Goal: Task Accomplishment & Management: Complete application form

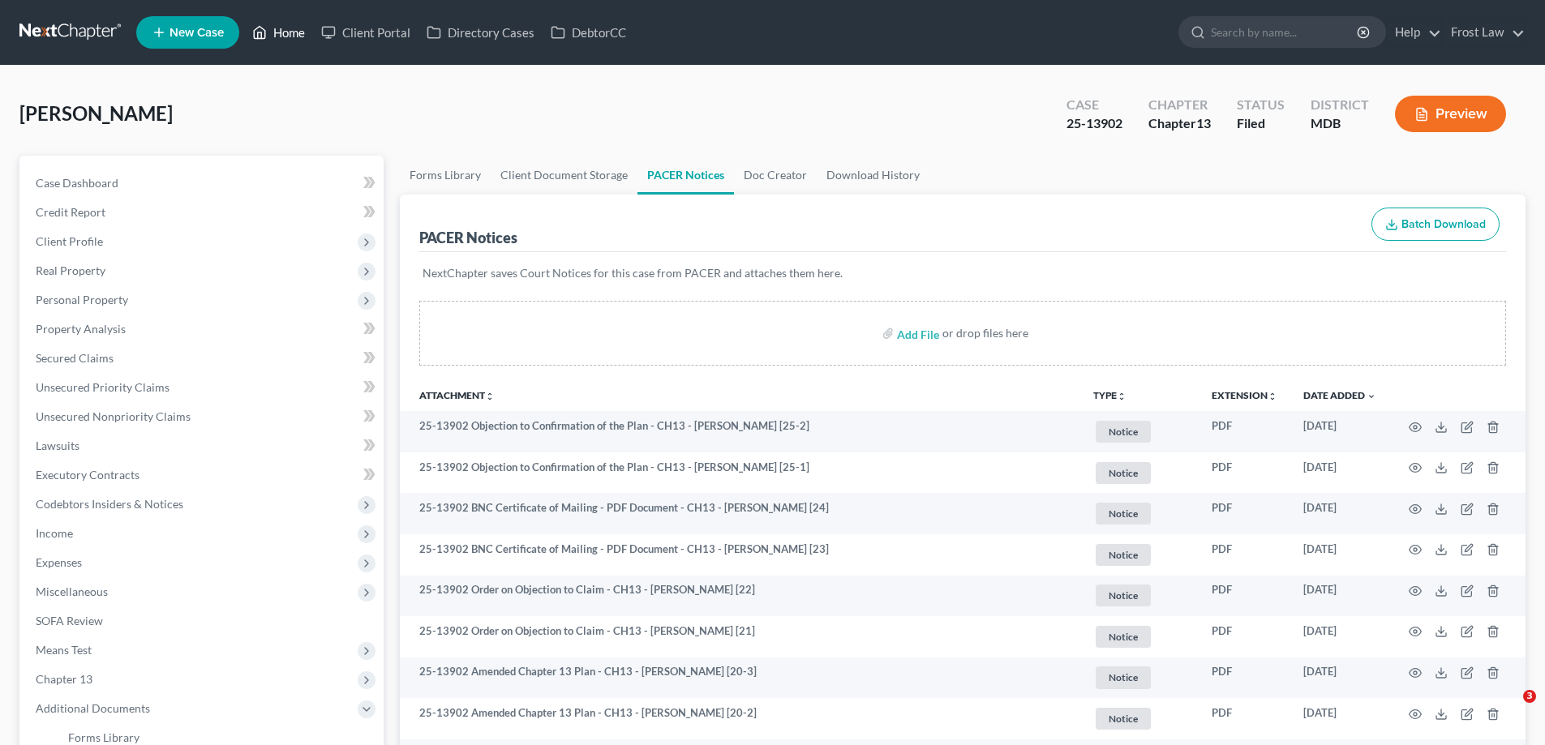
click at [273, 19] on link "Home" at bounding box center [278, 32] width 69 height 29
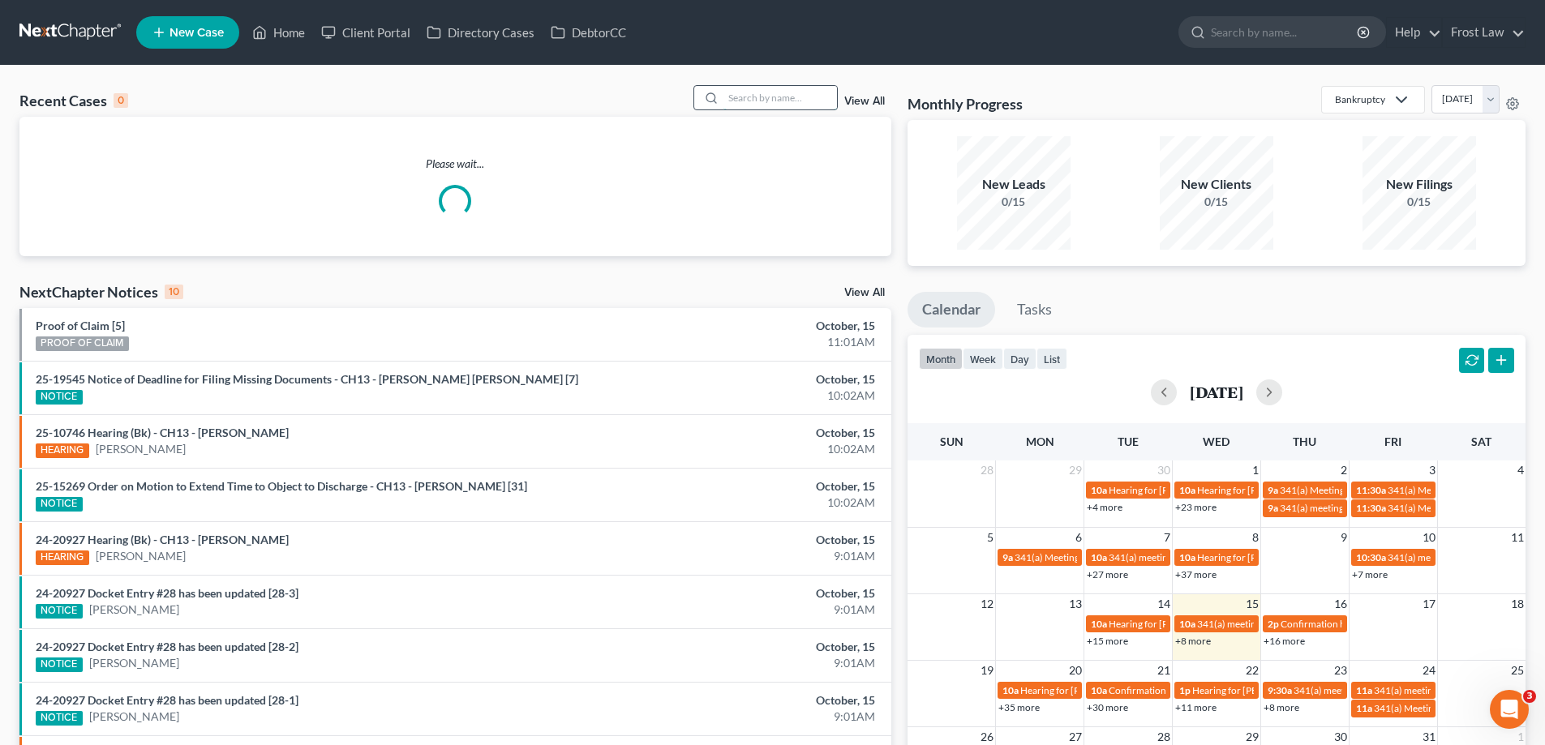
click at [806, 103] on input "search" at bounding box center [780, 98] width 114 height 24
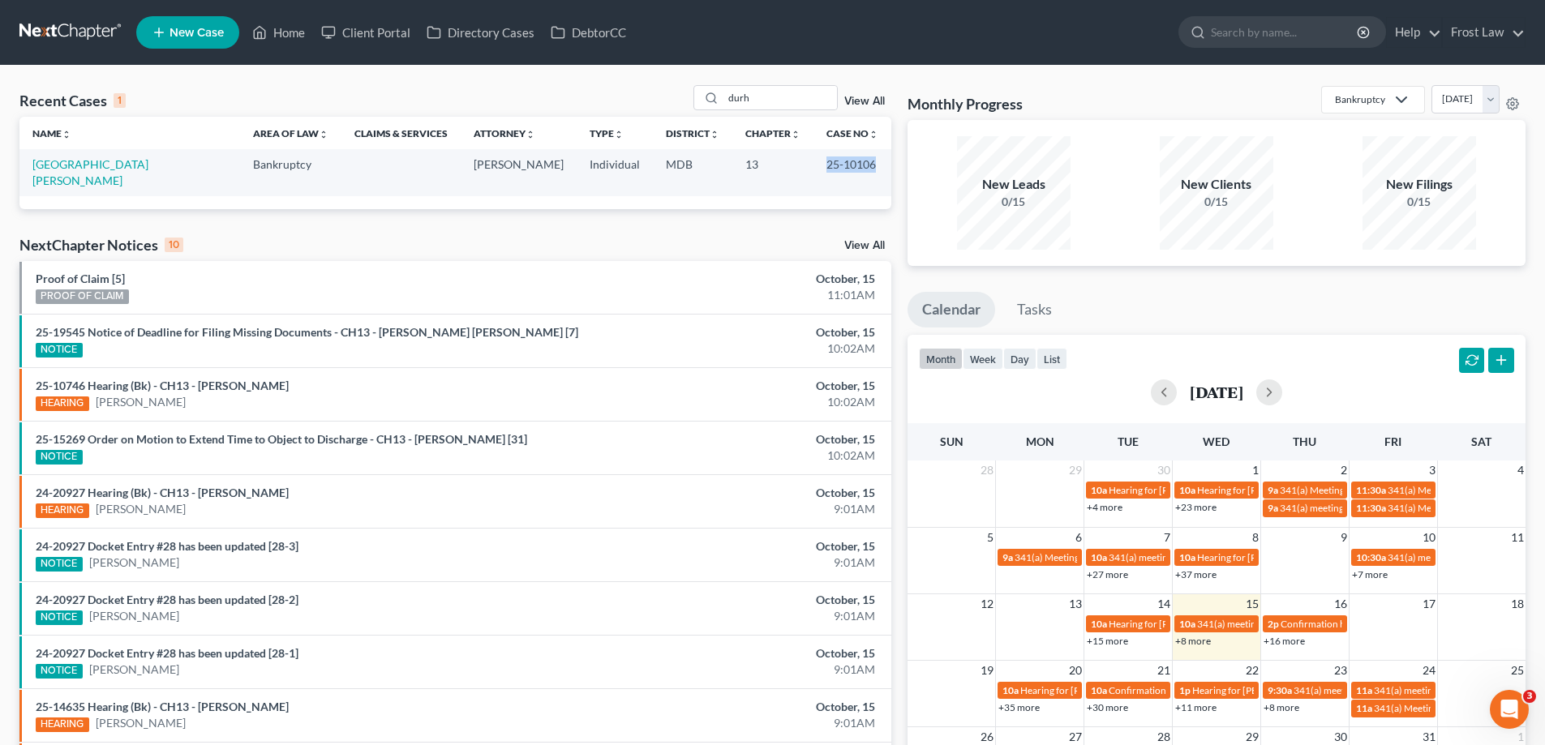
drag, startPoint x: 866, startPoint y: 169, endPoint x: 809, endPoint y: 163, distance: 57.1
click at [813, 163] on td "25-10106" at bounding box center [852, 172] width 78 height 46
copy td "25-10106"
drag, startPoint x: 760, startPoint y: 90, endPoint x: 730, endPoint y: 96, distance: 30.5
click at [730, 96] on input "durh" at bounding box center [780, 98] width 114 height 24
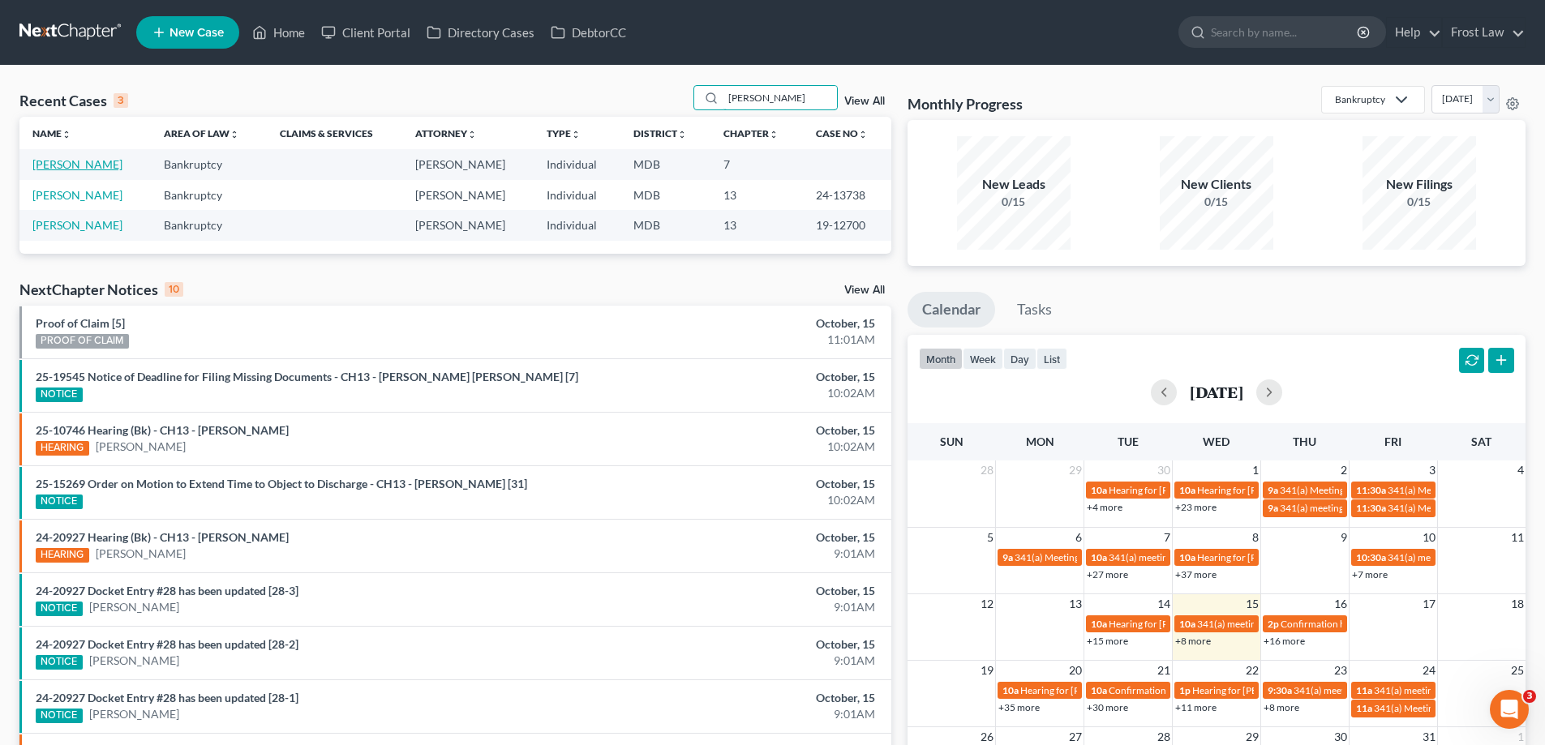
type input "[PERSON_NAME]"
click at [91, 159] on link "[PERSON_NAME]" at bounding box center [77, 164] width 90 height 14
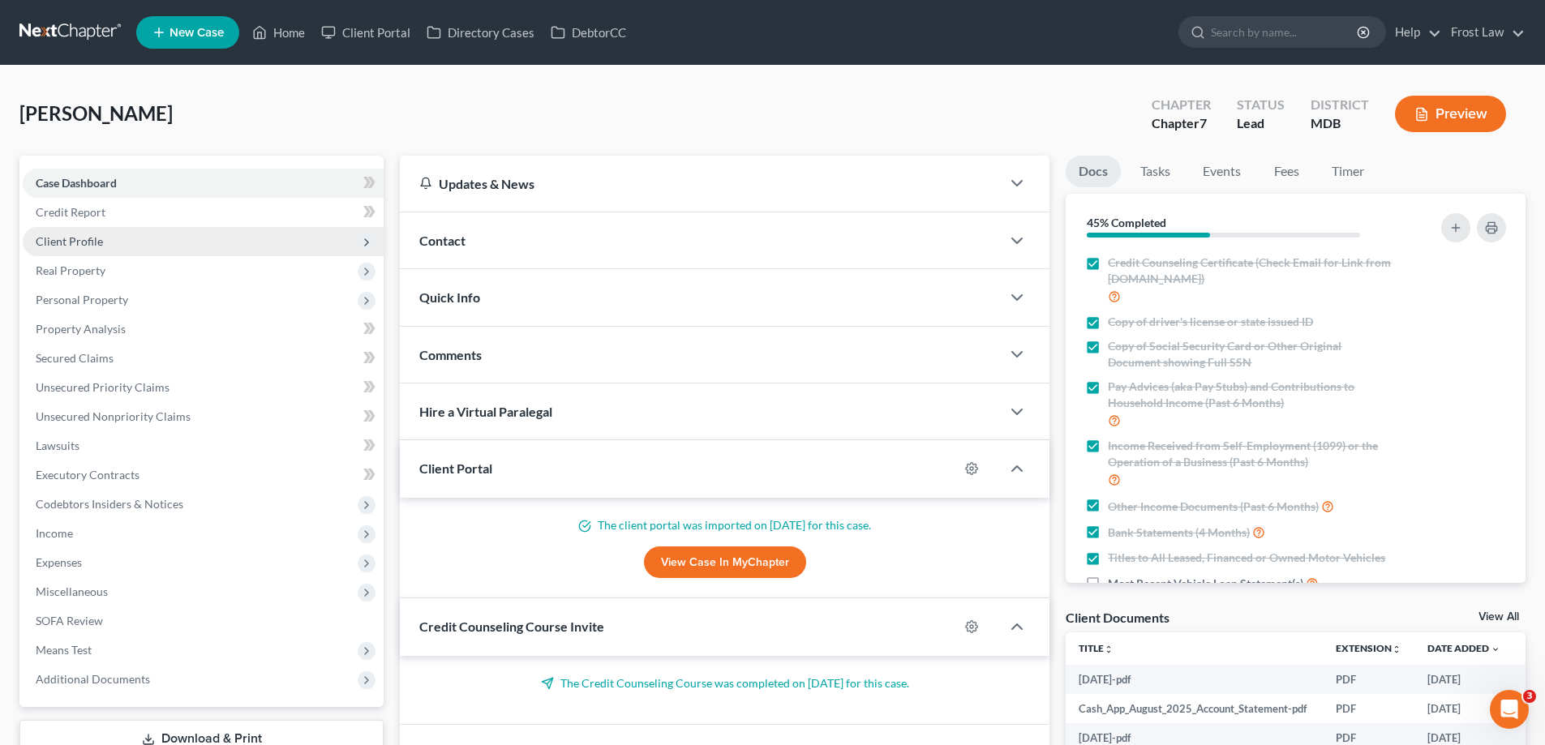
click at [148, 239] on span "Client Profile" at bounding box center [203, 241] width 361 height 29
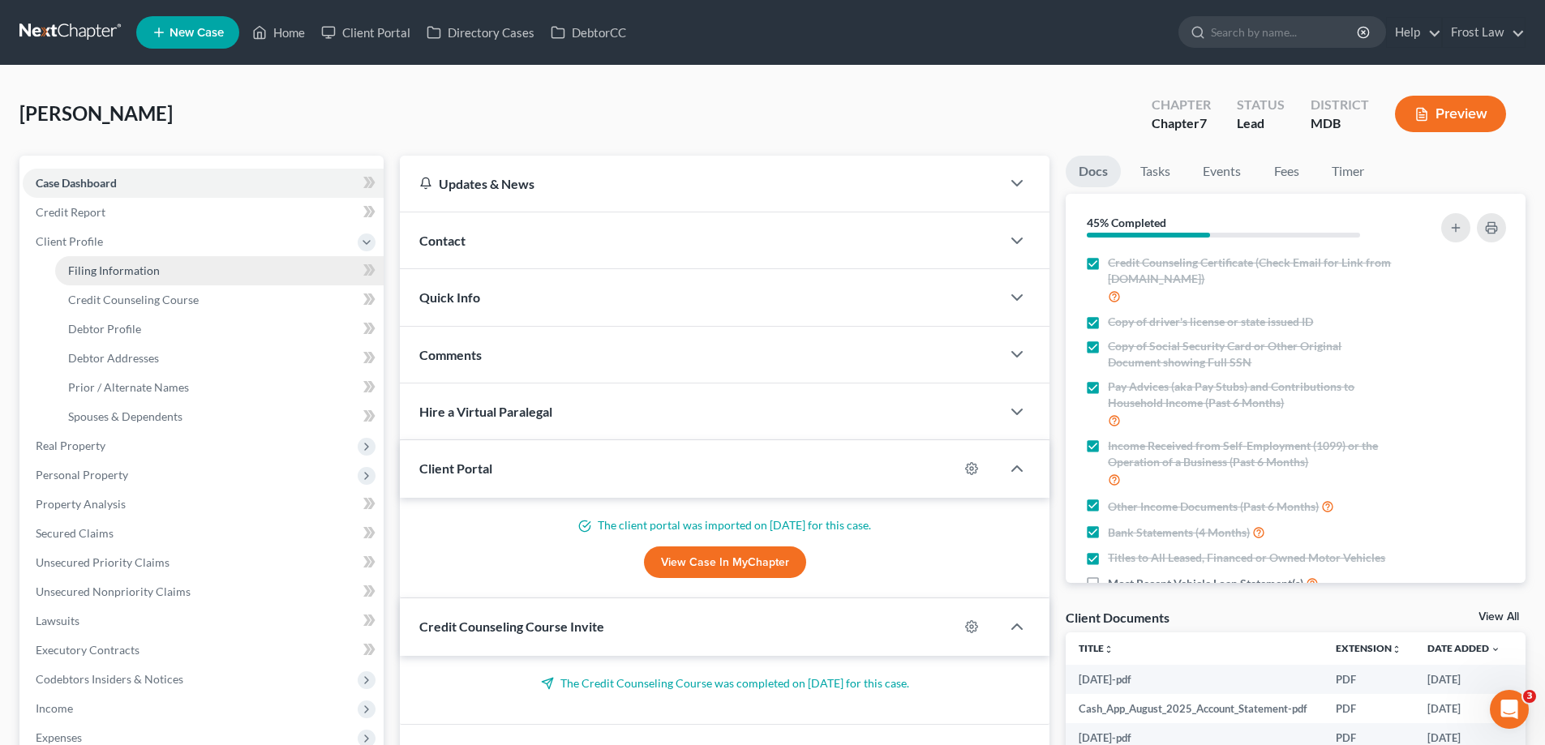
click at [142, 274] on span "Filing Information" at bounding box center [114, 271] width 92 height 14
select select "1"
select select "0"
select select "38"
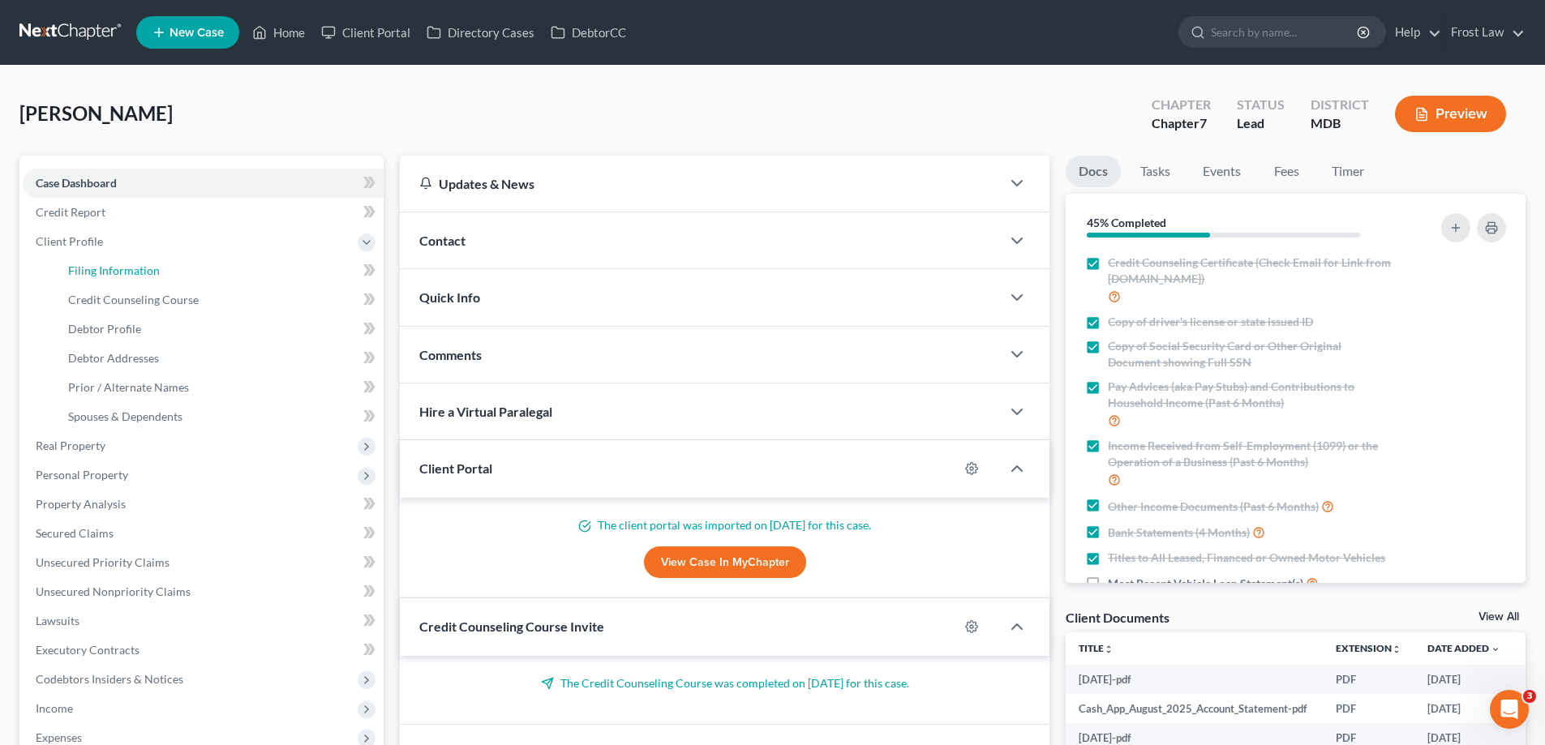
select select "0"
select select "21"
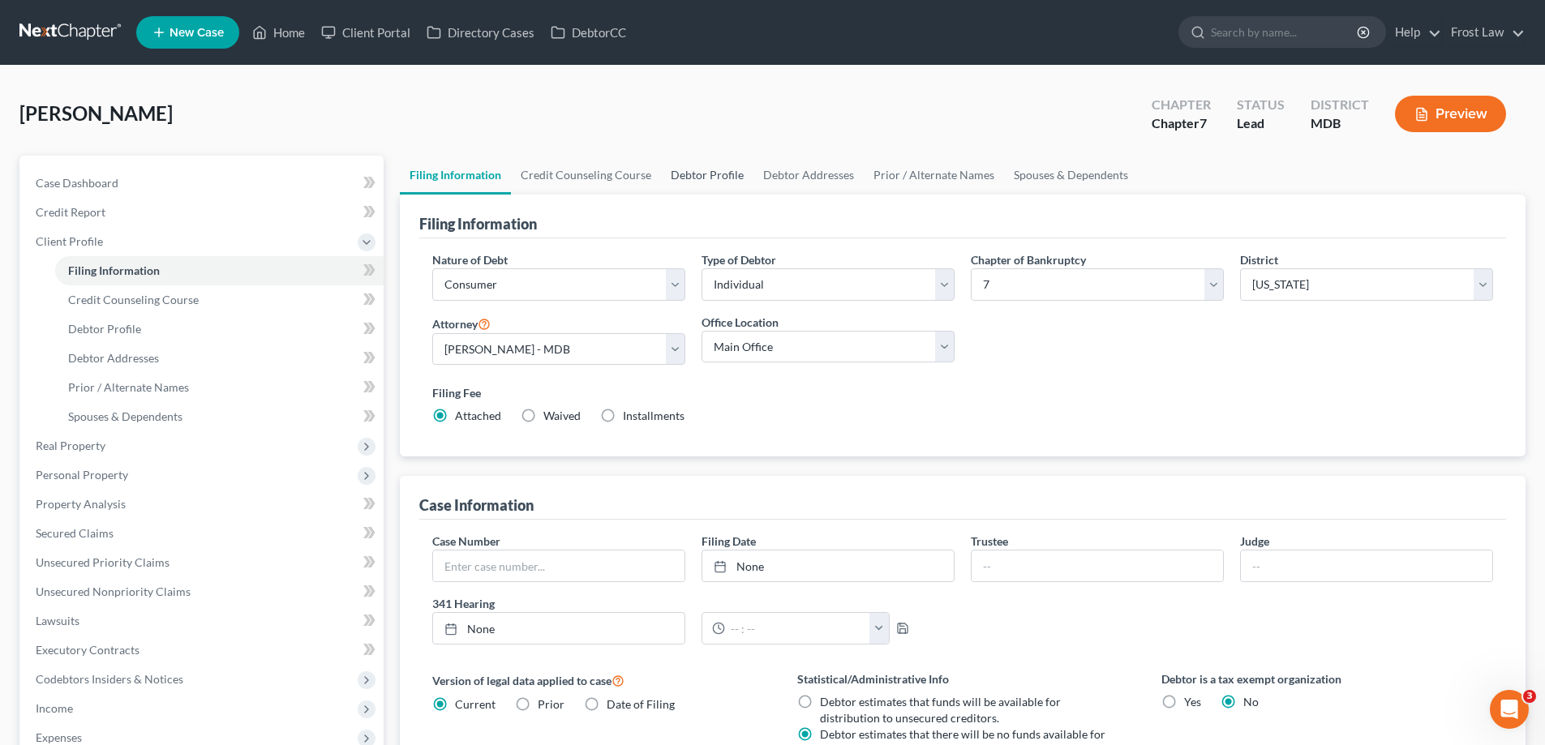
click at [689, 170] on link "Debtor Profile" at bounding box center [707, 175] width 92 height 39
select select "0"
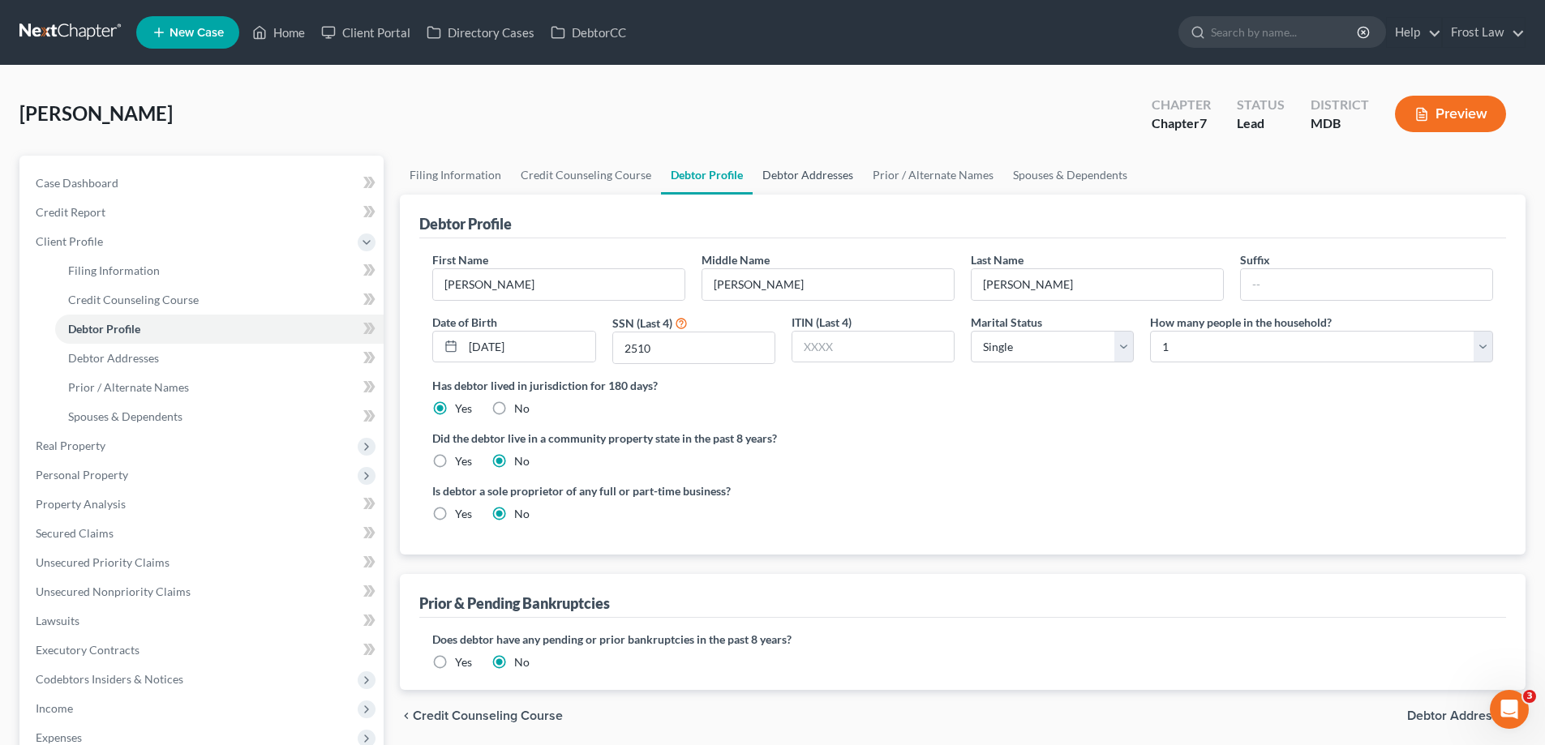
click at [813, 184] on link "Debtor Addresses" at bounding box center [808, 175] width 110 height 39
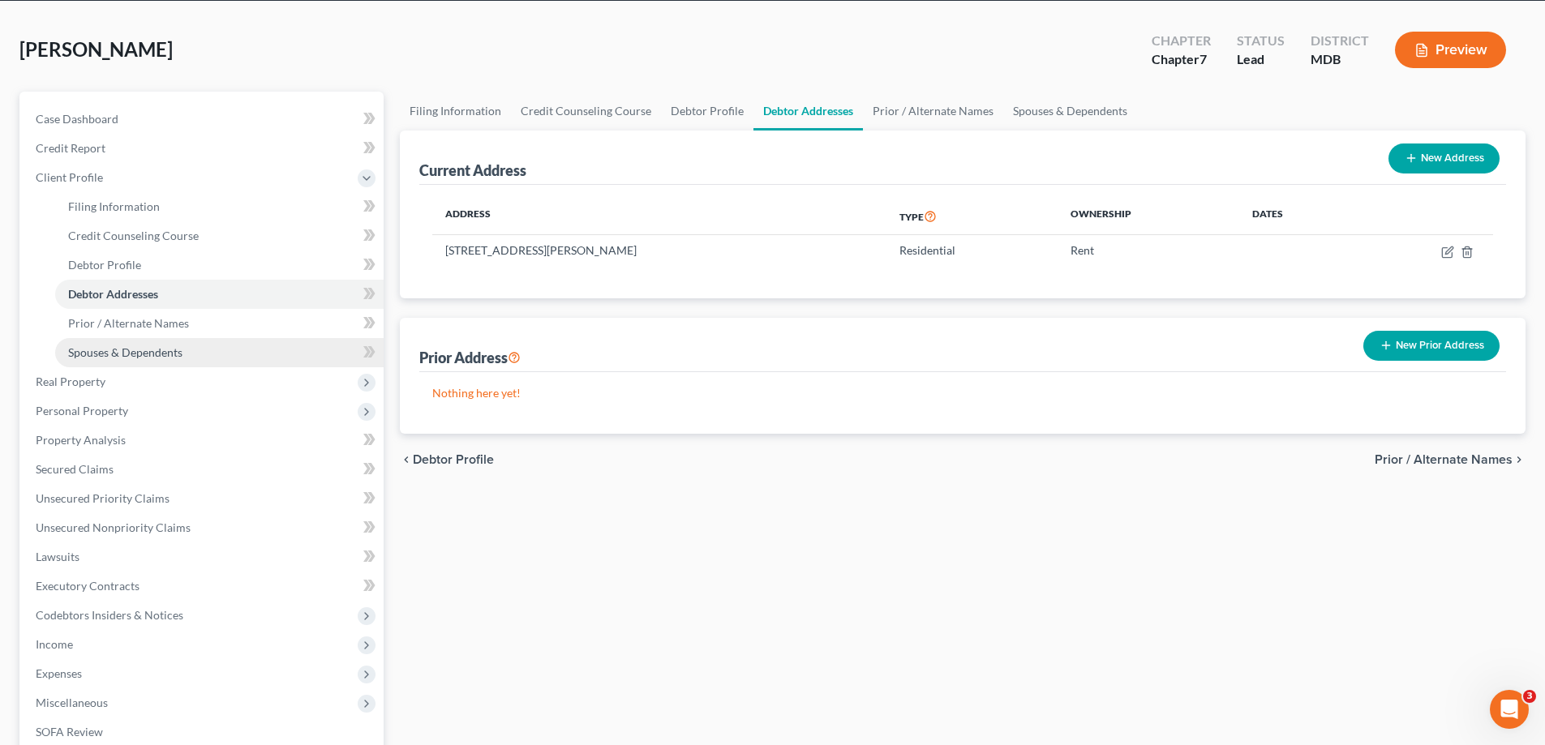
scroll to position [162, 0]
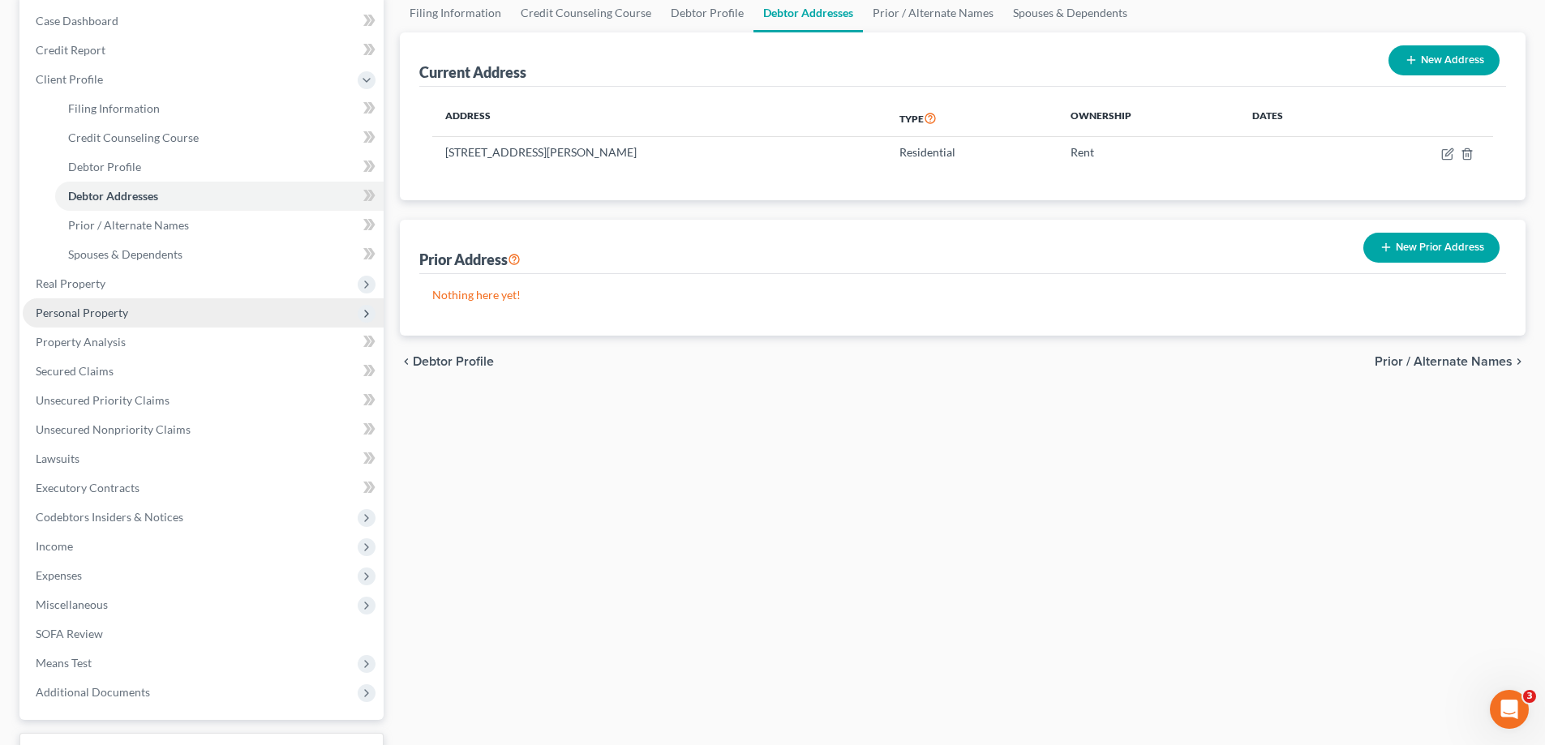
click at [123, 315] on span "Personal Property" at bounding box center [82, 313] width 92 height 14
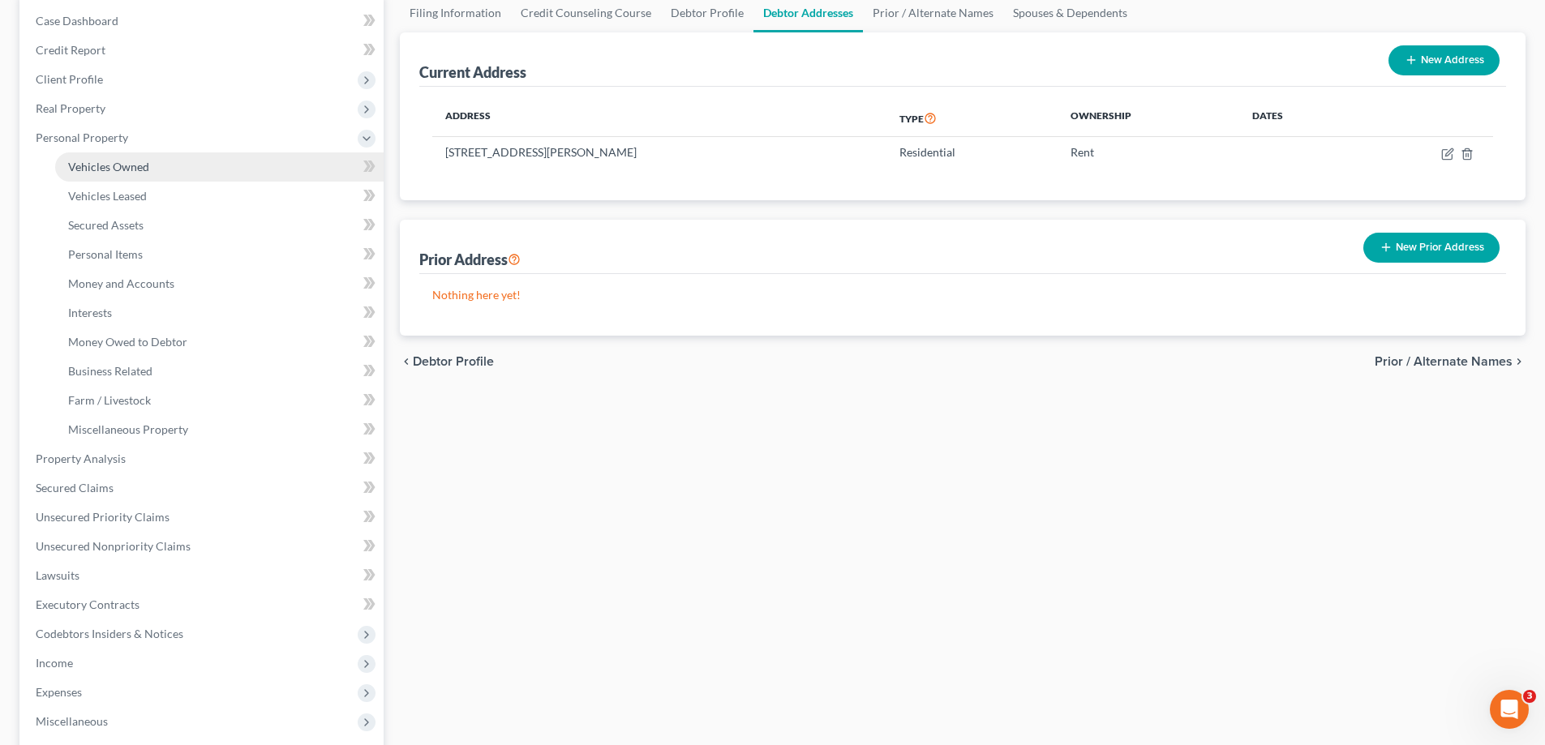
click at [136, 163] on span "Vehicles Owned" at bounding box center [108, 167] width 81 height 14
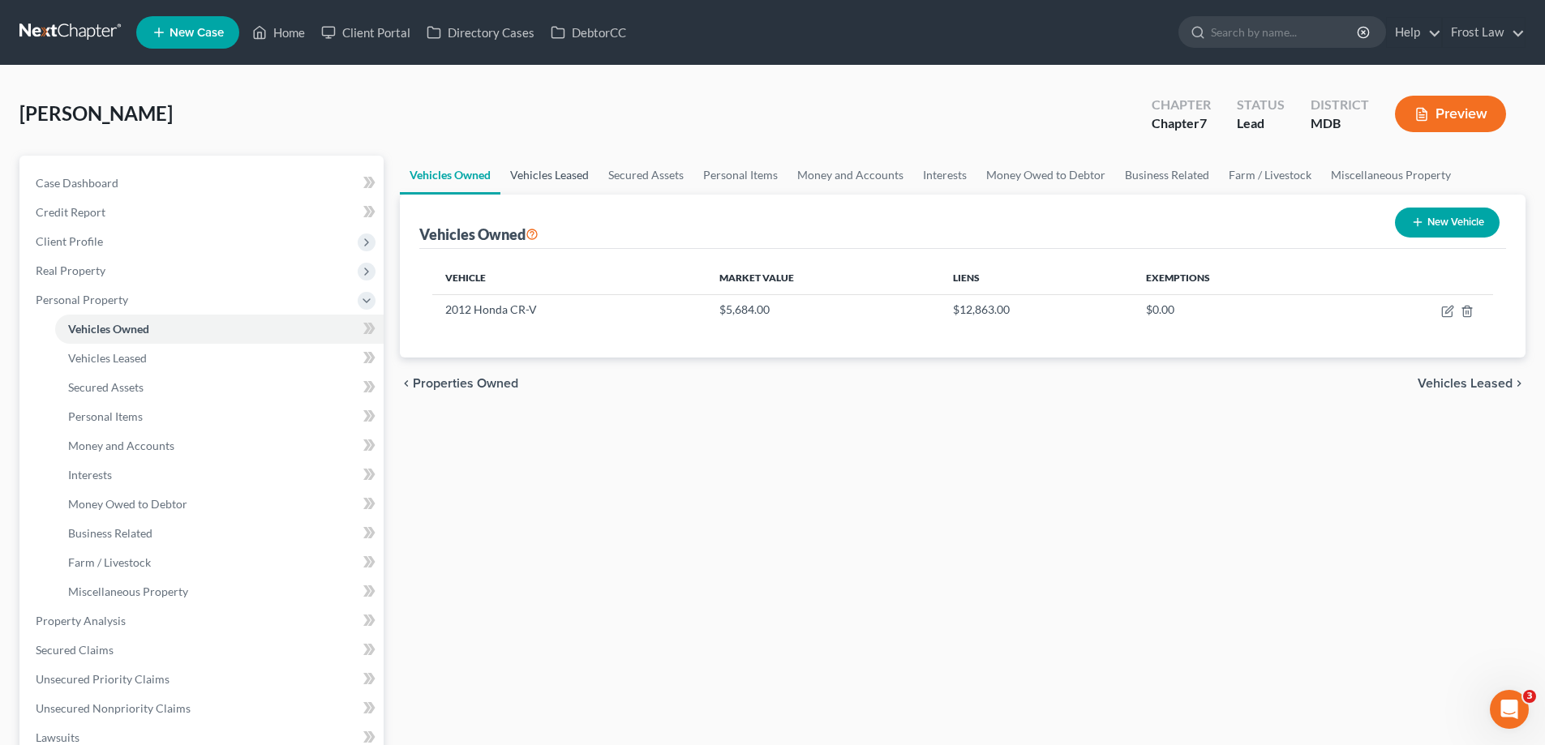
click at [556, 180] on link "Vehicles Leased" at bounding box center [549, 175] width 98 height 39
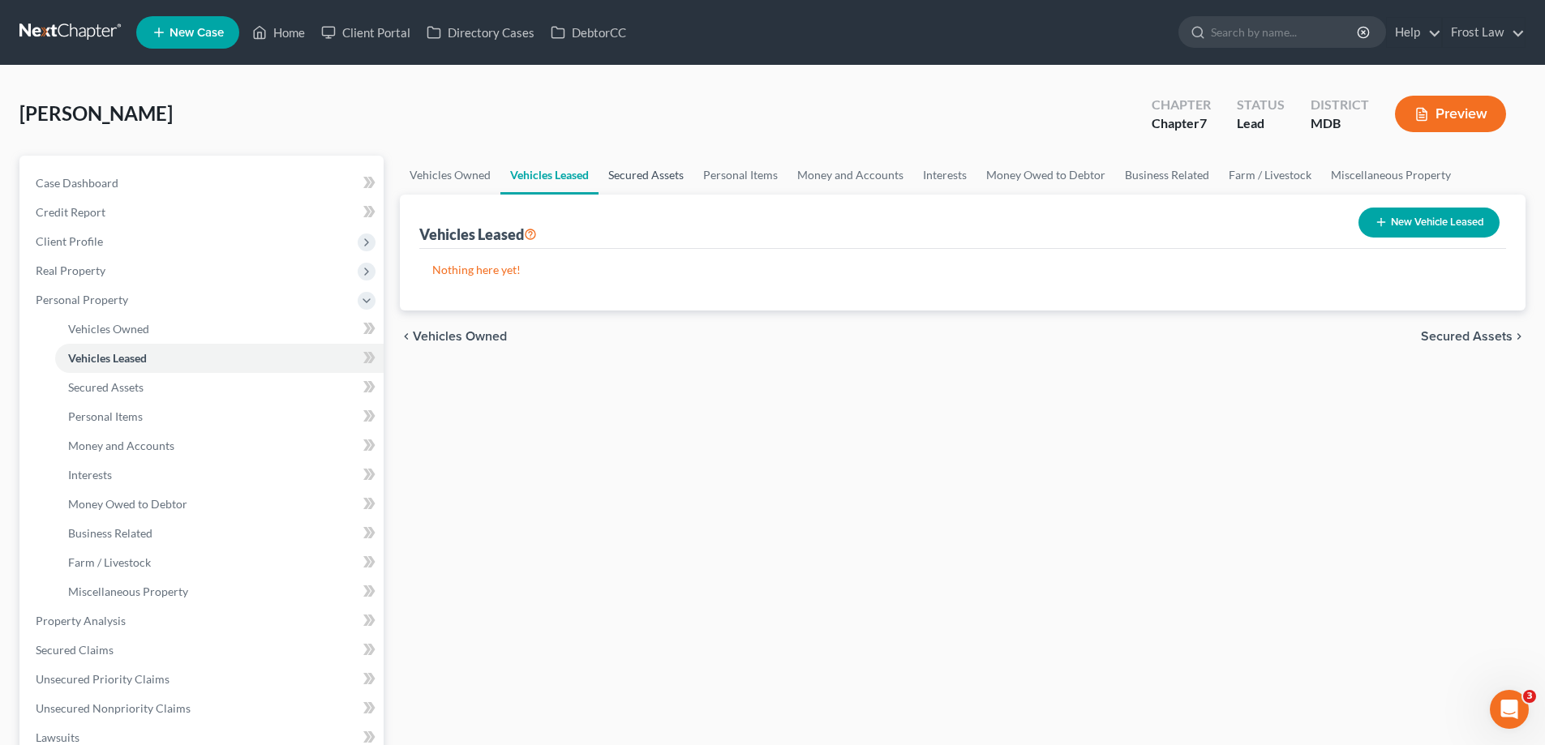
click at [643, 176] on link "Secured Assets" at bounding box center [646, 175] width 95 height 39
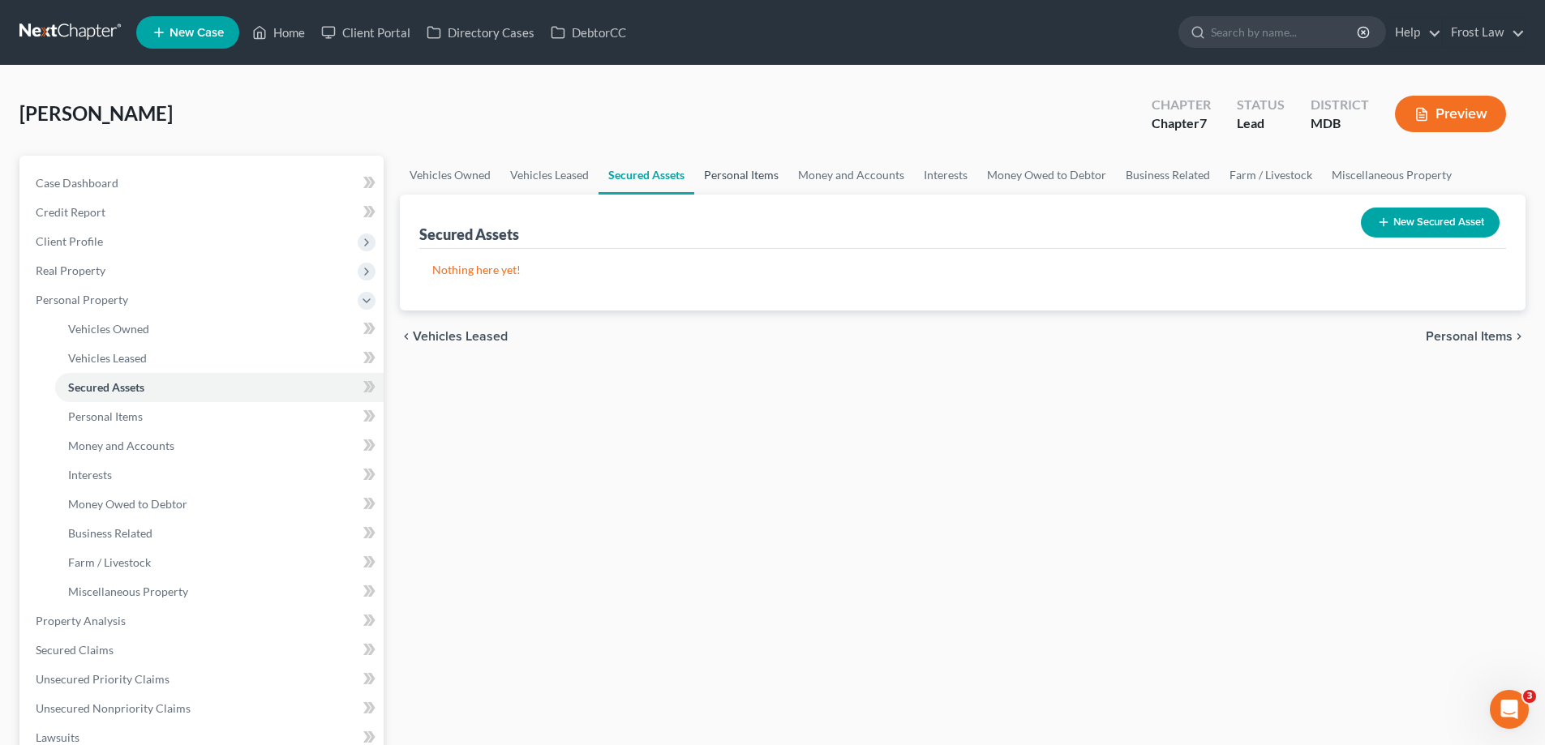
click at [730, 187] on link "Personal Items" at bounding box center [741, 175] width 94 height 39
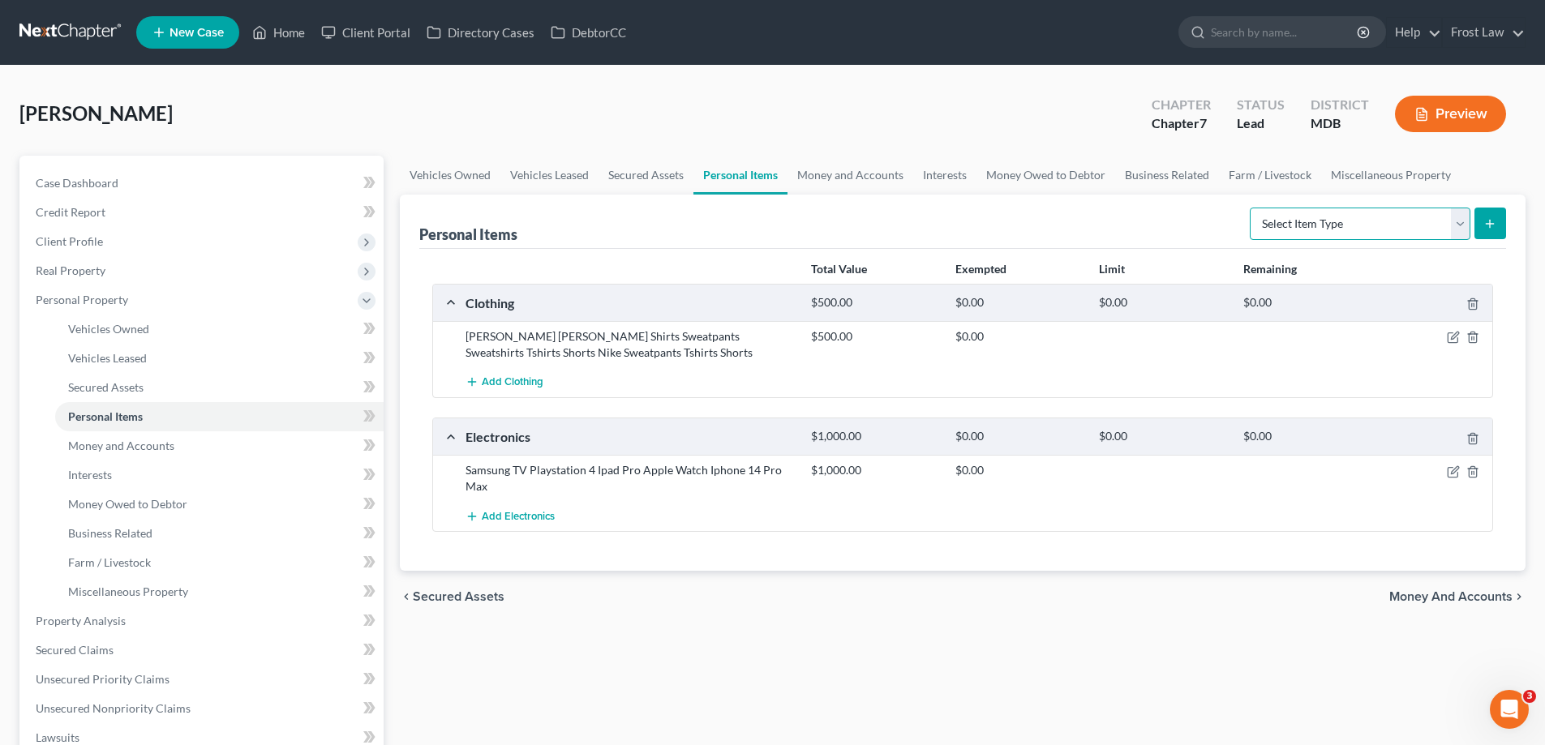
click at [1346, 218] on select "Select Item Type Clothing (A/B: 11) Collectibles Of Value (A/B: 8) Electronics …" at bounding box center [1360, 224] width 221 height 32
select select "jewelry"
click at [1252, 208] on select "Select Item Type Clothing (A/B: 11) Collectibles Of Value (A/B: 8) Electronics …" at bounding box center [1360, 224] width 221 height 32
click at [1482, 221] on button "submit" at bounding box center [1490, 224] width 32 height 32
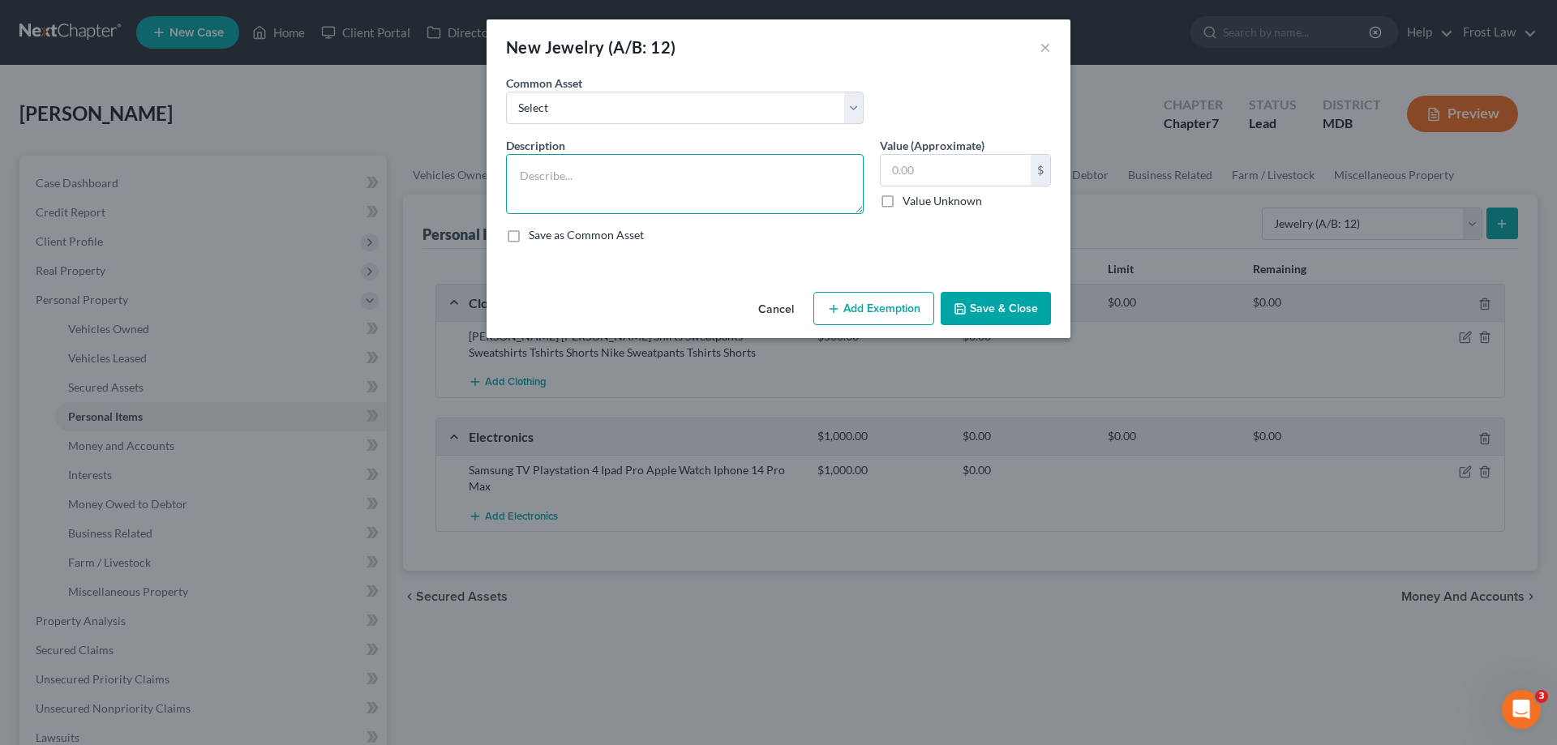
click at [680, 184] on textarea at bounding box center [685, 184] width 358 height 60
type textarea "Earrings - Costume Jewelry"
click at [971, 165] on input "text" at bounding box center [956, 170] width 150 height 31
type input "150.00"
click at [985, 298] on button "Save & Close" at bounding box center [996, 309] width 110 height 34
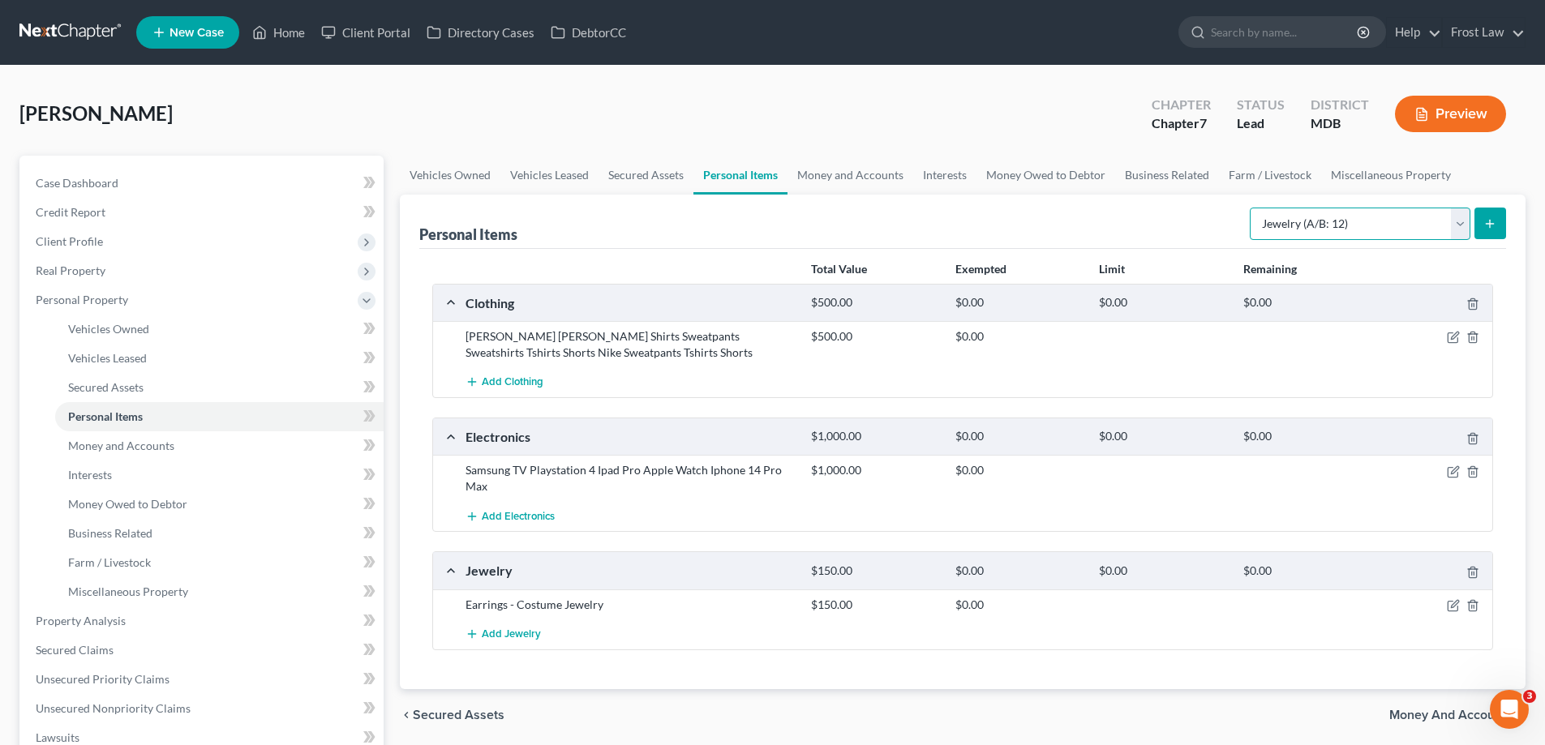
click at [1315, 223] on select "Select Item Type Clothing (A/B: 11) Collectibles Of Value (A/B: 8) Electronics …" at bounding box center [1360, 224] width 221 height 32
select select "household_goods"
click at [1252, 208] on select "Select Item Type Clothing (A/B: 11) Collectibles Of Value (A/B: 8) Electronics …" at bounding box center [1360, 224] width 221 height 32
click at [1492, 230] on button "submit" at bounding box center [1490, 224] width 32 height 32
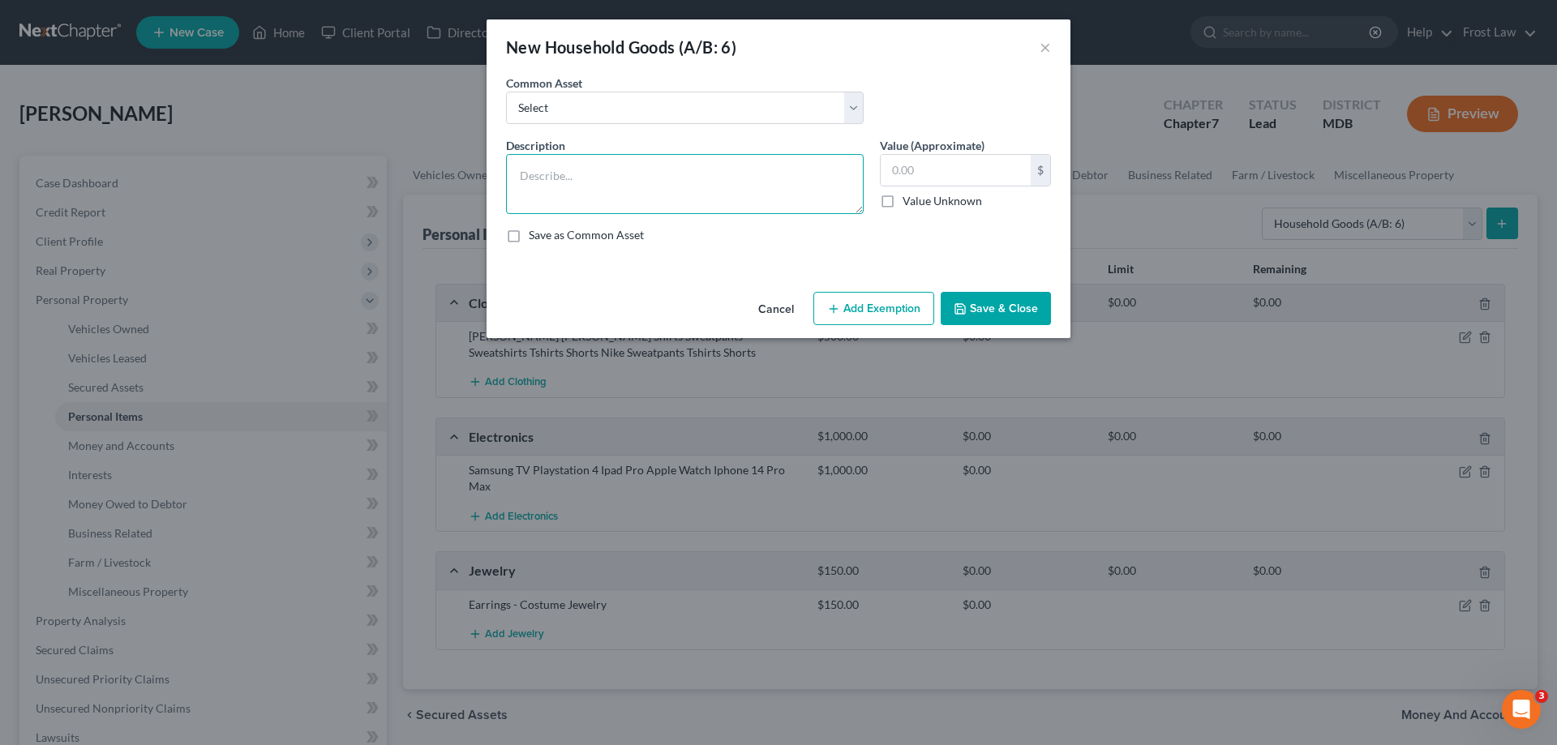
click at [680, 165] on textarea at bounding box center [685, 184] width 358 height 60
type textarea "Household Good s and Furnishings"
click at [941, 178] on input "text" at bounding box center [956, 170] width 150 height 31
type input "1,000.00"
click at [981, 298] on button "Save & Close" at bounding box center [996, 309] width 110 height 34
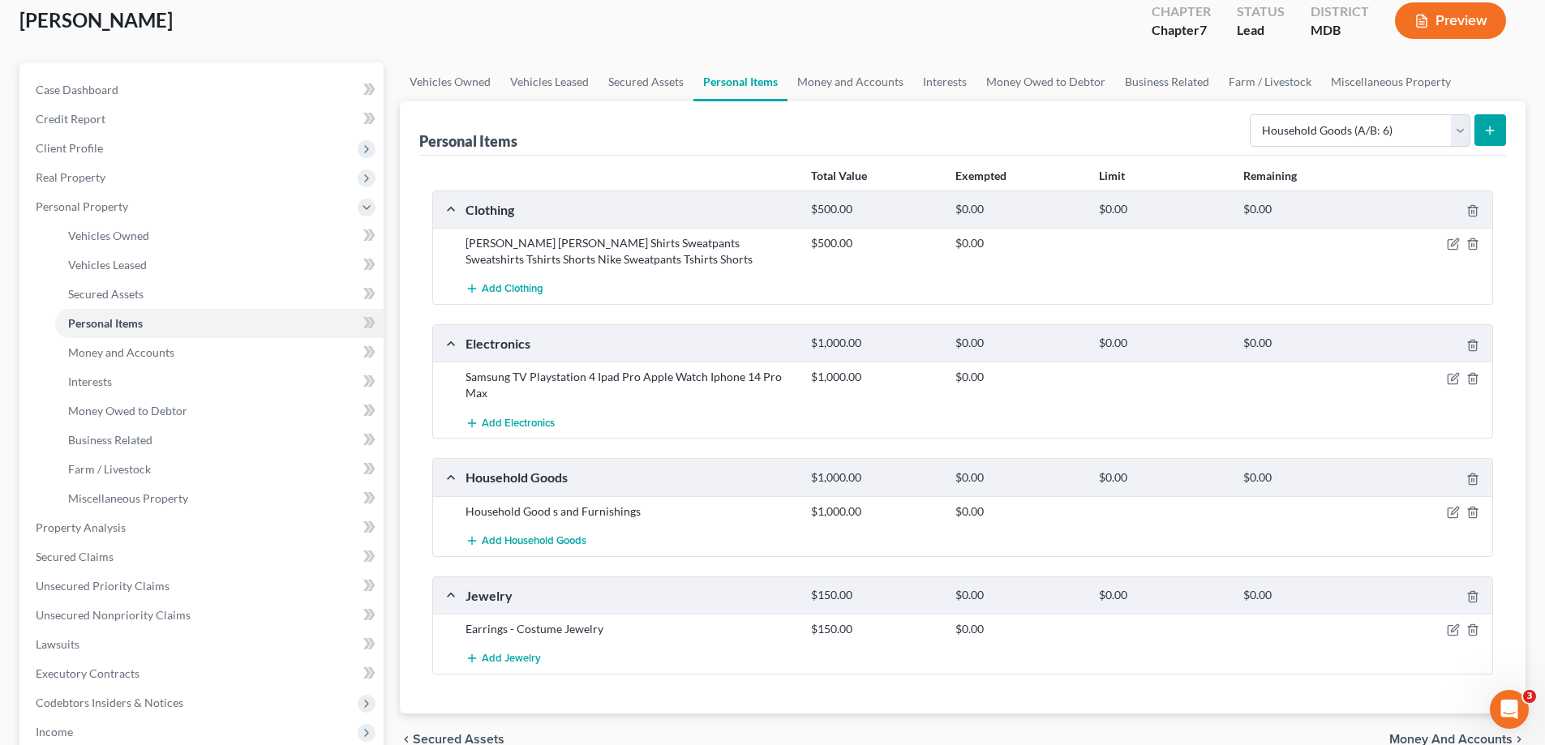
scroll to position [243, 0]
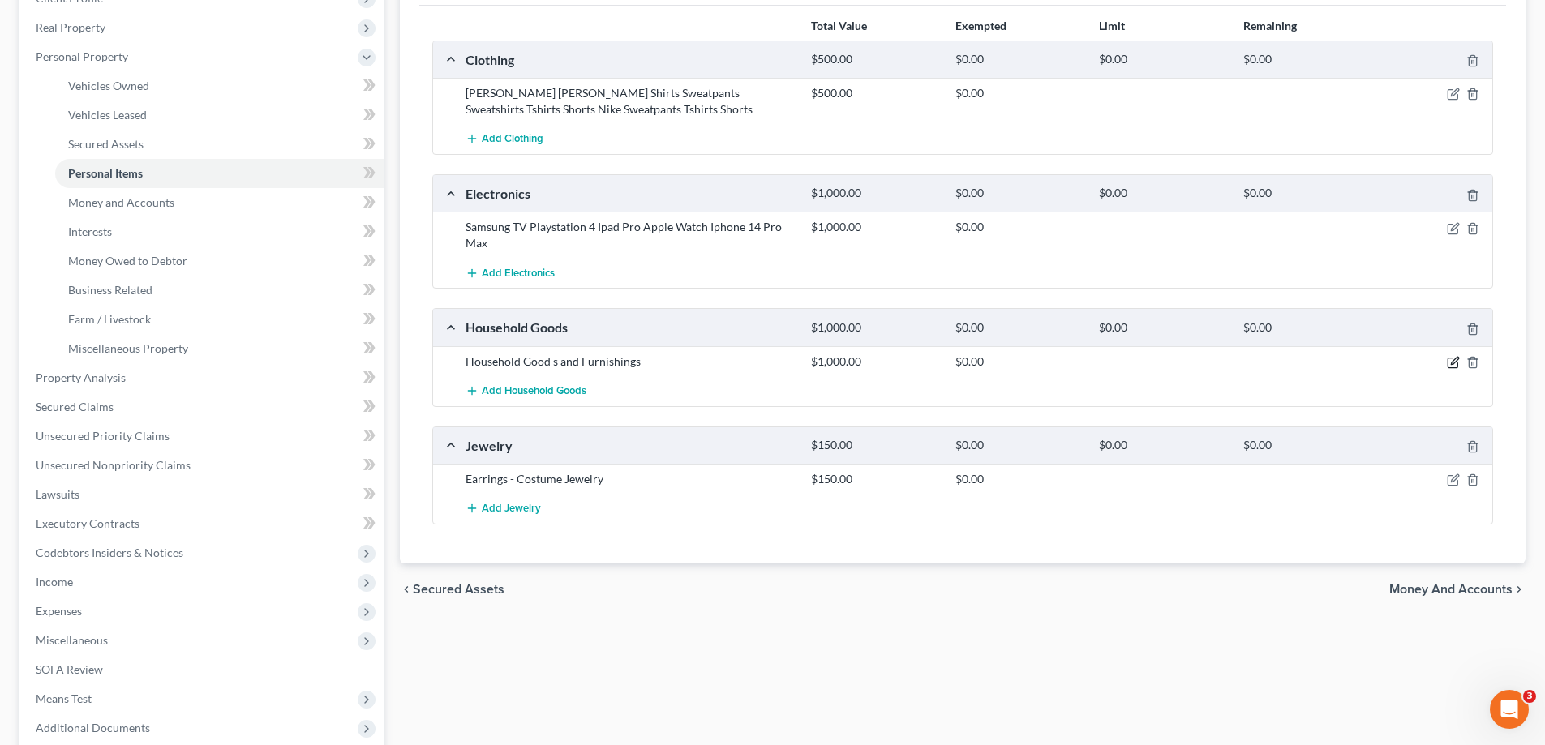
click at [1448, 362] on icon "button" at bounding box center [1453, 363] width 10 height 10
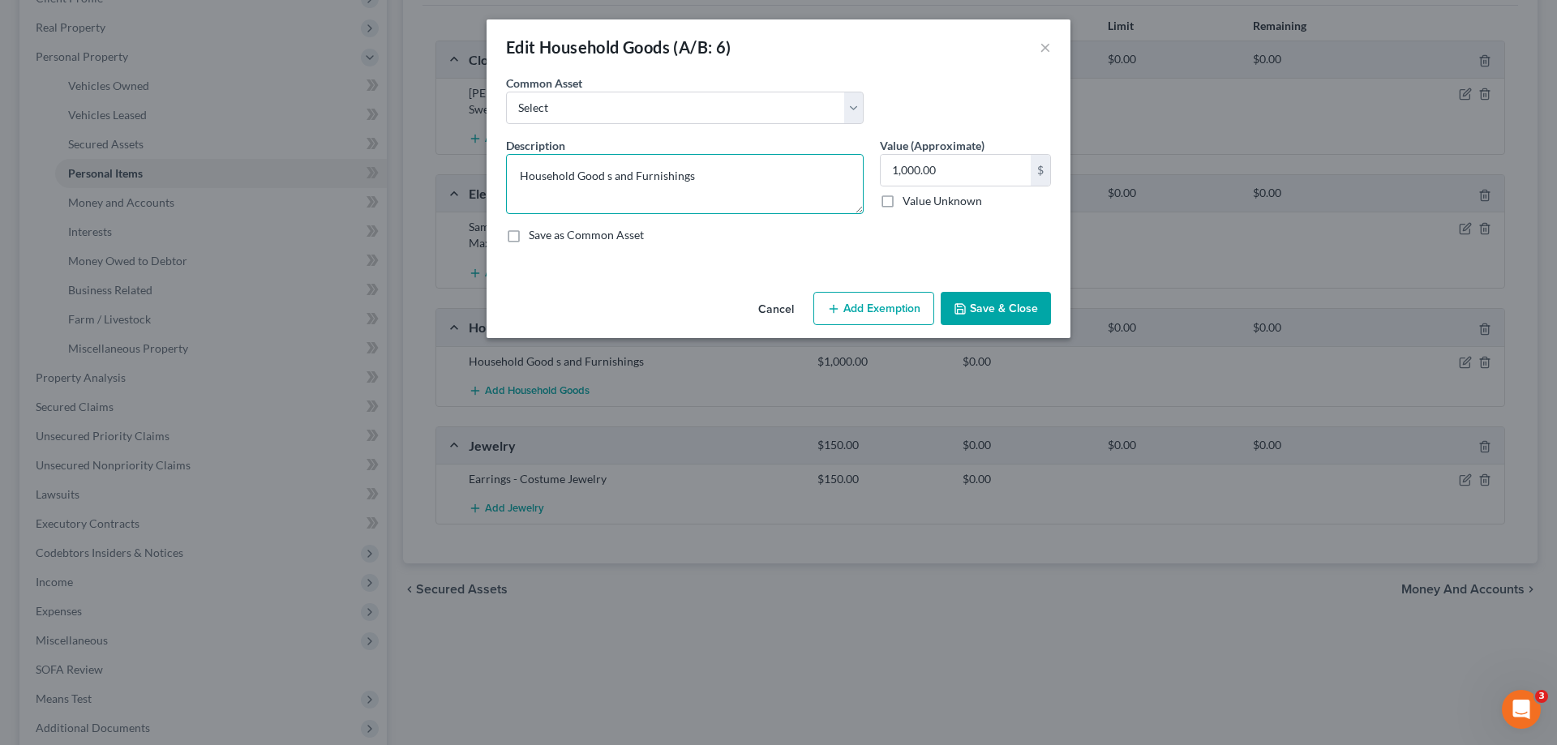
click at [607, 176] on textarea "Household Good s and Furnishings" at bounding box center [685, 184] width 358 height 60
type textarea "Household Goods and Furnishings"
click at [993, 307] on button "Save & Close" at bounding box center [996, 309] width 110 height 34
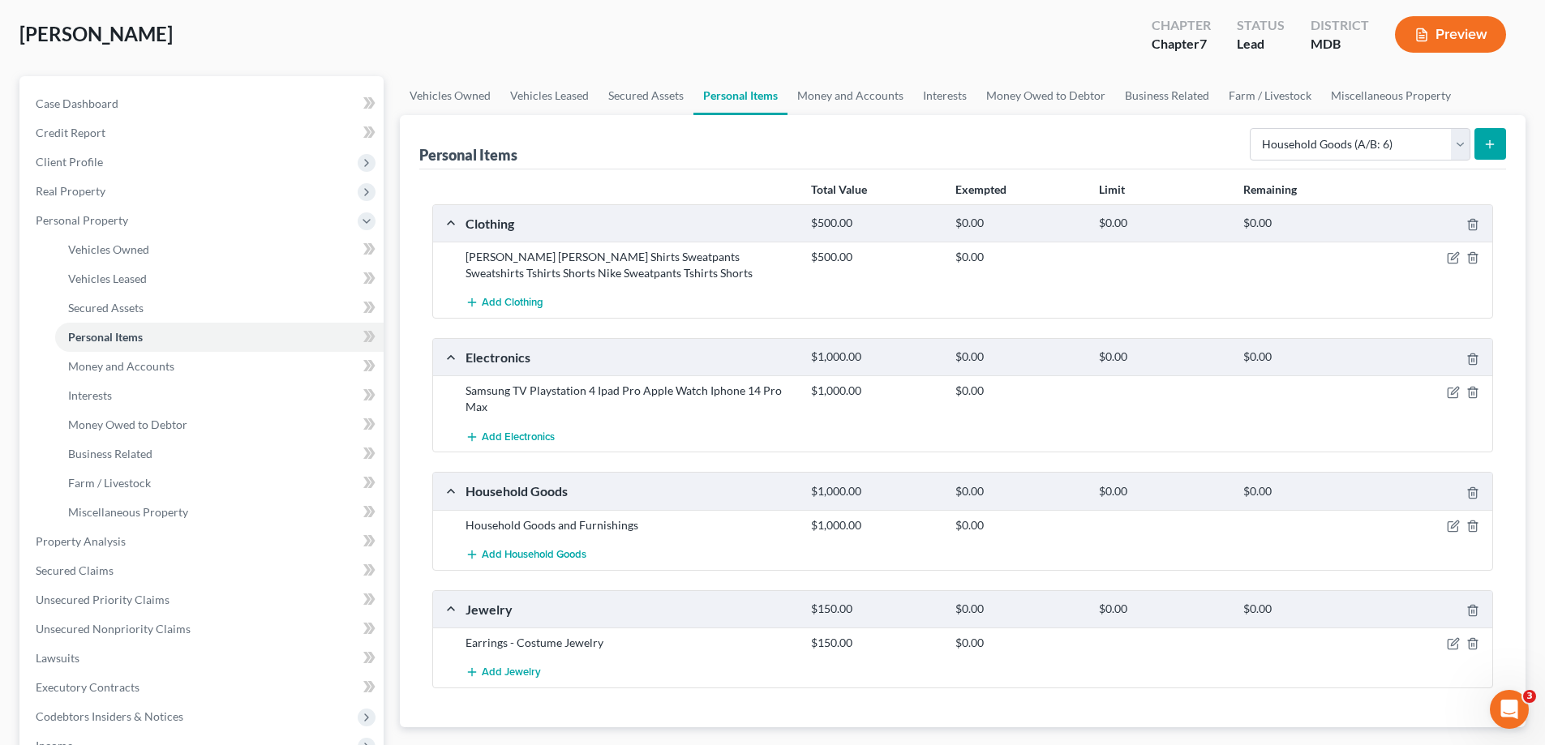
scroll to position [0, 0]
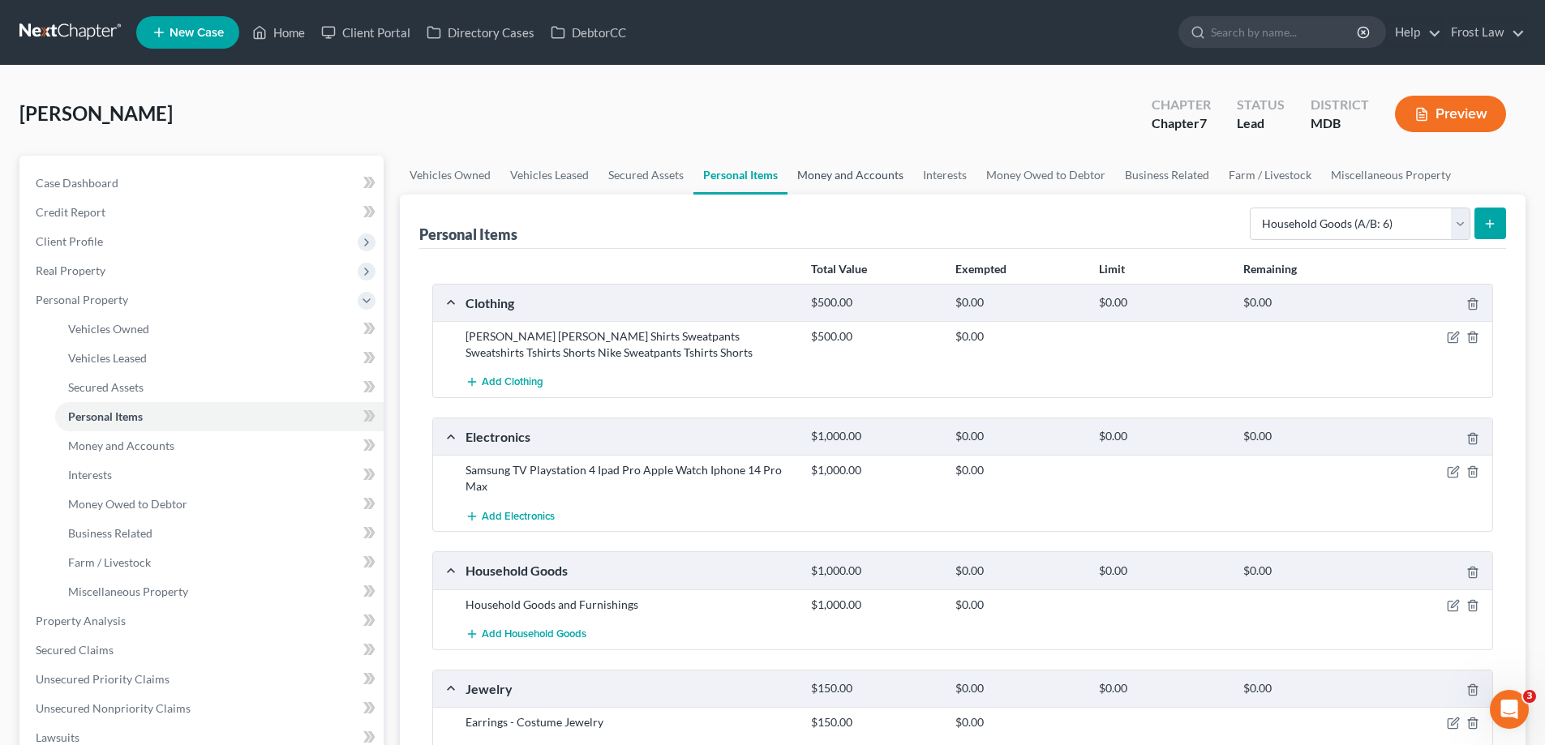
click at [858, 174] on link "Money and Accounts" at bounding box center [850, 175] width 126 height 39
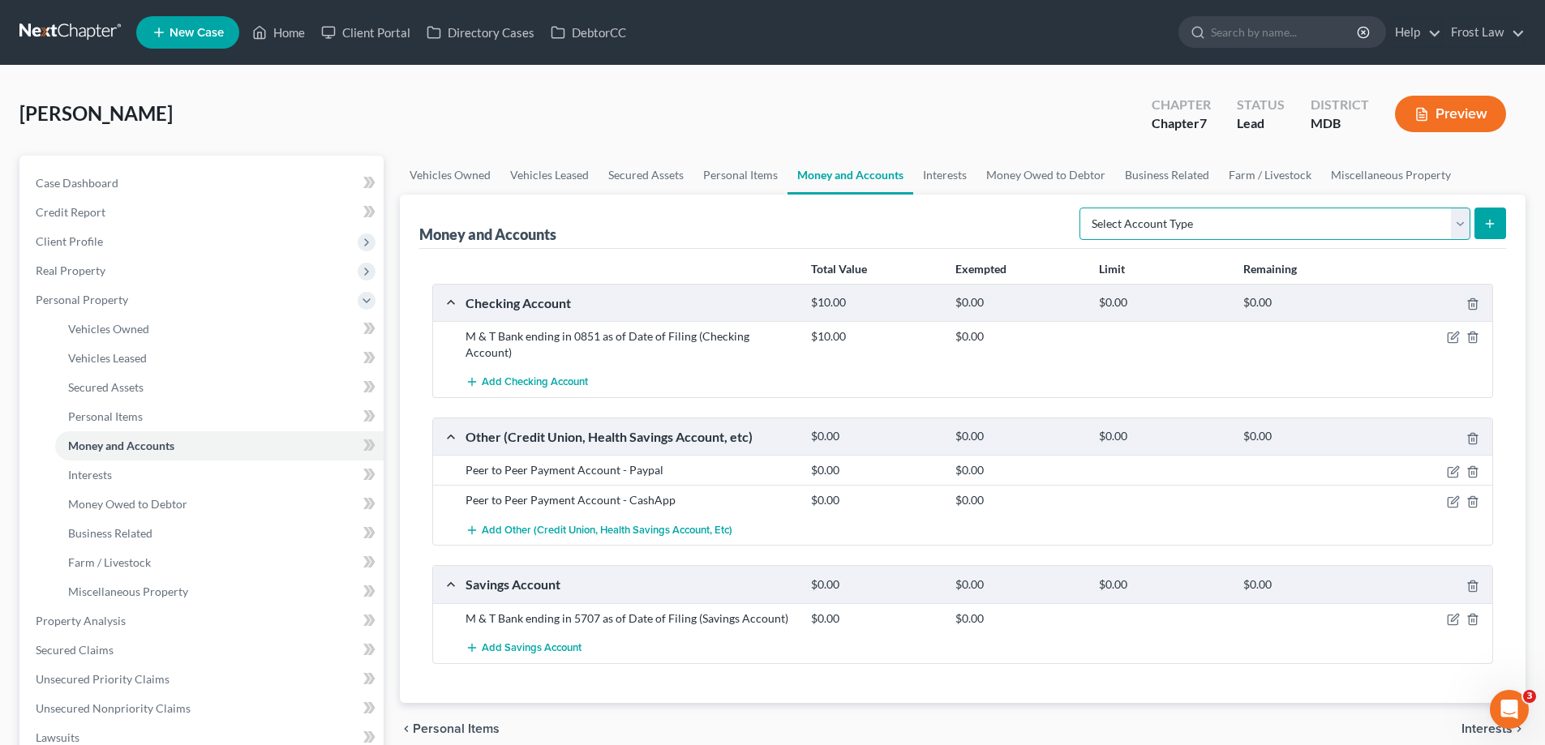
click at [1268, 238] on select "Select Account Type Brokerage (A/B: 18, SOFA: 20) Cash on Hand (A/B: 16) Certif…" at bounding box center [1274, 224] width 391 height 32
select select "security_deposits"
click at [1083, 208] on select "Select Account Type Brokerage (A/B: 18, SOFA: 20) Cash on Hand (A/B: 16) Certif…" at bounding box center [1274, 224] width 391 height 32
click at [1476, 230] on button "submit" at bounding box center [1490, 224] width 32 height 32
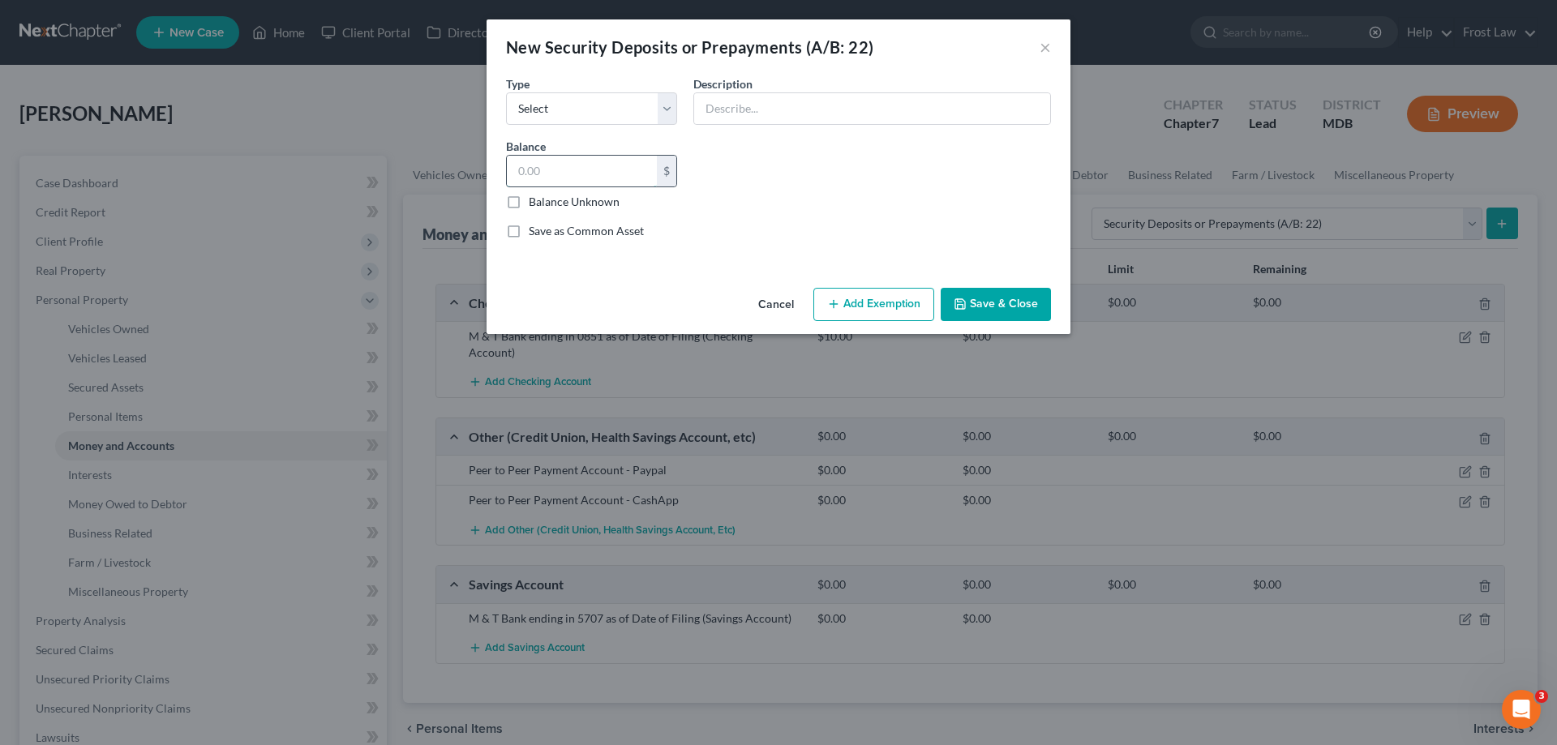
click at [570, 168] on input "text" at bounding box center [582, 171] width 150 height 31
type input "1,400.00"
click at [532, 96] on select "Select Electric Gas Heating Oil Security Deposit On Rental Unit Prepaid Rent Te…" at bounding box center [591, 108] width 171 height 32
select select "3"
click at [506, 92] on select "Select Electric Gas Heating Oil Security Deposit On Rental Unit Prepaid Rent Te…" at bounding box center [591, 108] width 171 height 32
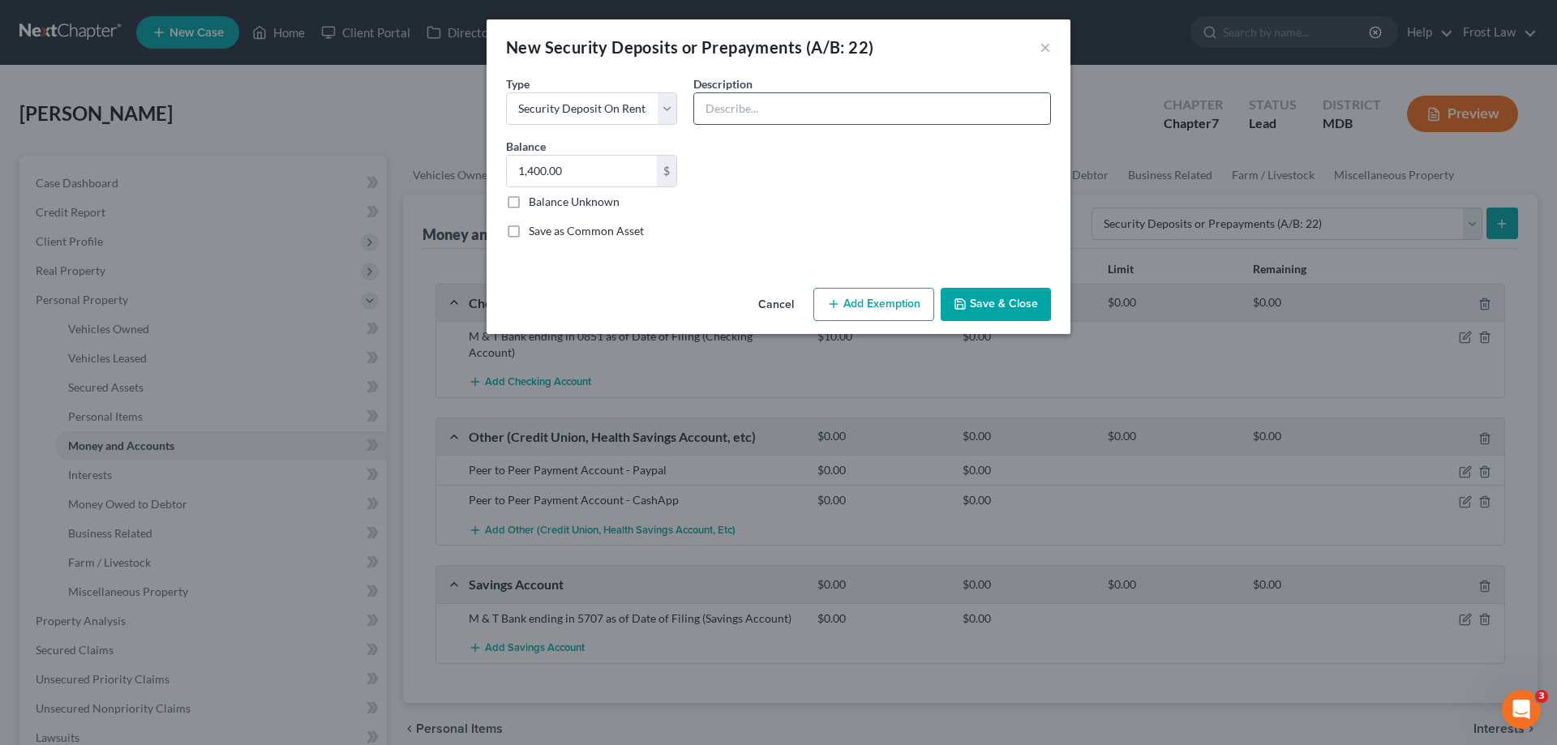
drag, startPoint x: 762, startPoint y: 109, endPoint x: 774, endPoint y: 124, distance: 19.1
click at [762, 109] on input "text" at bounding box center [872, 108] width 356 height 31
type input "Security Deposit held by Landlord"
click at [989, 301] on button "Save & Close" at bounding box center [996, 305] width 110 height 34
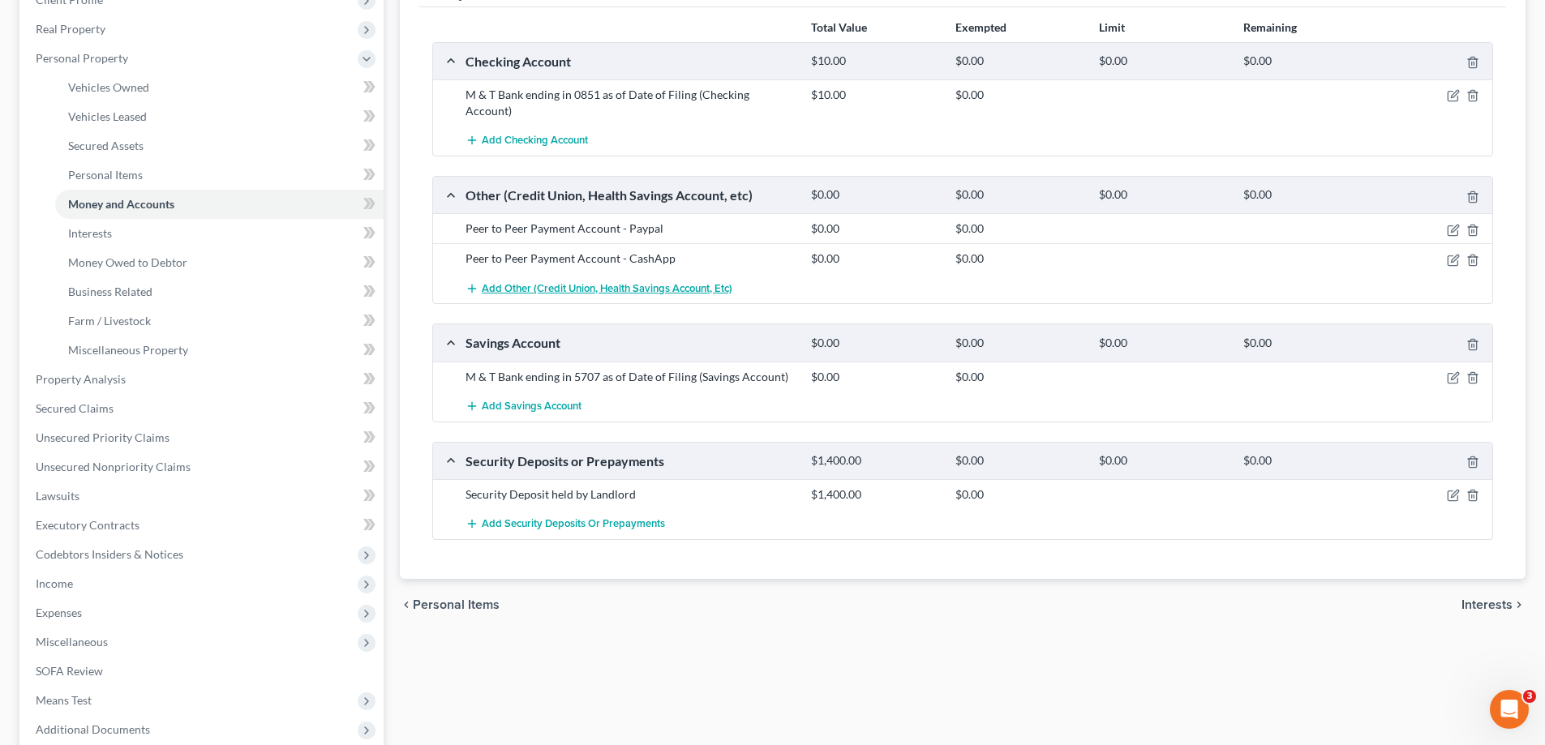
scroll to position [243, 0]
click at [139, 556] on span "Codebtors Insiders & Notices" at bounding box center [110, 553] width 148 height 14
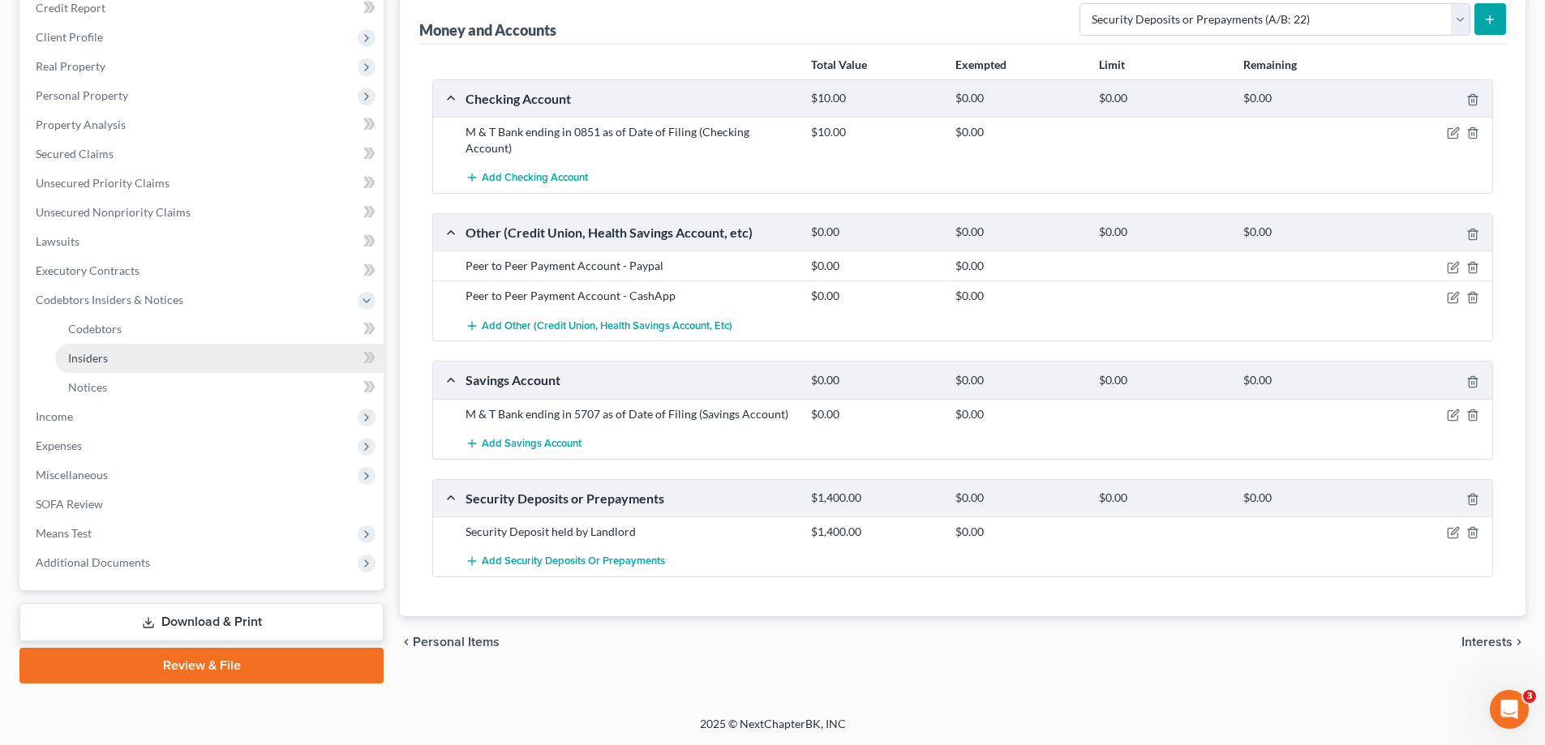
click at [136, 348] on link "Insiders" at bounding box center [219, 358] width 328 height 29
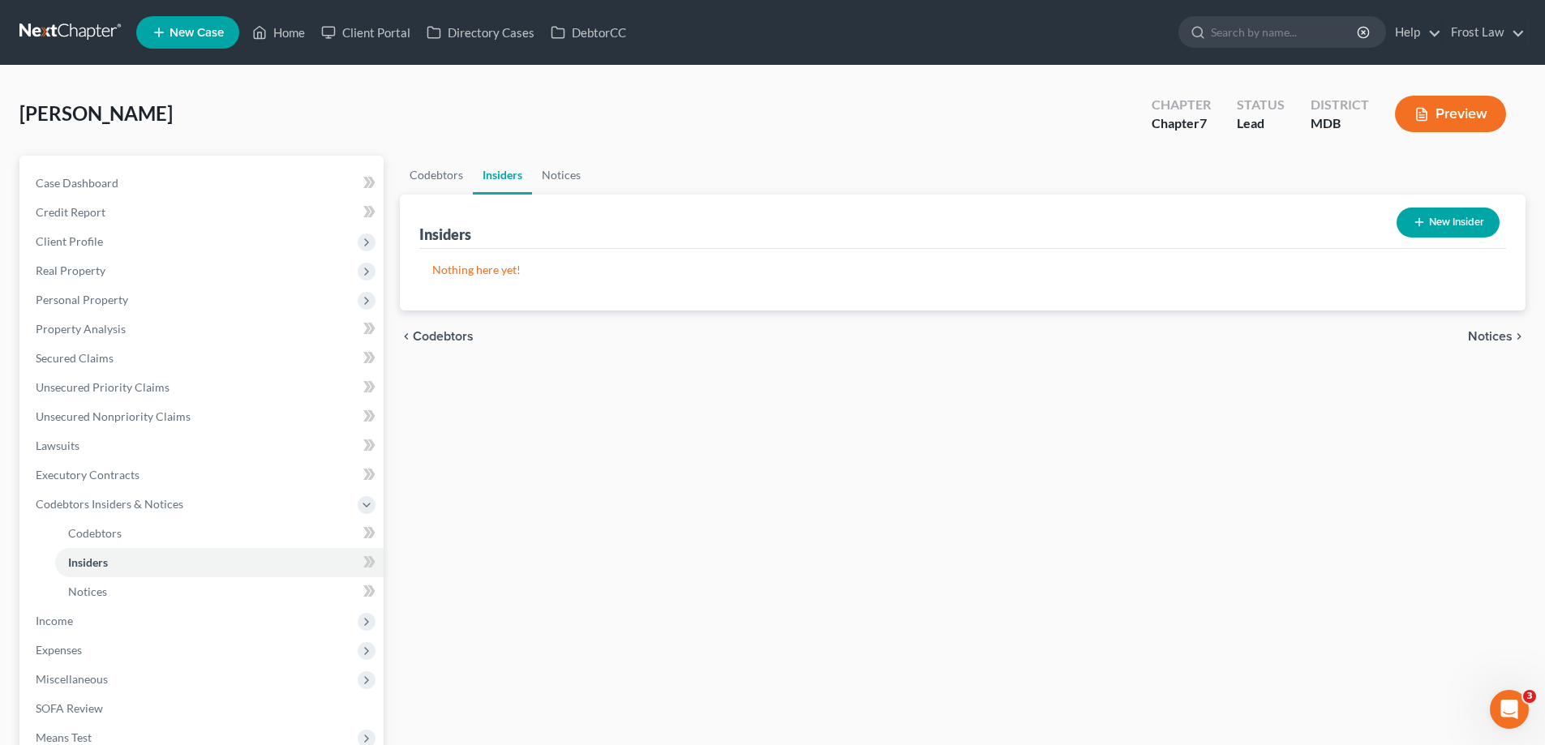
click at [1422, 218] on icon "button" at bounding box center [1419, 222] width 13 height 13
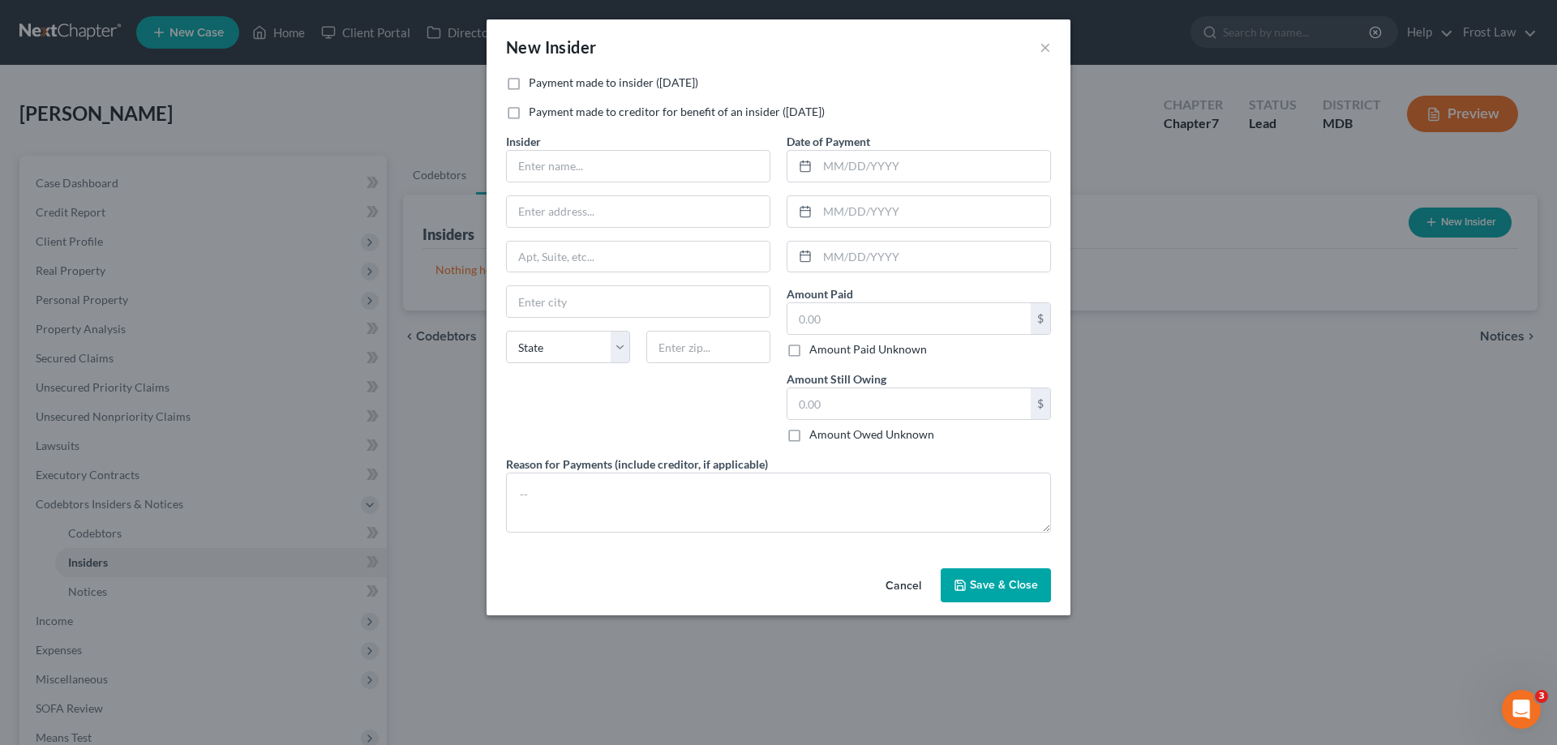
click at [529, 84] on label "Payment made to insider ([DATE])" at bounding box center [613, 83] width 169 height 16
click at [535, 84] on input "Payment made to insider ([DATE])" at bounding box center [540, 80] width 11 height 11
checkbox input "true"
click at [714, 180] on input "text" at bounding box center [638, 166] width 263 height 31
click at [824, 72] on div "New Insider ×" at bounding box center [779, 46] width 584 height 55
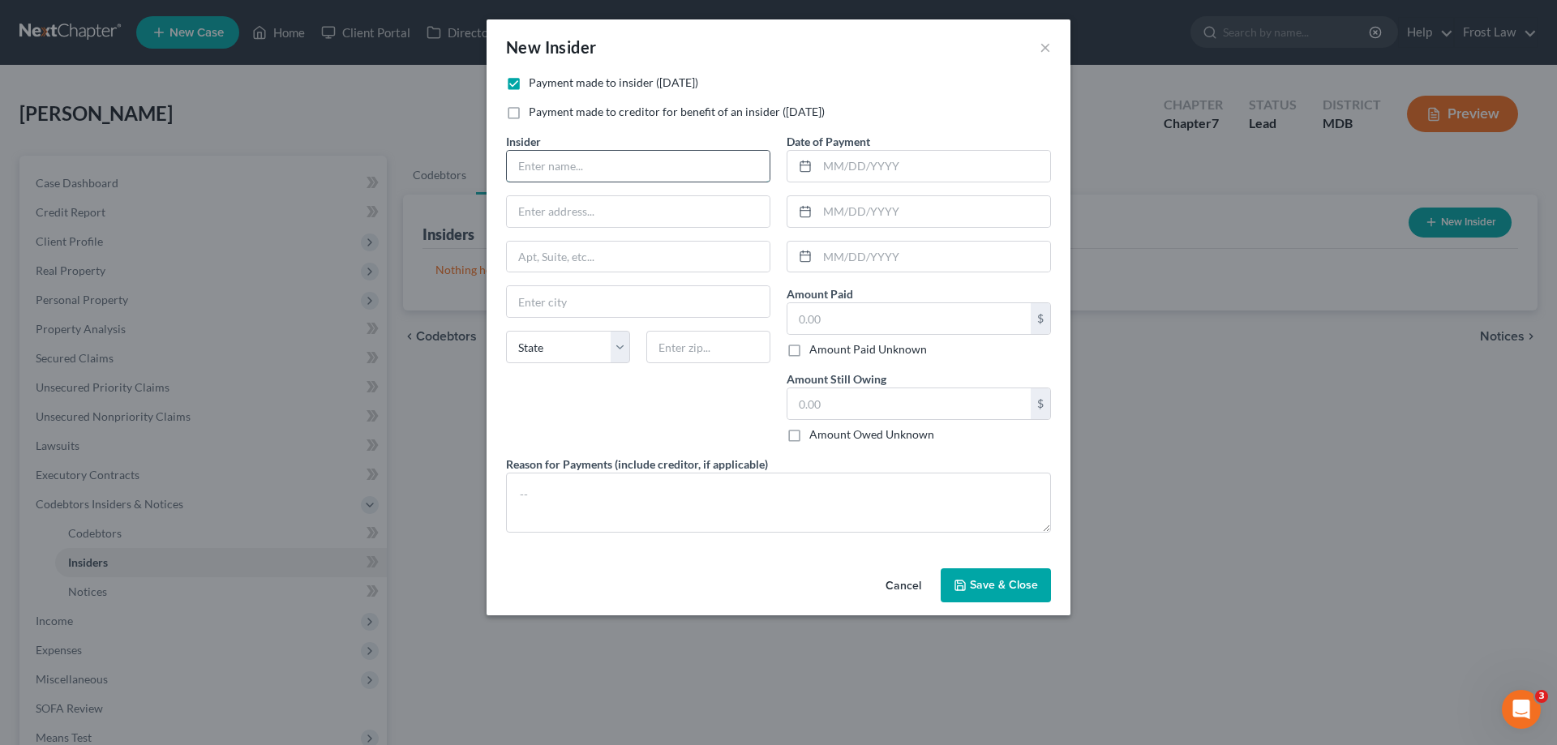
click at [716, 173] on input "text" at bounding box center [638, 166] width 263 height 31
click at [831, 51] on div "New Insider ×" at bounding box center [779, 46] width 584 height 55
click at [709, 173] on input "text" at bounding box center [638, 166] width 263 height 31
type input "[PERSON_NAME]"
click at [904, 315] on input "text" at bounding box center [908, 318] width 243 height 31
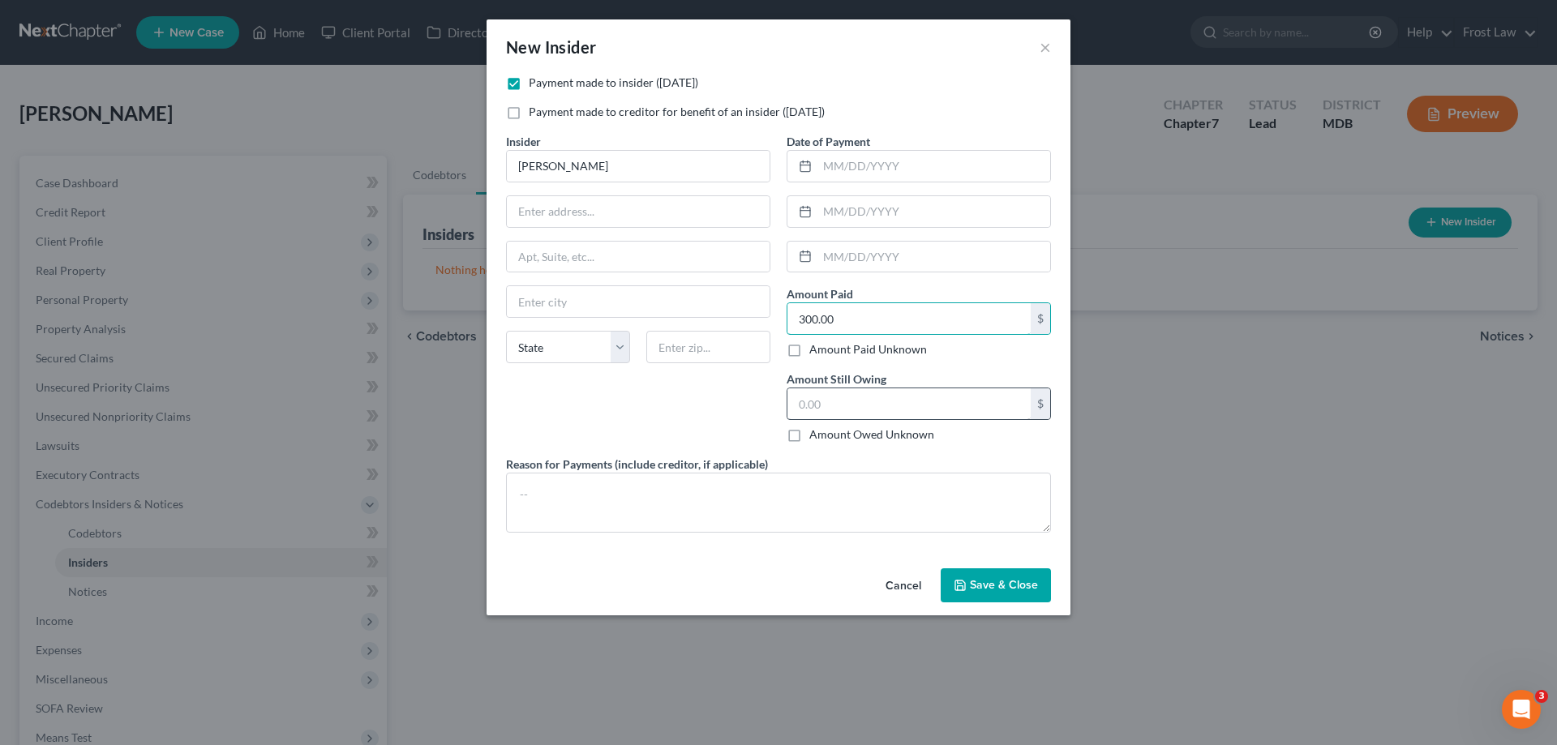
type input "300.00"
click at [876, 409] on input "text" at bounding box center [908, 403] width 243 height 31
type input "0.00"
click at [828, 491] on textarea at bounding box center [778, 503] width 545 height 60
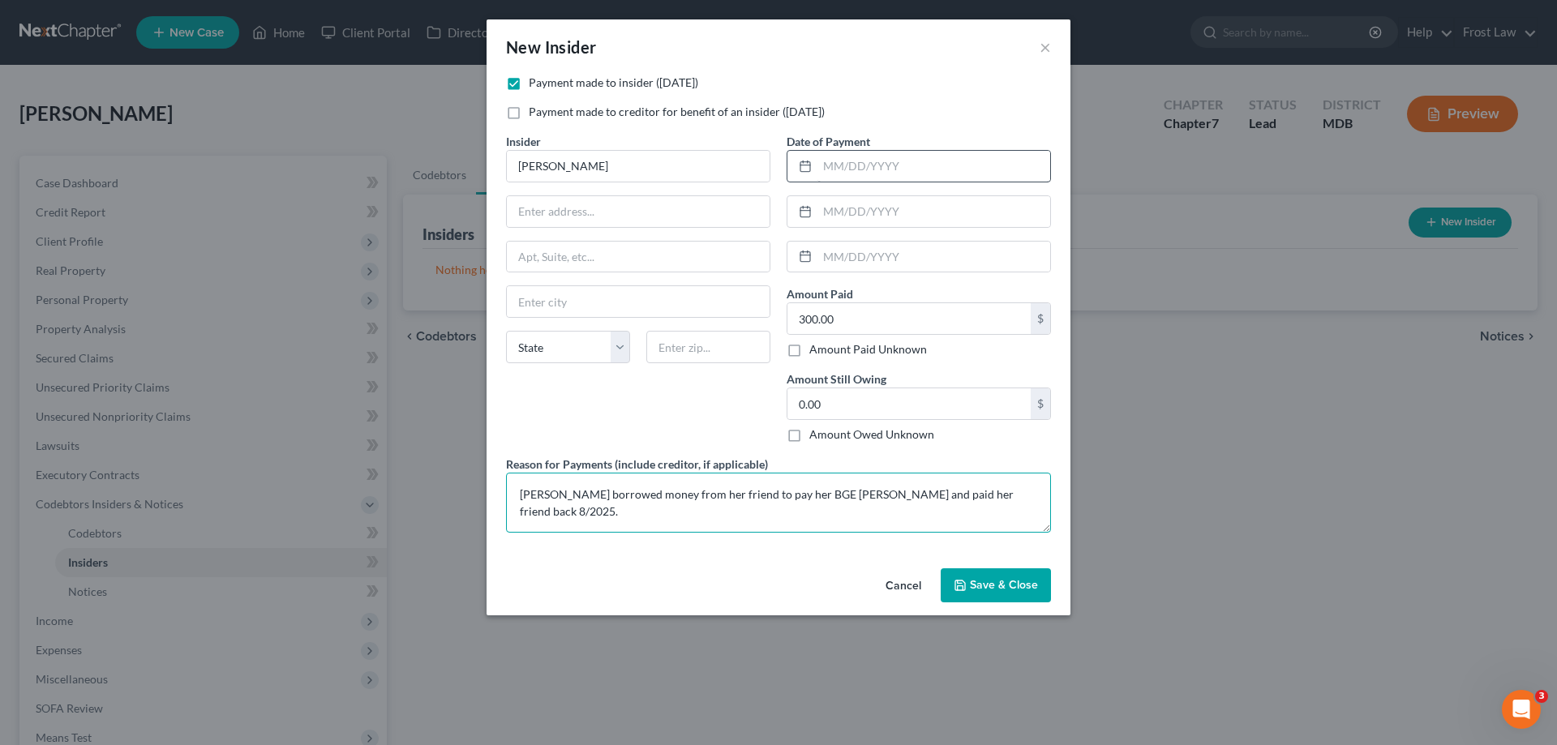
type textarea "[PERSON_NAME] borrowed money from her friend to pay her BGE [PERSON_NAME] and p…"
click at [862, 161] on input "text" at bounding box center [933, 166] width 233 height 31
click at [993, 493] on textarea "[PERSON_NAME] borrowed money from her friend to pay her BGE [PERSON_NAME] and p…" at bounding box center [778, 503] width 545 height 60
click at [846, 163] on input "text" at bounding box center [933, 166] width 233 height 31
click at [842, 165] on input "08/2025" at bounding box center [933, 166] width 233 height 31
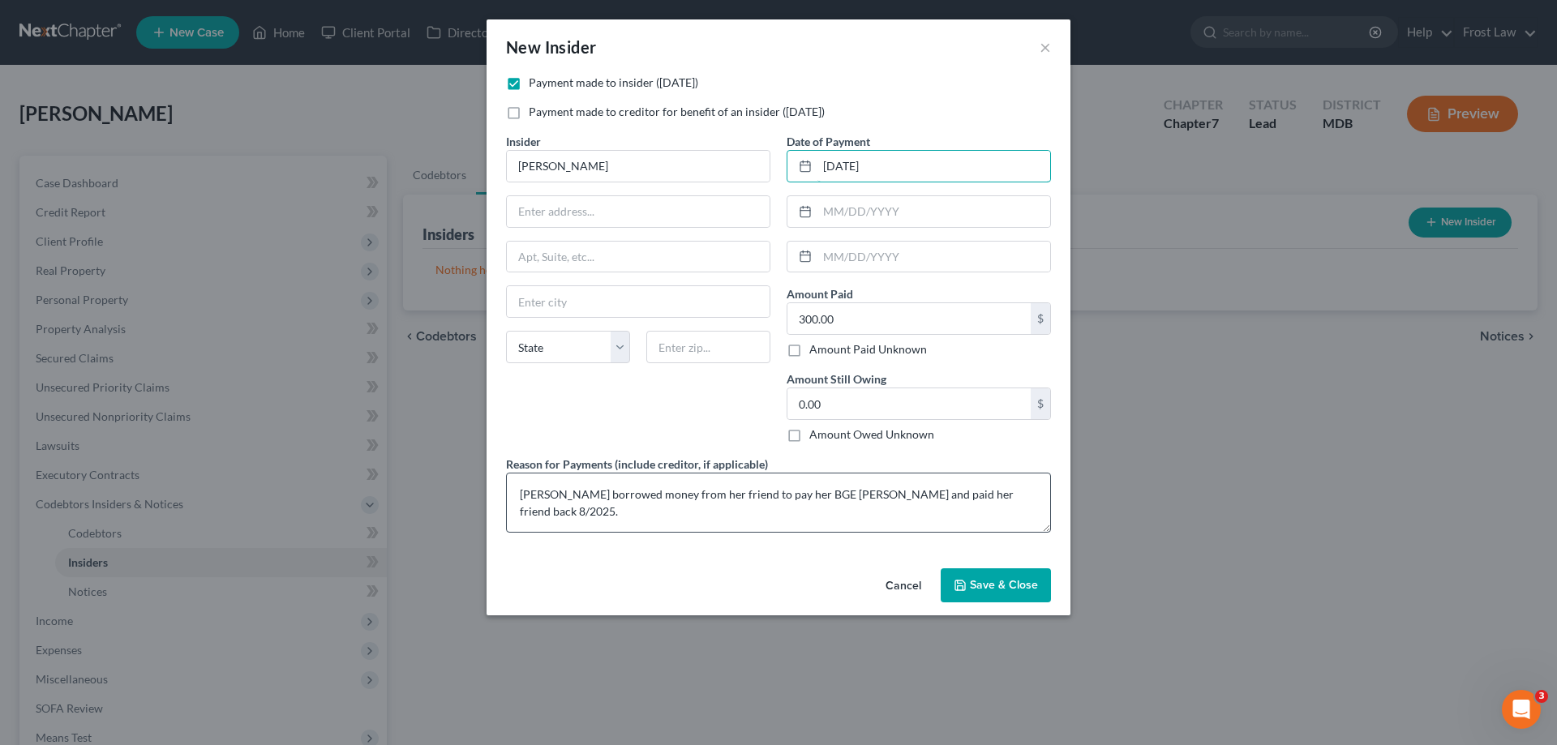
type input "[DATE]"
click at [1000, 488] on textarea "[PERSON_NAME] borrowed money from her friend to pay her BGE [PERSON_NAME] and p…" at bounding box center [778, 503] width 545 height 60
click at [774, 497] on textarea "[PERSON_NAME] borrowed money from her friend to pay her BGE [PERSON_NAME] and p…" at bounding box center [778, 503] width 545 height 60
click at [819, 495] on textarea "[PERSON_NAME] borrowed money from her friend to pay her BGE [PERSON_NAME] and p…" at bounding box center [778, 503] width 545 height 60
type textarea "[PERSON_NAME] borrowed money from her friend to pay her BGE bill in [DATE] and …"
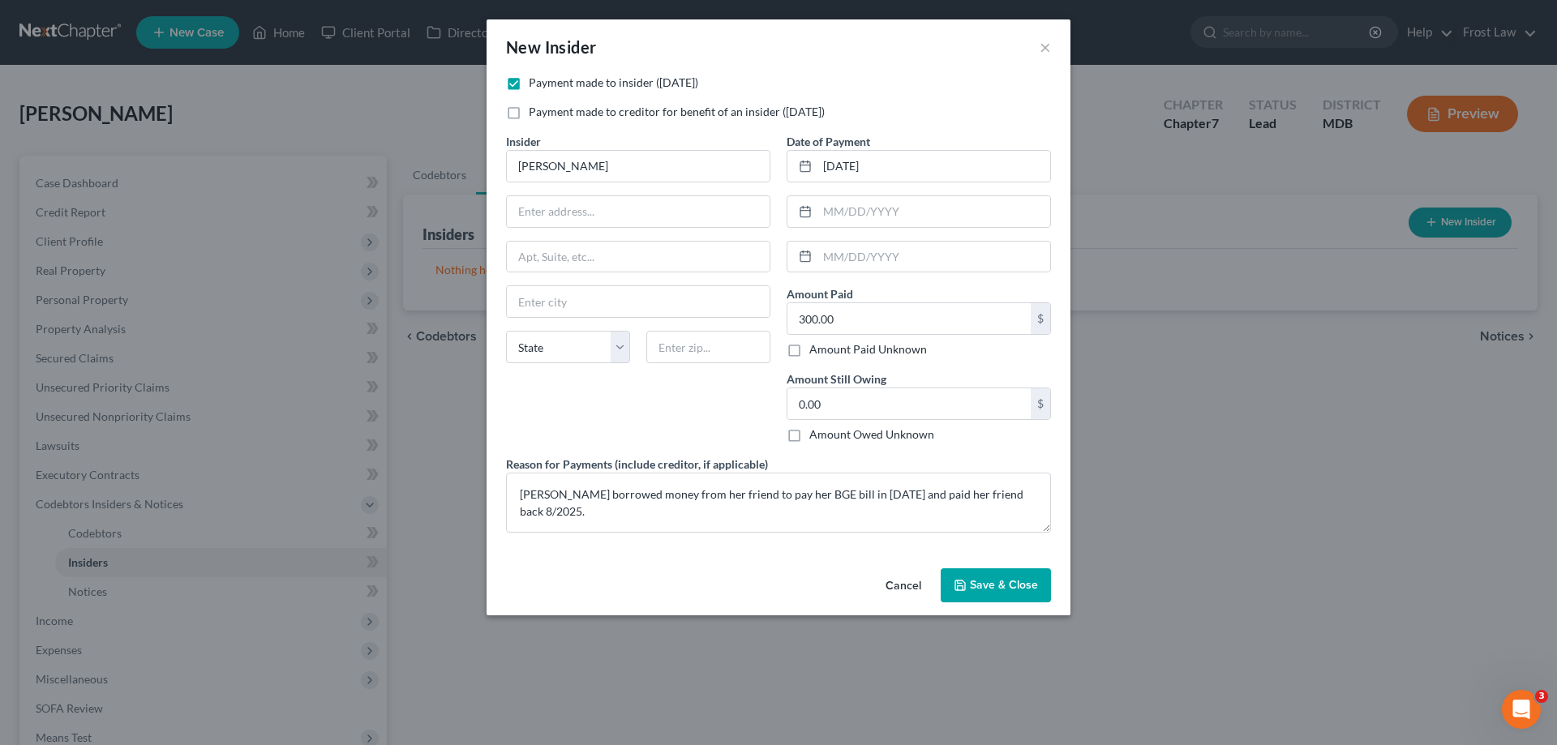
click at [987, 579] on span "Save & Close" at bounding box center [1004, 585] width 68 height 14
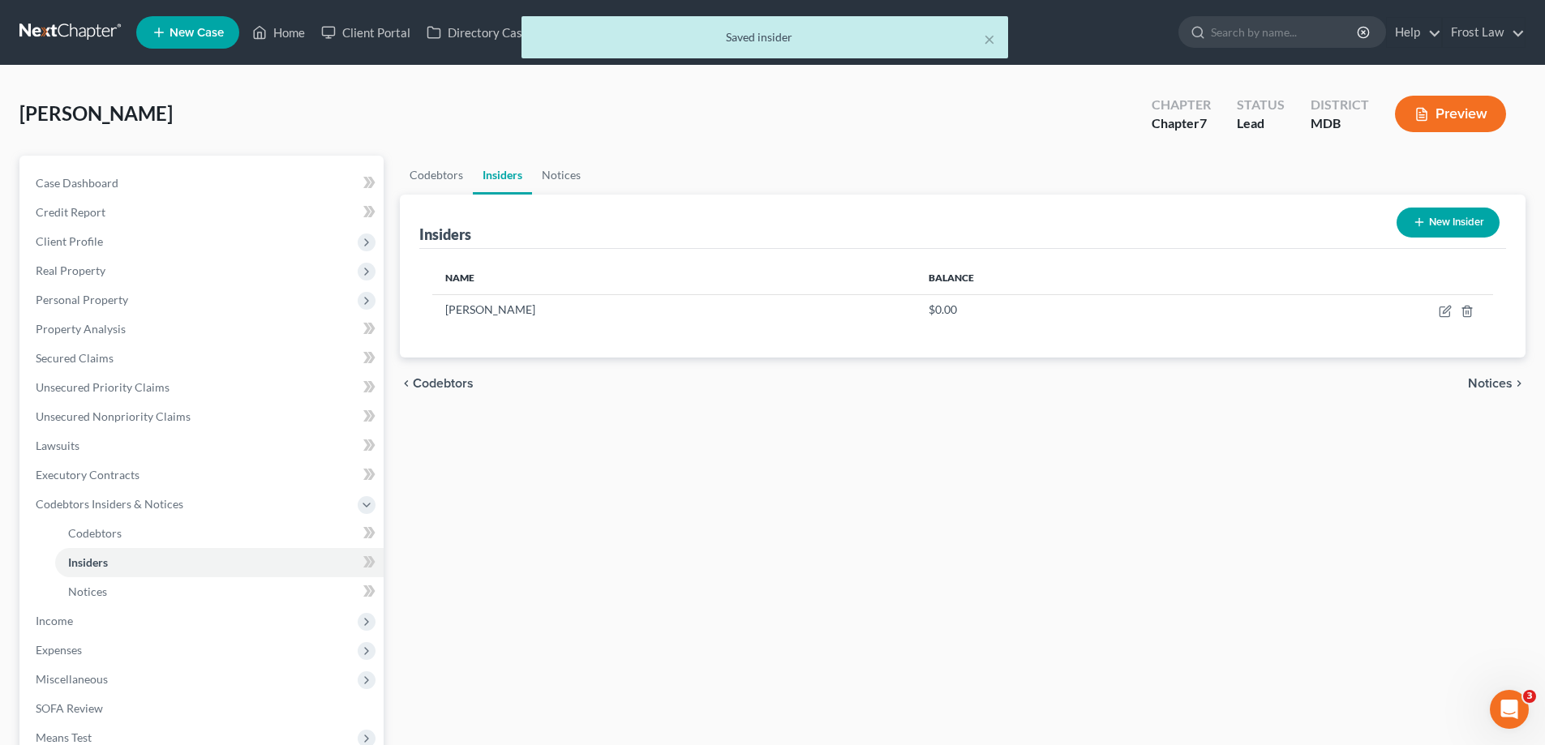
click at [1482, 218] on button "New Insider" at bounding box center [1448, 223] width 103 height 30
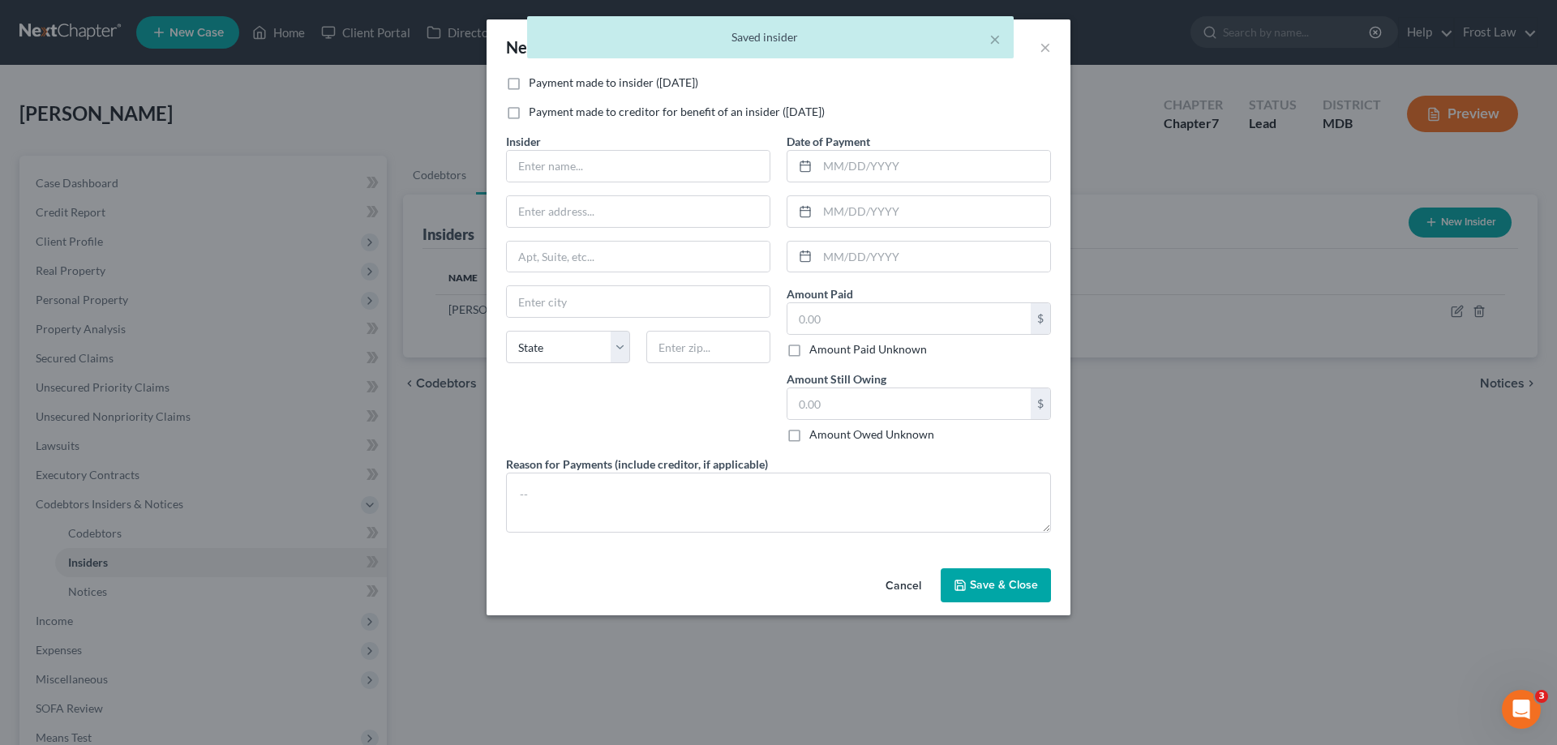
click at [529, 81] on label "Payment made to insider ([DATE])" at bounding box center [613, 83] width 169 height 16
click at [535, 81] on input "Payment made to insider ([DATE])" at bounding box center [540, 80] width 11 height 11
checkbox input "true"
click at [556, 178] on input "text" at bounding box center [638, 166] width 263 height 31
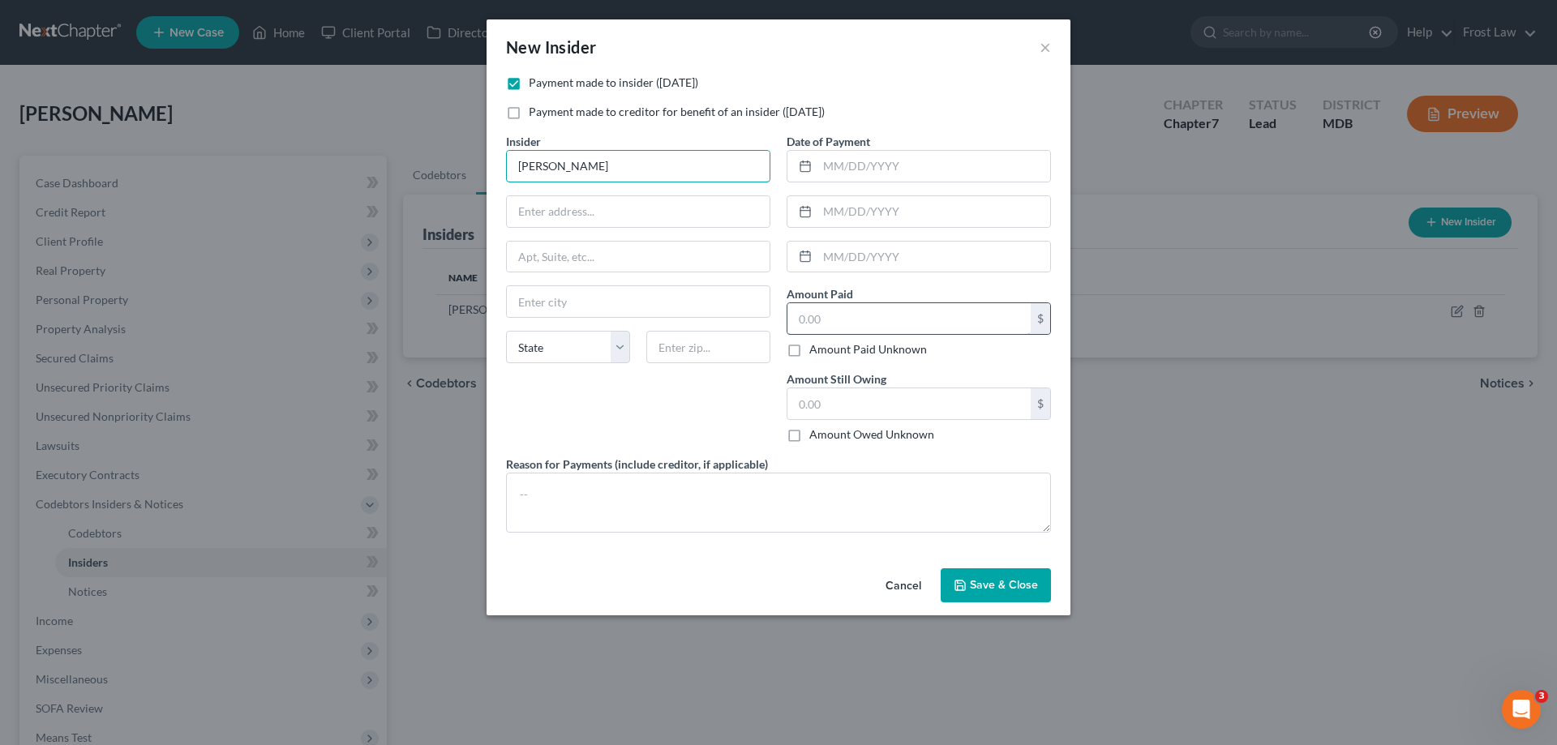
type input "[PERSON_NAME]"
click at [852, 322] on input "text" at bounding box center [908, 318] width 243 height 31
type input "200.00"
click at [809, 477] on textarea at bounding box center [778, 503] width 545 height 60
click at [796, 506] on textarea at bounding box center [778, 503] width 545 height 60
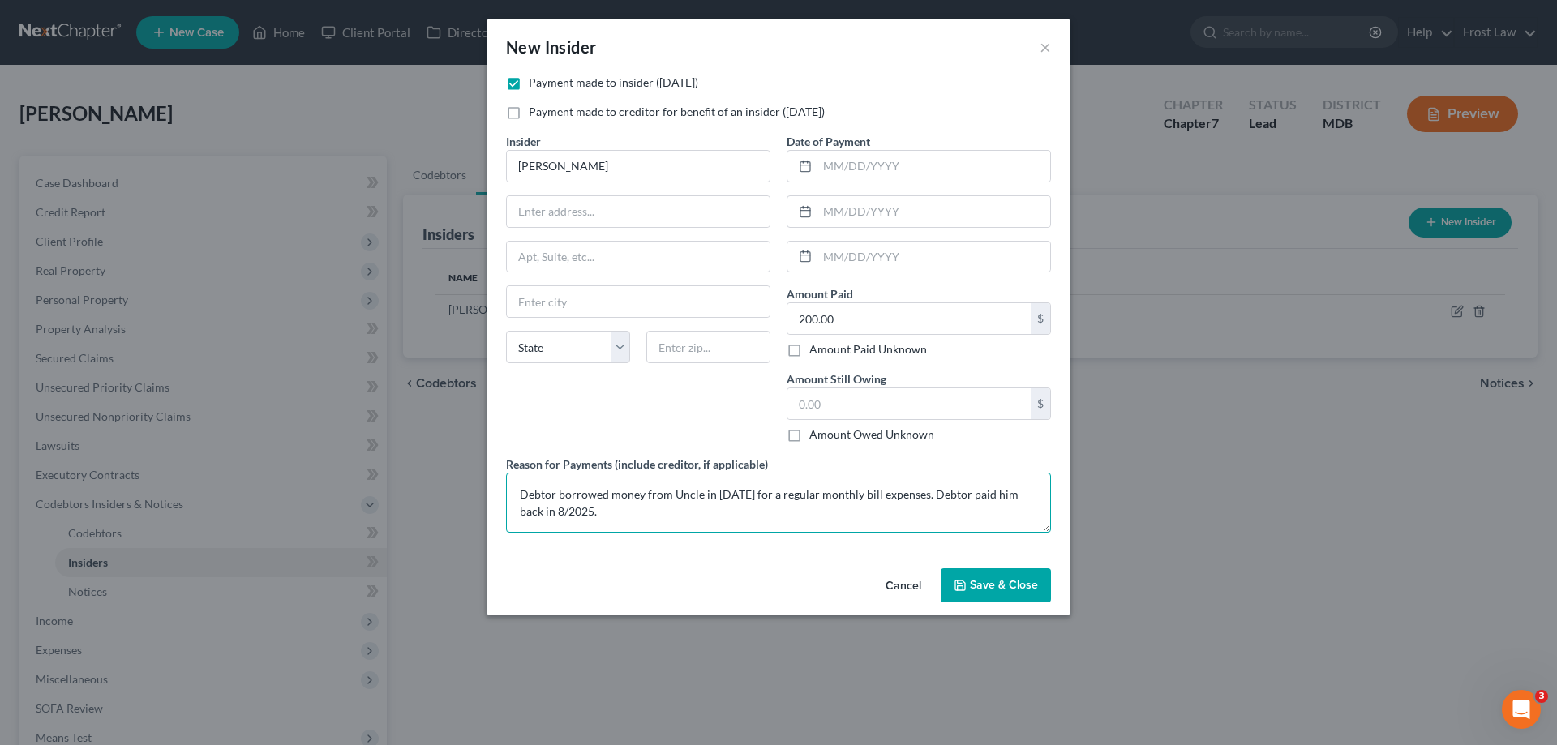
click at [944, 494] on textarea "Debtor borrowed money from Uncle in [DATE] for a regular monthly bill expenses.…" at bounding box center [778, 503] width 545 height 60
type textarea "Debtor borrowed money from Uncle in [DATE] for a regular monthly bill expense. …"
click at [860, 174] on input "text" at bounding box center [933, 166] width 233 height 31
type input "[DATE]"
click at [989, 591] on span "Save & Close" at bounding box center [1004, 585] width 68 height 14
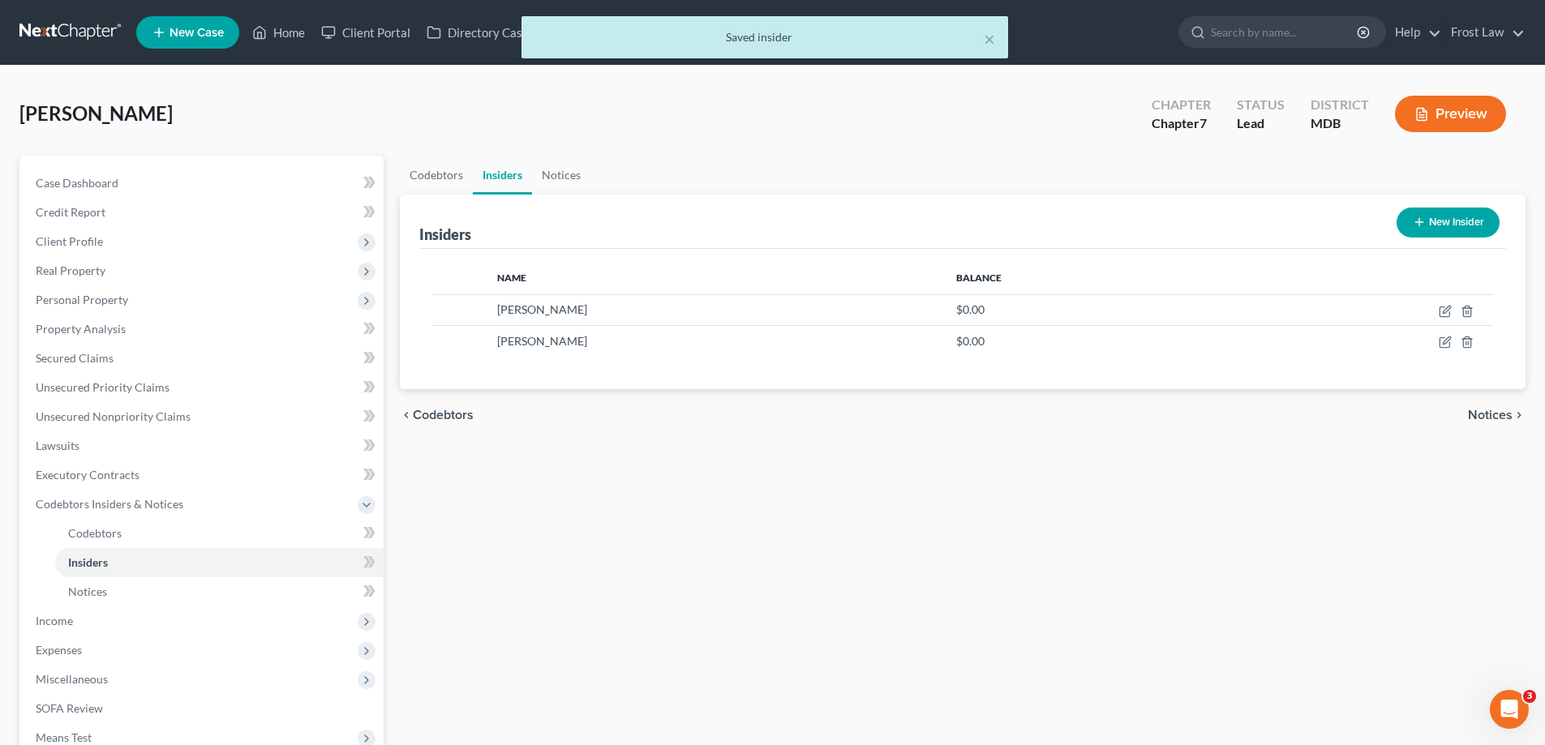
click at [1431, 221] on button "New Insider" at bounding box center [1448, 223] width 103 height 30
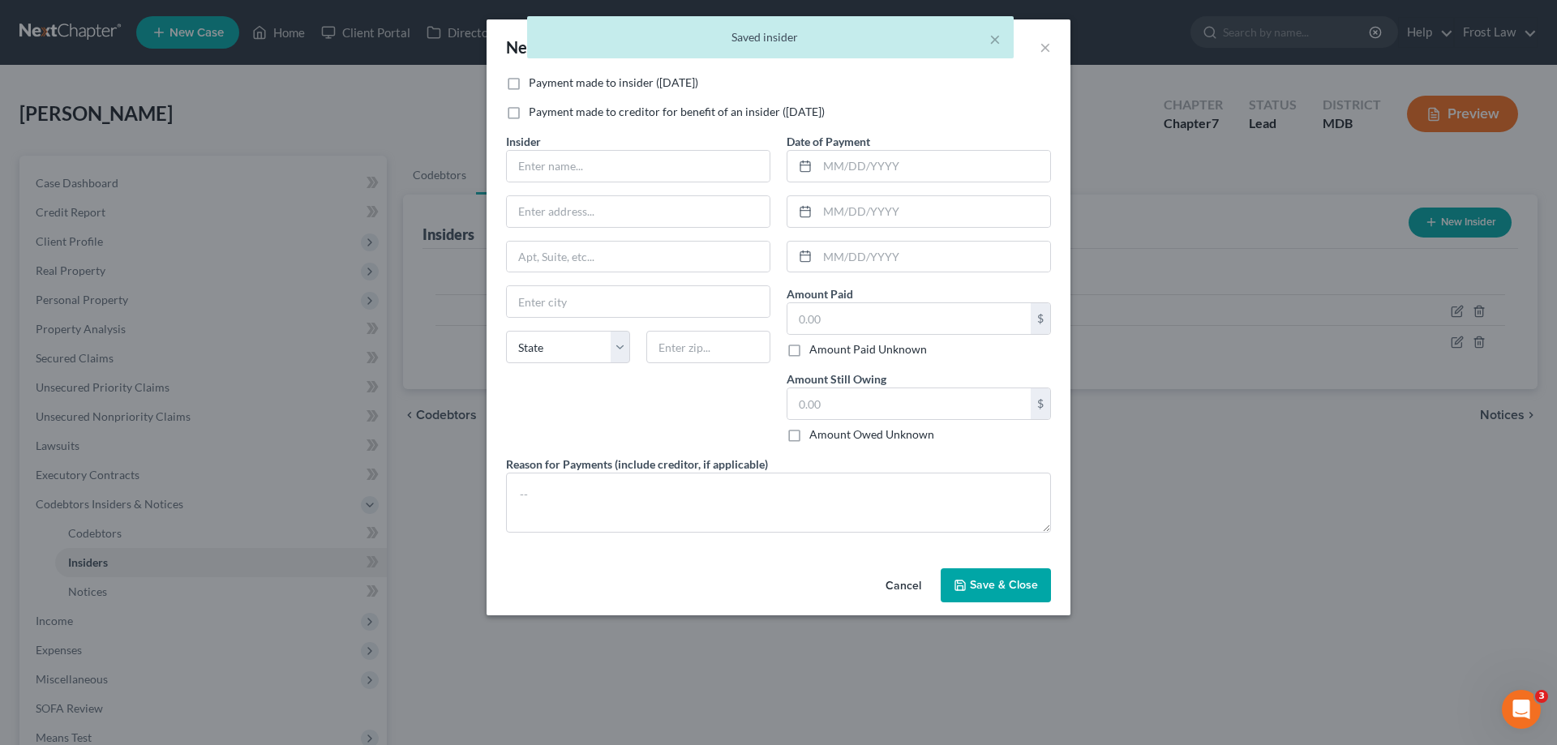
click at [529, 78] on label "Payment made to insider ([DATE])" at bounding box center [613, 83] width 169 height 16
click at [535, 78] on input "Payment made to insider ([DATE])" at bounding box center [540, 80] width 11 height 11
checkbox input "true"
click at [574, 154] on input "text" at bounding box center [638, 166] width 263 height 31
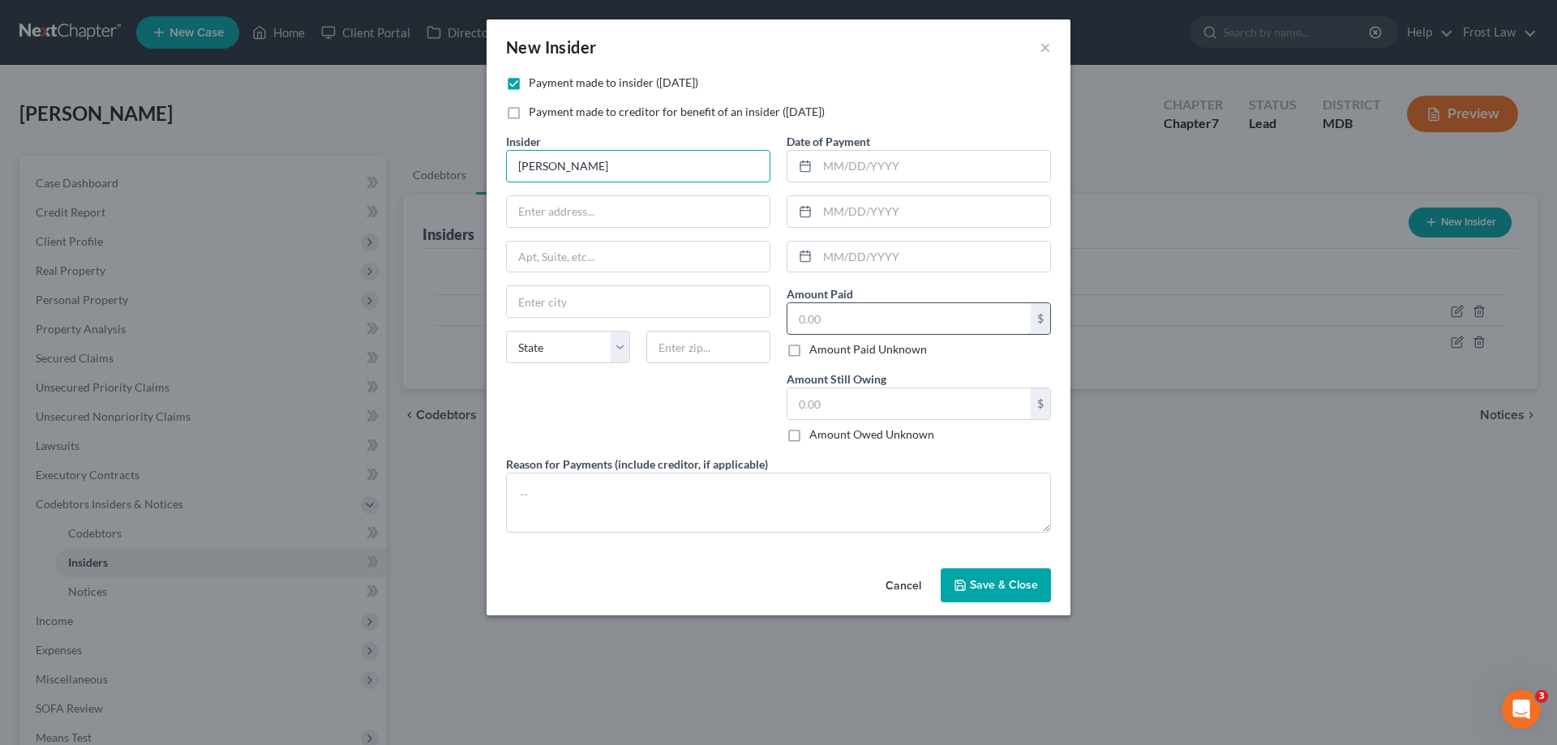
type input "[PERSON_NAME]"
click at [870, 320] on input "text" at bounding box center [908, 318] width 243 height 31
click at [878, 312] on input "text" at bounding box center [908, 318] width 243 height 31
type input "100.00"
click at [871, 411] on input "text" at bounding box center [908, 403] width 243 height 31
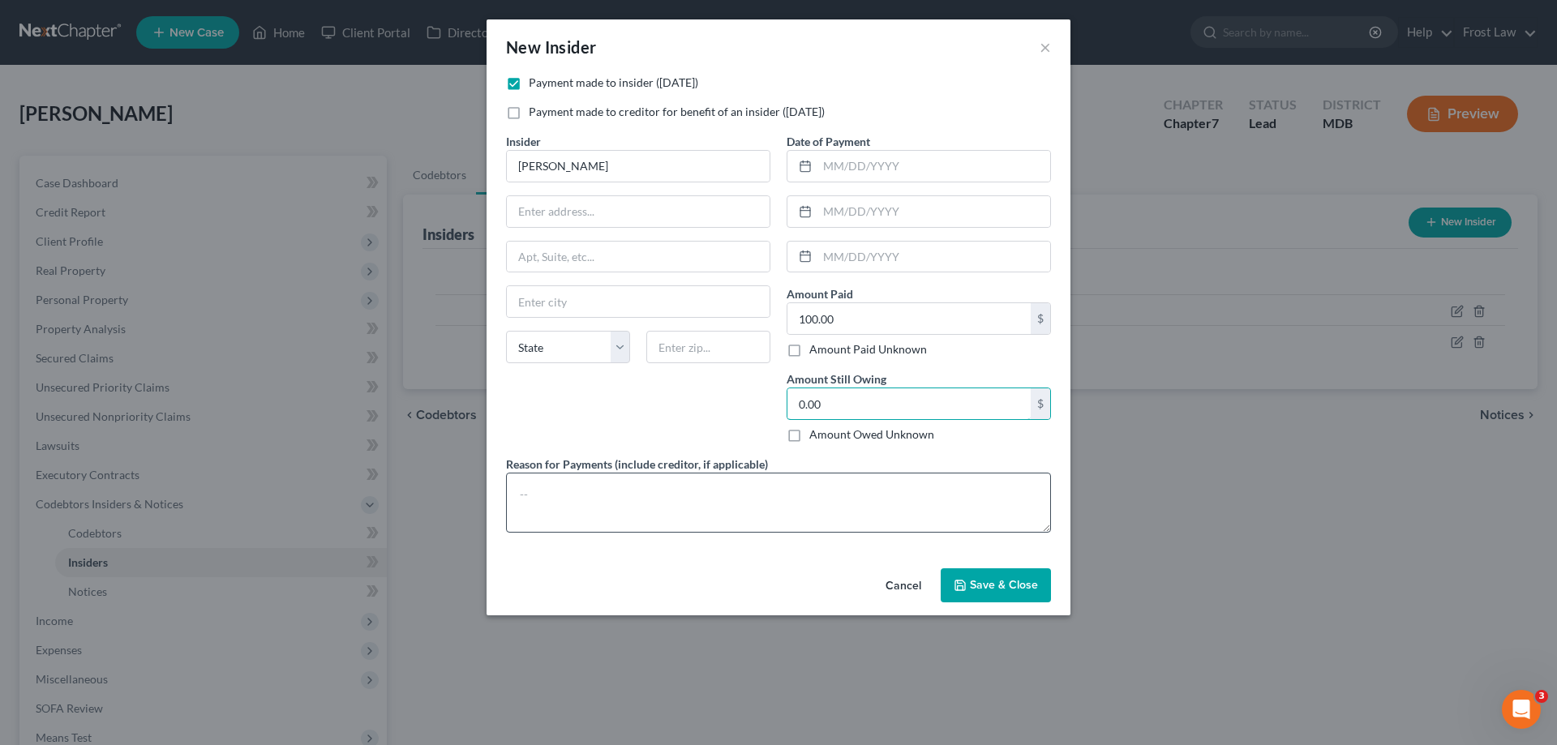
type input "0.00"
click at [830, 502] on textarea at bounding box center [778, 503] width 545 height 60
type textarea "Debtor borrowed money from friend for gas in [DATE] and paid her back a couple …"
click at [861, 166] on input "text" at bounding box center [933, 166] width 233 height 31
type input "[DATE]"
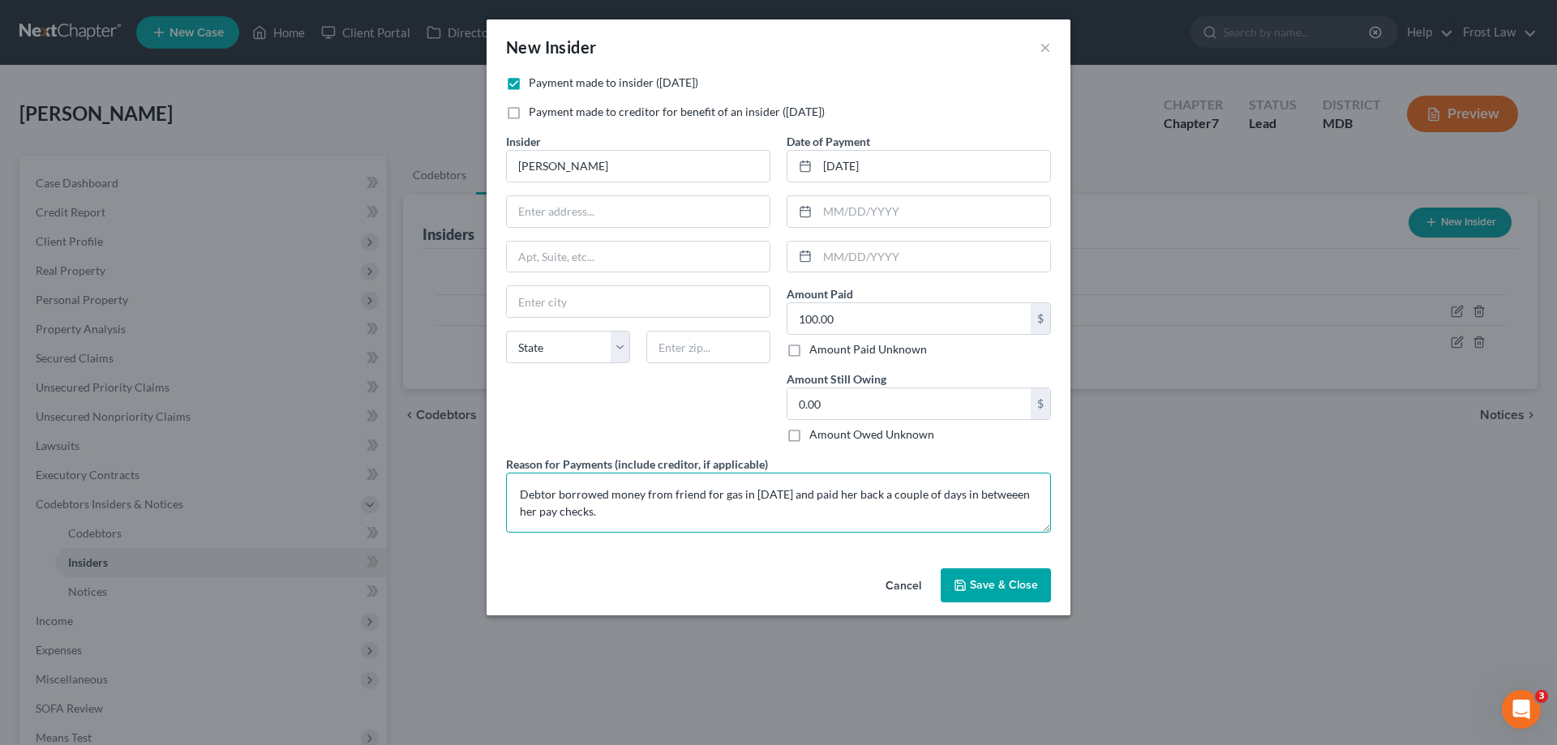
click at [955, 504] on textarea "Debtor borrowed money from friend for gas in [DATE] and paid her back a couple …" at bounding box center [778, 503] width 545 height 60
click at [989, 580] on span "Save & Close" at bounding box center [1004, 585] width 68 height 14
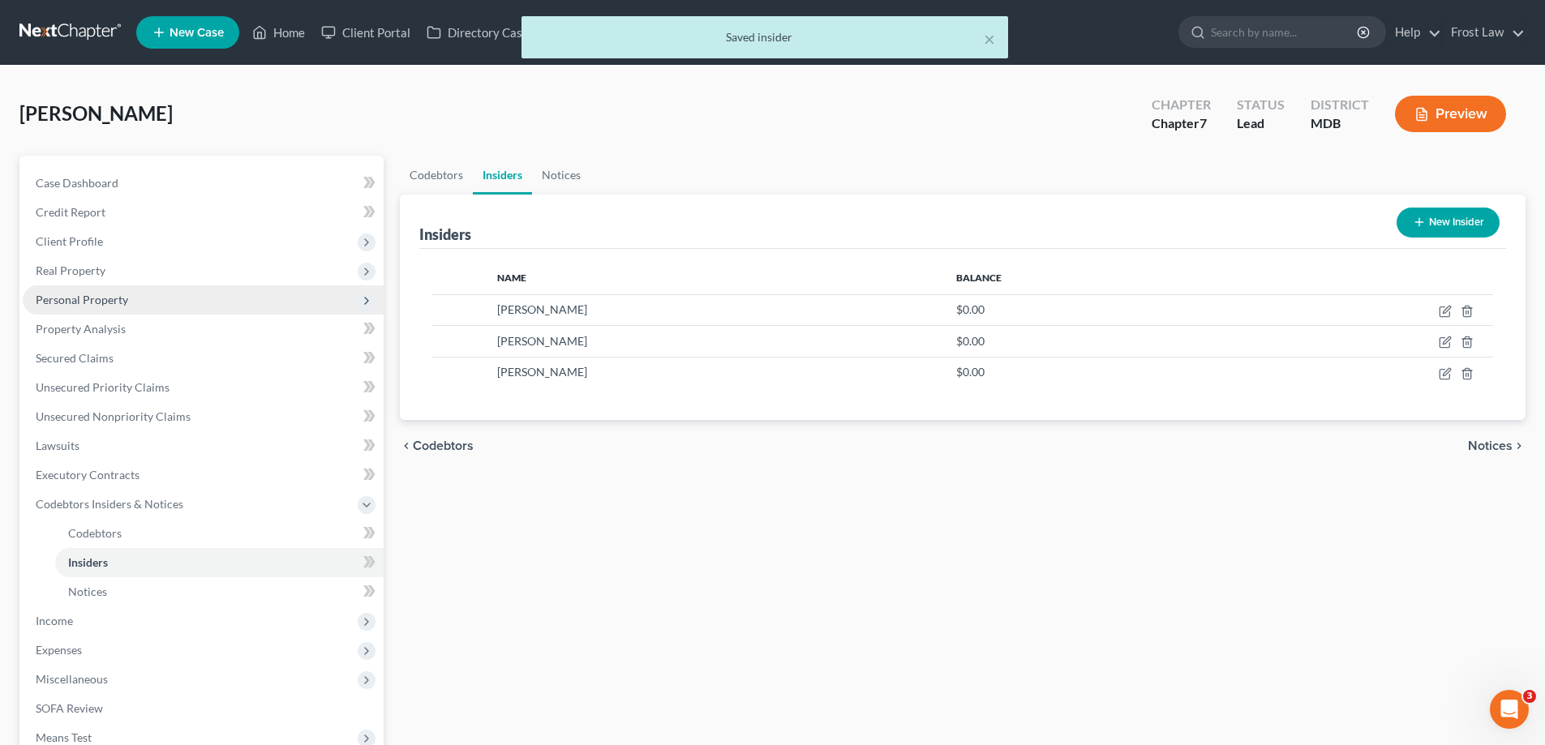
click at [135, 301] on span "Personal Property" at bounding box center [203, 299] width 361 height 29
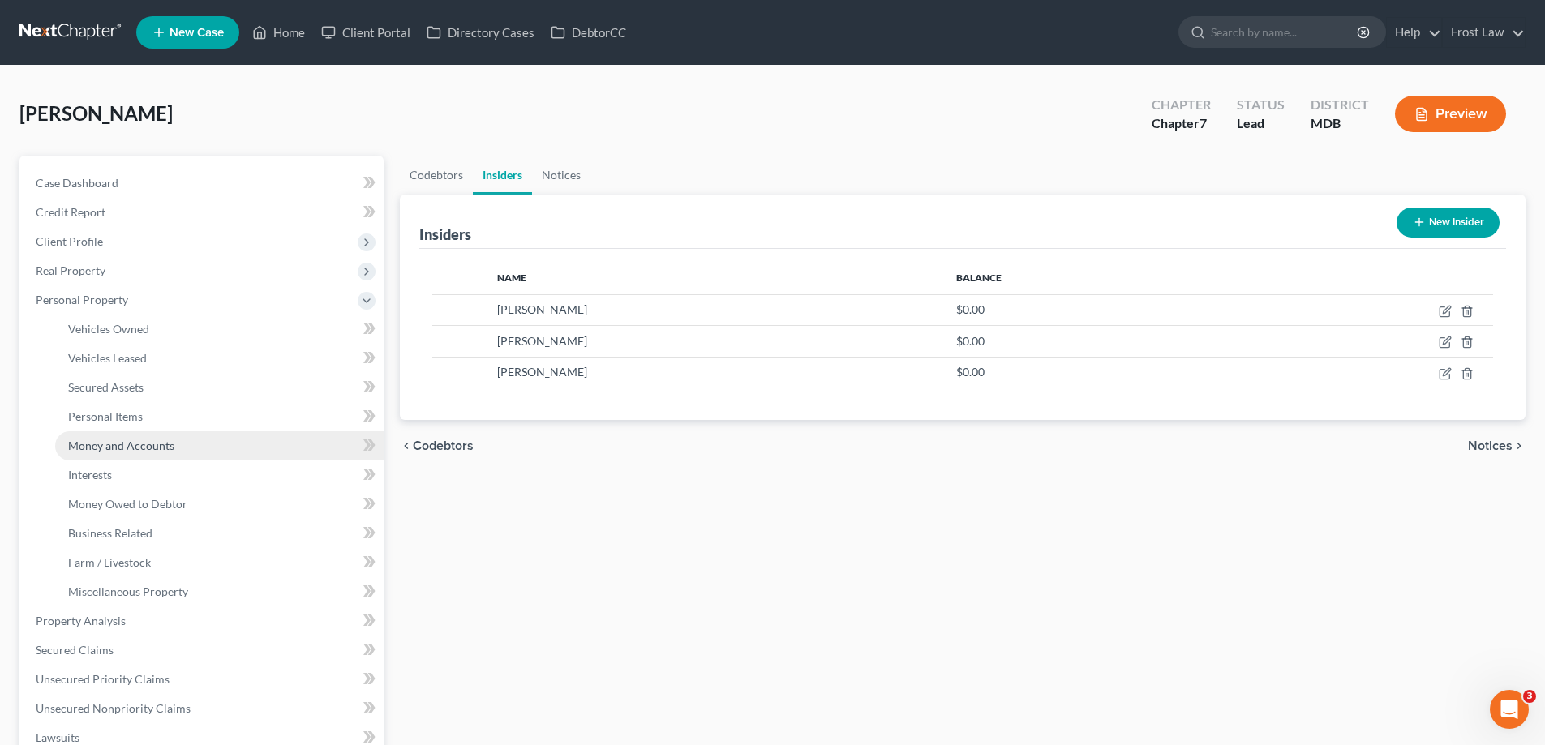
click at [185, 442] on link "Money and Accounts" at bounding box center [219, 445] width 328 height 29
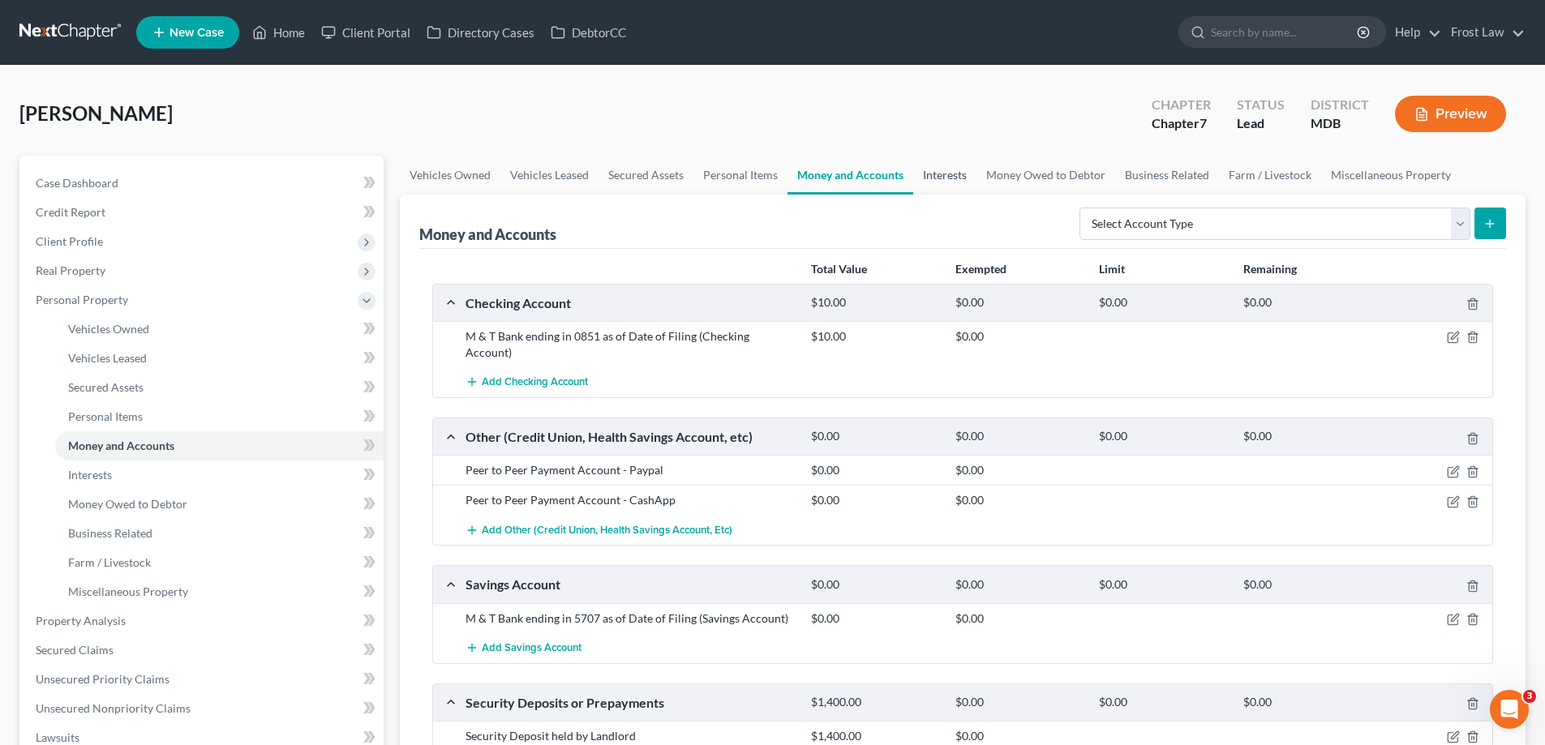
click at [937, 174] on link "Interests" at bounding box center [944, 175] width 63 height 39
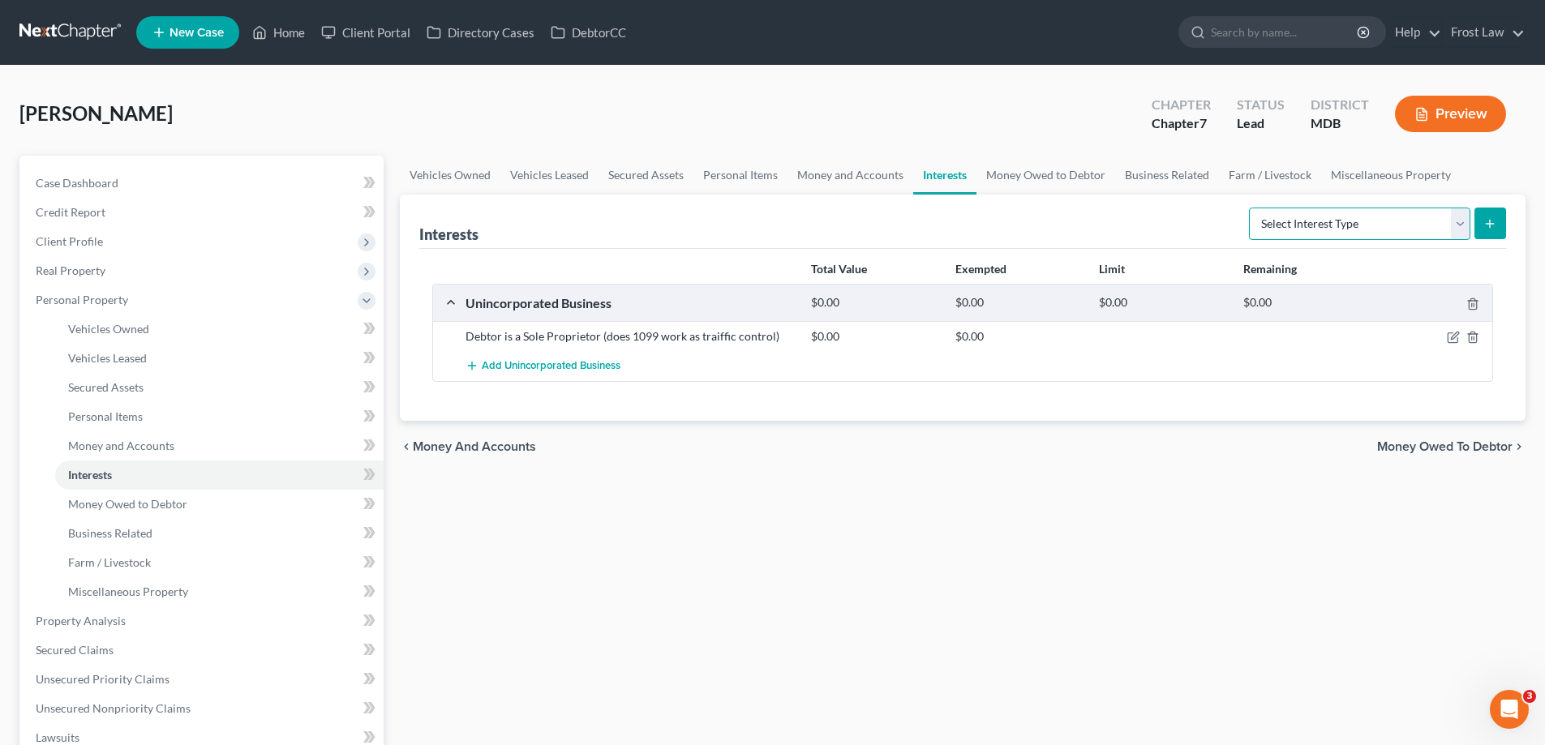
click at [1272, 234] on select "Select Interest Type 401K (A/B: 21) Annuity (A/B: 23) Bond (A/B: 18) Education …" at bounding box center [1359, 224] width 221 height 32
drag, startPoint x: 1053, startPoint y: 165, endPoint x: 1062, endPoint y: 169, distance: 9.5
click at [1053, 165] on link "Money Owed to Debtor" at bounding box center [1045, 175] width 139 height 39
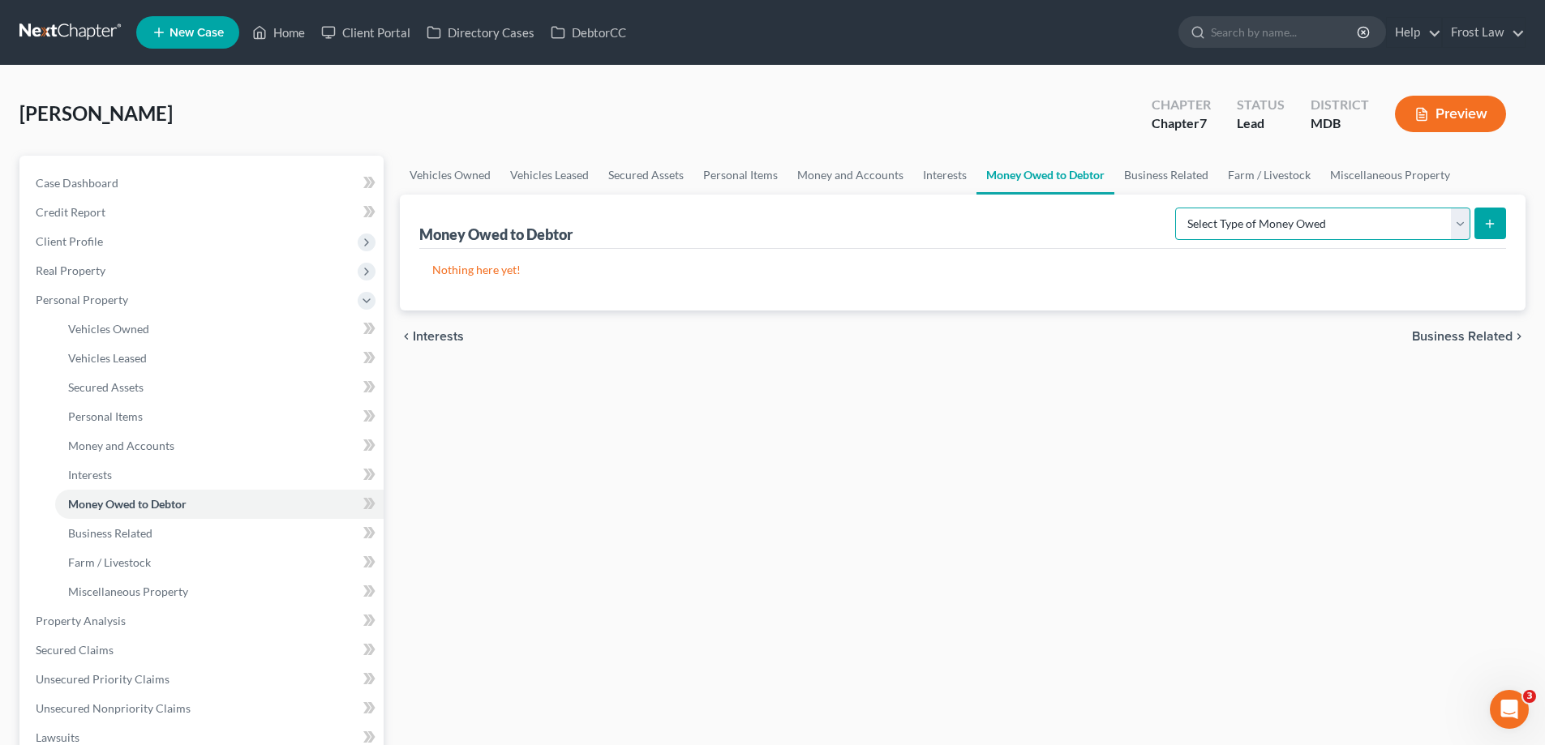
click at [1327, 217] on select "Select Type of Money Owed Accounts Receivable (A/B: 38) Alimony (A/B: 29) Child…" at bounding box center [1322, 224] width 295 height 32
click at [1157, 182] on link "Business Related" at bounding box center [1166, 175] width 104 height 39
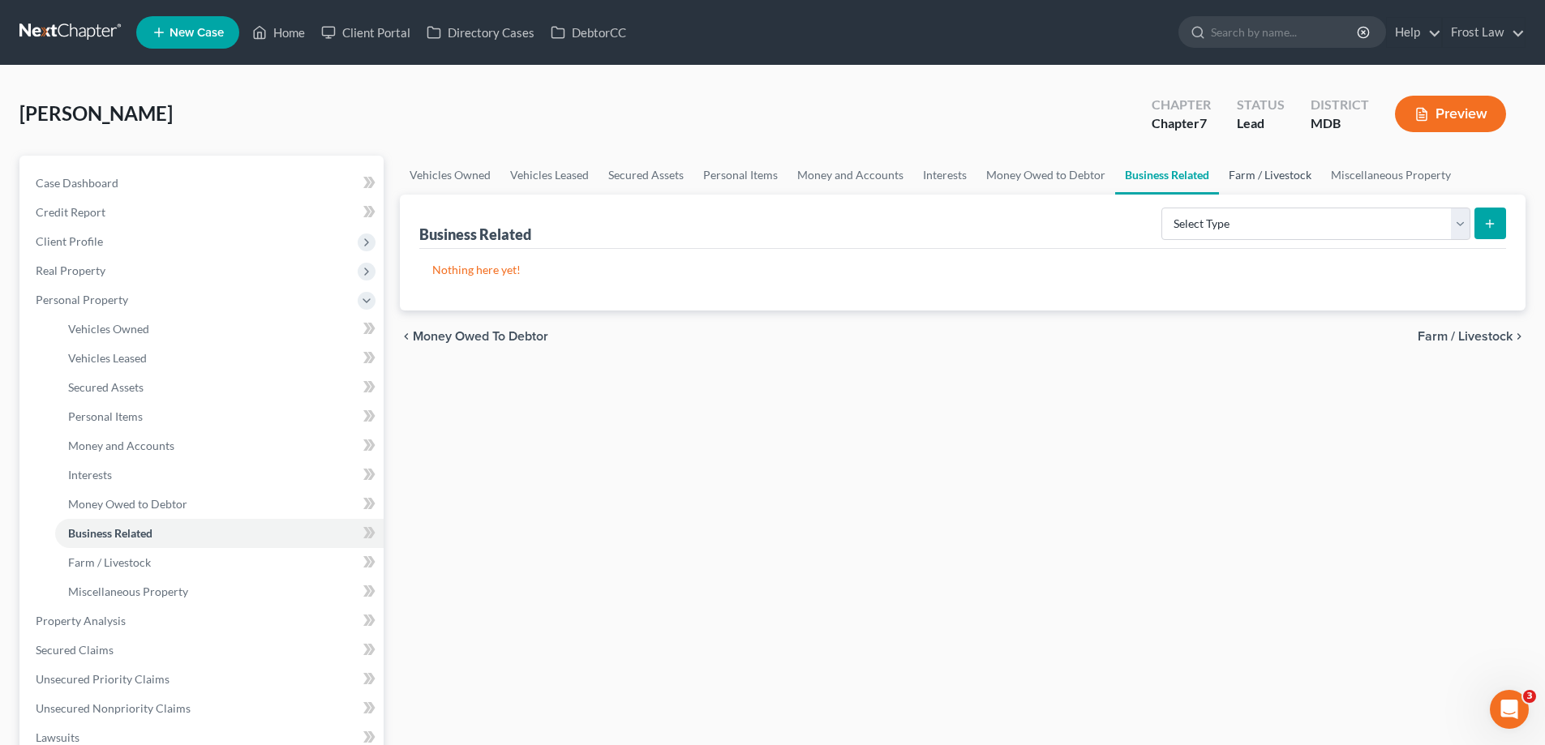
click at [1245, 173] on link "Farm / Livestock" at bounding box center [1270, 175] width 102 height 39
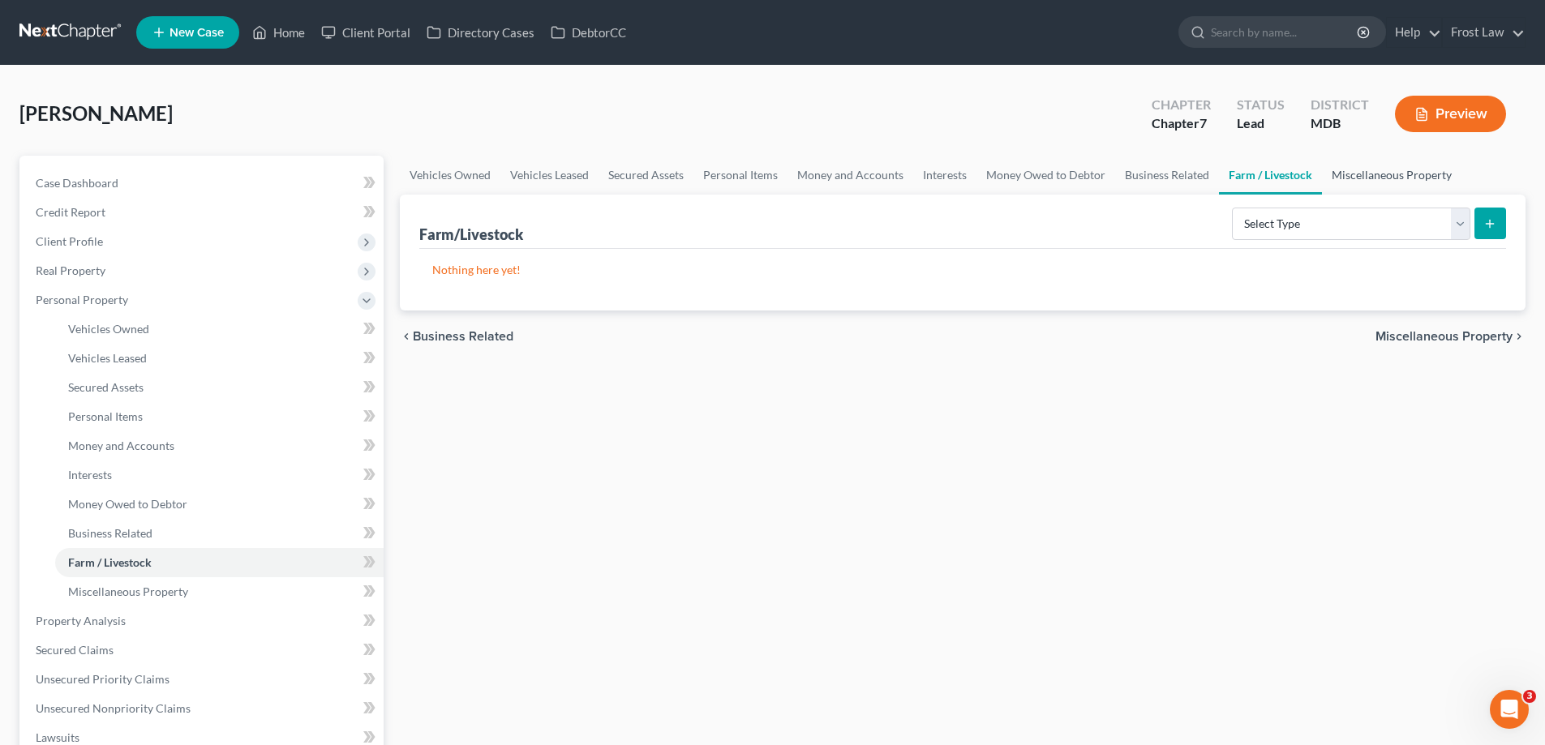
click at [1362, 173] on link "Miscellaneous Property" at bounding box center [1391, 175] width 139 height 39
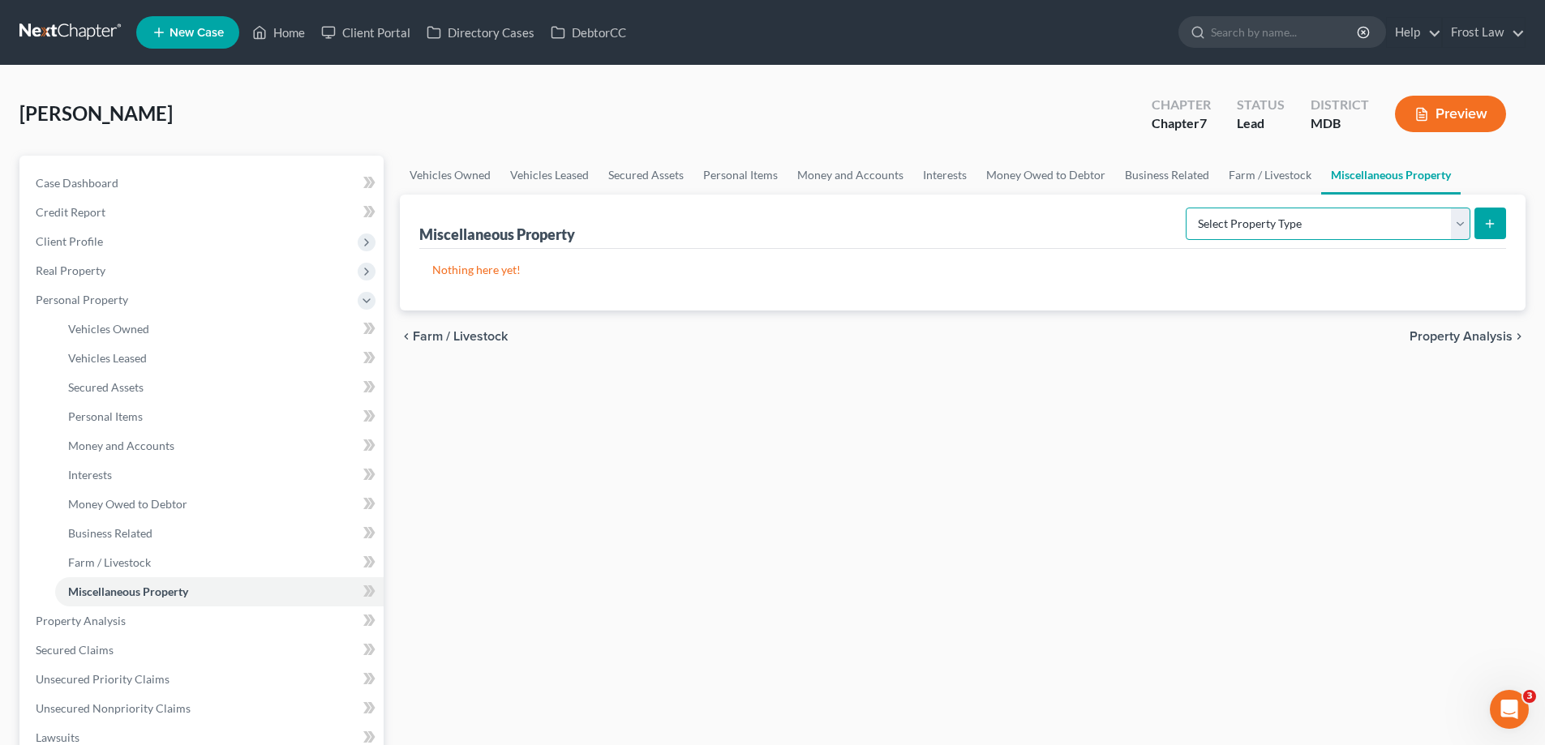
click at [1216, 224] on select "Select Property Type Assigned for Creditor Benefit [DATE] (SOFA: 12) Holding fo…" at bounding box center [1328, 224] width 285 height 32
click at [148, 294] on span "Personal Property" at bounding box center [203, 299] width 361 height 29
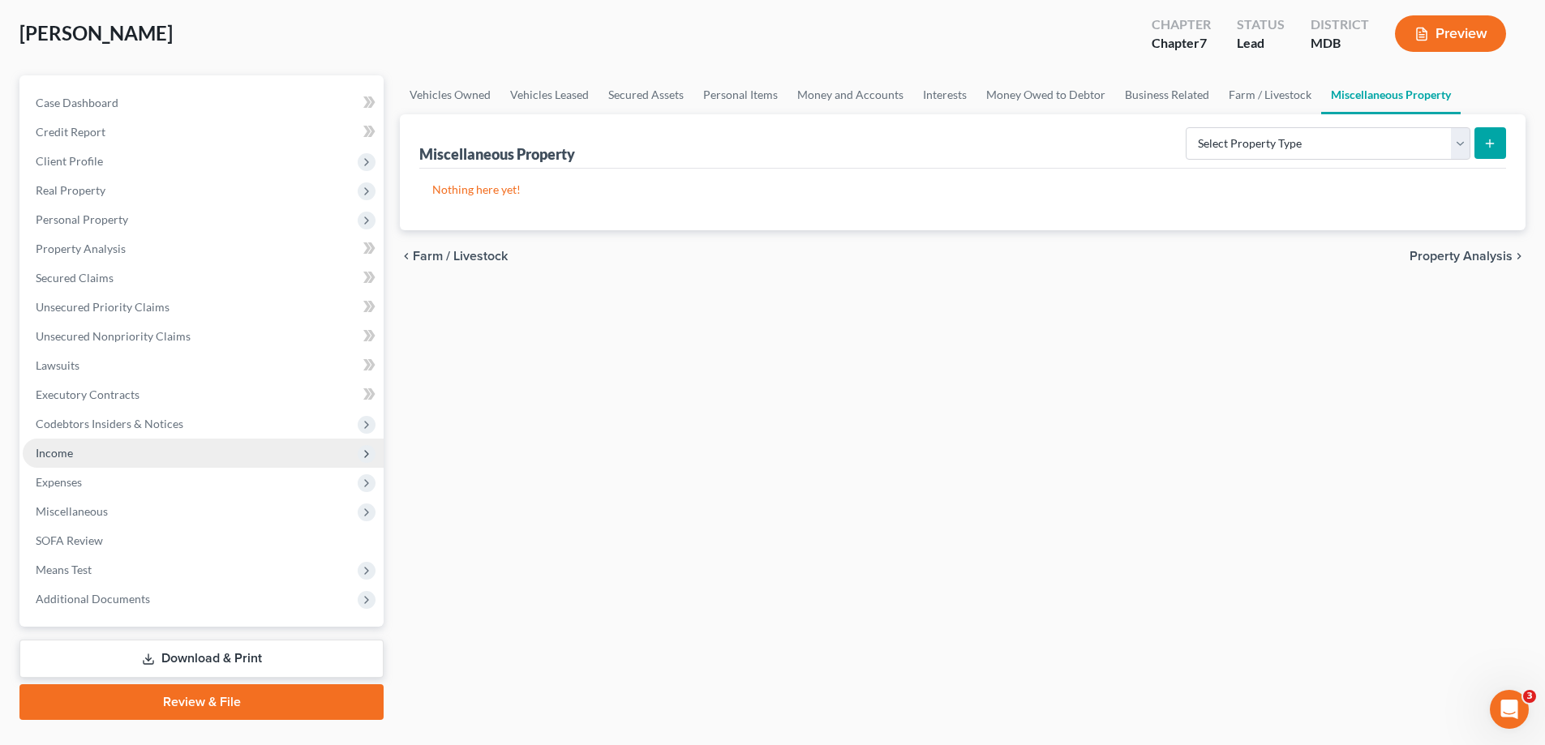
scroll to position [81, 0]
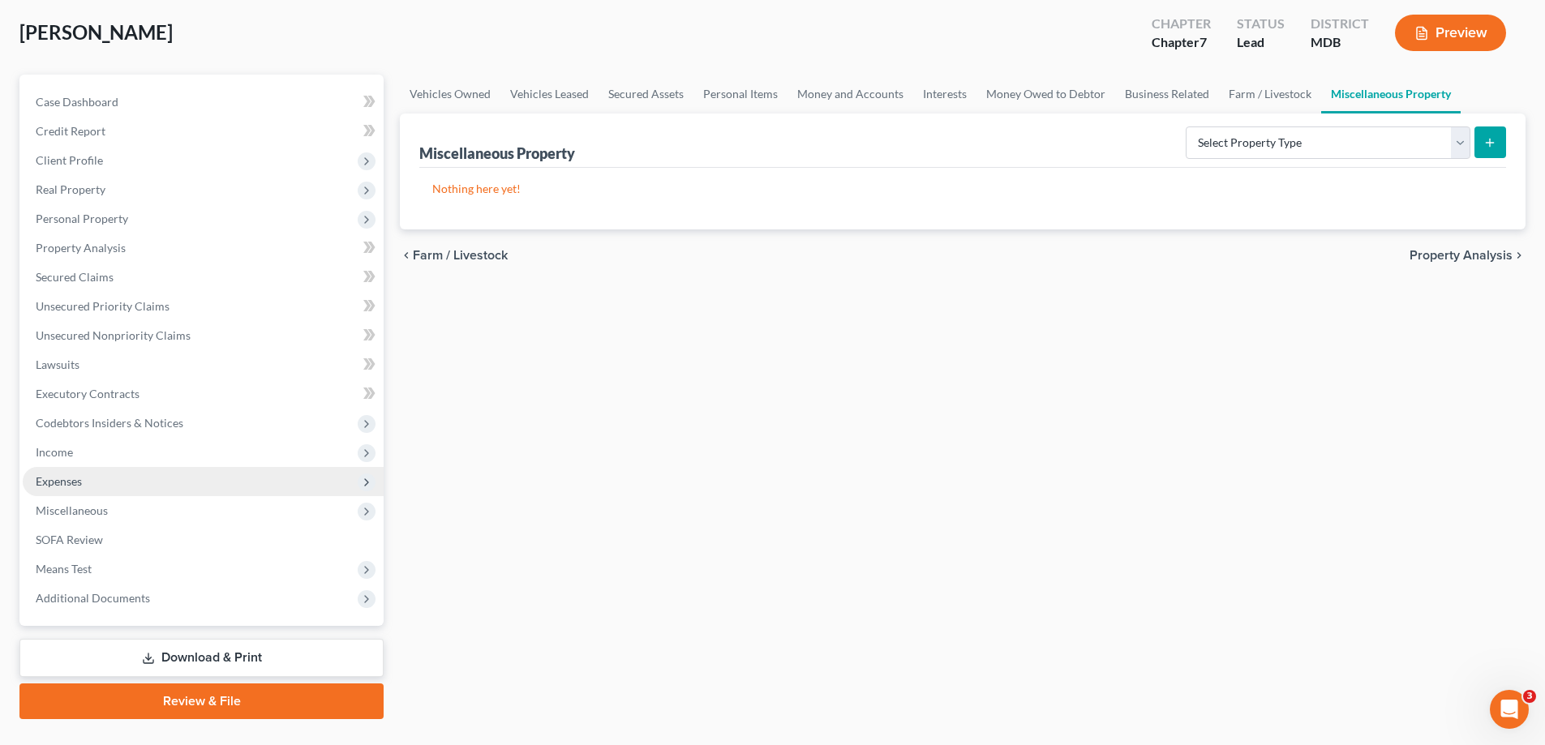
click at [101, 493] on span "Expenses" at bounding box center [203, 481] width 361 height 29
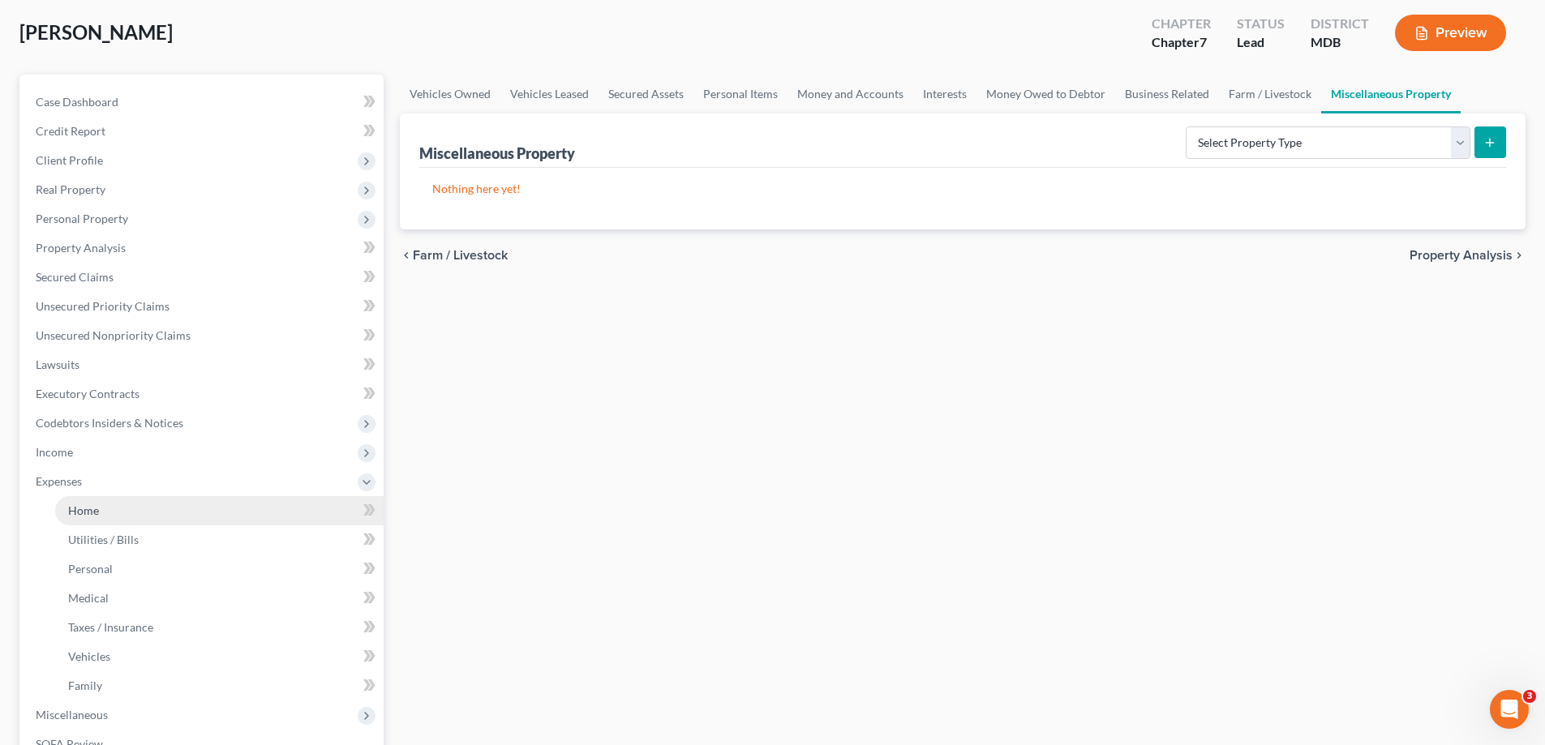
click at [104, 506] on link "Home" at bounding box center [219, 510] width 328 height 29
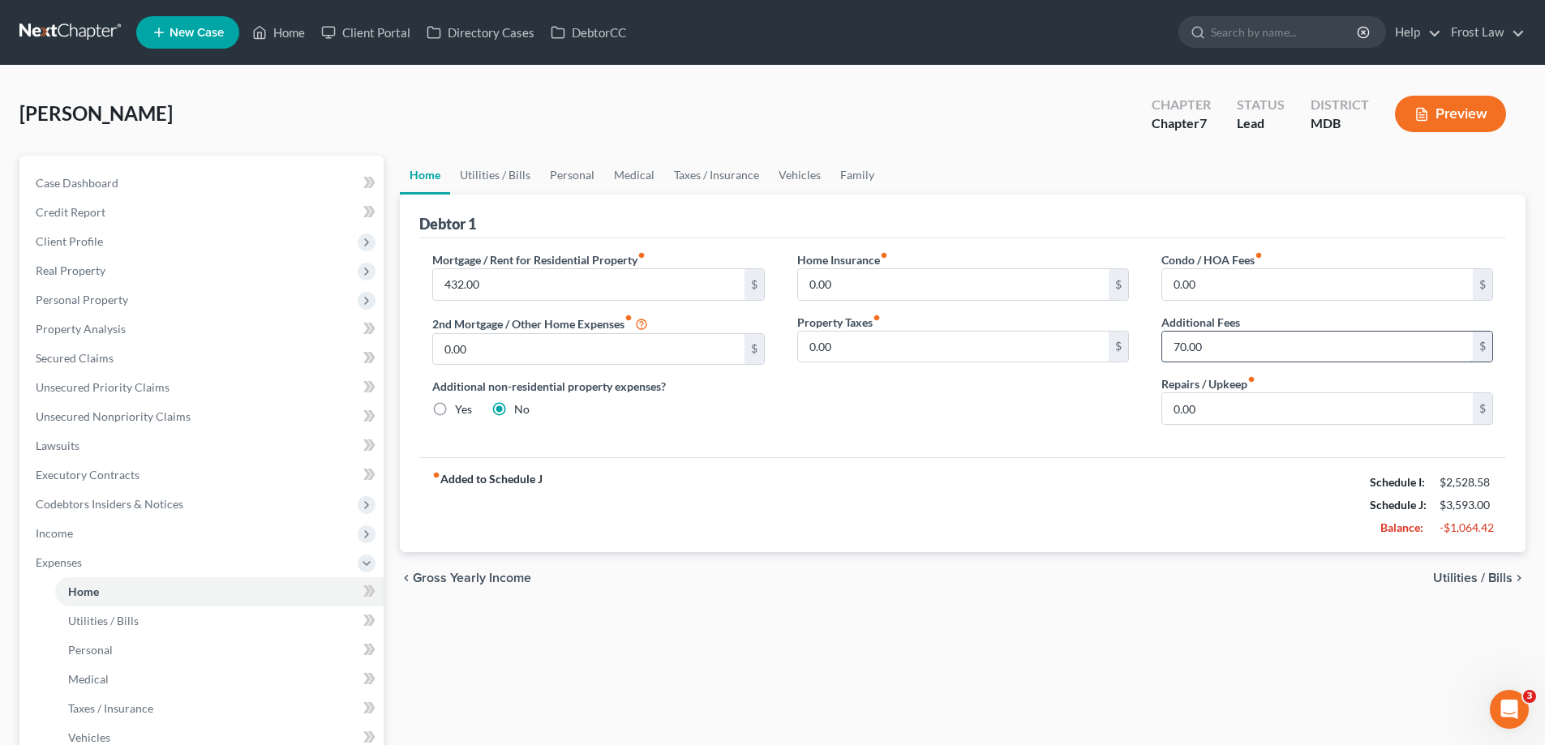
click at [1213, 345] on input "70.00" at bounding box center [1317, 347] width 311 height 31
click at [1107, 487] on div "fiber_manual_record Added to Schedule J Schedule I: $2,528.58 Schedule J: $3,59…" at bounding box center [962, 504] width 1087 height 95
click at [507, 182] on link "Utilities / Bills" at bounding box center [495, 175] width 90 height 39
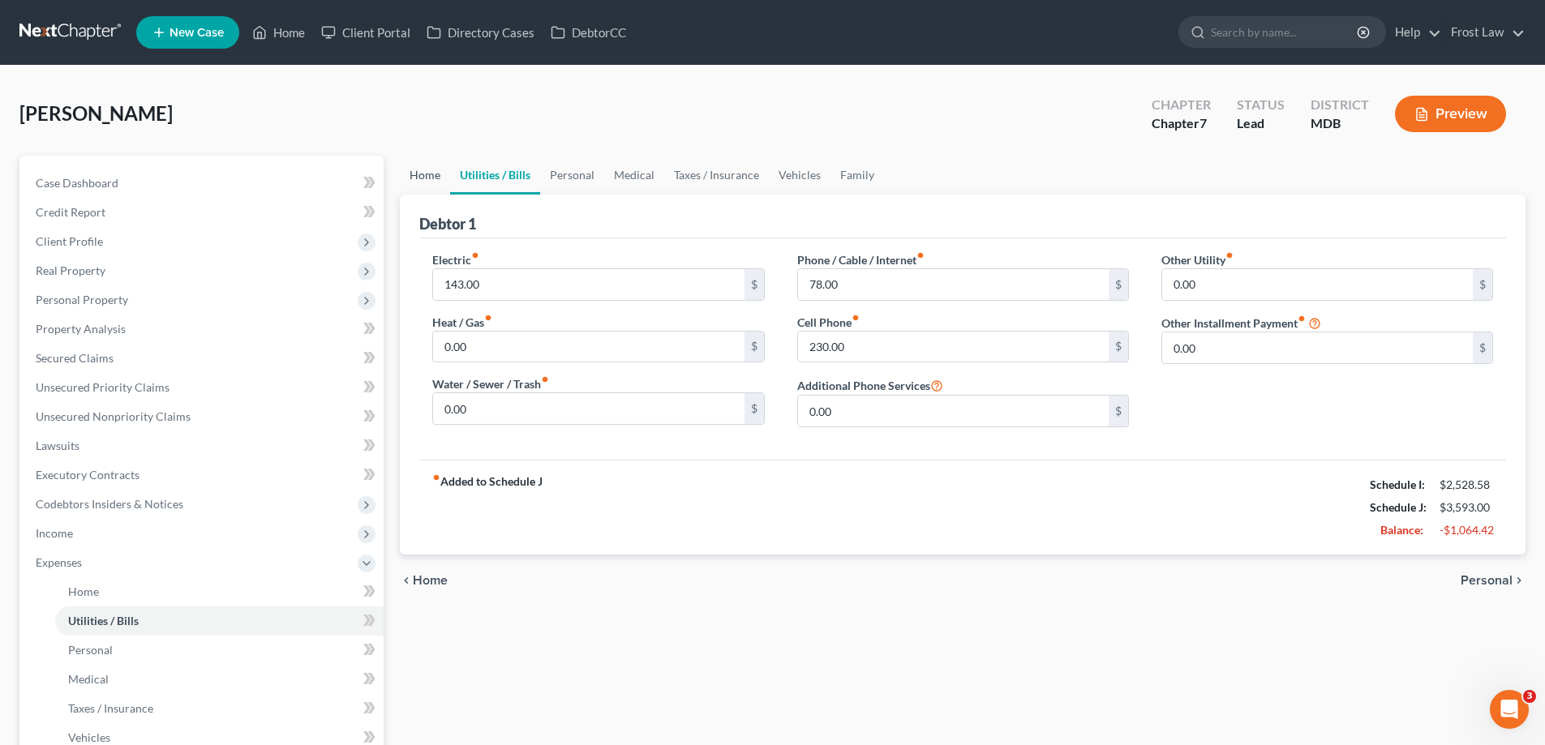
click at [432, 173] on link "Home" at bounding box center [425, 175] width 50 height 39
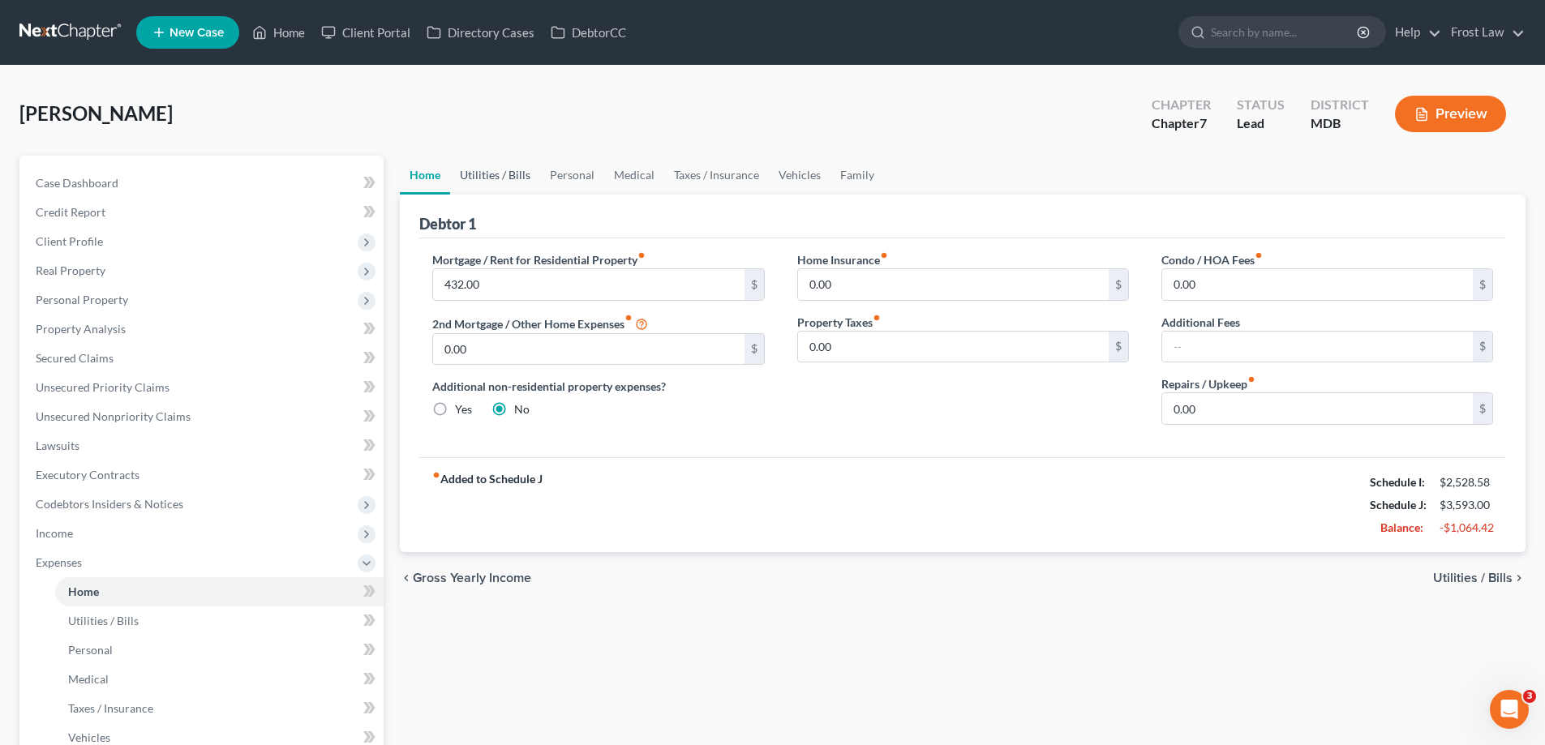
click at [520, 179] on link "Utilities / Bills" at bounding box center [495, 175] width 90 height 39
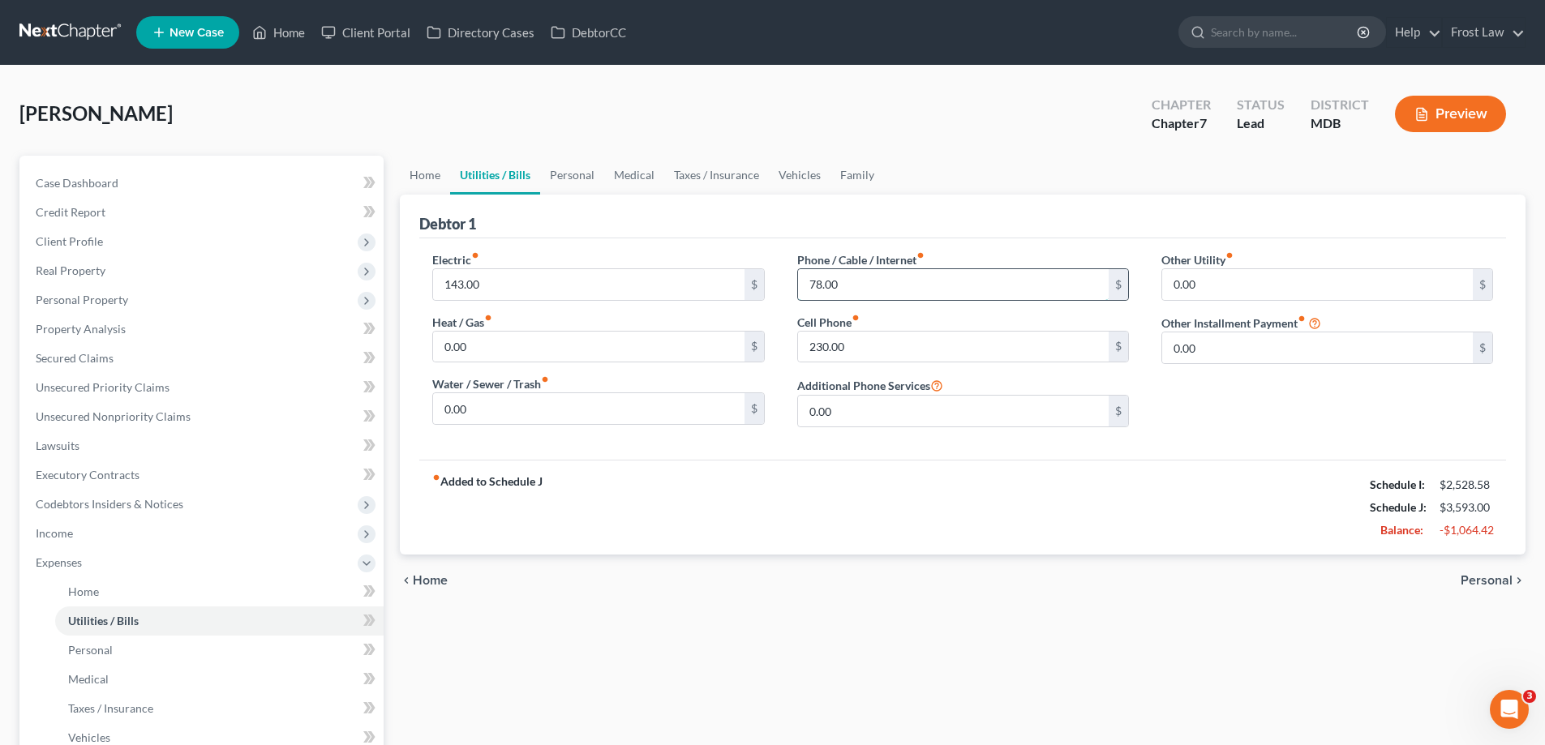
click at [907, 298] on input "78.00" at bounding box center [953, 284] width 311 height 31
click at [869, 292] on input "74.00" at bounding box center [953, 284] width 311 height 31
drag, startPoint x: 869, startPoint y: 292, endPoint x: 783, endPoint y: 285, distance: 86.2
click at [783, 285] on div "Phone / Cable / Internet fiber_manual_record 74.00 $ Cell Phone fiber_manual_re…" at bounding box center [963, 345] width 364 height 189
type input "89.00"
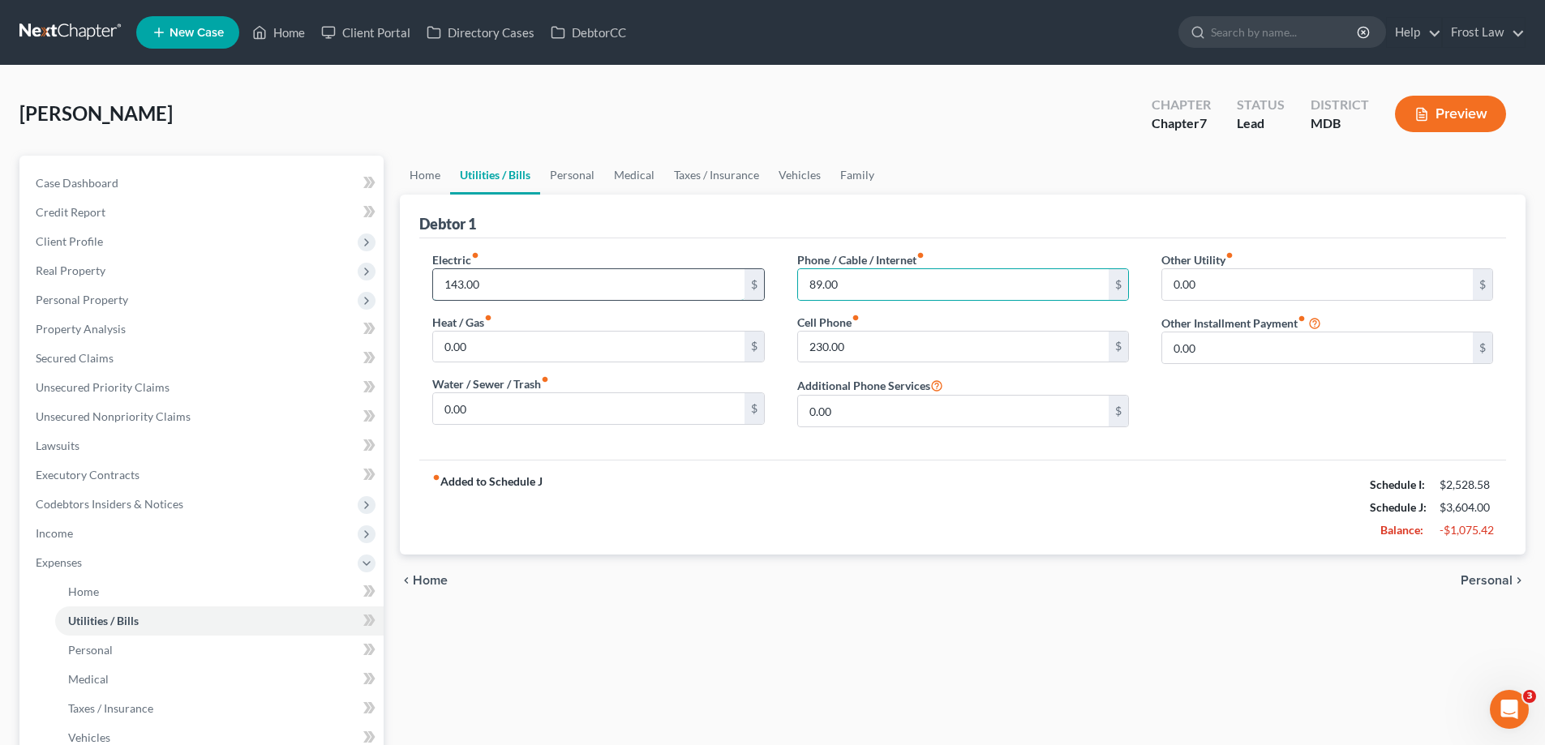
click at [535, 291] on input "143.00" at bounding box center [588, 284] width 311 height 31
click at [570, 174] on link "Personal" at bounding box center [572, 175] width 64 height 39
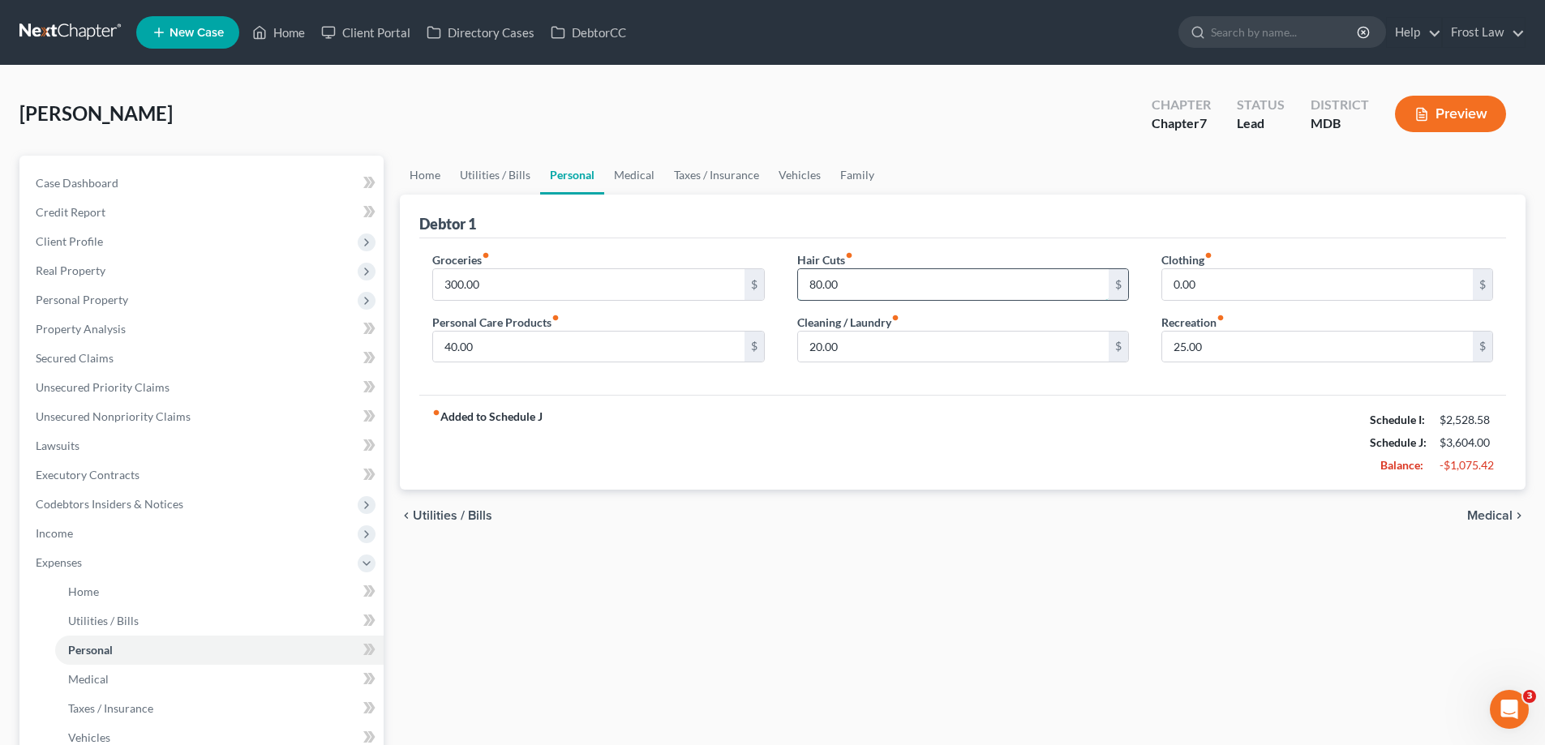
click at [851, 290] on input "80.00" at bounding box center [953, 284] width 311 height 31
type input "150.00"
click at [876, 358] on input "20.00" at bounding box center [953, 347] width 311 height 31
click at [839, 374] on div "Hair Cuts fiber_manual_record 150.00 $ Cleaning / Laundry fiber_manual_record 2…" at bounding box center [963, 313] width 364 height 125
click at [862, 354] on input "20.00" at bounding box center [953, 347] width 311 height 31
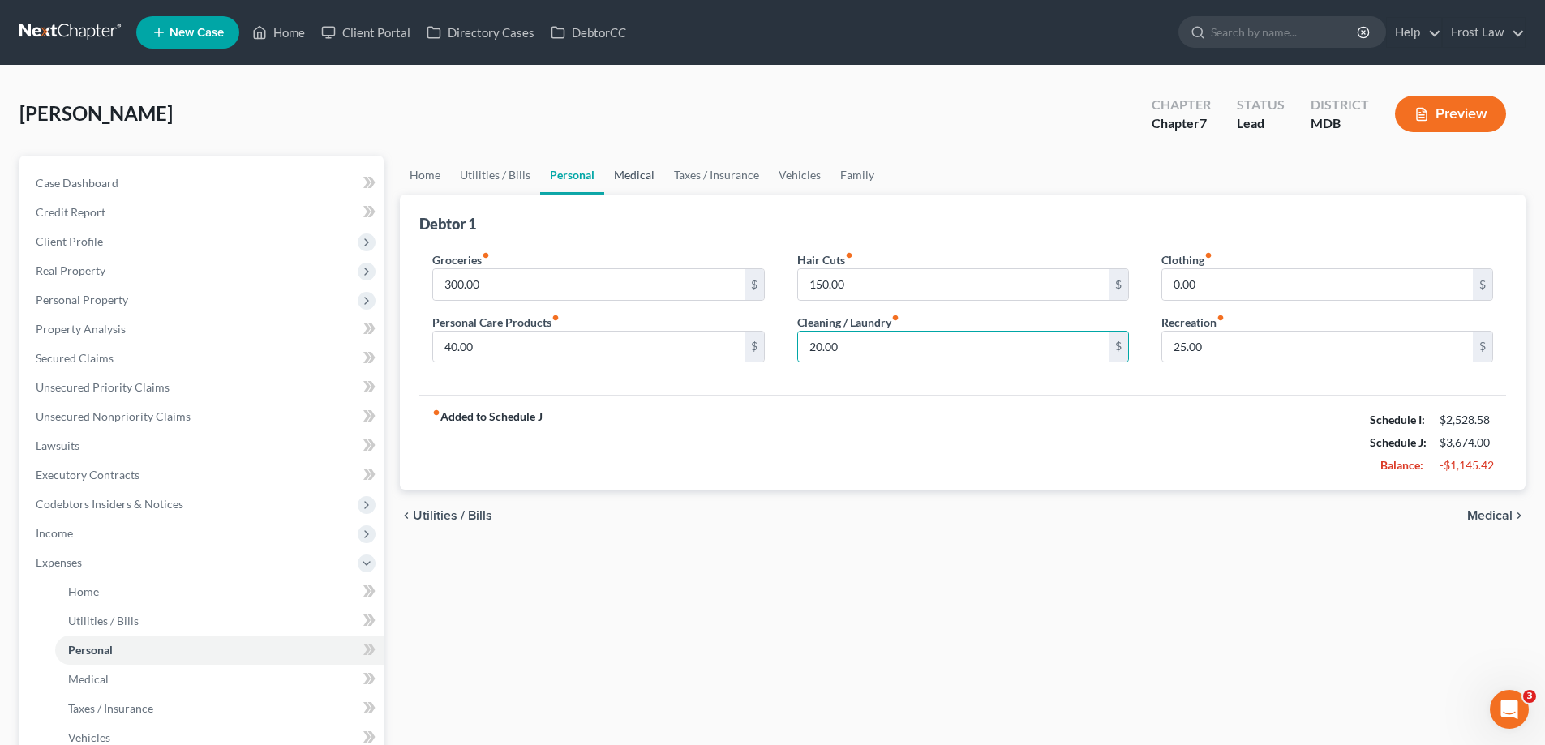
click at [630, 187] on link "Medical" at bounding box center [634, 175] width 60 height 39
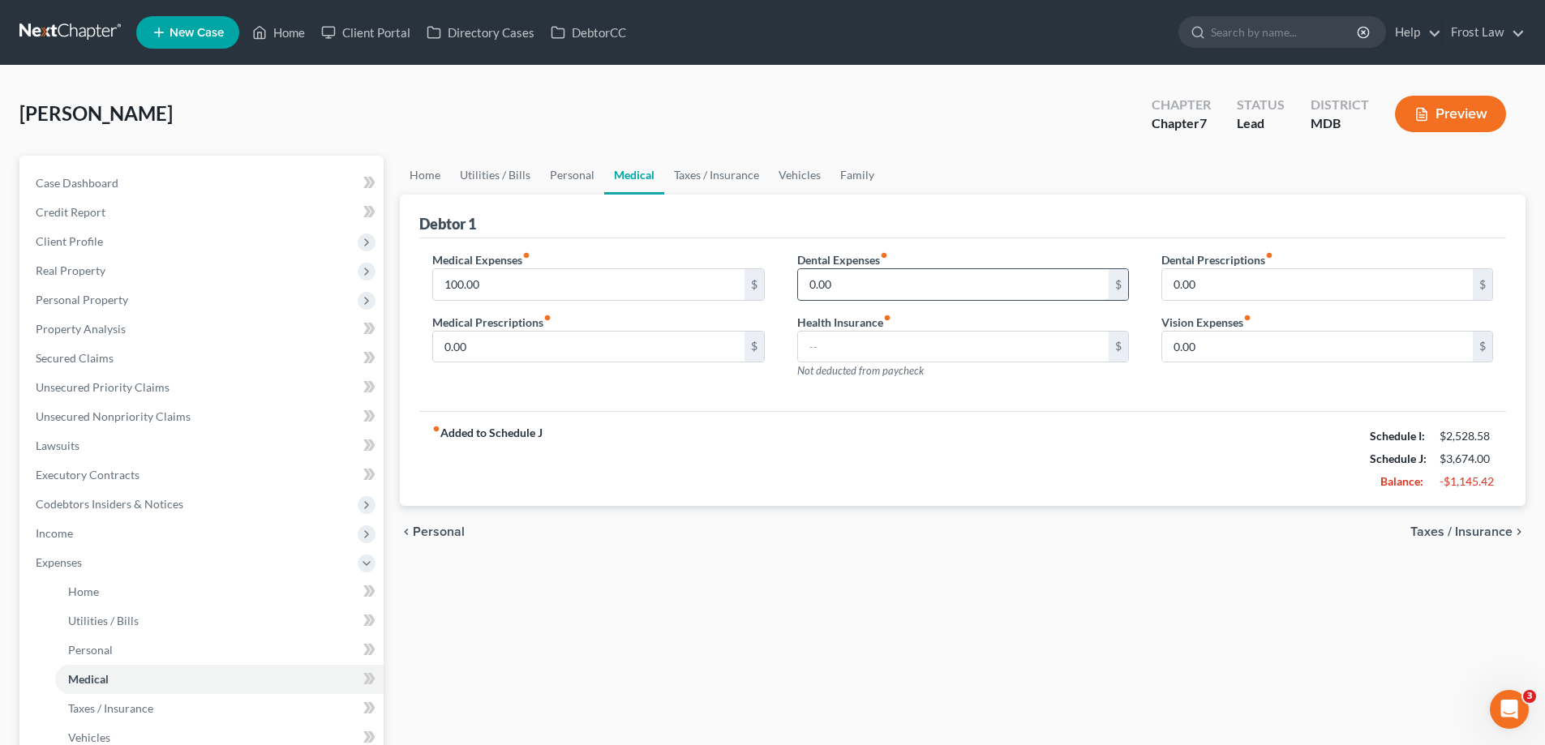
click at [870, 282] on input "0.00" at bounding box center [953, 284] width 311 height 31
type input "42.00"
click at [898, 142] on div "[PERSON_NAME] Upgraded Chapter Chapter 7 Status Lead District MDB Preview" at bounding box center [772, 120] width 1506 height 71
click at [710, 184] on link "Taxes / Insurance" at bounding box center [716, 175] width 105 height 39
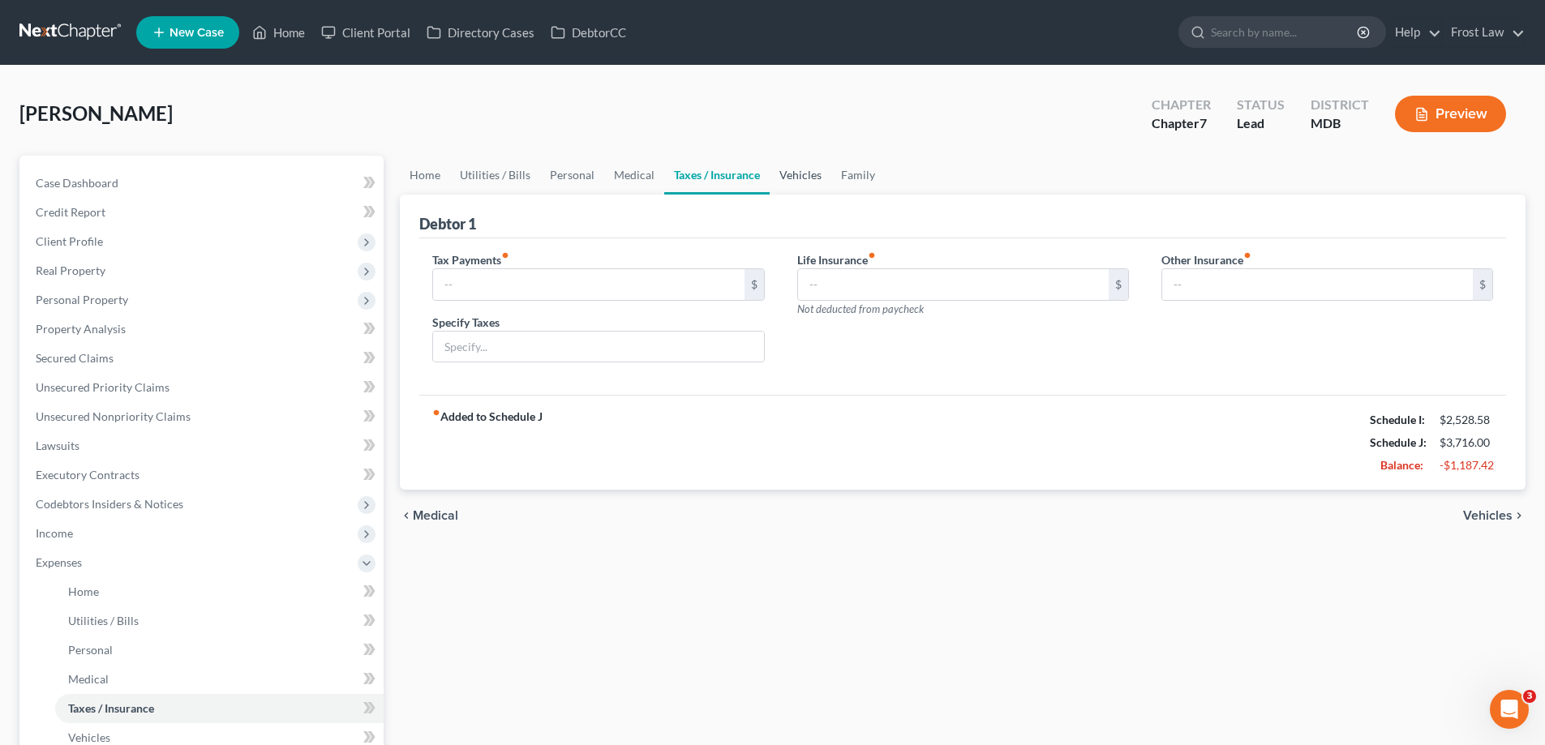
drag, startPoint x: 800, startPoint y: 174, endPoint x: 802, endPoint y: 194, distance: 20.3
click at [800, 173] on link "Vehicles" at bounding box center [801, 175] width 62 height 39
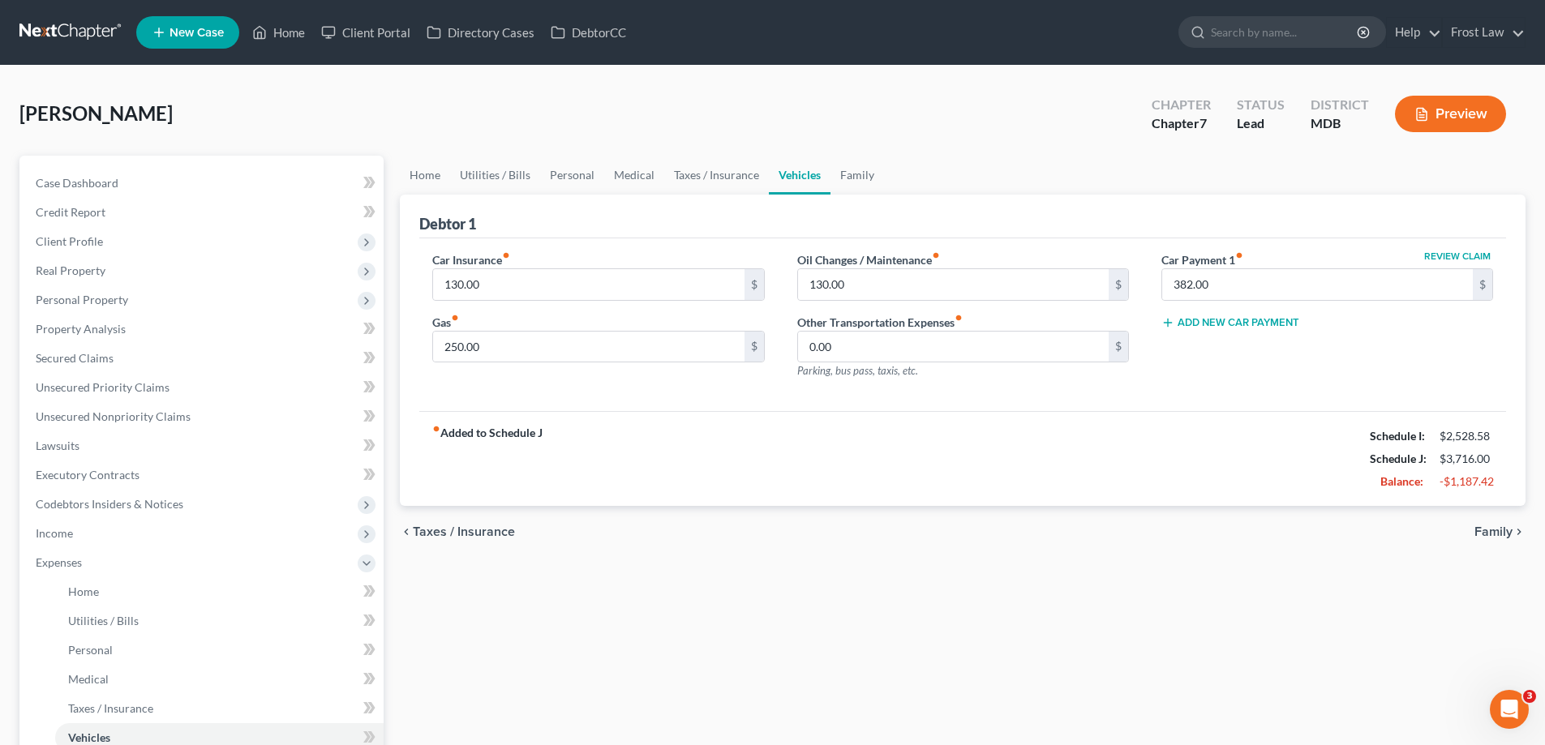
click at [1054, 477] on div "fiber_manual_record Added to Schedule J Schedule I: $2,528.58 Schedule J: $3,71…" at bounding box center [962, 458] width 1087 height 95
click at [841, 180] on link "Family" at bounding box center [857, 175] width 54 height 39
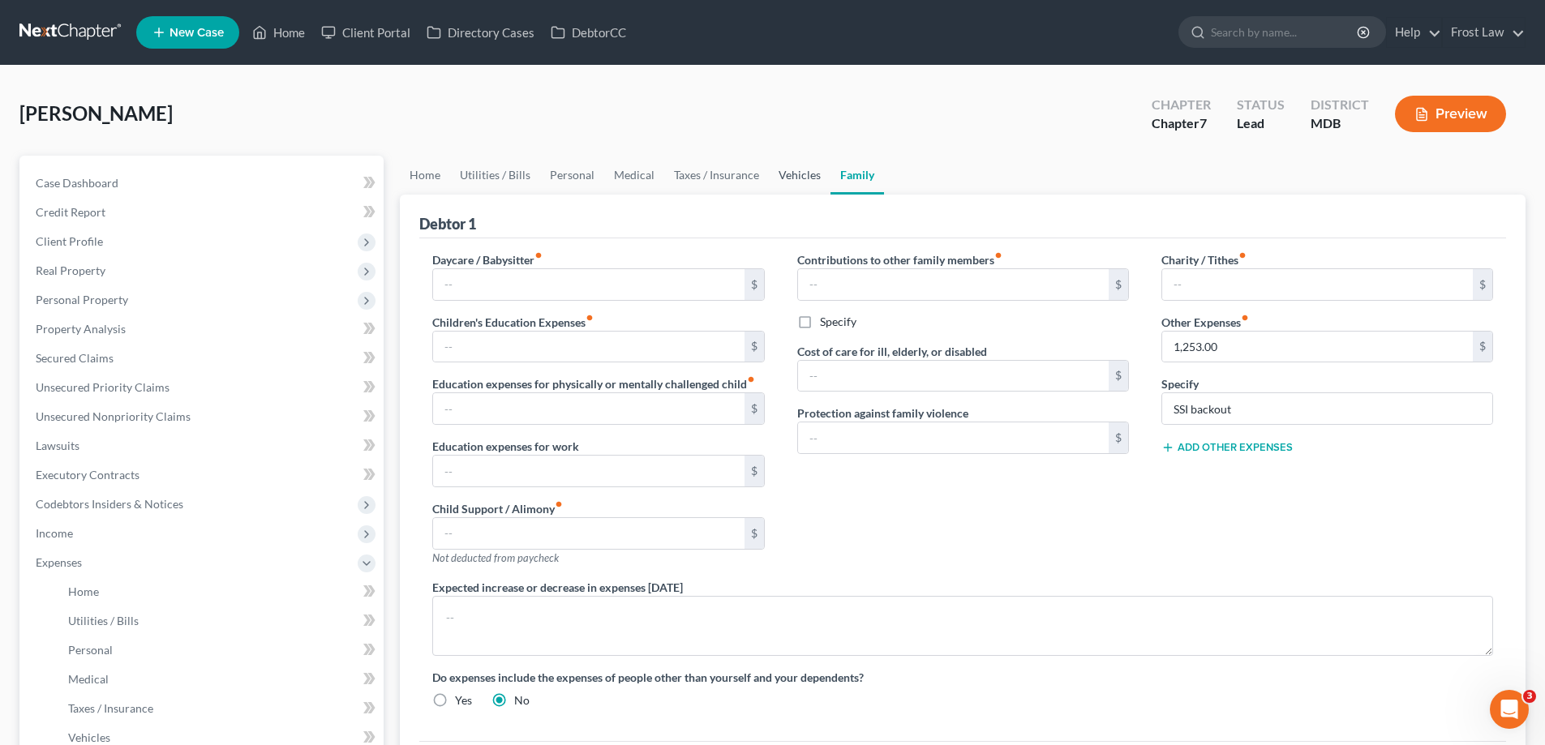
click at [790, 182] on link "Vehicles" at bounding box center [800, 175] width 62 height 39
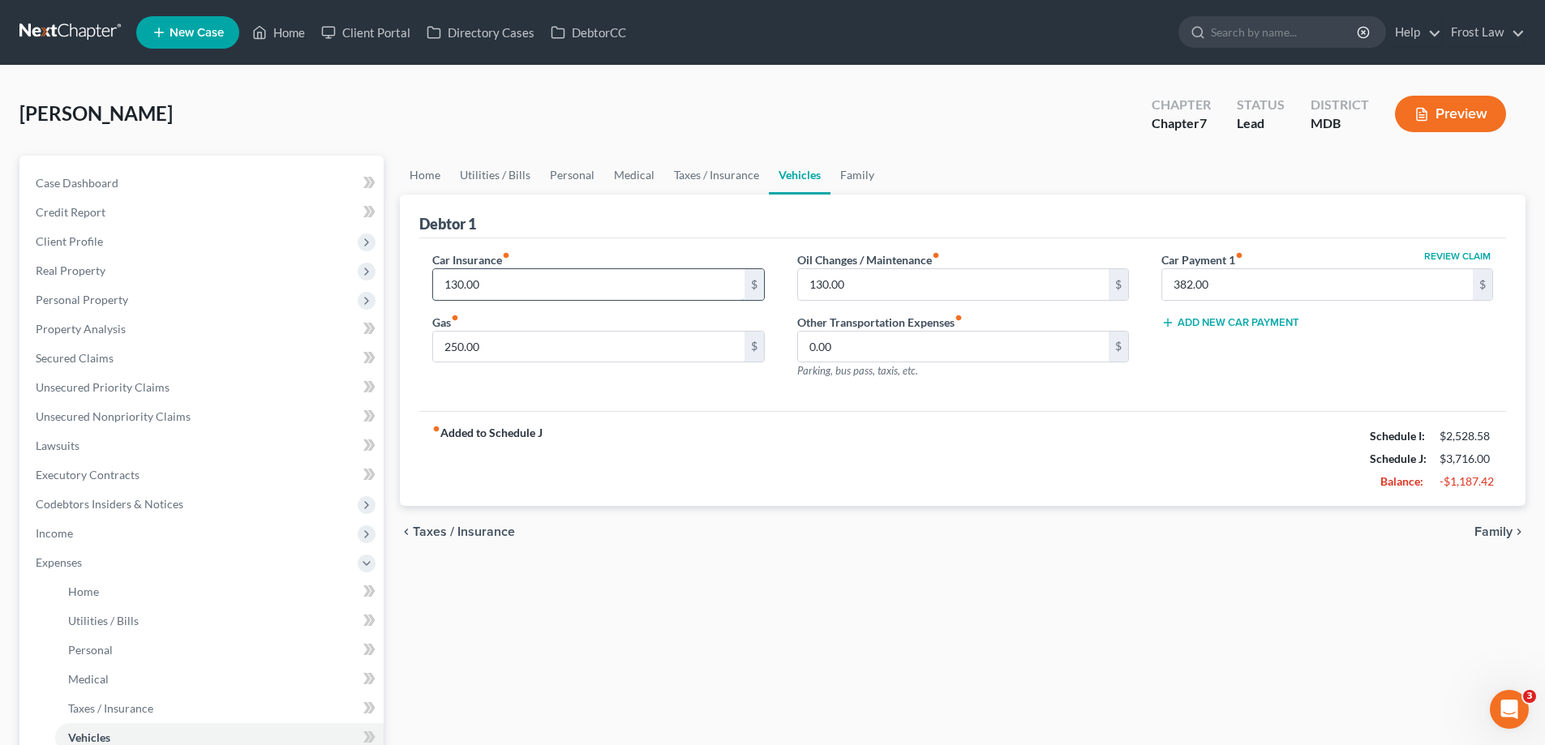
click at [559, 290] on input "130.00" at bounding box center [588, 284] width 311 height 31
type input "115.00"
click at [716, 504] on div "fiber_manual_record Added to Schedule J Schedule I: $2,528.58 Schedule J: $3,70…" at bounding box center [962, 458] width 1087 height 95
click at [837, 172] on link "Family" at bounding box center [857, 175] width 54 height 39
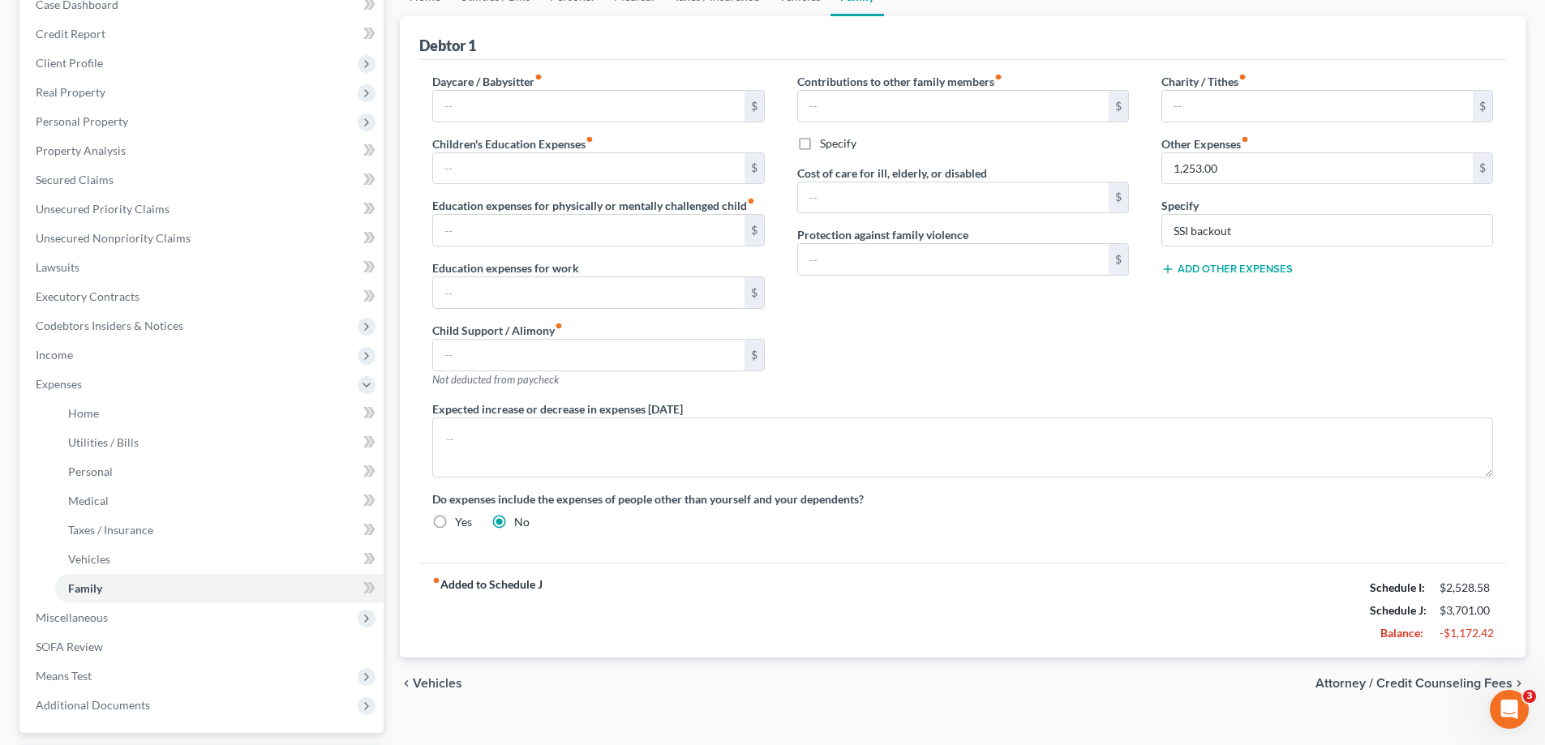
scroll to position [321, 0]
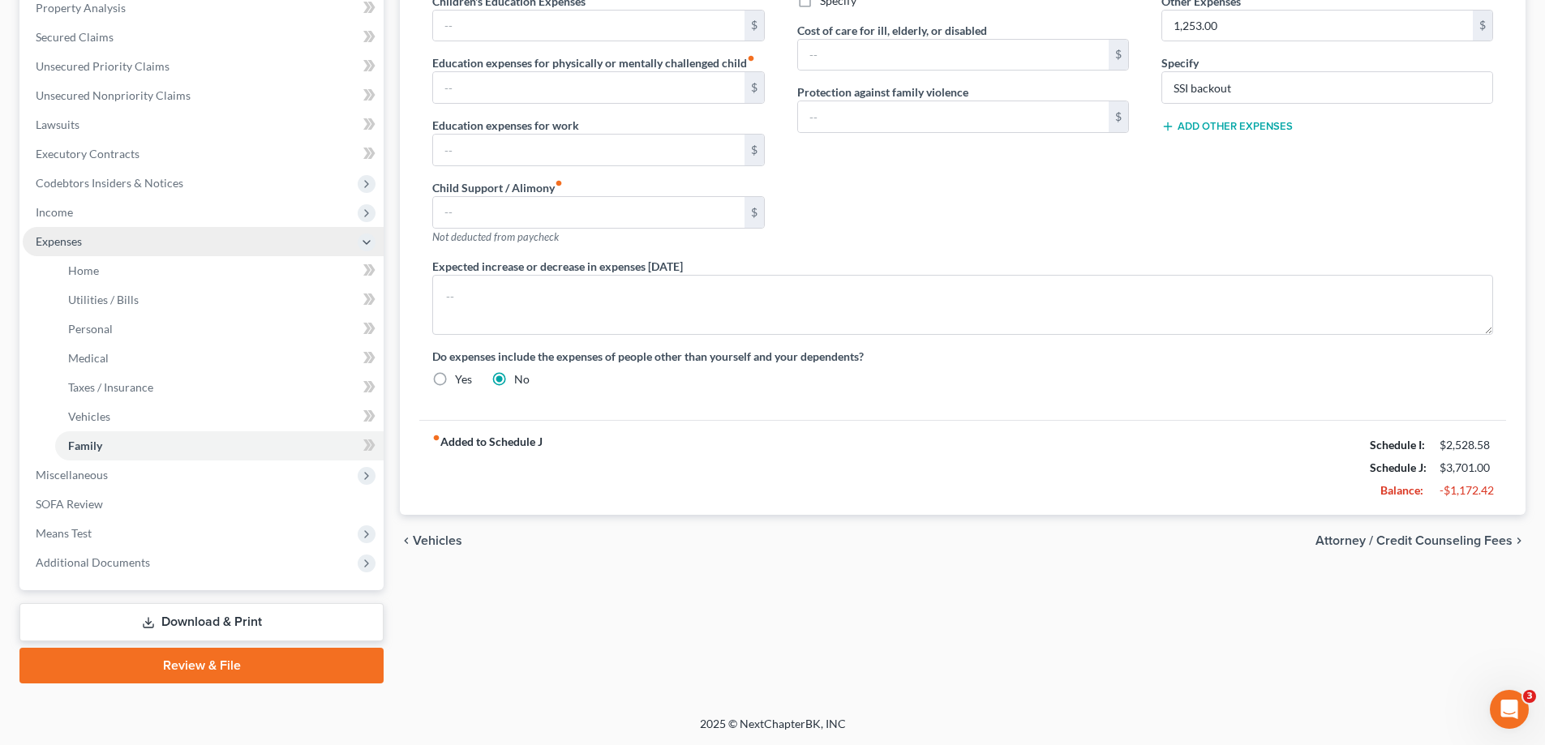
click at [125, 239] on span "Expenses" at bounding box center [203, 241] width 361 height 29
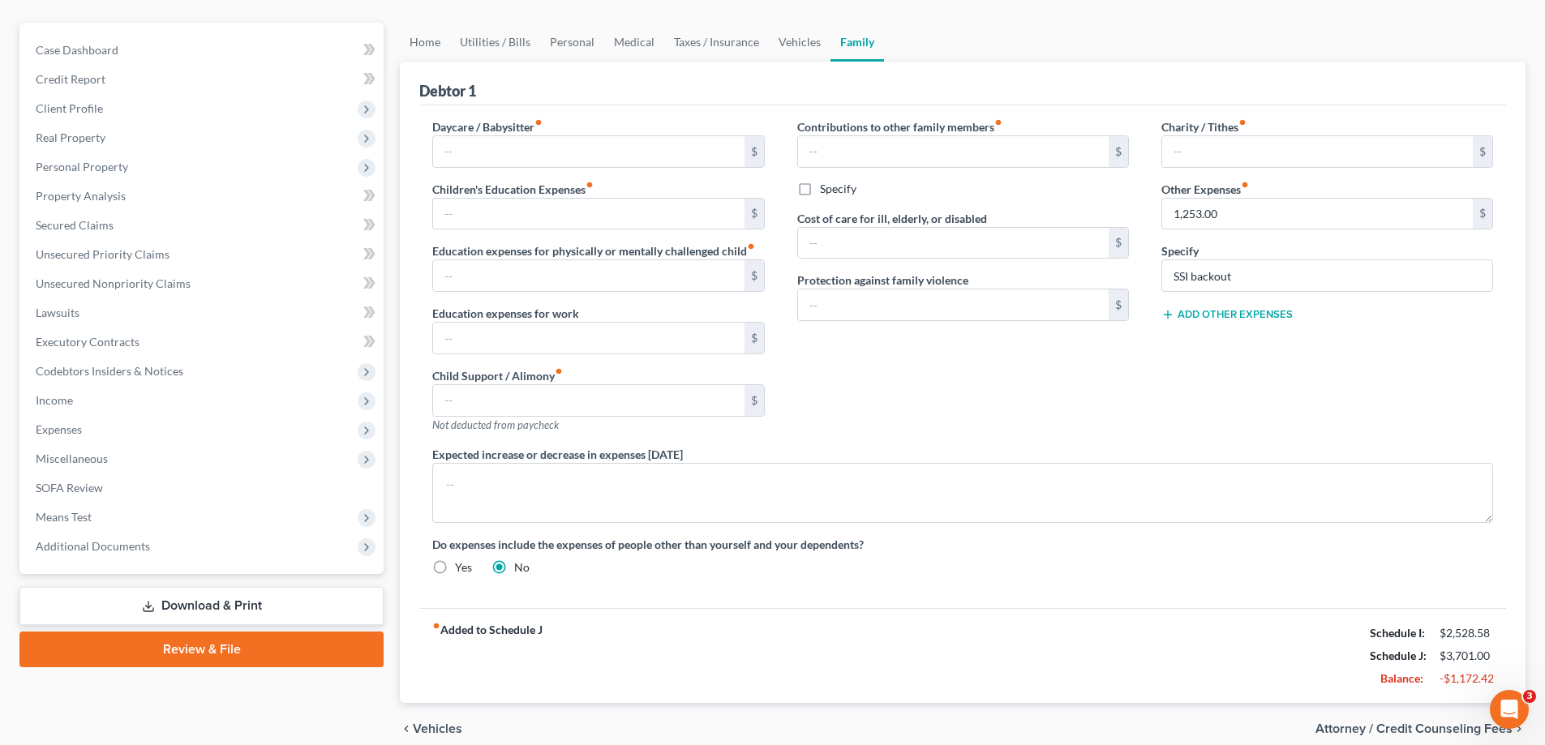
scroll to position [42, 0]
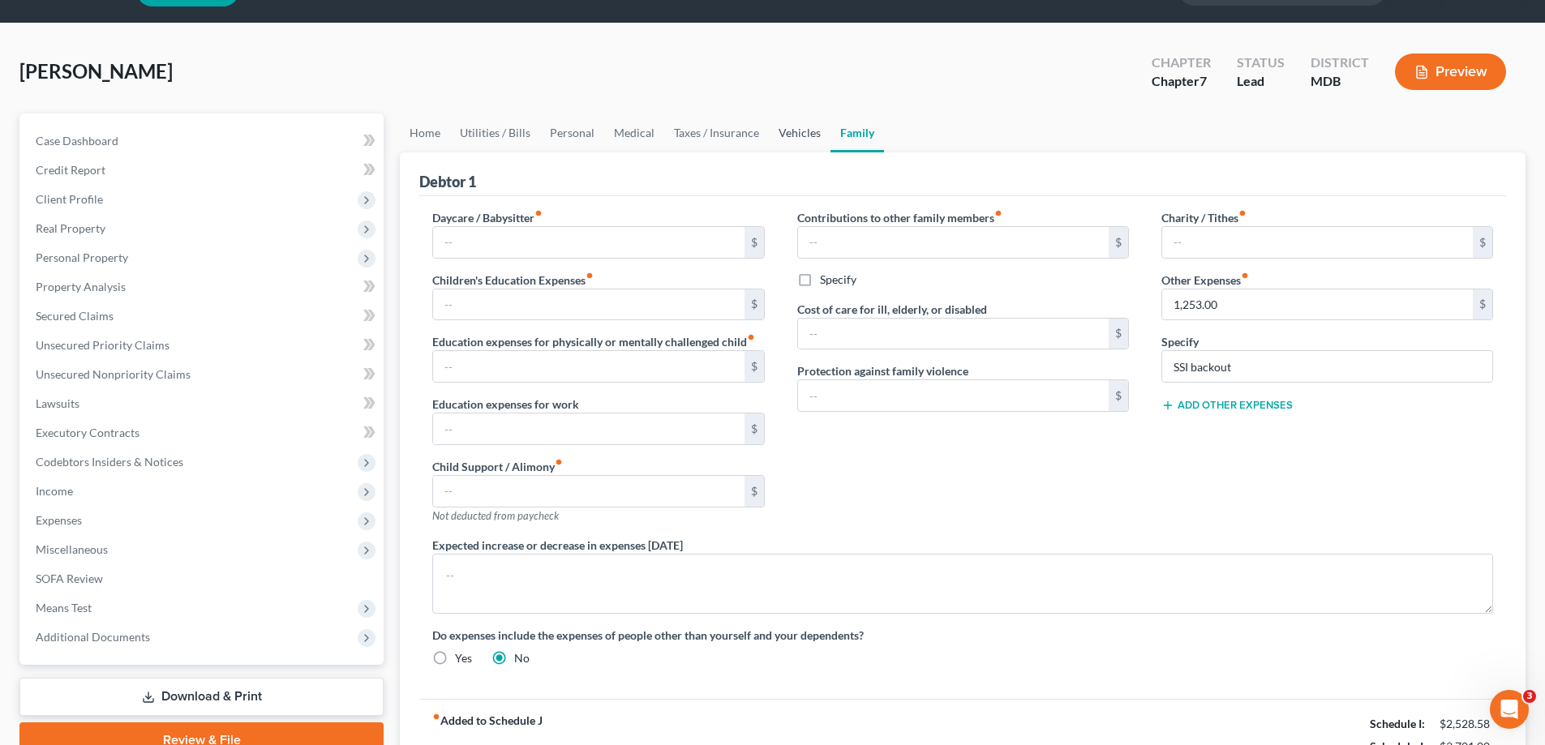
click at [813, 130] on link "Vehicles" at bounding box center [800, 133] width 62 height 39
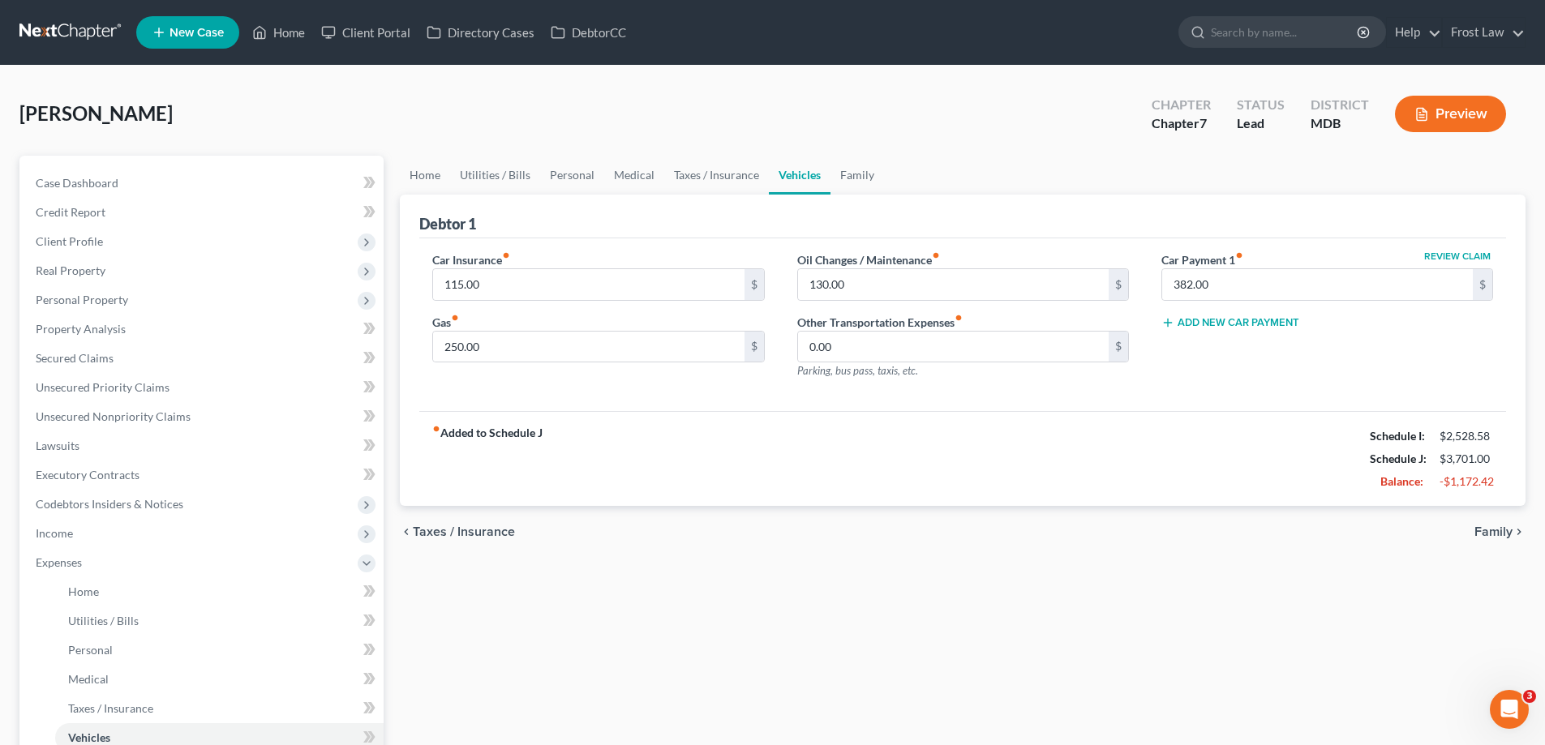
click at [1139, 546] on div "chevron_left Taxes / Insurance Family chevron_right" at bounding box center [963, 532] width 1126 height 52
click at [835, 353] on input "0.00" at bounding box center [953, 347] width 311 height 31
click at [878, 457] on div "fiber_manual_record Added to Schedule J Schedule I: $2,528.58 Schedule J: $3,70…" at bounding box center [962, 458] width 1087 height 95
click at [900, 345] on input "0.00" at bounding box center [953, 347] width 311 height 31
click at [1011, 586] on div "Home Utilities / Bills Personal Medical Taxes / Insurance Vehicles Family Debto…" at bounding box center [963, 580] width 1142 height 849
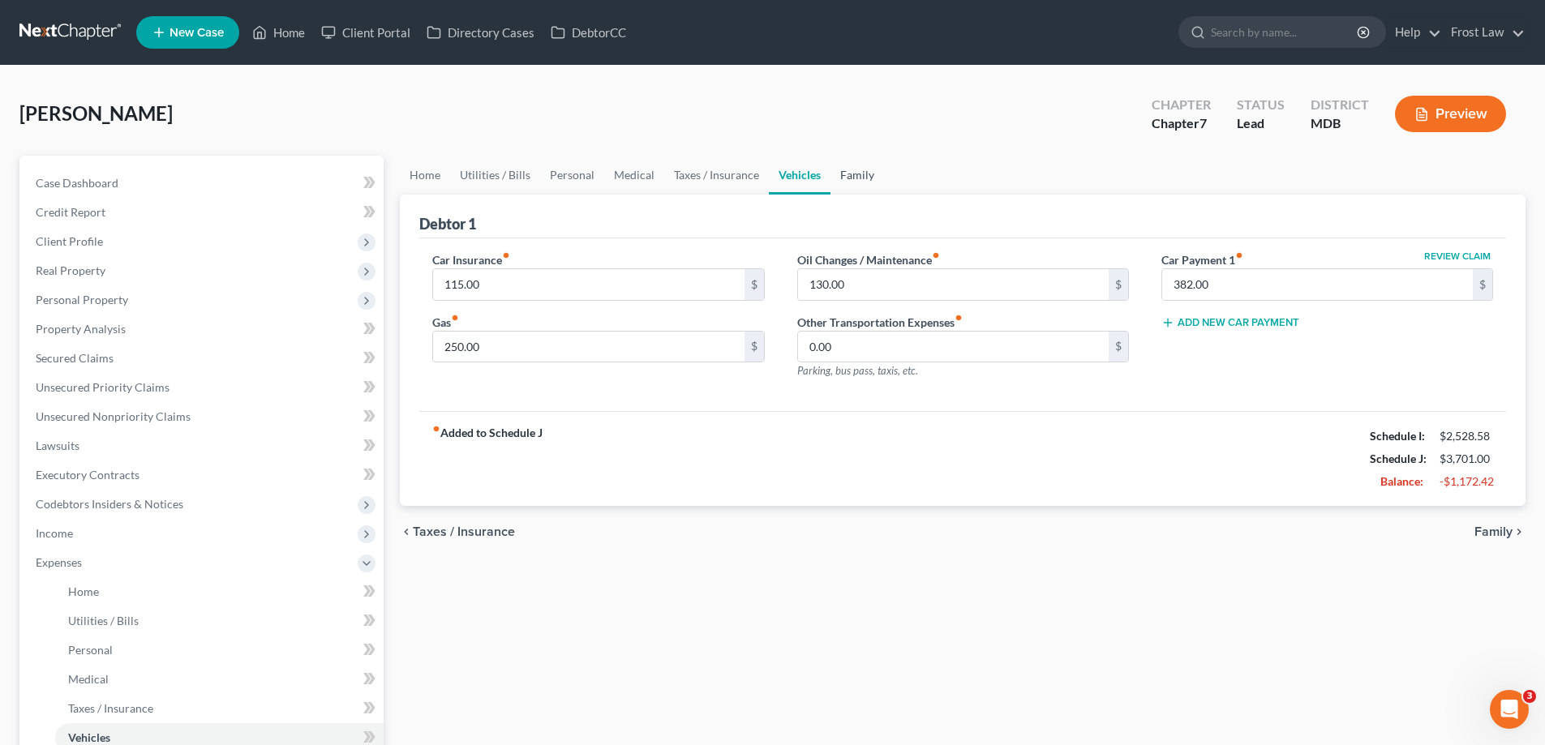
click at [851, 182] on link "Family" at bounding box center [857, 175] width 54 height 39
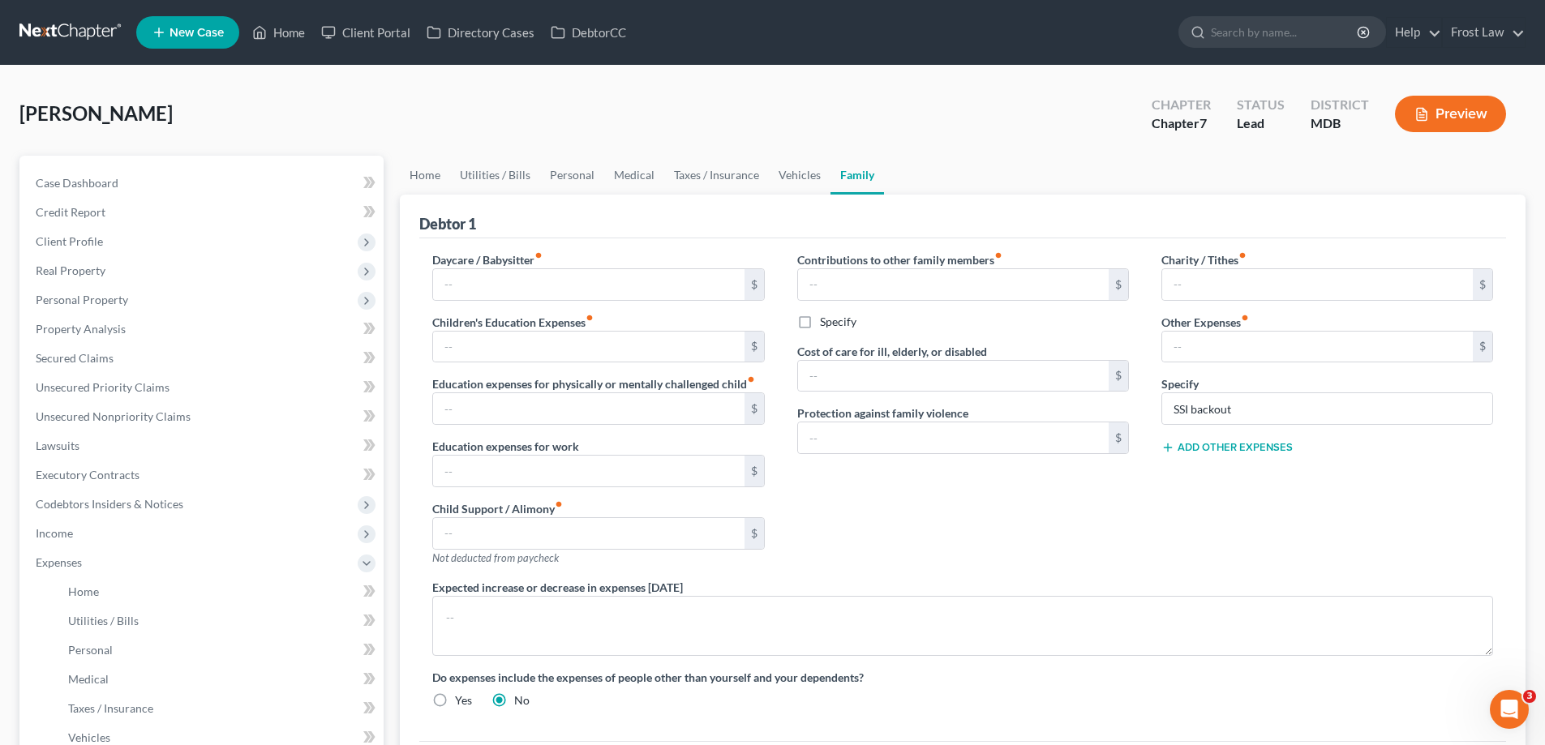
click at [1148, 522] on div "Charity / Tithes fiber_manual_record $ Other Expenses fiber_manual_record $ Spe…" at bounding box center [1327, 415] width 364 height 328
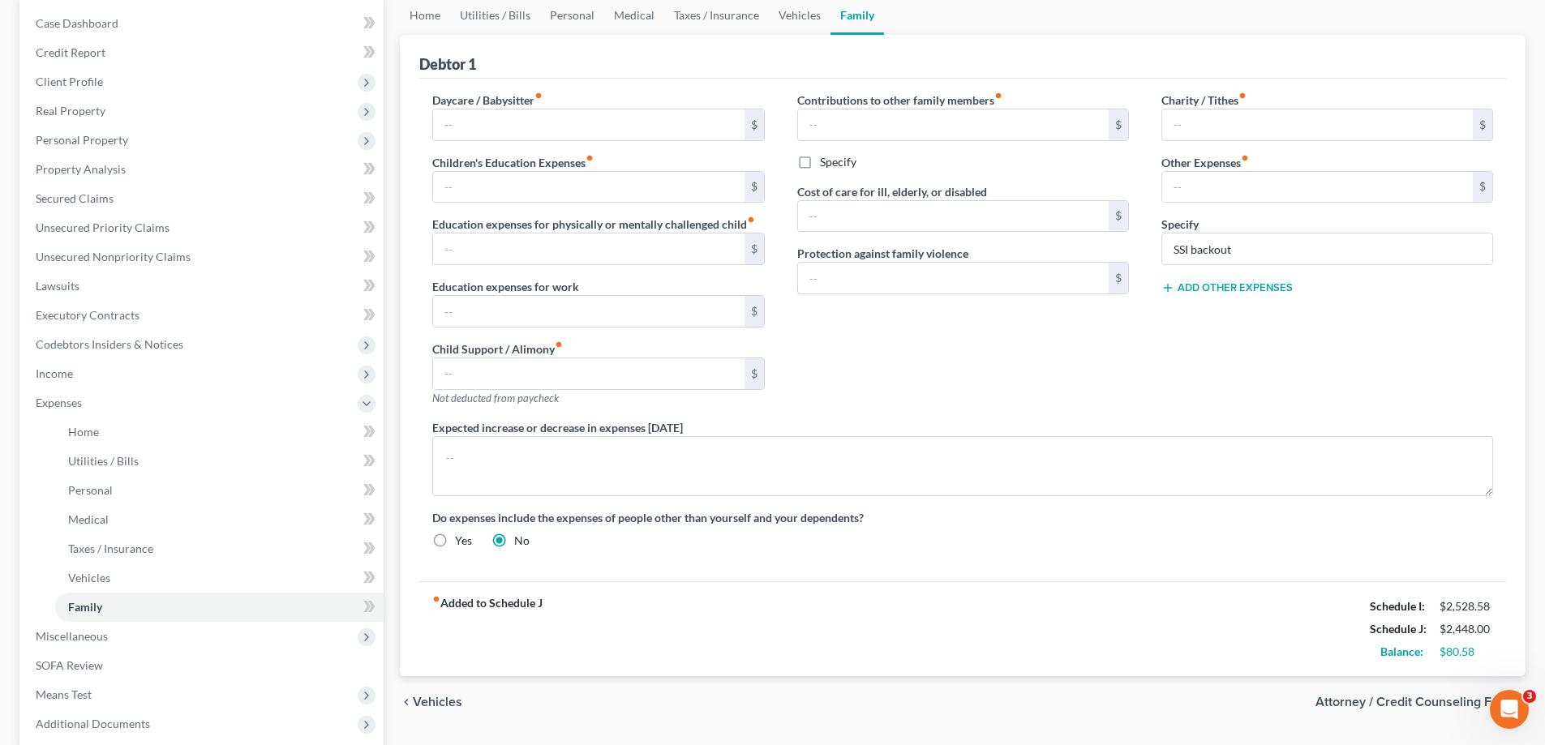
scroll to position [159, 0]
click at [1239, 191] on input "text" at bounding box center [1317, 188] width 311 height 31
paste input "1,253.00"
type input "1,253.00"
click at [1137, 376] on div "Contributions to other family members fiber_manual_record $ Specify Cost of car…" at bounding box center [963, 256] width 364 height 328
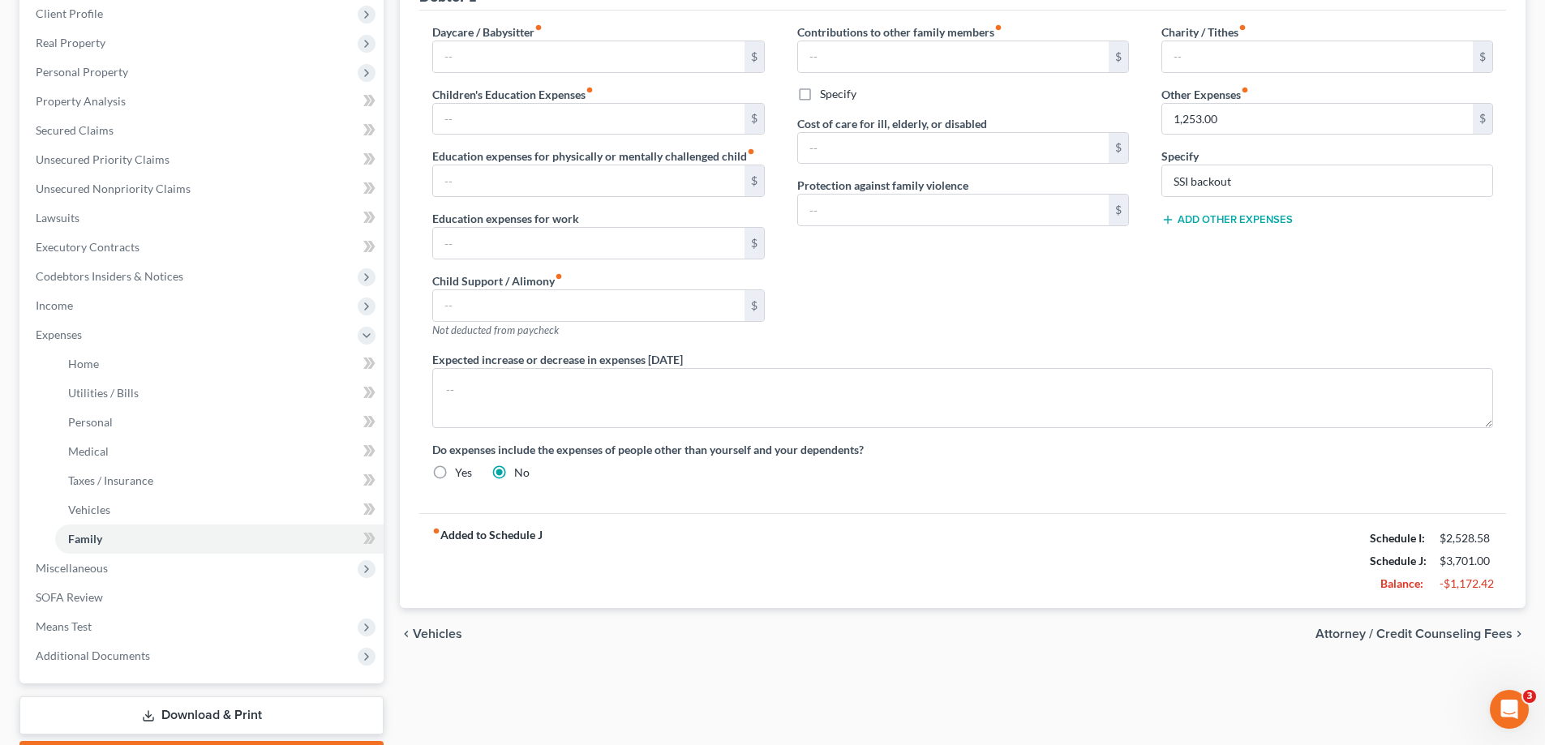
scroll to position [0, 0]
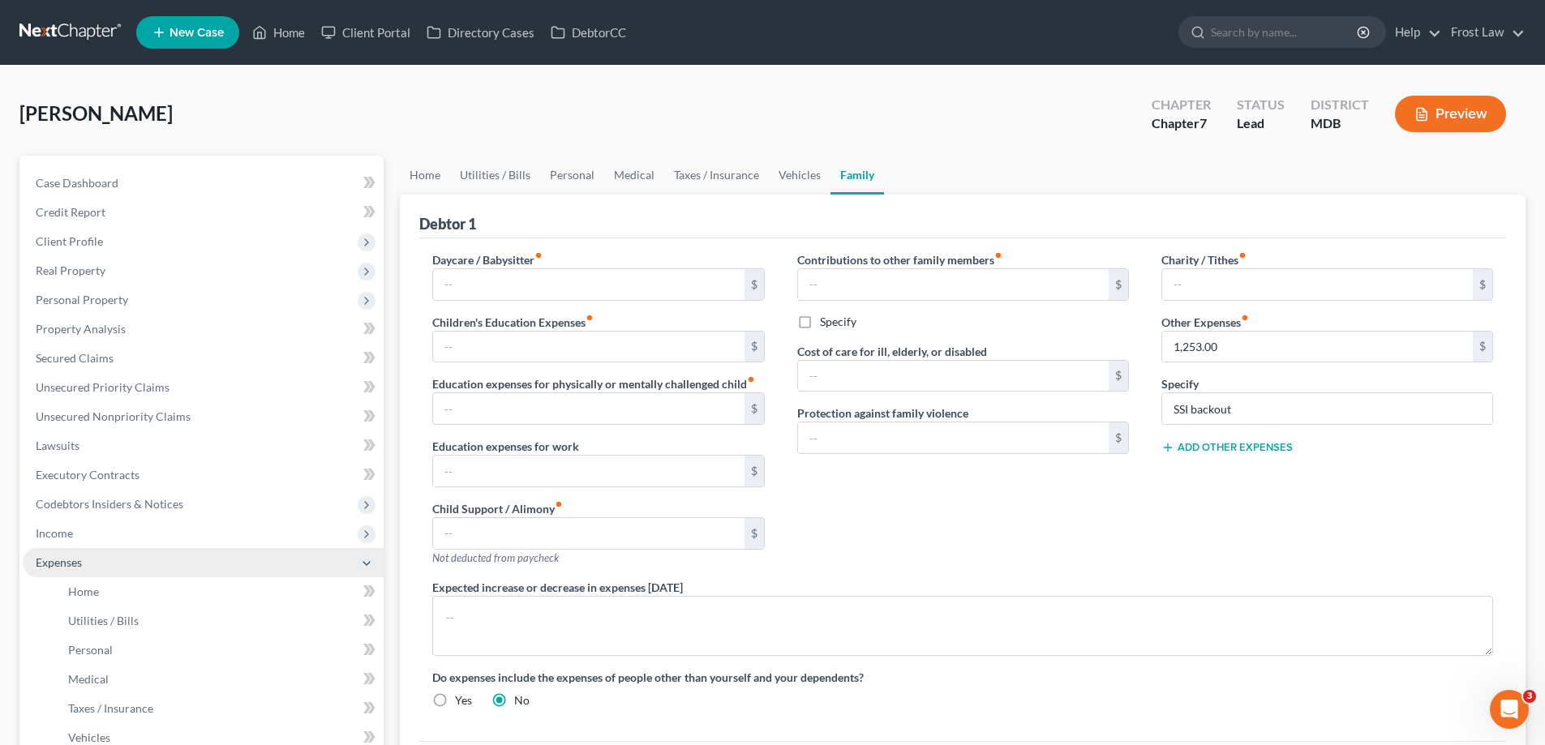
click at [81, 568] on span "Expenses" at bounding box center [59, 563] width 46 height 14
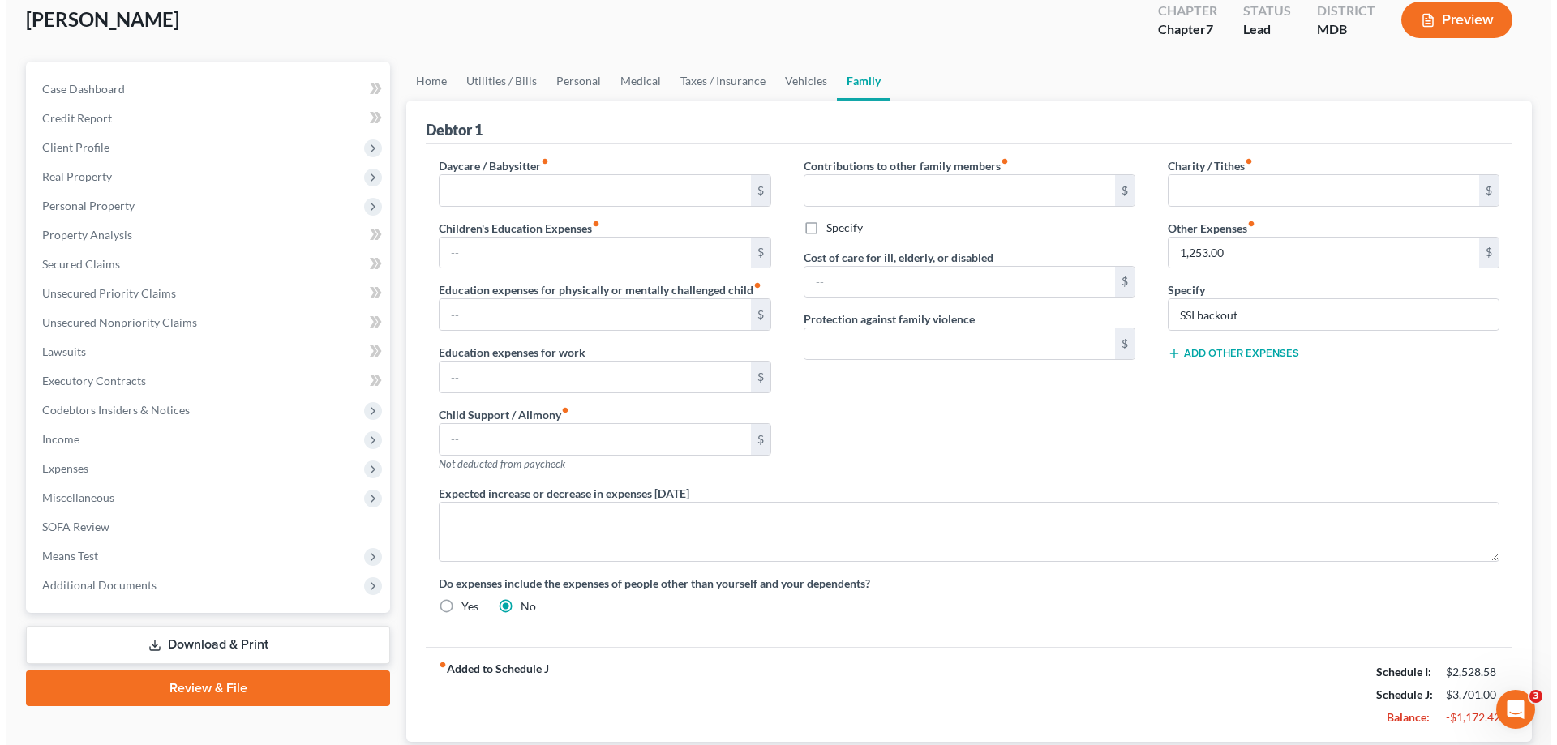
scroll to position [204, 0]
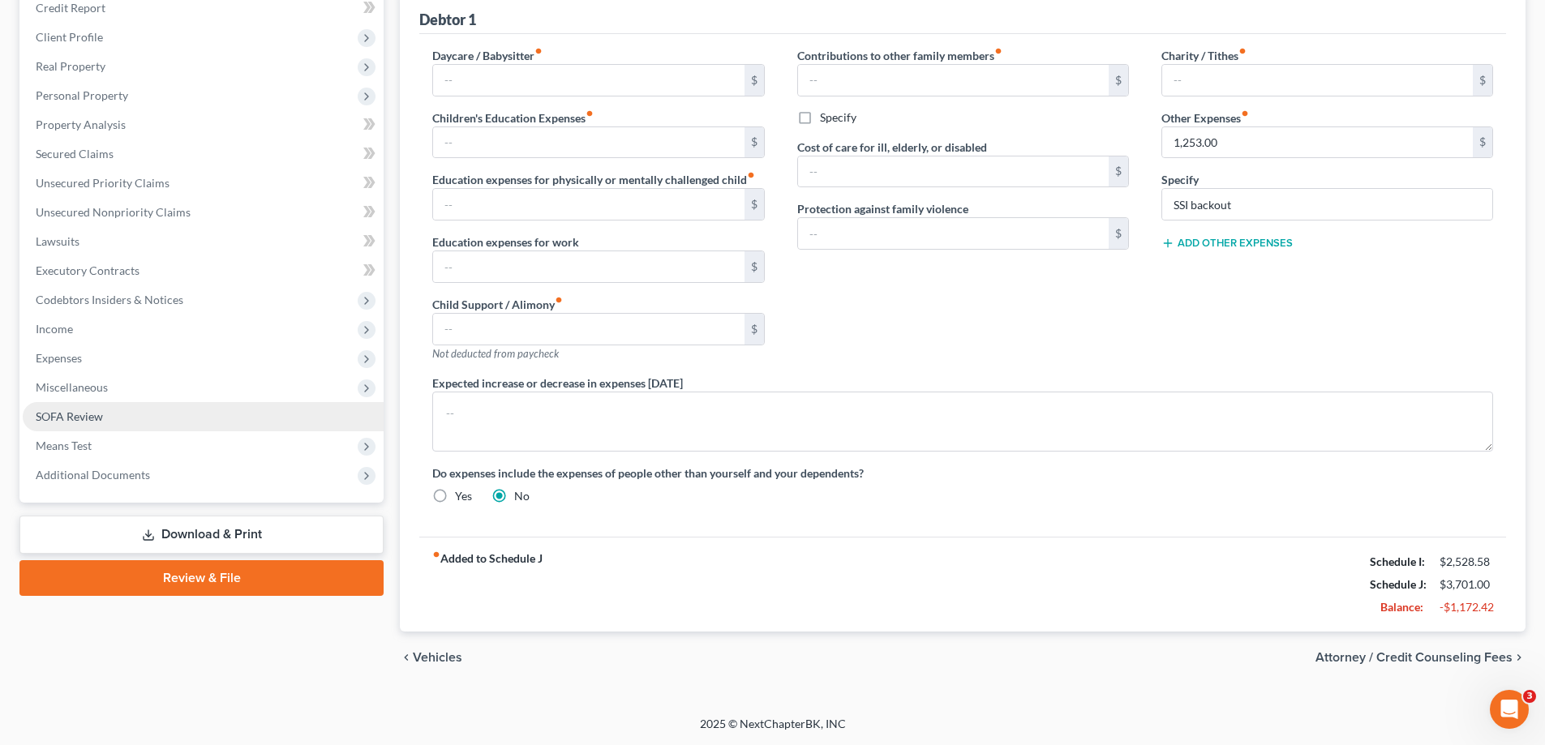
click at [96, 418] on span "SOFA Review" at bounding box center [69, 417] width 67 height 14
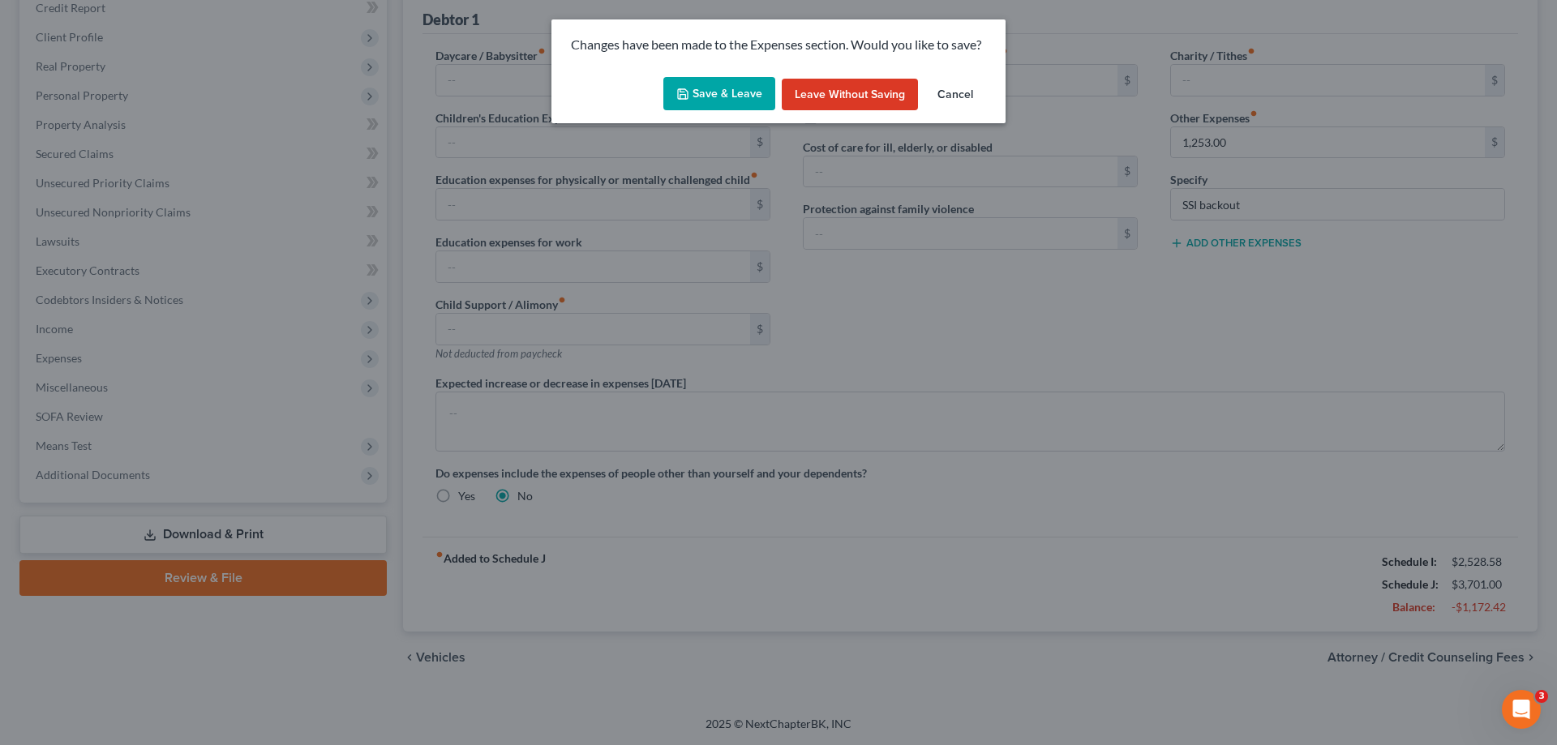
click at [688, 109] on button "Save & Leave" at bounding box center [719, 94] width 112 height 34
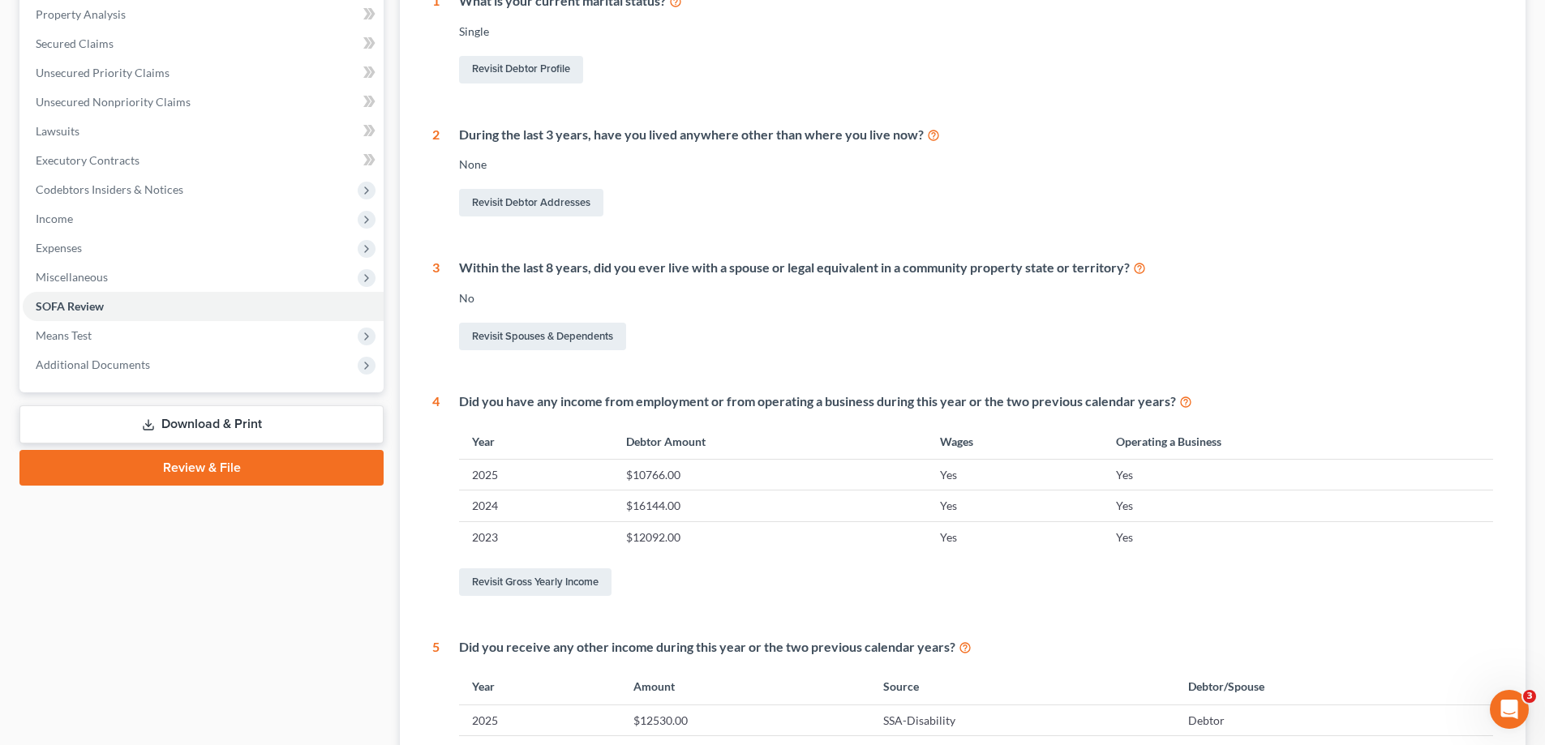
scroll to position [100, 0]
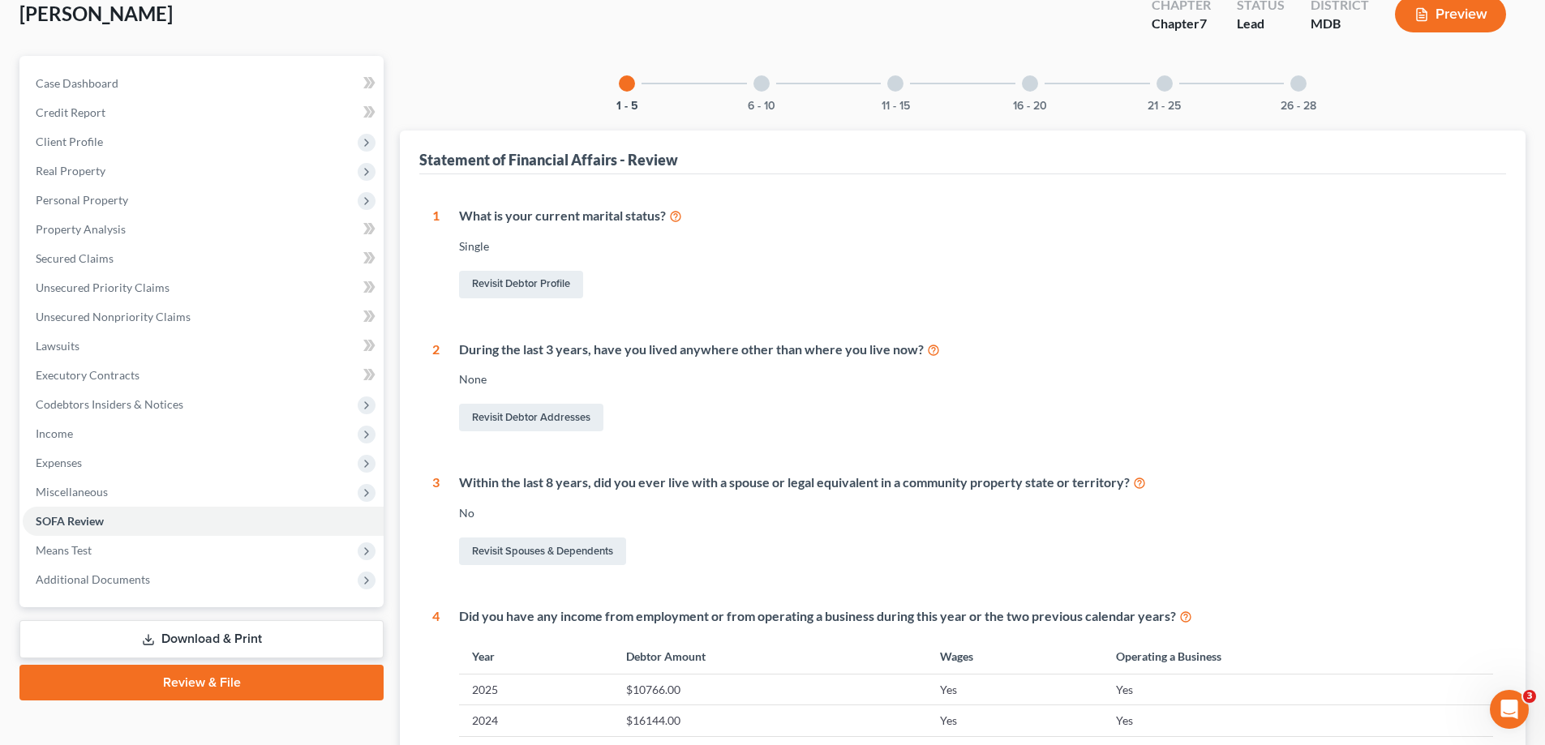
click at [757, 73] on div "6 - 10" at bounding box center [761, 83] width 55 height 55
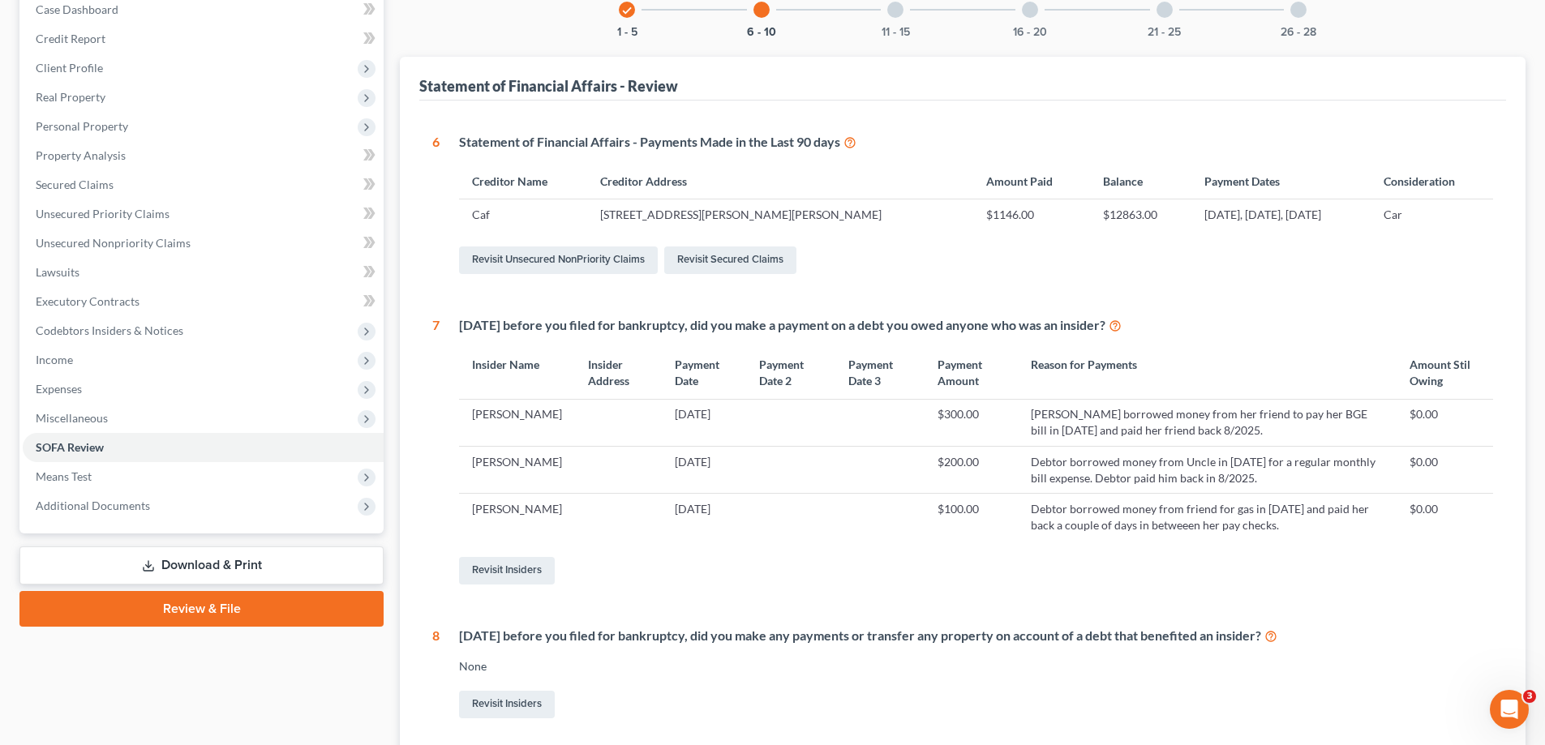
scroll to position [0, 0]
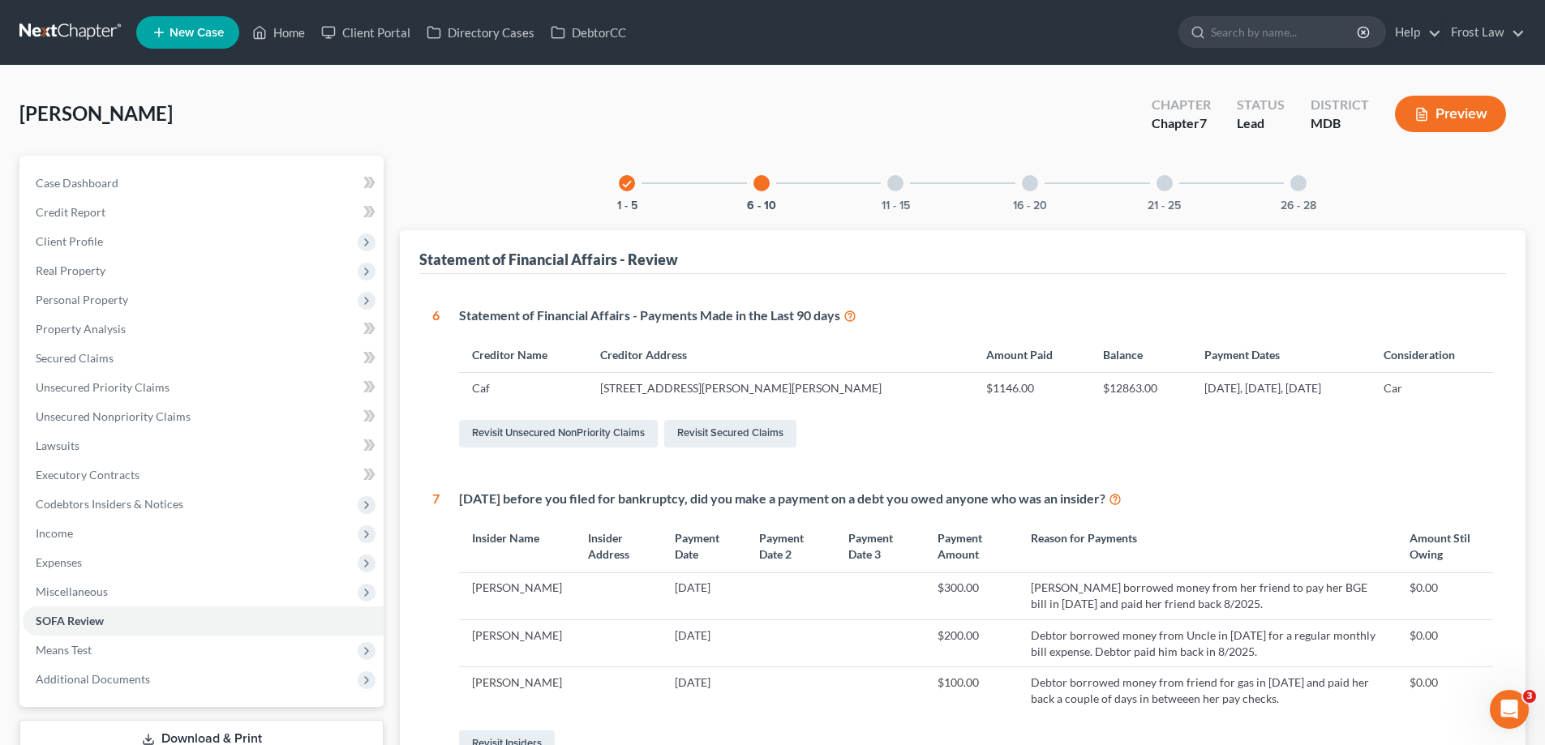
click at [899, 187] on div at bounding box center [895, 183] width 16 height 16
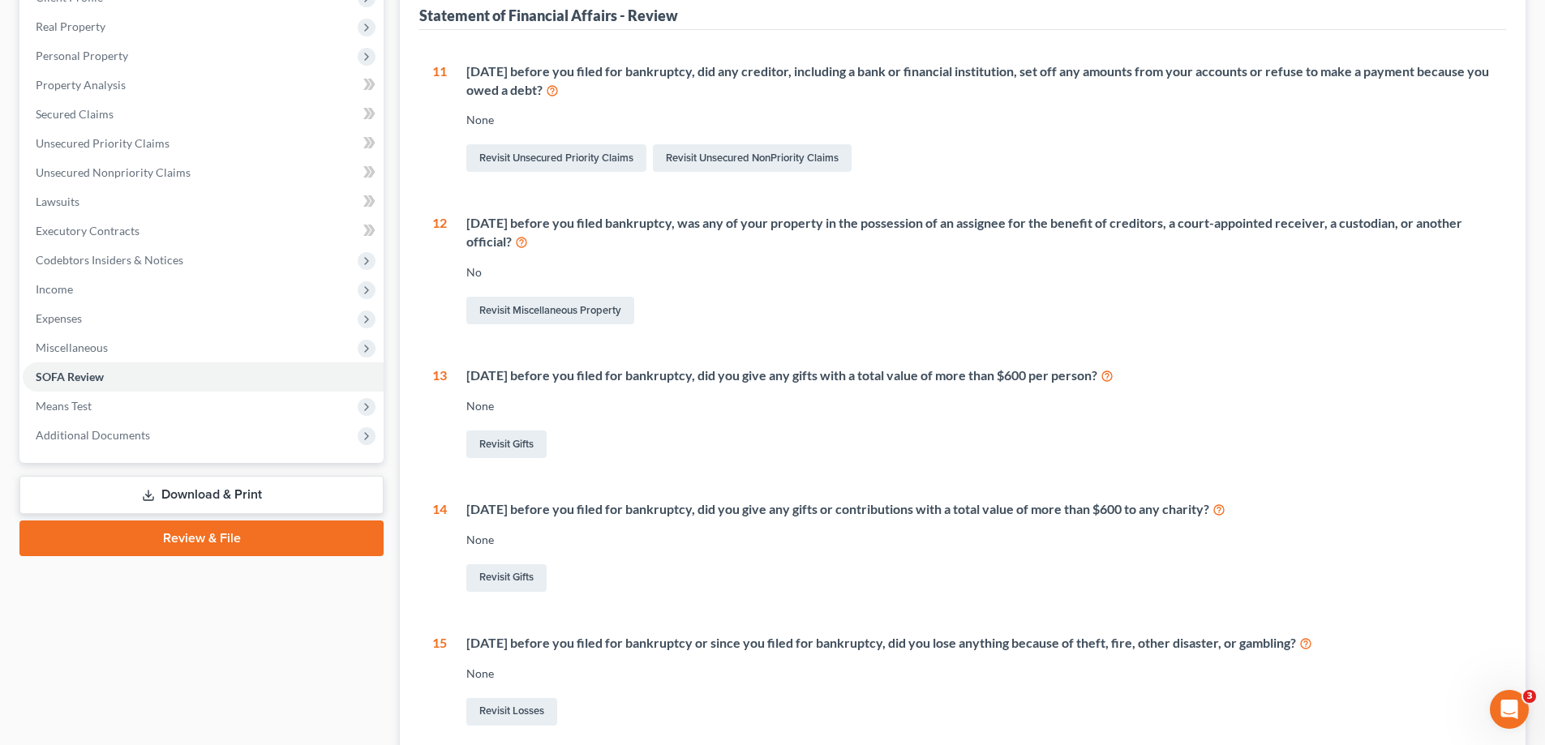
scroll to position [75, 0]
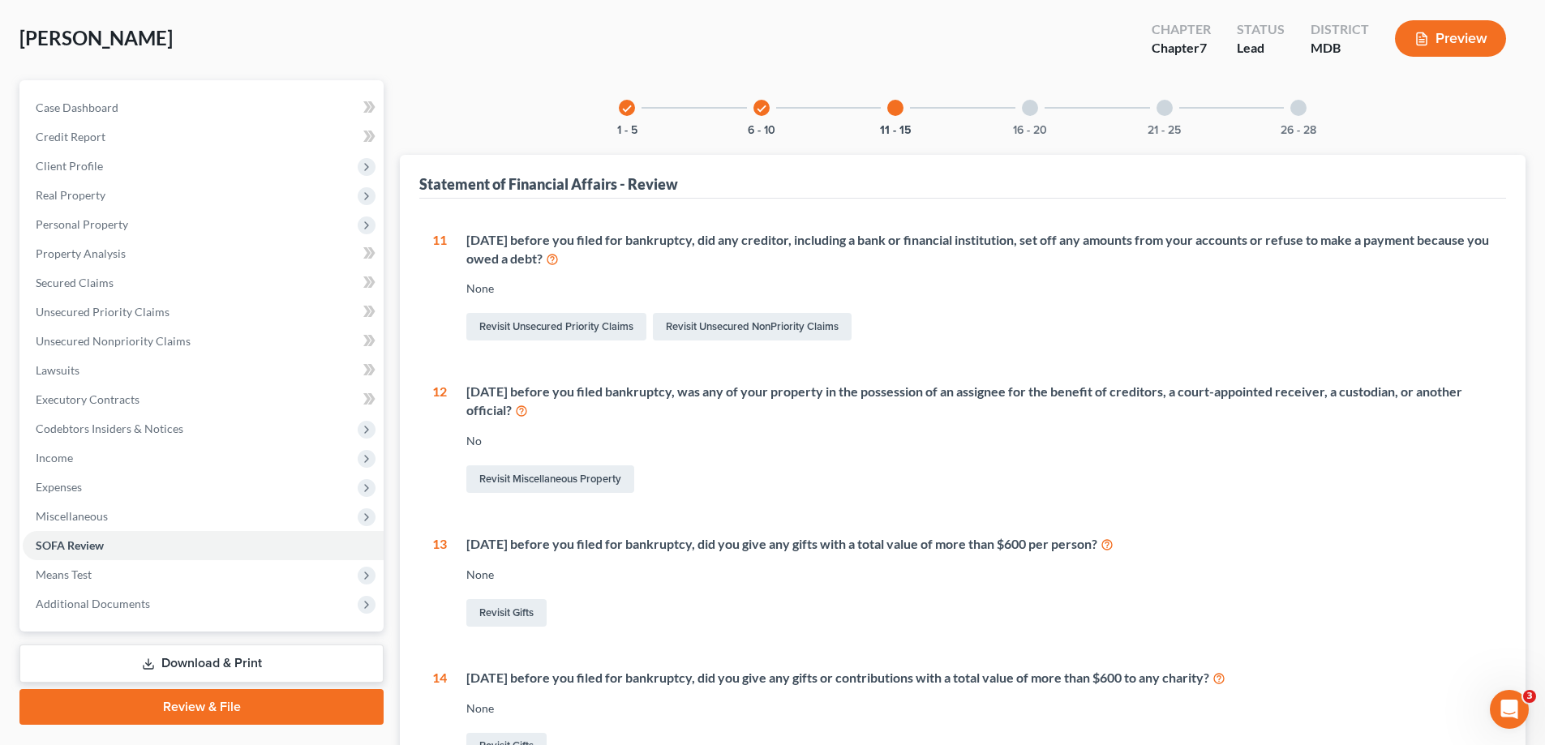
click at [1021, 109] on div "16 - 20" at bounding box center [1029, 107] width 55 height 55
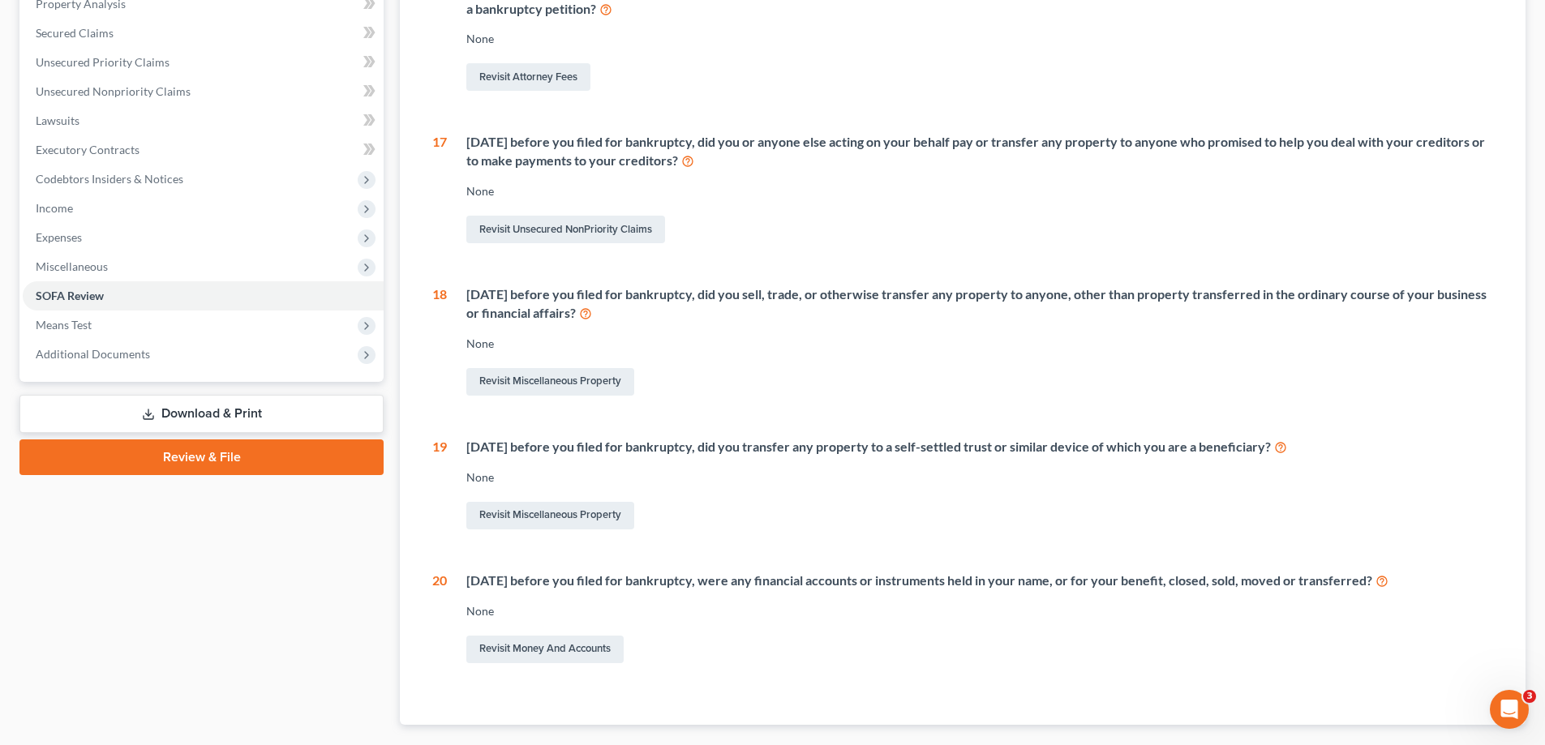
scroll to position [238, 0]
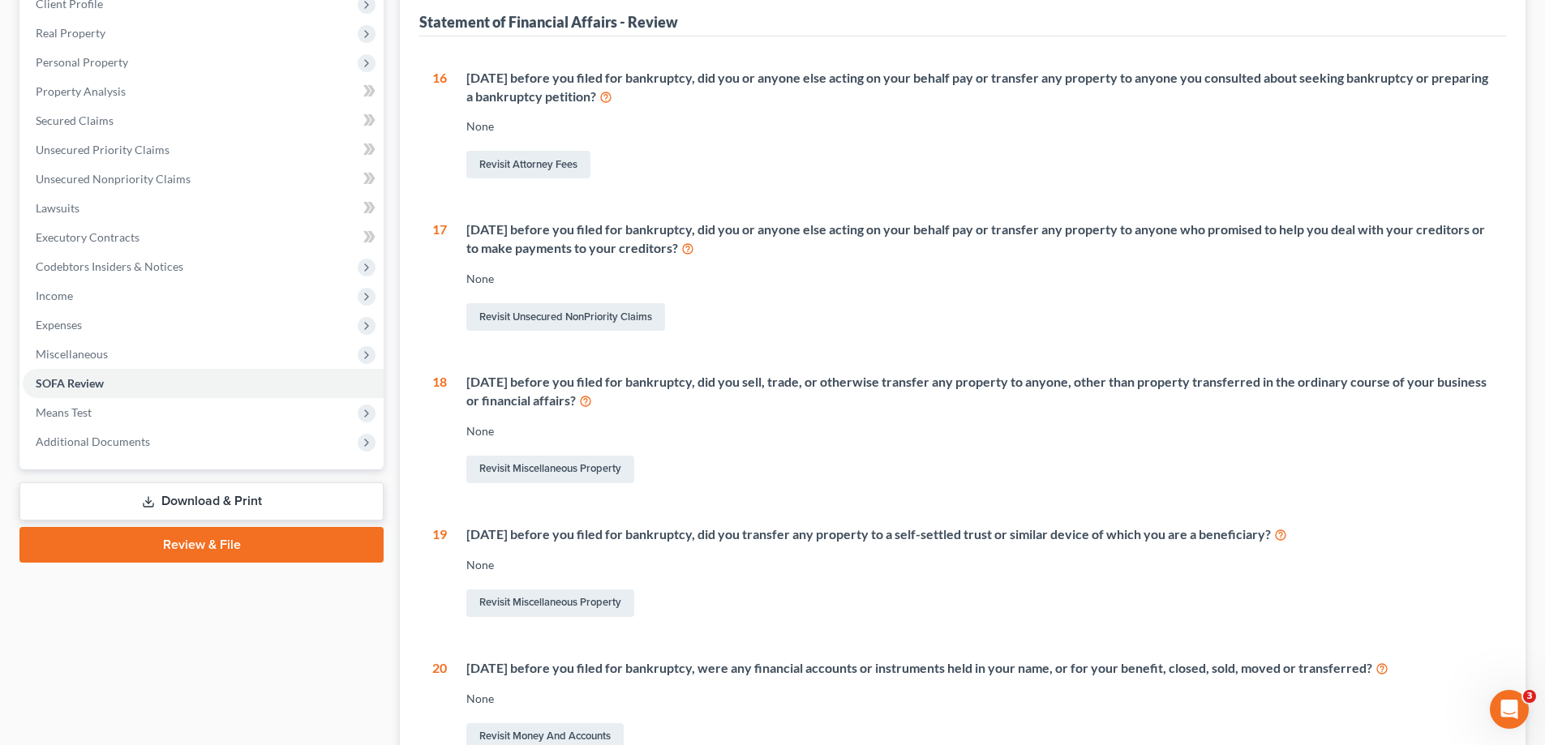
drag, startPoint x: 749, startPoint y: 250, endPoint x: 470, endPoint y: 236, distance: 279.3
click at [470, 236] on div "[DATE] before you filed for bankruptcy, did you or anyone else acting on your b…" at bounding box center [979, 239] width 1027 height 37
click at [925, 291] on div "[DATE] before you filed for bankruptcy, did you or anyone else acting on your b…" at bounding box center [970, 278] width 1046 height 114
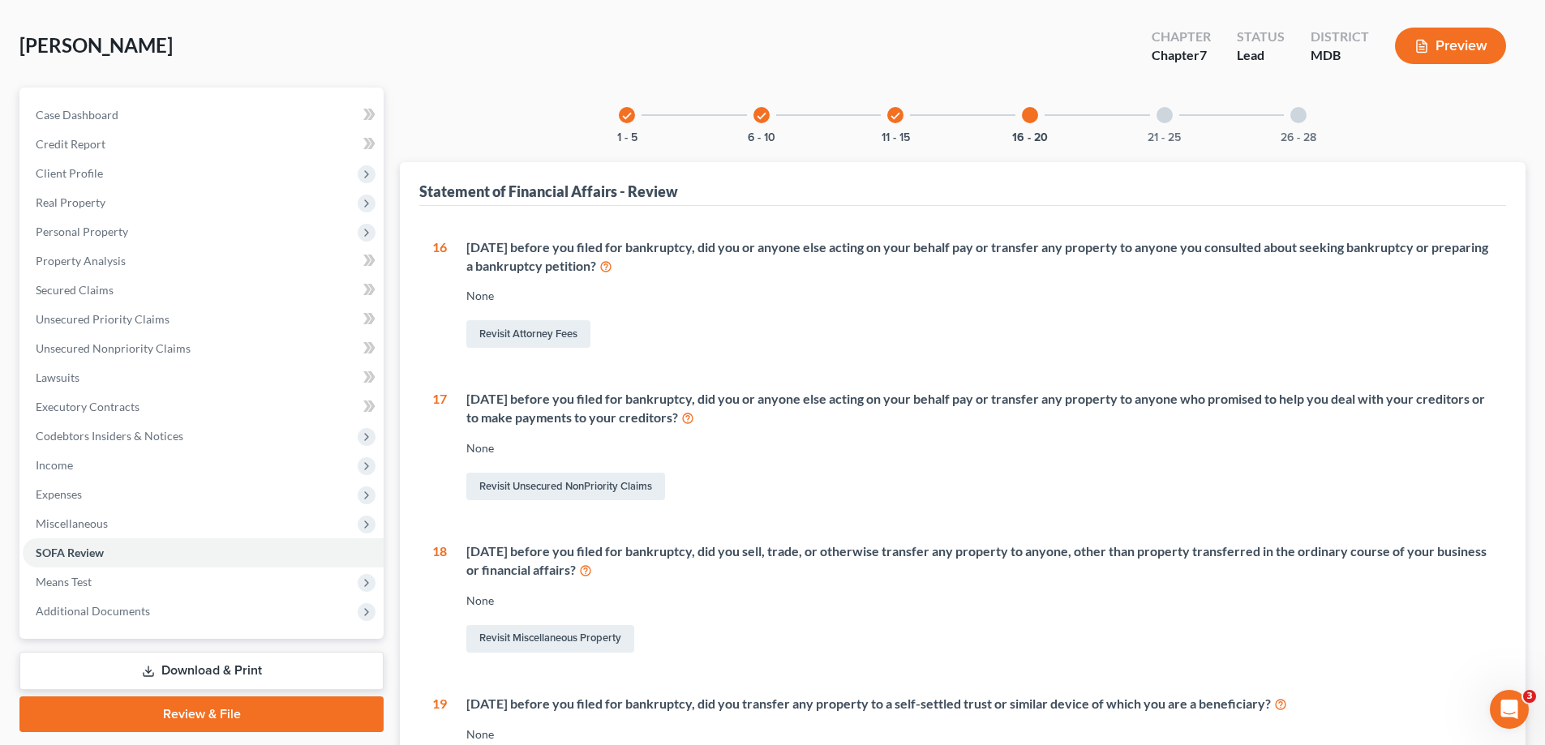
scroll to position [0, 0]
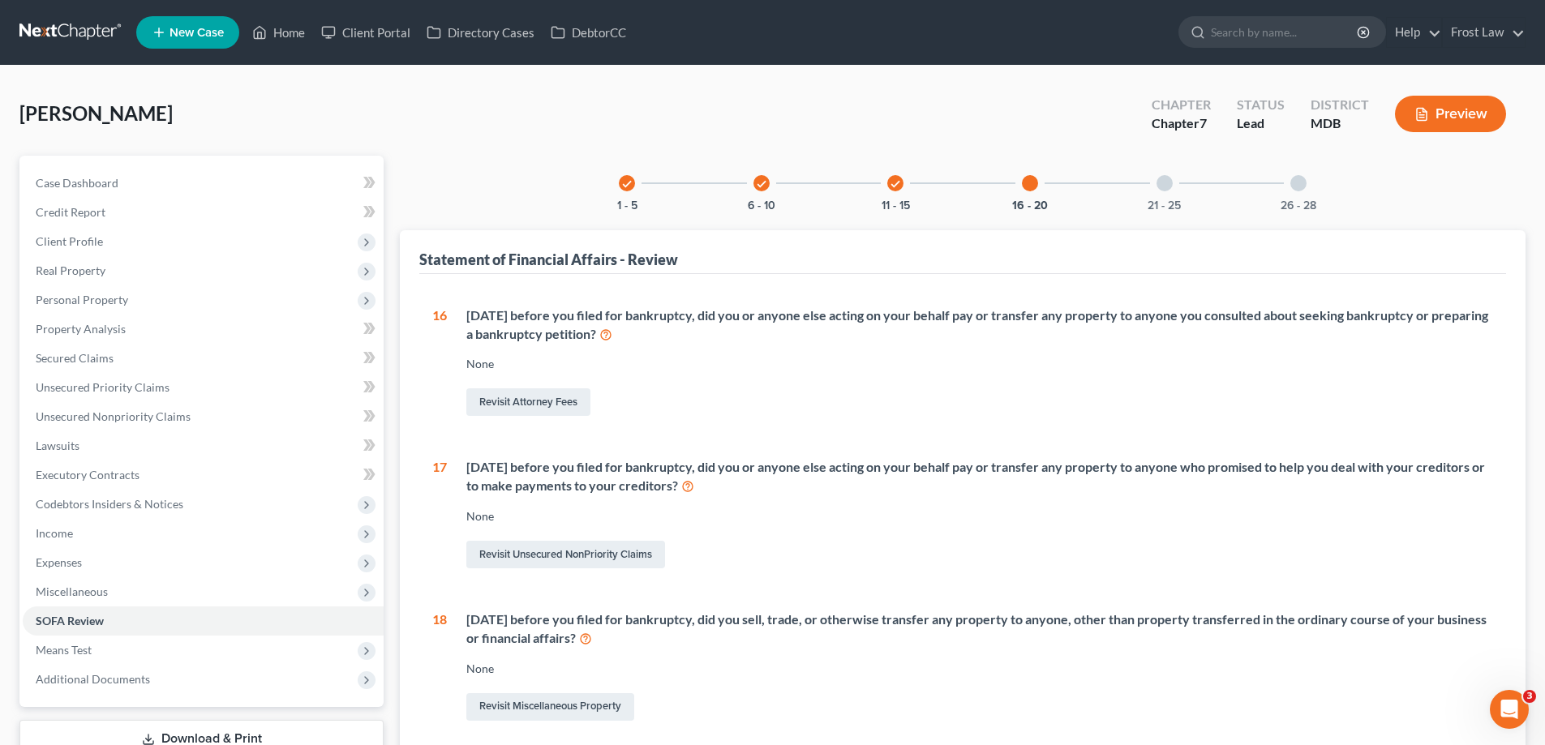
click at [1171, 179] on div at bounding box center [1164, 183] width 16 height 16
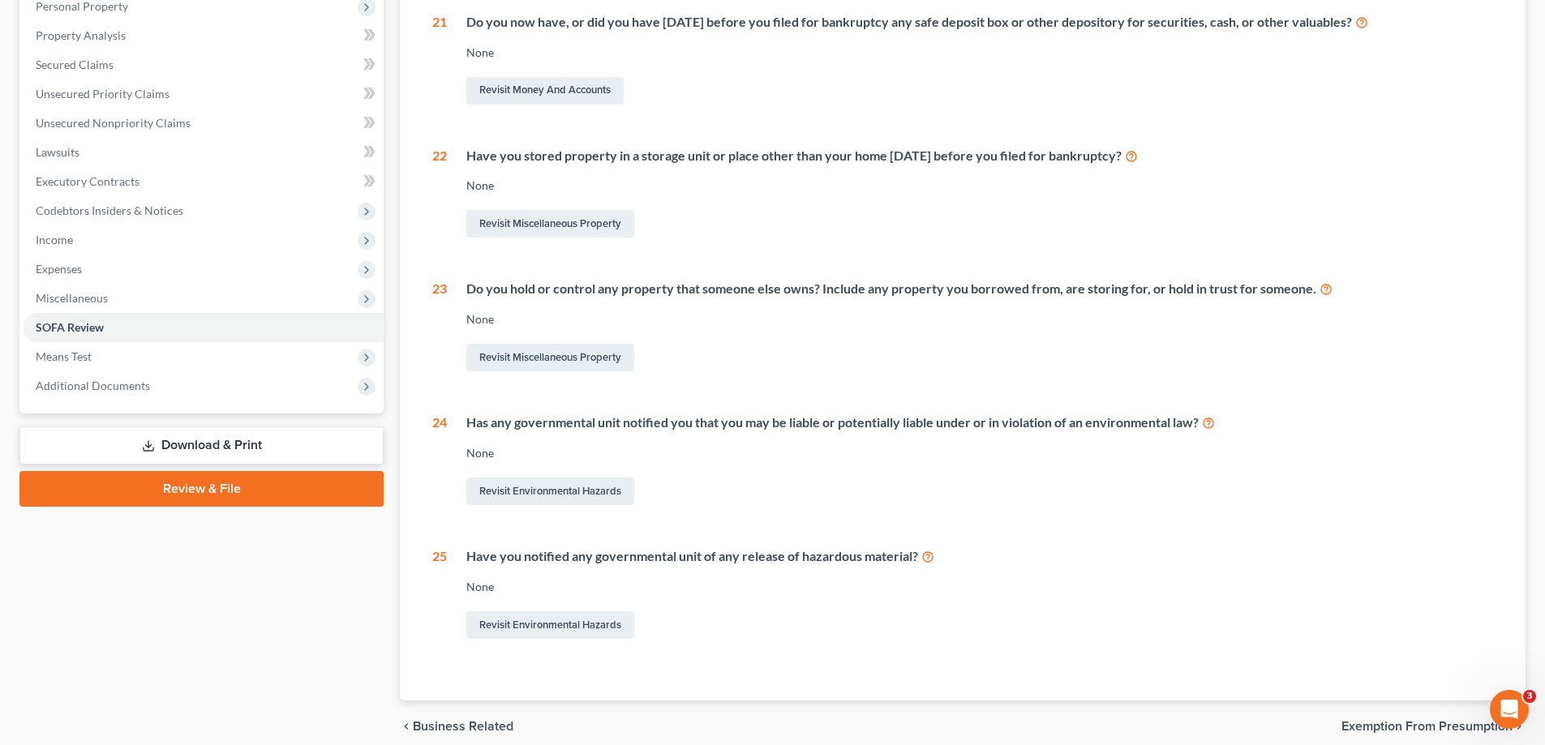
scroll to position [324, 0]
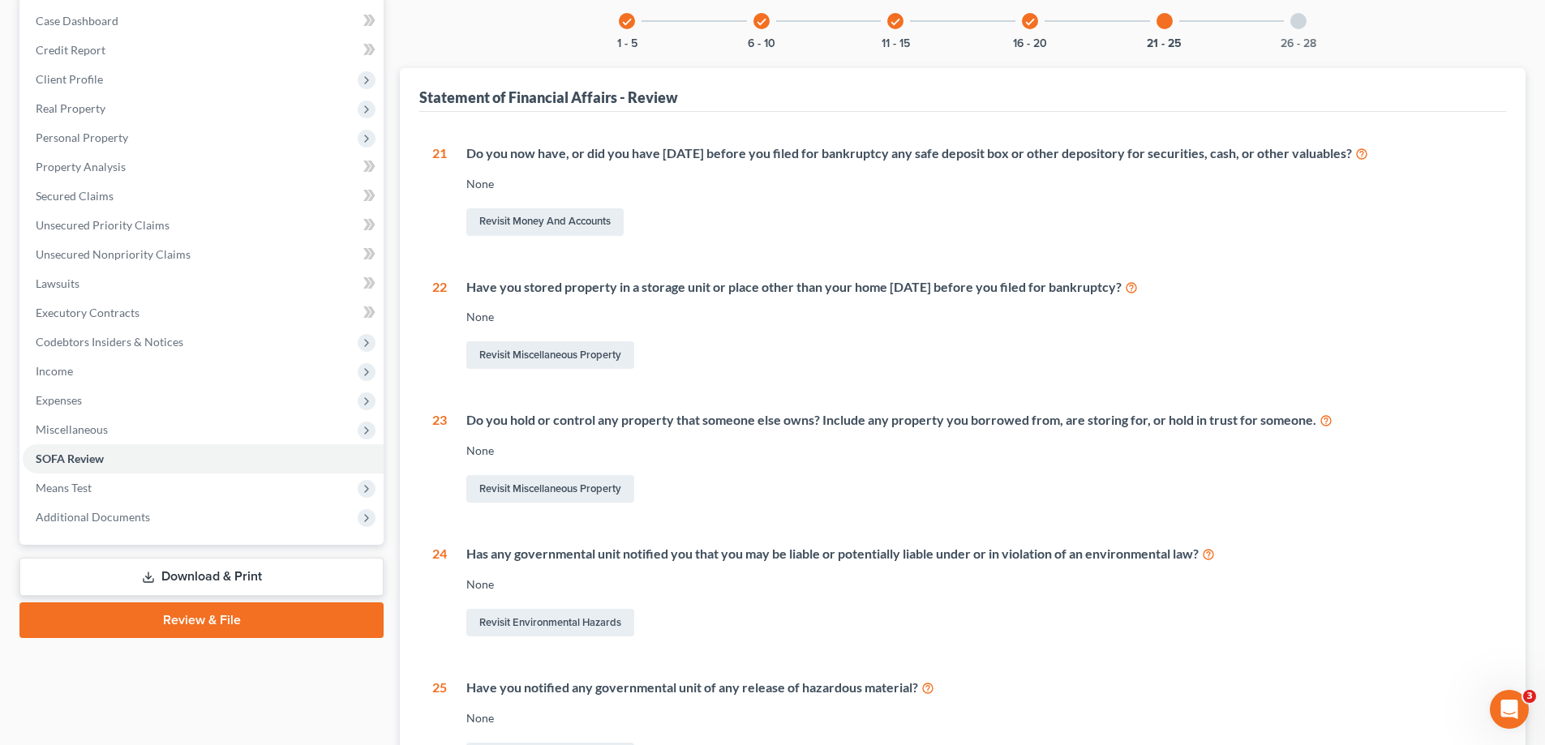
click at [1305, 22] on div at bounding box center [1298, 21] width 16 height 16
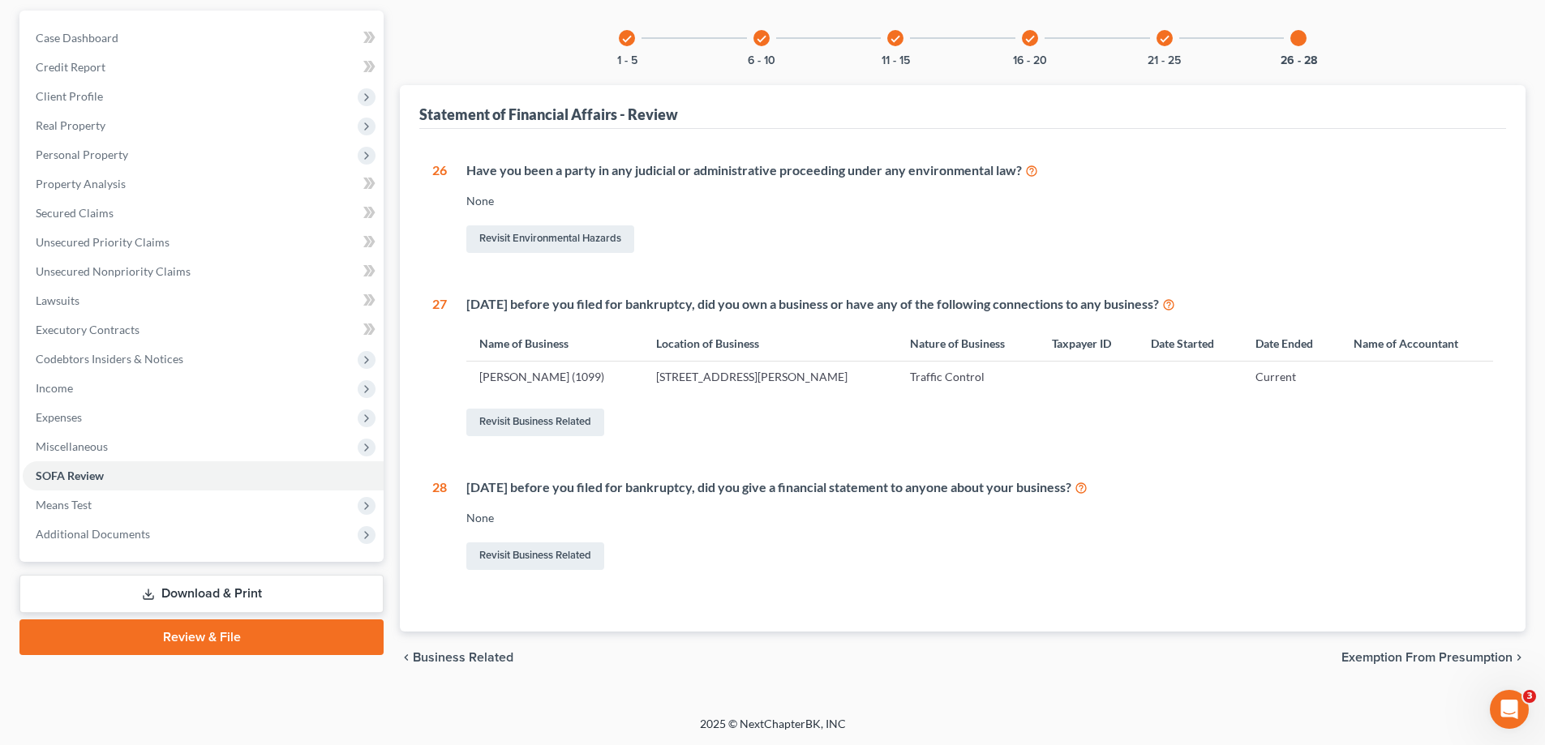
scroll to position [145, 0]
click at [165, 506] on span "Means Test" at bounding box center [203, 505] width 361 height 29
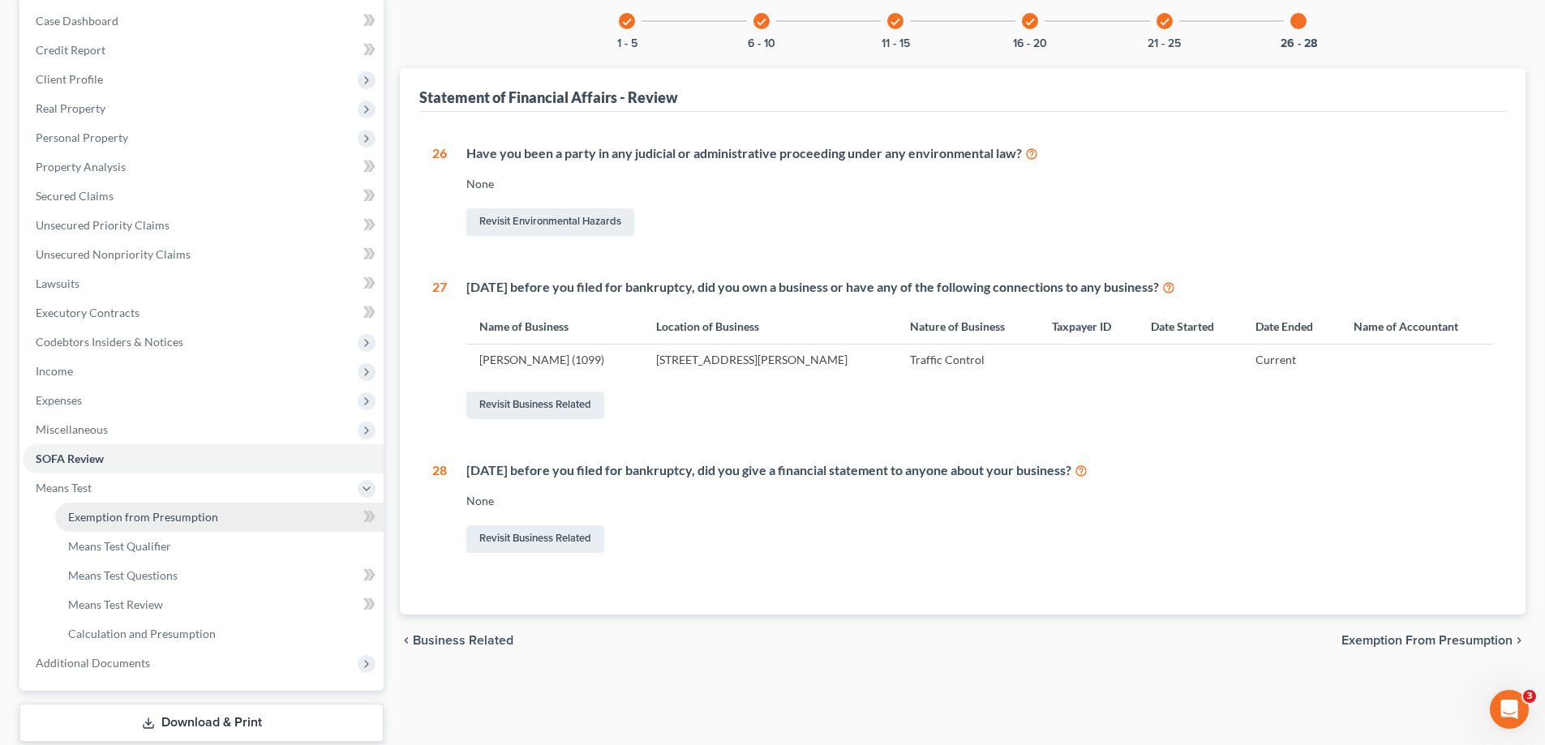
click at [165, 521] on span "Exemption from Presumption" at bounding box center [143, 517] width 150 height 14
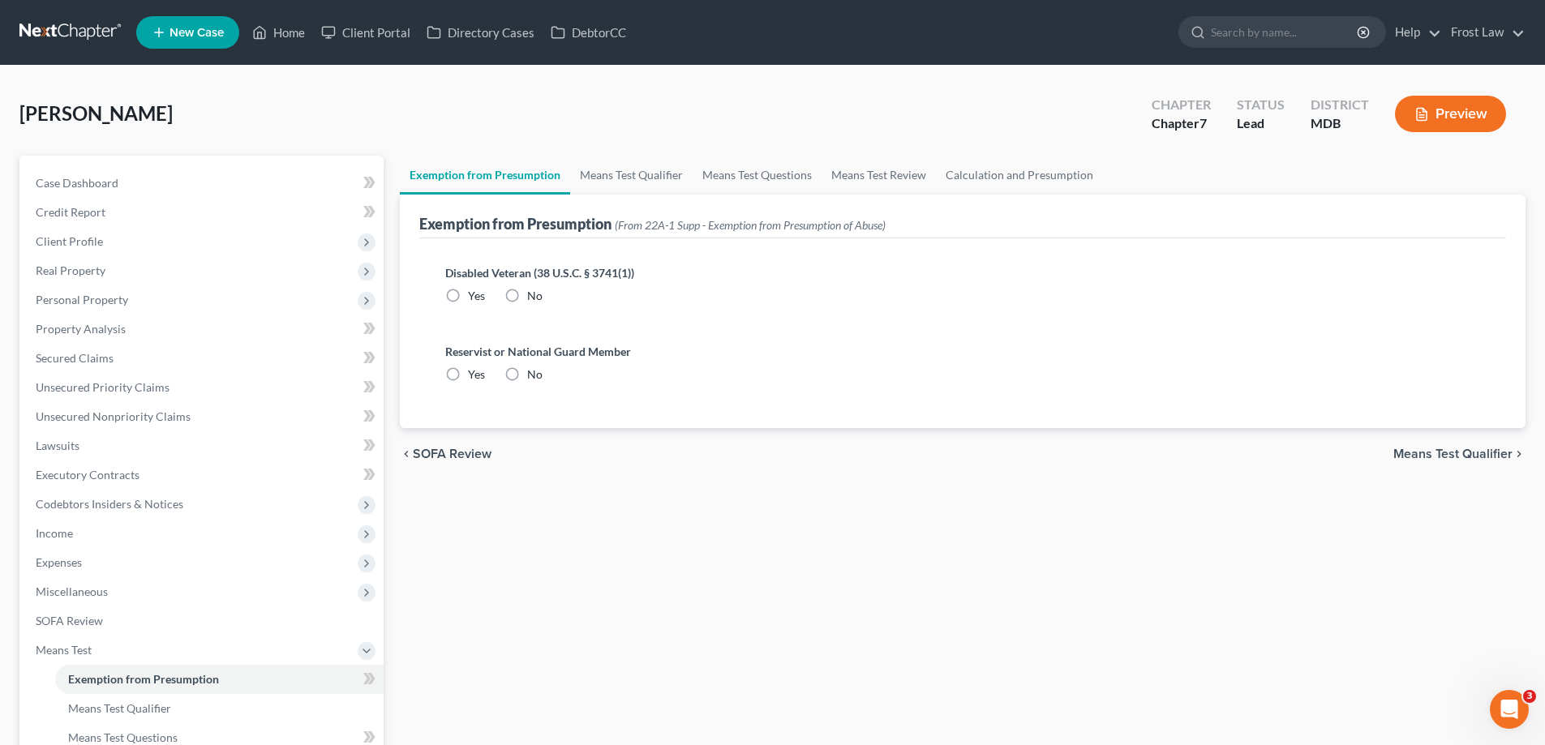
click at [527, 294] on label "No" at bounding box center [534, 296] width 15 height 16
click at [534, 294] on input "No" at bounding box center [539, 293] width 11 height 11
radio input "true"
click at [527, 374] on label "No" at bounding box center [534, 375] width 15 height 16
click at [534, 374] on input "No" at bounding box center [539, 372] width 11 height 11
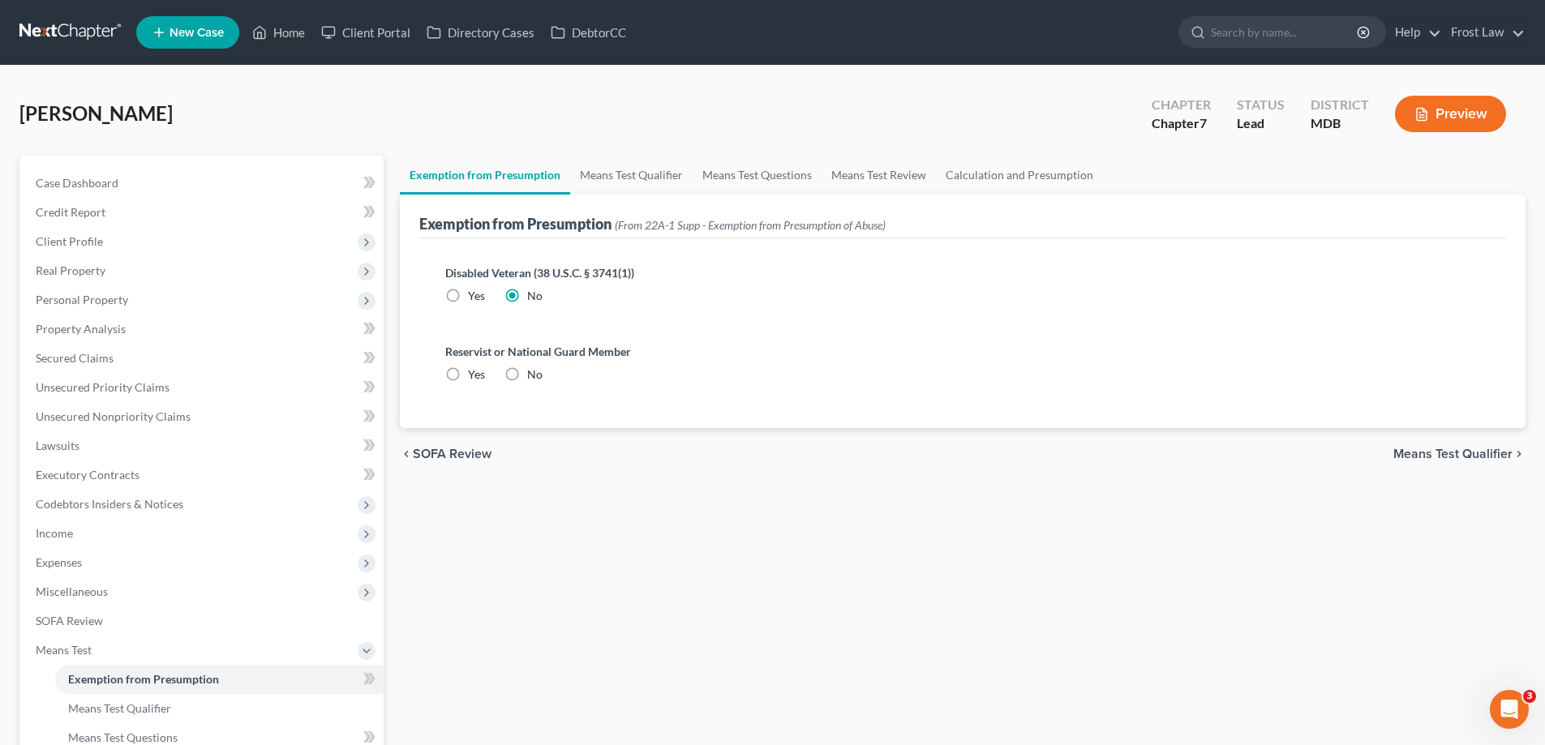
radio input "true"
click at [610, 193] on link "Means Test Qualifier" at bounding box center [631, 175] width 122 height 39
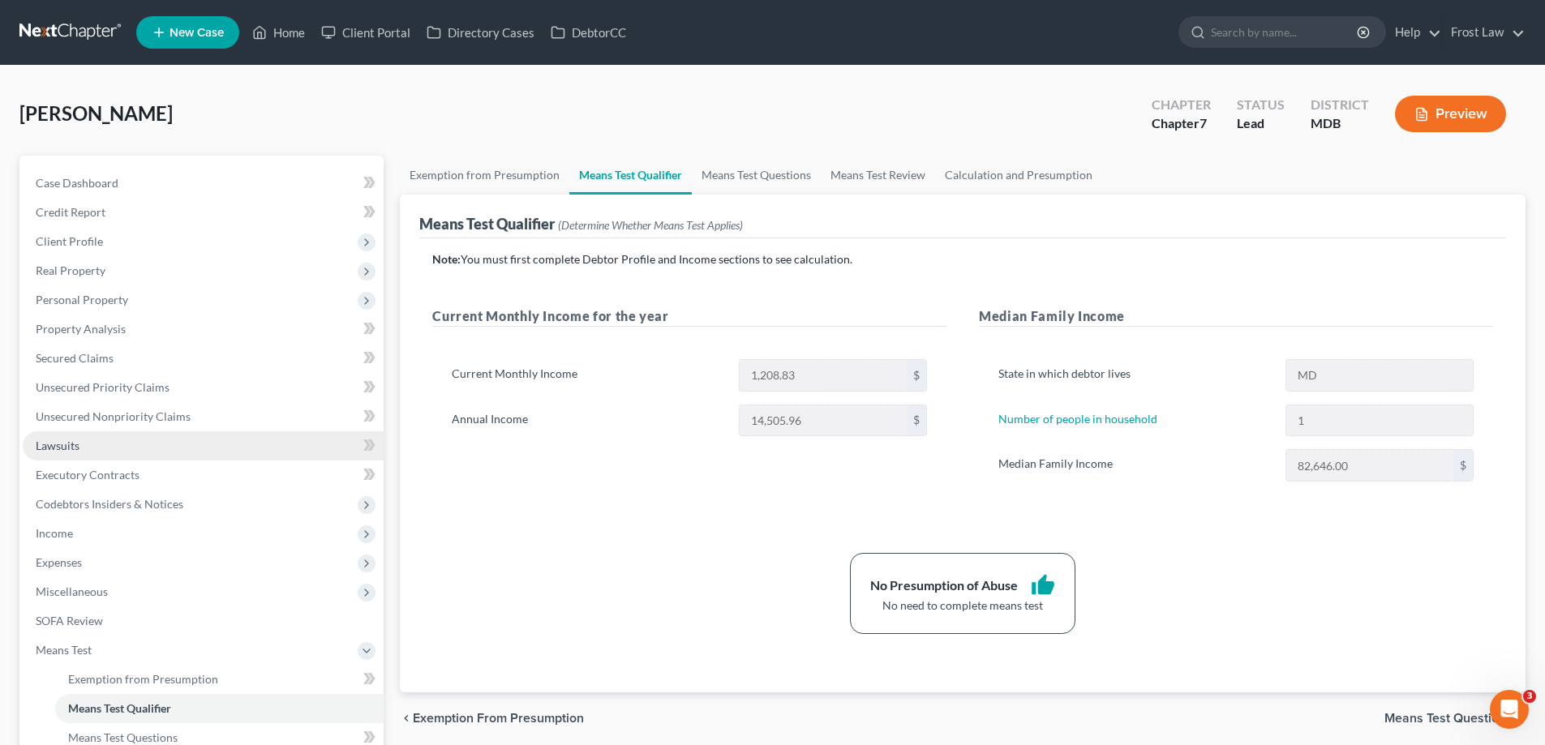
click at [103, 457] on link "Lawsuits" at bounding box center [203, 445] width 361 height 29
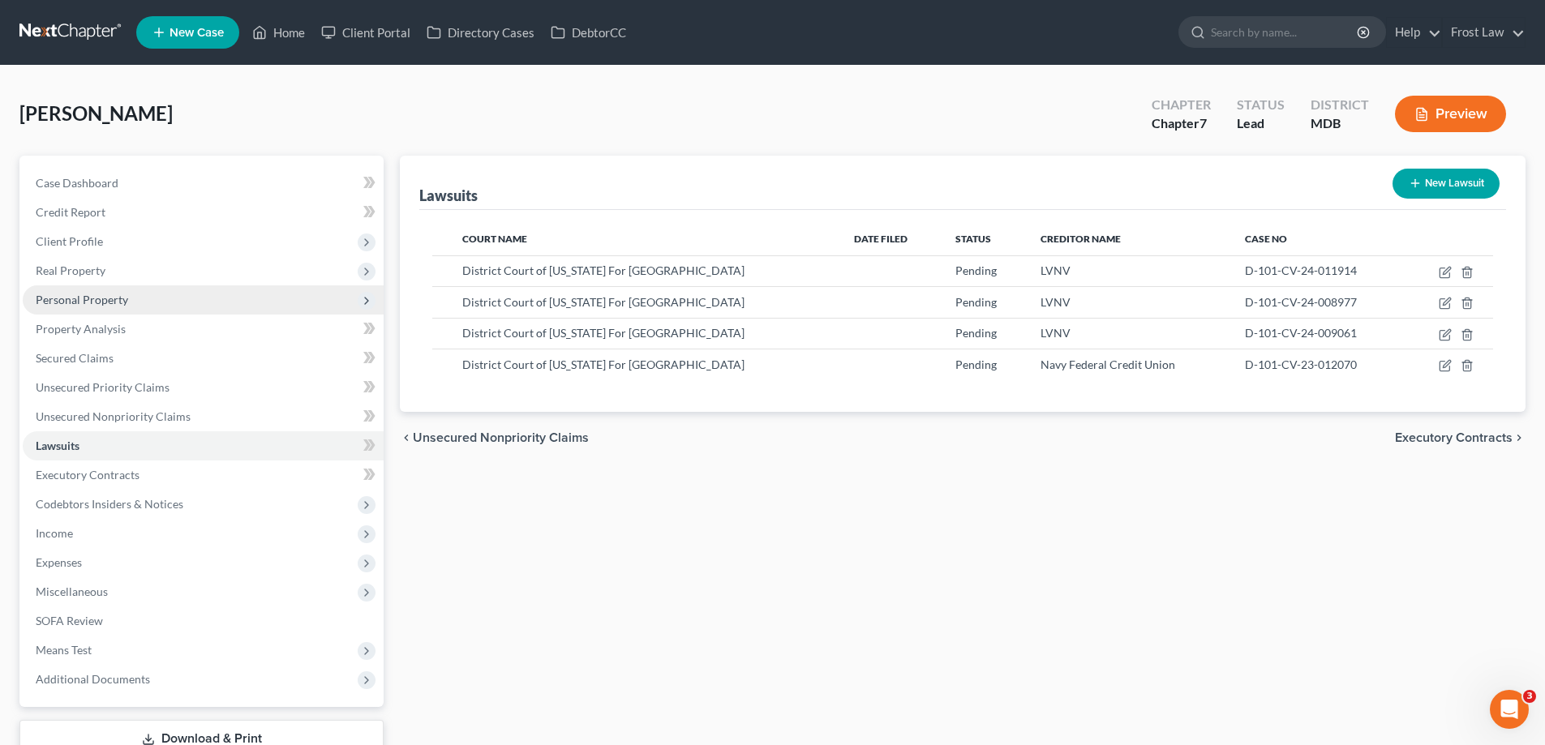
click at [122, 296] on span "Personal Property" at bounding box center [82, 300] width 92 height 14
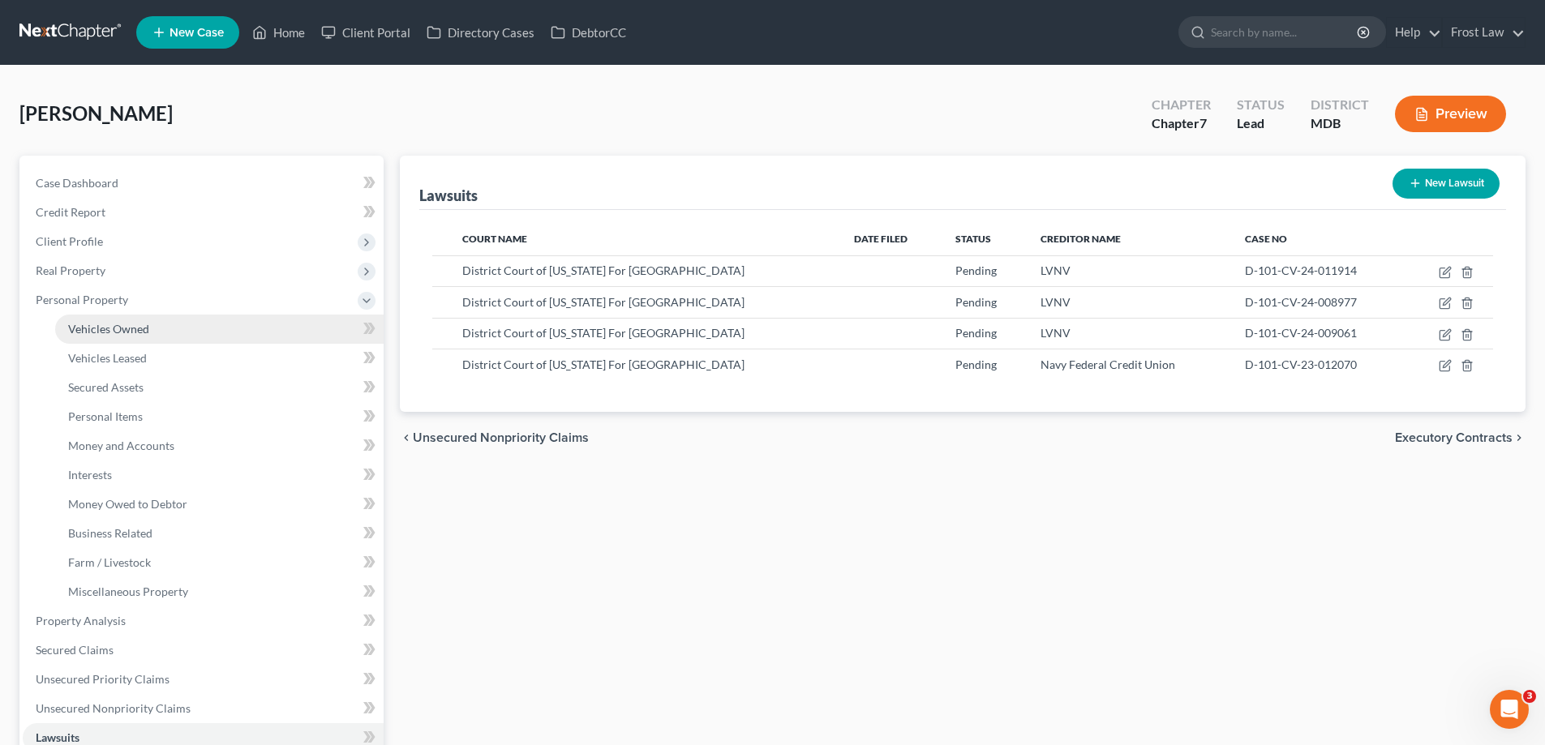
click at [142, 330] on span "Vehicles Owned" at bounding box center [108, 329] width 81 height 14
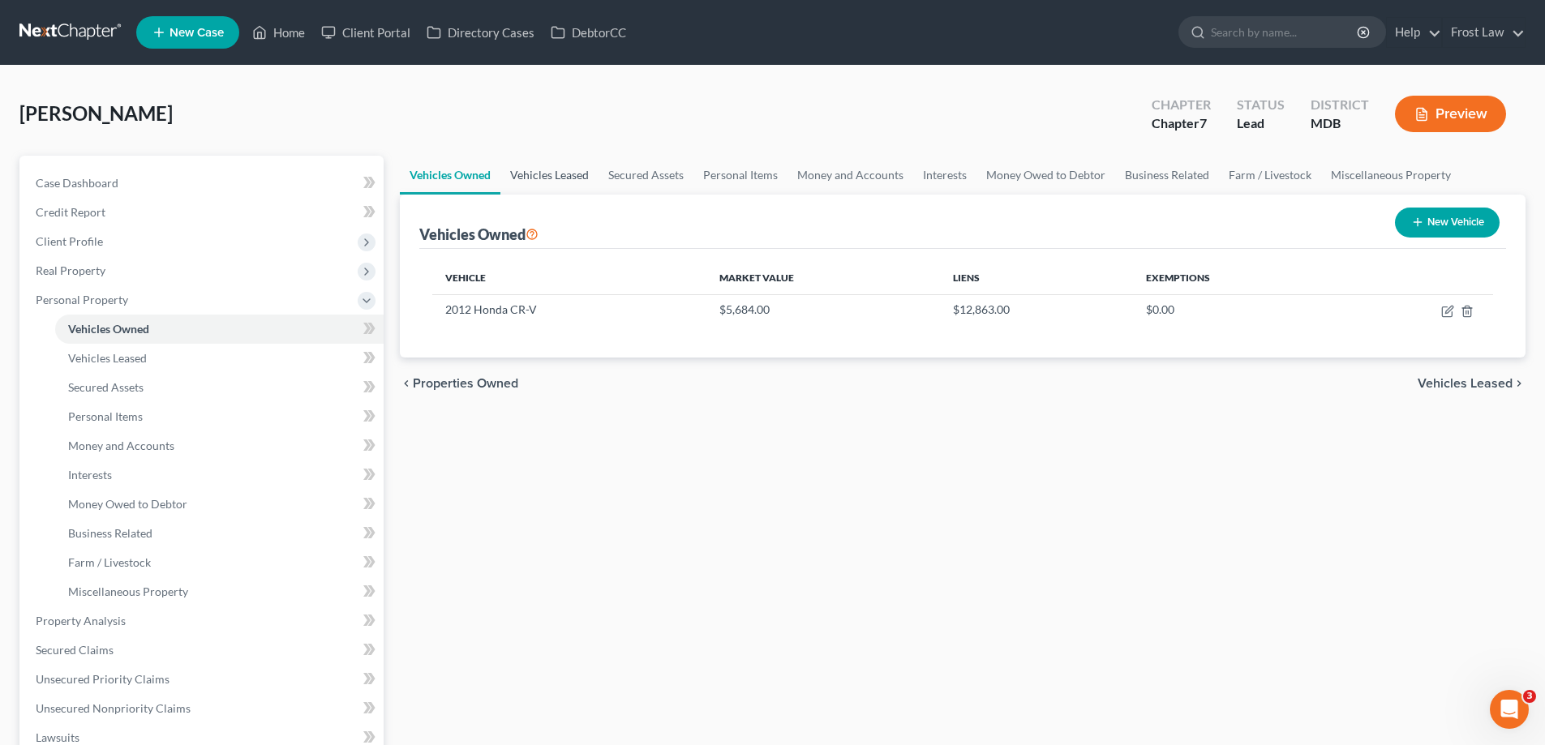
click at [549, 161] on link "Vehicles Leased" at bounding box center [549, 175] width 98 height 39
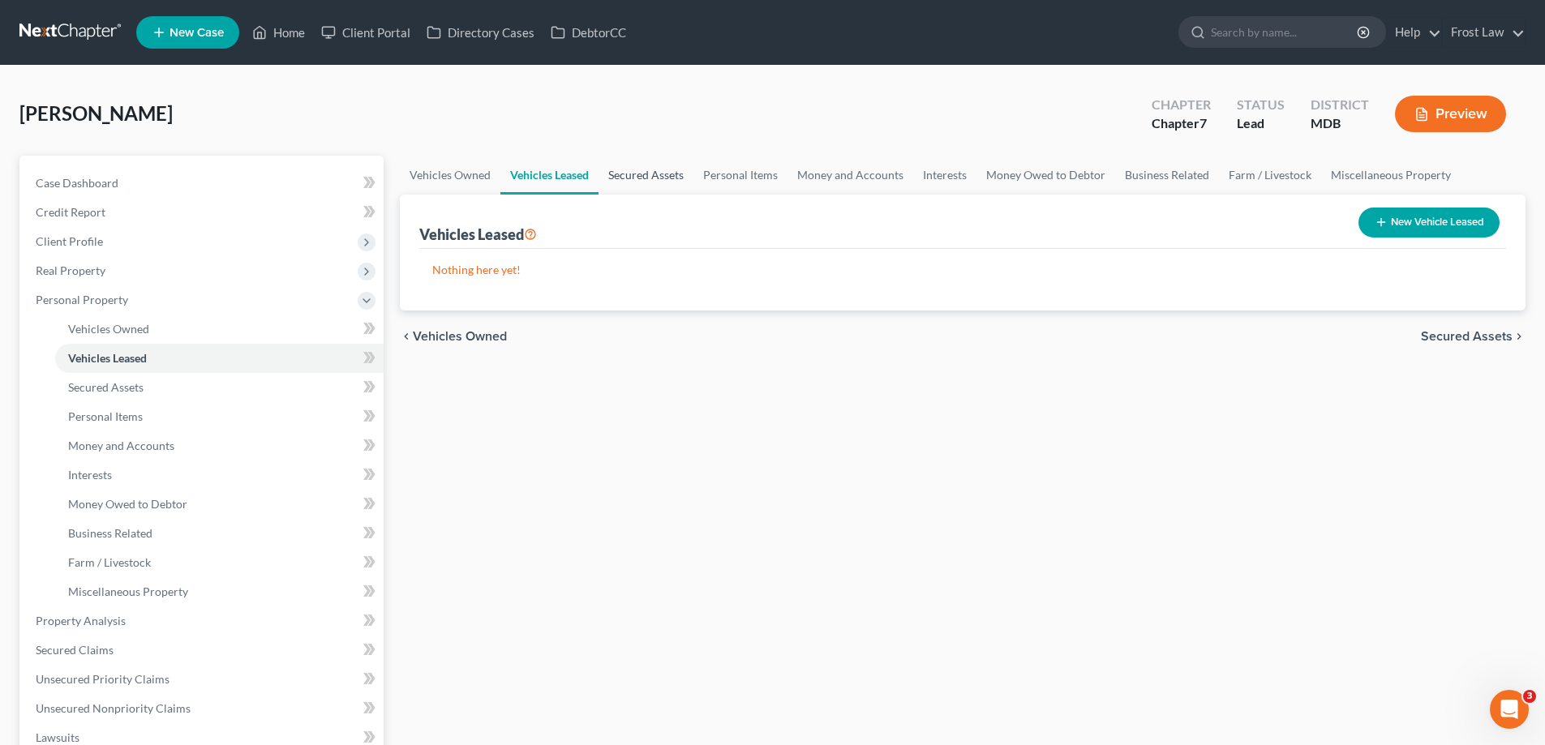
click at [646, 171] on link "Secured Assets" at bounding box center [646, 175] width 95 height 39
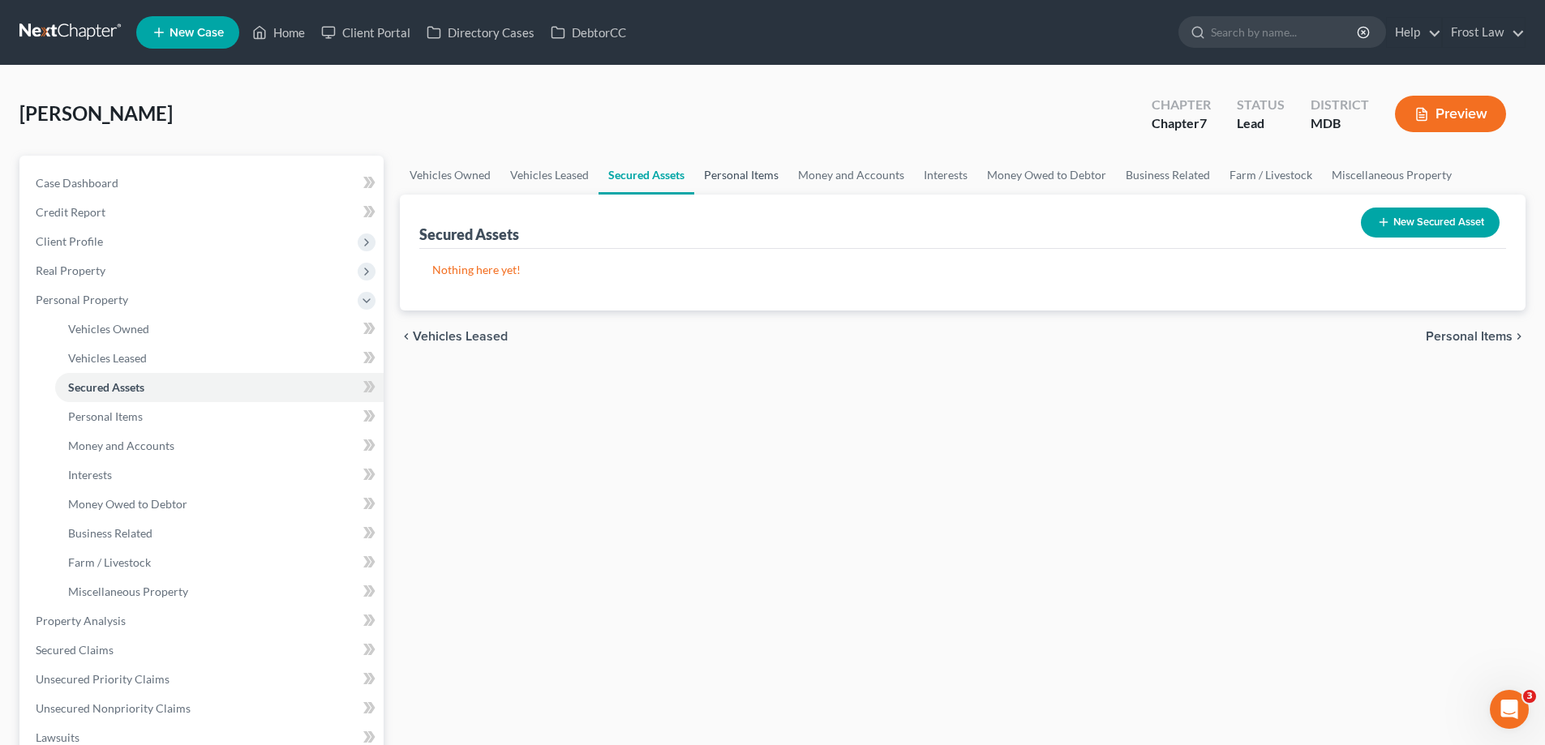
click at [732, 179] on link "Personal Items" at bounding box center [741, 175] width 94 height 39
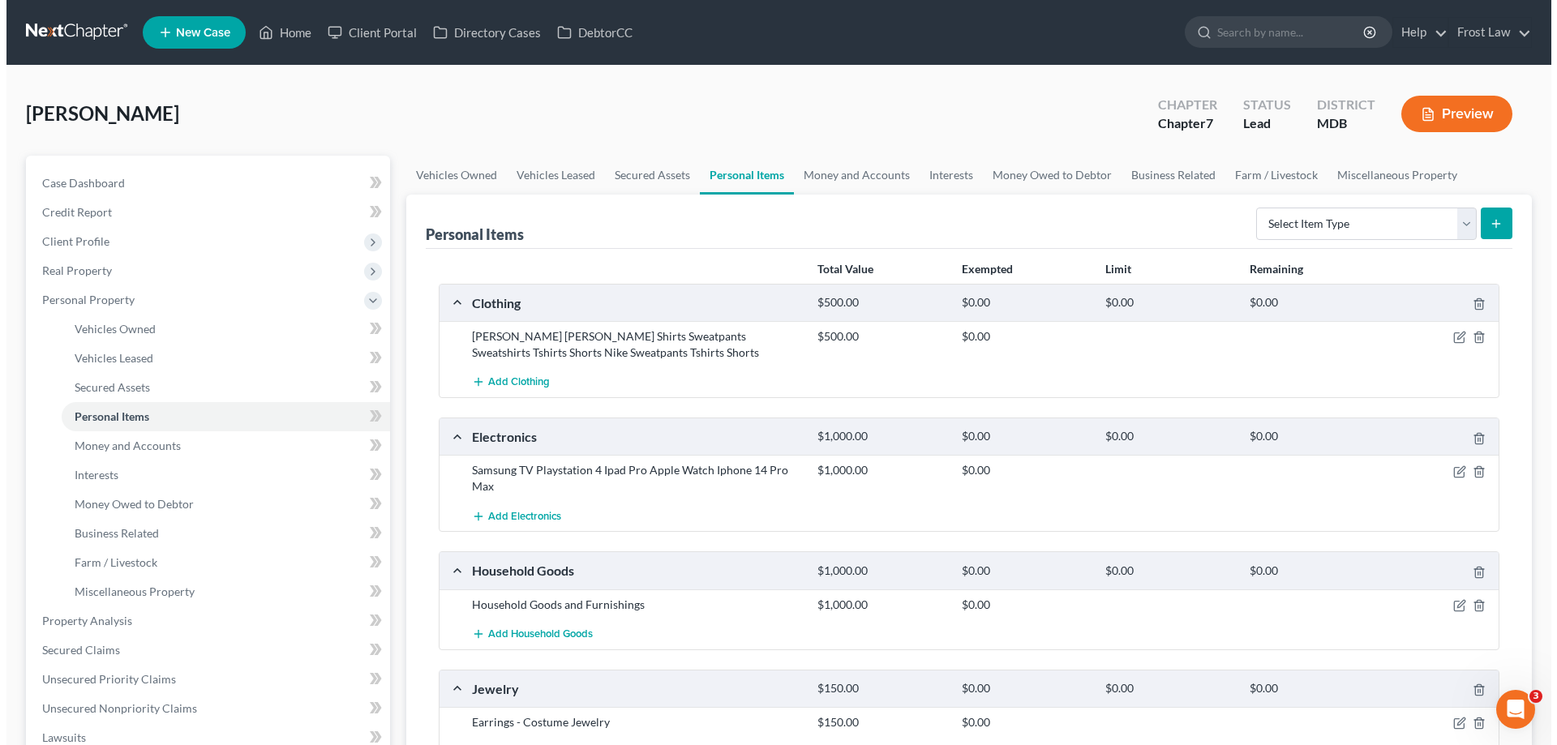
scroll to position [243, 0]
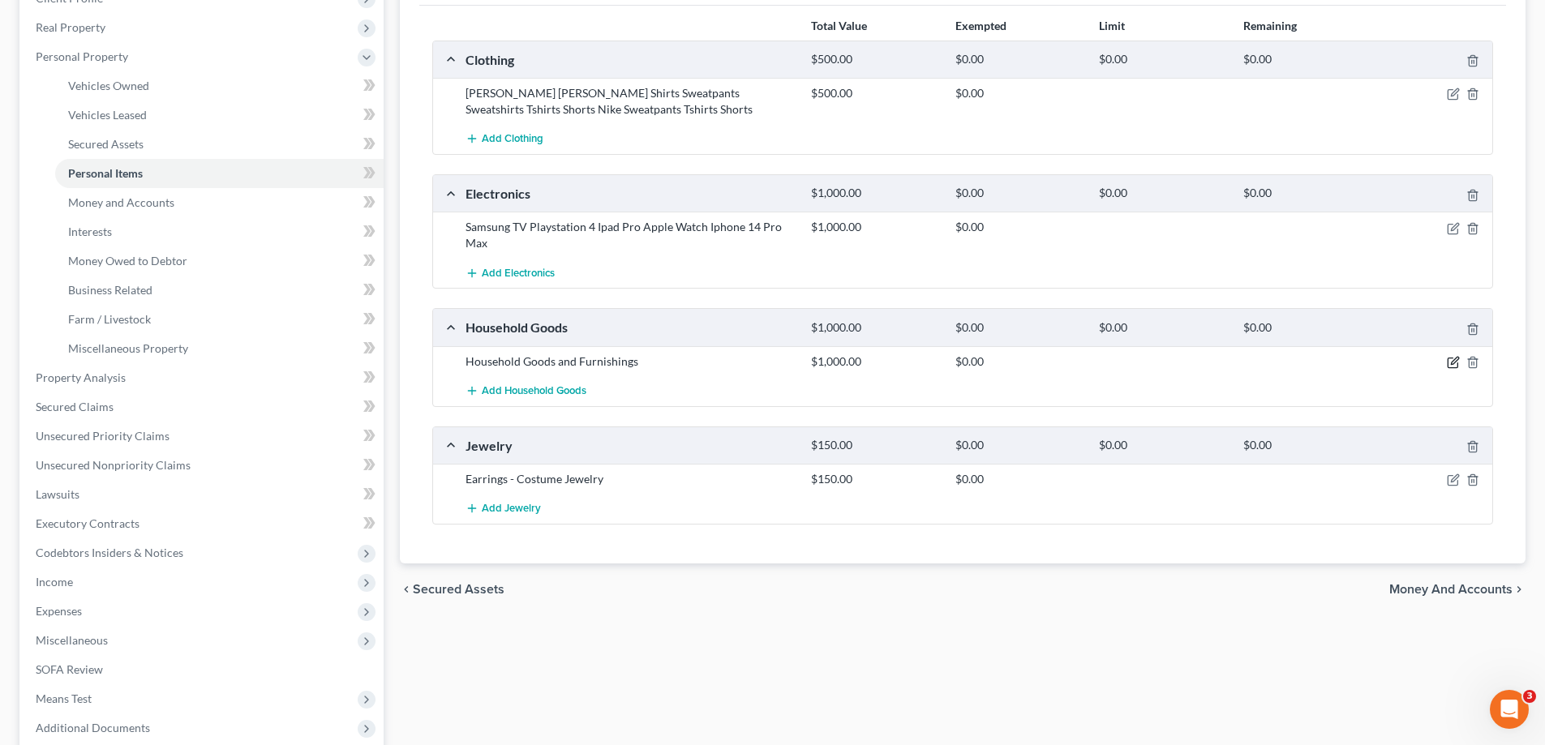
click at [1449, 361] on icon "button" at bounding box center [1453, 362] width 13 height 13
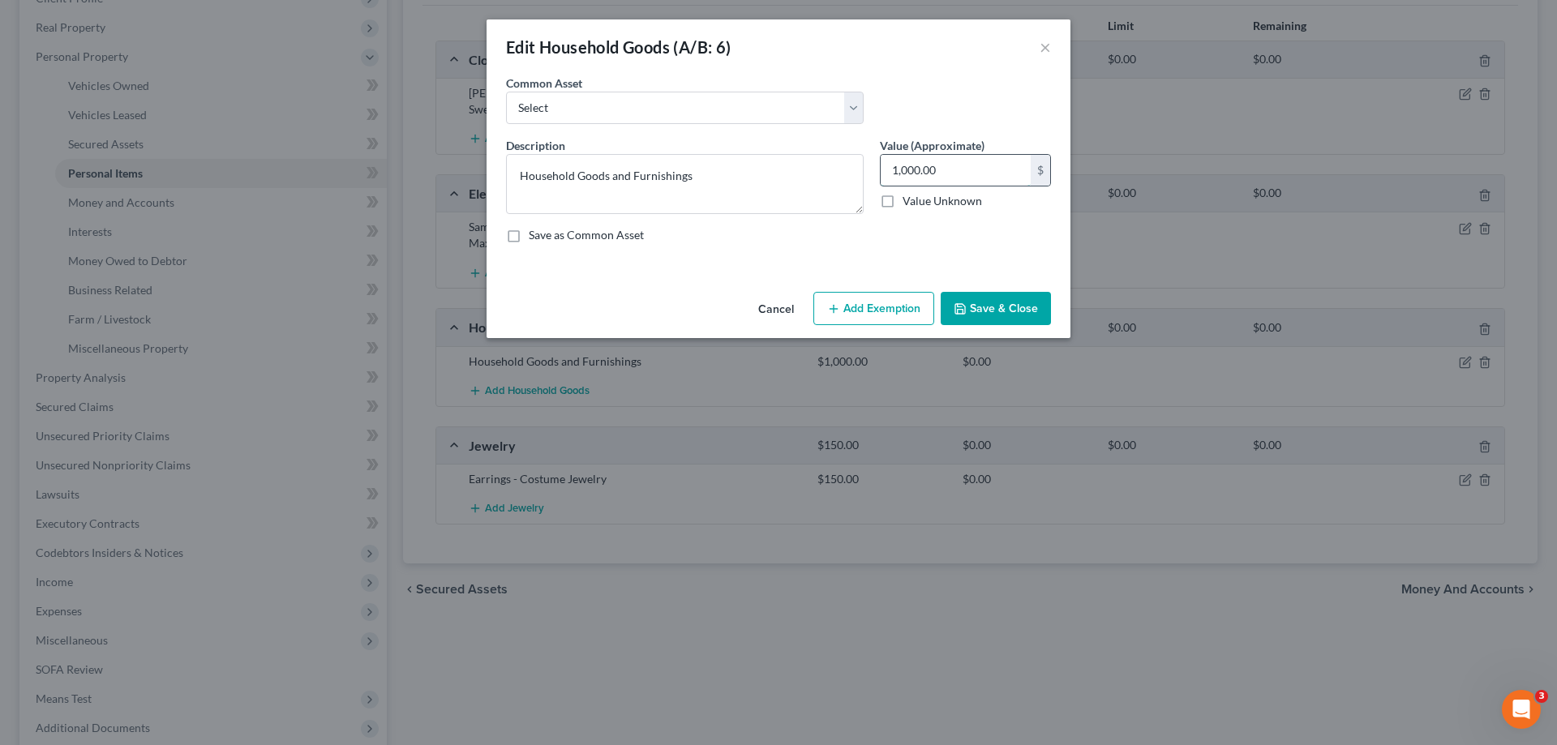
click at [946, 165] on input "1,000.00" at bounding box center [956, 170] width 150 height 31
click at [900, 301] on button "Add Exemption" at bounding box center [873, 309] width 121 height 34
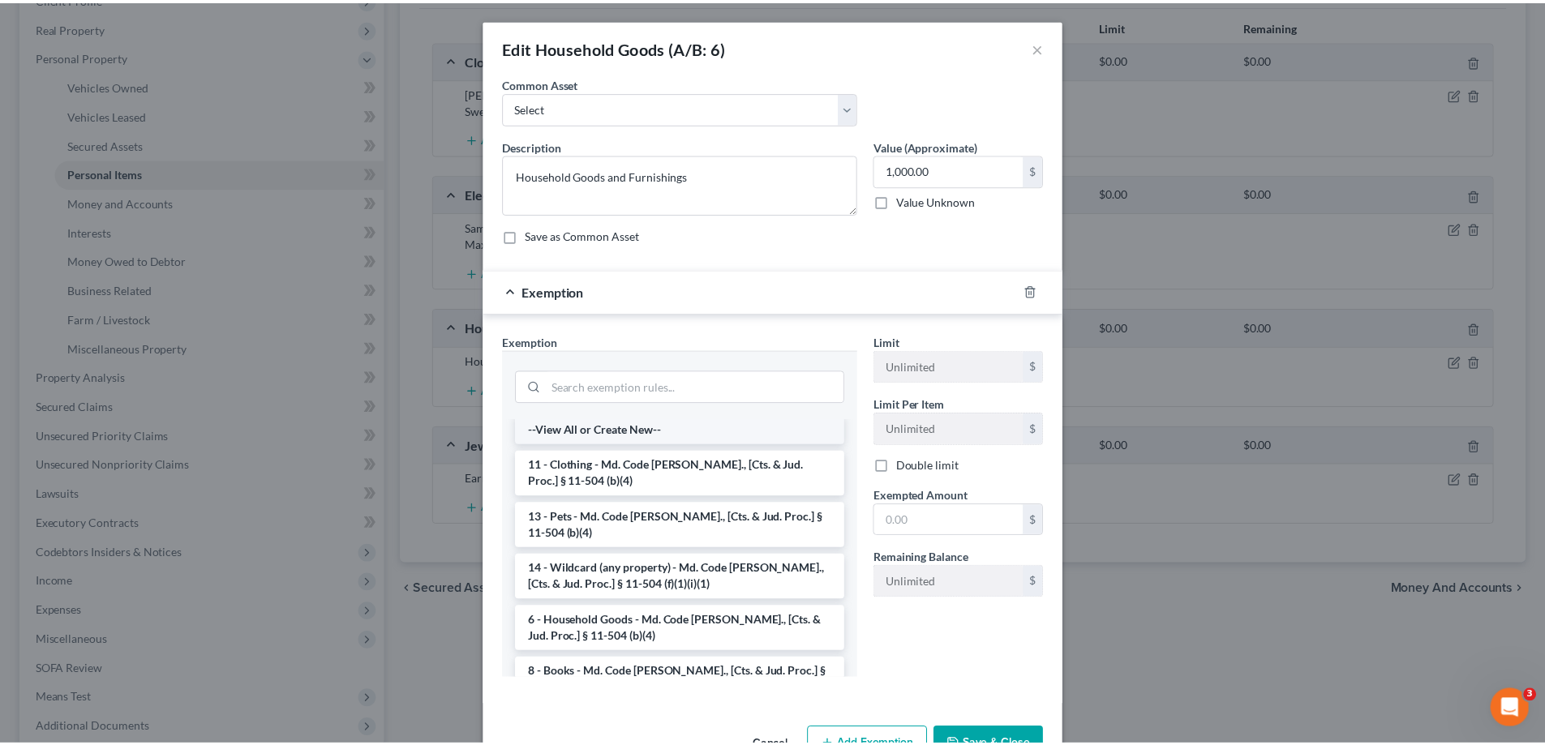
scroll to position [0, 0]
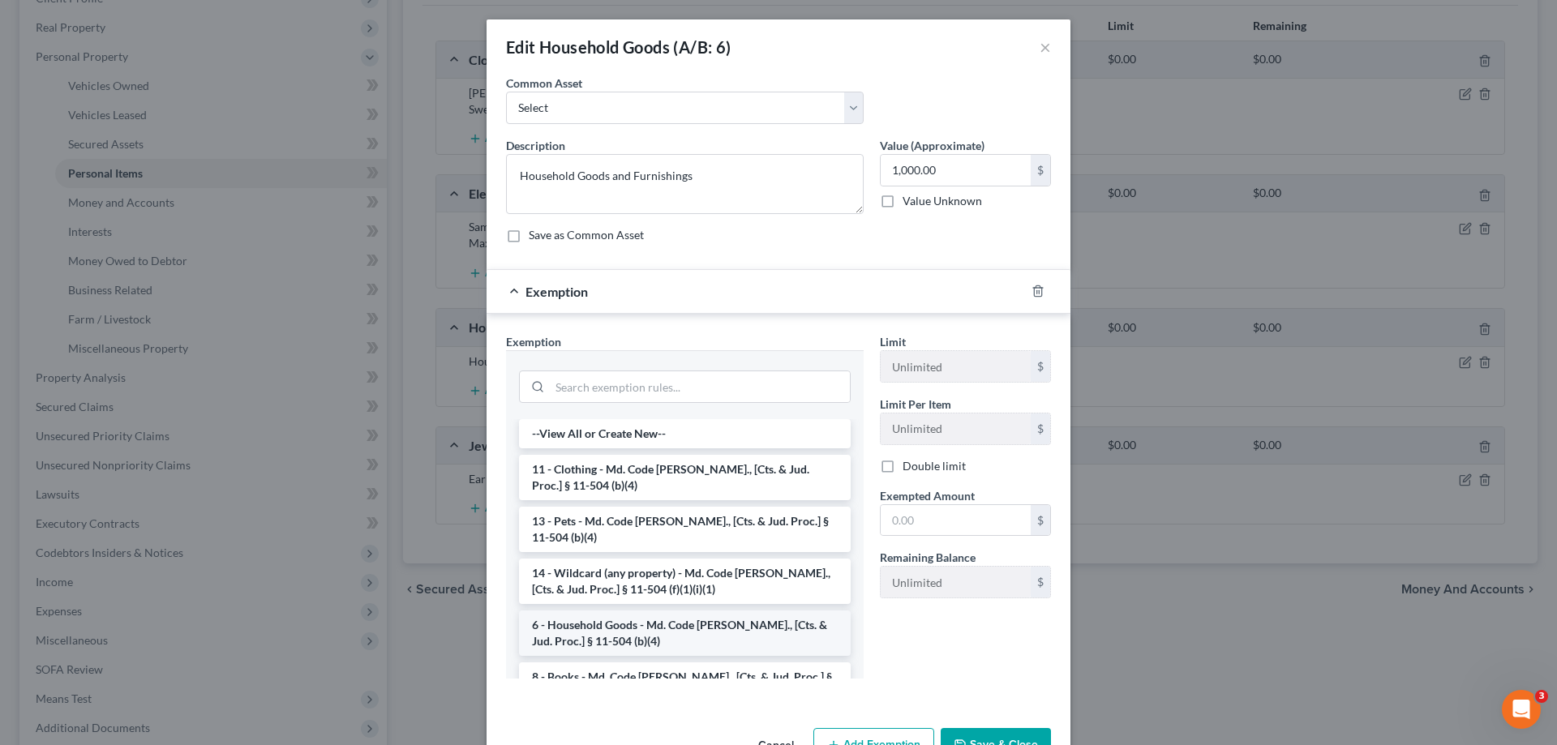
click at [643, 627] on li "6 - Household Goods - Md. Code [PERSON_NAME]., [Cts. & Jud. Proc.] § 11-504 (b)…" at bounding box center [685, 633] width 332 height 45
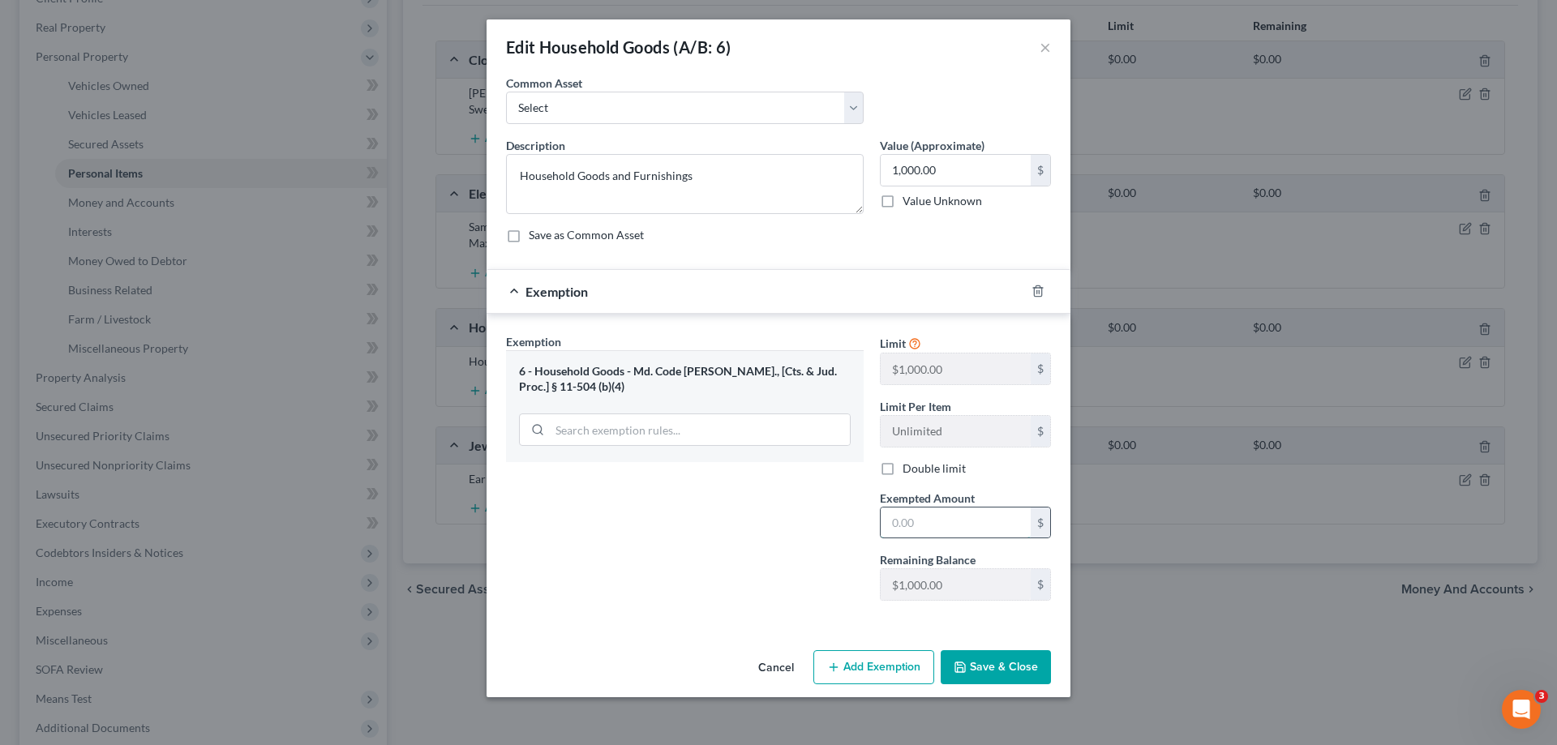
click at [944, 522] on input "text" at bounding box center [956, 523] width 150 height 31
type input "1,000.00"
click at [1008, 680] on button "Save & Close" at bounding box center [996, 667] width 110 height 34
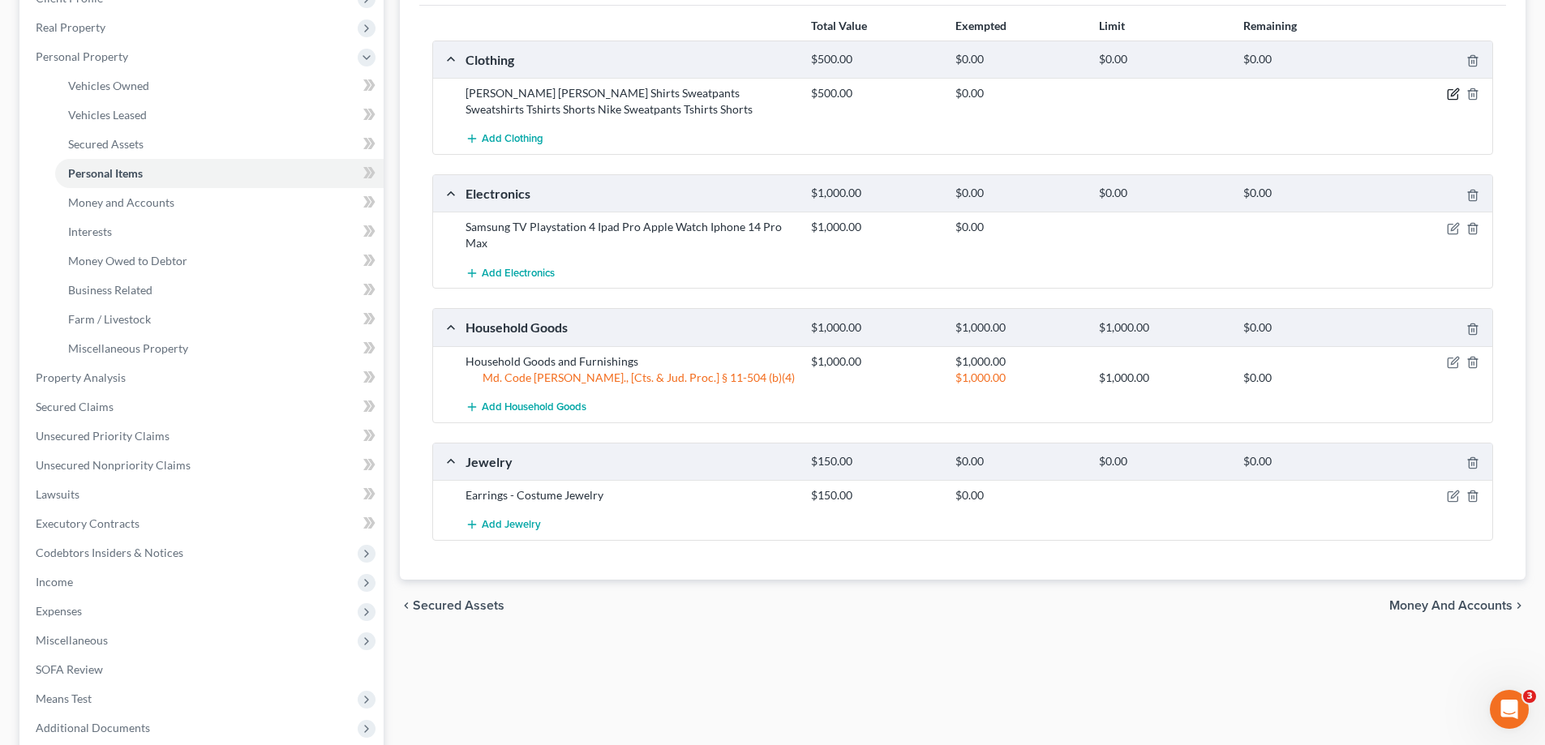
click at [1448, 97] on icon "button" at bounding box center [1453, 94] width 13 height 13
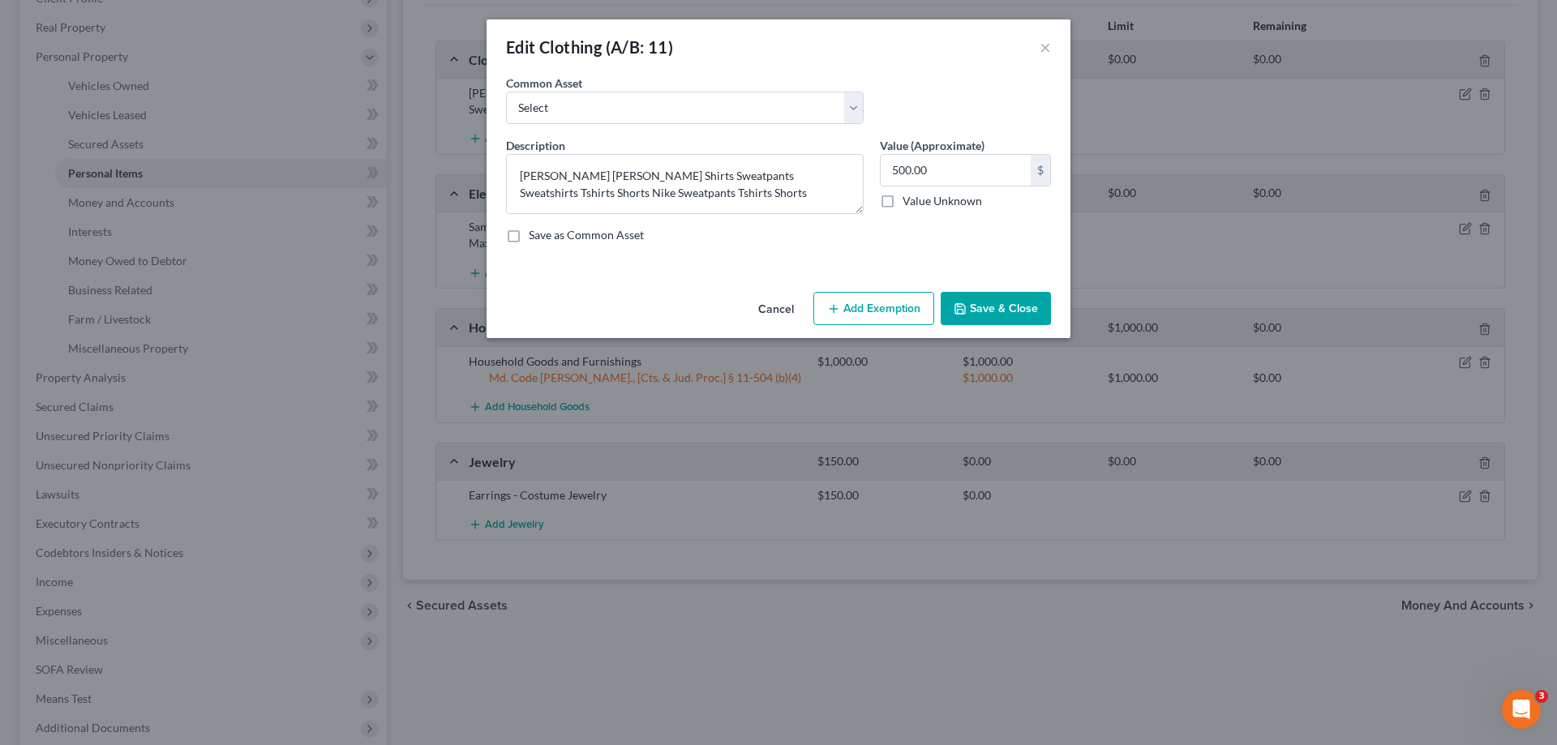
drag, startPoint x: 851, startPoint y: 308, endPoint x: 779, endPoint y: 321, distance: 72.5
click at [851, 309] on button "Add Exemption" at bounding box center [873, 309] width 121 height 34
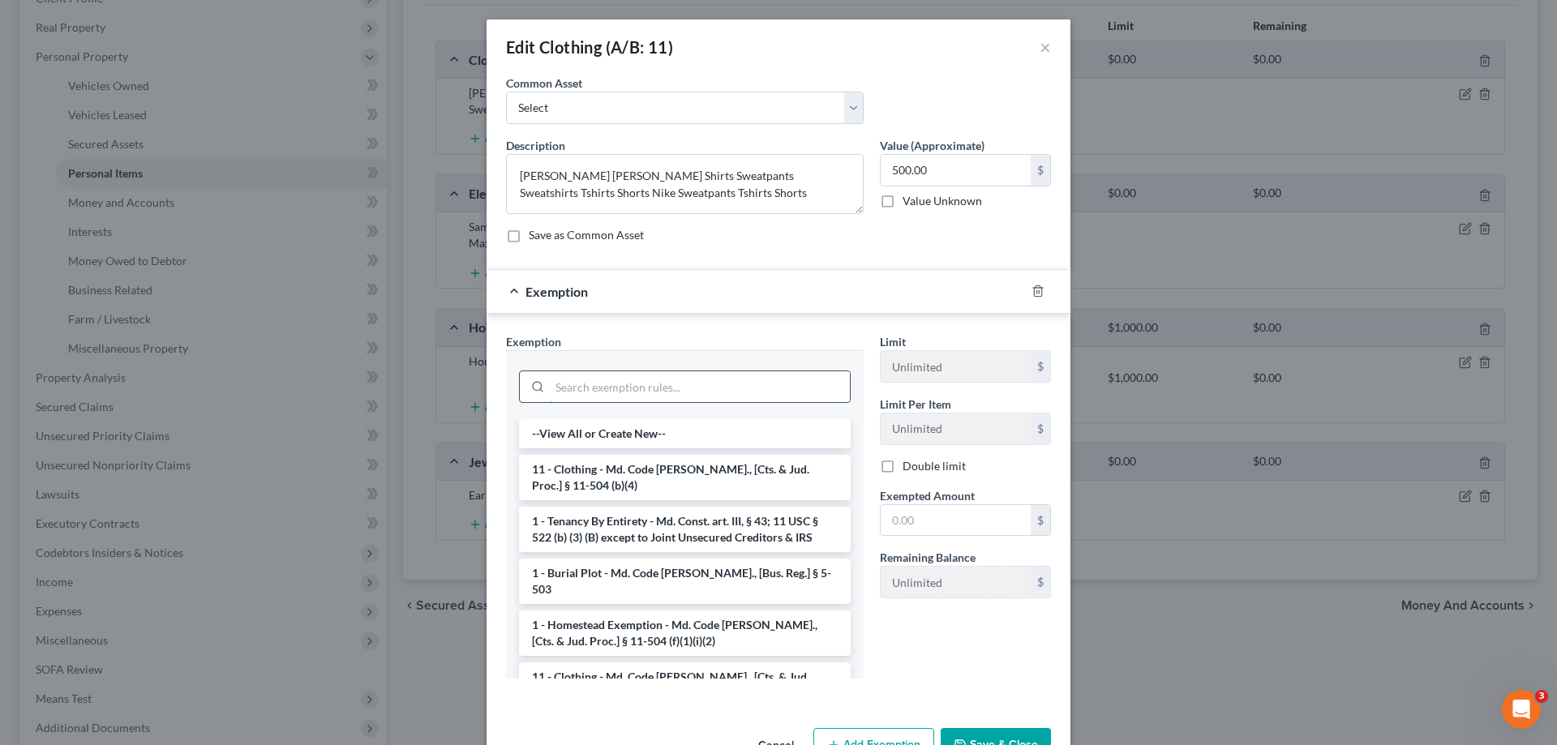
click at [633, 387] on input "search" at bounding box center [700, 386] width 300 height 31
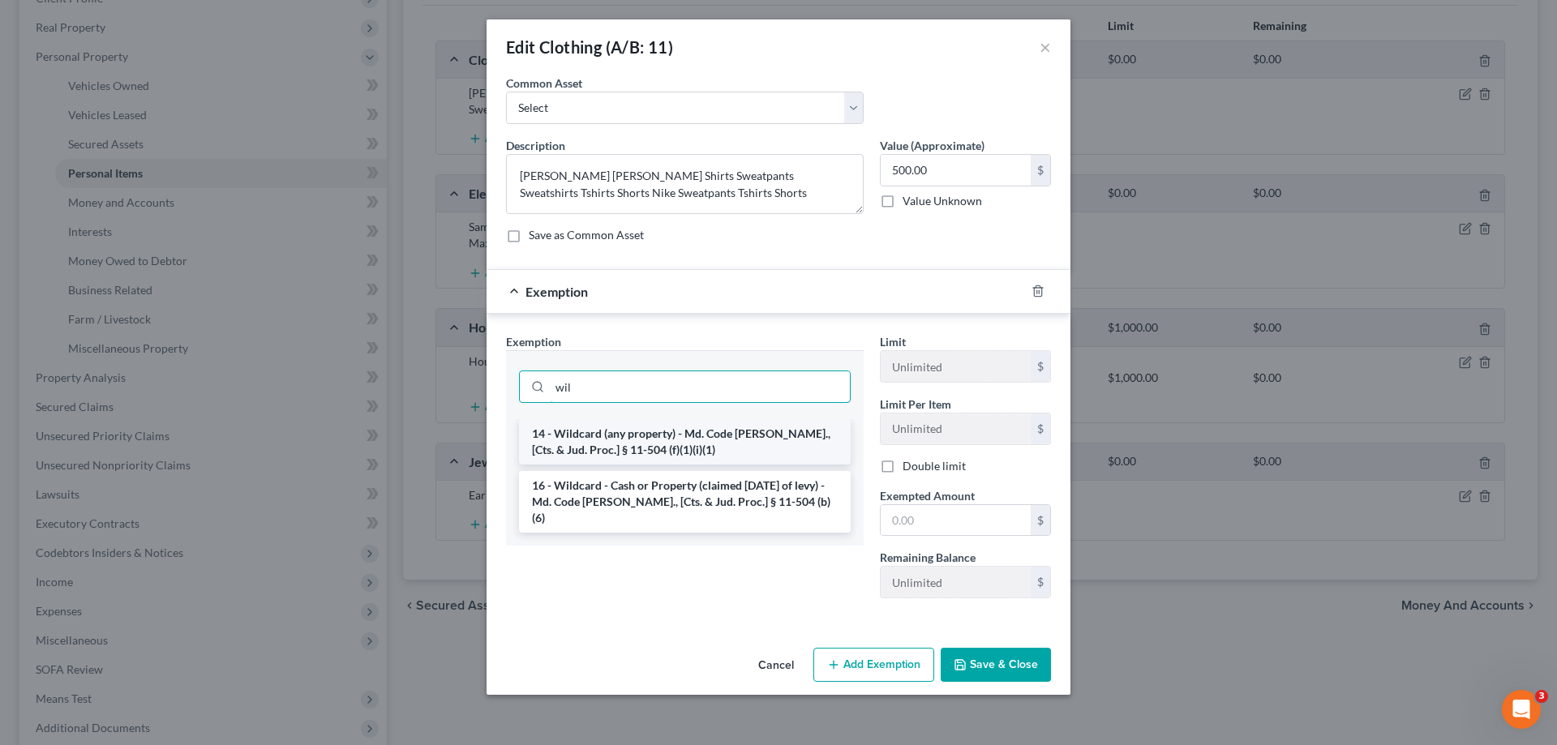
type input "wil"
click at [696, 444] on li "14 - Wildcard (any property) - Md. Code [PERSON_NAME]., [Cts. & Jud. Proc.] § 1…" at bounding box center [685, 441] width 332 height 45
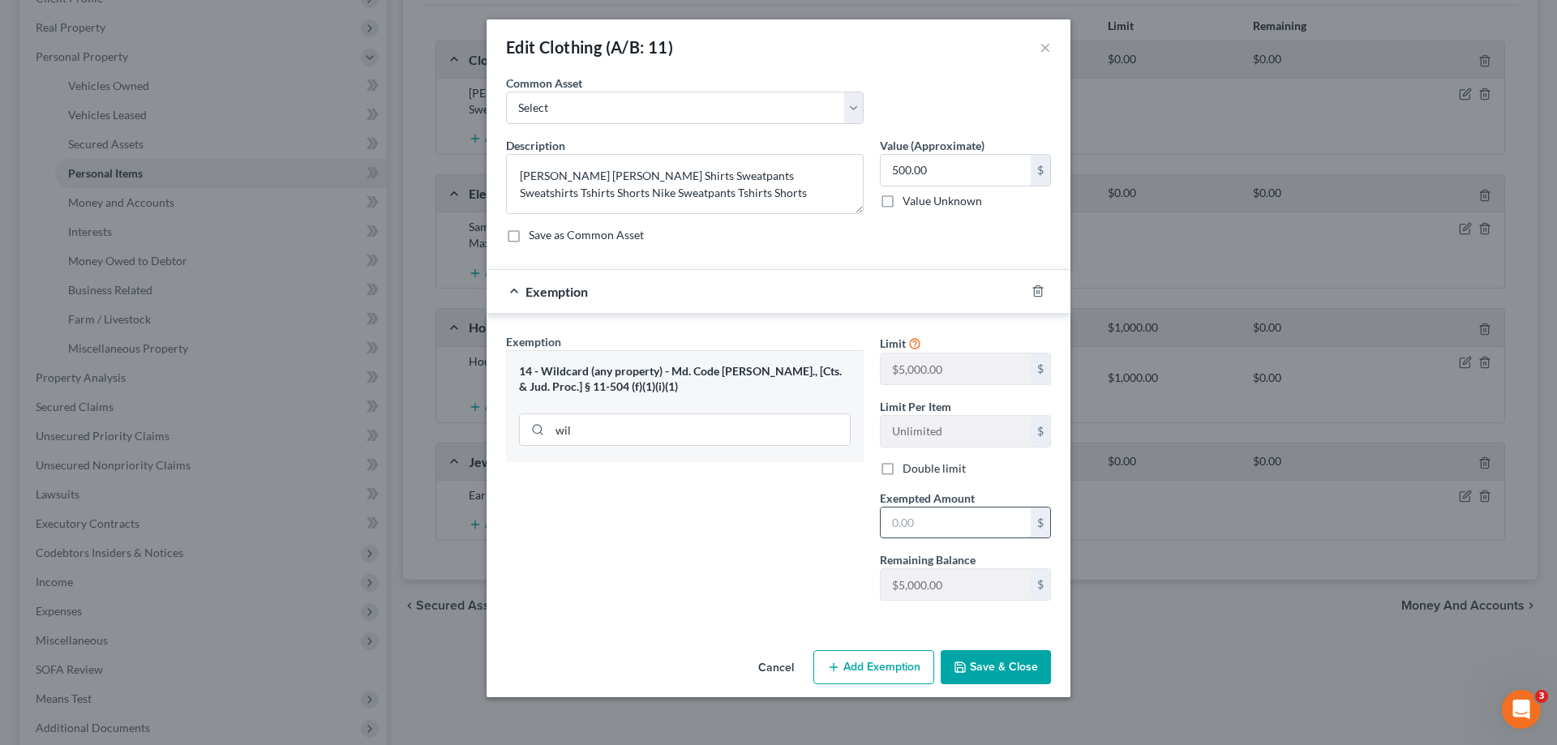
click at [938, 521] on input "text" at bounding box center [956, 523] width 150 height 31
type input "500.00"
click at [1015, 661] on button "Save & Close" at bounding box center [996, 667] width 110 height 34
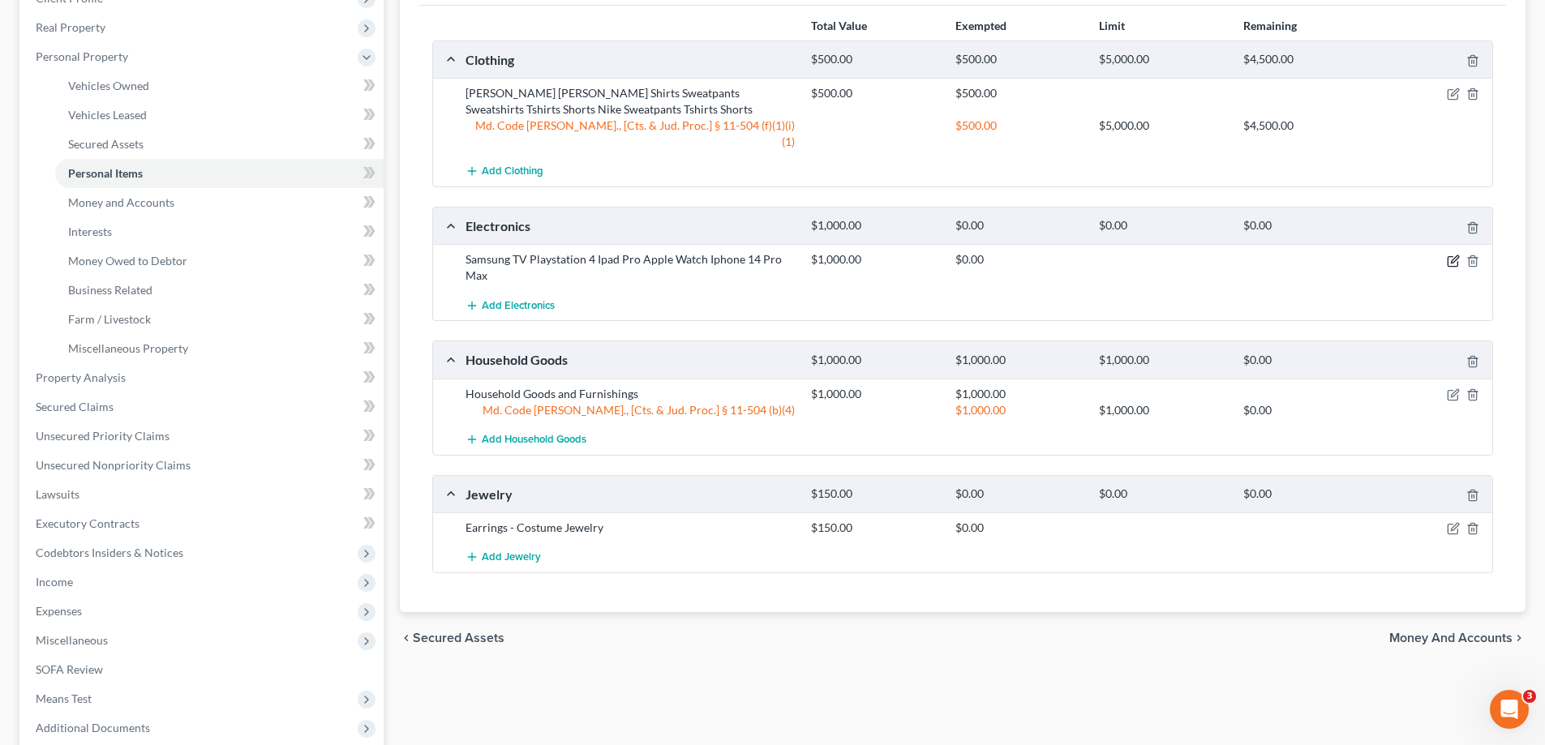
click at [1454, 255] on icon "button" at bounding box center [1453, 261] width 13 height 13
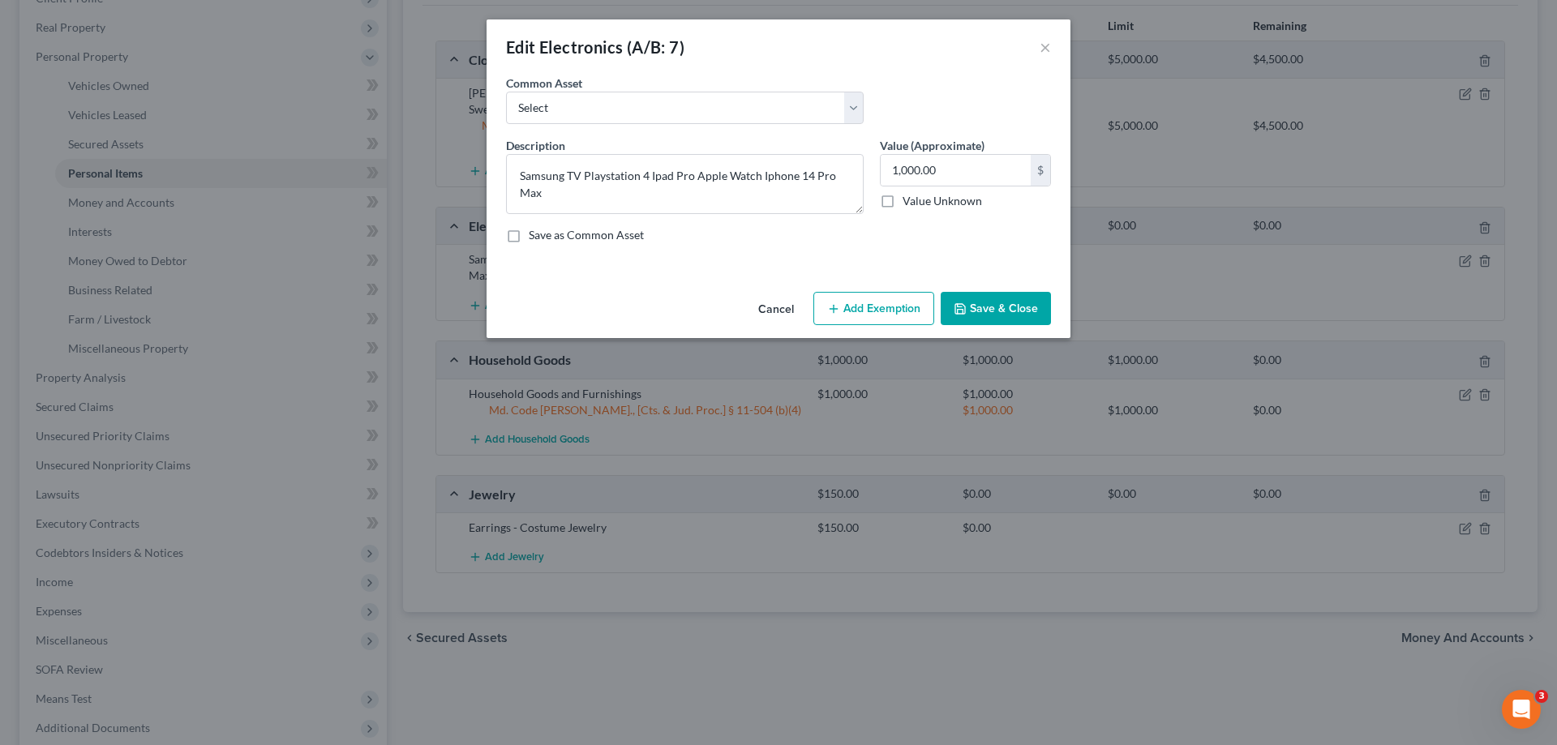
click at [869, 298] on button "Add Exemption" at bounding box center [873, 309] width 121 height 34
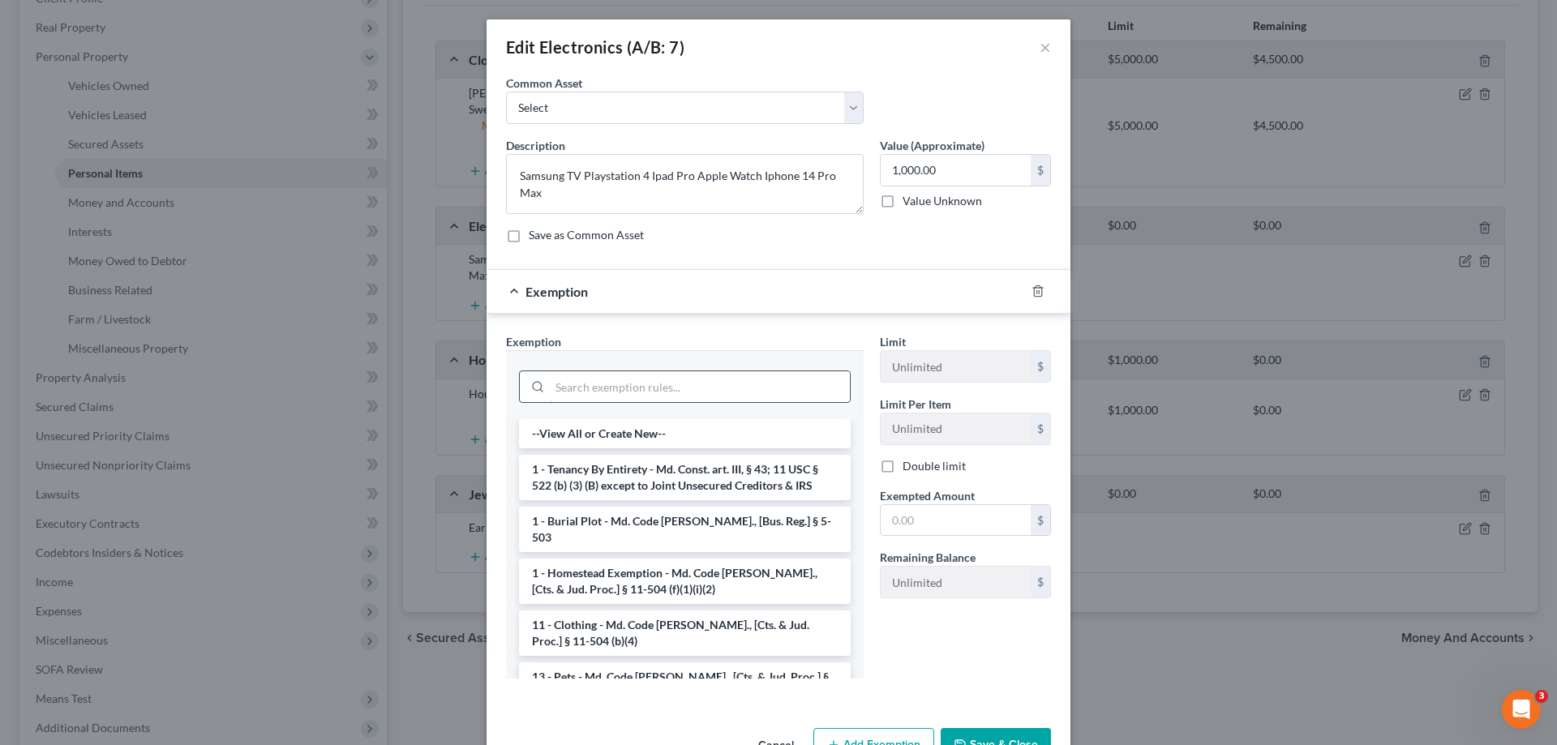
click at [626, 384] on input "search" at bounding box center [700, 386] width 300 height 31
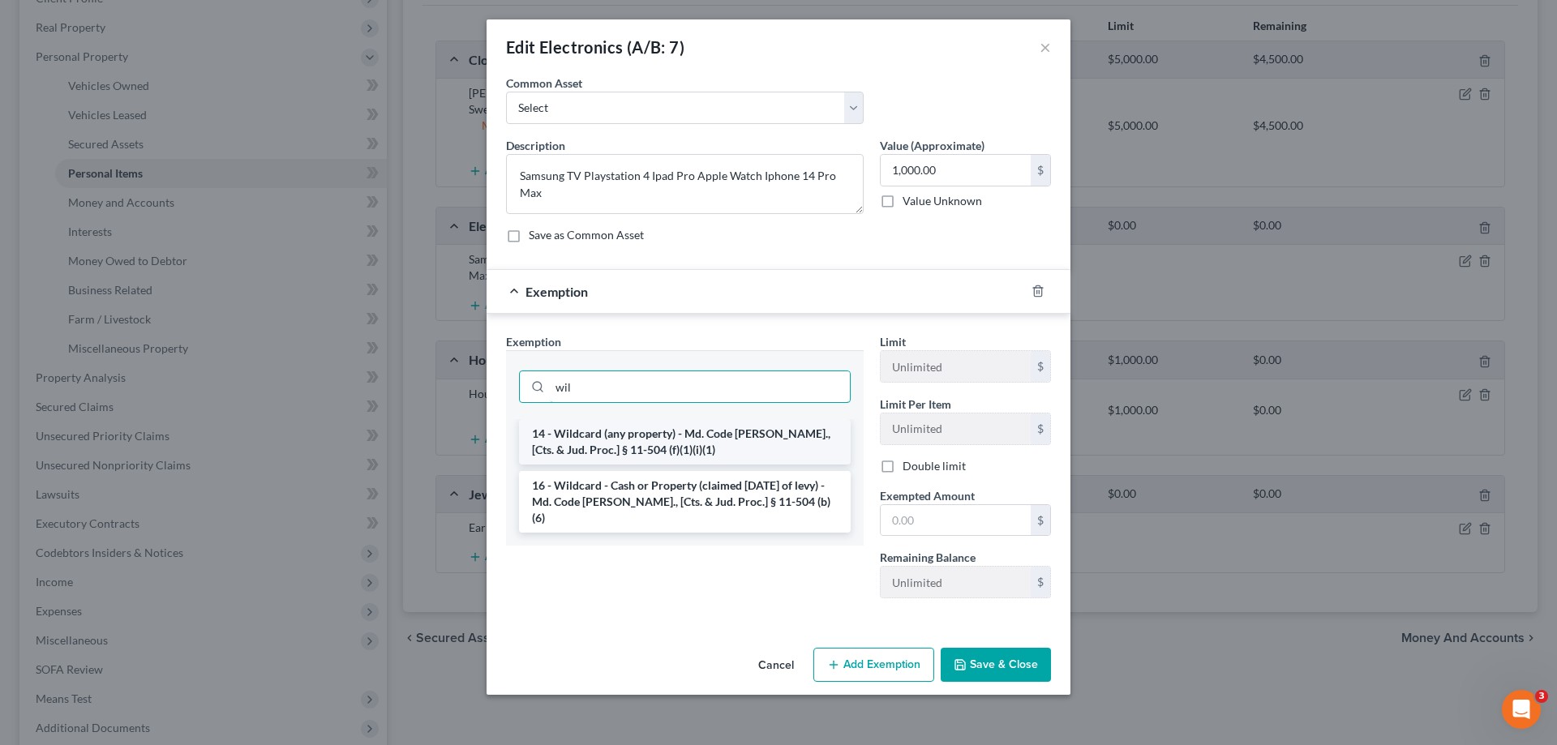
type input "wil"
click at [672, 451] on li "14 - Wildcard (any property) - Md. Code [PERSON_NAME]., [Cts. & Jud. Proc.] § 1…" at bounding box center [685, 441] width 332 height 45
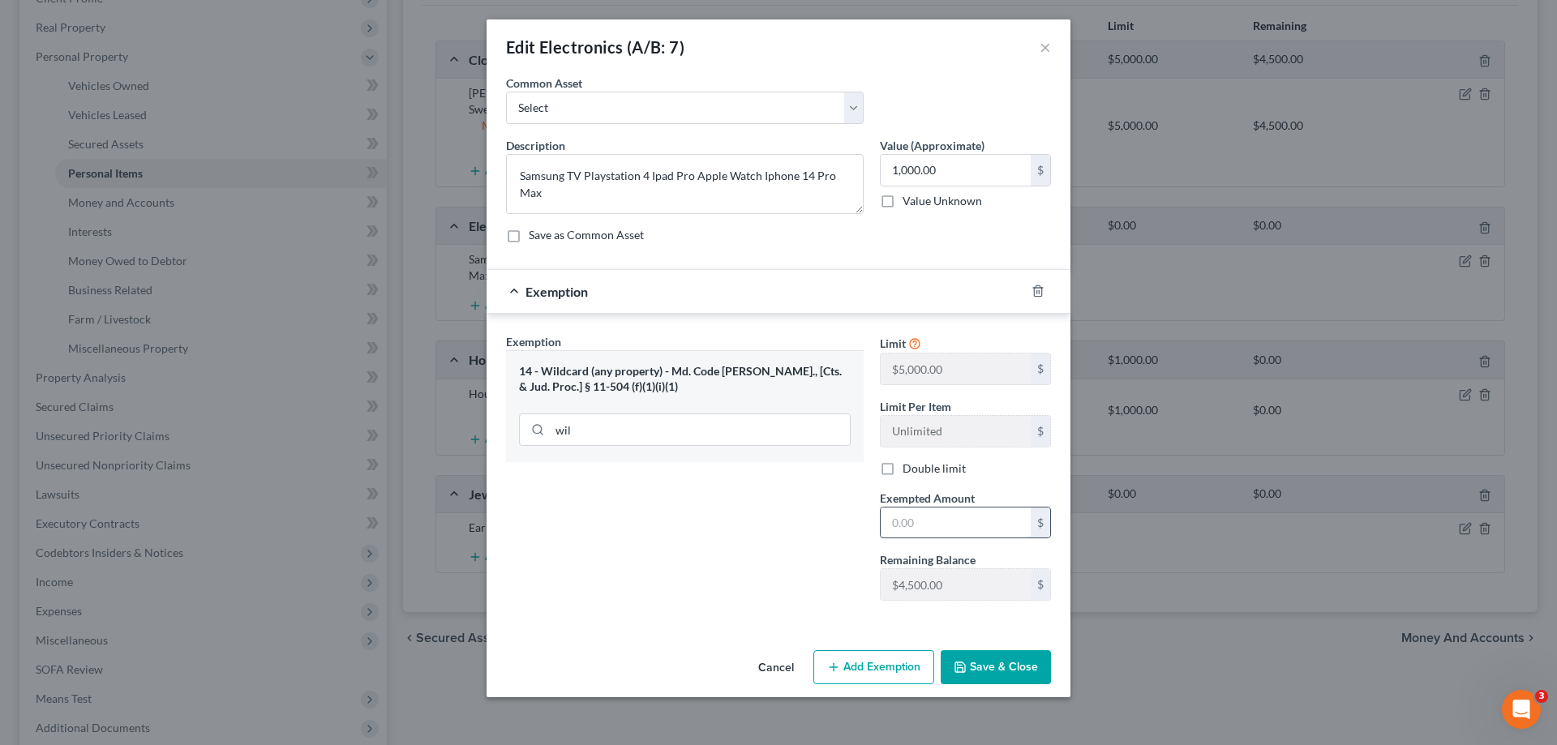
click at [949, 522] on input "text" at bounding box center [956, 523] width 150 height 31
type input "1,000.00"
click at [989, 658] on button "Save & Close" at bounding box center [996, 667] width 110 height 34
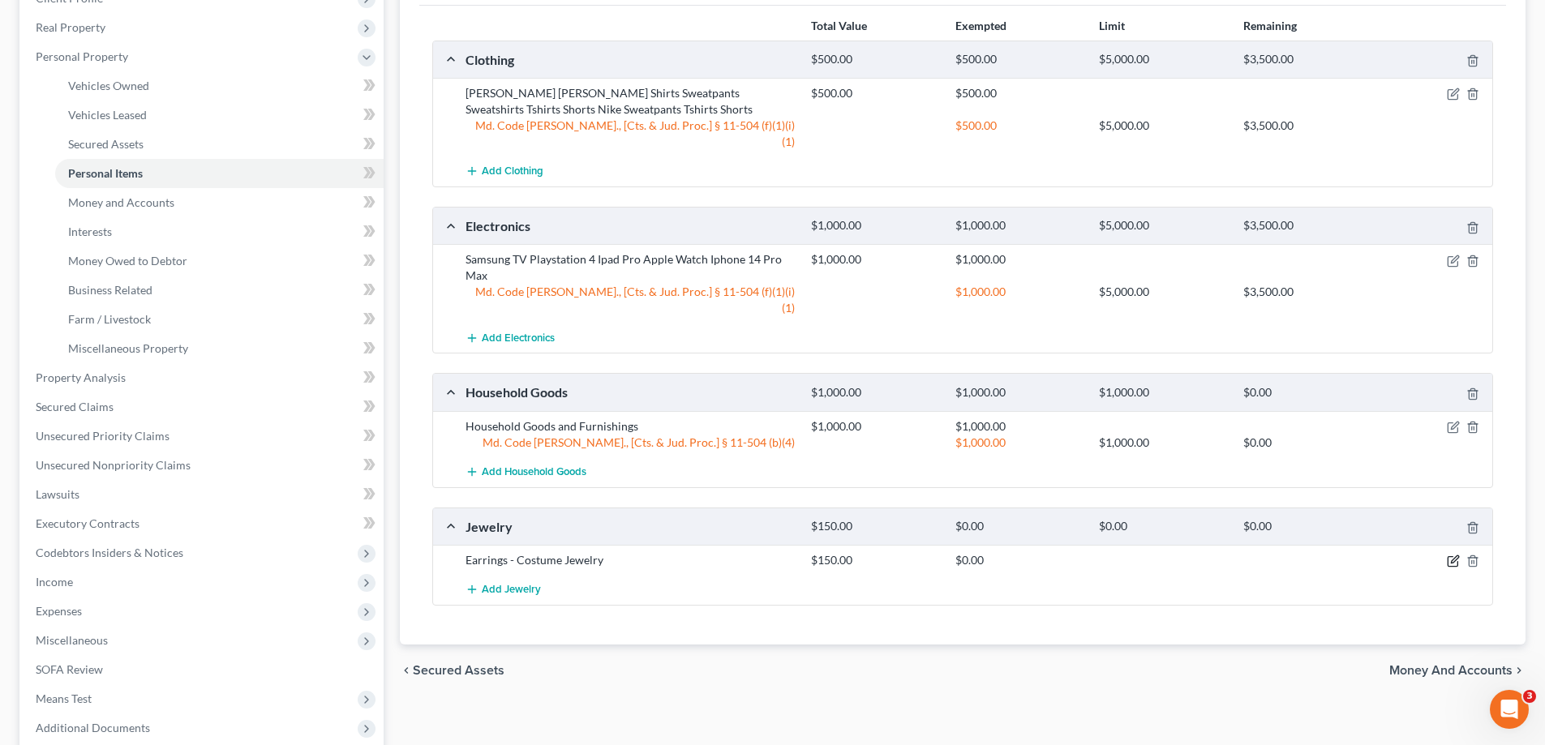
click at [1451, 555] on icon "button" at bounding box center [1453, 561] width 13 height 13
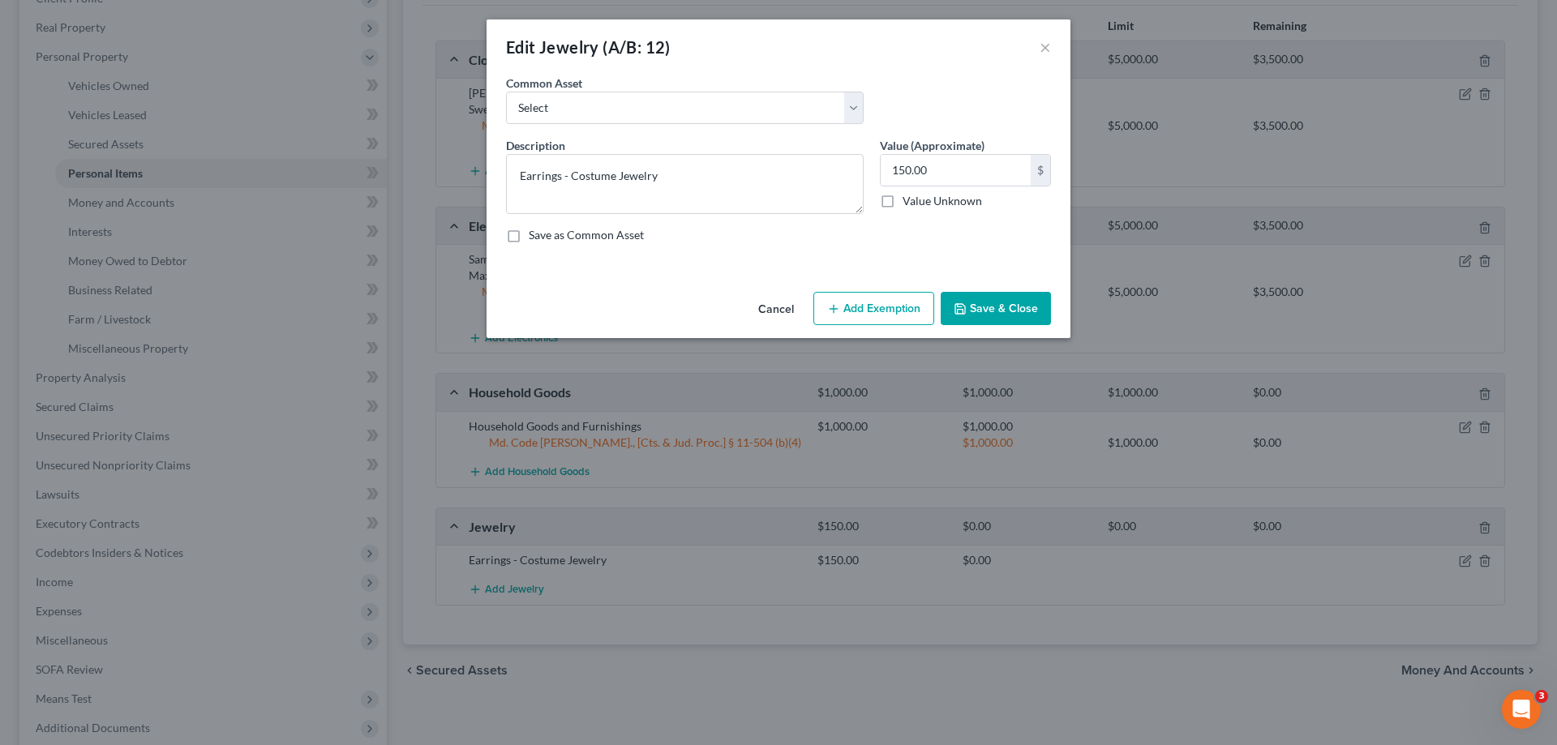
click at [886, 316] on button "Add Exemption" at bounding box center [873, 309] width 121 height 34
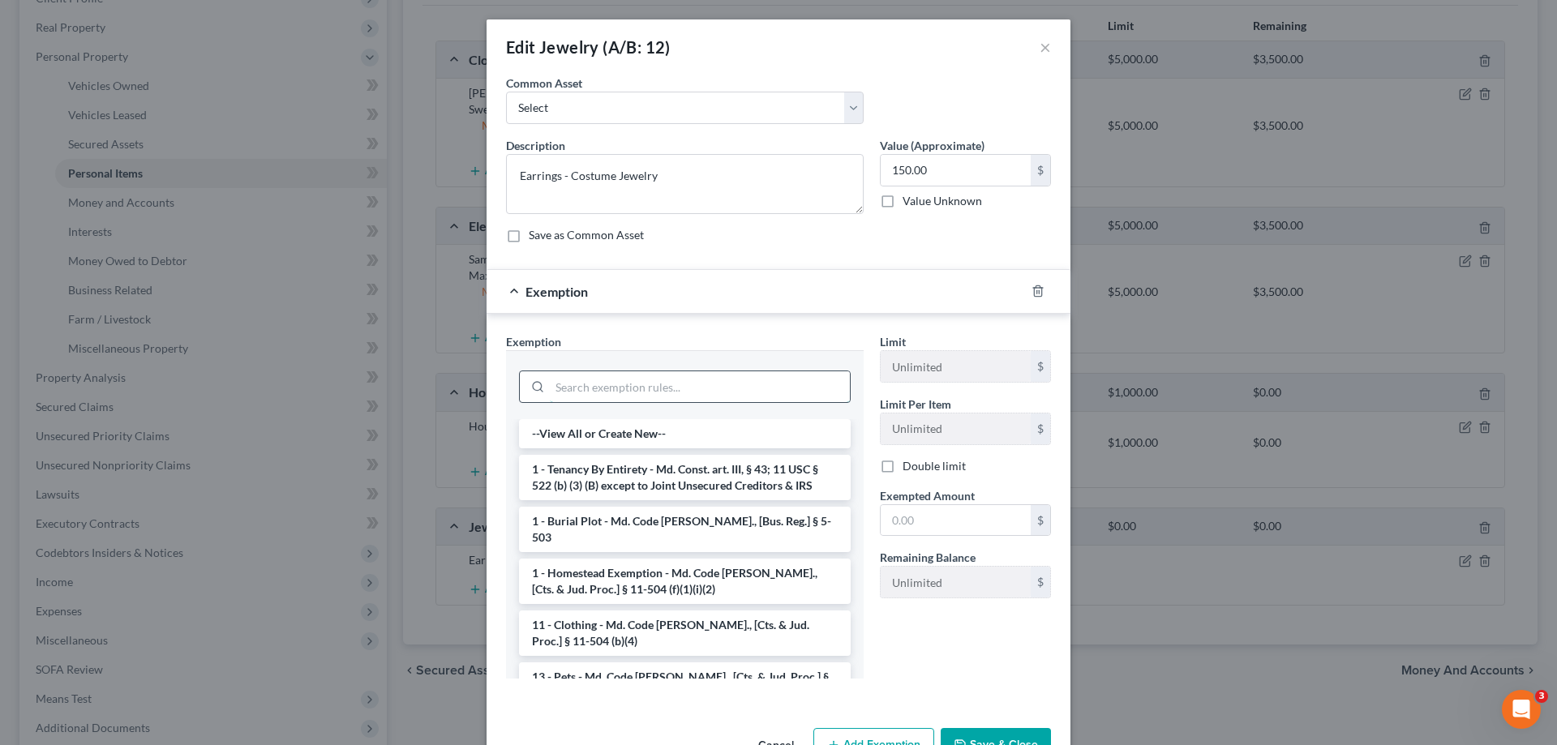
click at [615, 390] on input "search" at bounding box center [700, 386] width 300 height 31
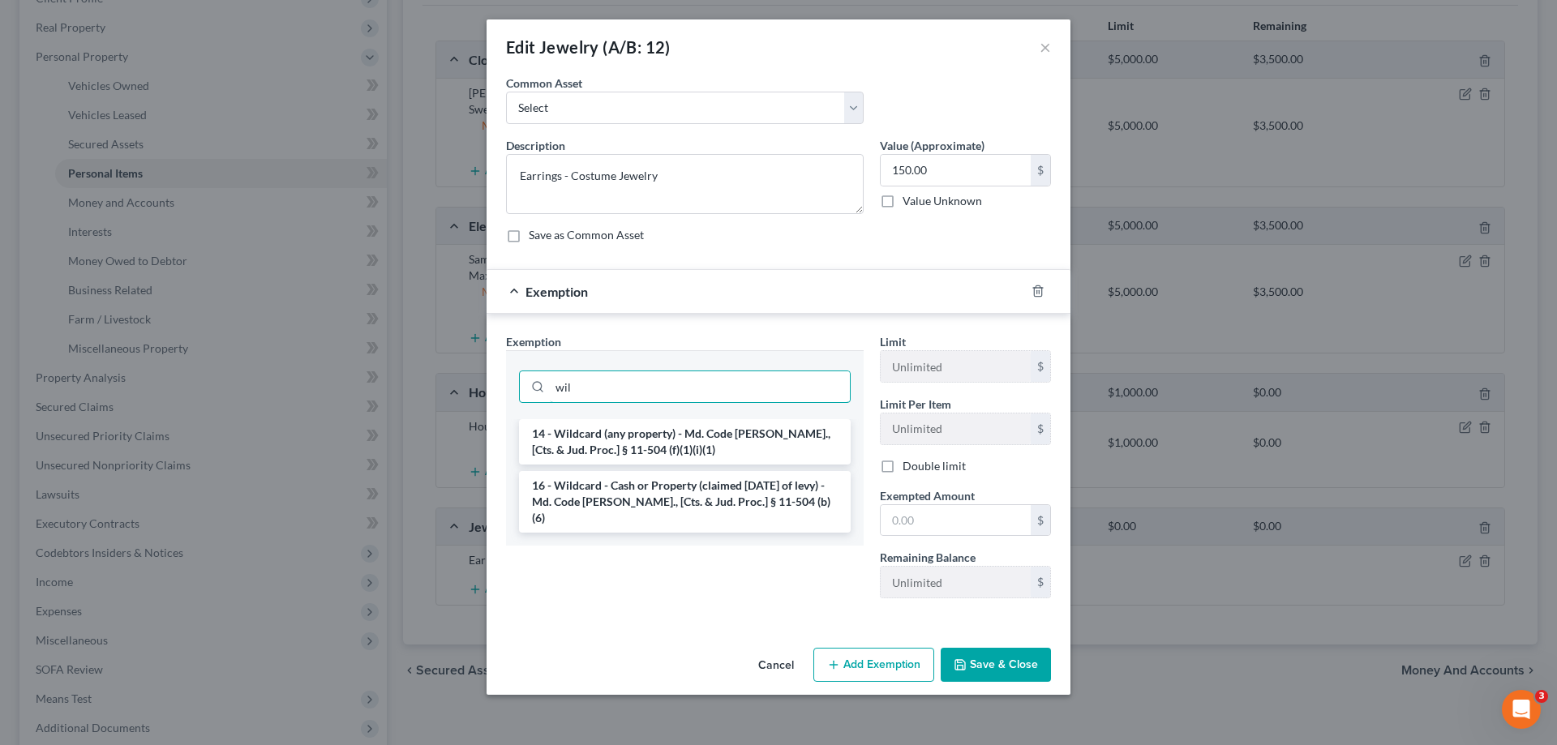
type input "wil"
click at [646, 432] on li "14 - Wildcard (any property) - Md. Code [PERSON_NAME]., [Cts. & Jud. Proc.] § 1…" at bounding box center [685, 441] width 332 height 45
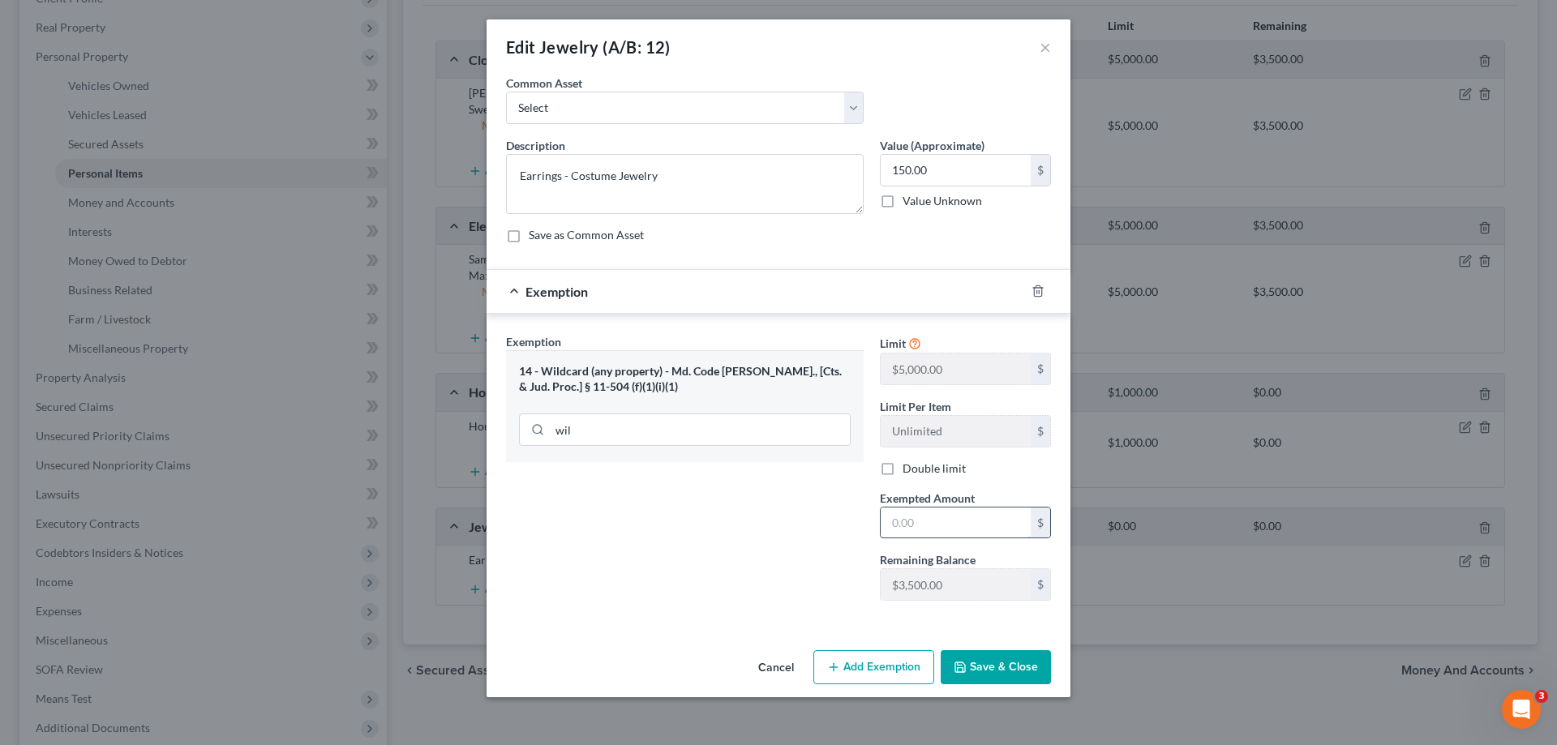
click at [931, 516] on input "text" at bounding box center [956, 523] width 150 height 31
type input "150.00"
click at [998, 676] on button "Save & Close" at bounding box center [996, 667] width 110 height 34
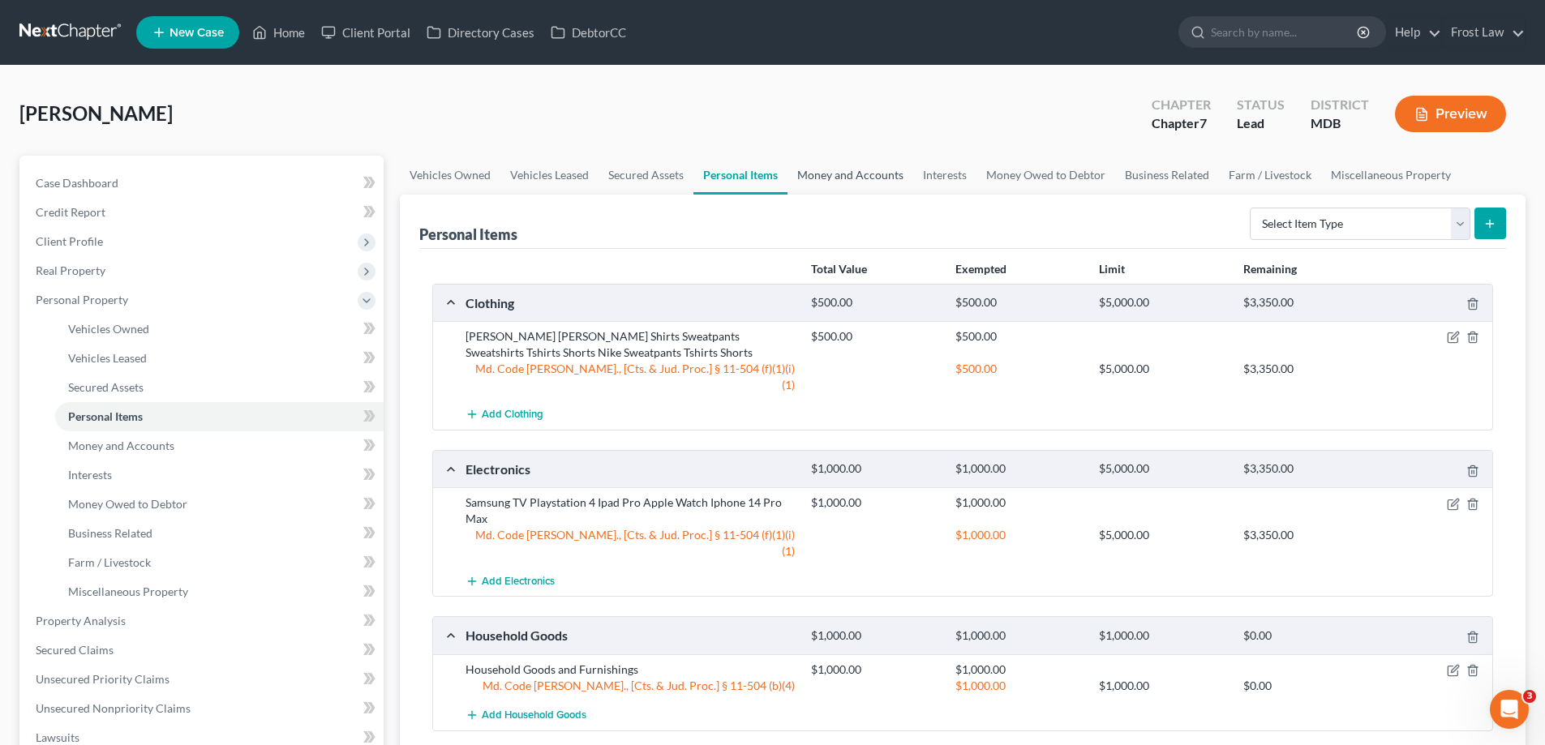
click at [877, 182] on link "Money and Accounts" at bounding box center [850, 175] width 126 height 39
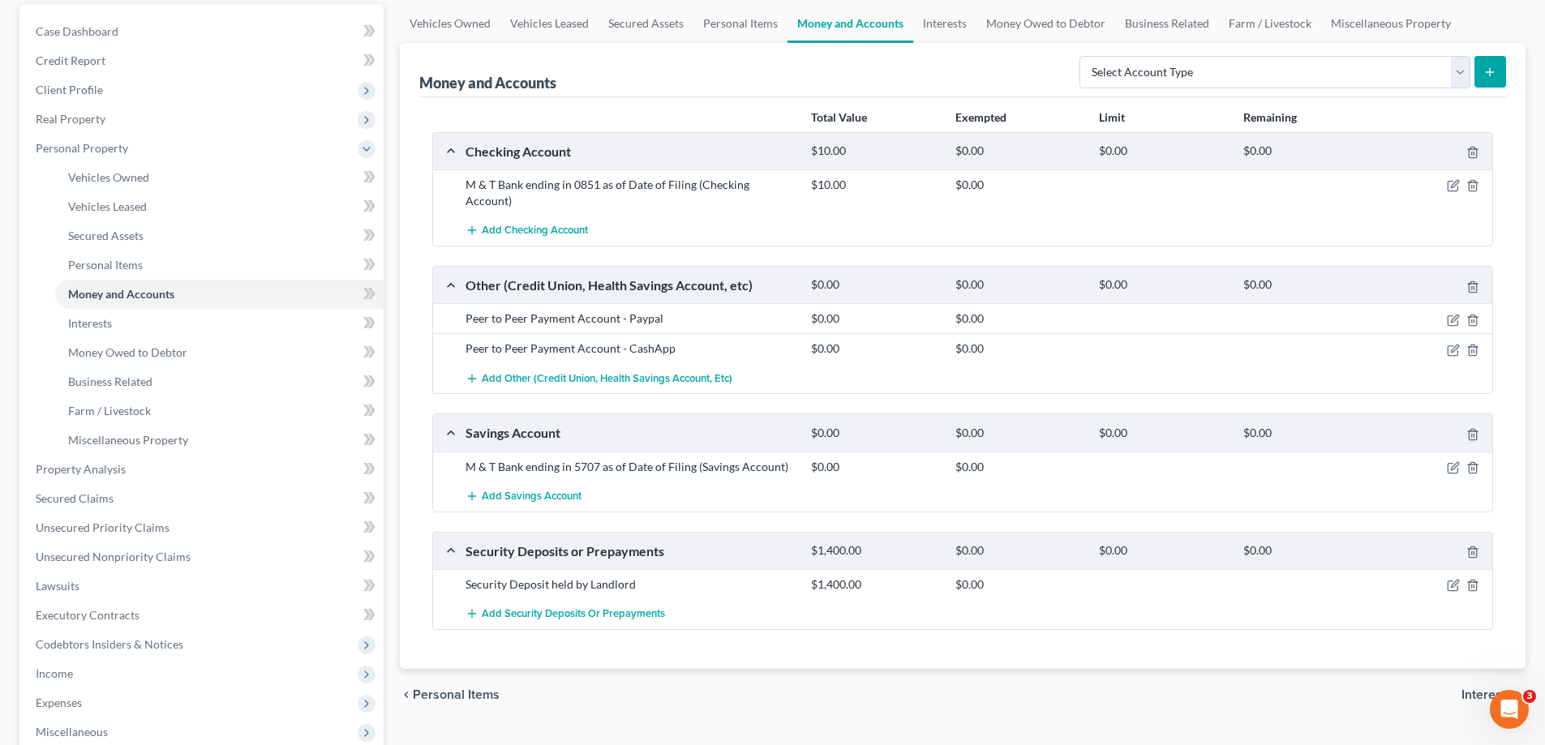
scroll to position [162, 0]
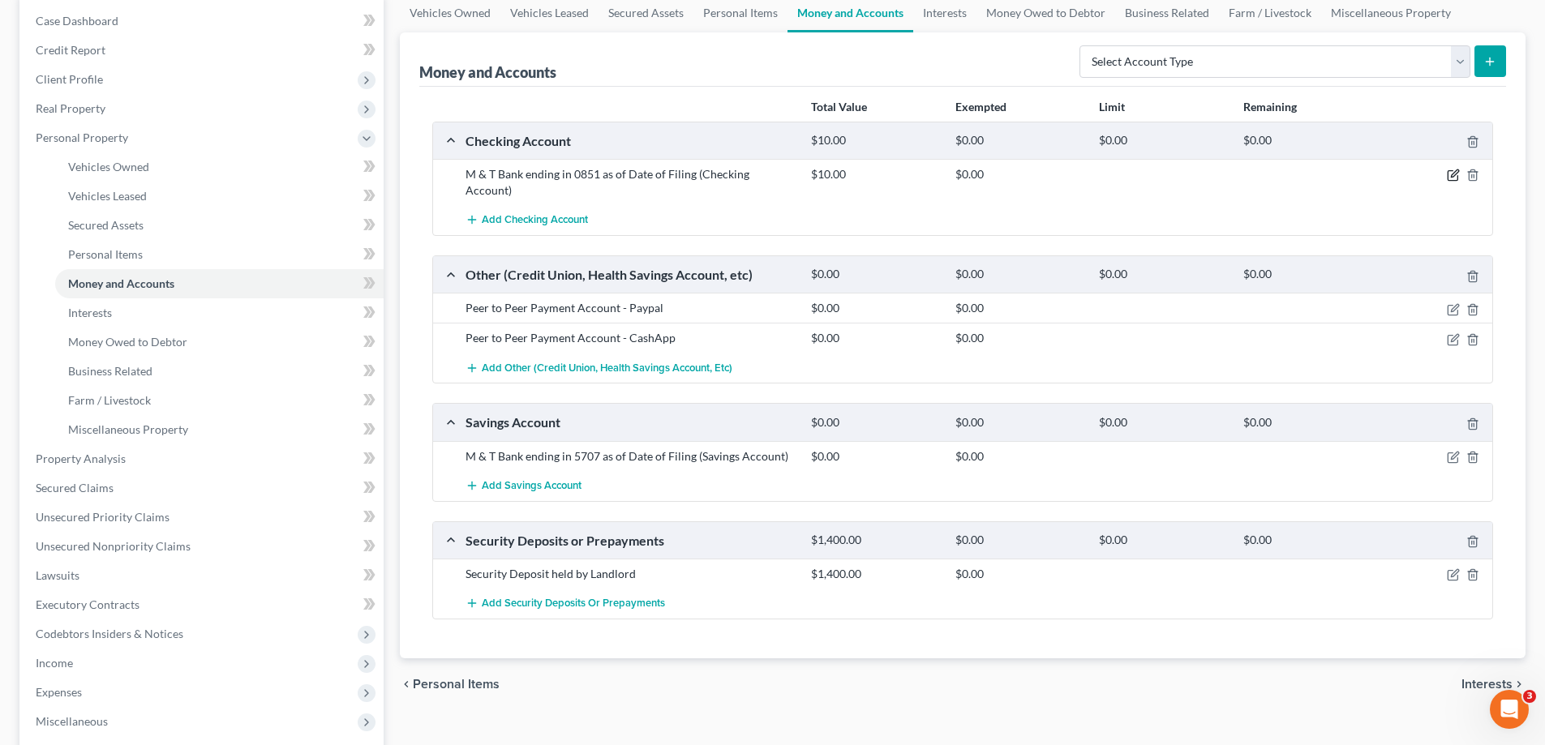
click at [1450, 179] on icon "button" at bounding box center [1453, 175] width 13 height 13
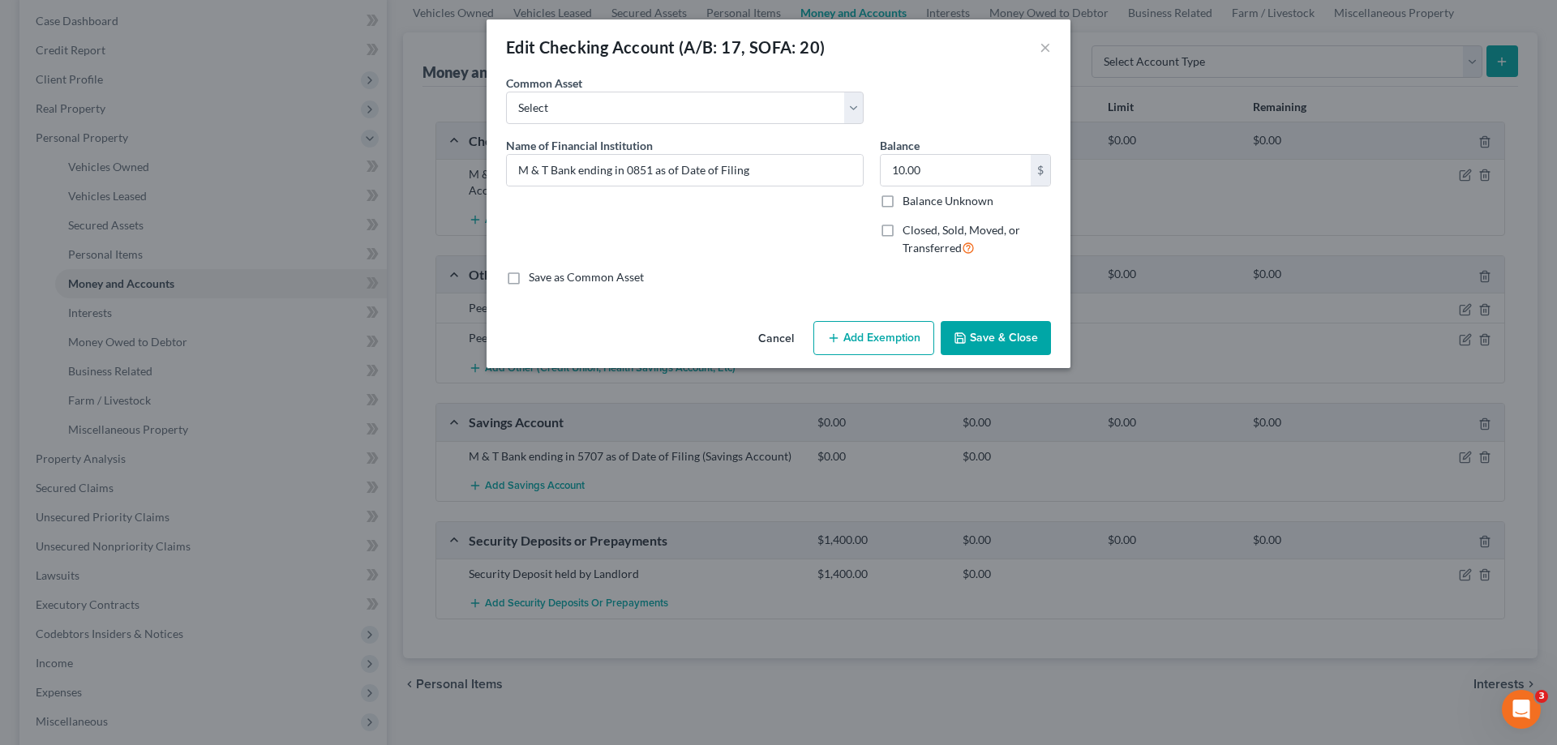
click at [916, 334] on button "Add Exemption" at bounding box center [873, 338] width 121 height 34
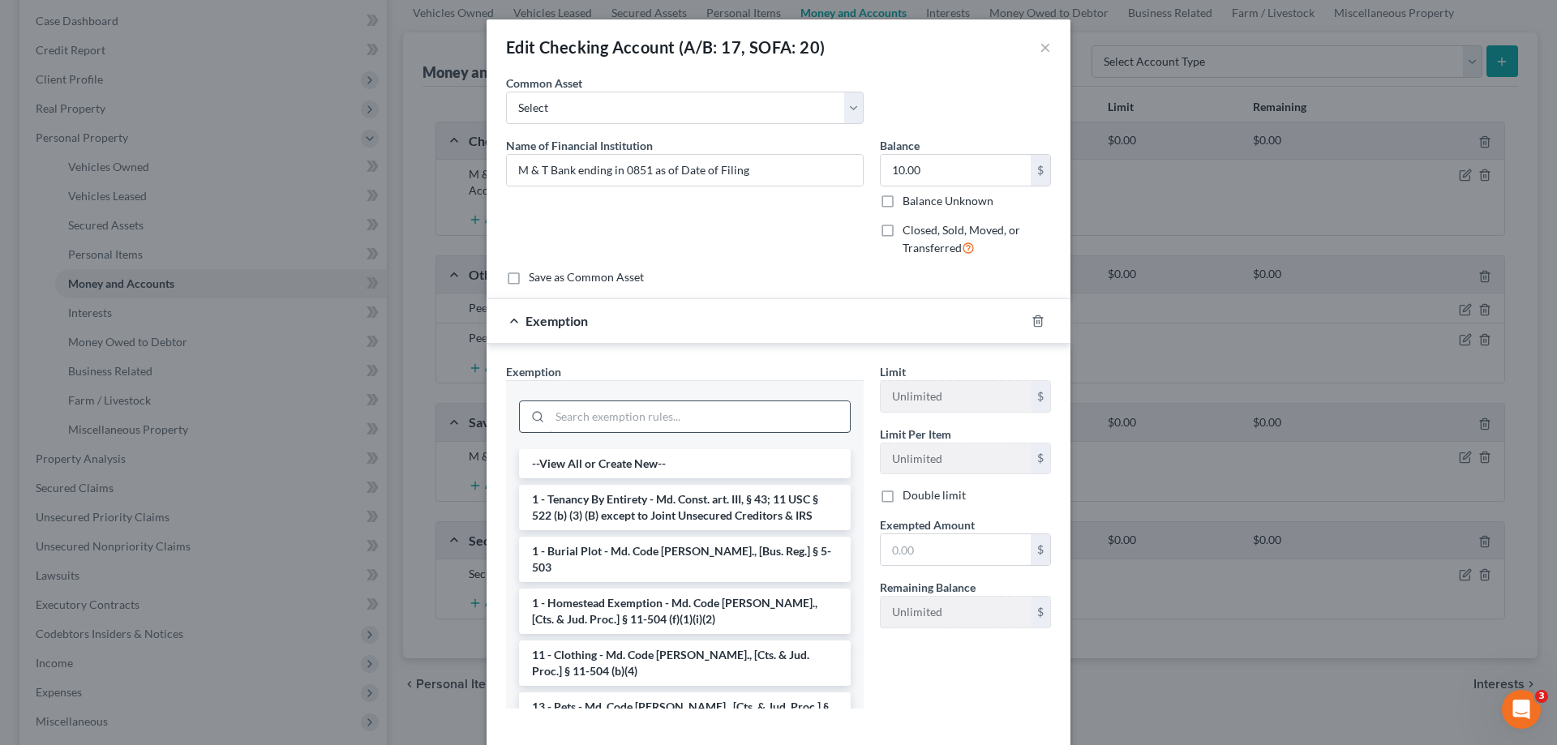
click at [703, 406] on input "search" at bounding box center [700, 416] width 300 height 31
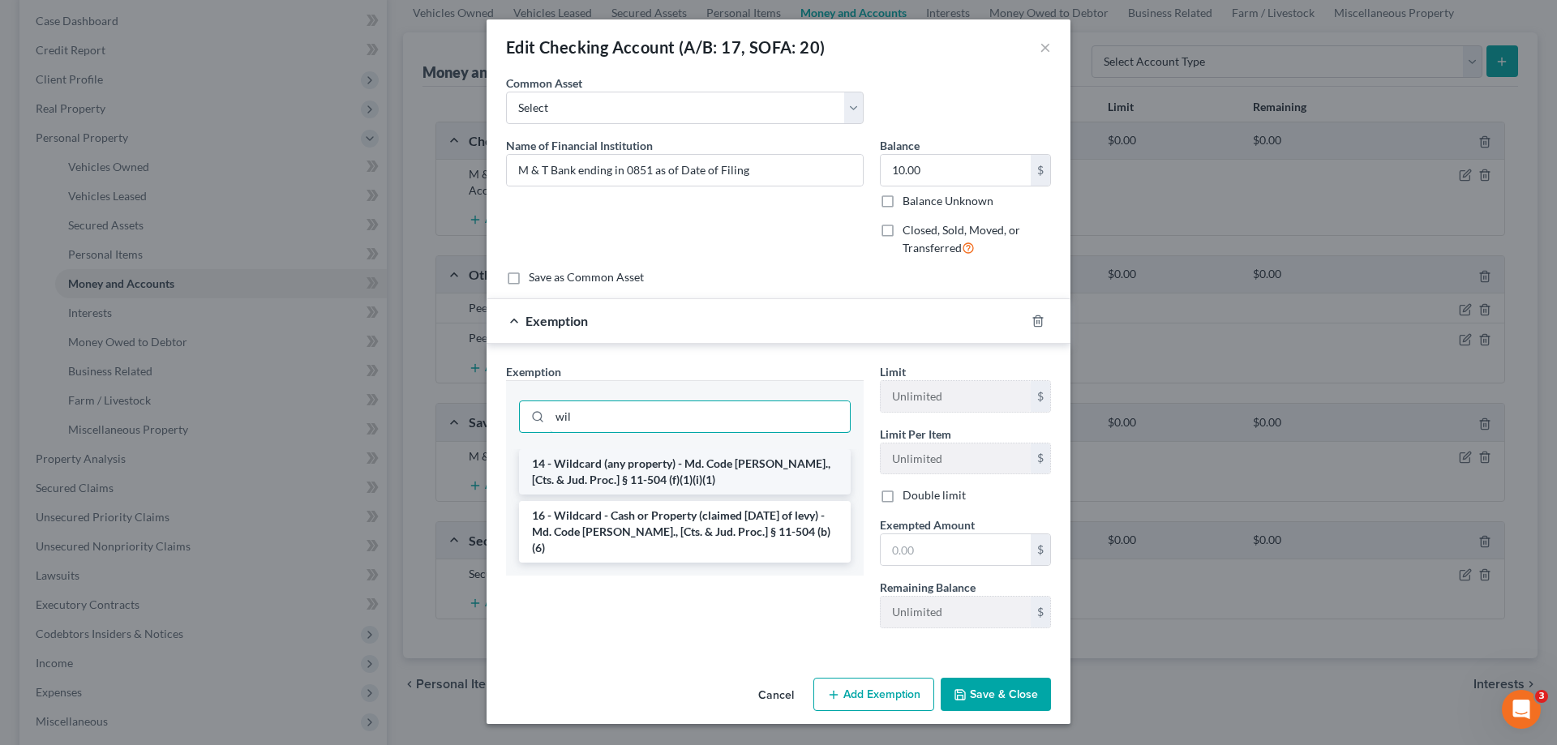
type input "wil"
click at [682, 477] on li "14 - Wildcard (any property) - Md. Code [PERSON_NAME]., [Cts. & Jud. Proc.] § 1…" at bounding box center [685, 471] width 332 height 45
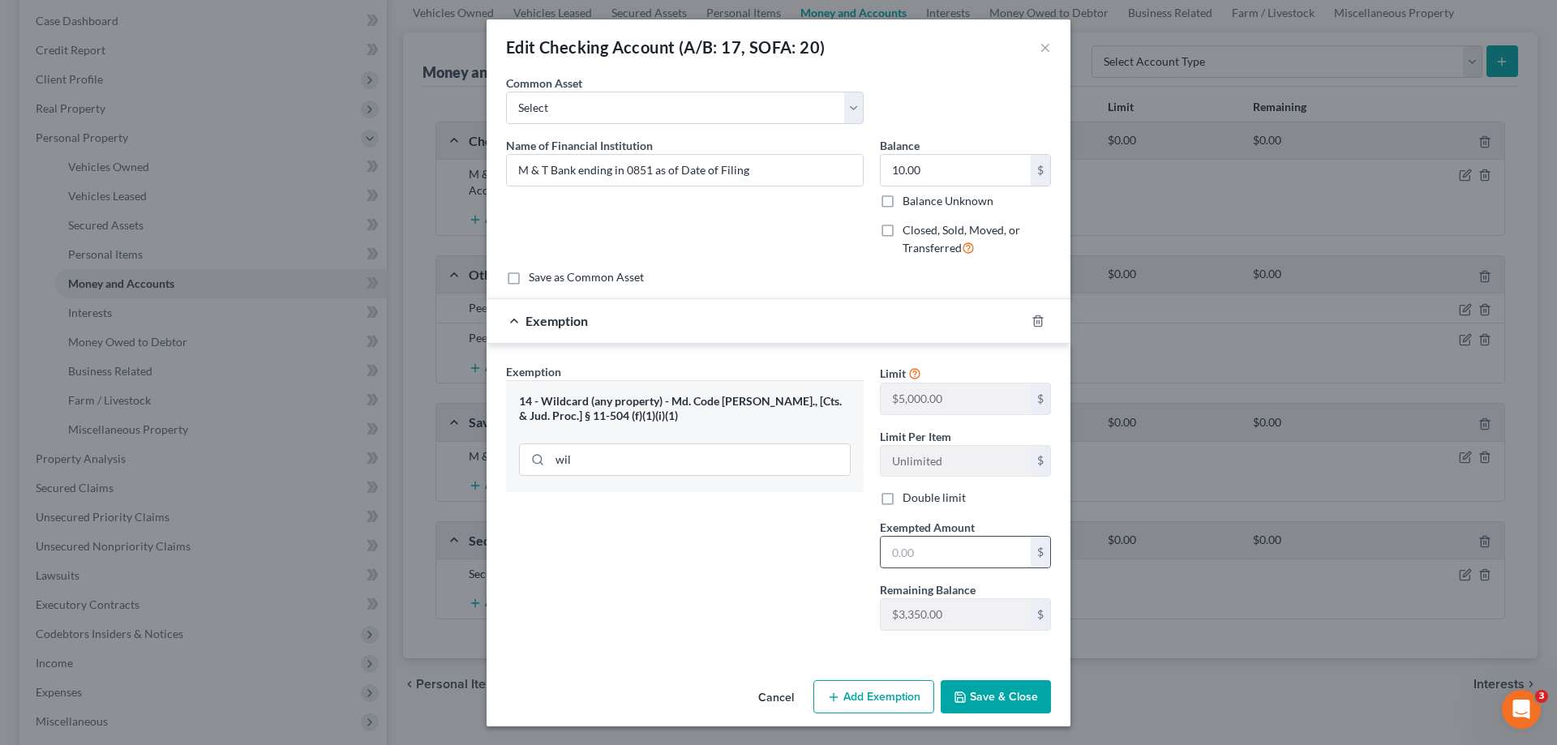
click at [915, 556] on input "text" at bounding box center [956, 552] width 150 height 31
type input "10.00"
click at [992, 710] on button "Save & Close" at bounding box center [996, 697] width 110 height 34
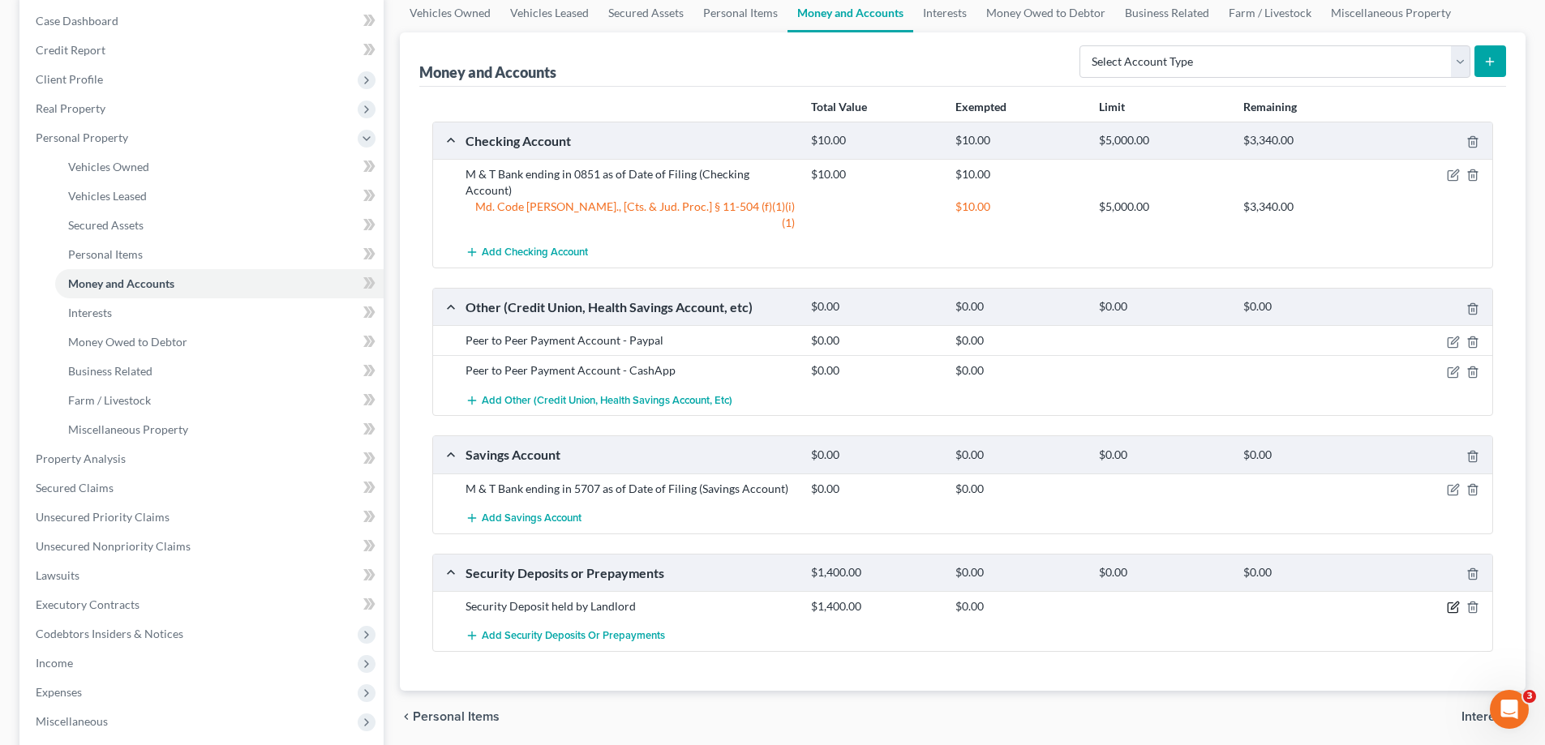
click at [1454, 603] on icon "button" at bounding box center [1454, 606] width 7 height 7
select select "3"
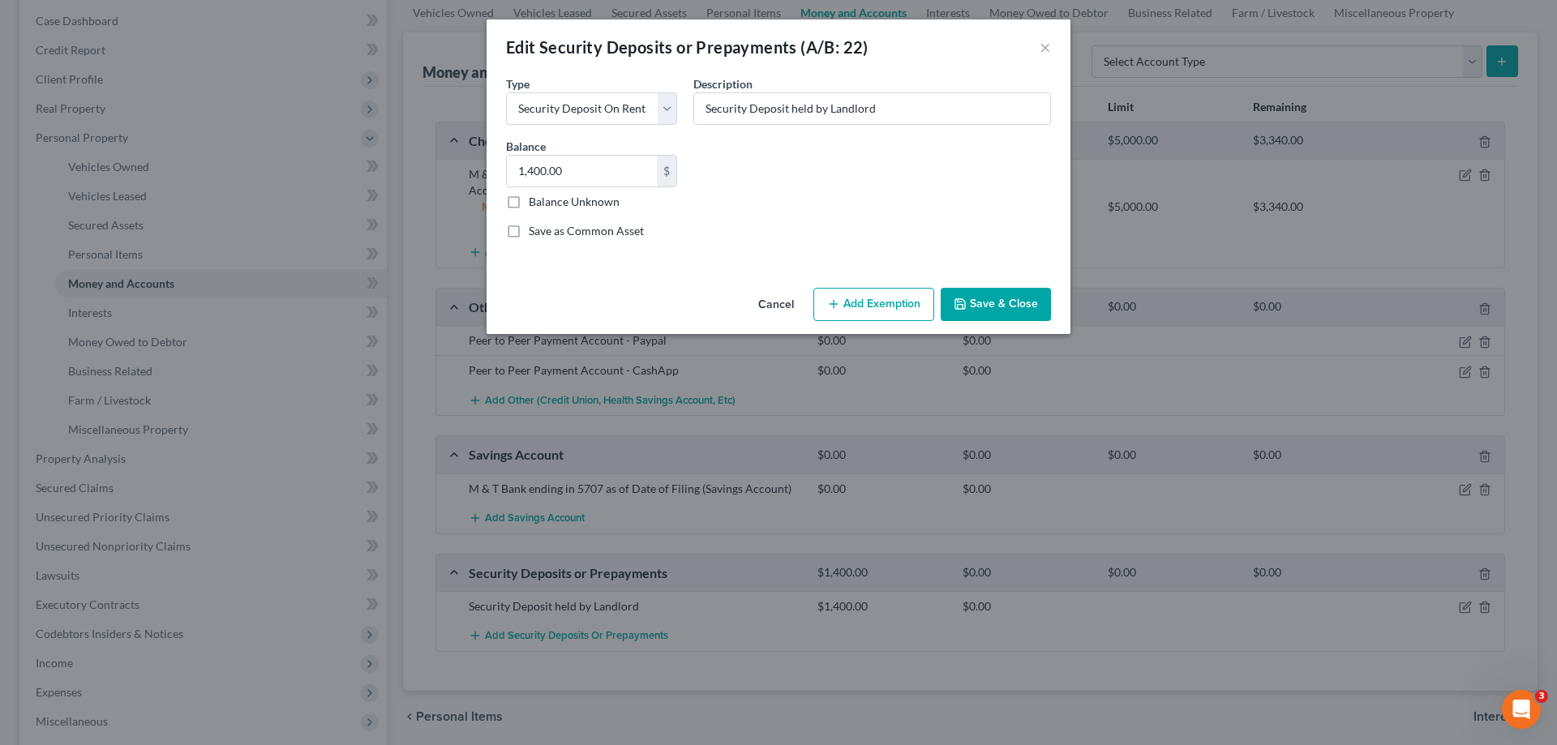
click at [847, 294] on button "Add Exemption" at bounding box center [873, 305] width 121 height 34
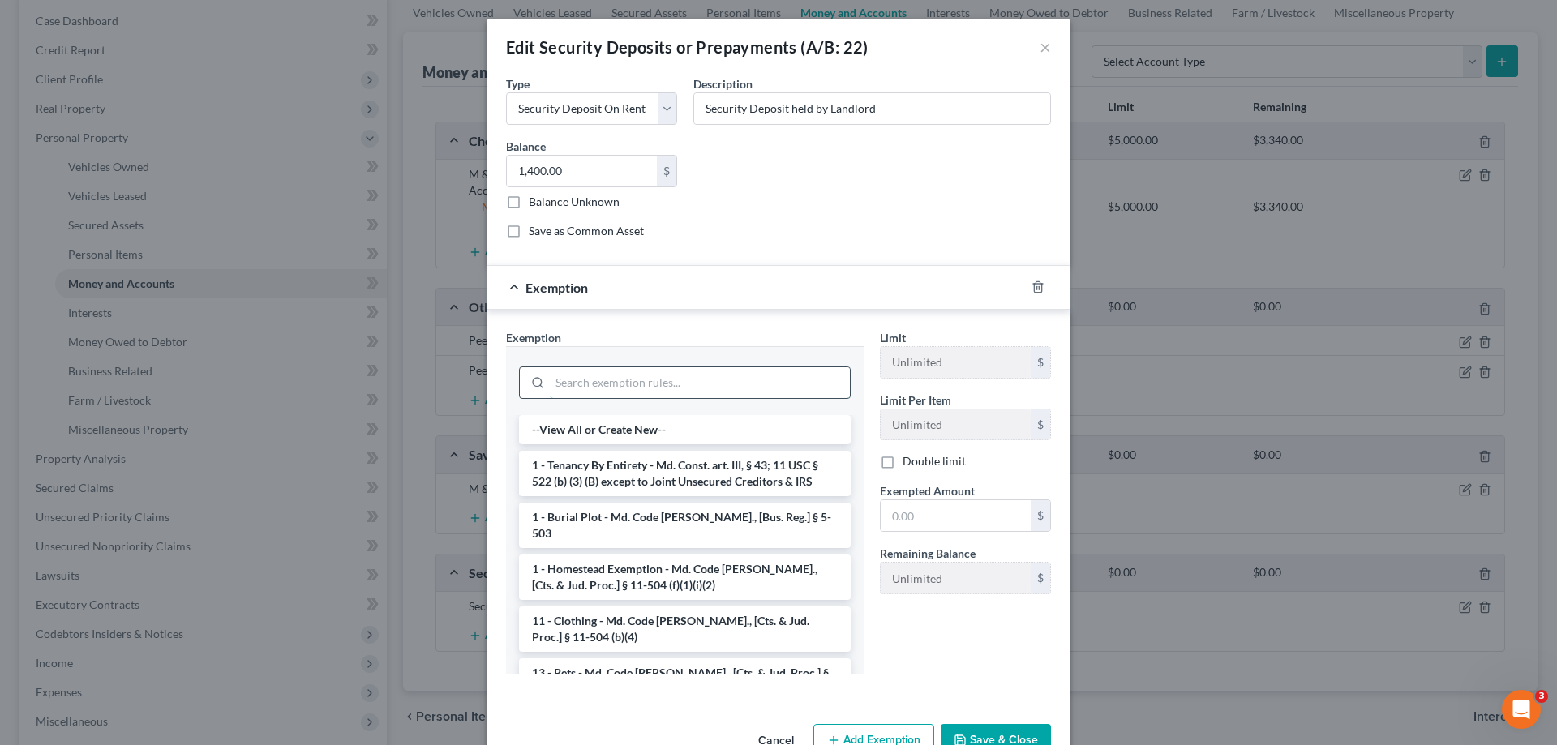
click at [709, 382] on input "search" at bounding box center [700, 382] width 300 height 31
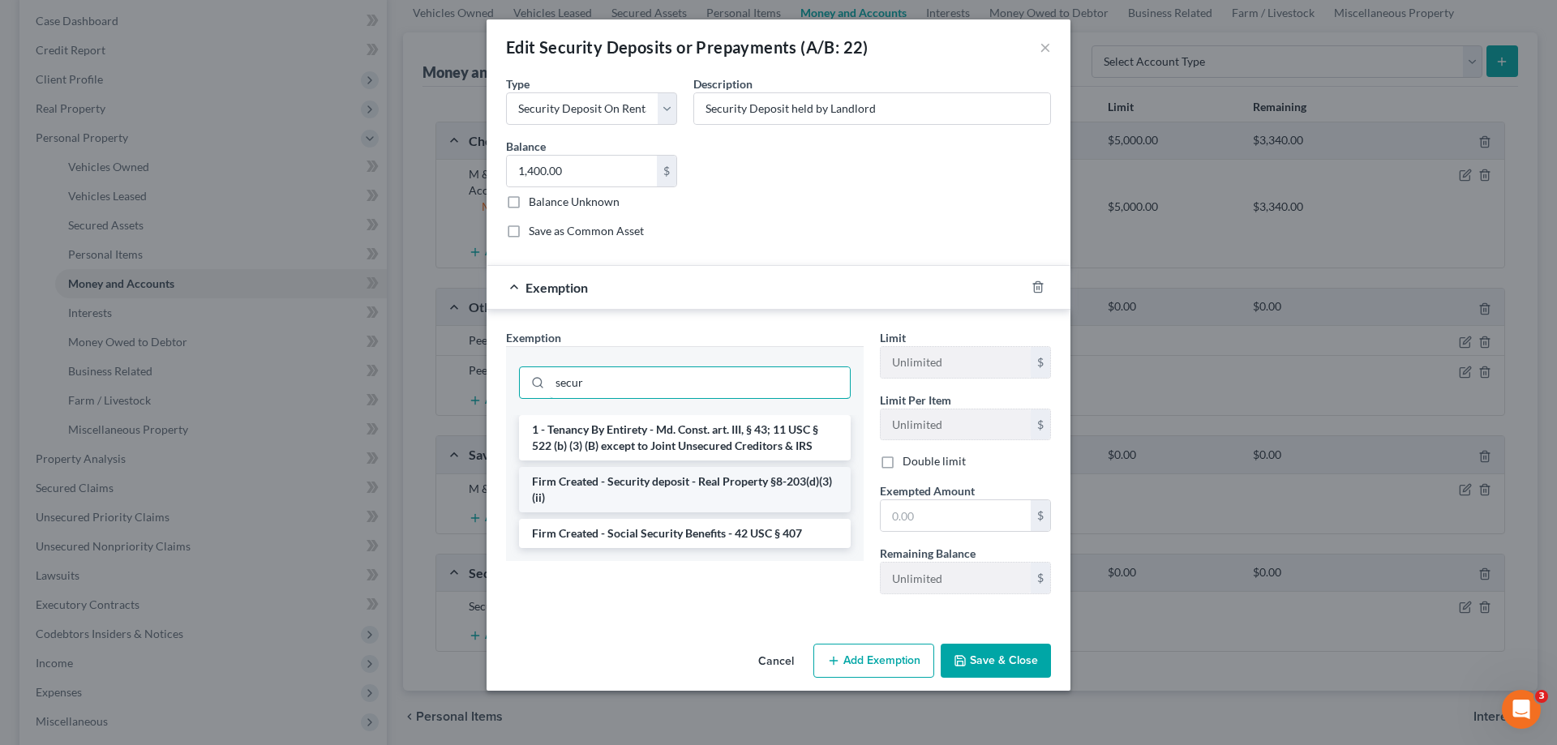
type input "secur"
click at [765, 493] on li "Firm Created - Security deposit - Real Property §8-203(d)(3)(ii)" at bounding box center [685, 489] width 332 height 45
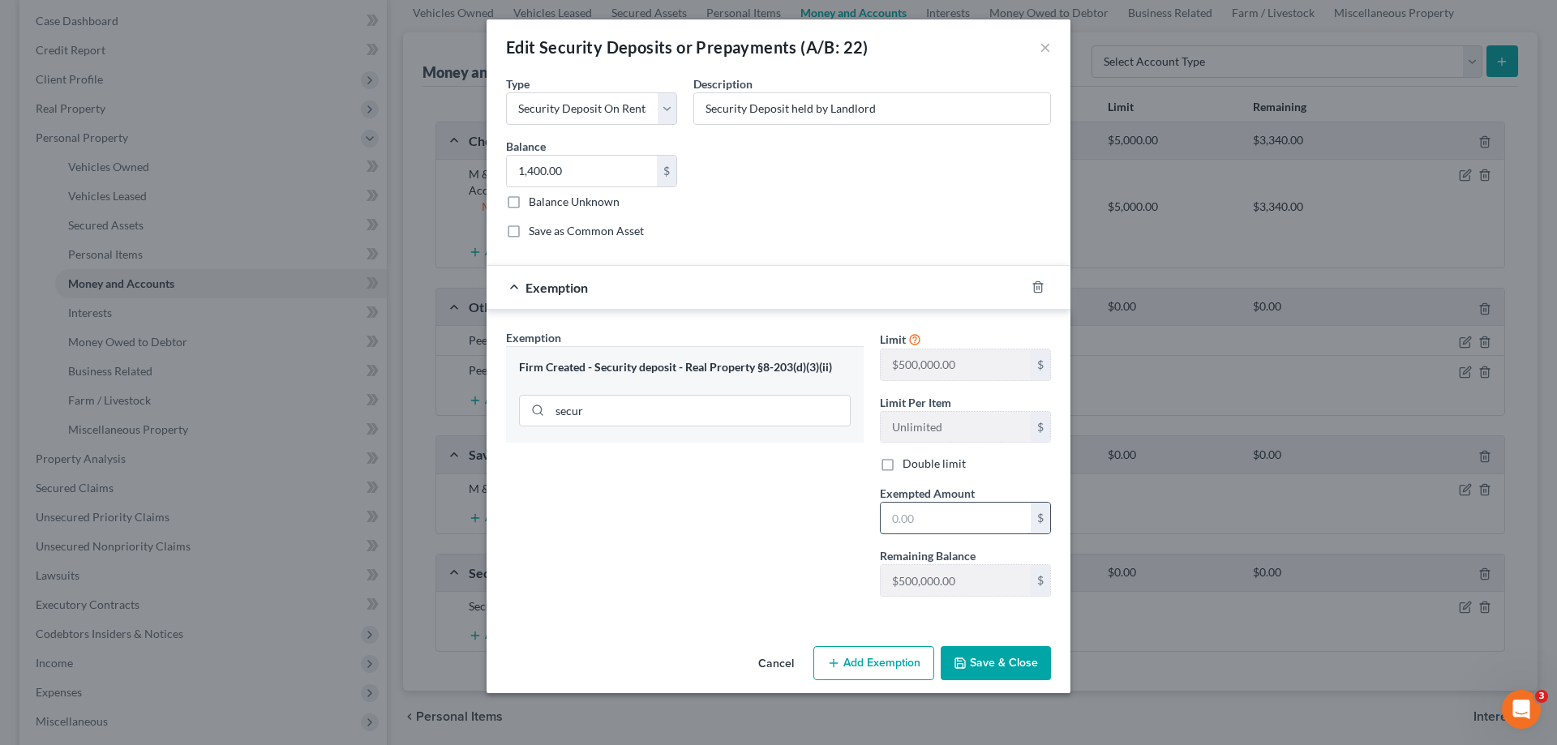
click at [965, 525] on input "text" at bounding box center [956, 518] width 150 height 31
type input "1,400.00"
click at [1010, 664] on button "Save & Close" at bounding box center [996, 663] width 110 height 34
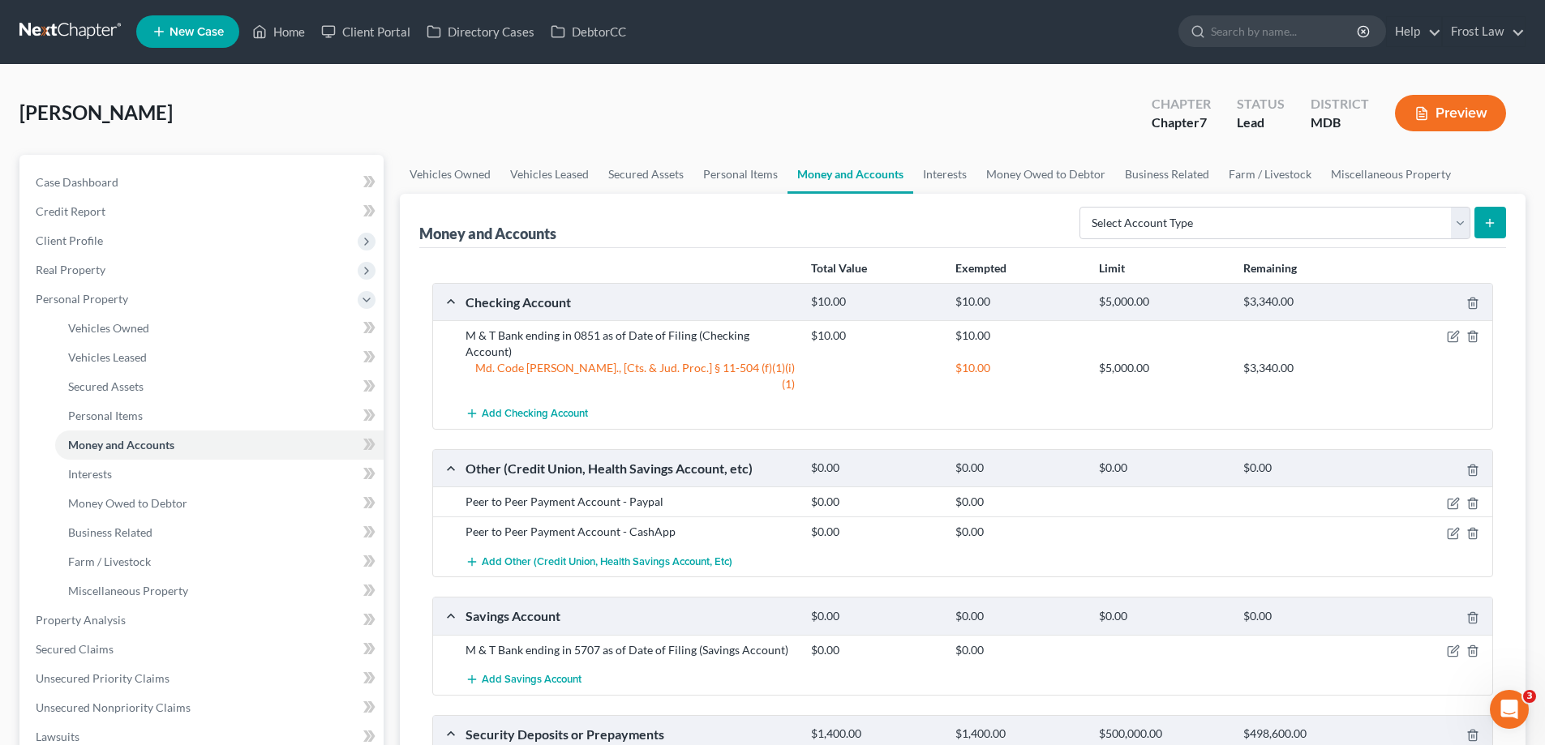
scroll to position [0, 0]
click at [303, 41] on link "Home" at bounding box center [278, 32] width 69 height 29
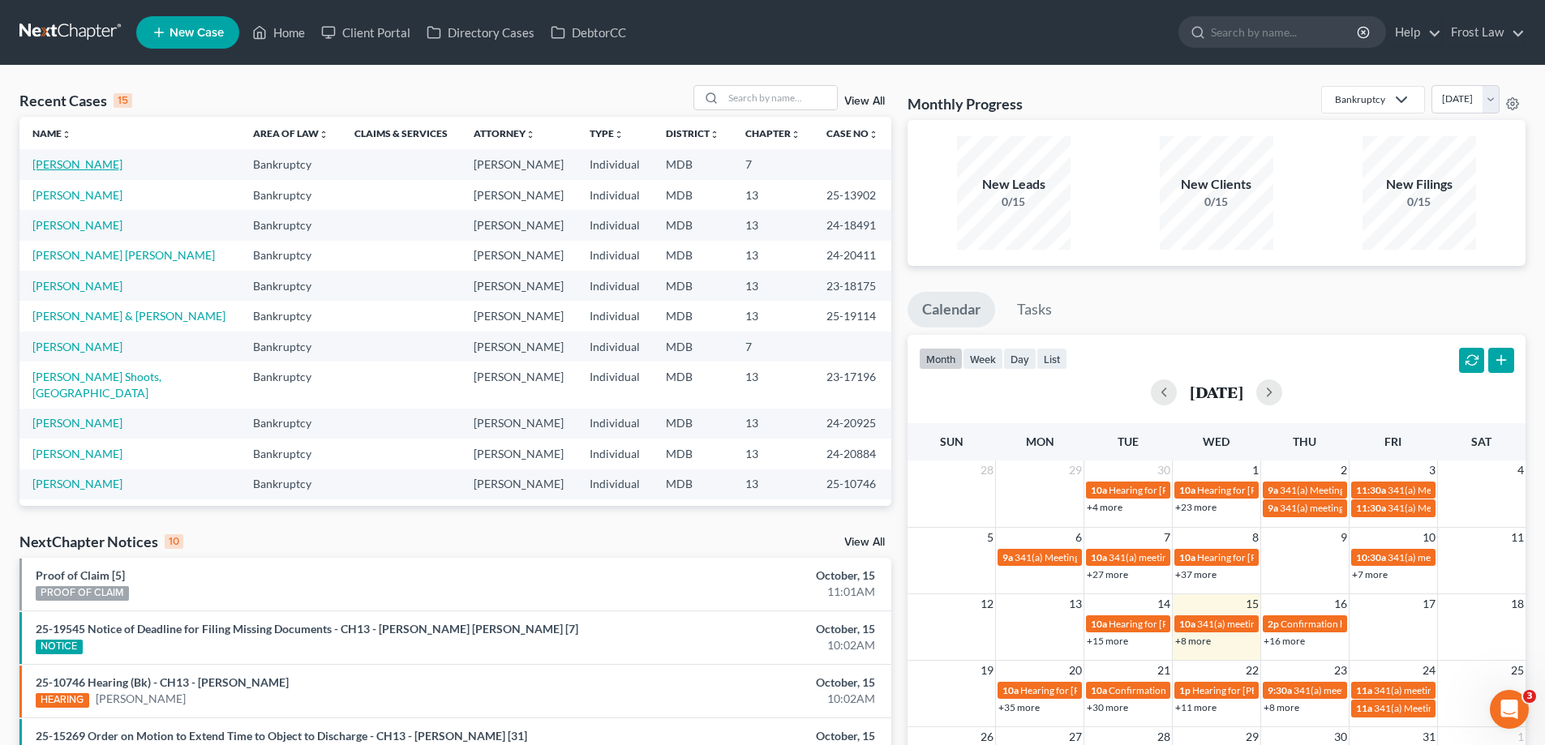
click at [72, 168] on link "[PERSON_NAME]" at bounding box center [77, 164] width 90 height 14
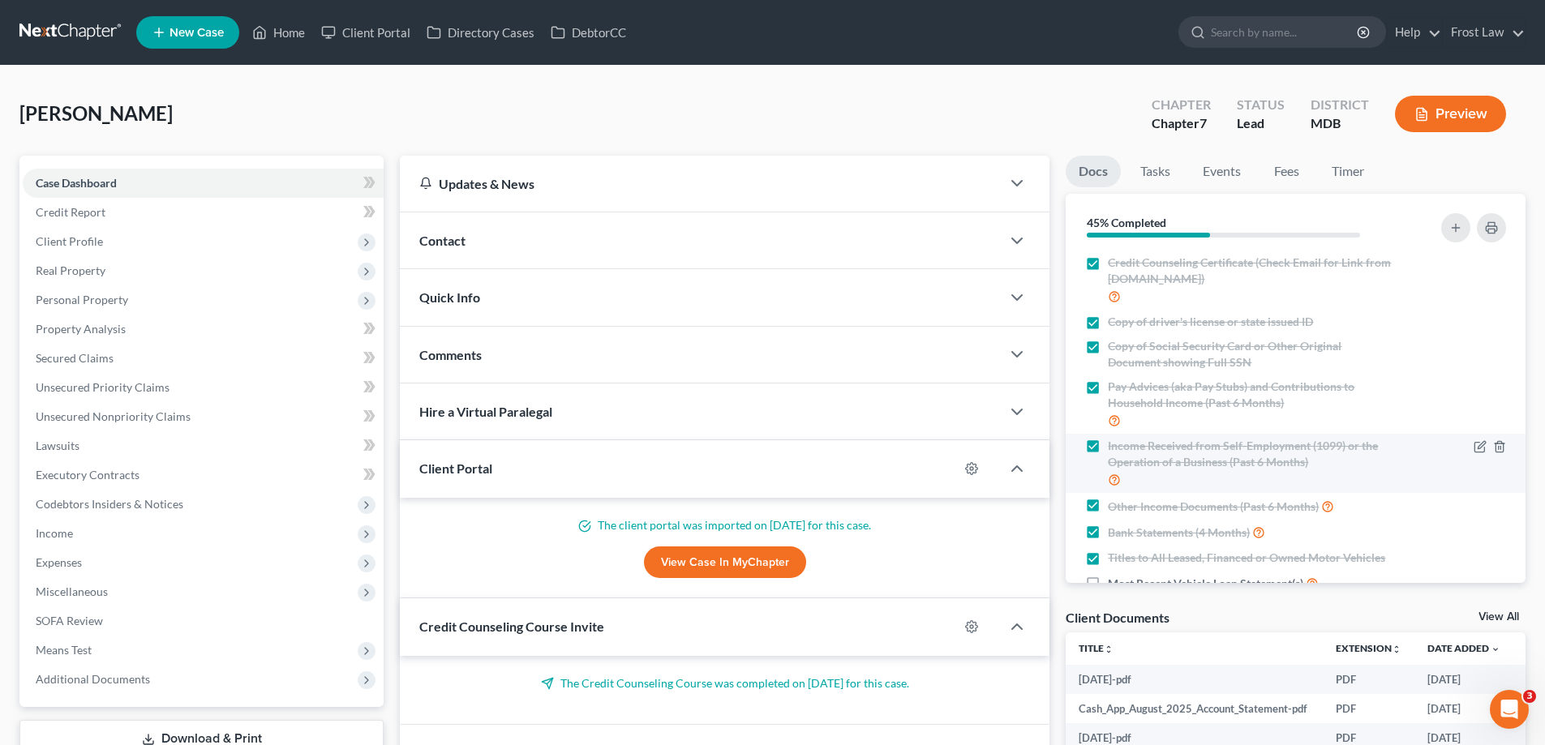
scroll to position [243, 0]
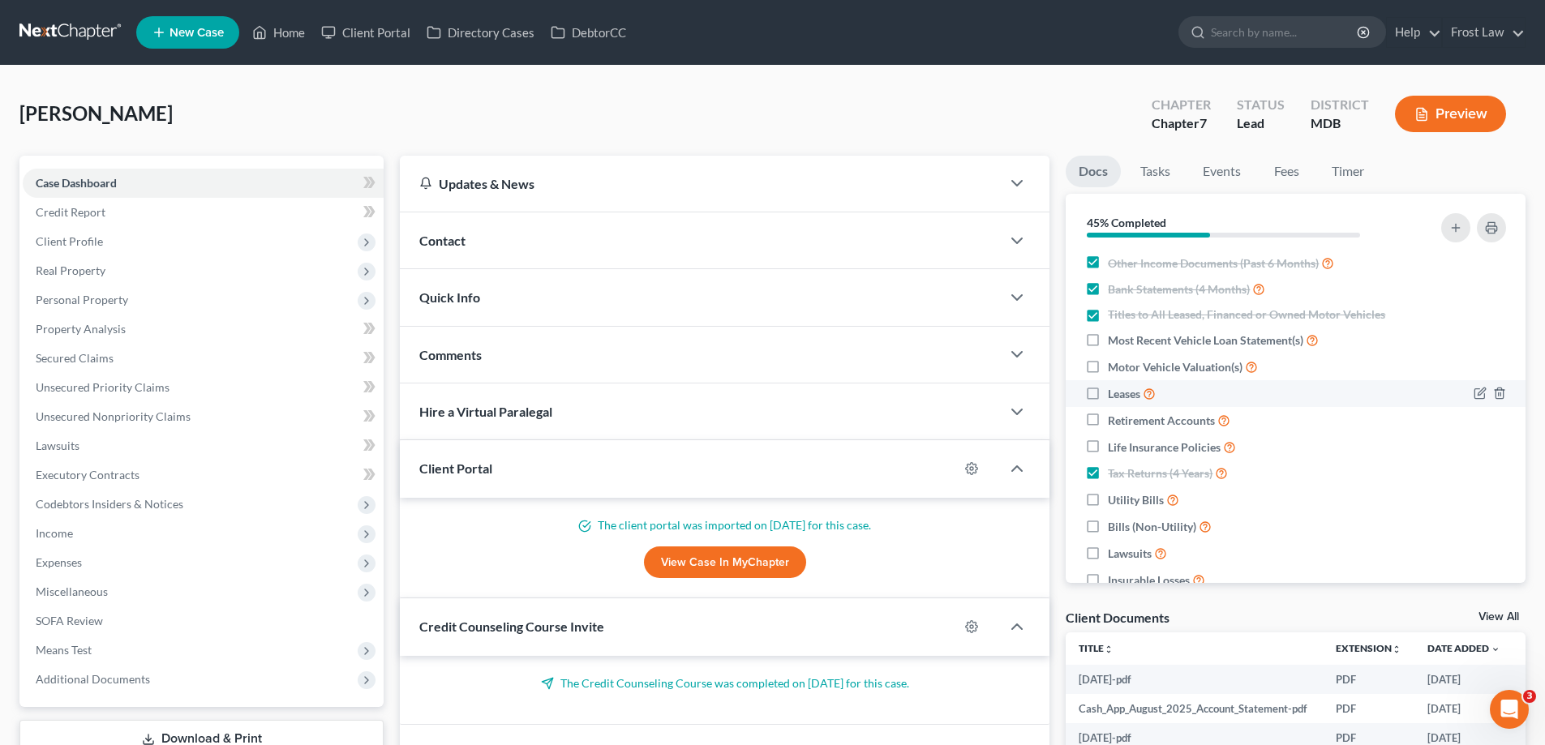
click at [1108, 397] on label "Leases" at bounding box center [1132, 393] width 48 height 19
click at [1114, 395] on input "Leases" at bounding box center [1119, 389] width 11 height 11
checkbox input "true"
click at [1495, 448] on icon "button" at bounding box center [1498, 446] width 7 height 11
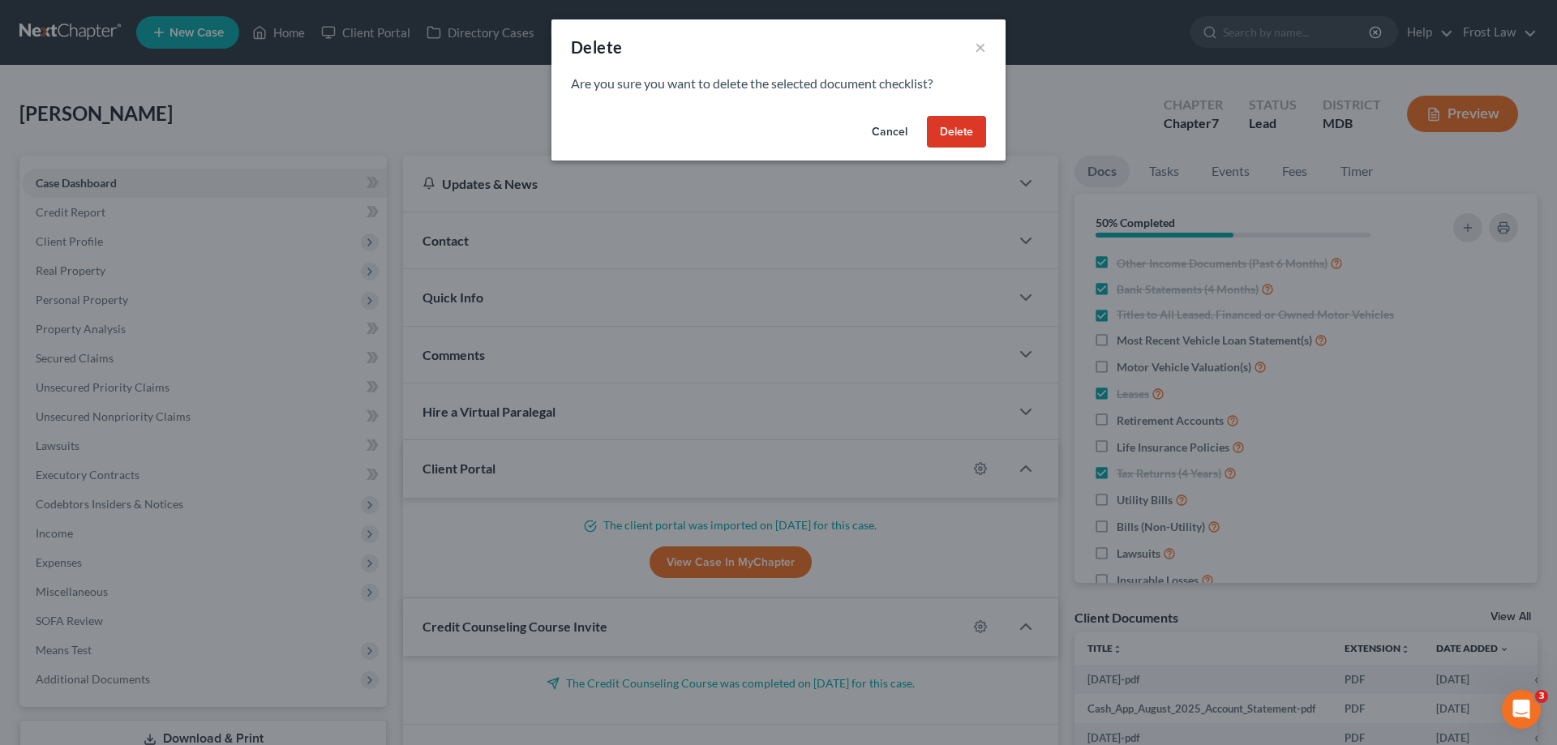
click at [975, 131] on button "Delete" at bounding box center [956, 132] width 59 height 32
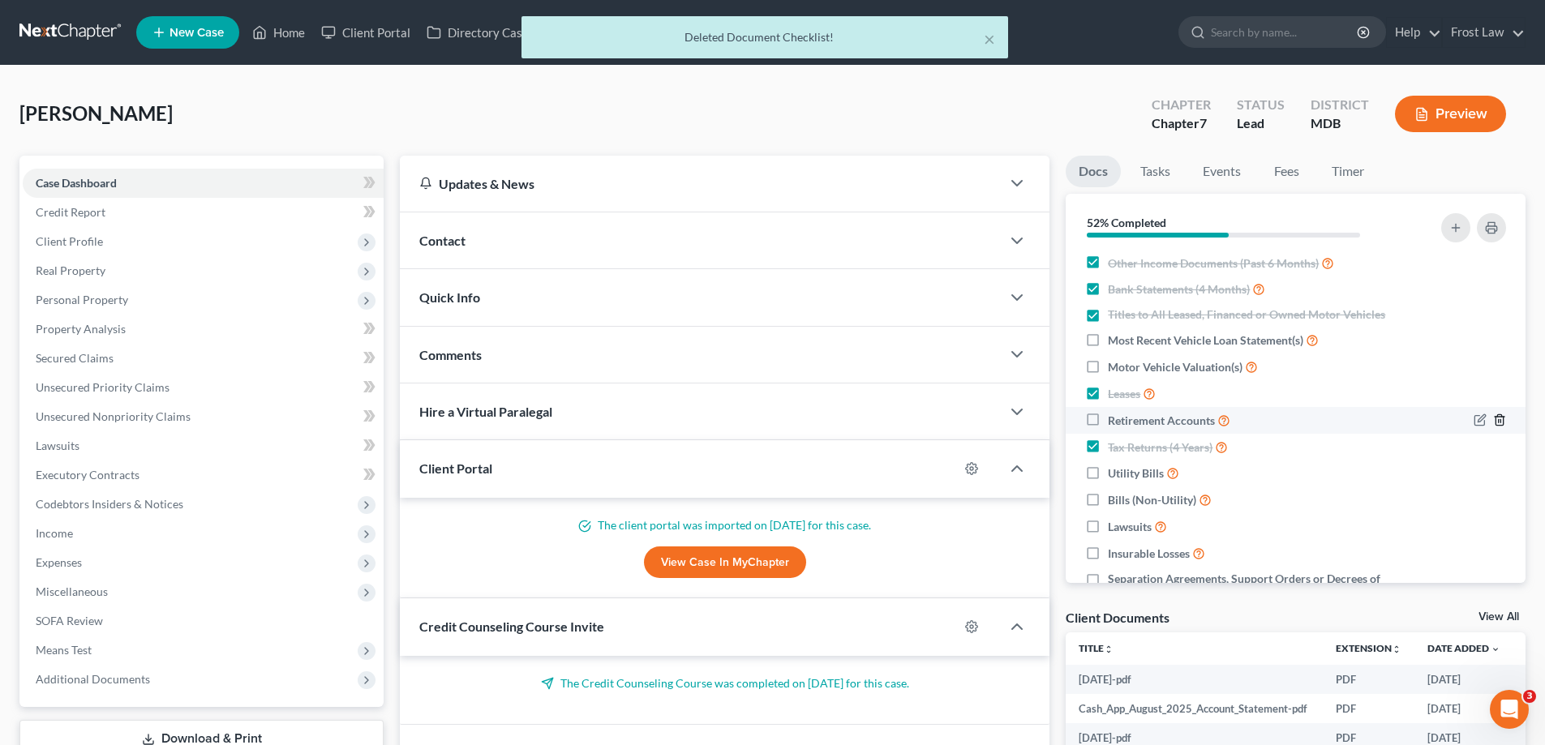
click at [1493, 420] on icon "button" at bounding box center [1499, 420] width 13 height 13
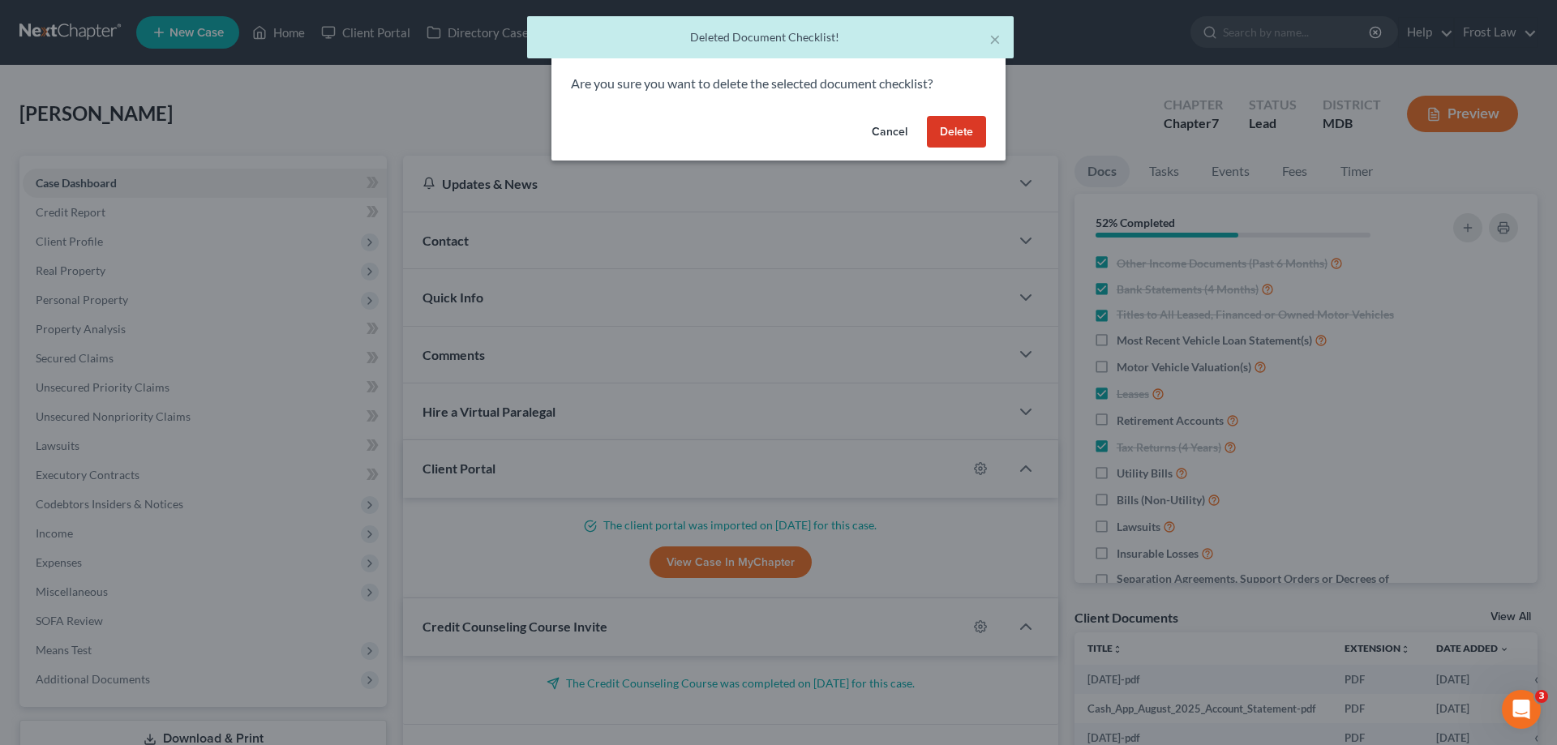
click at [950, 131] on button "Delete" at bounding box center [956, 132] width 59 height 32
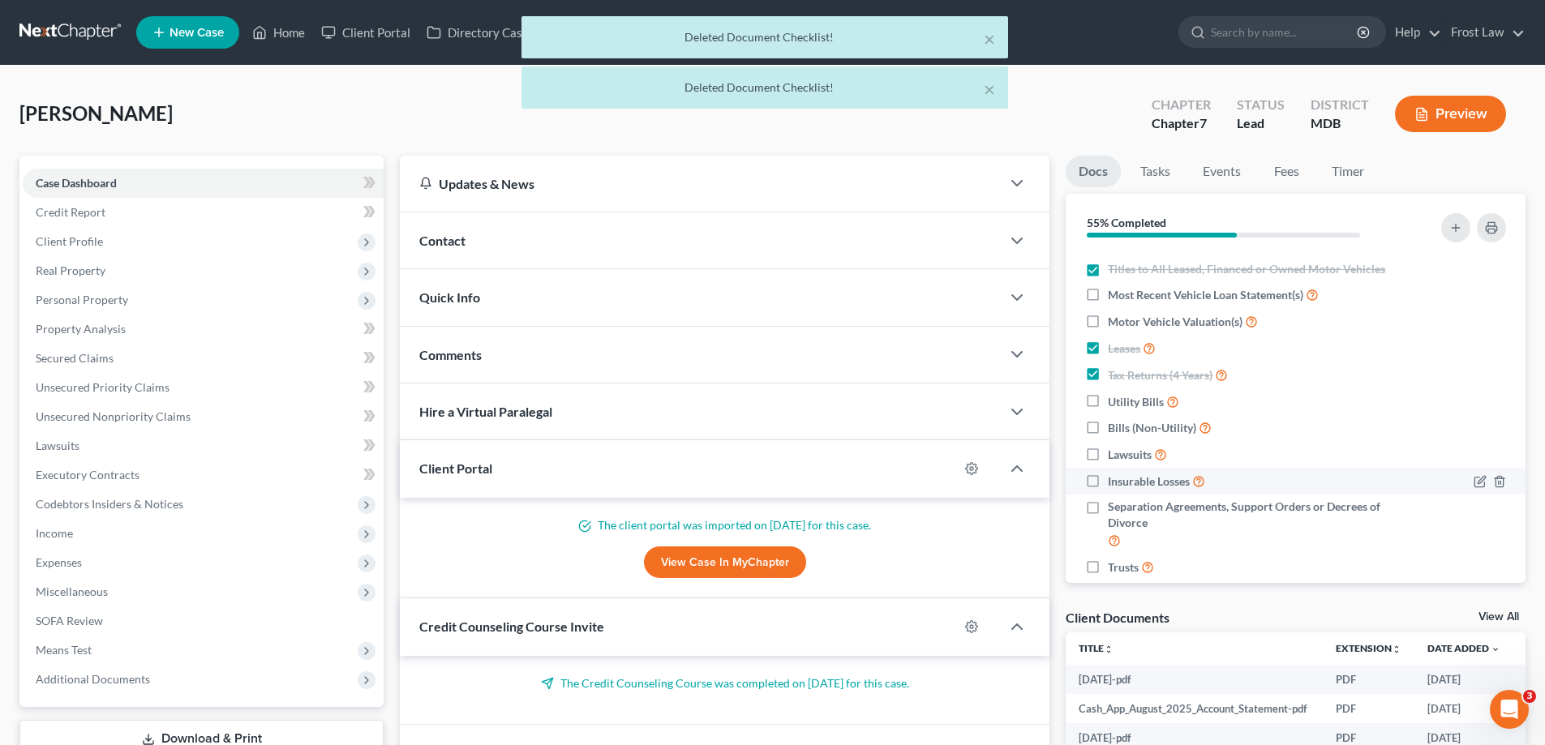
scroll to position [312, 0]
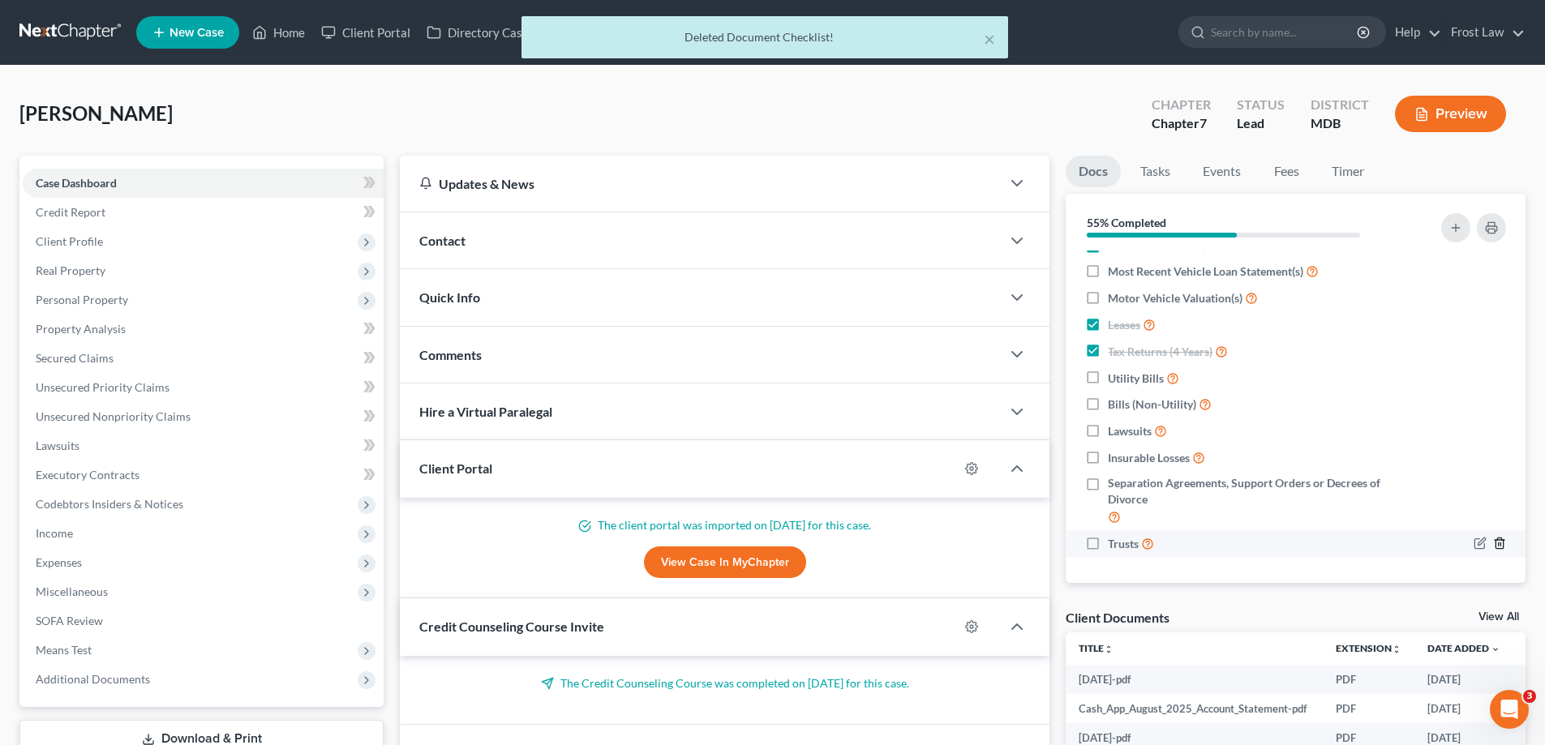
click at [1495, 544] on icon "button" at bounding box center [1498, 543] width 7 height 11
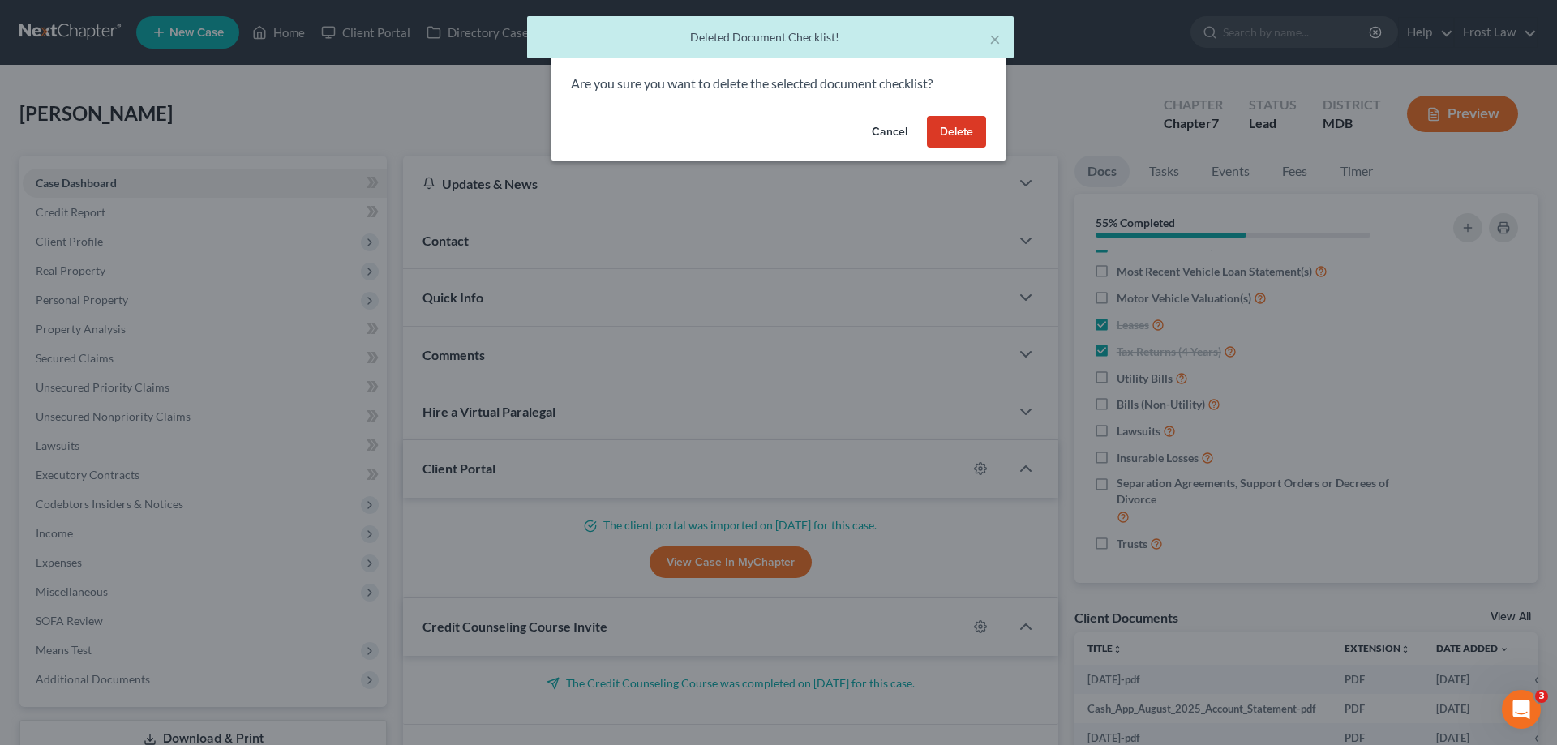
click at [976, 140] on button "Delete" at bounding box center [956, 132] width 59 height 32
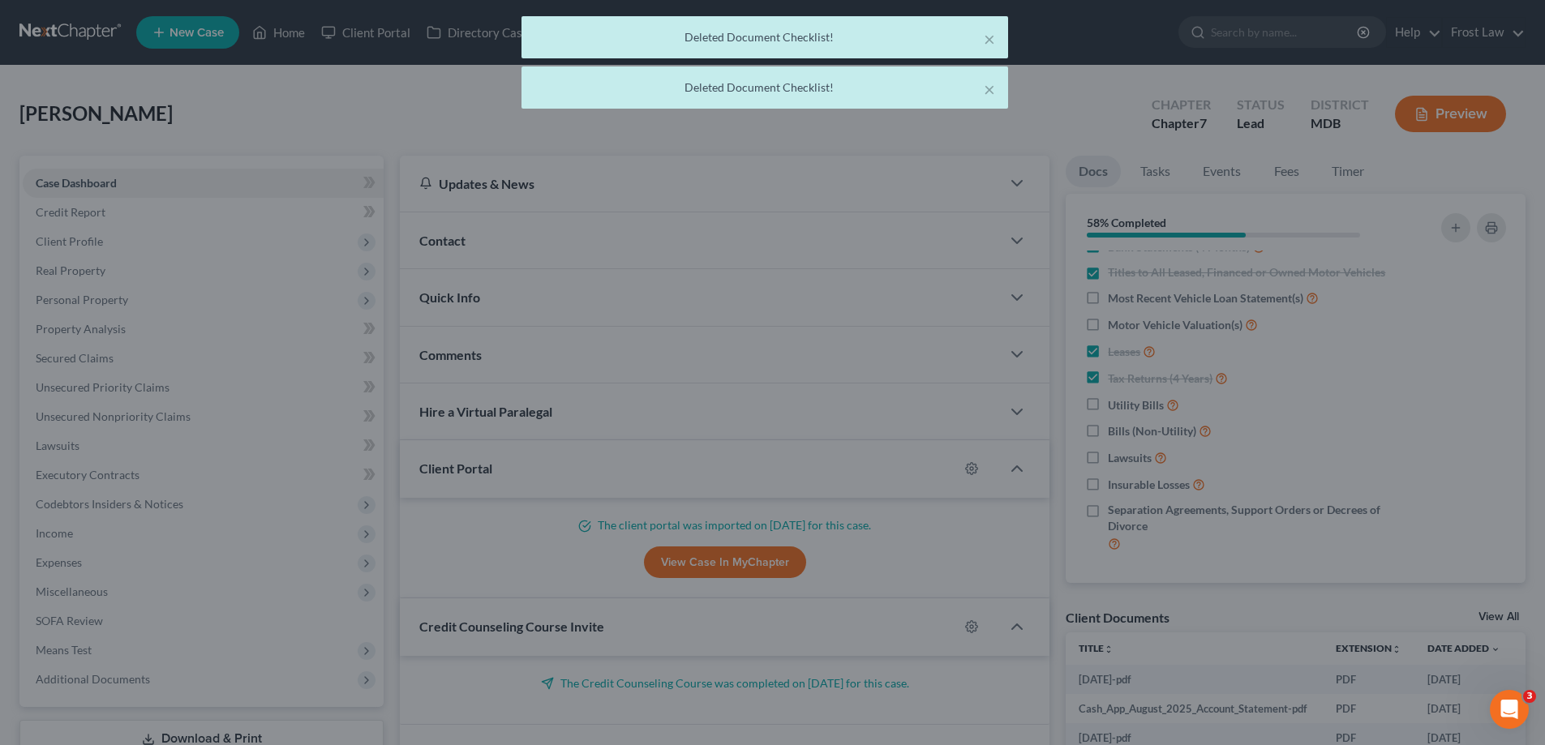
scroll to position [285, 0]
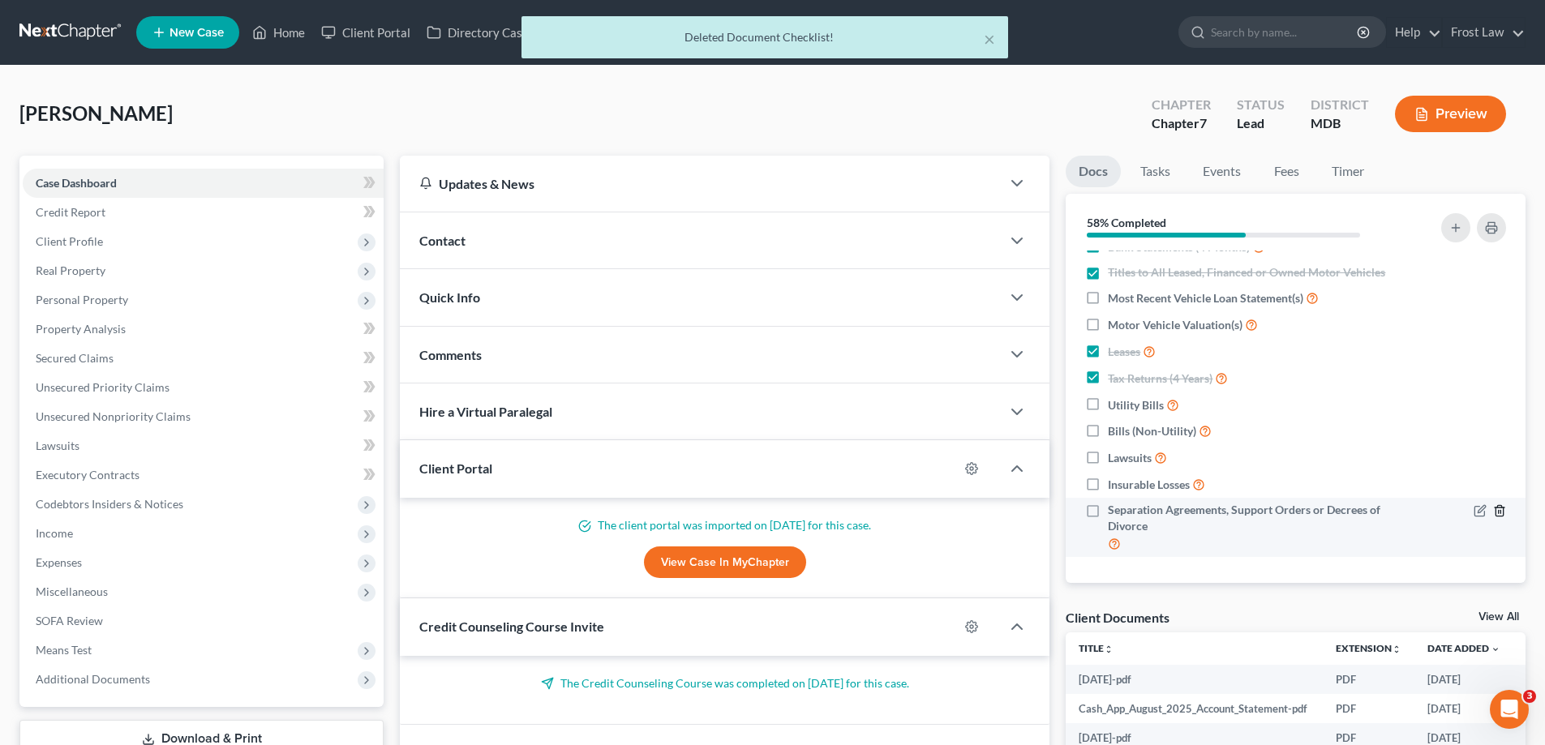
click at [1493, 514] on icon "button" at bounding box center [1499, 510] width 13 height 13
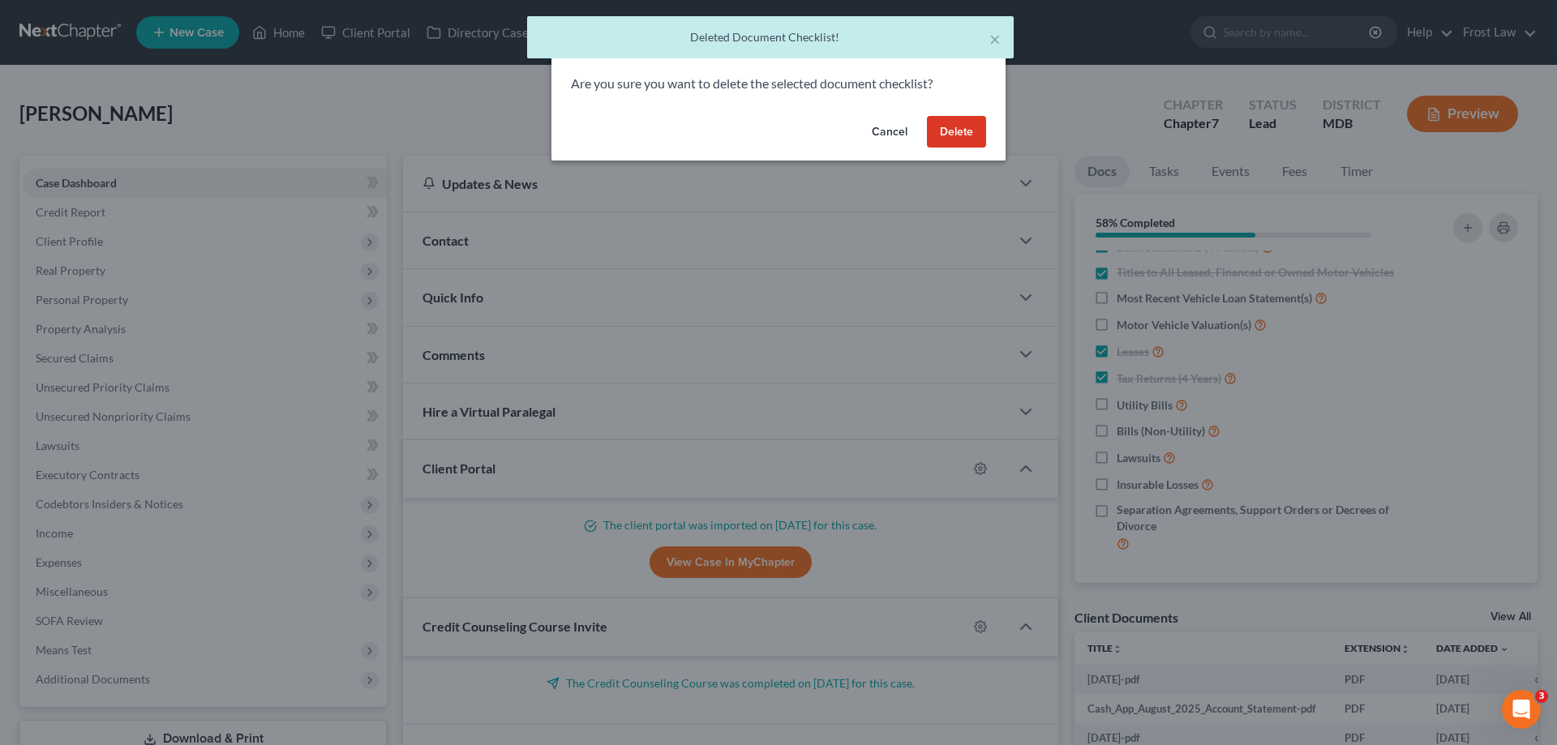
click at [963, 134] on button "Delete" at bounding box center [956, 132] width 59 height 32
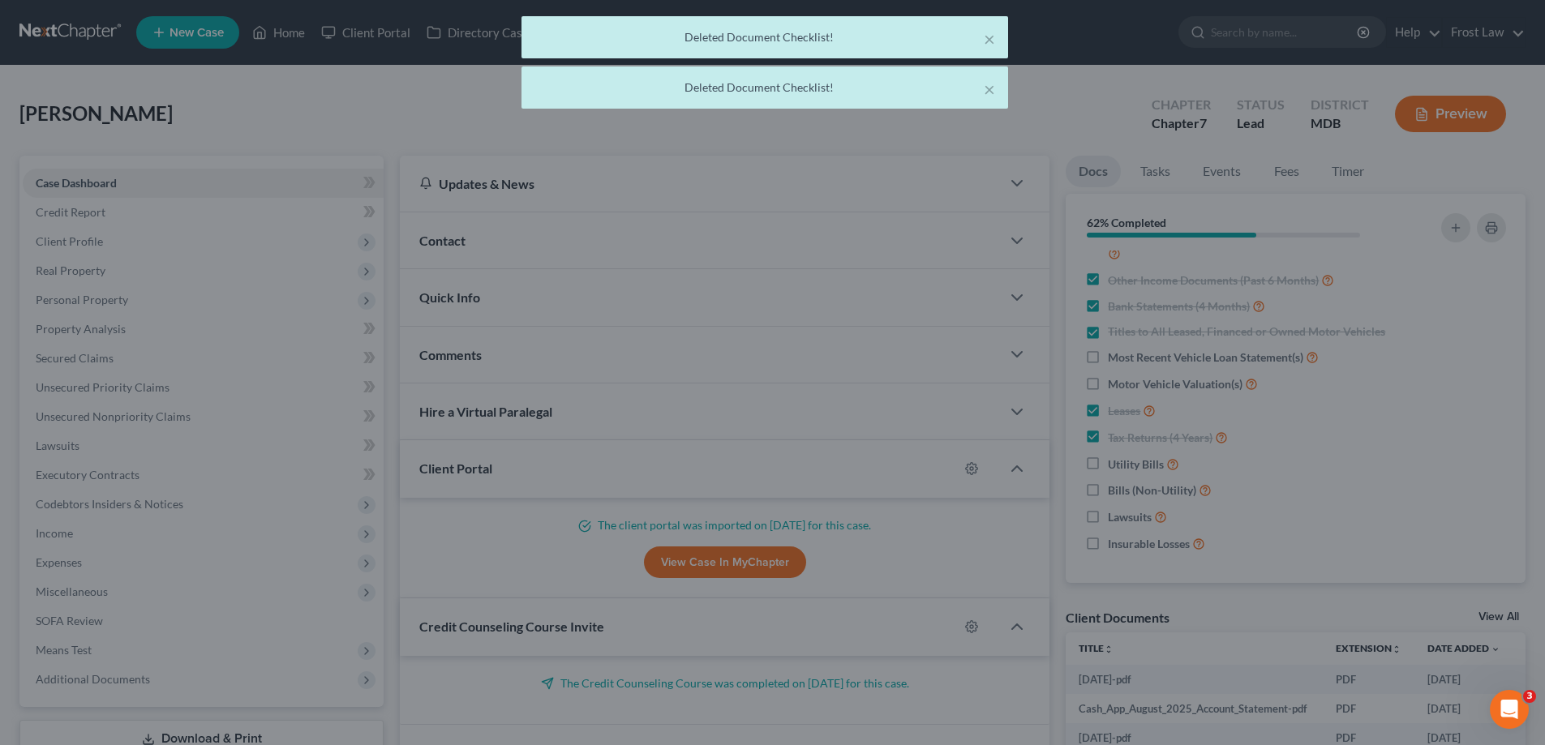
scroll to position [226, 0]
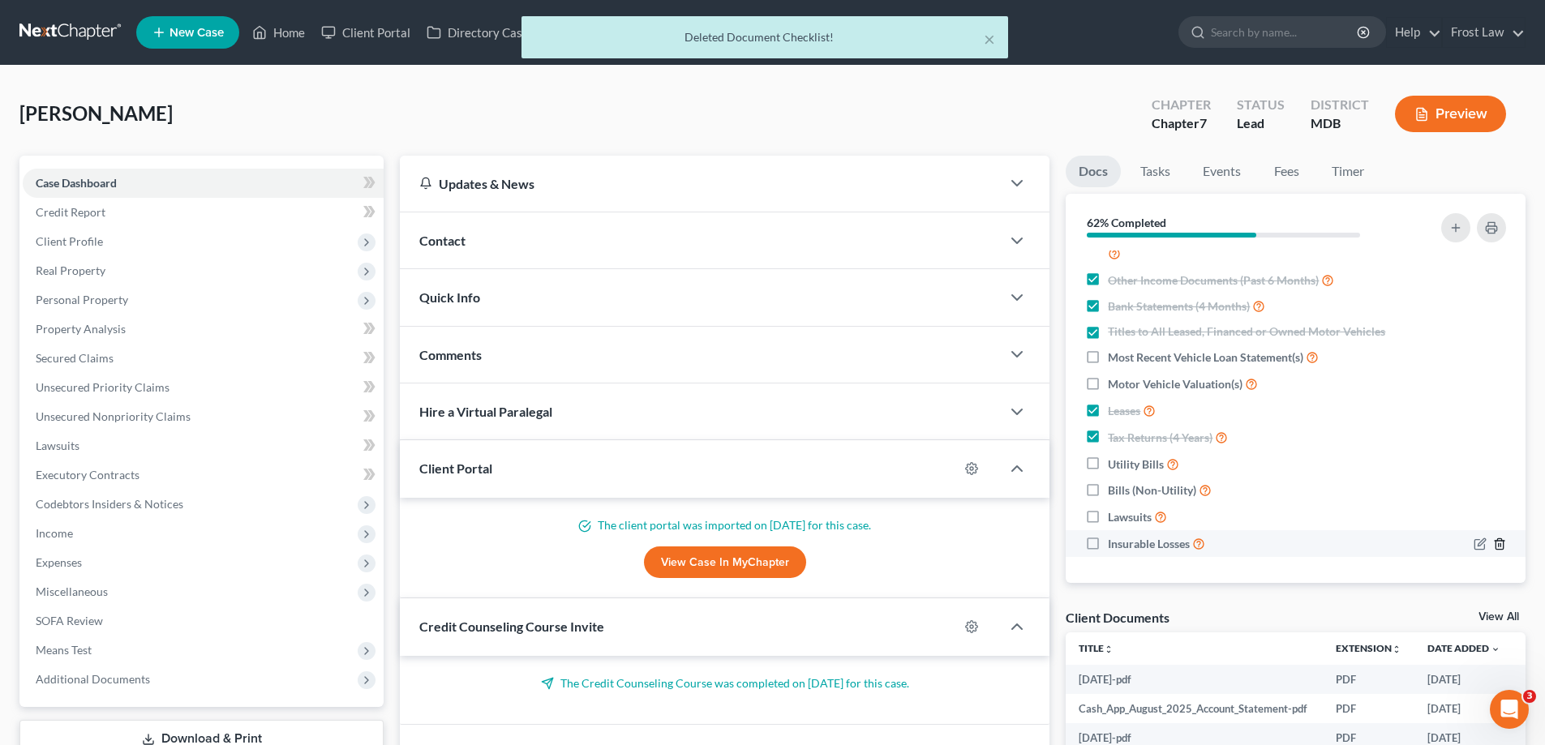
click at [1493, 543] on icon "button" at bounding box center [1499, 544] width 13 height 13
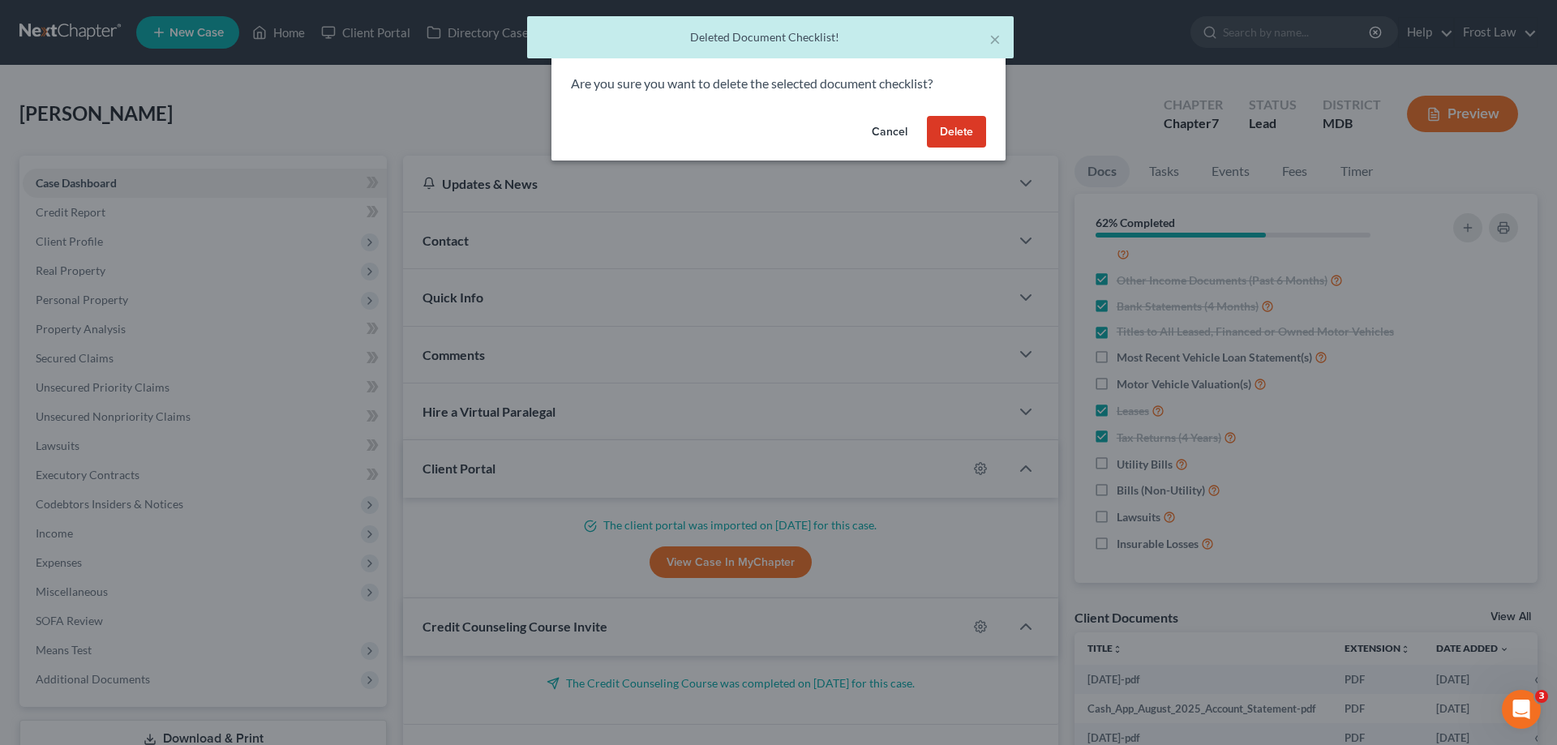
click at [943, 118] on button "Delete" at bounding box center [956, 132] width 59 height 32
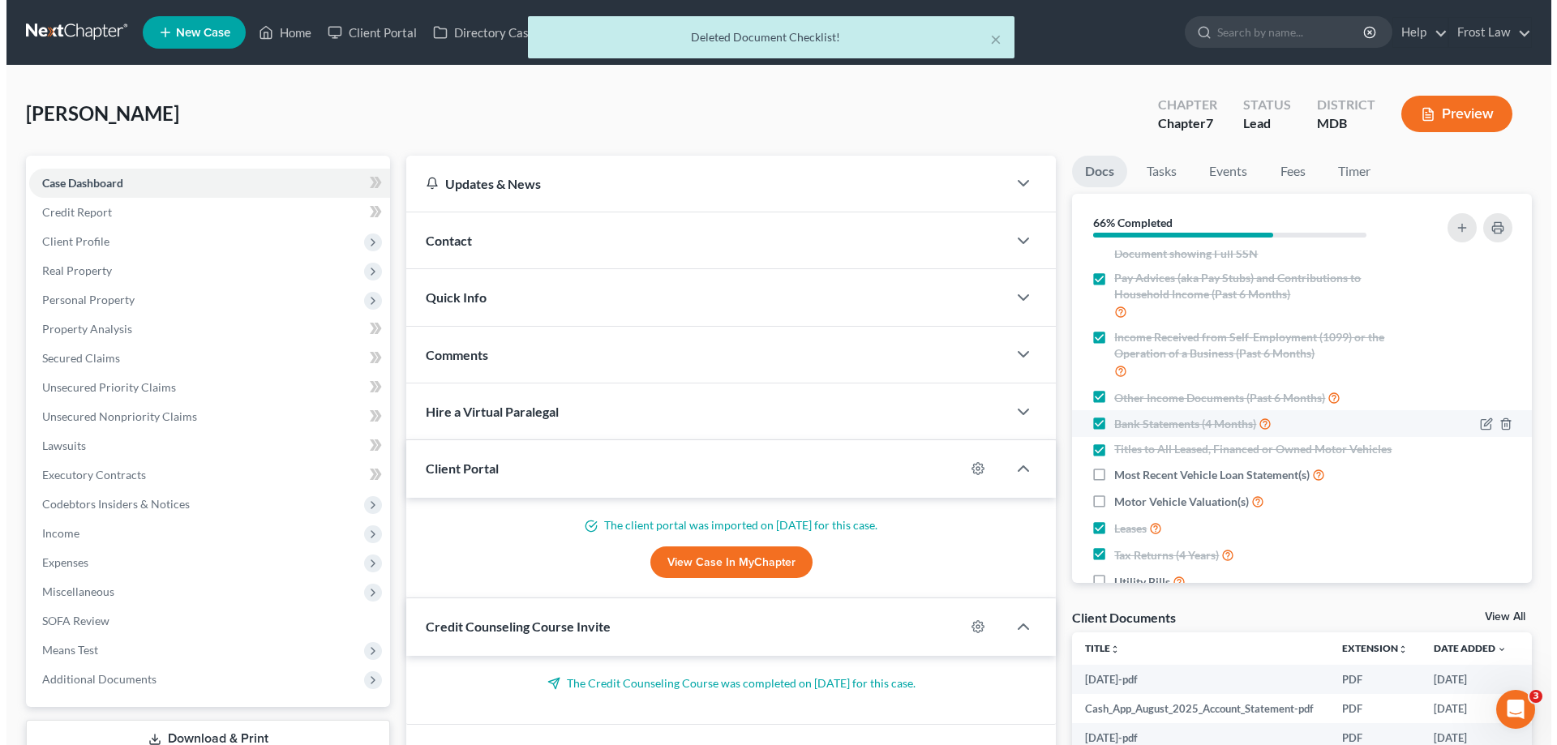
scroll to position [0, 0]
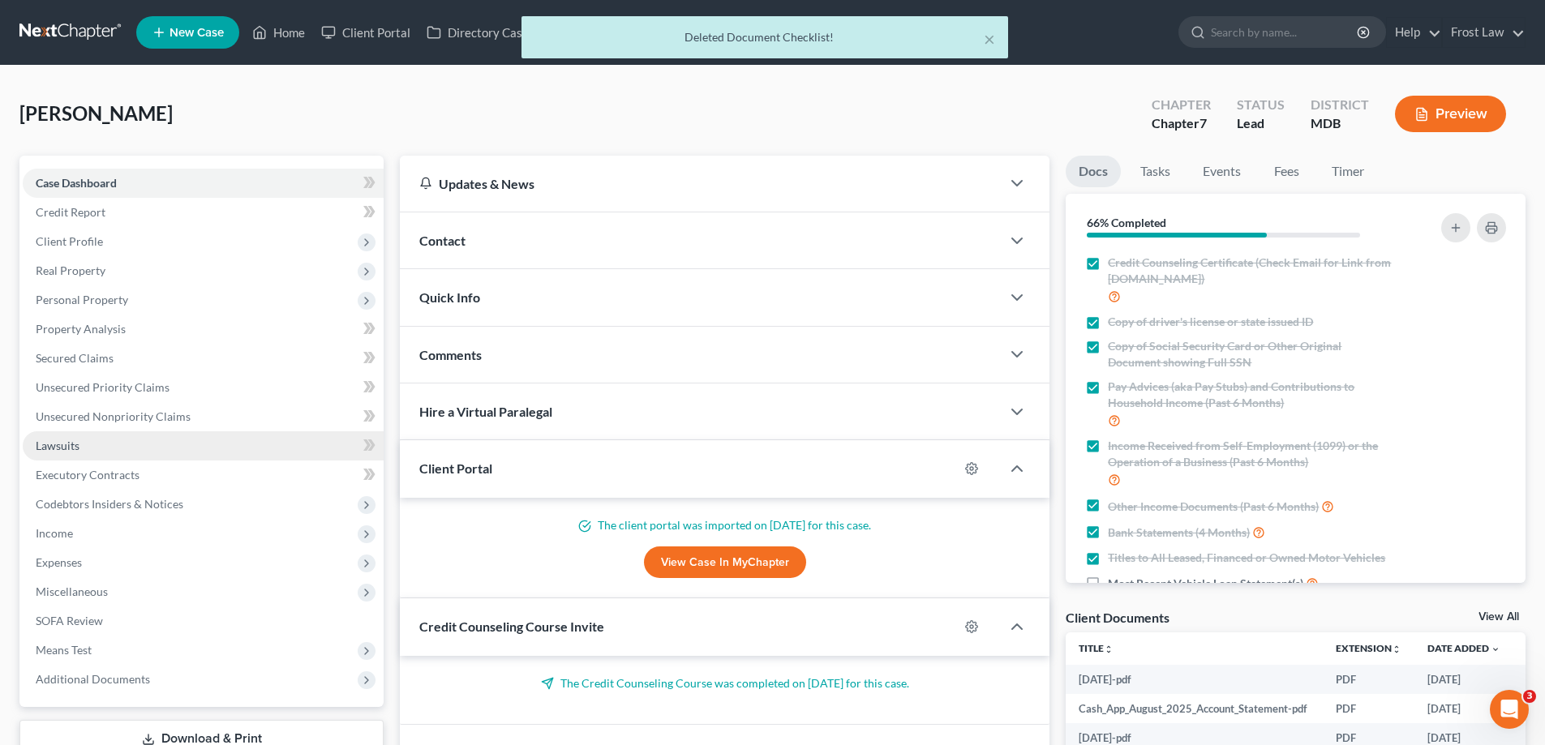
click at [194, 449] on link "Lawsuits" at bounding box center [203, 445] width 361 height 29
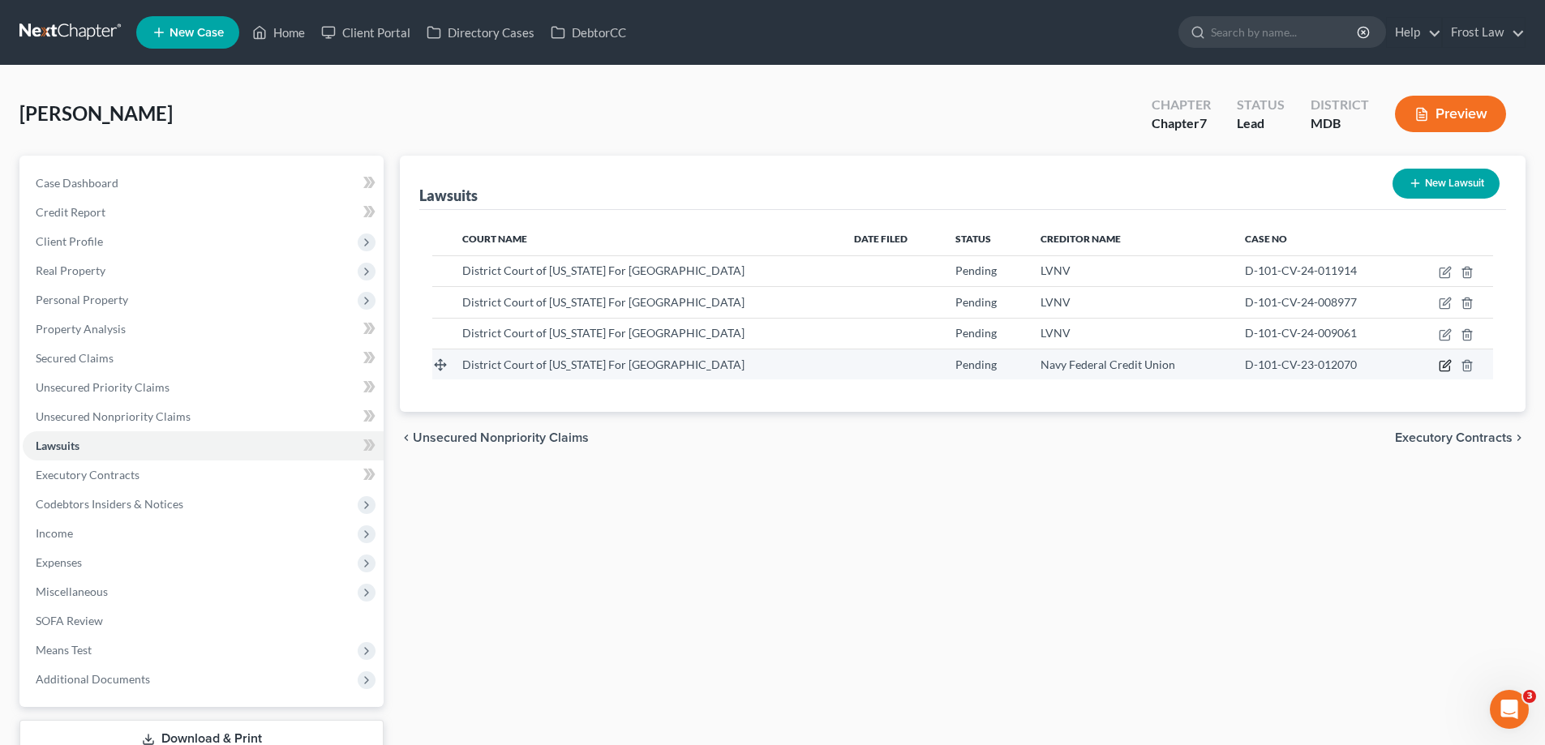
click at [1446, 367] on icon "button" at bounding box center [1446, 363] width 7 height 7
select select "21"
select select "0"
select select "21"
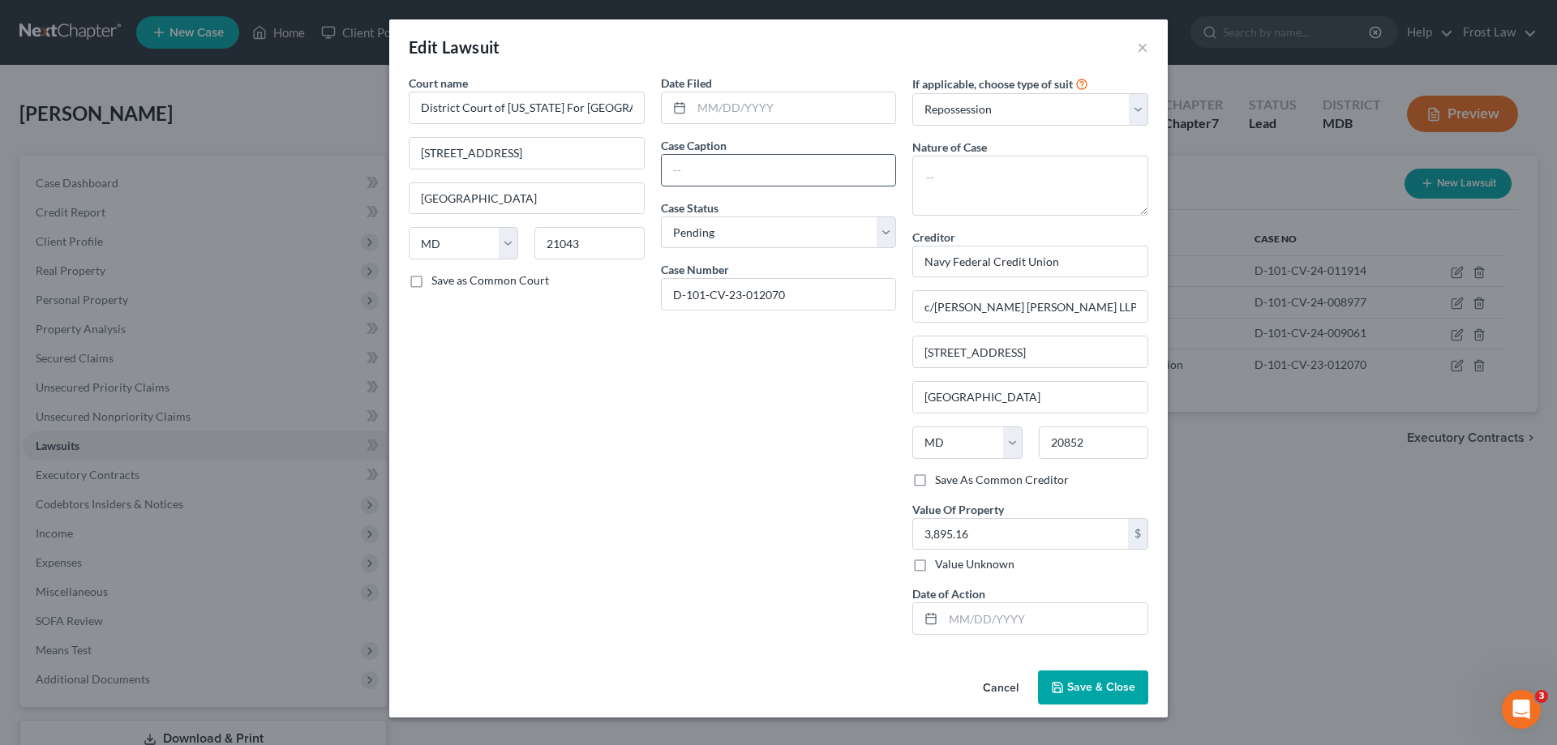
click at [693, 162] on input "text" at bounding box center [779, 170] width 234 height 31
paste input "Navy Federal Credit Union vs. [PERSON_NAME]"
type input "Navy Federal Credit Union vs. [PERSON_NAME]"
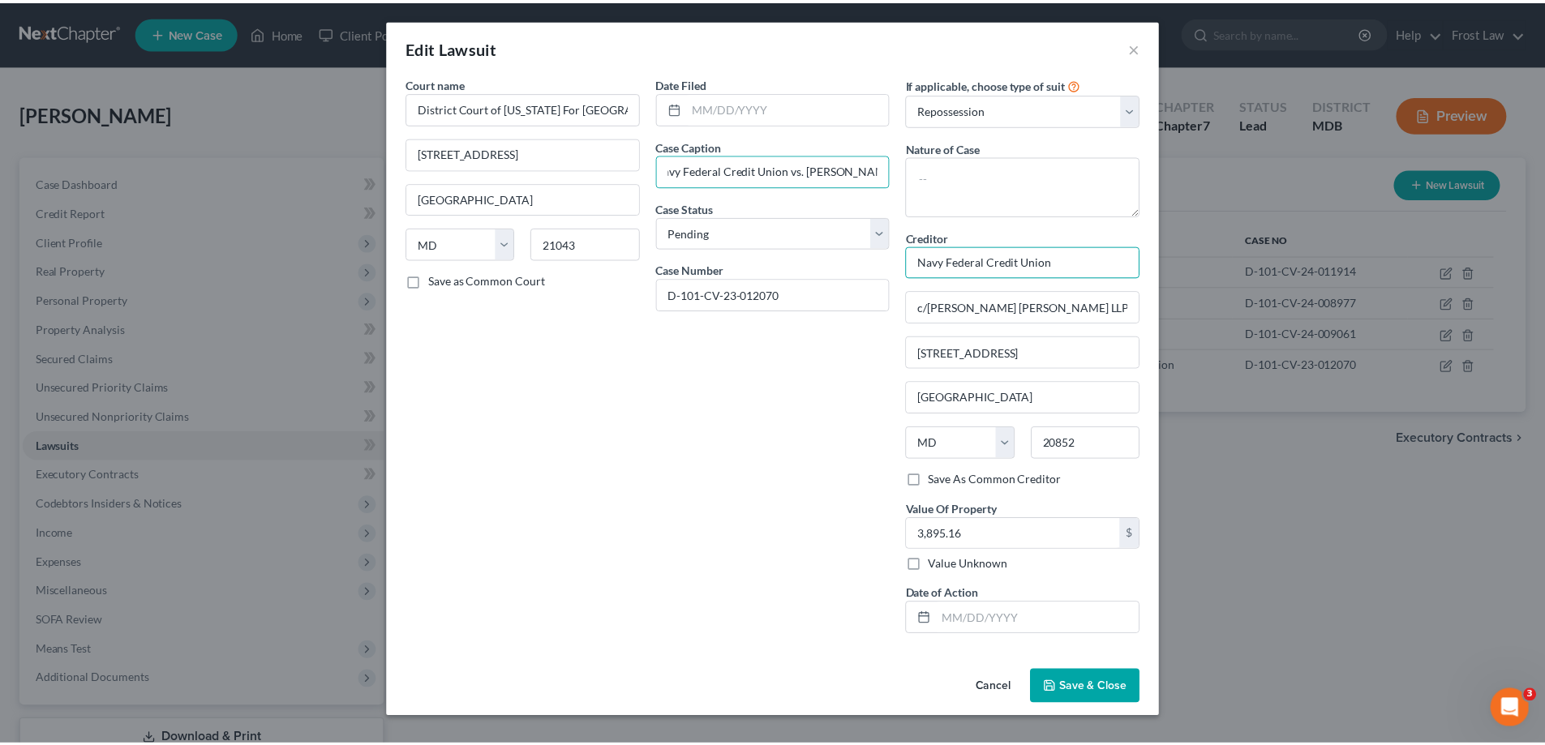
scroll to position [0, 0]
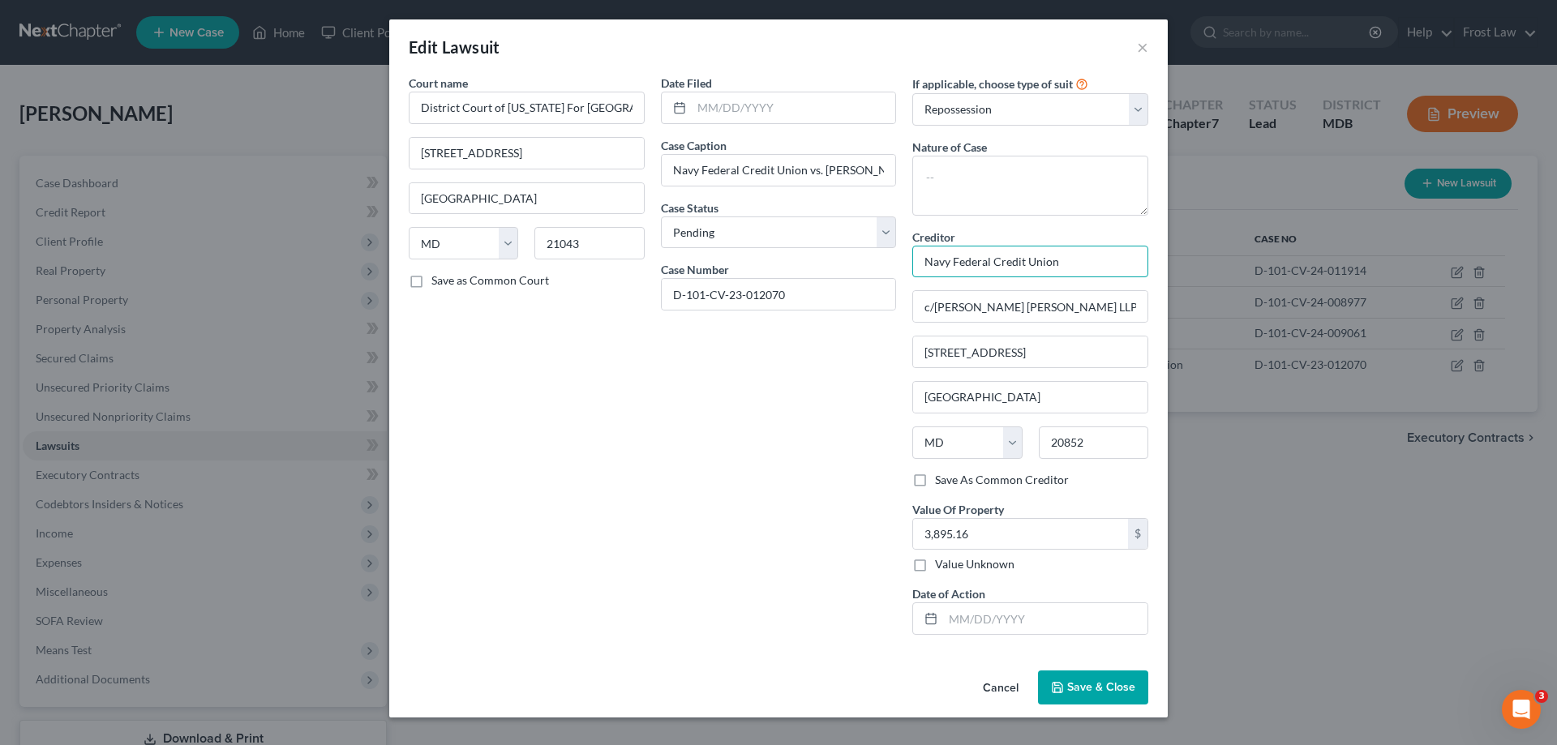
drag, startPoint x: 873, startPoint y: 271, endPoint x: 853, endPoint y: 271, distance: 20.3
click at [850, 272] on div "Court name * District Court of [US_STATE] For [GEOGRAPHIC_DATA] [GEOGRAPHIC_DAT…" at bounding box center [779, 361] width 756 height 573
drag, startPoint x: 1086, startPoint y: 309, endPoint x: 975, endPoint y: 393, distance: 139.5
click at [811, 317] on div "Court name * District Court of [US_STATE] For [GEOGRAPHIC_DATA] [GEOGRAPHIC_DAT…" at bounding box center [779, 361] width 756 height 573
drag, startPoint x: 1058, startPoint y: 359, endPoint x: 882, endPoint y: 358, distance: 176.0
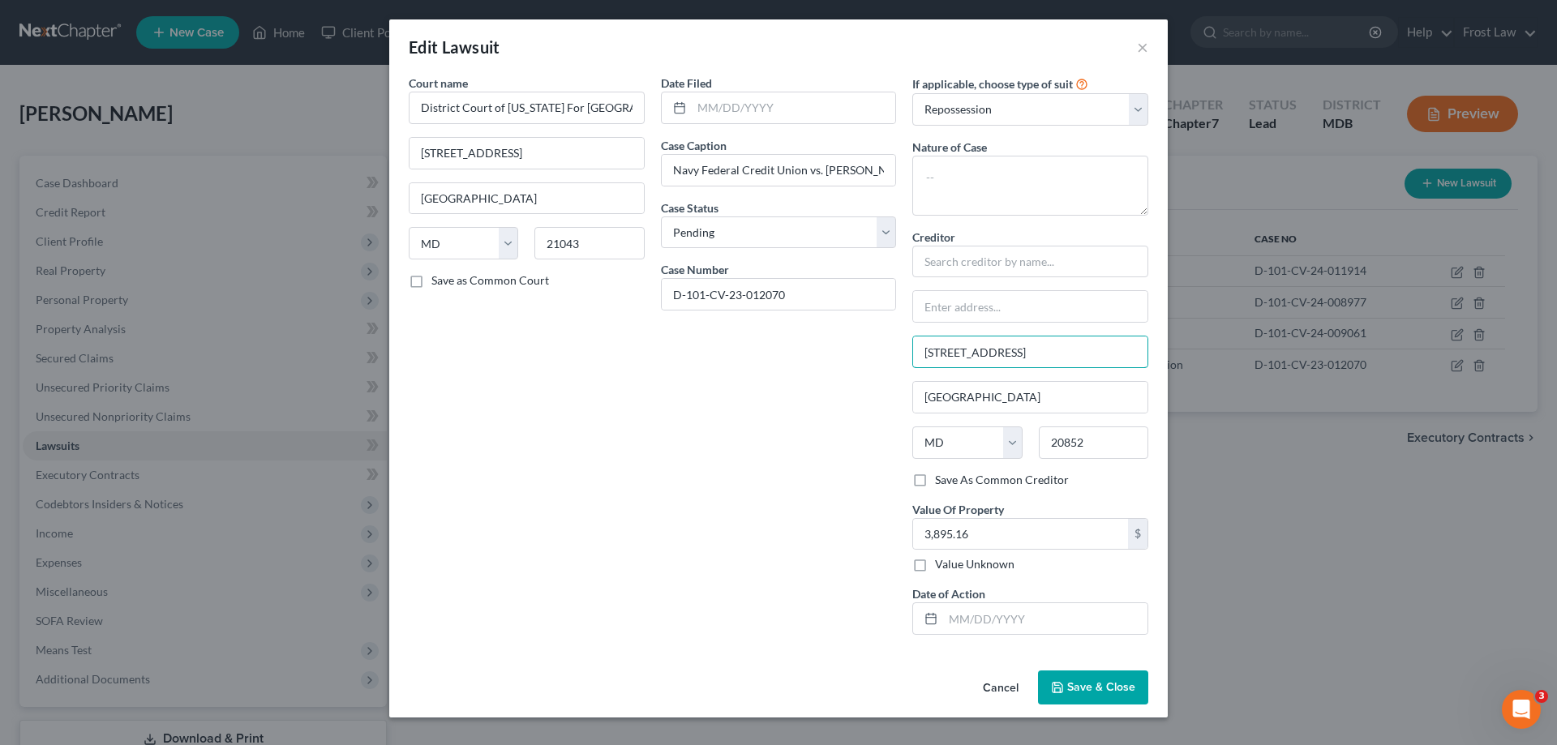
click at [882, 358] on div "Court name * District Court of [US_STATE] For [GEOGRAPHIC_DATA] [GEOGRAPHIC_DAT…" at bounding box center [779, 361] width 756 height 573
click at [1105, 347] on input "[STREET_ADDRESS]" at bounding box center [1030, 352] width 234 height 31
drag, startPoint x: 1105, startPoint y: 354, endPoint x: 1049, endPoint y: 414, distance: 81.5
click at [858, 351] on div "Court name * District Court of [US_STATE] For [GEOGRAPHIC_DATA] [GEOGRAPHIC_DAT…" at bounding box center [779, 361] width 756 height 573
drag, startPoint x: 1023, startPoint y: 383, endPoint x: 1182, endPoint y: 474, distance: 182.4
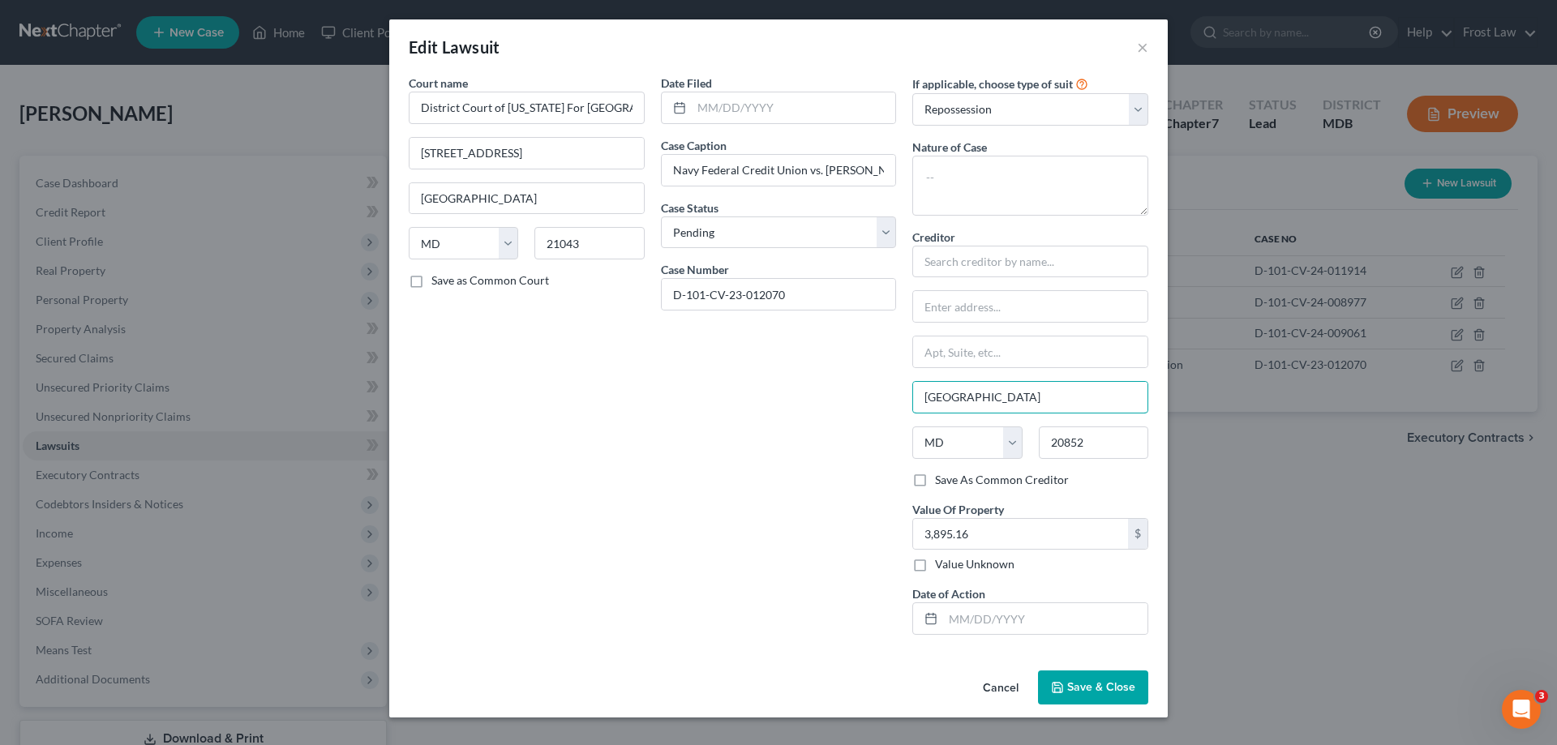
click at [877, 400] on div "Court name * District Court of [US_STATE] For [GEOGRAPHIC_DATA] [GEOGRAPHIC_DAT…" at bounding box center [779, 361] width 756 height 573
drag, startPoint x: 1104, startPoint y: 448, endPoint x: 925, endPoint y: 451, distance: 179.2
click at [1002, 442] on div "State [US_STATE] AK AR AZ CA CO CT DE DC [GEOGRAPHIC_DATA] [GEOGRAPHIC_DATA] GU…" at bounding box center [1030, 449] width 252 height 45
click at [970, 448] on select "State [US_STATE] AK AR AZ CA CO CT DE DC [GEOGRAPHIC_DATA] [GEOGRAPHIC_DATA] GU…" at bounding box center [966, 443] width 109 height 32
select select
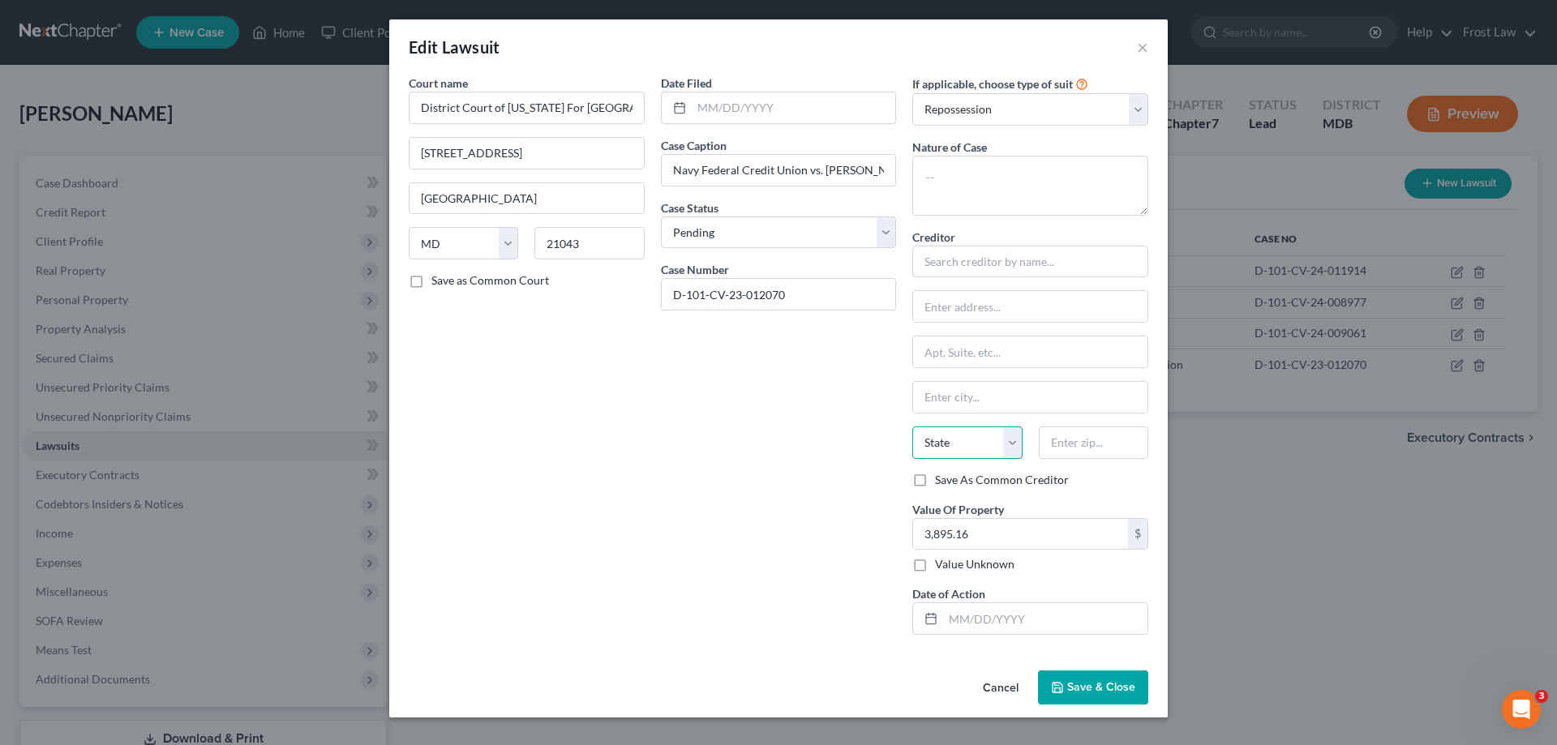
click at [912, 427] on select "State [US_STATE] AK AR AZ CA CO CT DE DC [GEOGRAPHIC_DATA] [GEOGRAPHIC_DATA] GU…" at bounding box center [966, 443] width 109 height 32
click at [747, 485] on div "Date Filed Case Caption Navy Federal Credit Union vs. [PERSON_NAME] Case Status…" at bounding box center [779, 361] width 252 height 573
drag, startPoint x: 1010, startPoint y: 113, endPoint x: 1006, endPoint y: 122, distance: 10.5
click at [1010, 113] on select "Select Repossession Garnishment Foreclosure Attached, Seized, Or Levied Other" at bounding box center [1030, 109] width 236 height 32
select select
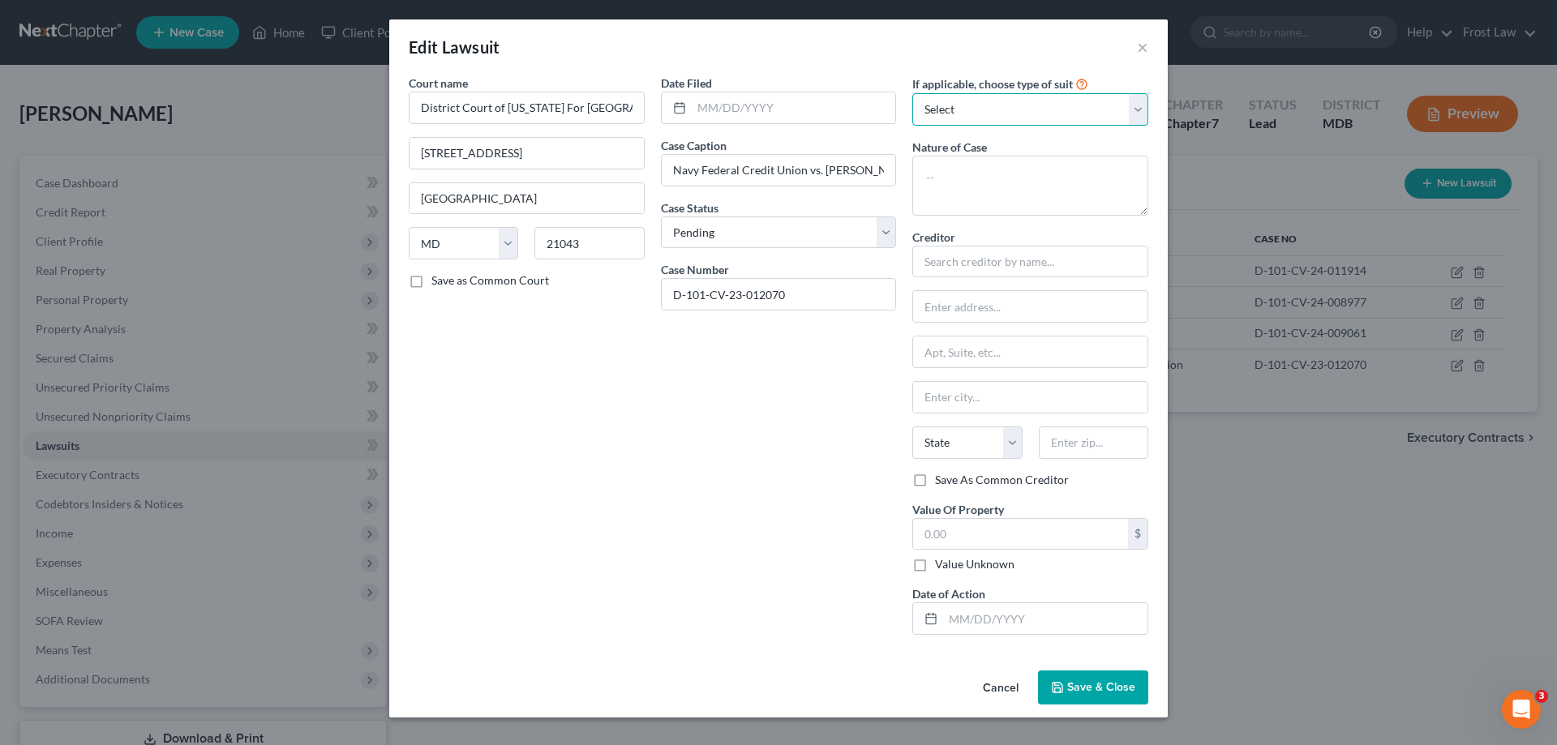
click at [912, 93] on select "Select Repossession Garnishment Foreclosure Attached, Seized, Or Levied Other" at bounding box center [1030, 109] width 236 height 32
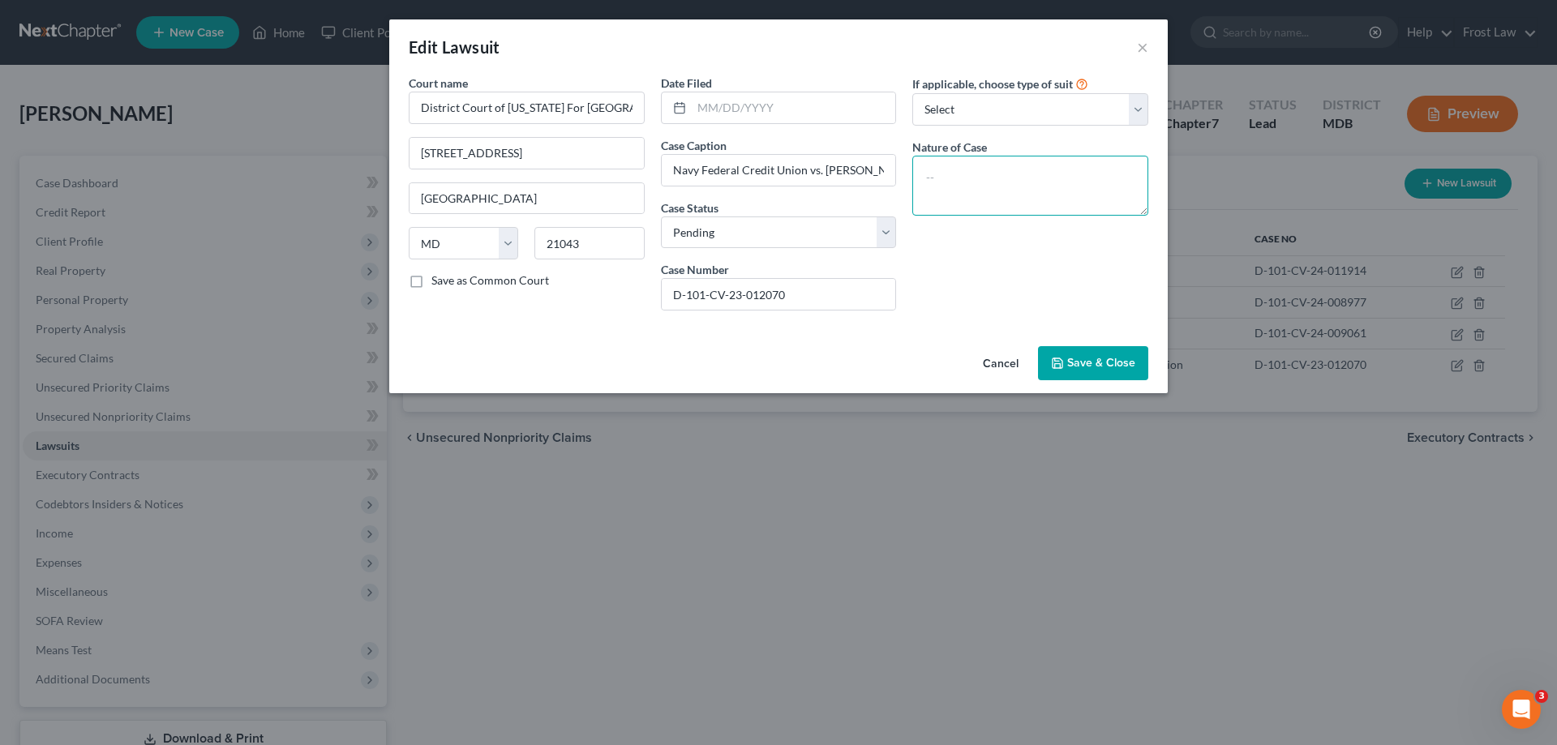
click at [976, 169] on textarea at bounding box center [1030, 186] width 236 height 60
type textarea "Judgment"
click at [755, 106] on input "text" at bounding box center [794, 107] width 204 height 31
paste input "[DATE]"
type input "[DATE]"
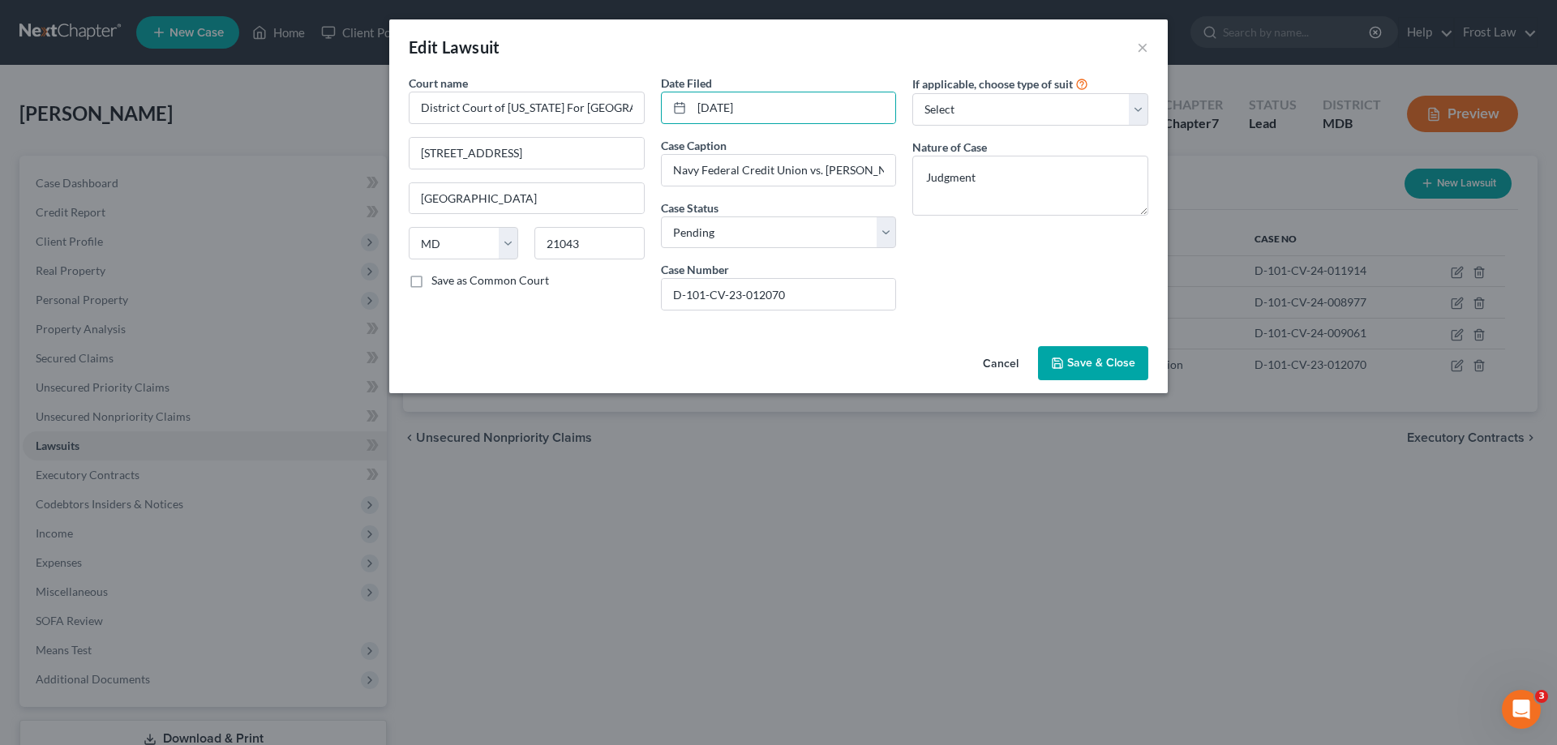
click at [961, 263] on div "If applicable, choose type of suit Select Repossession Garnishment Foreclosure …" at bounding box center [1030, 199] width 252 height 249
click at [1083, 365] on span "Save & Close" at bounding box center [1101, 363] width 68 height 14
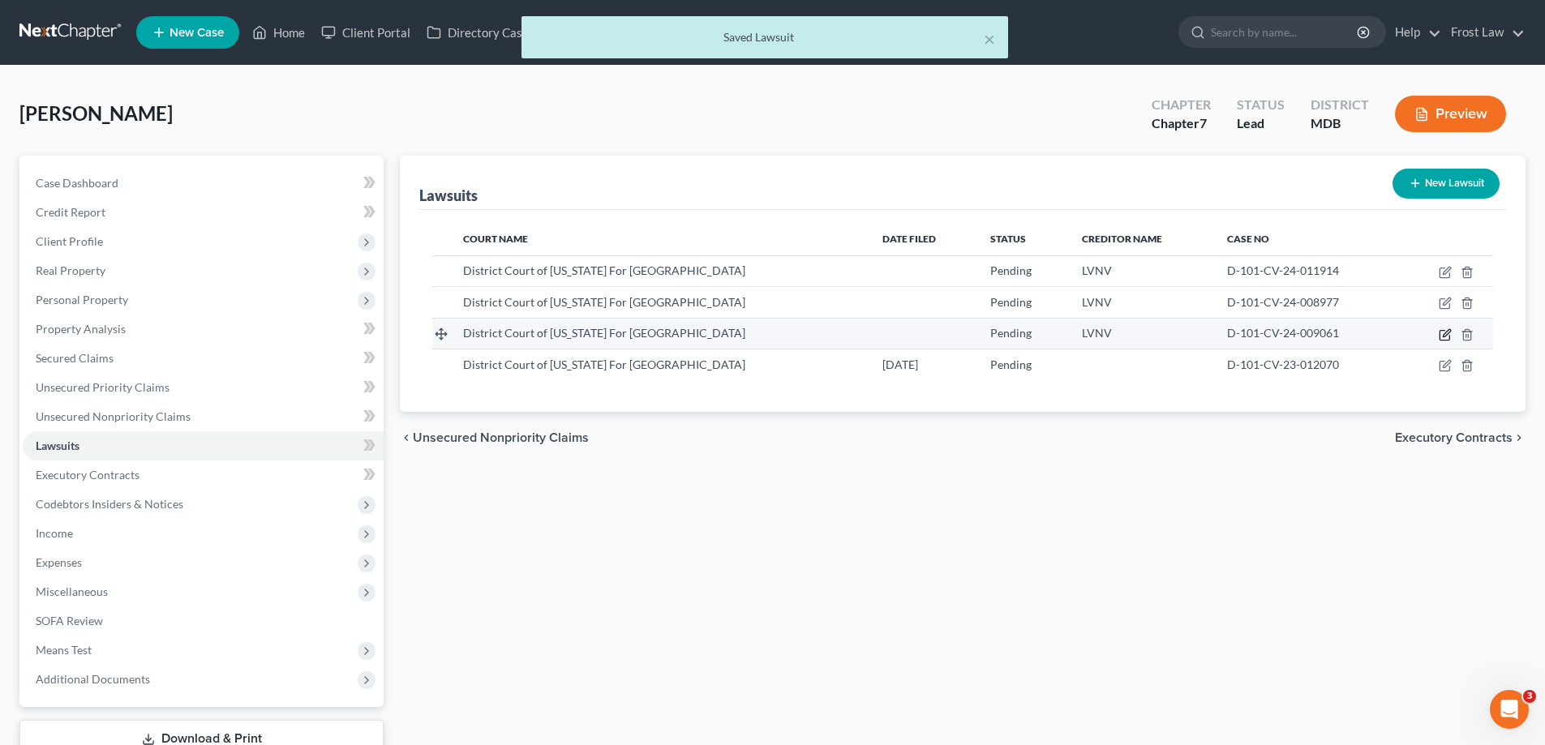
click at [1448, 338] on icon "button" at bounding box center [1445, 334] width 13 height 13
select select "21"
select select "0"
select select "42"
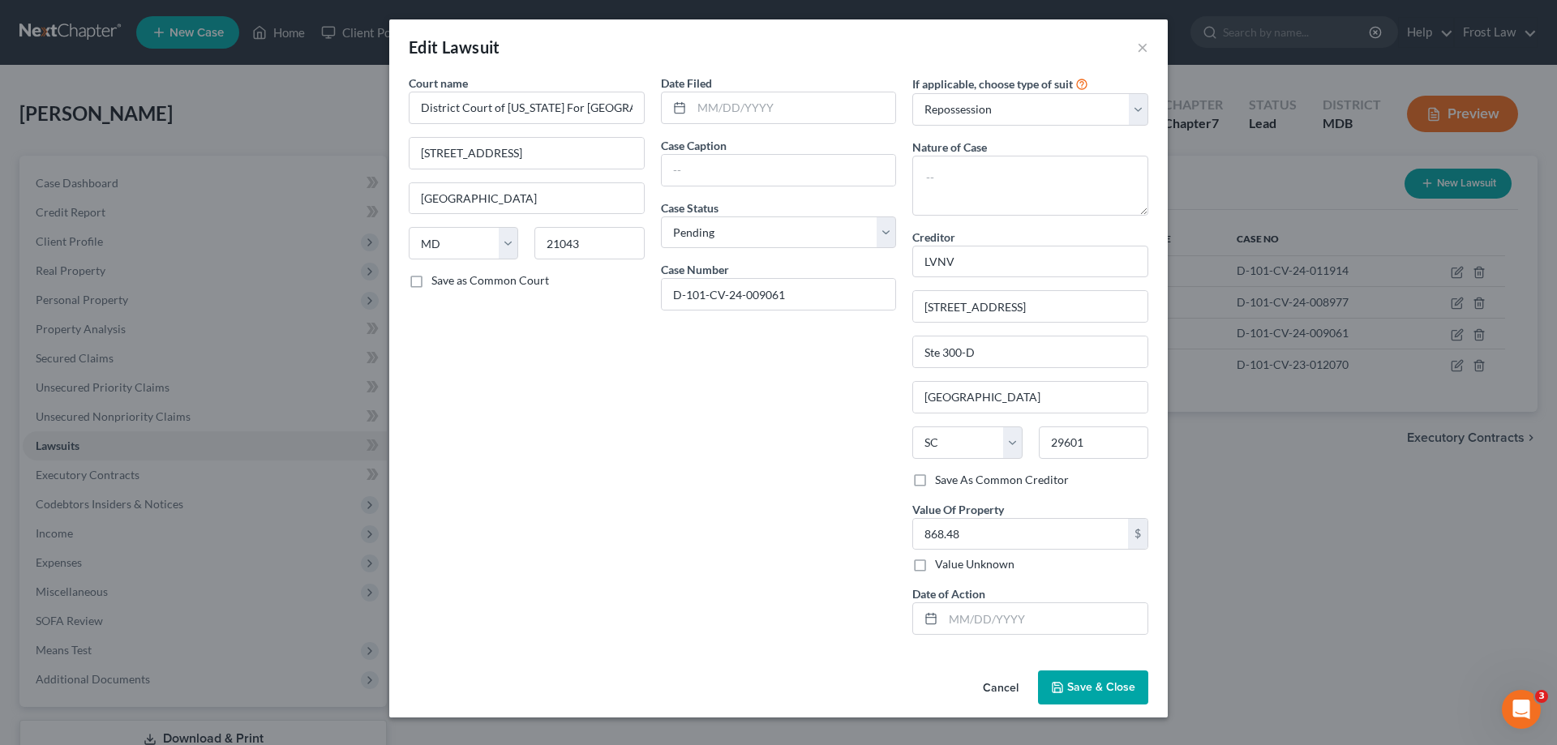
click at [994, 691] on button "Cancel" at bounding box center [1001, 688] width 62 height 32
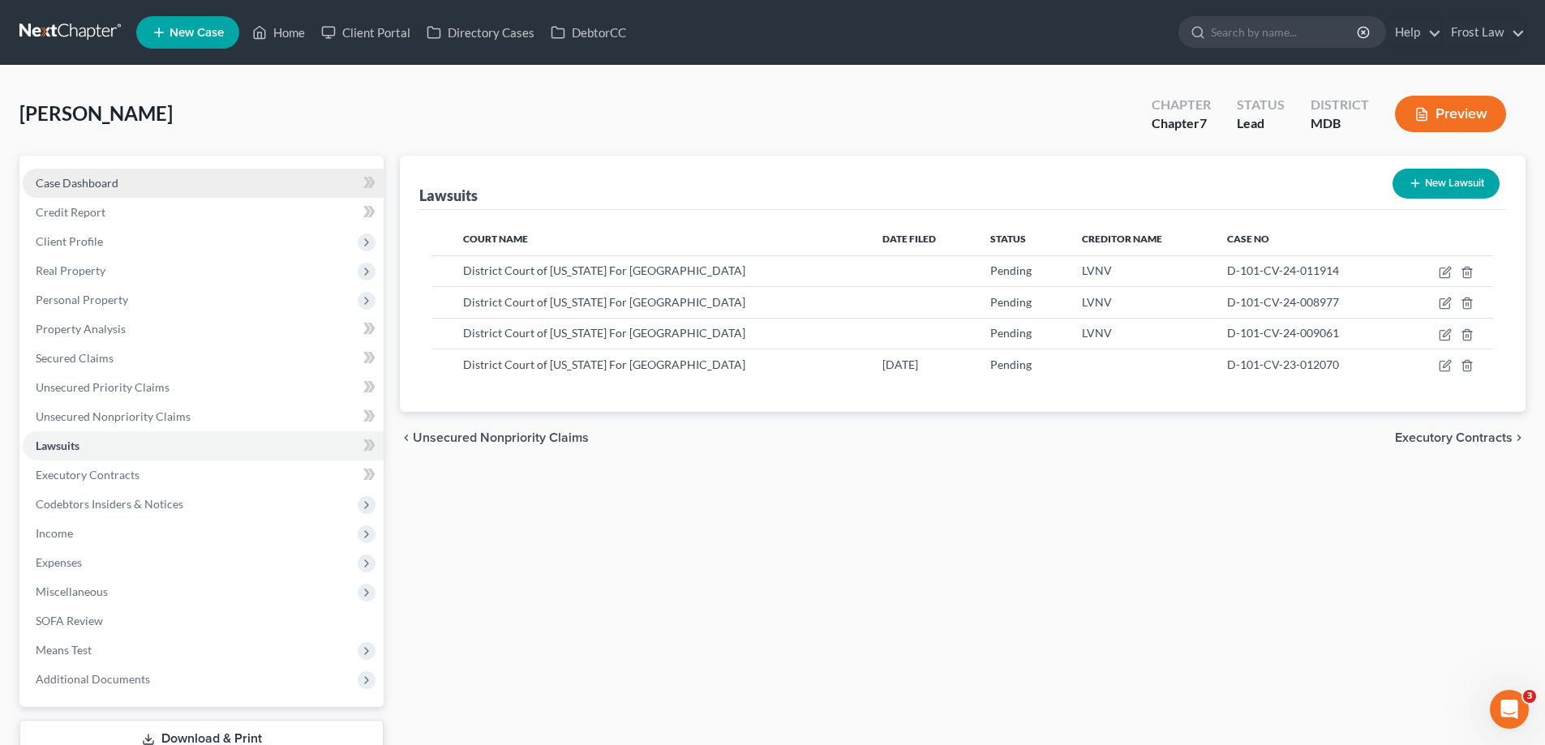
click at [110, 186] on span "Case Dashboard" at bounding box center [77, 183] width 83 height 14
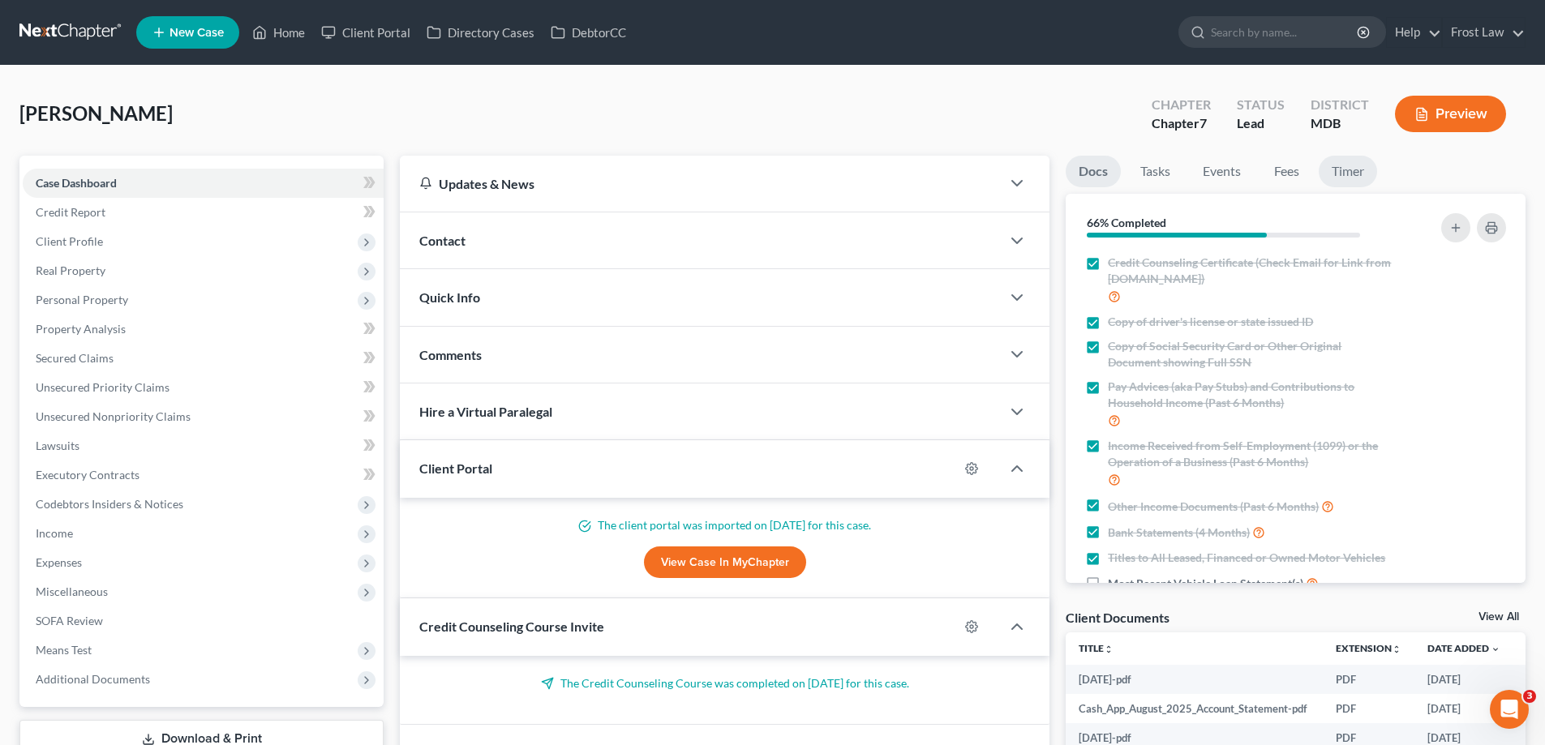
click at [1329, 177] on link "Timer" at bounding box center [1348, 172] width 58 height 32
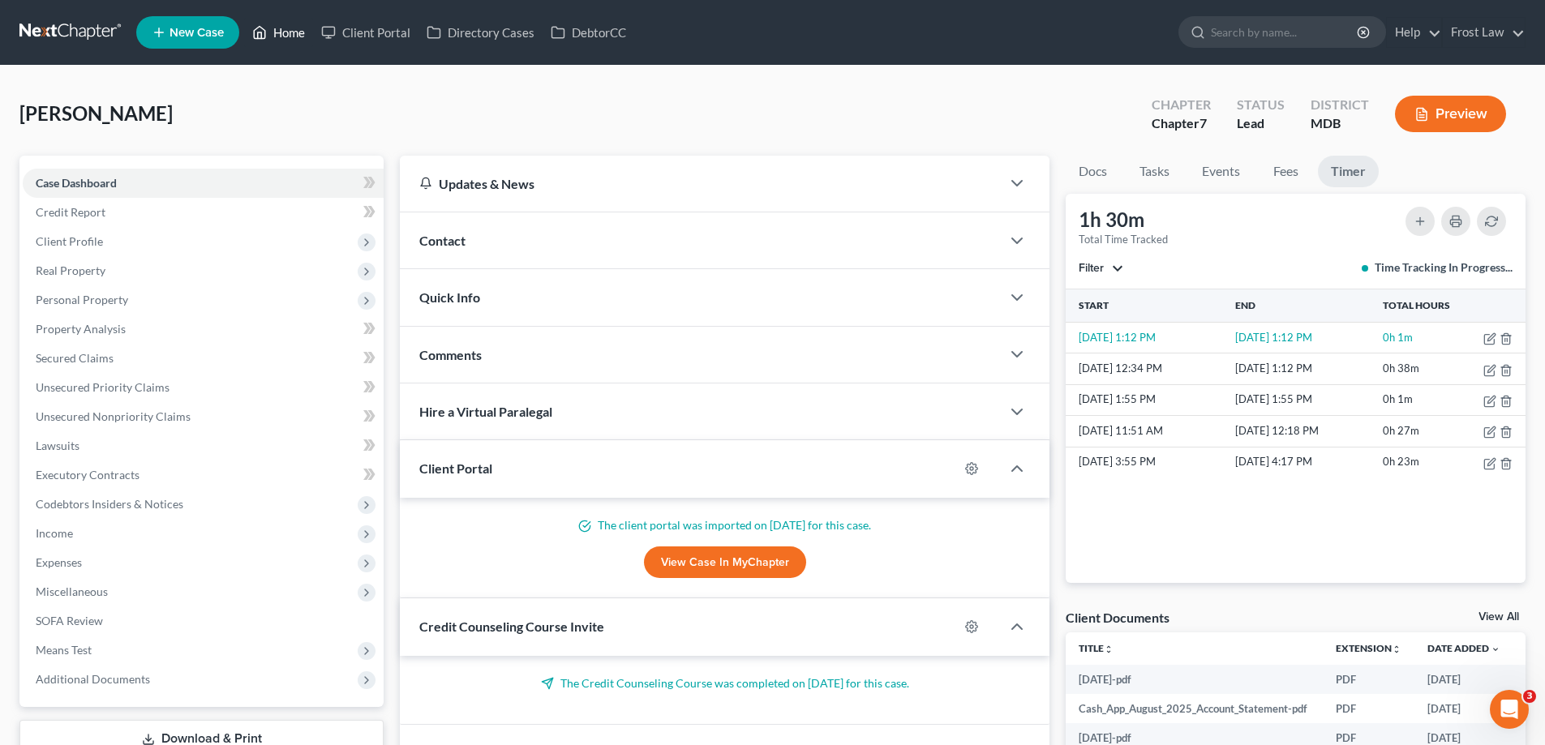
click at [264, 41] on icon at bounding box center [259, 32] width 15 height 19
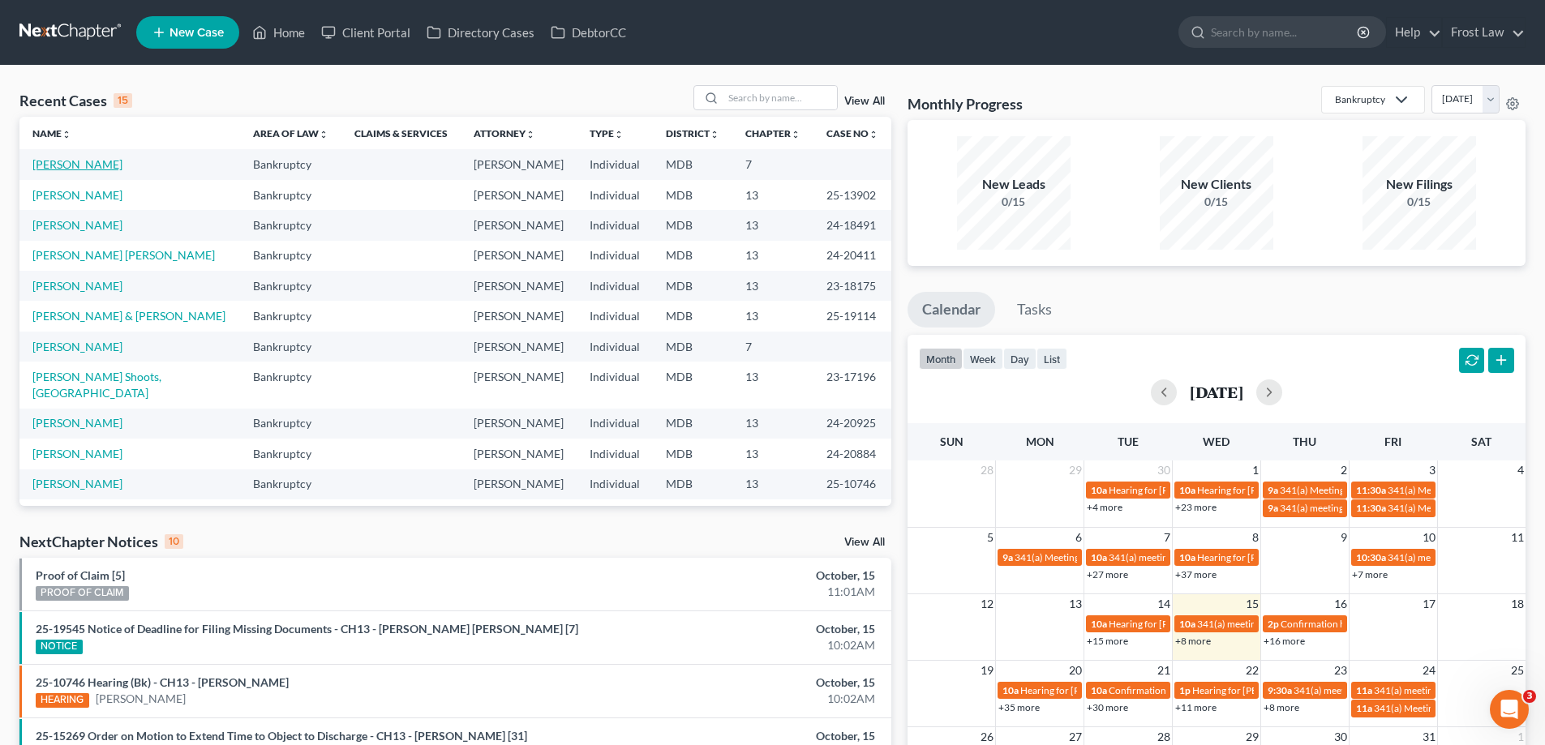
click at [94, 165] on link "[PERSON_NAME]" at bounding box center [77, 164] width 90 height 14
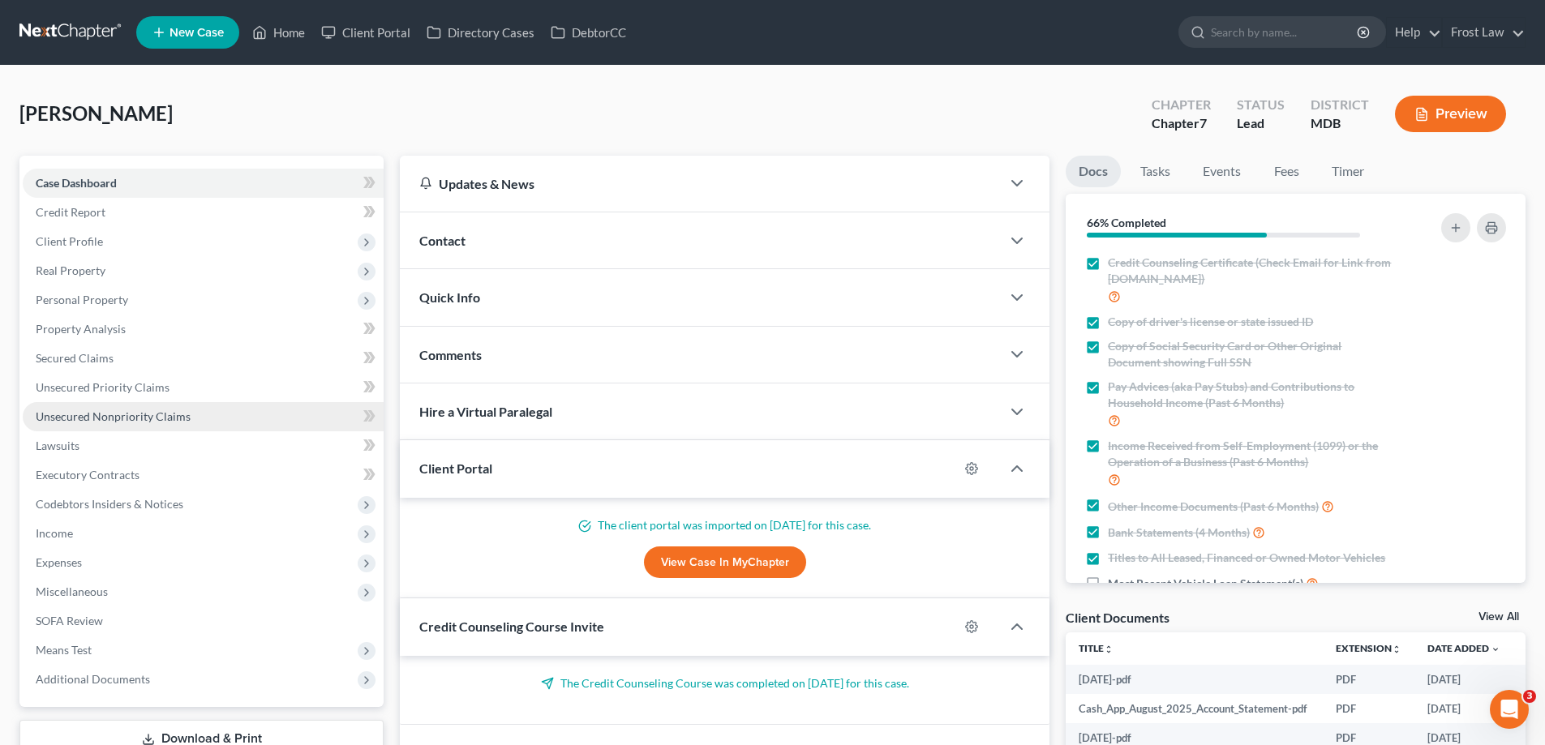
click at [127, 410] on span "Unsecured Nonpriority Claims" at bounding box center [113, 417] width 155 height 14
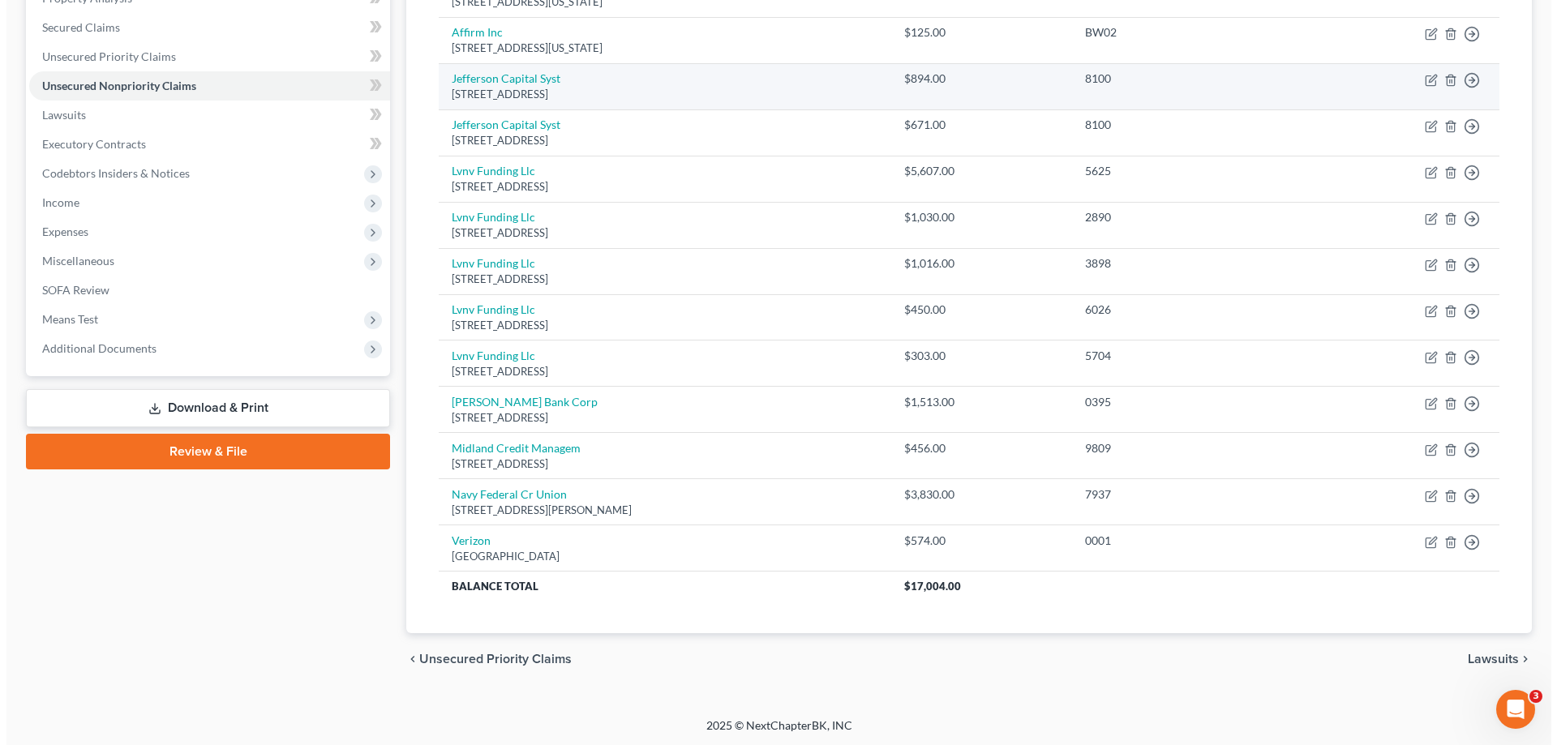
scroll to position [333, 0]
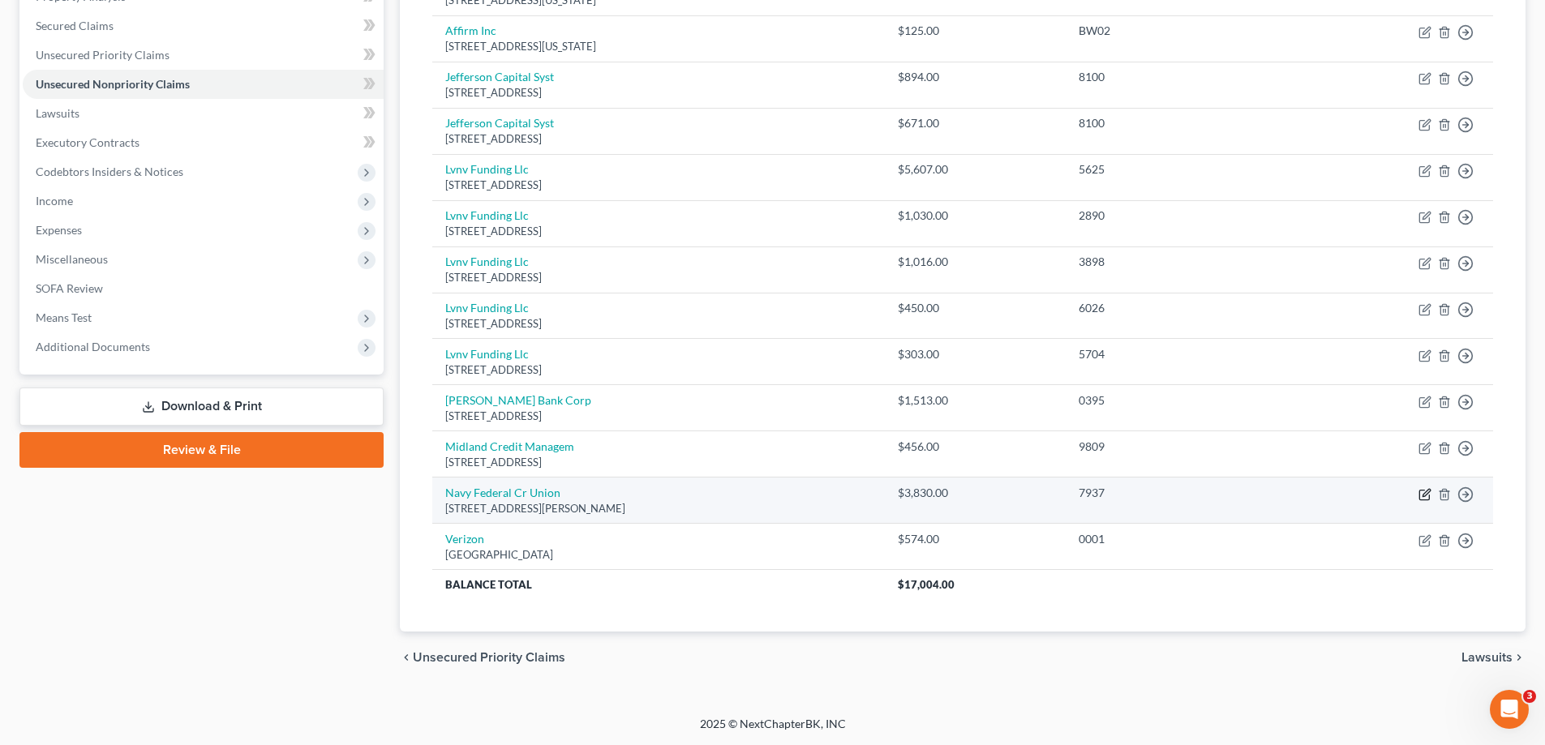
click at [1423, 496] on icon "button" at bounding box center [1425, 492] width 7 height 7
select select "48"
select select "2"
select select "0"
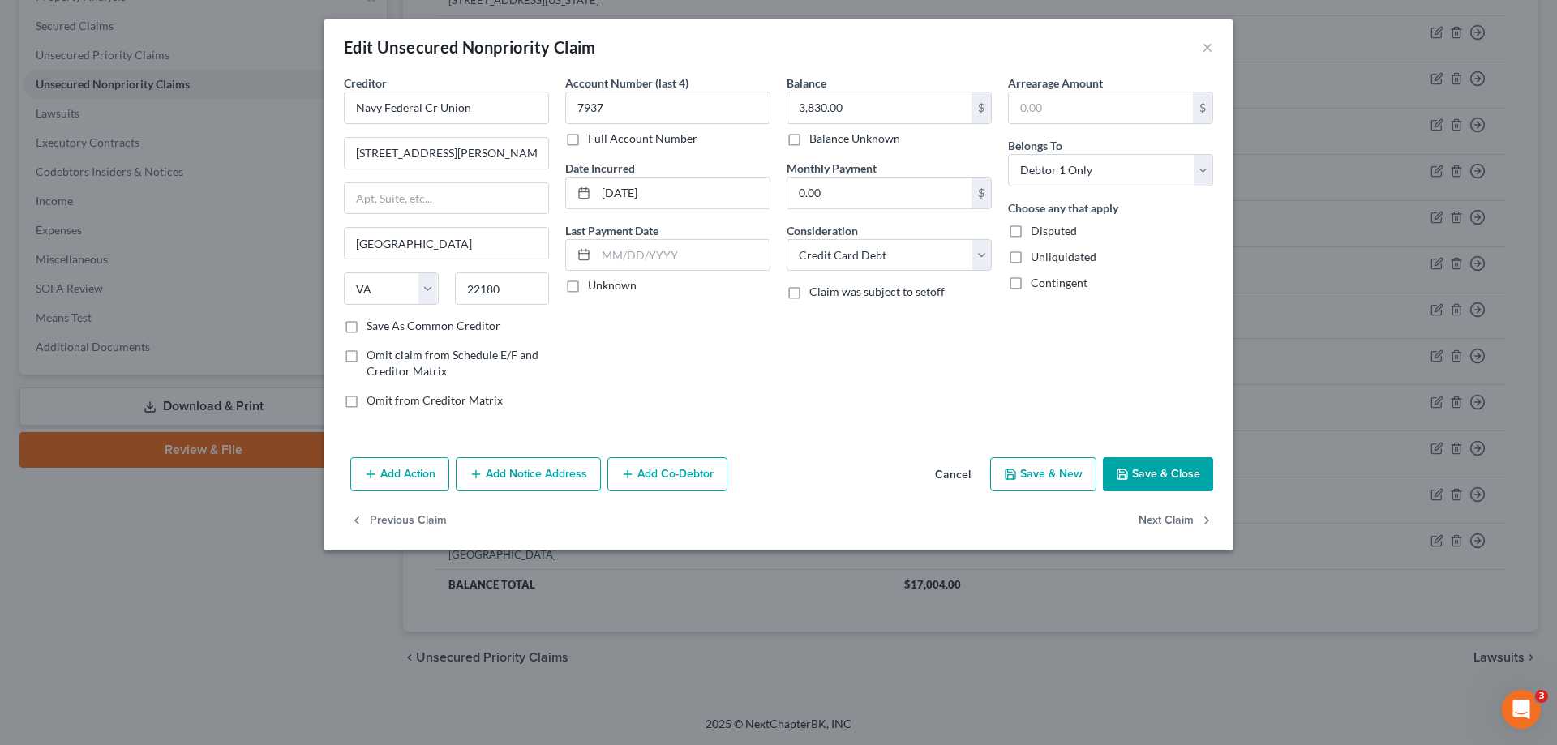
click at [544, 478] on button "Add Notice Address" at bounding box center [528, 474] width 145 height 34
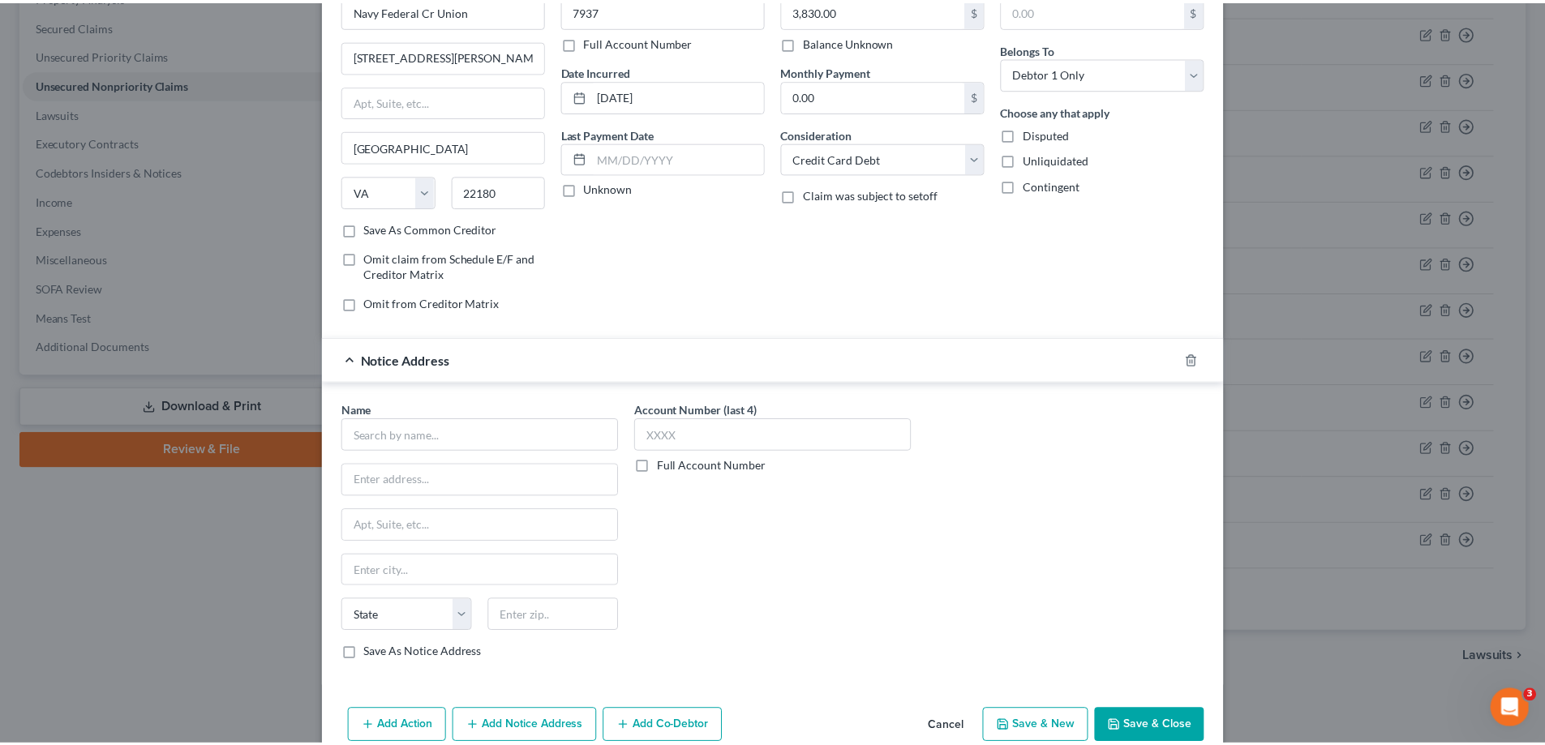
scroll to position [174, 0]
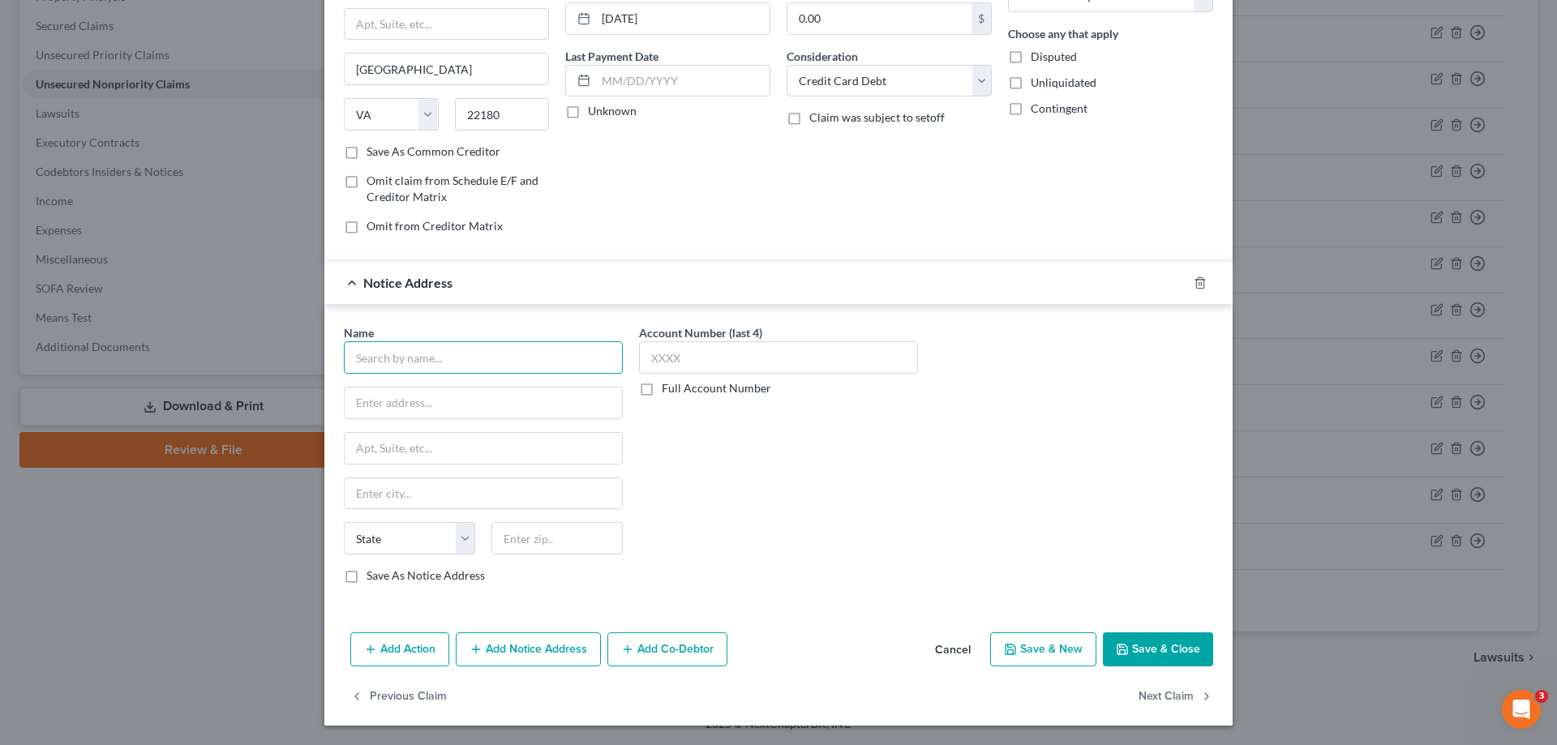
click at [463, 362] on input "text" at bounding box center [483, 357] width 279 height 32
paste input "Navy Federal Credit Union"
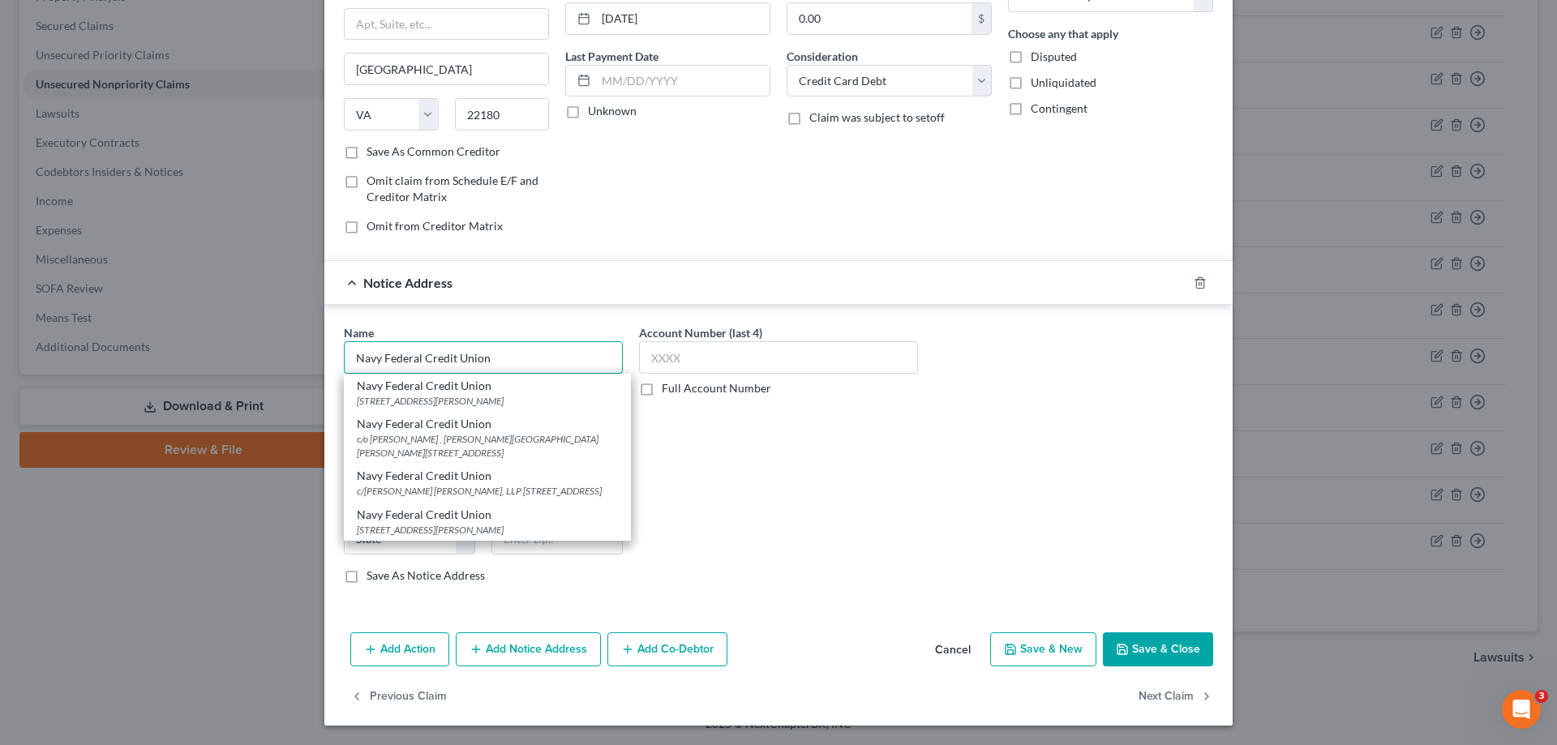
type input "Navy Federal Credit Union"
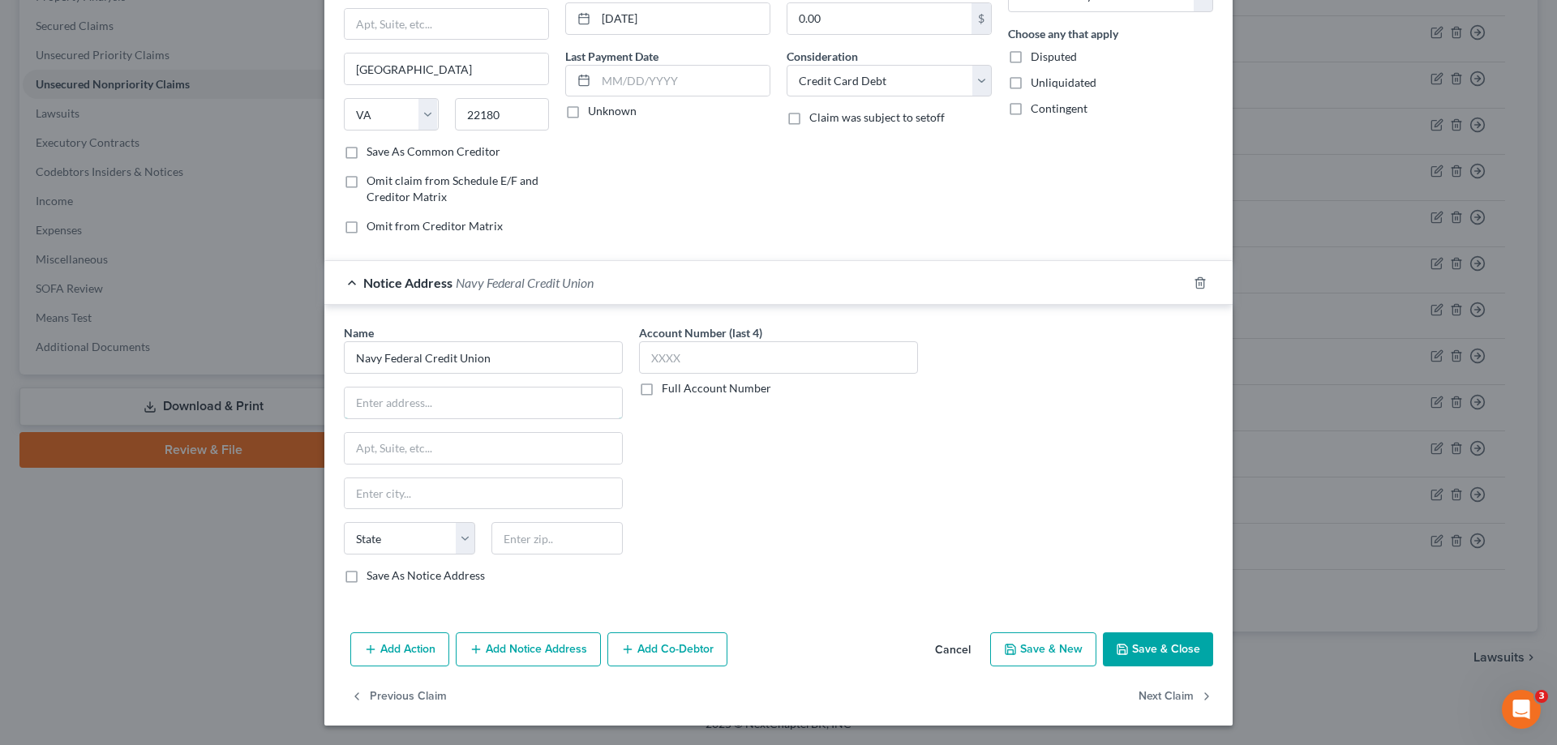
drag, startPoint x: 396, startPoint y: 390, endPoint x: 560, endPoint y: 313, distance: 181.8
click at [396, 390] on input "text" at bounding box center [483, 403] width 277 height 31
paste input "c/[PERSON_NAME] [PERSON_NAME] LLP"
type input "c/[PERSON_NAME] [PERSON_NAME] LLP"
drag, startPoint x: 458, startPoint y: 438, endPoint x: 562, endPoint y: 451, distance: 104.6
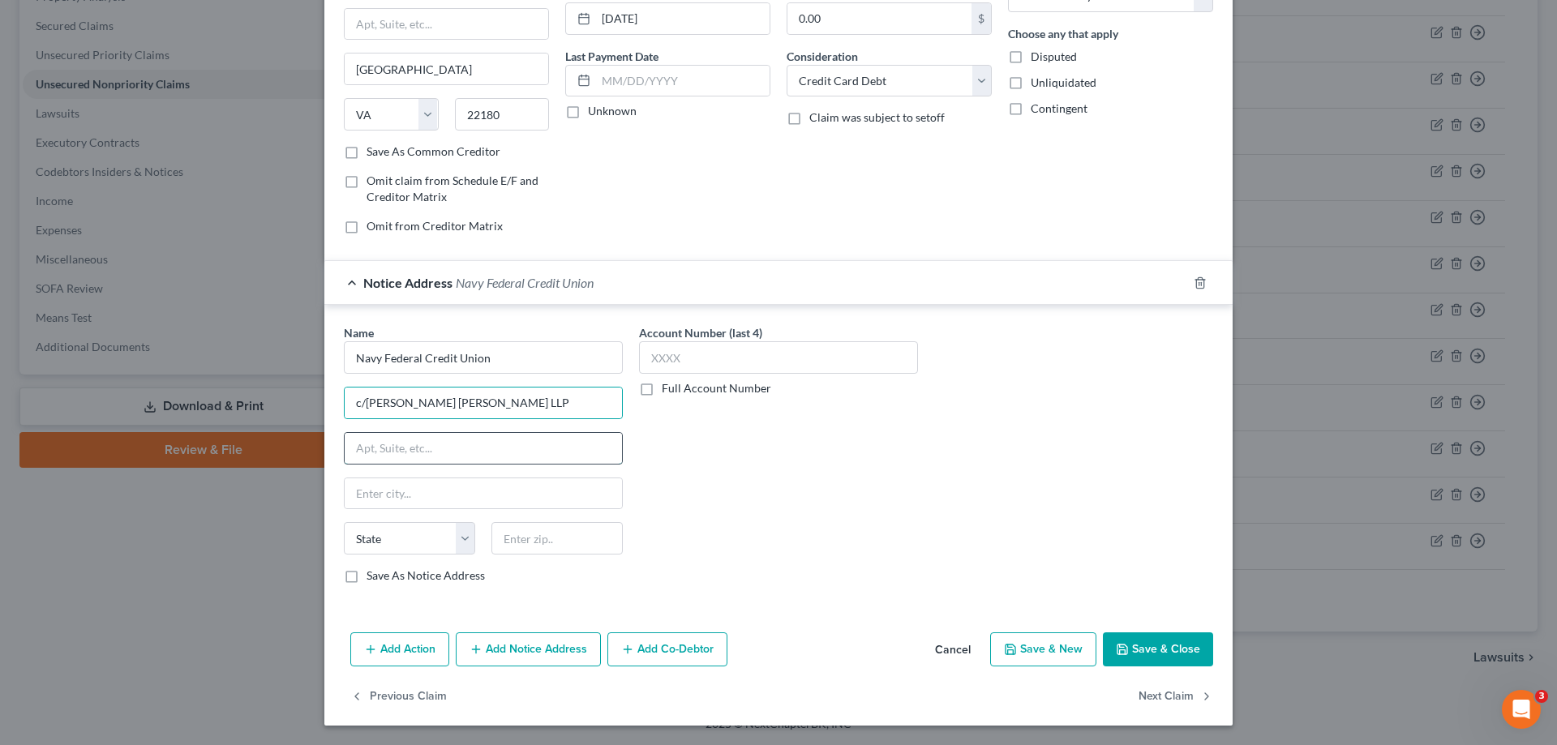
click at [458, 438] on input "text" at bounding box center [483, 448] width 277 height 31
paste input "[STREET_ADDRESS]"
type input "[STREET_ADDRESS]"
click at [818, 502] on div "Account Number (last 4) Full Account Number" at bounding box center [778, 460] width 295 height 272
drag, startPoint x: 562, startPoint y: 549, endPoint x: 578, endPoint y: 556, distance: 17.5
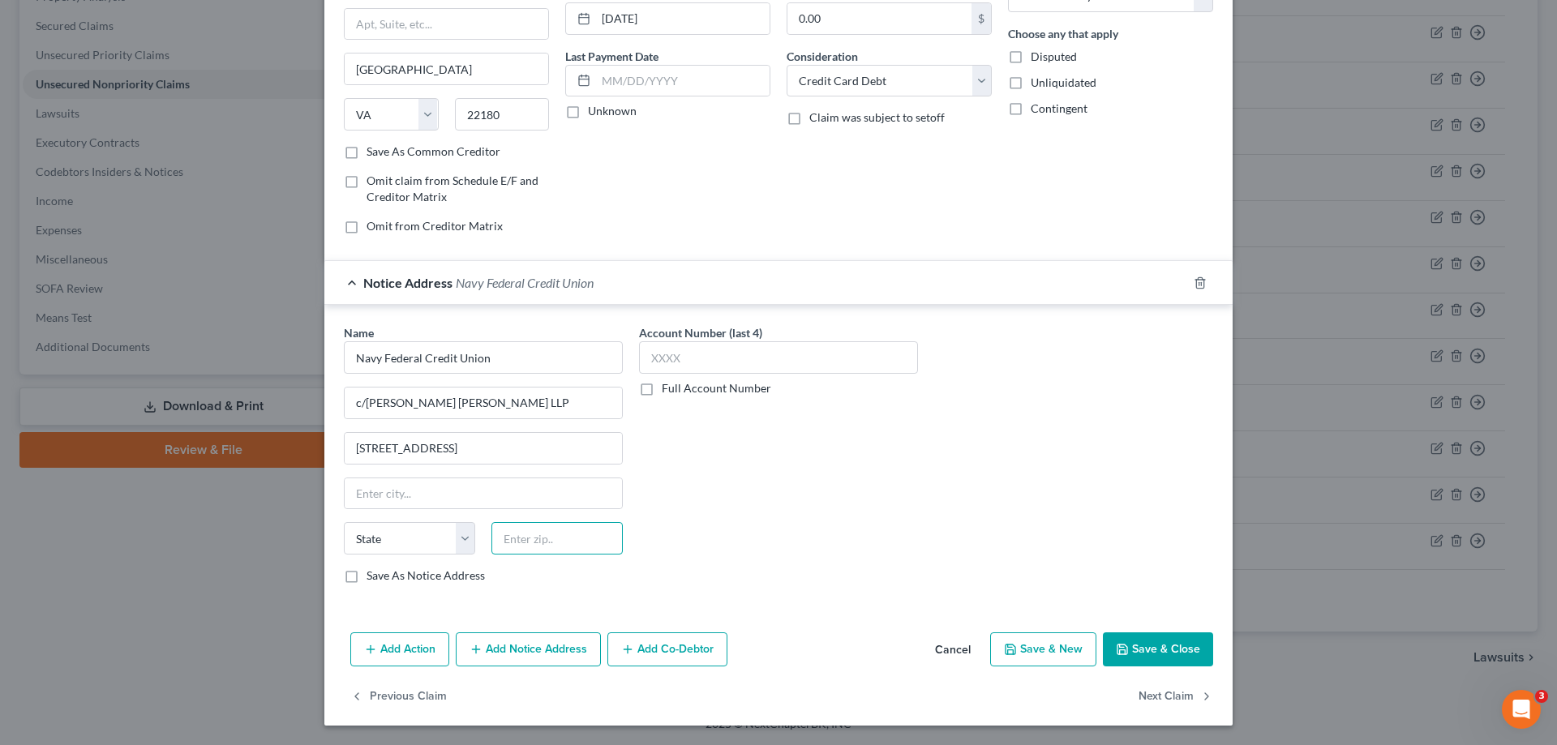
click at [562, 549] on input "text" at bounding box center [556, 538] width 131 height 32
type input "20852"
type input "[GEOGRAPHIC_DATA]"
select select "21"
click at [571, 503] on input "[GEOGRAPHIC_DATA]" at bounding box center [483, 493] width 277 height 31
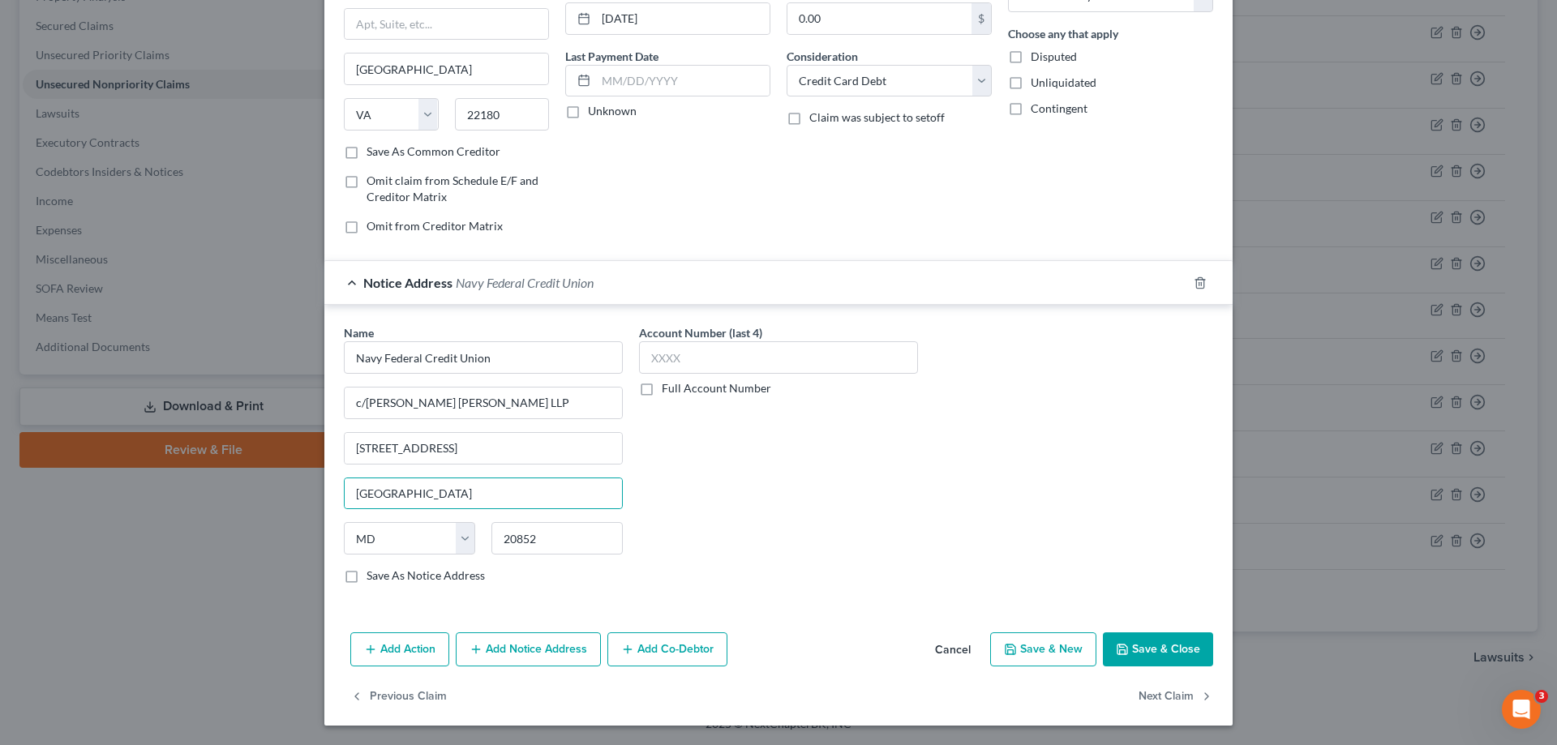
click at [809, 511] on div "Account Number (last 4) Full Account Number" at bounding box center [778, 460] width 295 height 272
click at [1162, 649] on button "Save & Close" at bounding box center [1158, 650] width 110 height 34
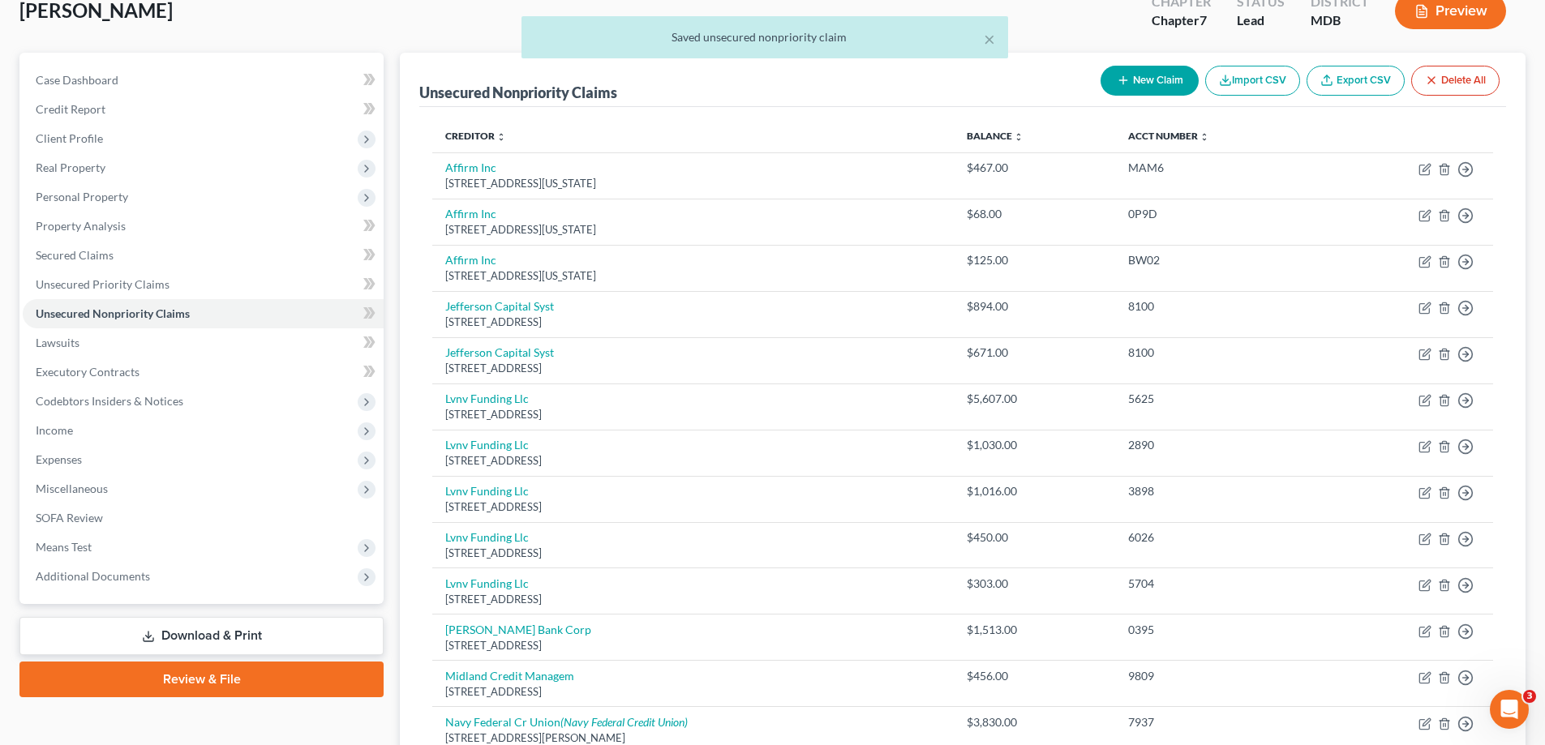
scroll to position [0, 0]
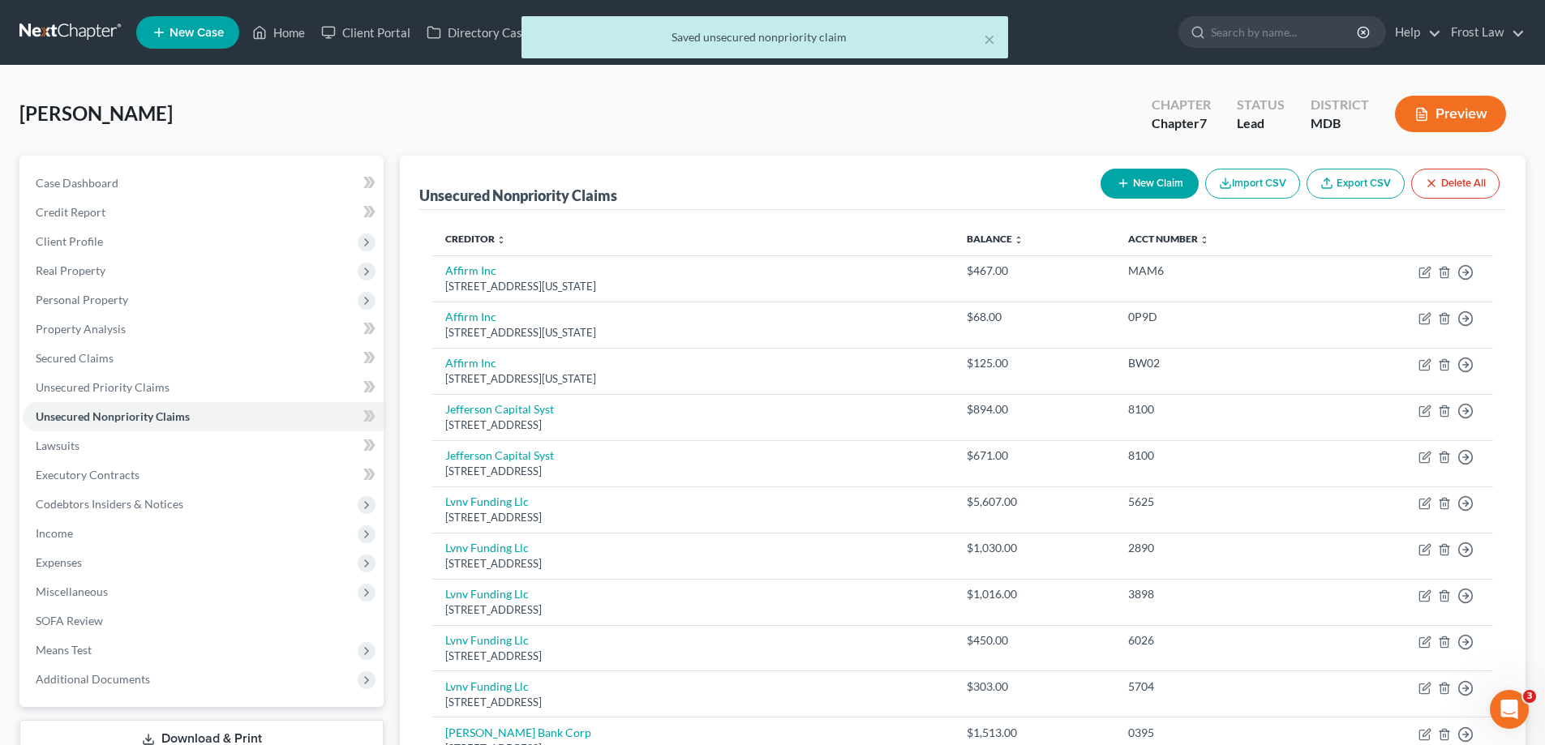
click at [281, 26] on div "× Saved unsecured nonpriority claim" at bounding box center [764, 41] width 1545 height 50
click at [993, 35] on button "×" at bounding box center [989, 38] width 11 height 19
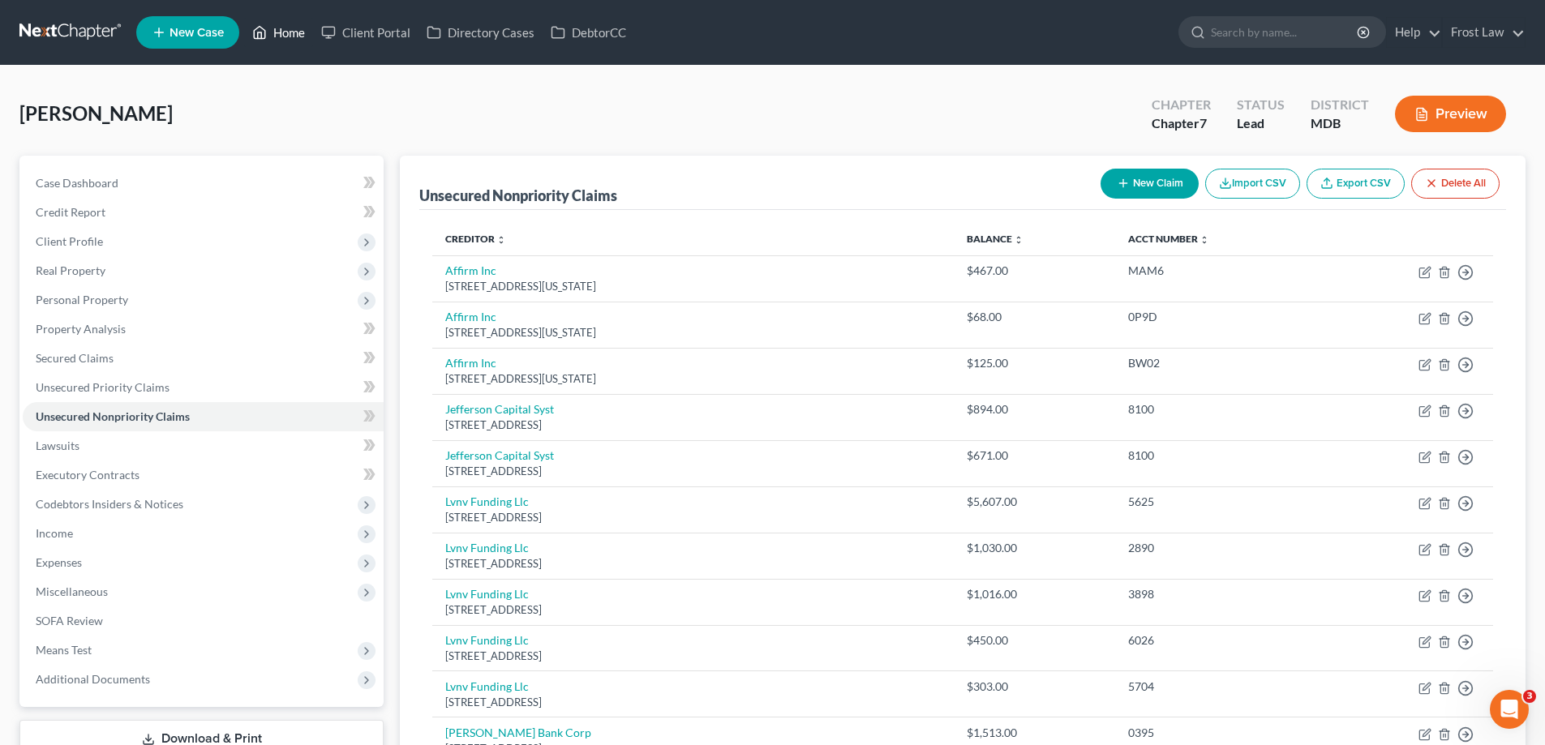
click at [285, 25] on link "Home" at bounding box center [278, 32] width 69 height 29
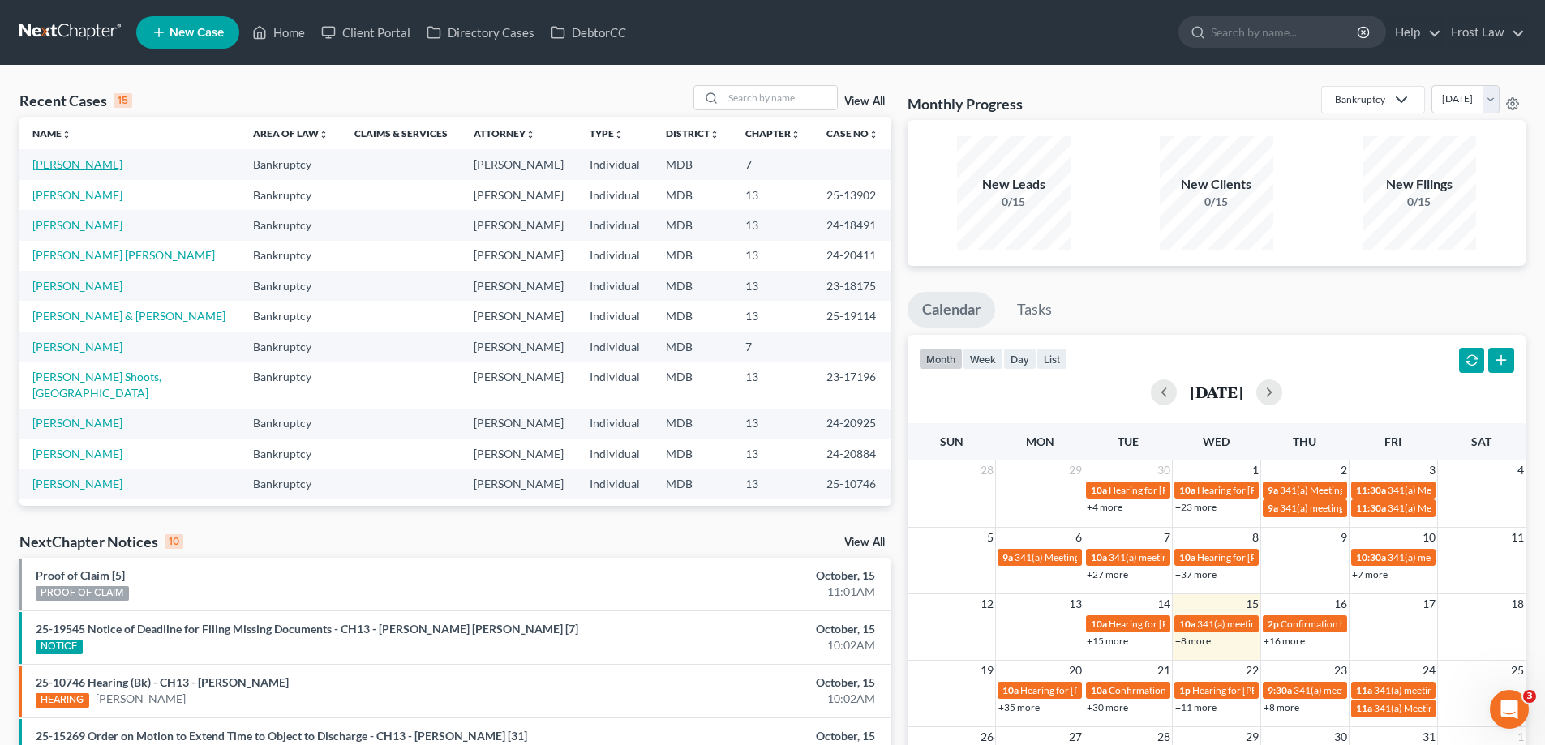
click at [102, 166] on link "[PERSON_NAME]" at bounding box center [77, 164] width 90 height 14
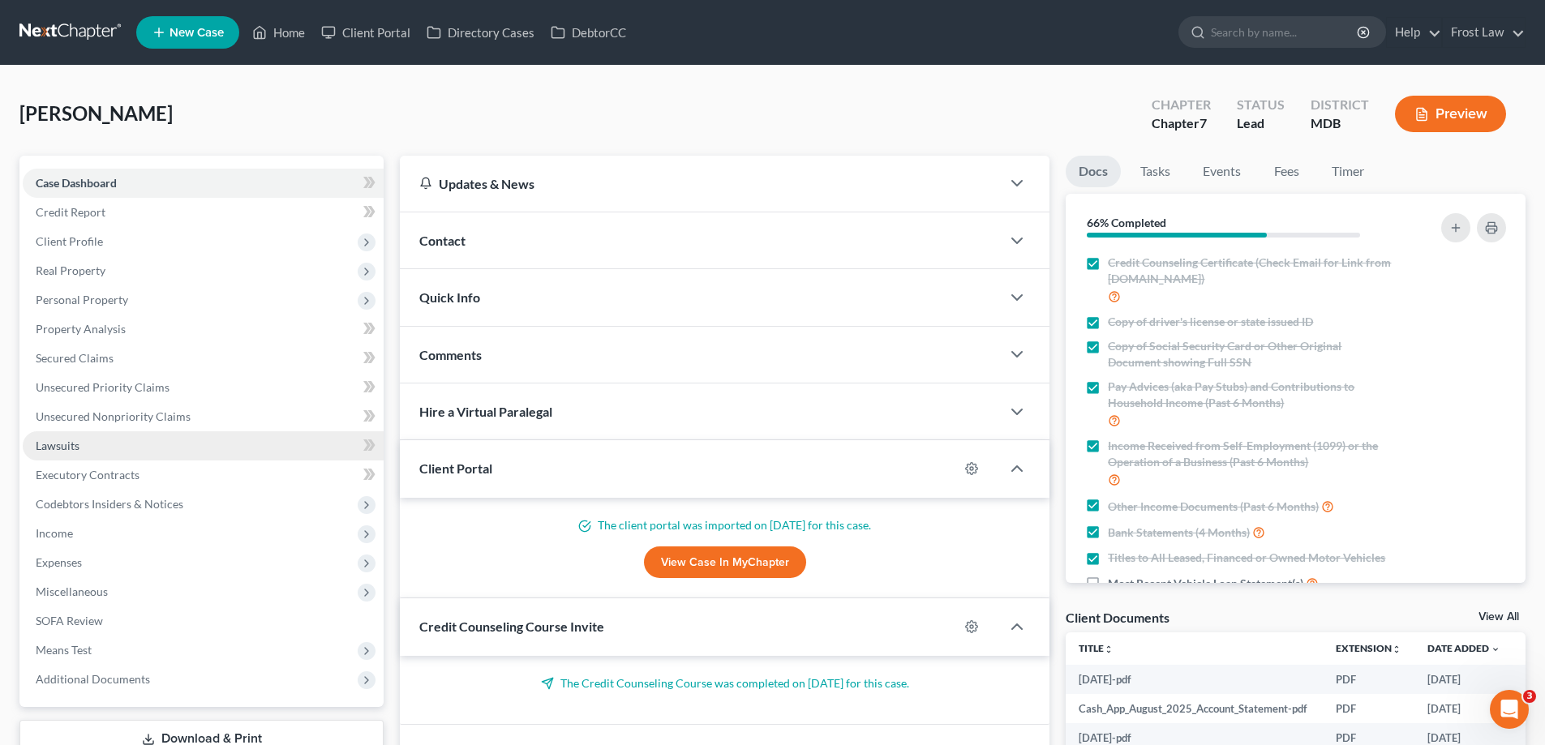
click at [109, 443] on link "Lawsuits" at bounding box center [203, 445] width 361 height 29
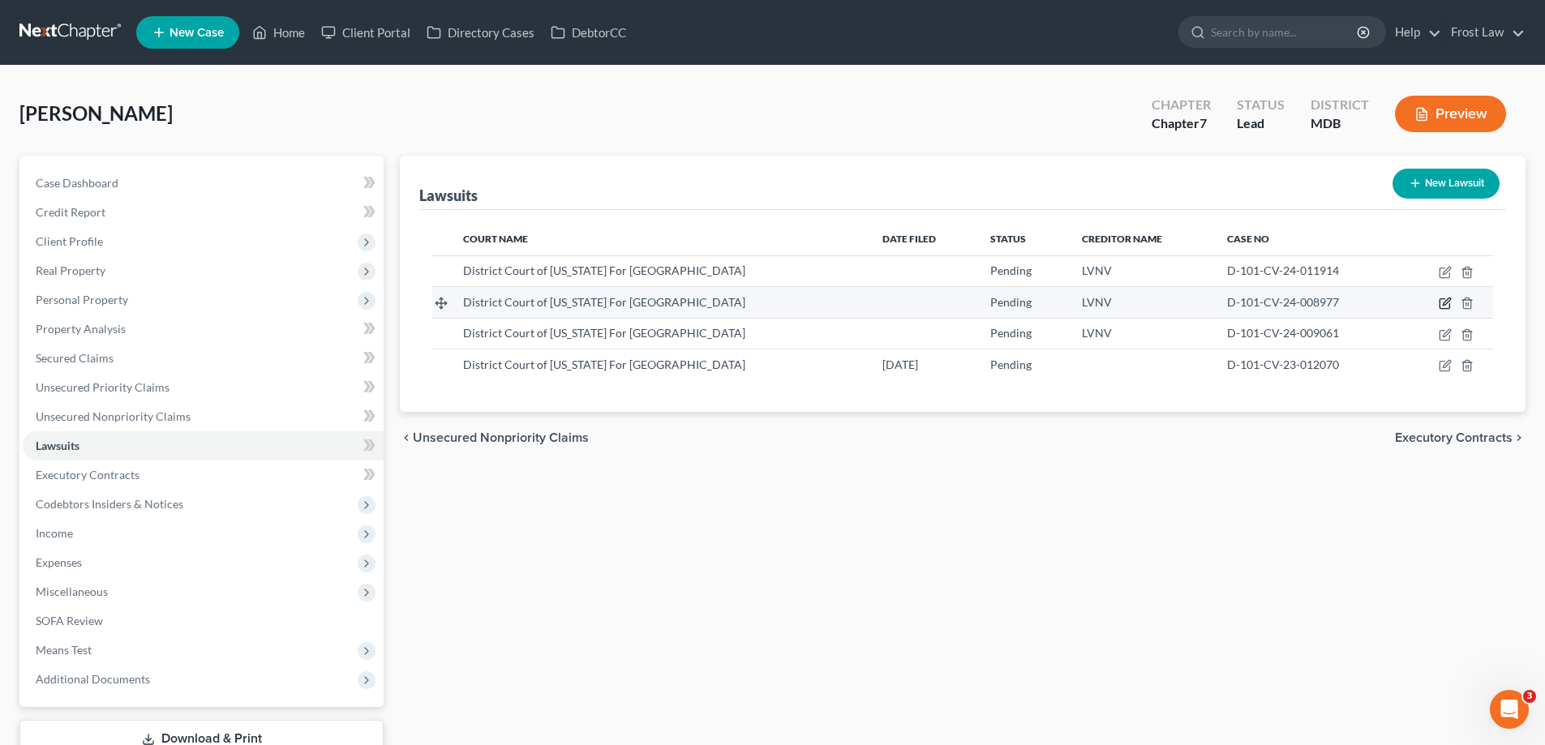
click at [1440, 309] on icon "button" at bounding box center [1444, 304] width 10 height 10
select select "21"
select select "0"
select select "42"
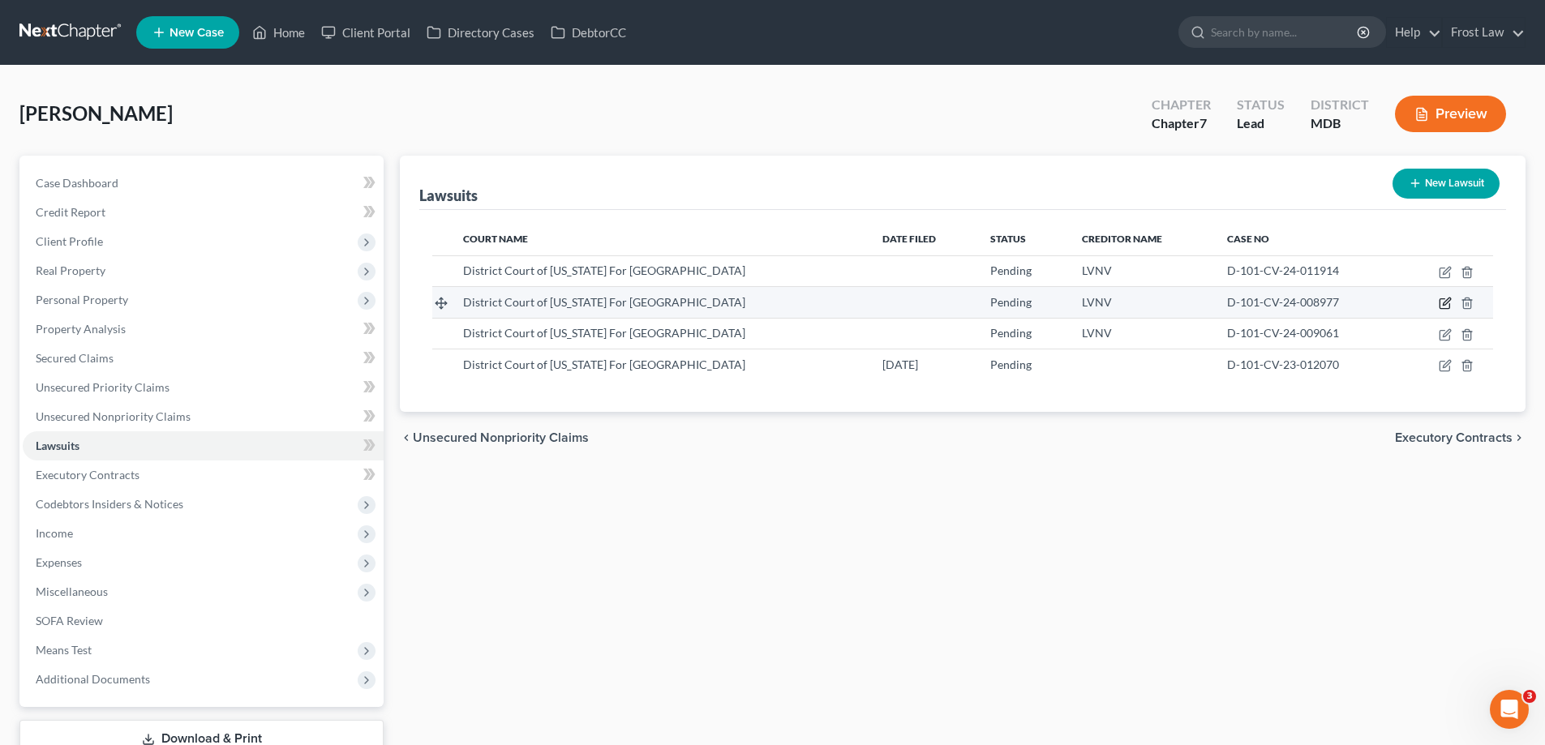
click at [1448, 304] on icon "button" at bounding box center [1445, 303] width 13 height 13
select select "21"
select select "0"
select select "42"
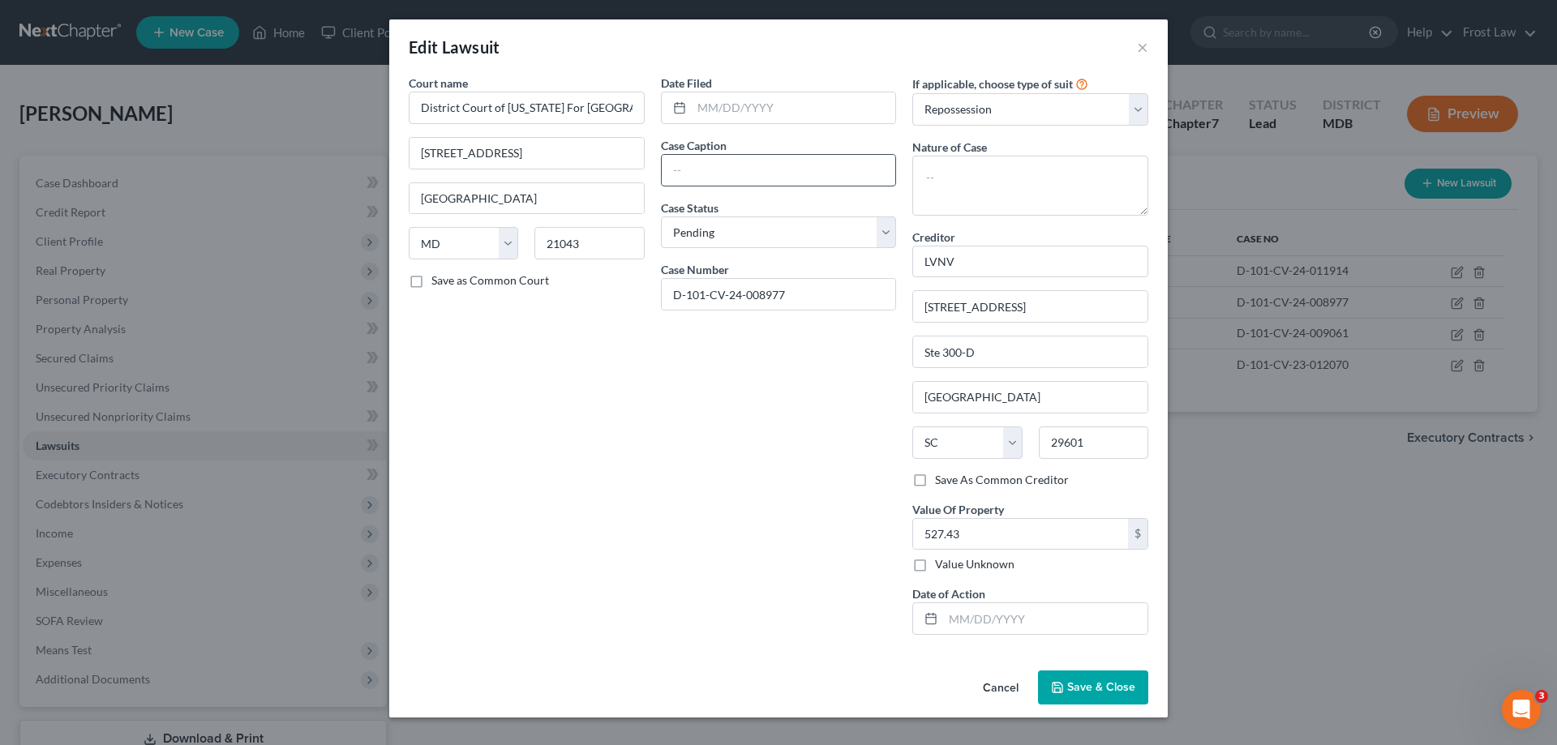
click at [766, 175] on input "text" at bounding box center [779, 170] width 234 height 31
paste input "LVNV Funding LLC vs. [PERSON_NAME]"
type input "LVNV Funding LLC vs. [PERSON_NAME]"
click at [765, 115] on input "text" at bounding box center [794, 107] width 204 height 31
paste input "[DATE]"
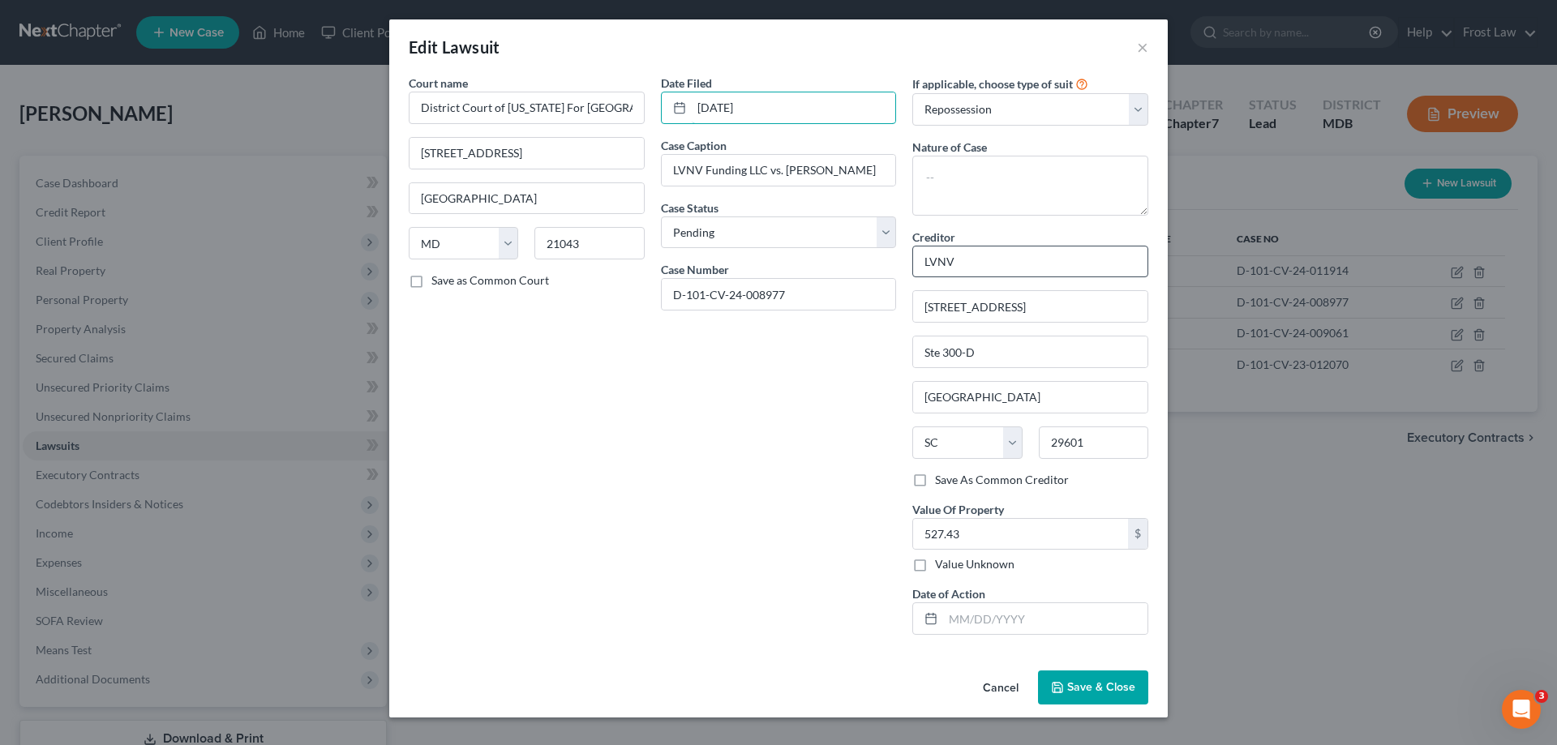
type input "[DATE]"
drag, startPoint x: 994, startPoint y: 255, endPoint x: 899, endPoint y: 265, distance: 95.4
click at [899, 265] on div "Court name * District Court of [US_STATE] For [GEOGRAPHIC_DATA] [GEOGRAPHIC_DAT…" at bounding box center [779, 361] width 756 height 573
drag, startPoint x: 1064, startPoint y: 311, endPoint x: 929, endPoint y: 310, distance: 134.6
click at [929, 310] on input "[STREET_ADDRESS]" at bounding box center [1030, 306] width 234 height 31
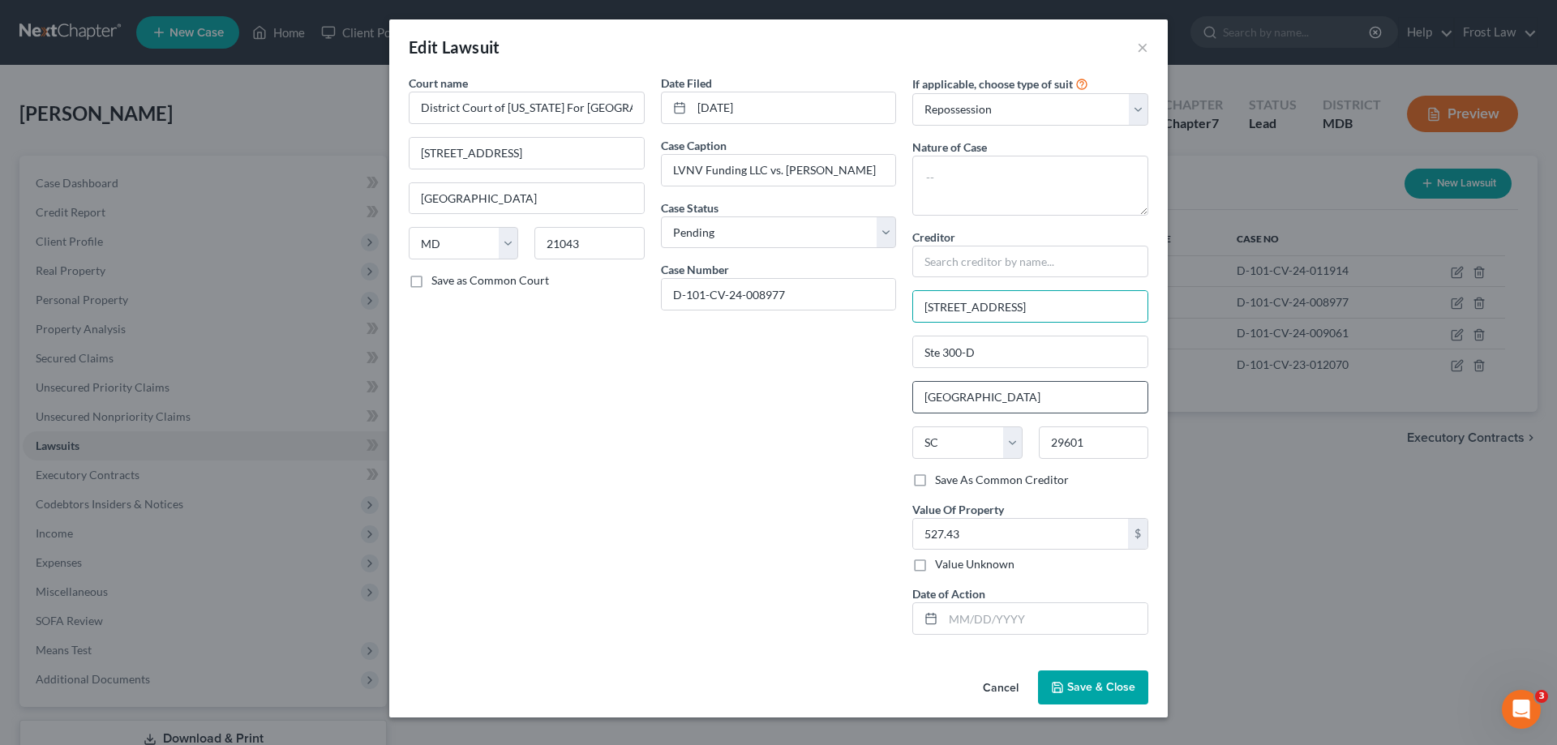
type input "3"
drag, startPoint x: 987, startPoint y: 357, endPoint x: 1005, endPoint y: 410, distance: 55.7
click at [904, 350] on div "If applicable, choose type of suit Select Repossession Garnishment Foreclosure …" at bounding box center [1030, 361] width 252 height 573
drag, startPoint x: 1008, startPoint y: 393, endPoint x: 965, endPoint y: 440, distance: 63.7
click at [901, 386] on div "Court name * District Court of [US_STATE] For [GEOGRAPHIC_DATA] [GEOGRAPHIC_DAT…" at bounding box center [779, 361] width 756 height 573
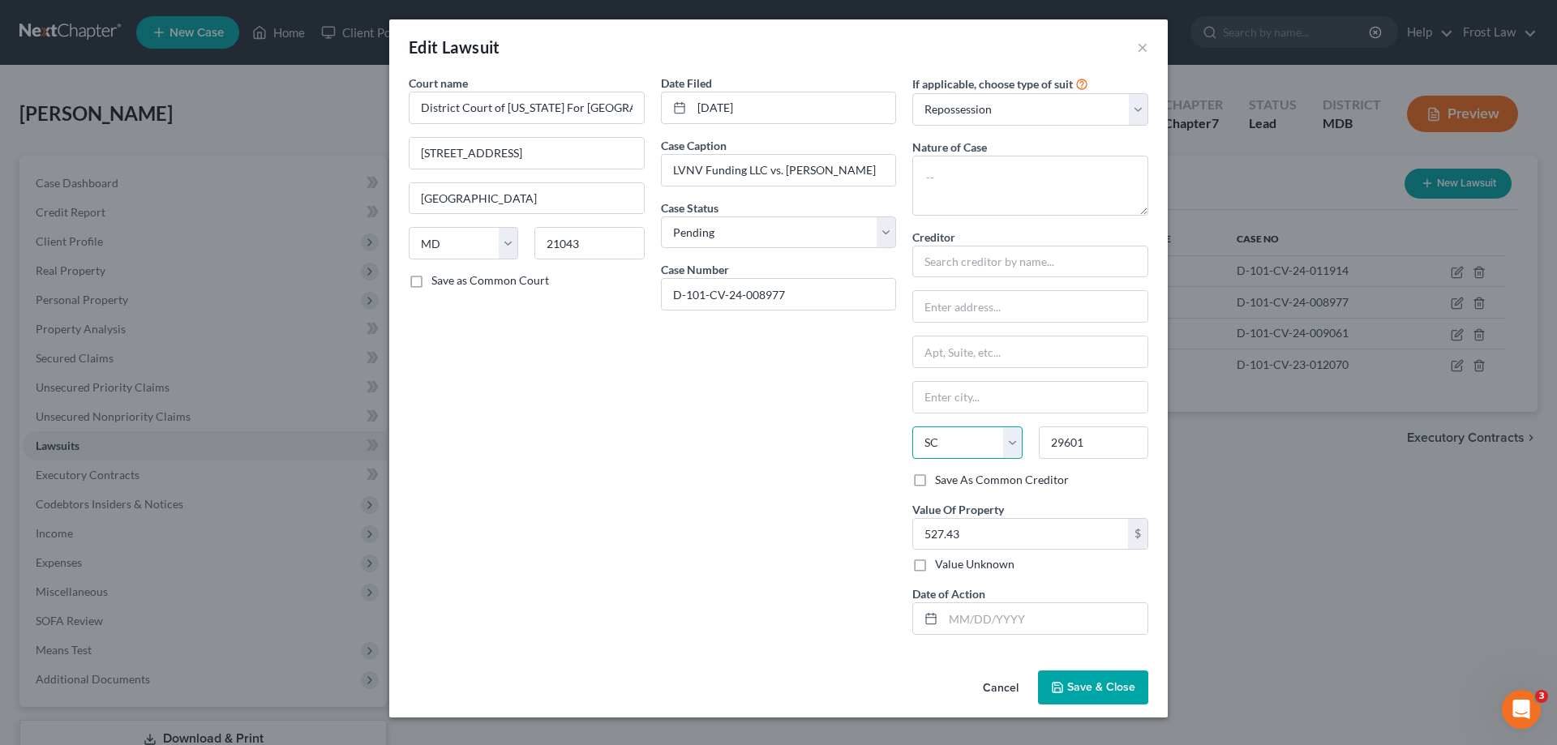
click at [959, 440] on select "State [US_STATE] AK AR AZ CA CO CT DE DC [GEOGRAPHIC_DATA] [GEOGRAPHIC_DATA] GU…" at bounding box center [966, 443] width 109 height 32
select select
click at [912, 427] on select "State [US_STATE] AK AR AZ CA CO CT DE DC [GEOGRAPHIC_DATA] [GEOGRAPHIC_DATA] GU…" at bounding box center [966, 443] width 109 height 32
drag, startPoint x: 1101, startPoint y: 436, endPoint x: 1028, endPoint y: 441, distance: 74.0
click at [1028, 441] on div "State [US_STATE] AK AR AZ CA CO CT DE DC [GEOGRAPHIC_DATA] [GEOGRAPHIC_DATA] GU…" at bounding box center [1030, 449] width 252 height 45
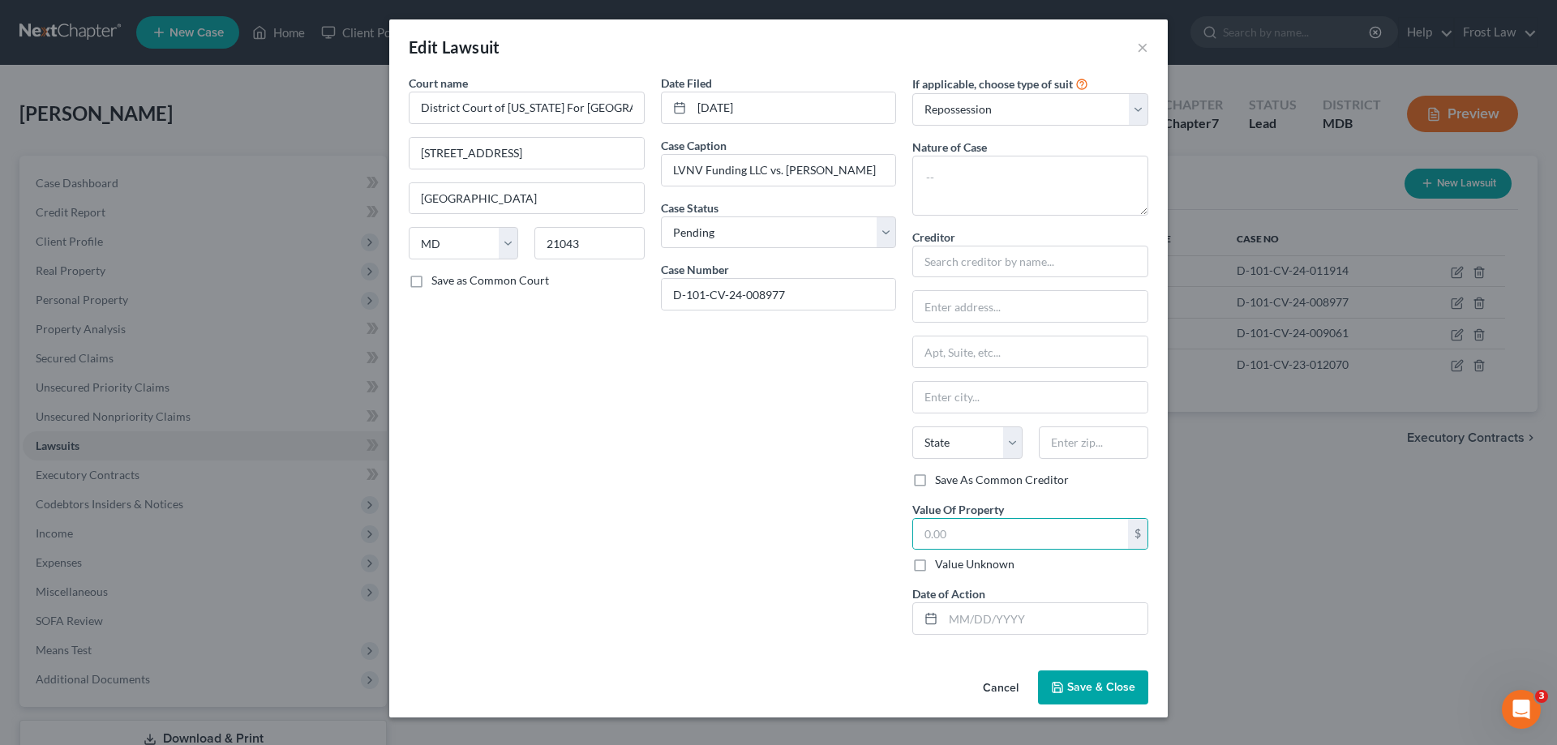
click at [831, 527] on div "Date Filed [DATE] Case Caption LVNV Funding LLC vs. [PERSON_NAME] Case Status *…" at bounding box center [779, 361] width 252 height 573
drag, startPoint x: 998, startPoint y: 113, endPoint x: 998, endPoint y: 123, distance: 10.6
click at [998, 113] on select "Select Repossession Garnishment Foreclosure Attached, Seized, Or Levied Other" at bounding box center [1030, 109] width 236 height 32
select select
click at [912, 93] on select "Select Repossession Garnishment Foreclosure Attached, Seized, Or Levied Other" at bounding box center [1030, 109] width 236 height 32
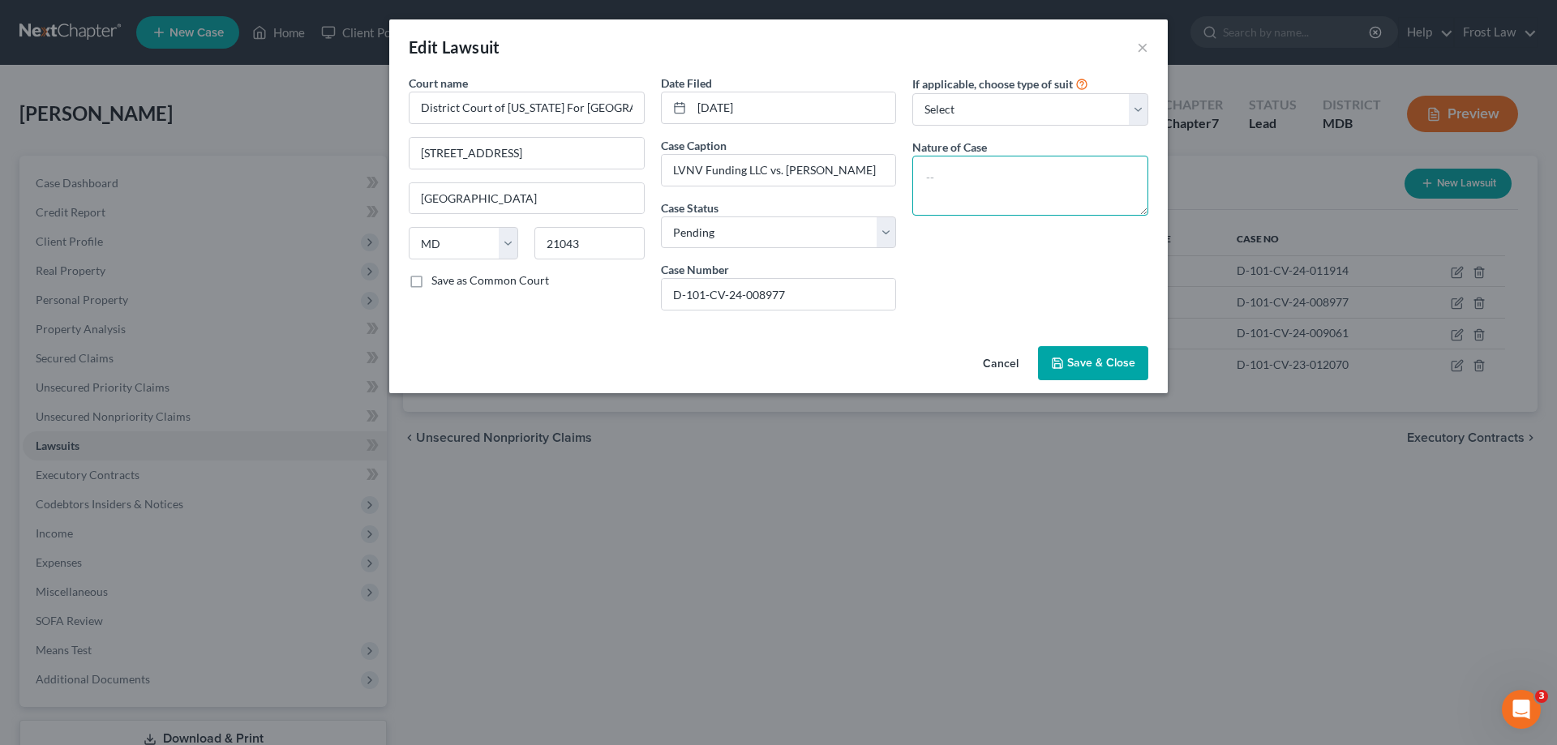
click at [1002, 174] on textarea at bounding box center [1030, 186] width 236 height 60
type textarea "Judgment"
click at [1081, 371] on button "Save & Close" at bounding box center [1093, 363] width 110 height 34
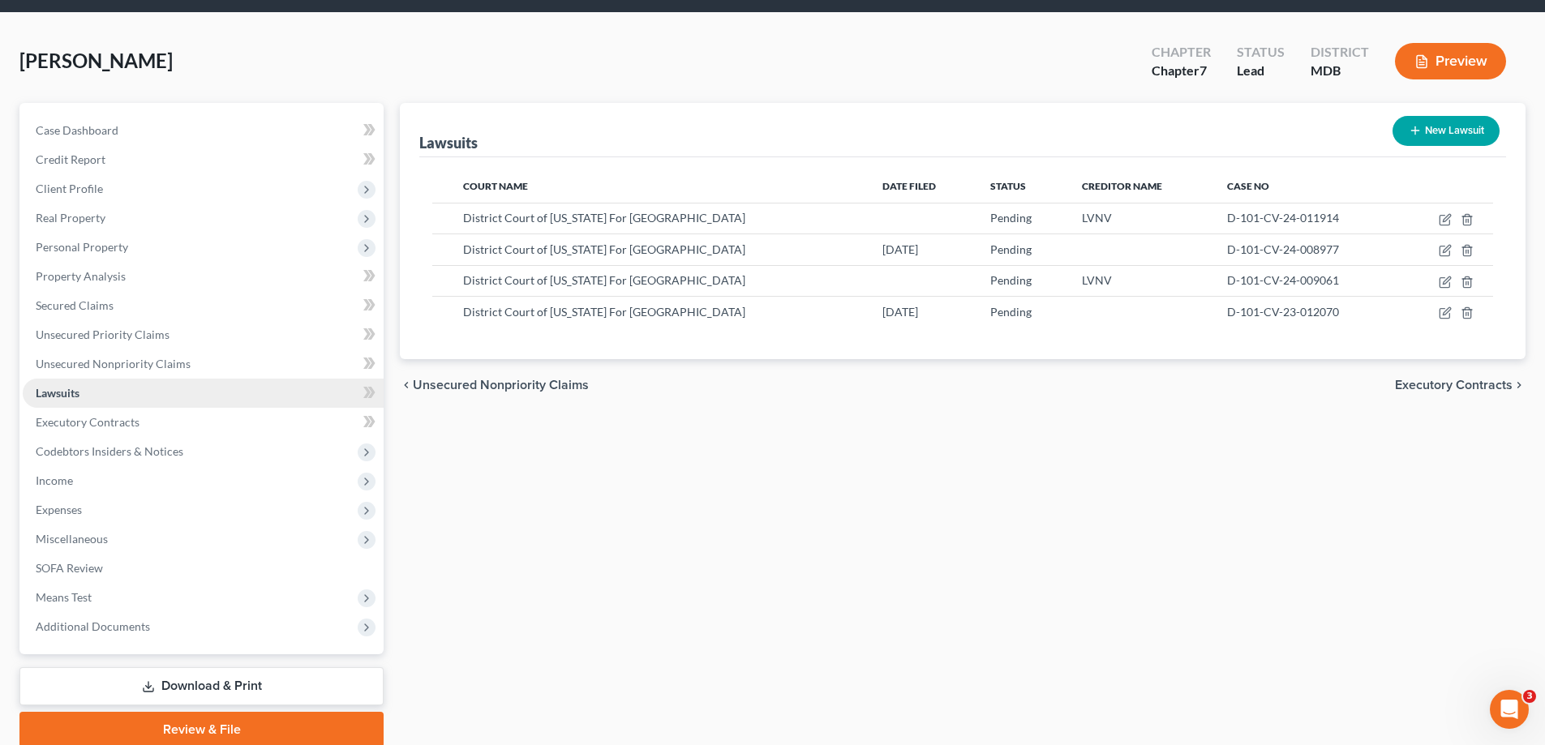
scroll to position [81, 0]
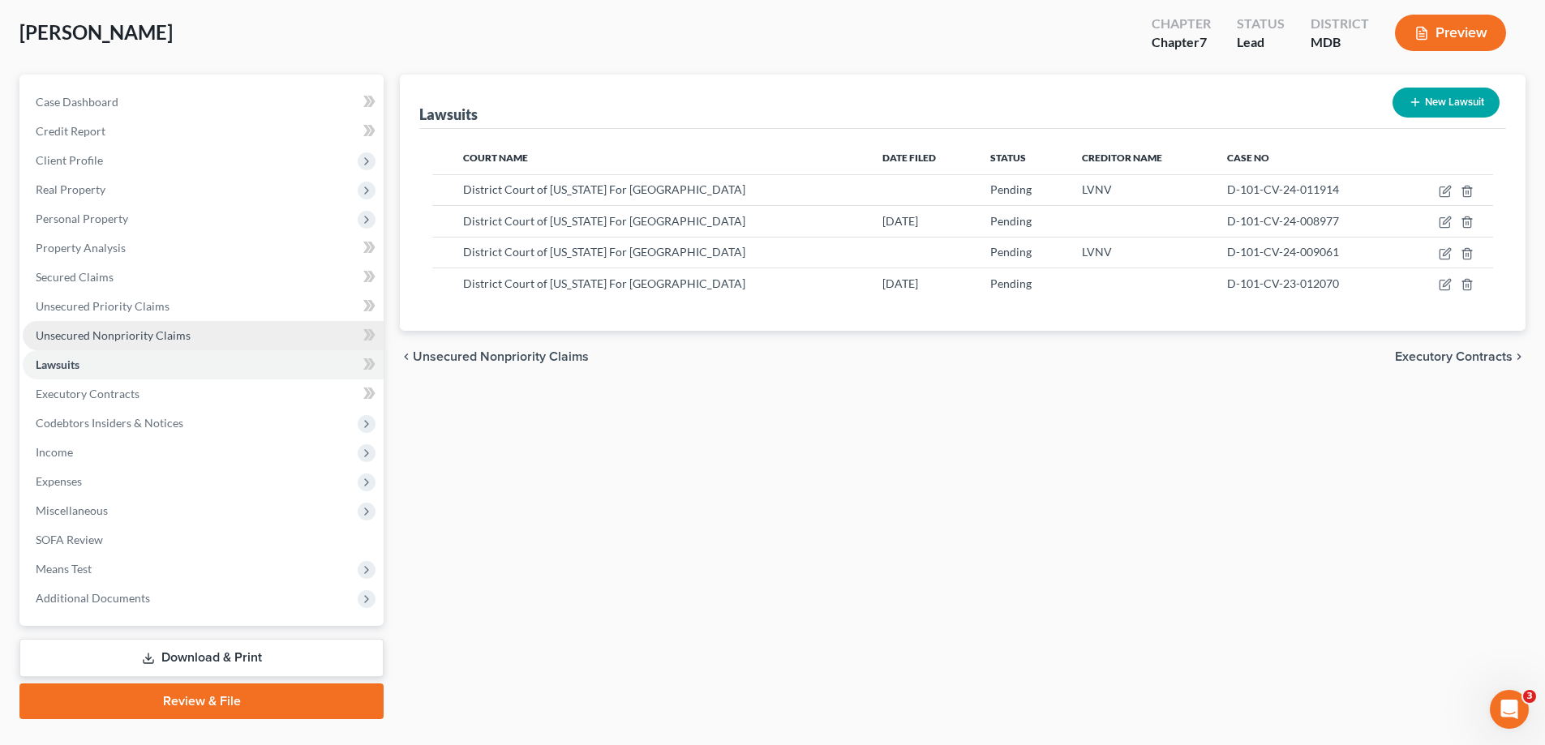
click at [149, 326] on link "Unsecured Nonpriority Claims" at bounding box center [203, 335] width 361 height 29
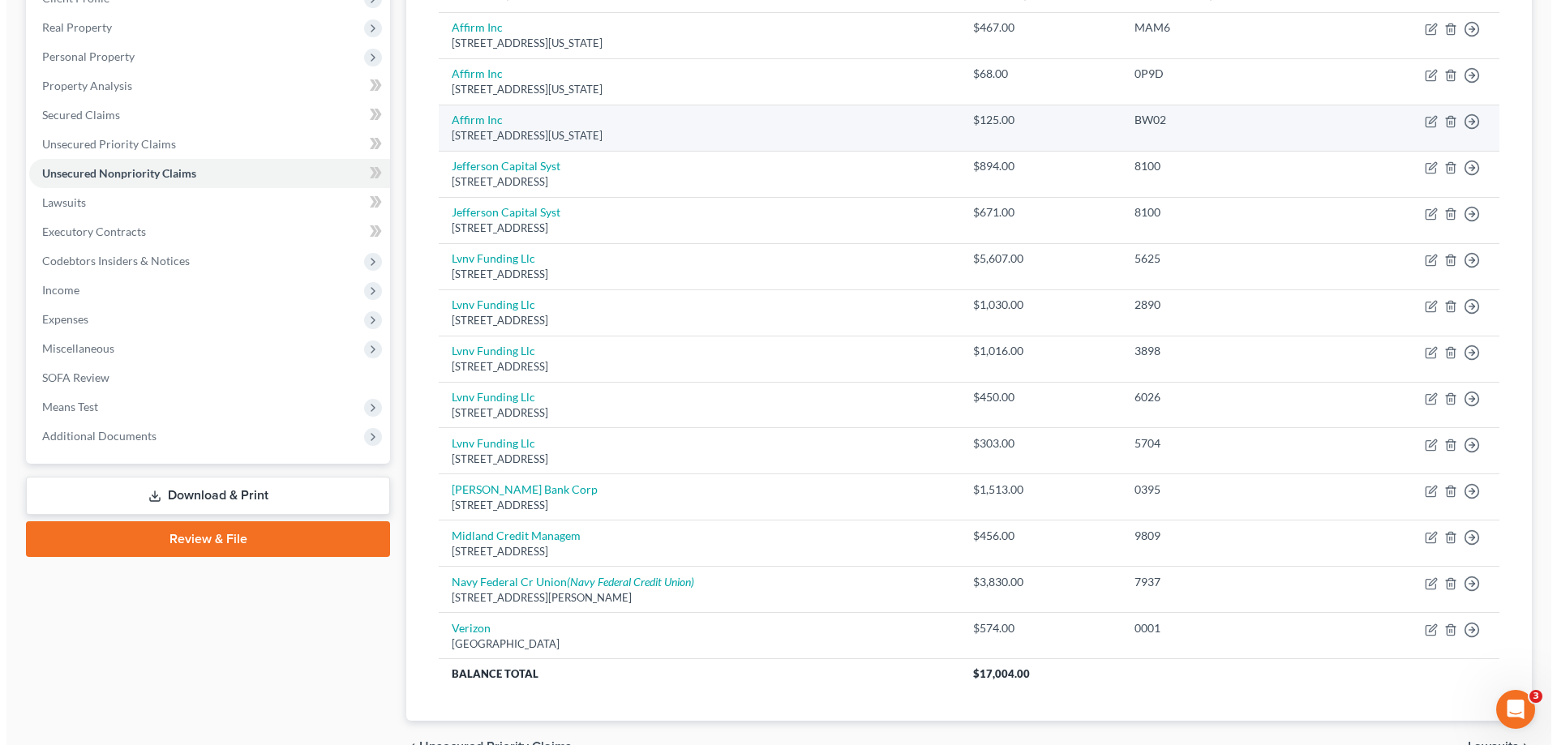
scroll to position [333, 0]
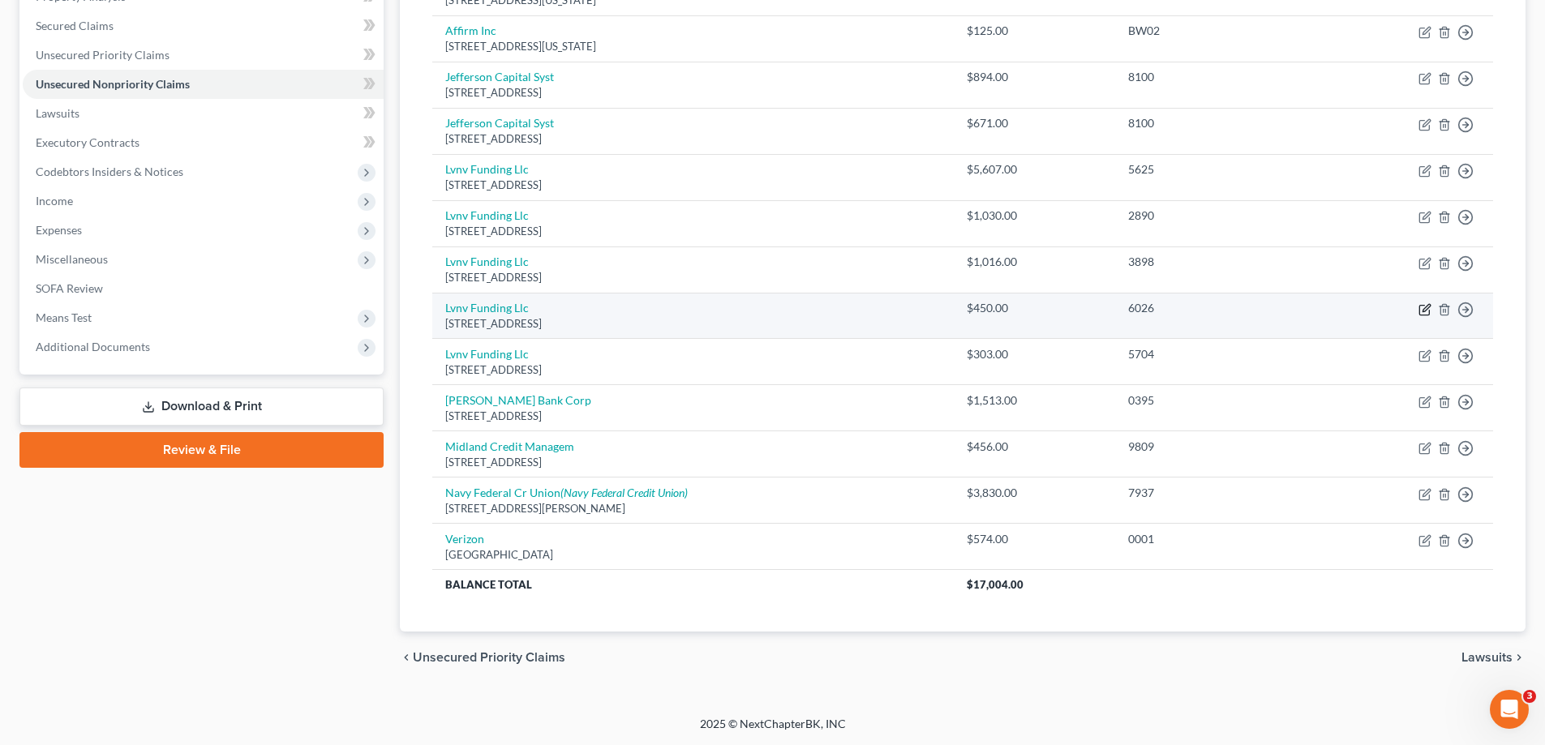
click at [1423, 315] on icon "button" at bounding box center [1424, 310] width 10 height 10
select select "42"
select select "0"
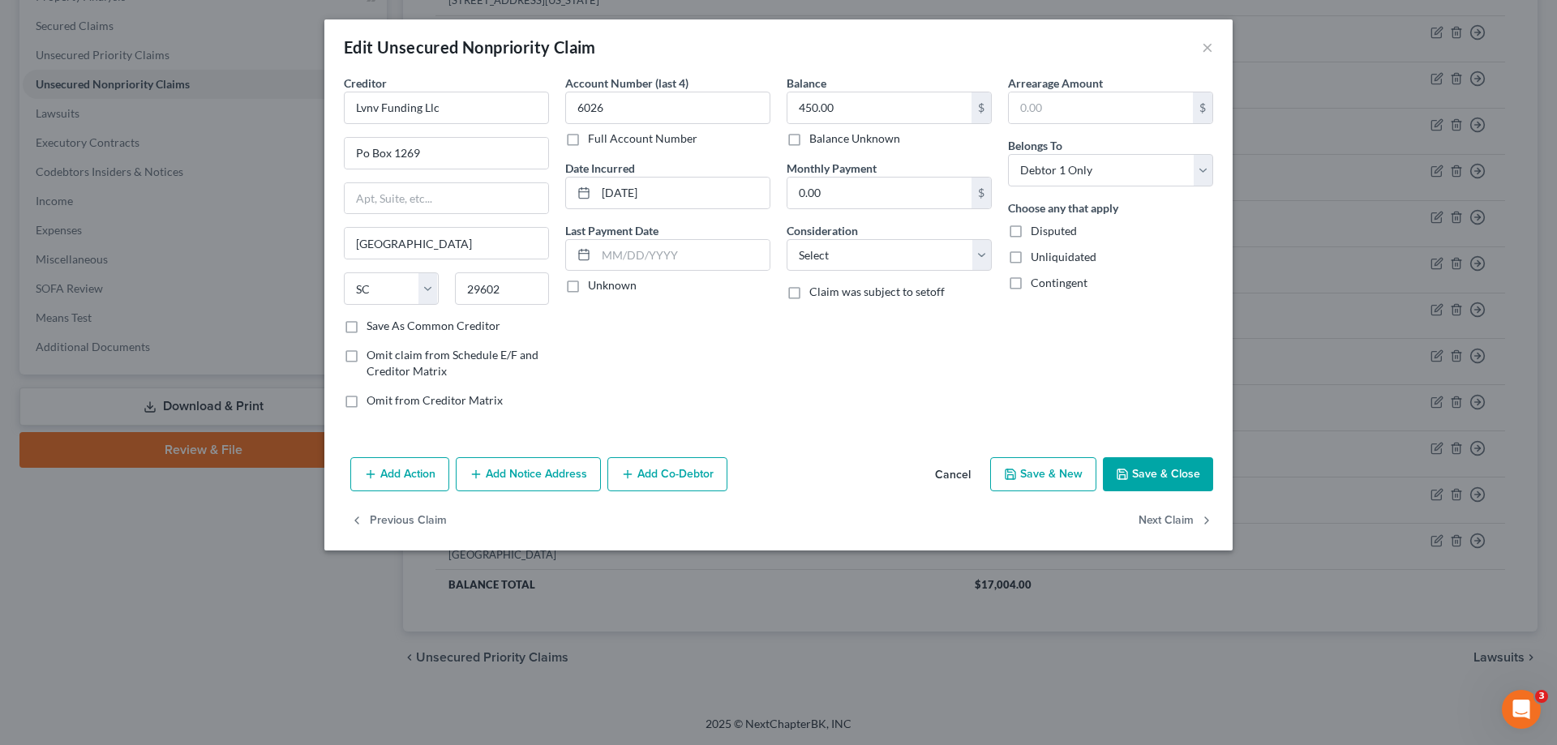
click at [531, 495] on div "Add Action Add Notice Address Add Co-Debtor Cancel Save & New Save & Close" at bounding box center [778, 478] width 908 height 54
click at [535, 474] on button "Add Notice Address" at bounding box center [528, 474] width 145 height 34
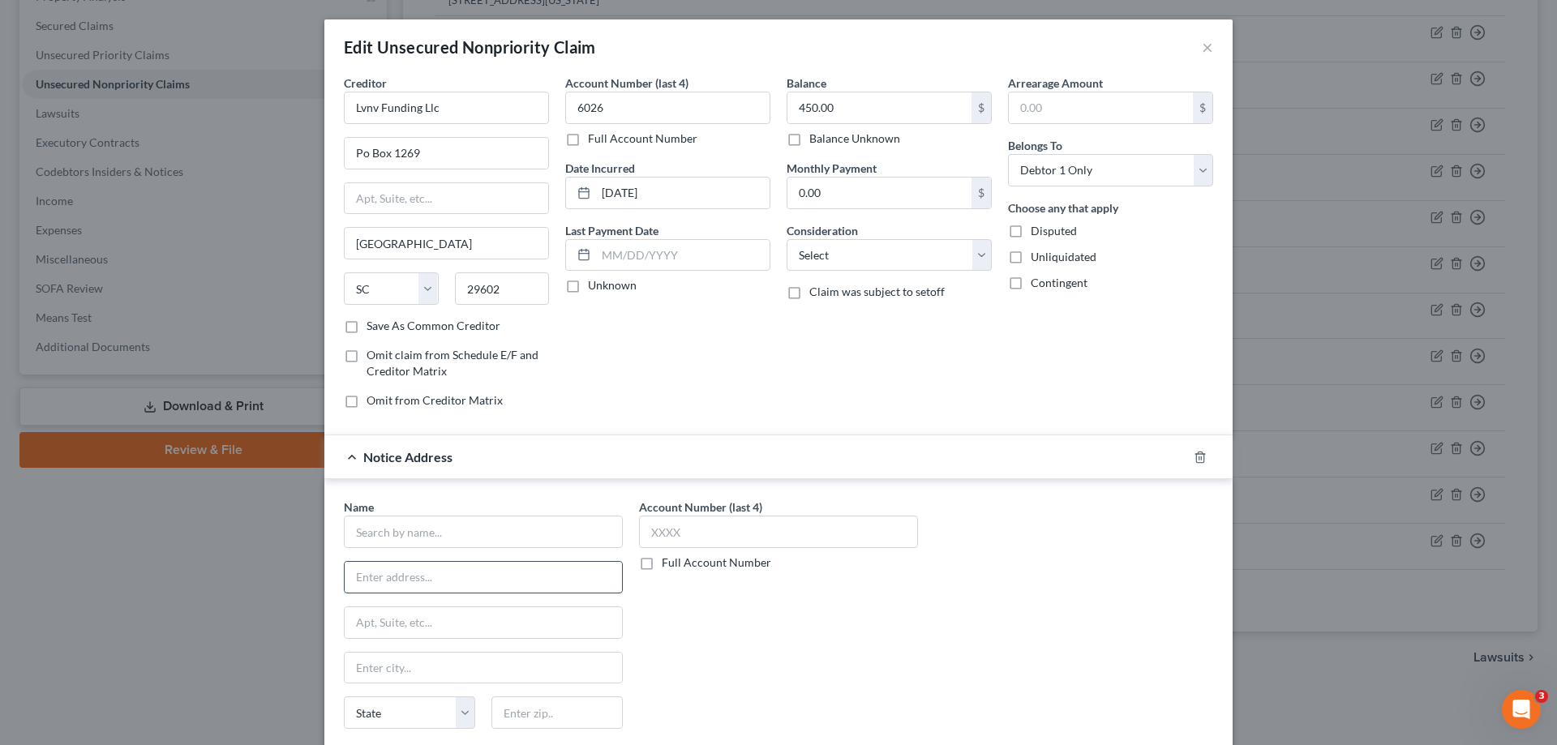
click at [427, 575] on input "text" at bounding box center [483, 577] width 277 height 31
paste input "[PERSON_NAME] & [PERSON_NAME], P.A."
type input "[PERSON_NAME] & [PERSON_NAME], P.A."
drag, startPoint x: 469, startPoint y: 108, endPoint x: 337, endPoint y: 114, distance: 131.5
click at [344, 114] on input "Lvnv Funding Llc" at bounding box center [446, 108] width 205 height 32
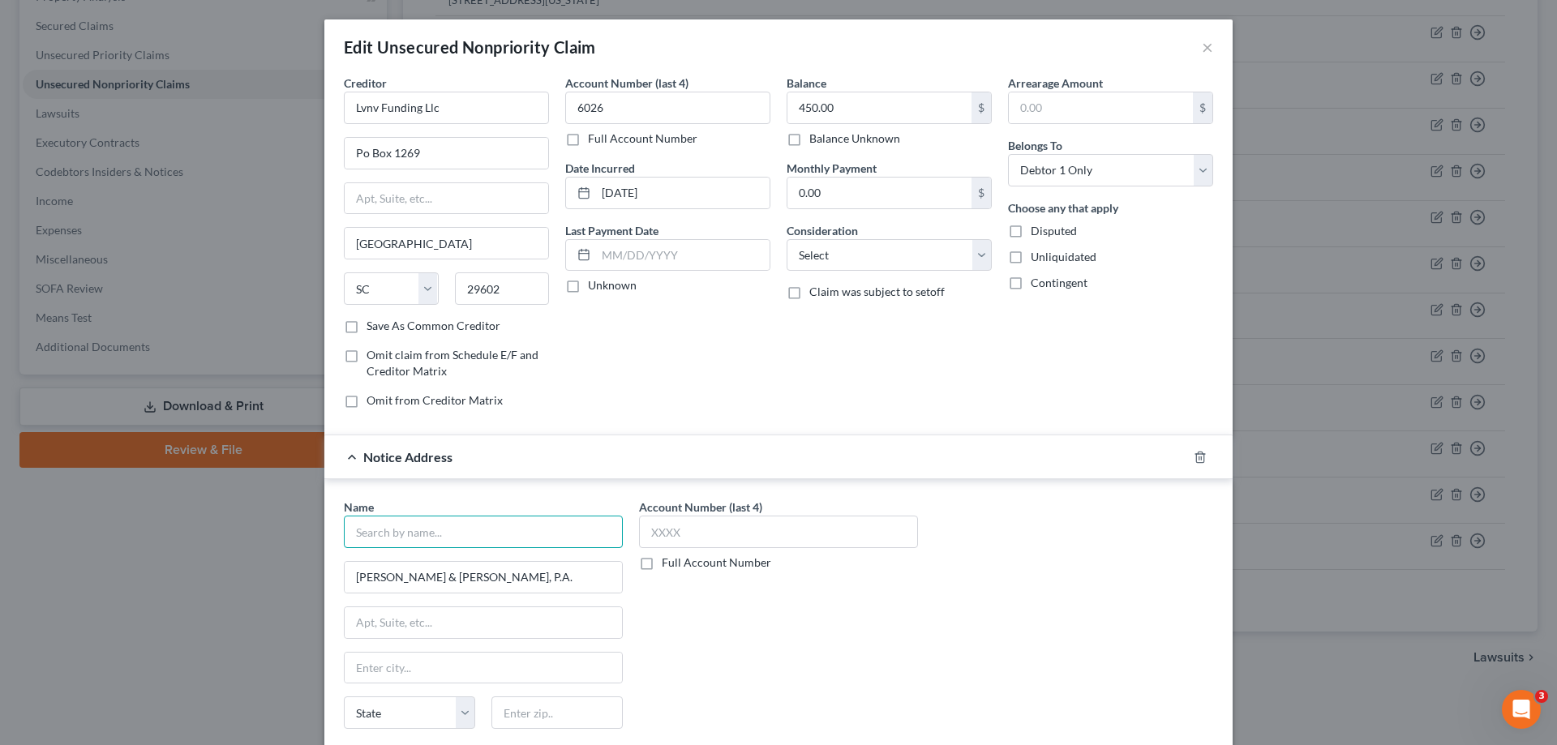
click at [388, 520] on input "text" at bounding box center [483, 532] width 279 height 32
paste input "Lvnv Funding Llc"
type input "Lvnv Funding Llc"
drag, startPoint x: 468, startPoint y: 624, endPoint x: 492, endPoint y: 620, distance: 24.5
click at [468, 624] on input "text" at bounding box center [483, 622] width 277 height 31
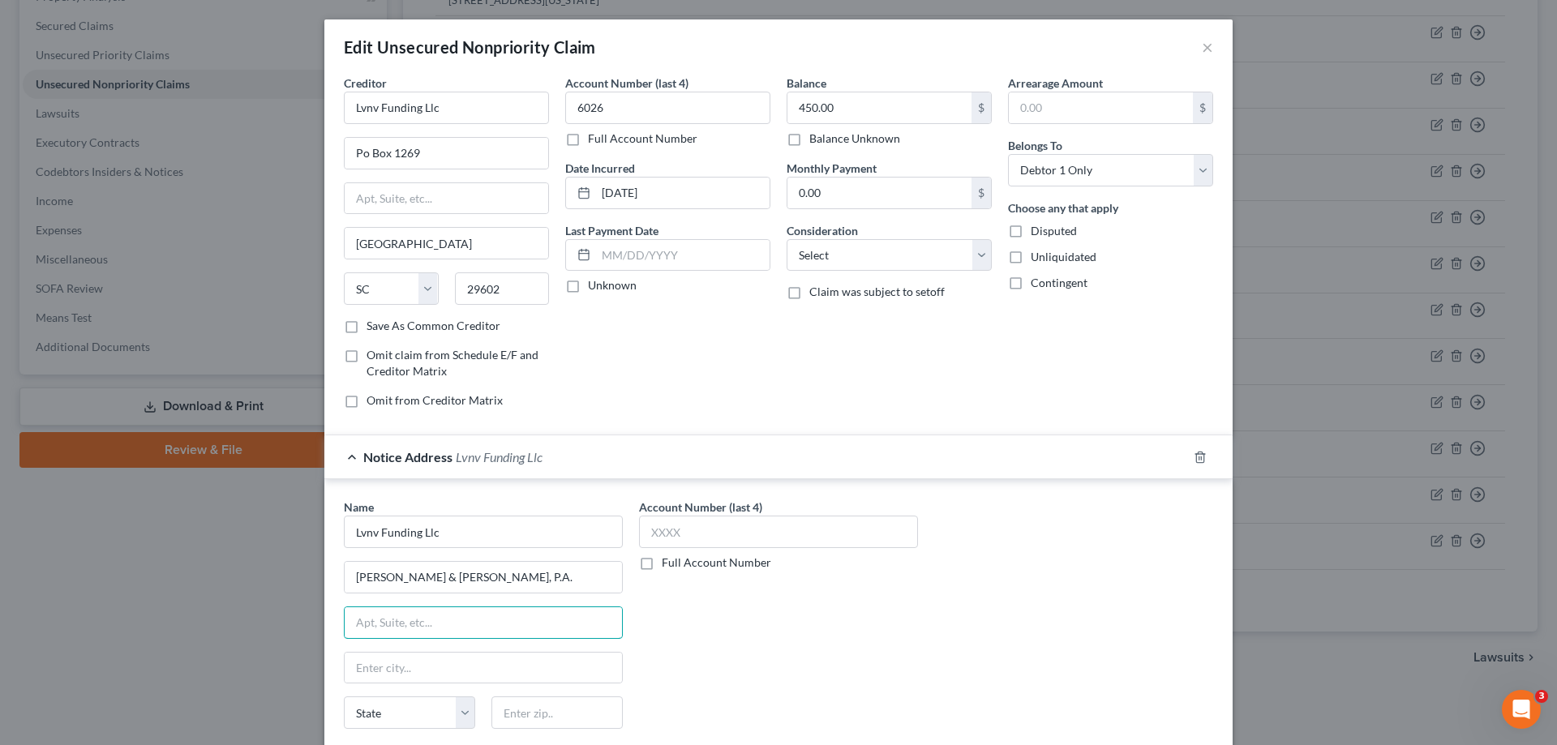
paste input "[STREET_ADDRESS]"
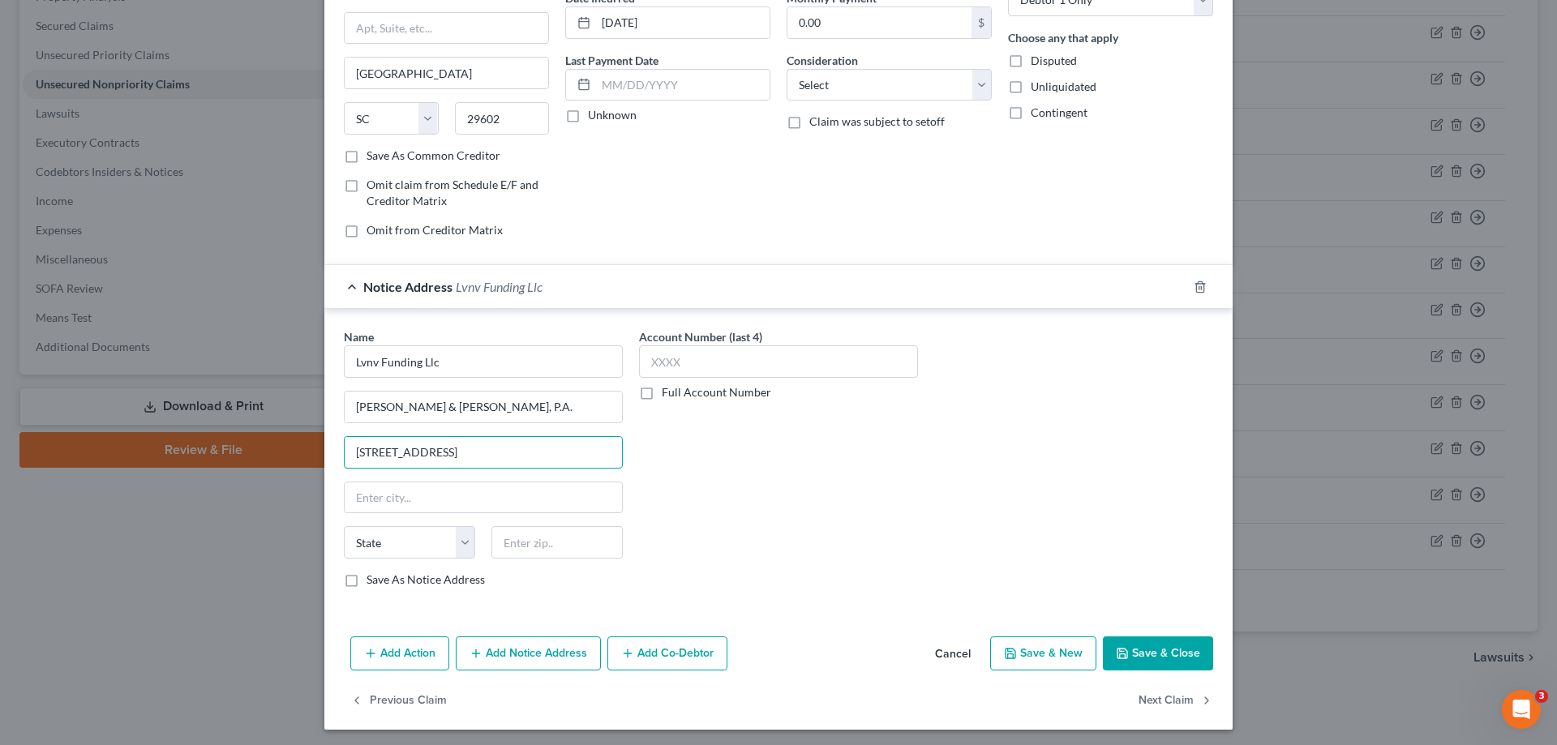
scroll to position [174, 0]
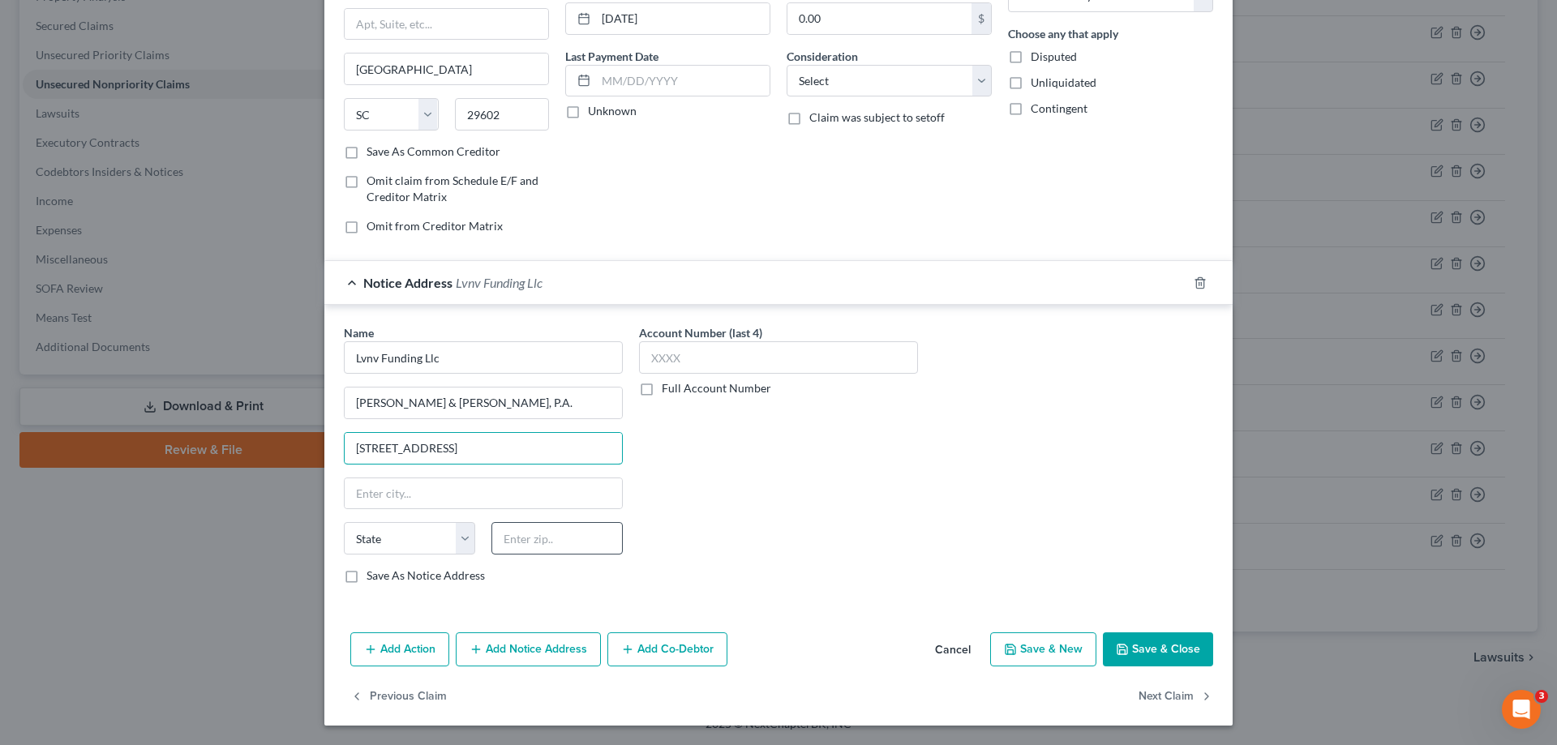
type input "[STREET_ADDRESS]"
click at [575, 549] on input "text" at bounding box center [556, 538] width 131 height 32
type input "20850"
type input "[GEOGRAPHIC_DATA]"
select select "21"
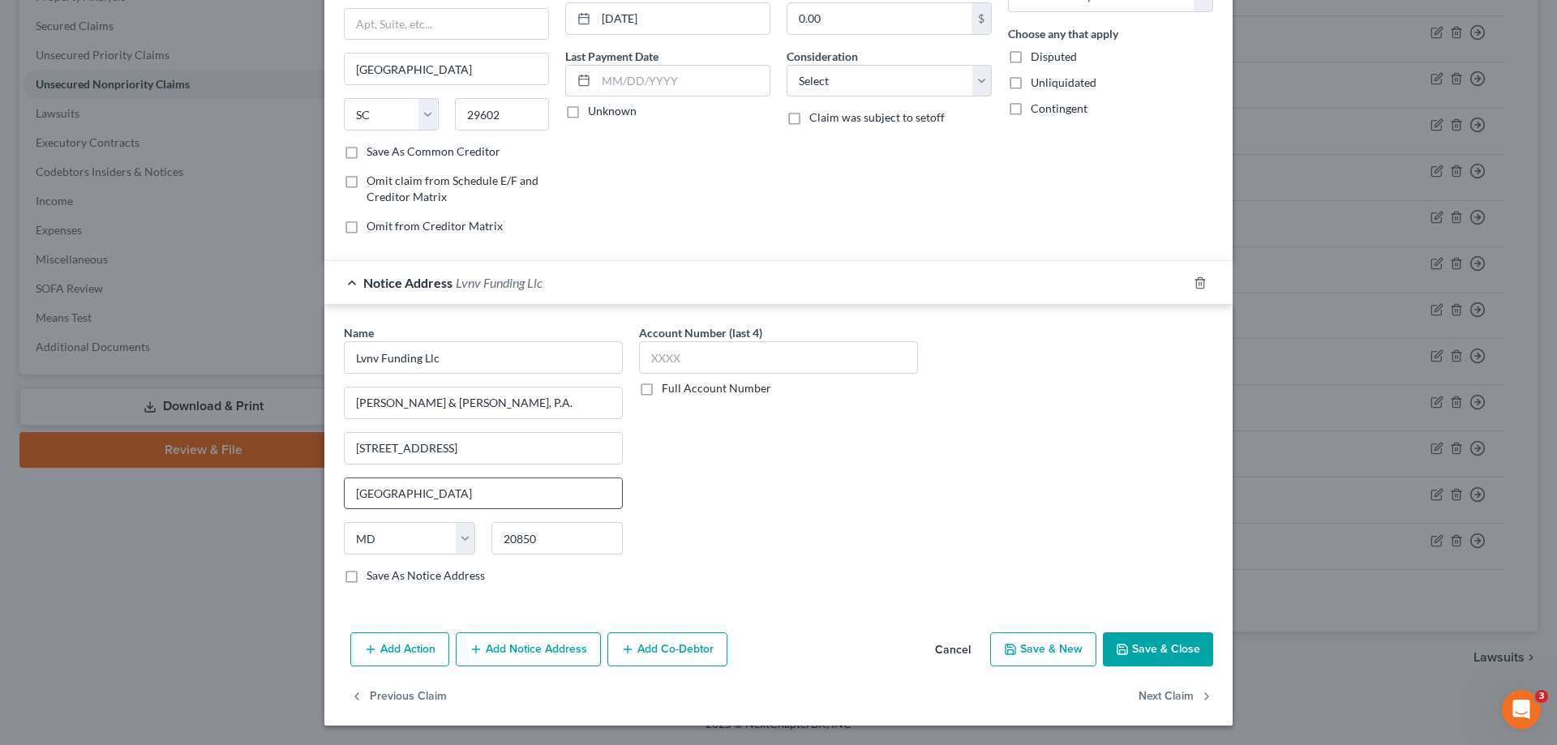
click at [556, 495] on input "[GEOGRAPHIC_DATA]" at bounding box center [483, 493] width 277 height 31
click at [950, 523] on div "Name * Lvnv Funding Llc [PERSON_NAME] & [PERSON_NAME], P.A. [STREET_ADDRESS][GE…" at bounding box center [779, 460] width 886 height 272
click at [1161, 643] on button "Save & Close" at bounding box center [1158, 650] width 110 height 34
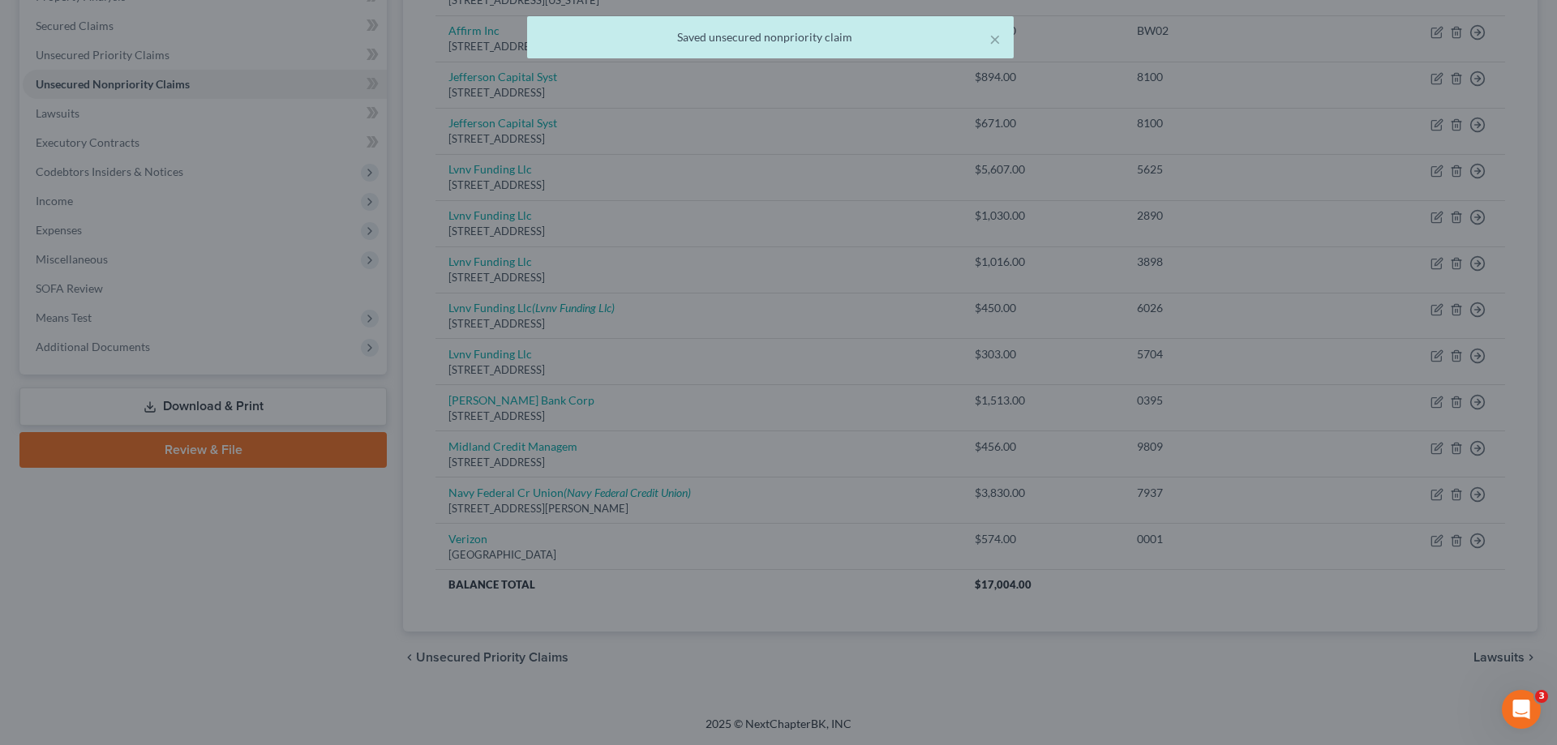
type input "0"
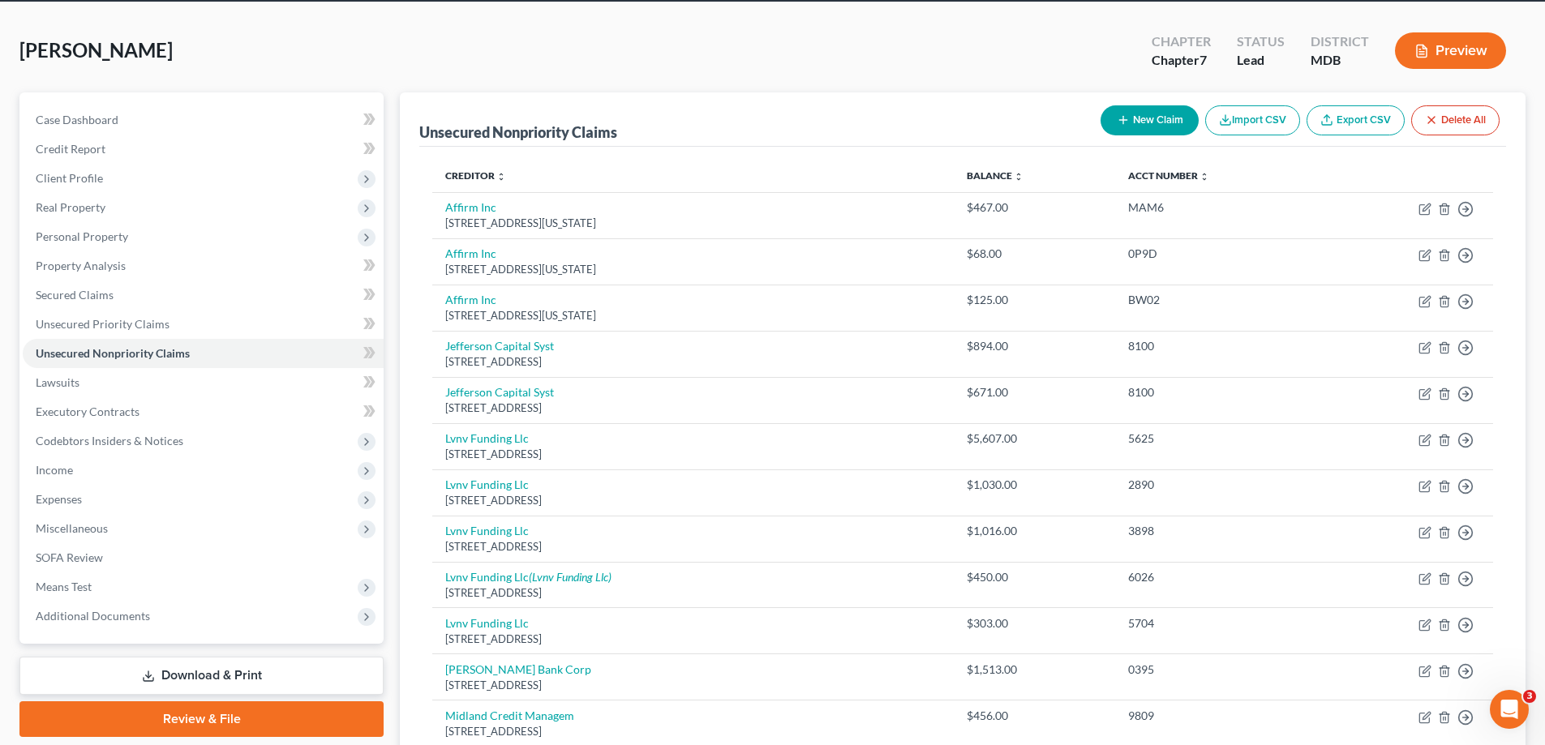
scroll to position [0, 0]
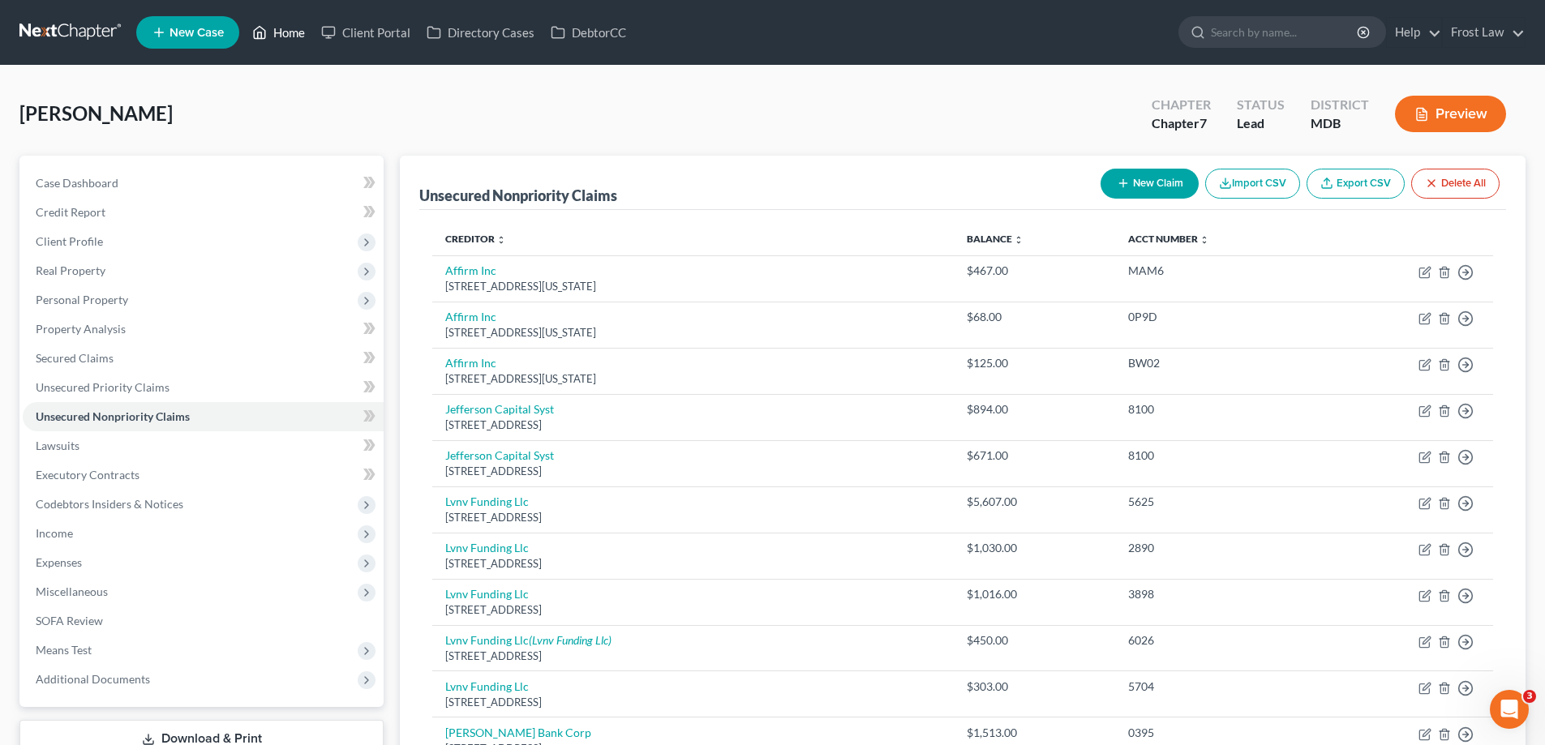
click at [272, 34] on link "Home" at bounding box center [278, 32] width 69 height 29
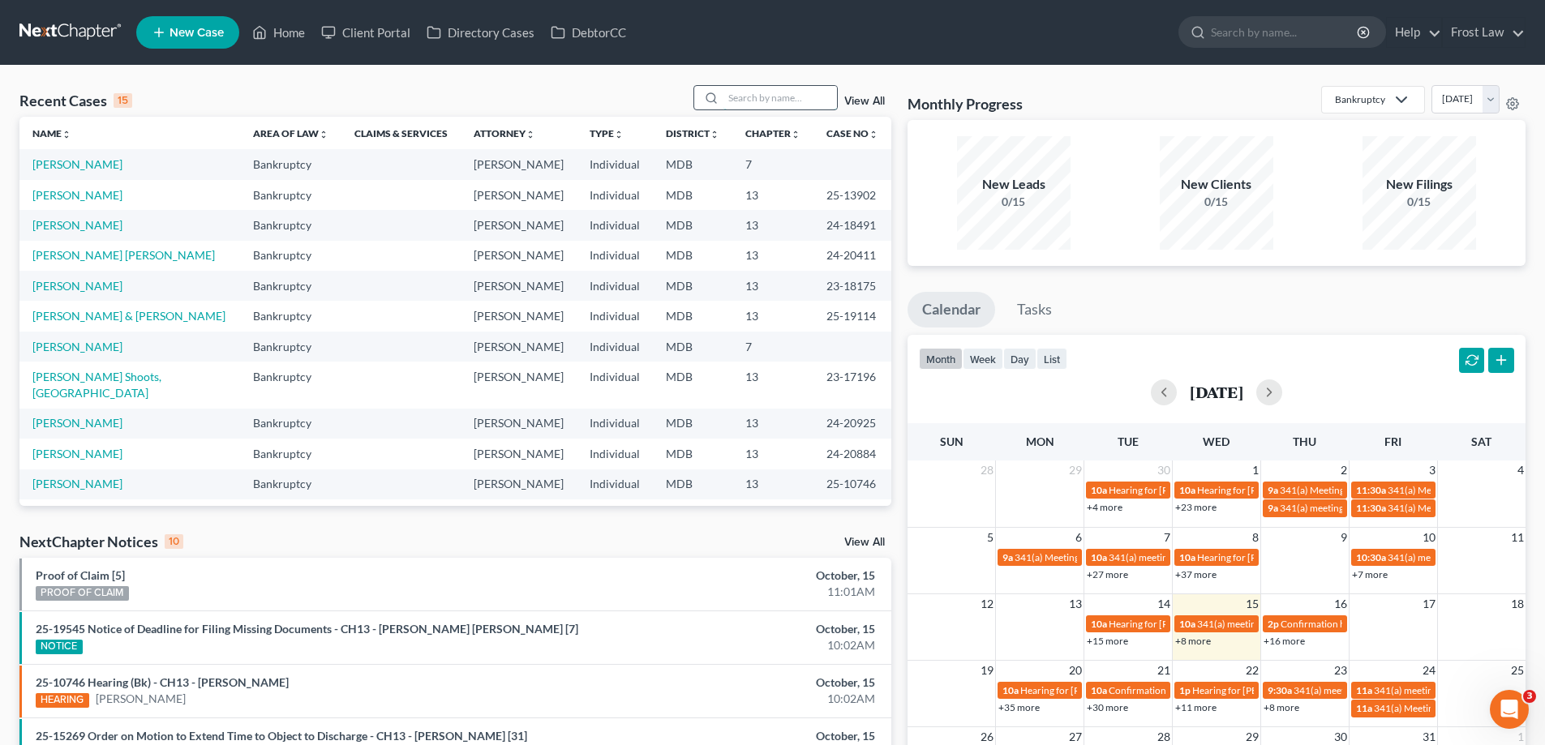
click at [750, 106] on input "search" at bounding box center [780, 98] width 114 height 24
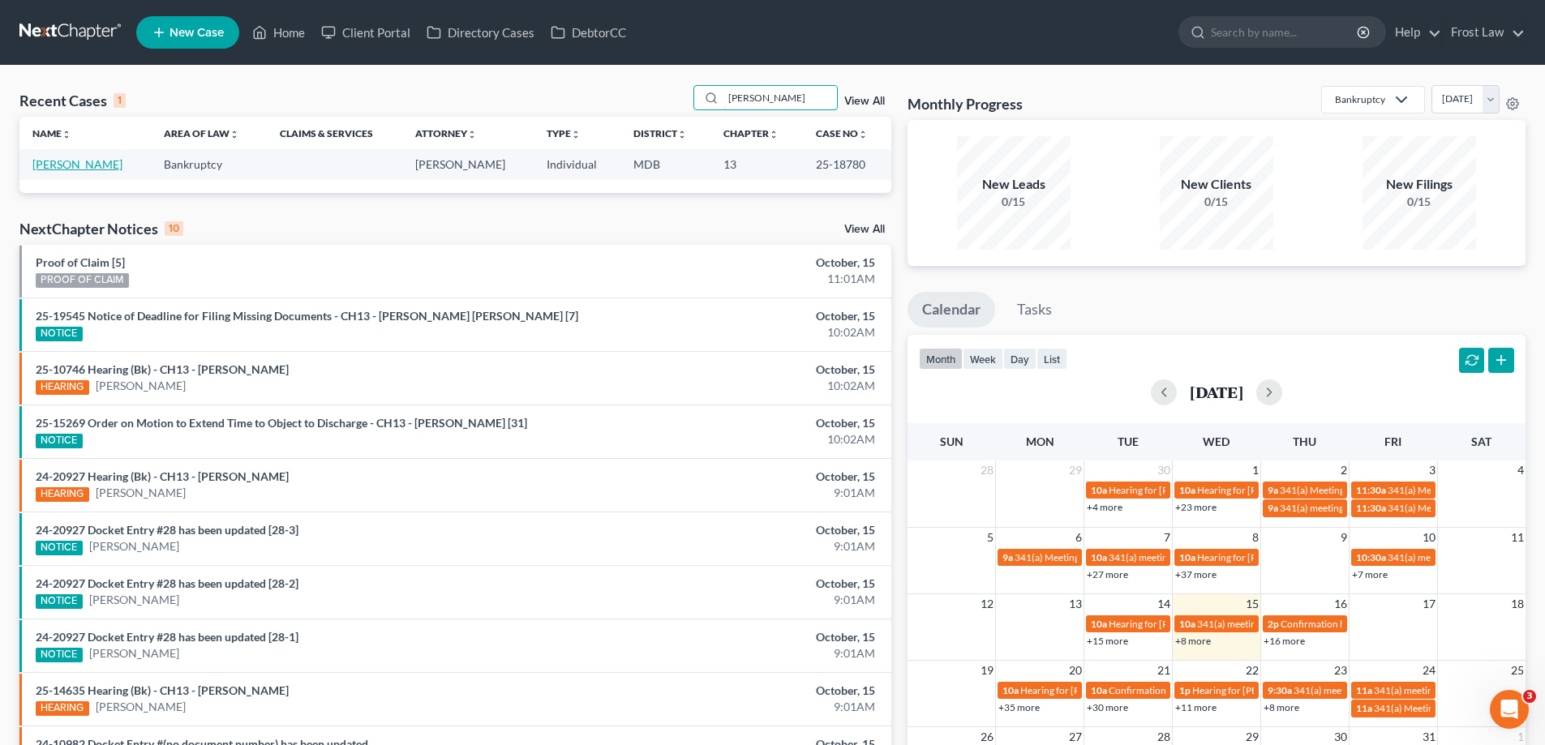
type input "[PERSON_NAME]"
click at [98, 165] on link "[PERSON_NAME]" at bounding box center [77, 164] width 90 height 14
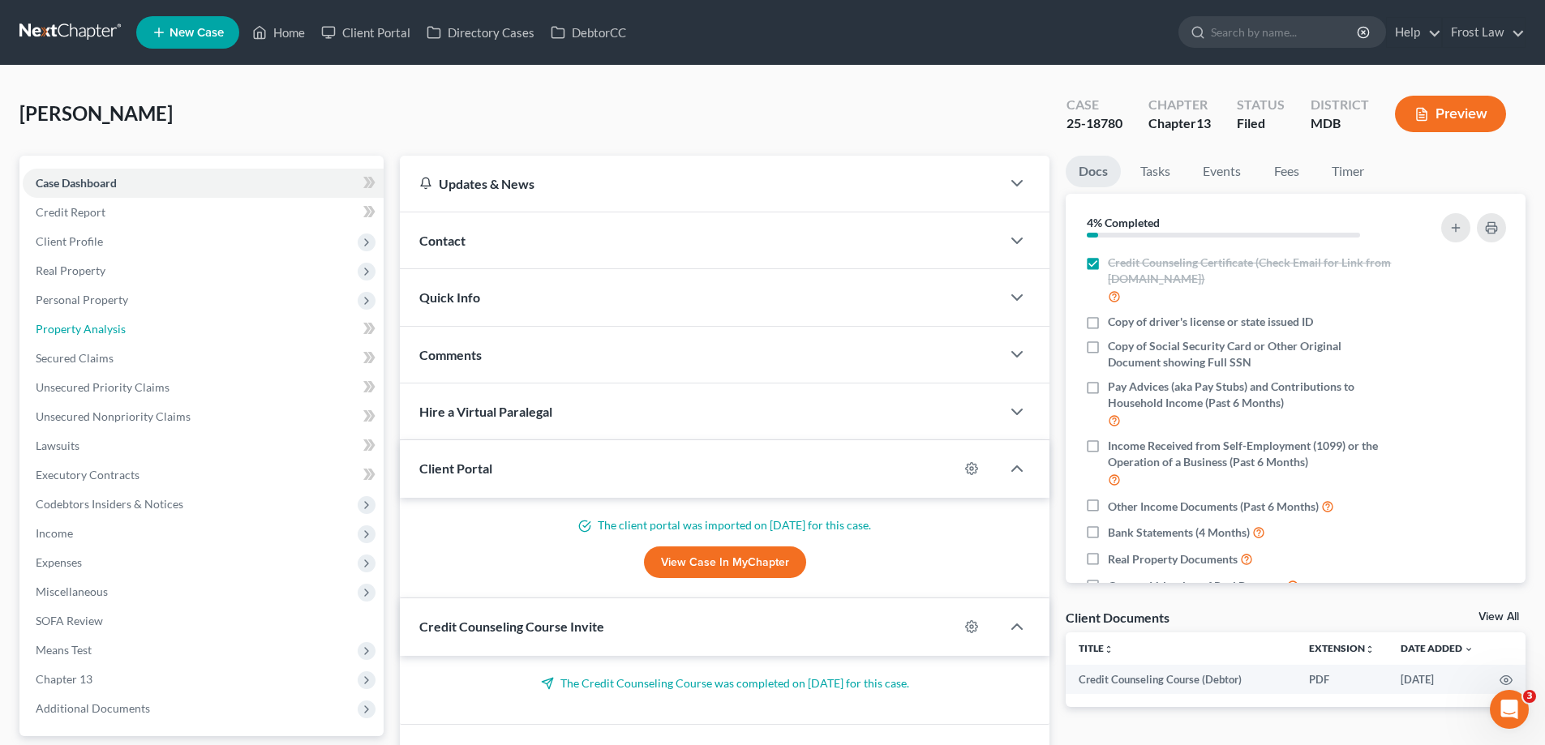
click at [157, 333] on link "Property Analysis" at bounding box center [203, 329] width 361 height 29
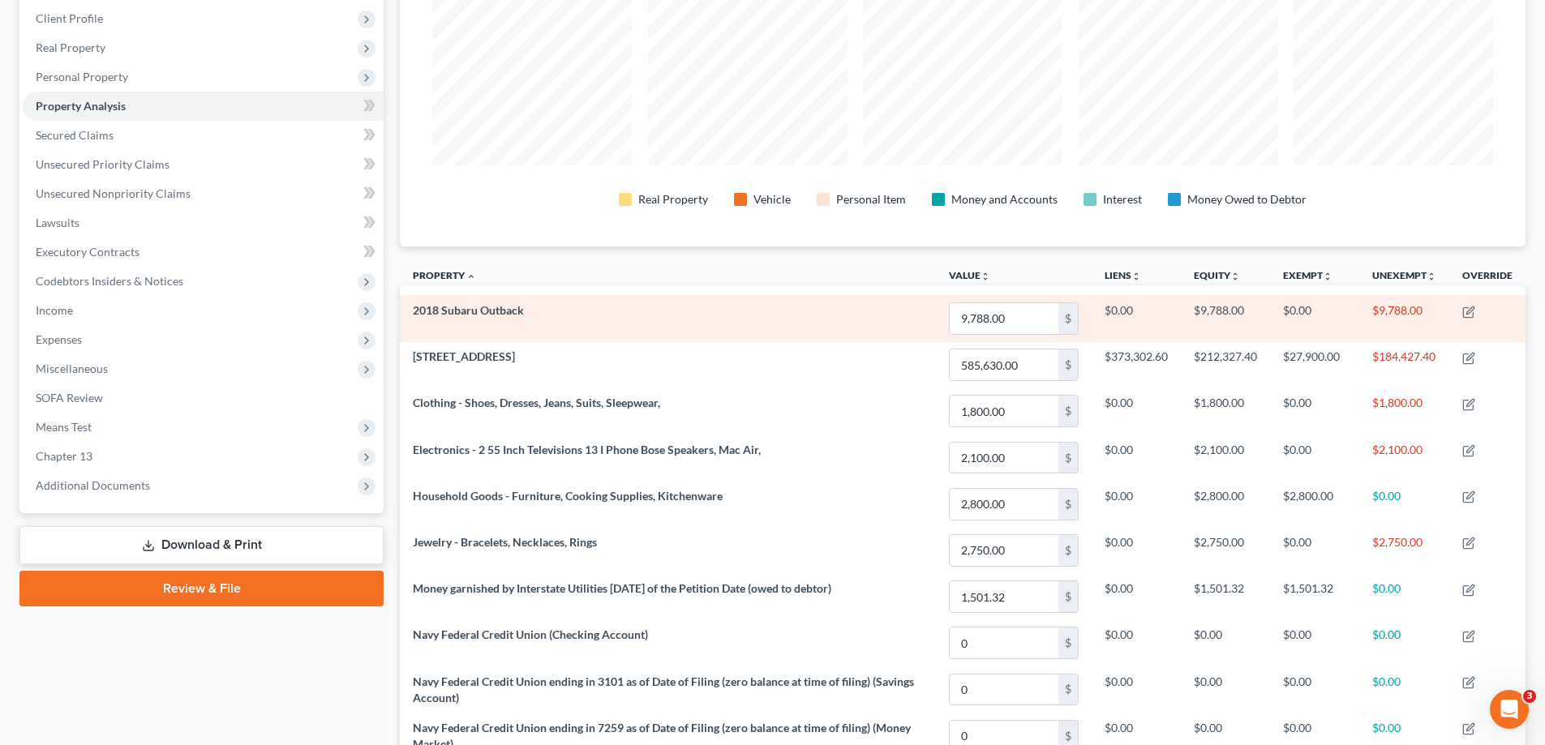
scroll to position [304, 0]
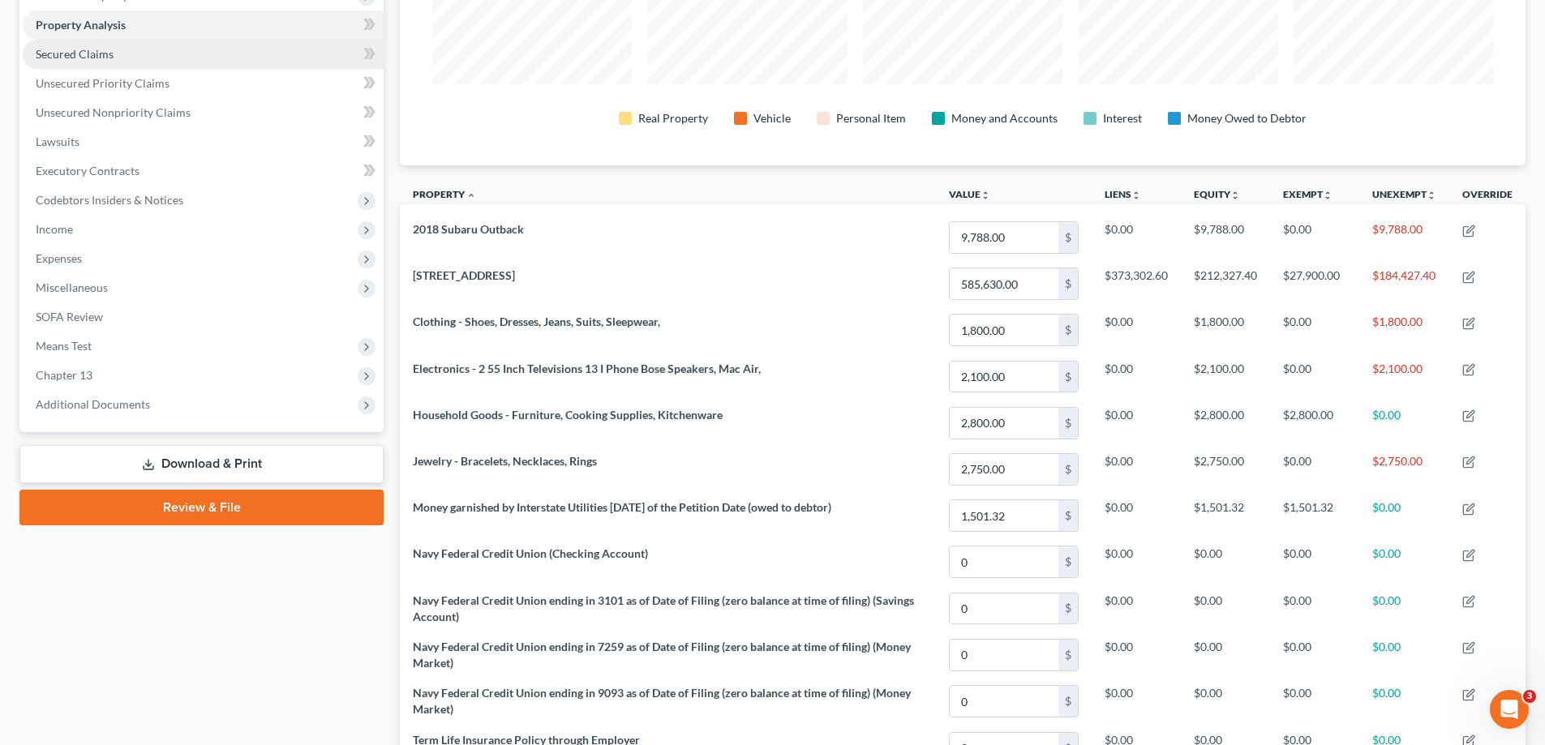
click at [125, 66] on link "Secured Claims" at bounding box center [203, 54] width 361 height 29
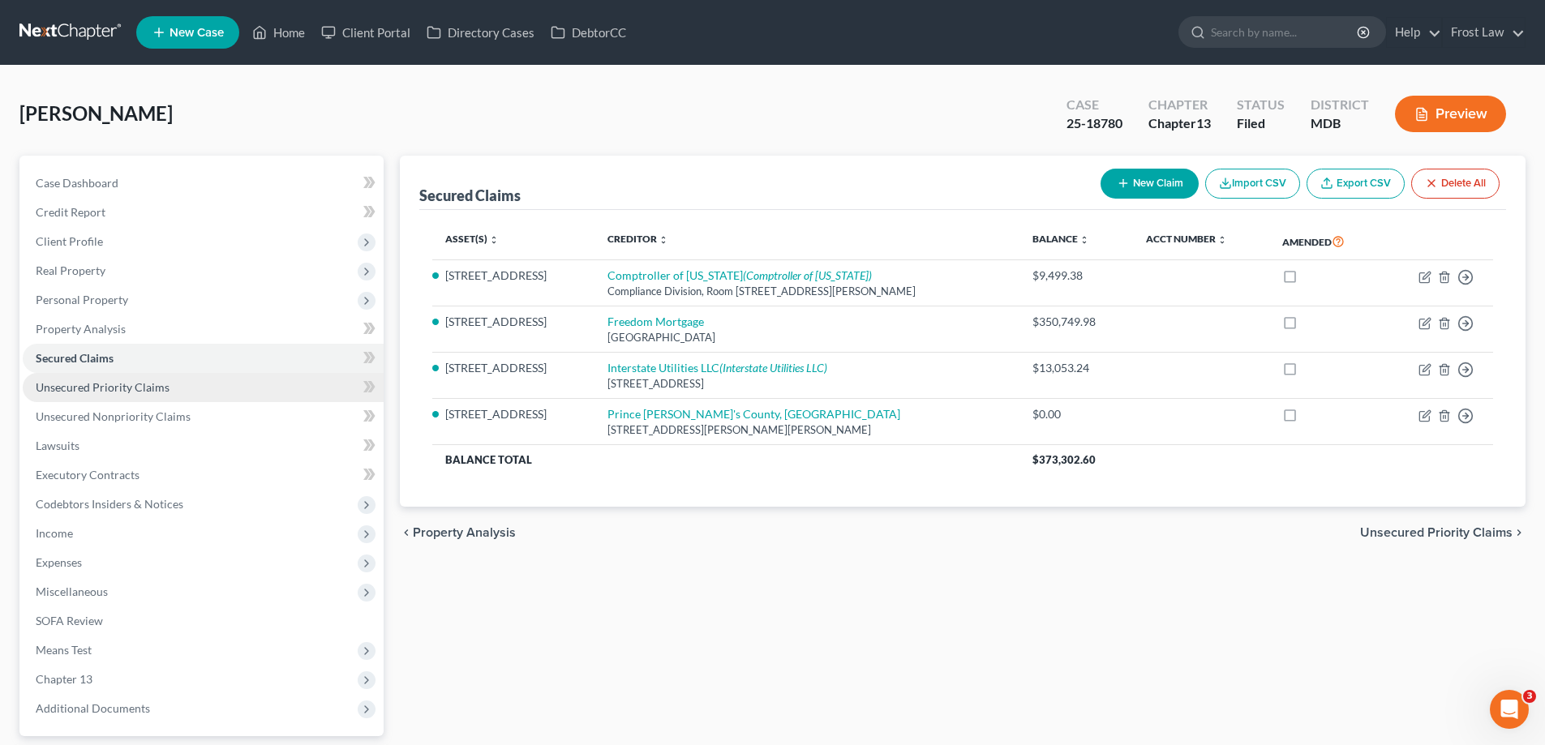
click at [118, 387] on span "Unsecured Priority Claims" at bounding box center [103, 387] width 134 height 14
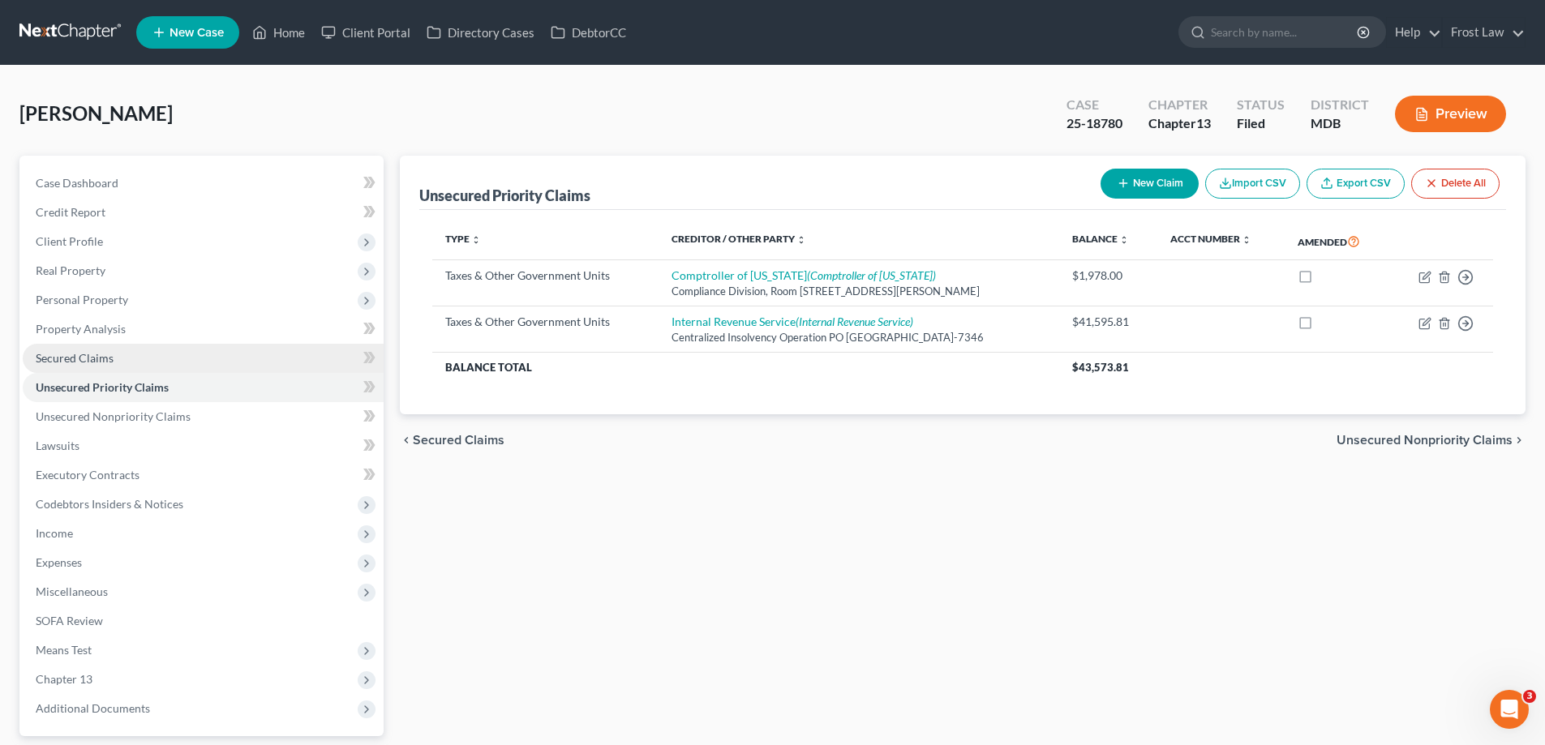
scroll to position [81, 0]
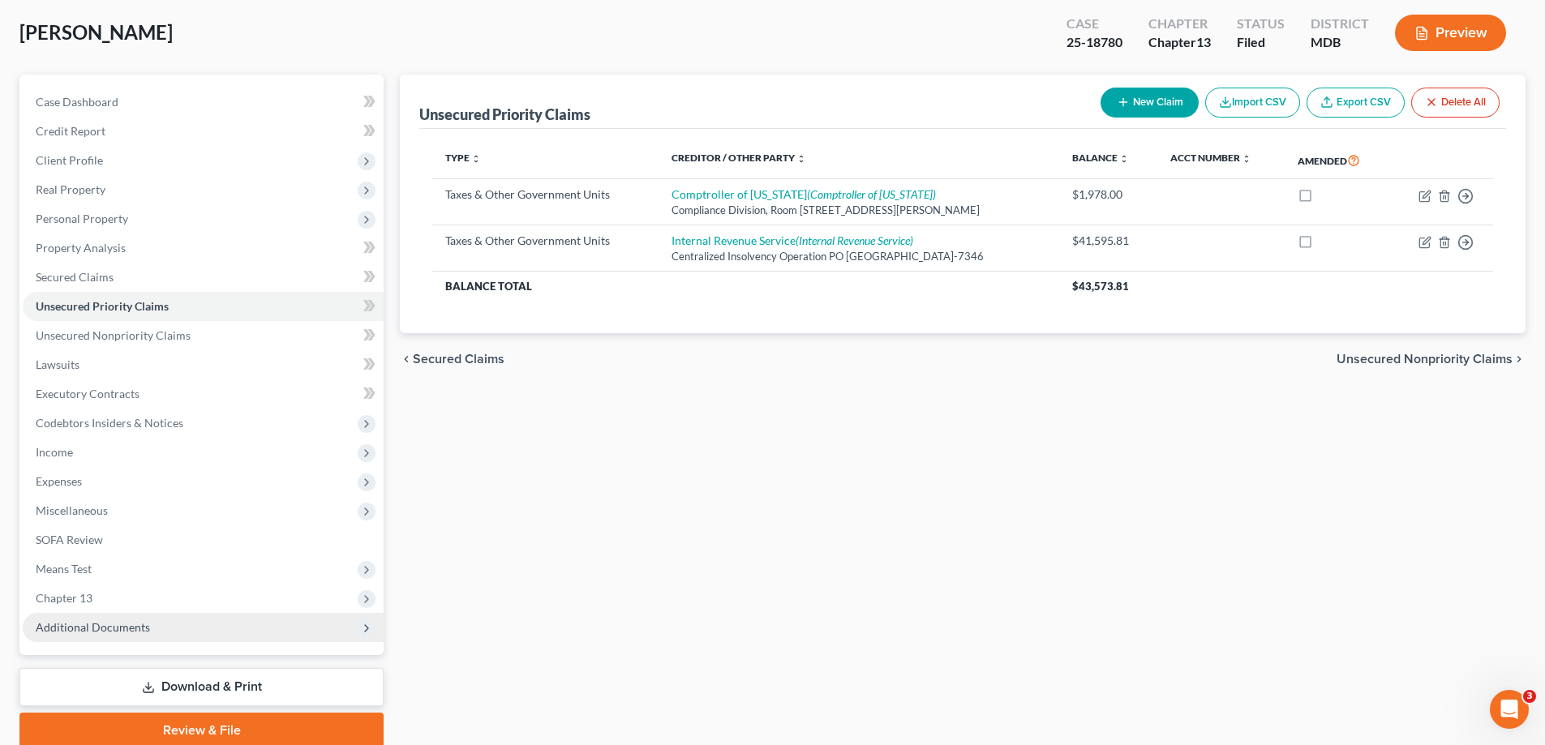
click at [172, 617] on span "Additional Documents" at bounding box center [203, 627] width 361 height 29
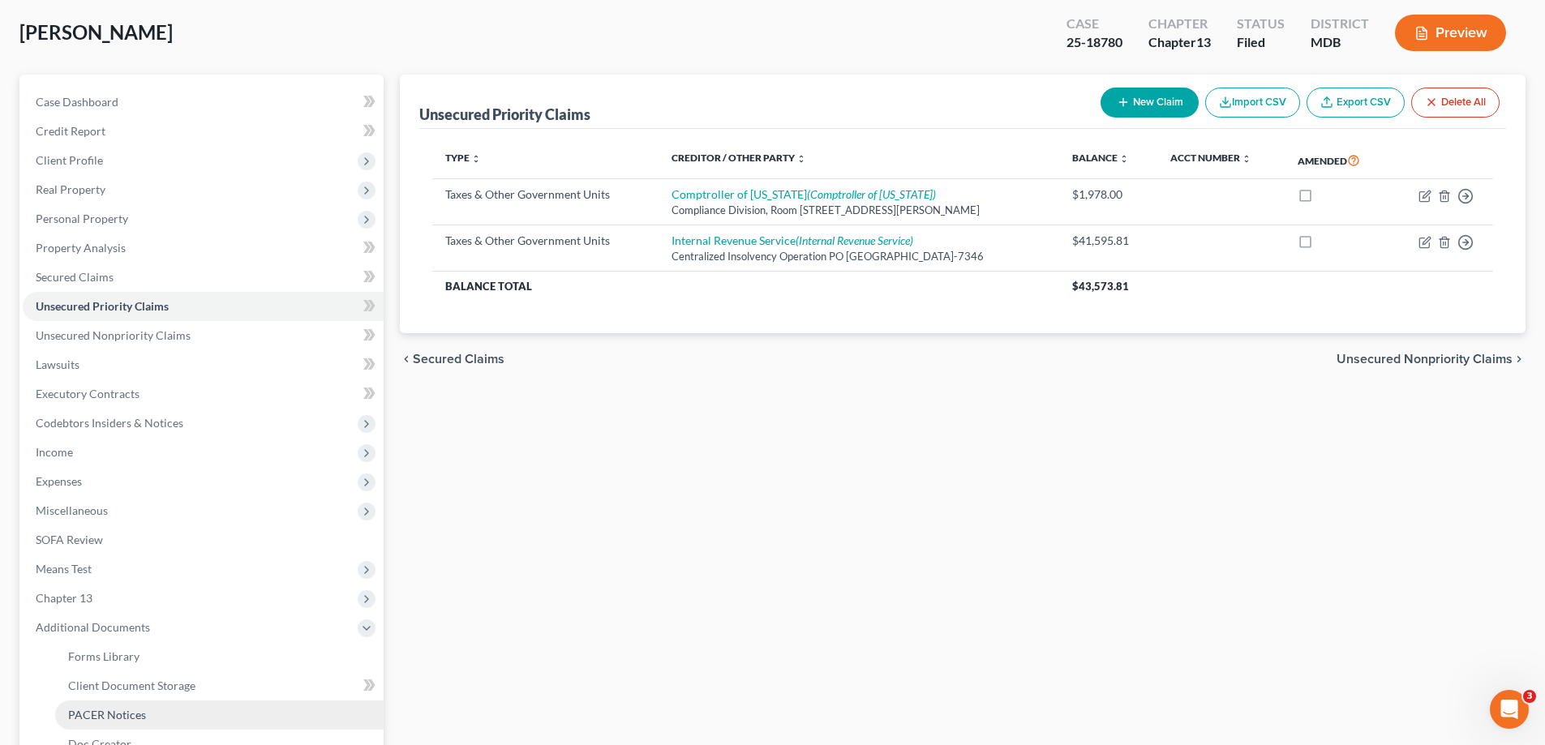
click at [148, 712] on link "PACER Notices" at bounding box center [219, 715] width 328 height 29
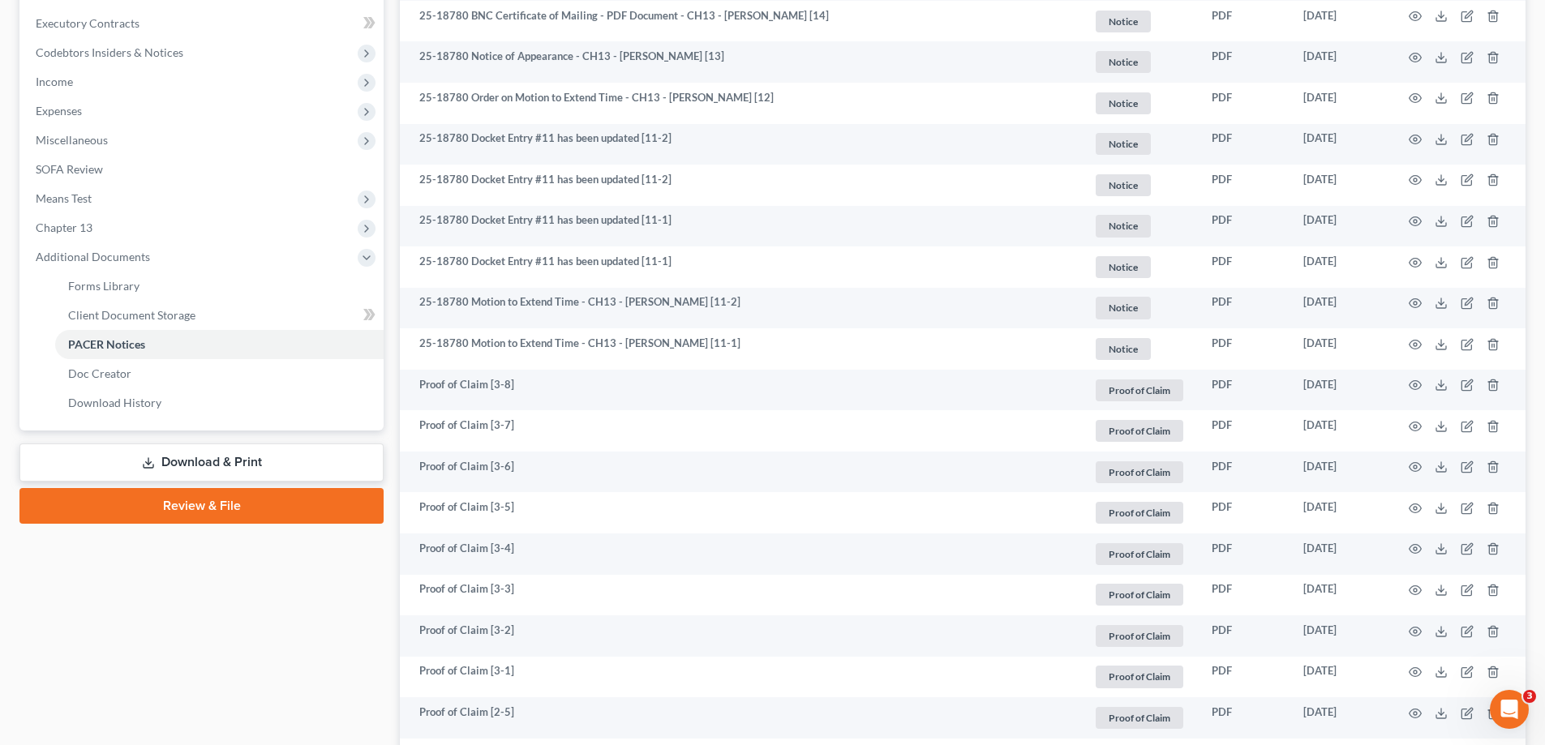
scroll to position [162, 0]
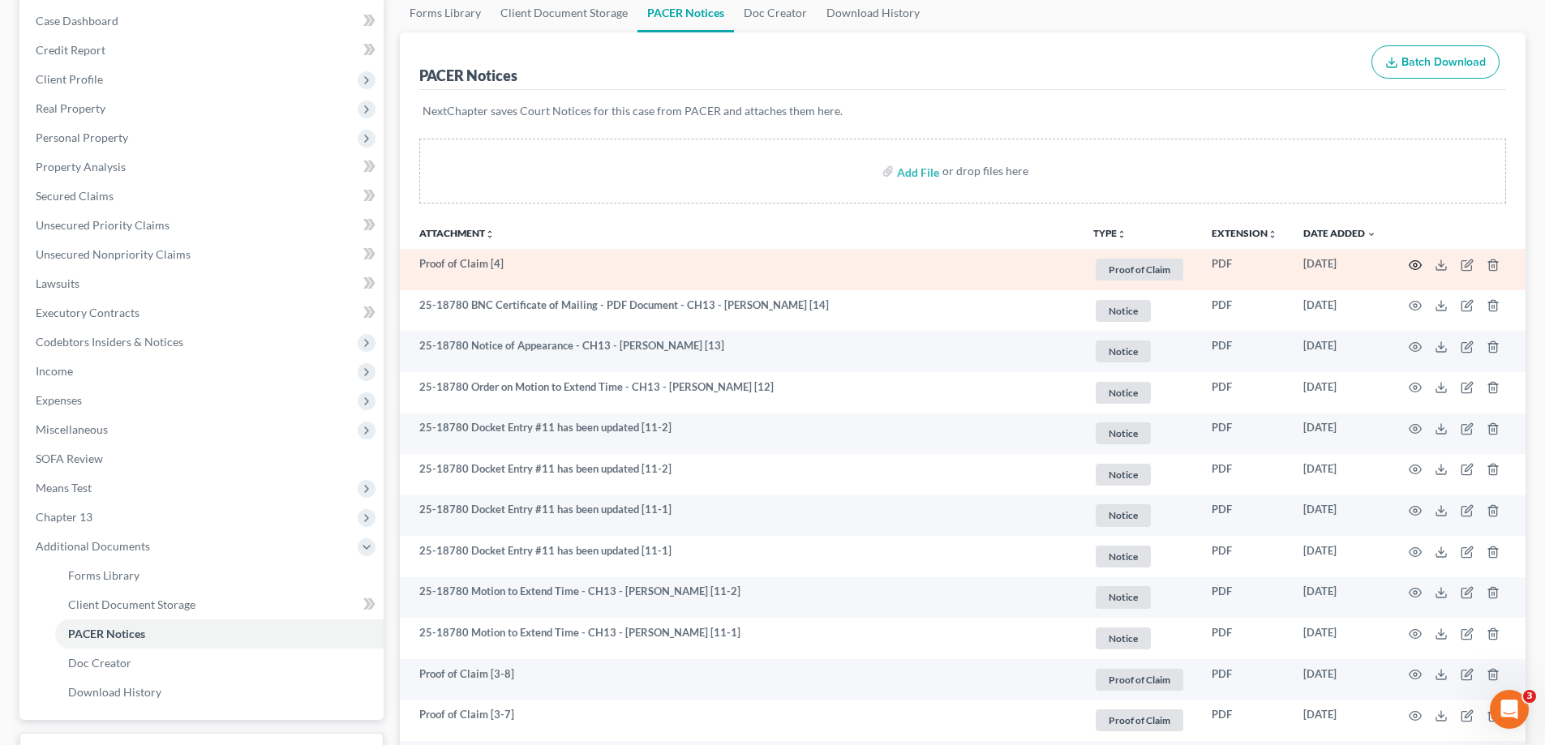
click at [1409, 259] on icon "button" at bounding box center [1415, 265] width 13 height 13
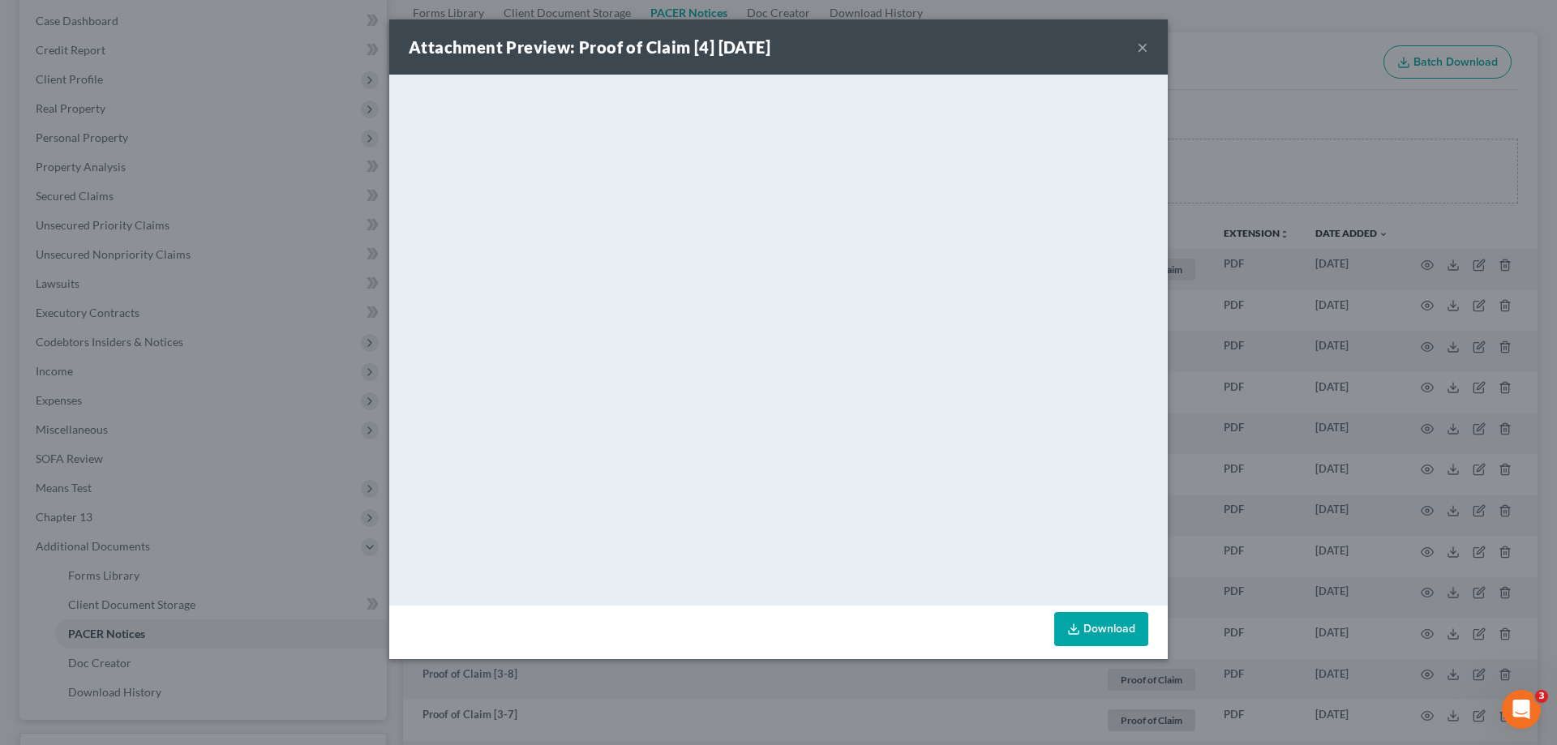
click at [1143, 51] on button "×" at bounding box center [1142, 46] width 11 height 19
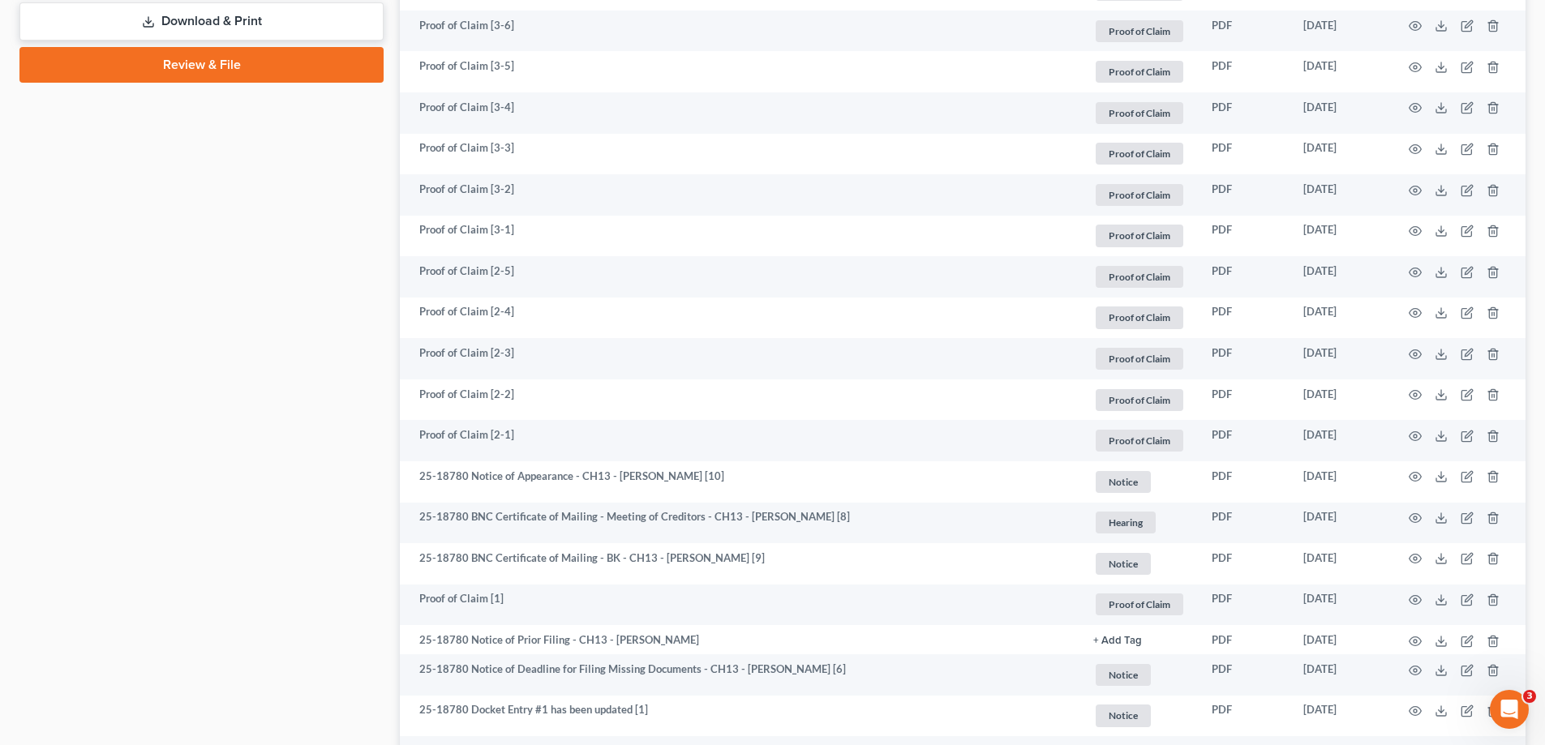
scroll to position [892, 0]
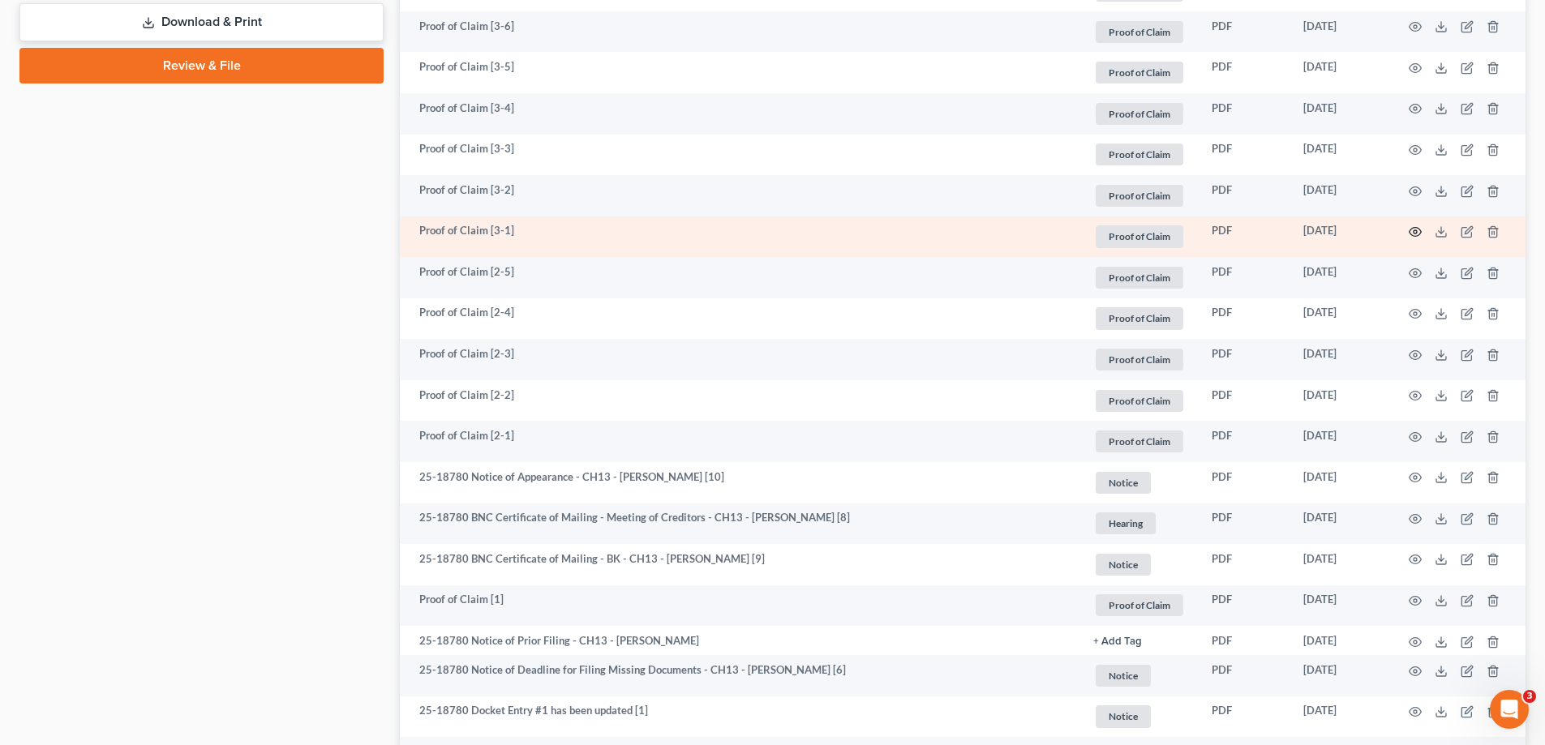
click at [1415, 232] on icon "button" at bounding box center [1415, 231] width 13 height 13
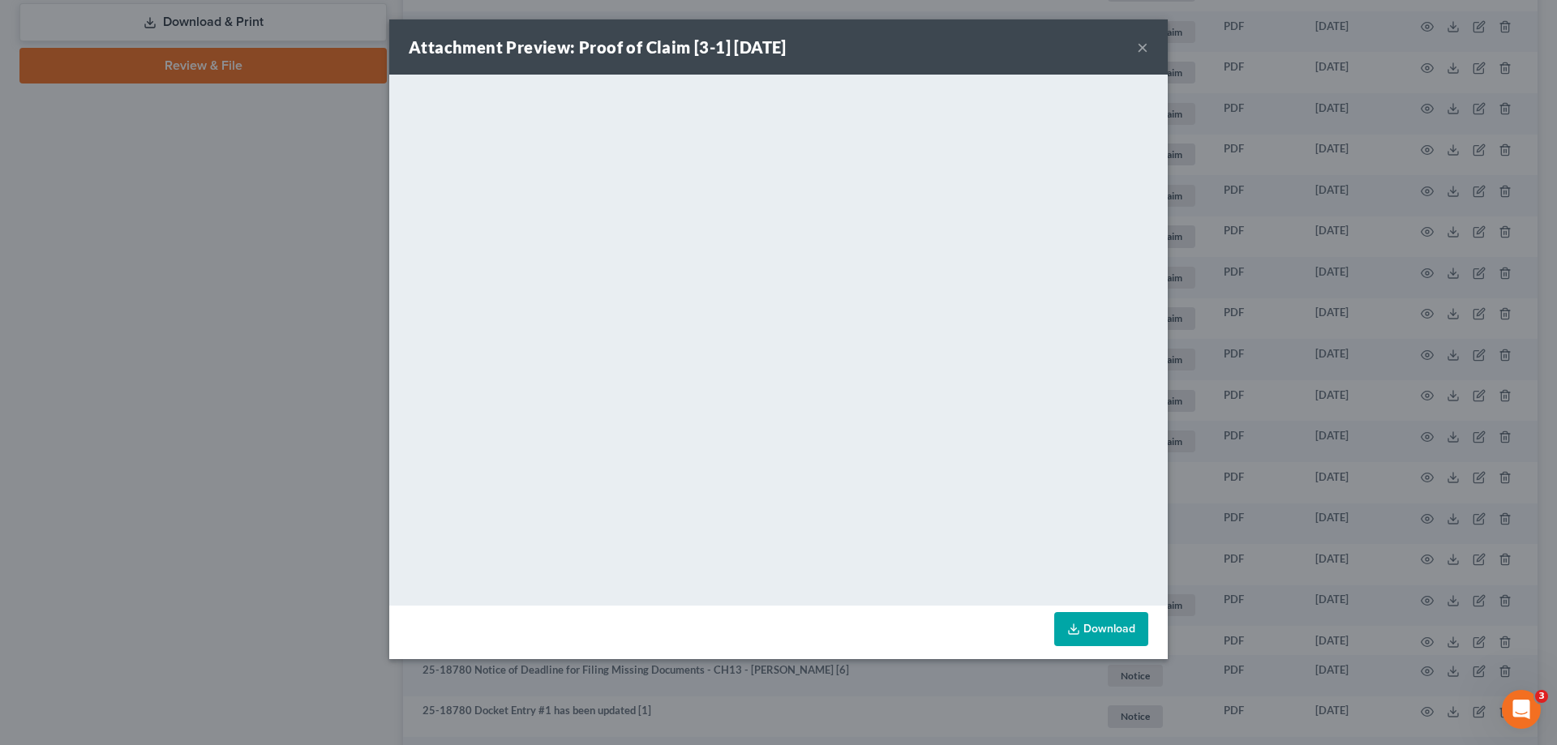
click at [1139, 46] on button "×" at bounding box center [1142, 46] width 11 height 19
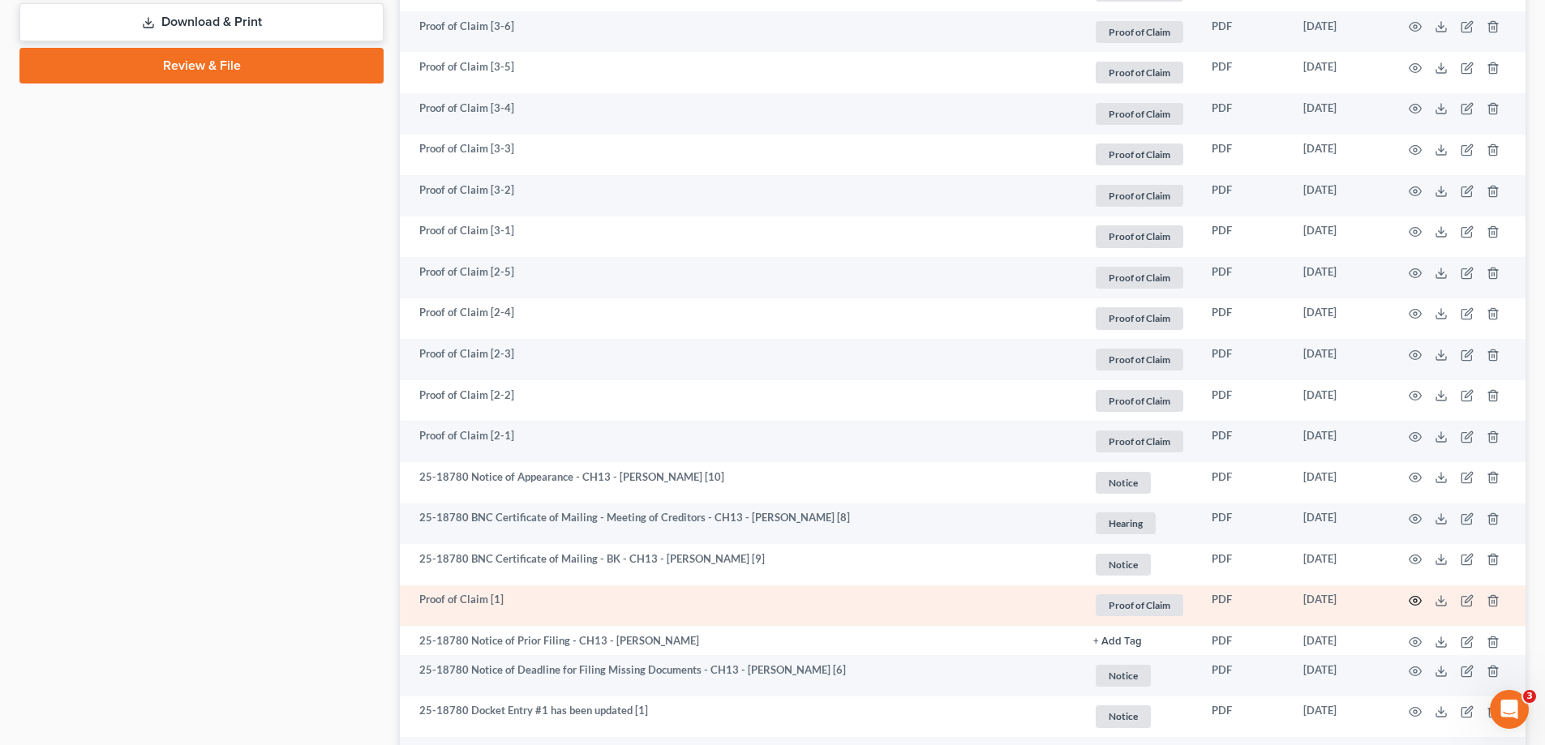
click at [1416, 603] on icon "button" at bounding box center [1415, 600] width 13 height 13
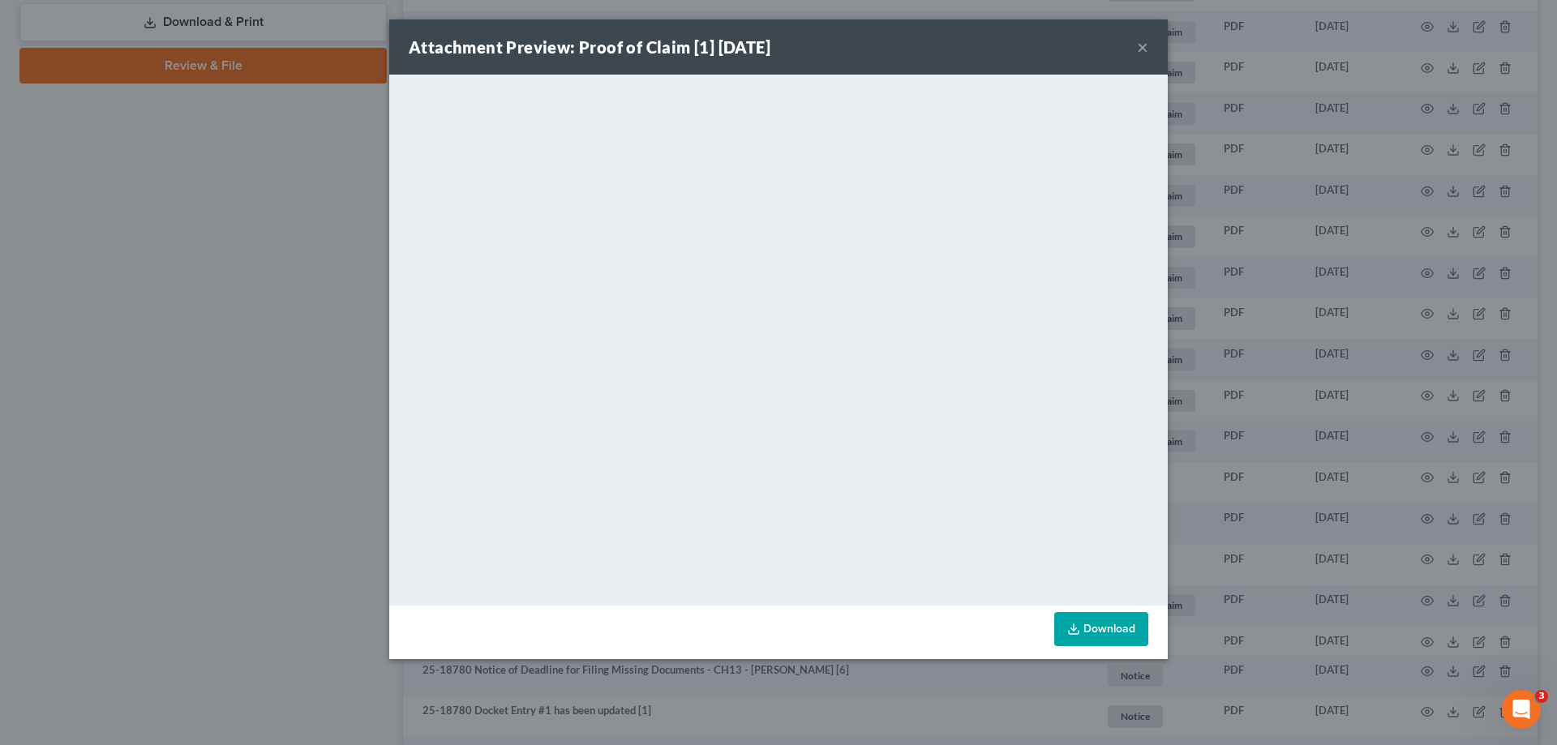
click at [1142, 46] on button "×" at bounding box center [1142, 46] width 11 height 19
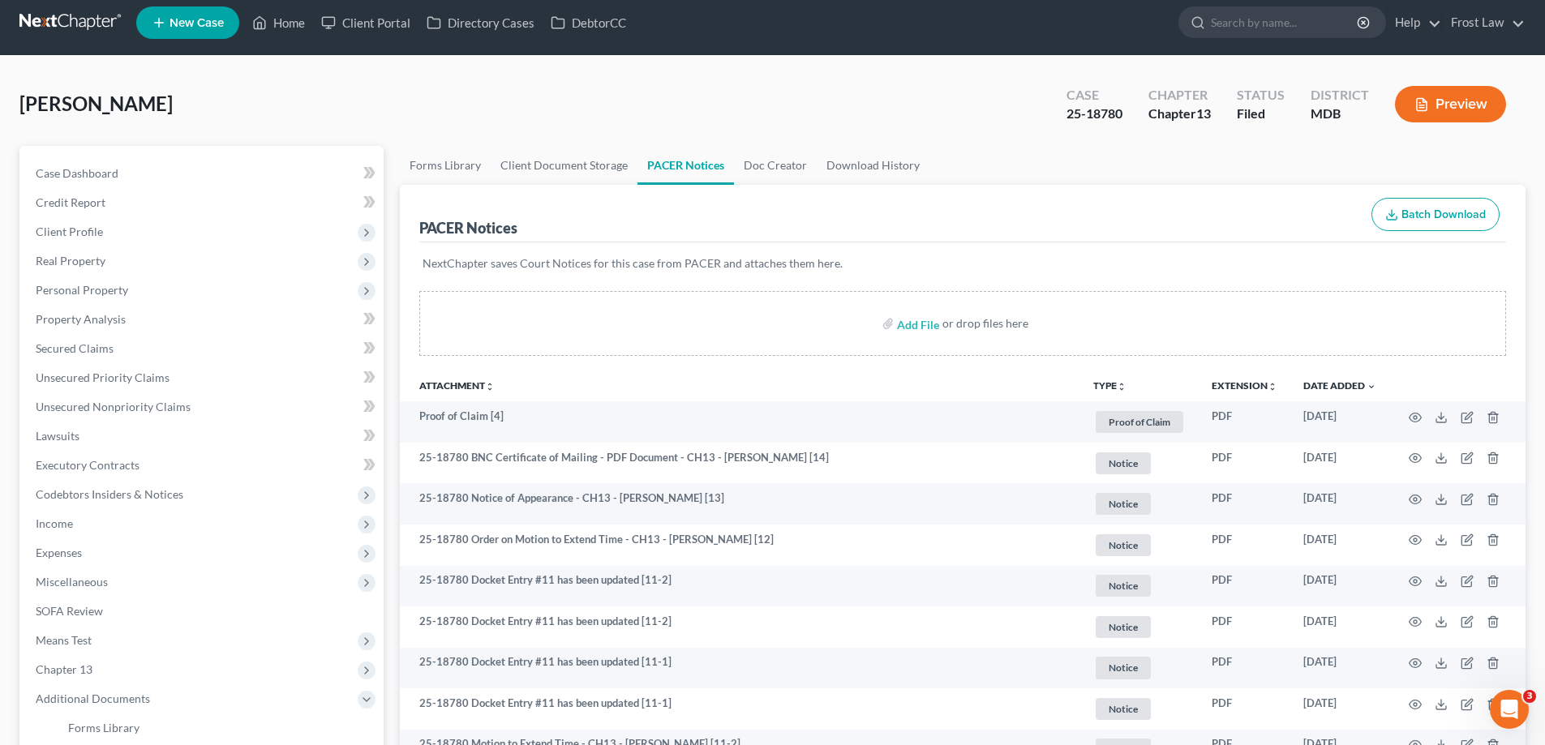
scroll to position [0, 0]
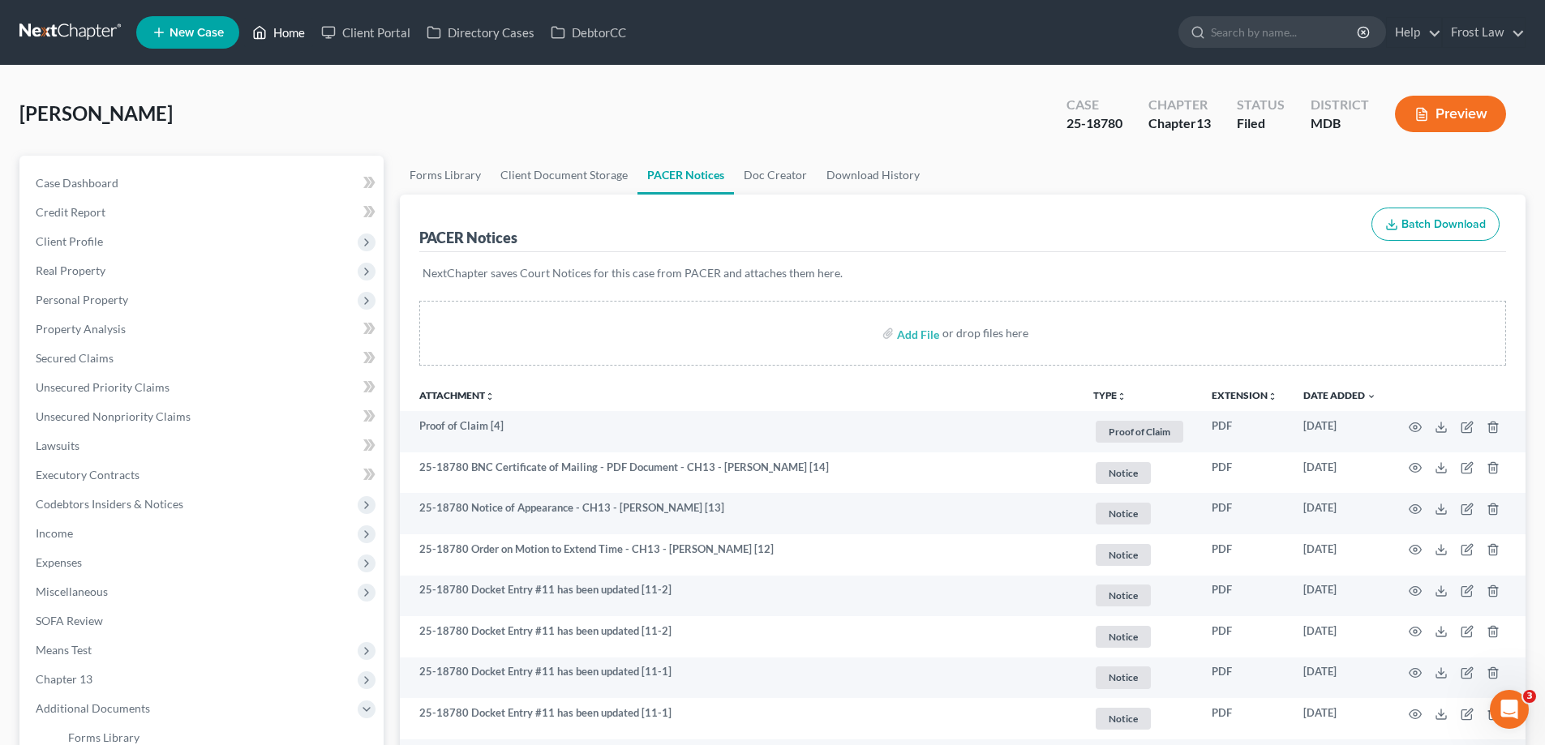
click at [290, 32] on link "Home" at bounding box center [278, 32] width 69 height 29
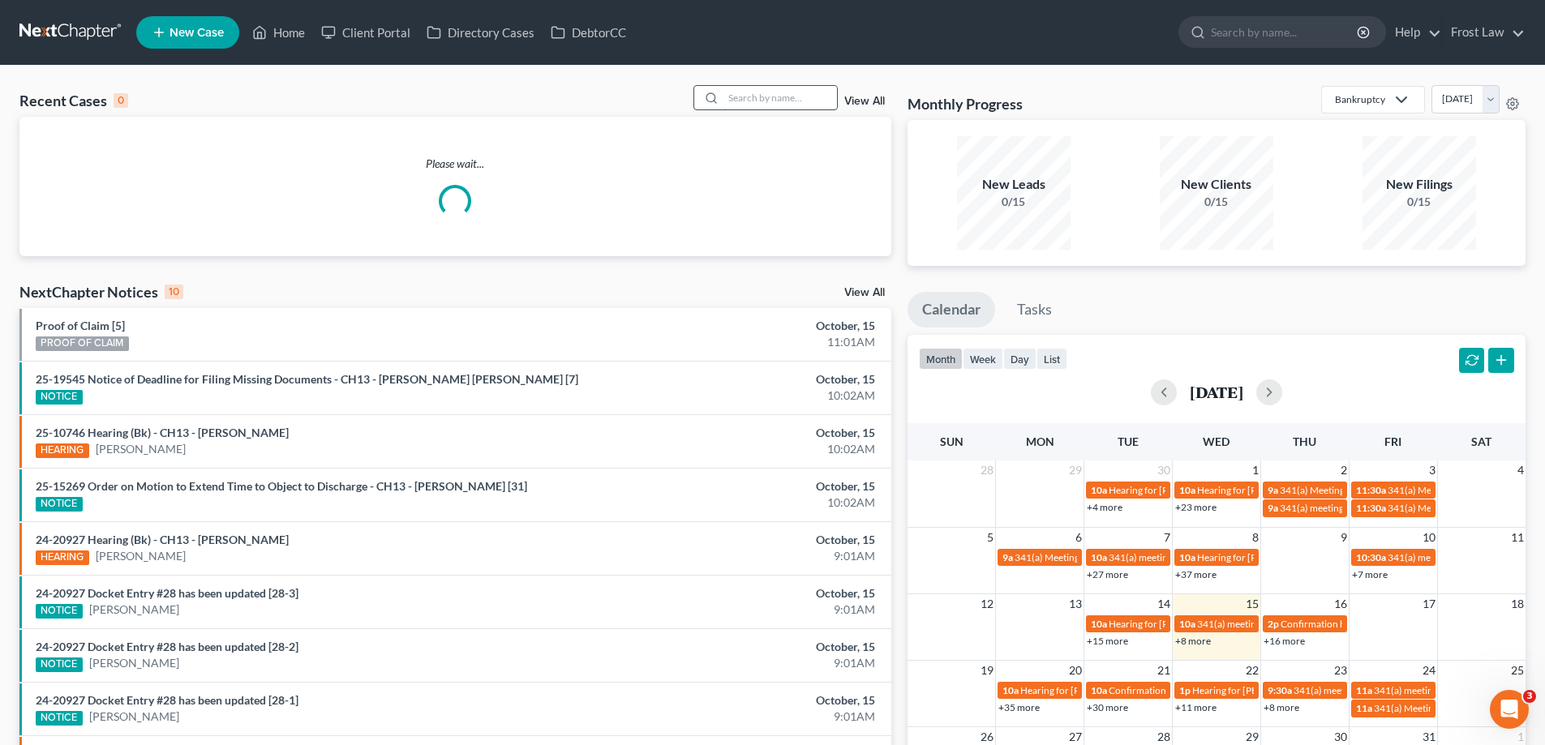
click at [786, 101] on input "search" at bounding box center [780, 98] width 114 height 24
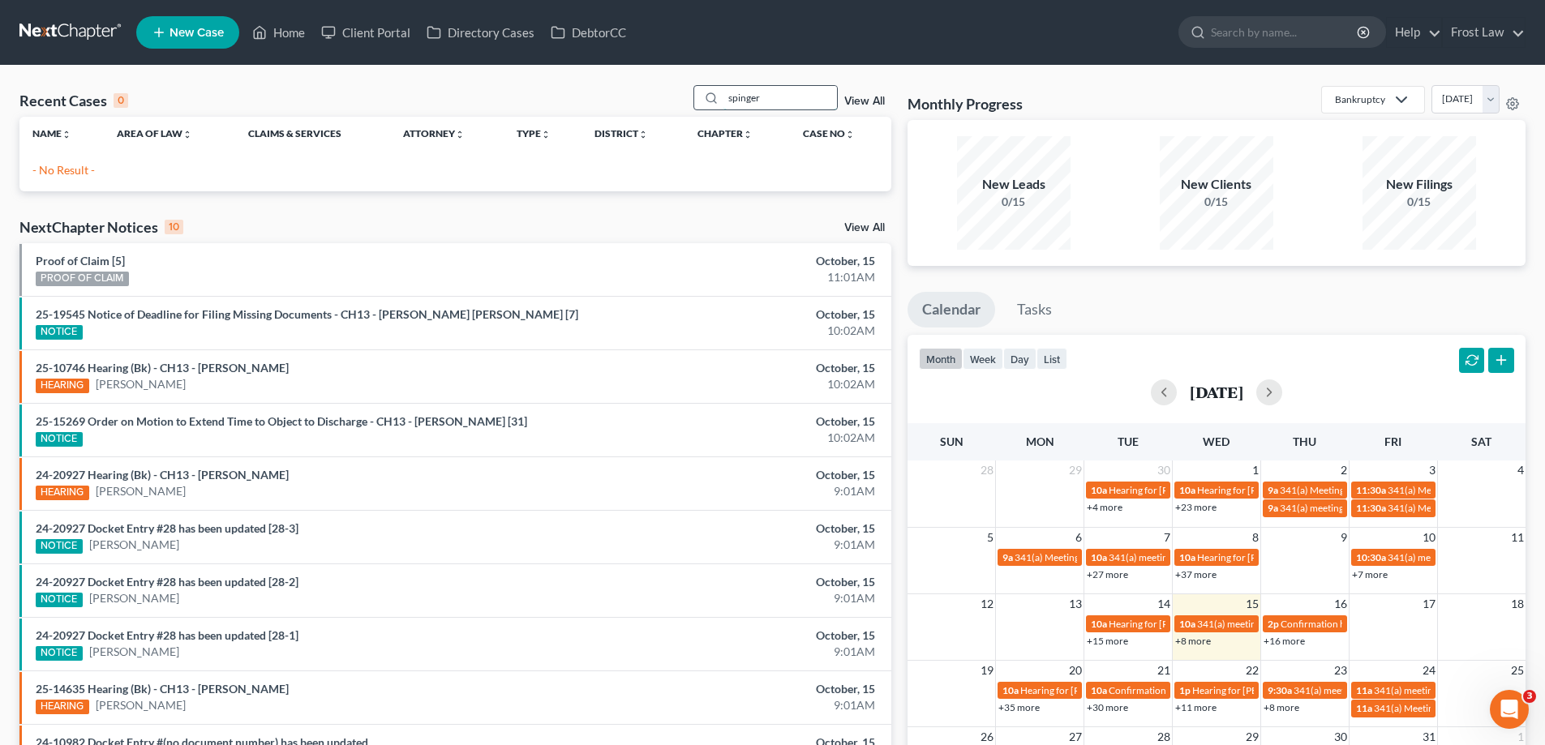
drag, startPoint x: 750, startPoint y: 105, endPoint x: 739, endPoint y: 102, distance: 11.8
click at [739, 102] on input "spinger" at bounding box center [780, 98] width 114 height 24
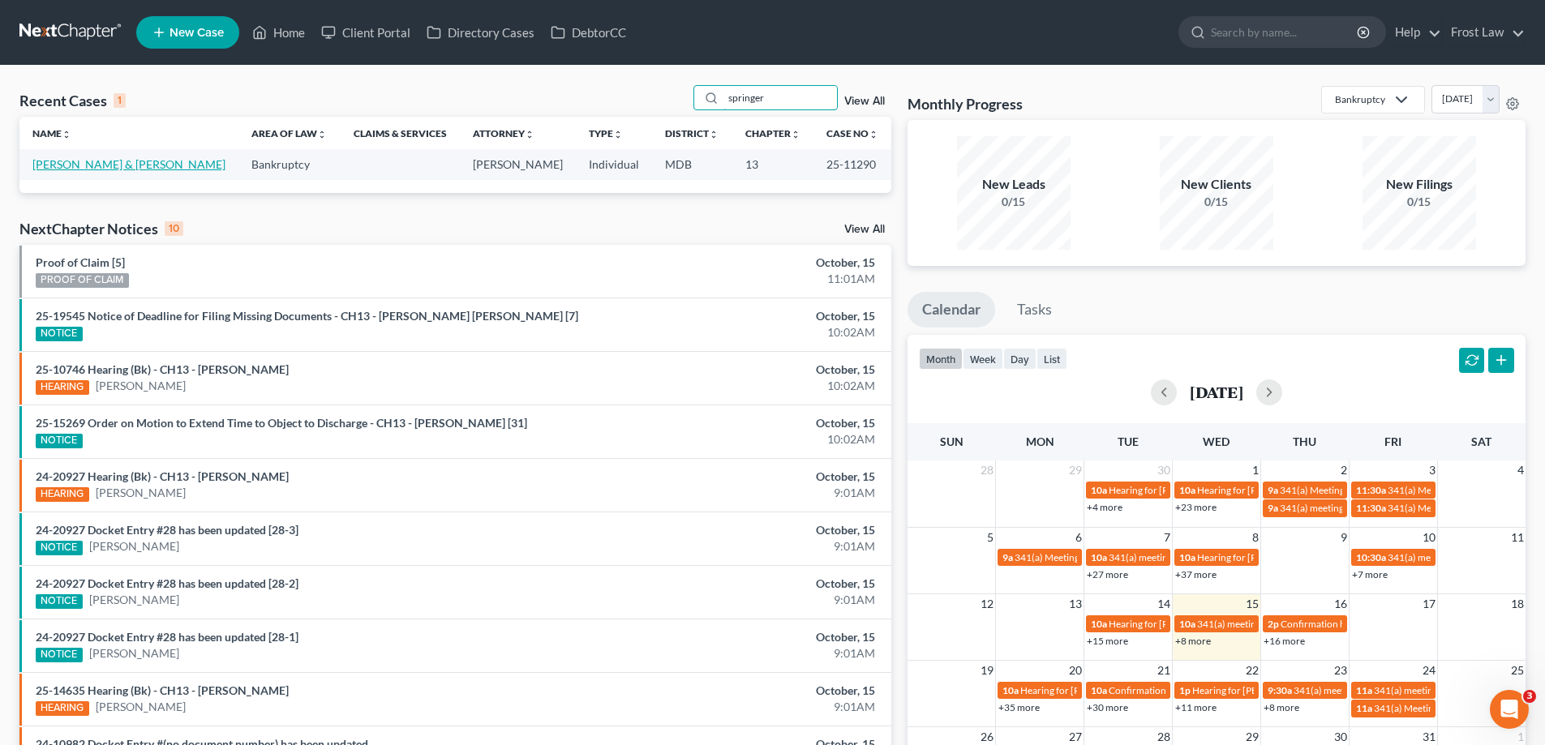
type input "springer"
click at [53, 164] on link "[PERSON_NAME] & [PERSON_NAME]" at bounding box center [128, 164] width 193 height 14
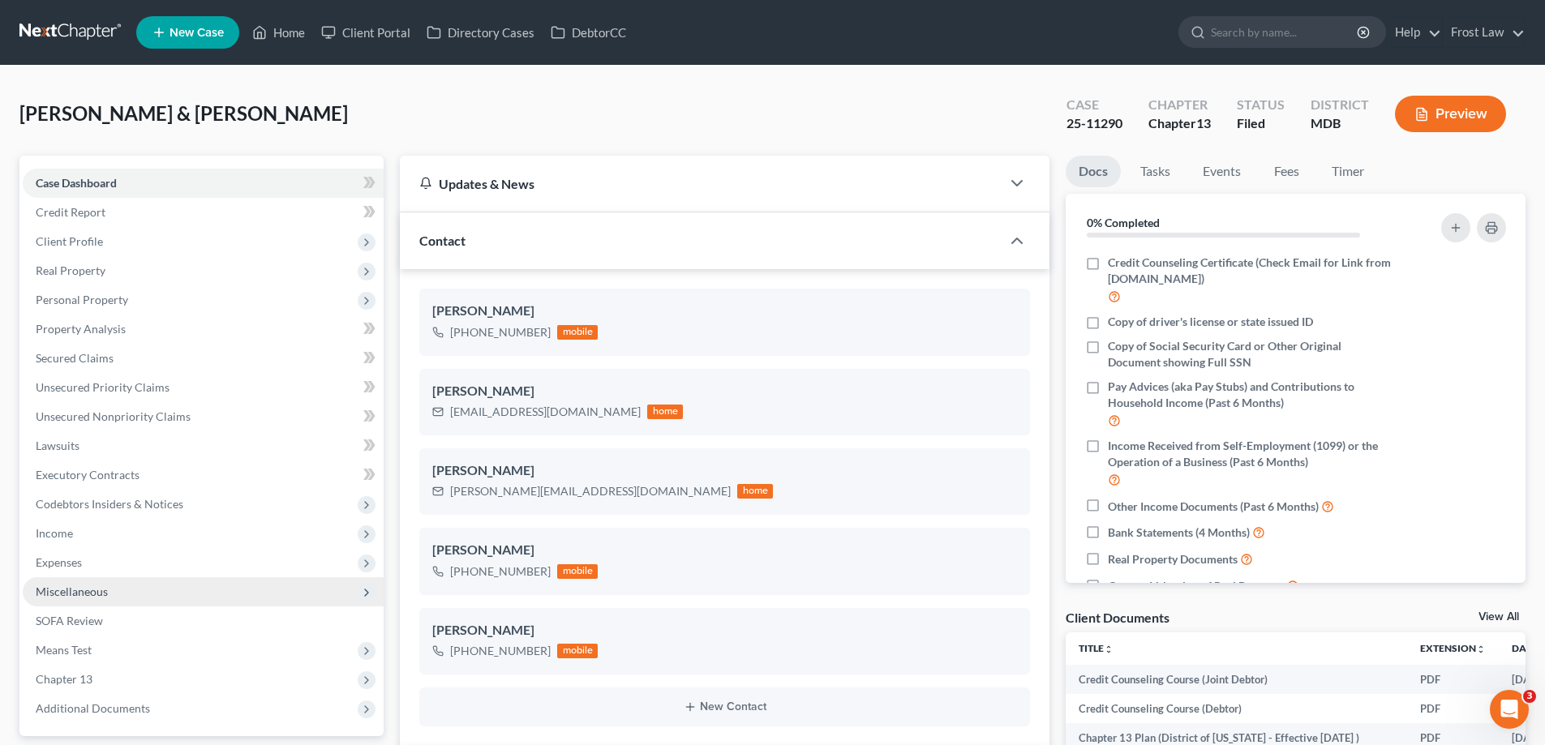
scroll to position [162, 0]
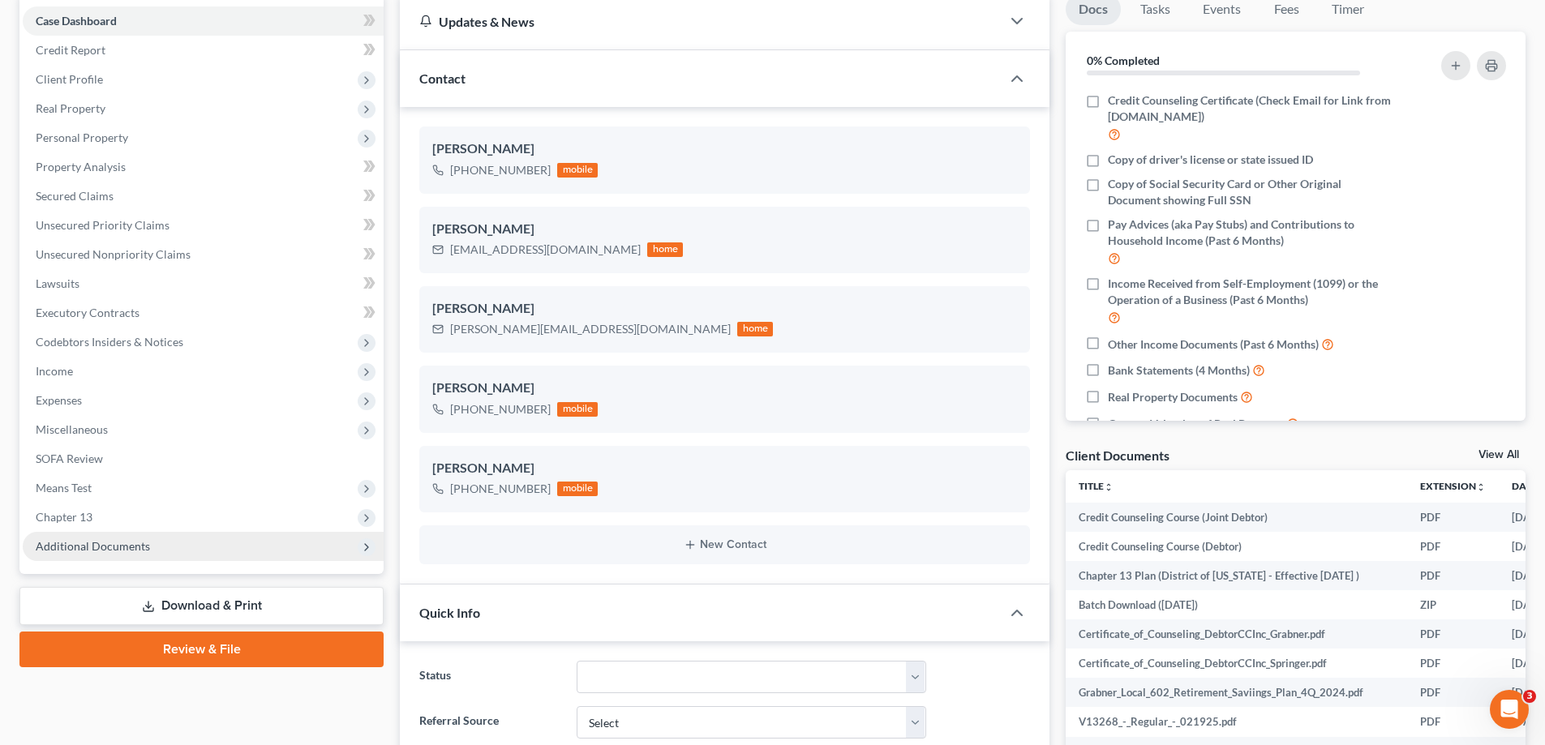
click at [145, 551] on span "Additional Documents" at bounding box center [93, 546] width 114 height 14
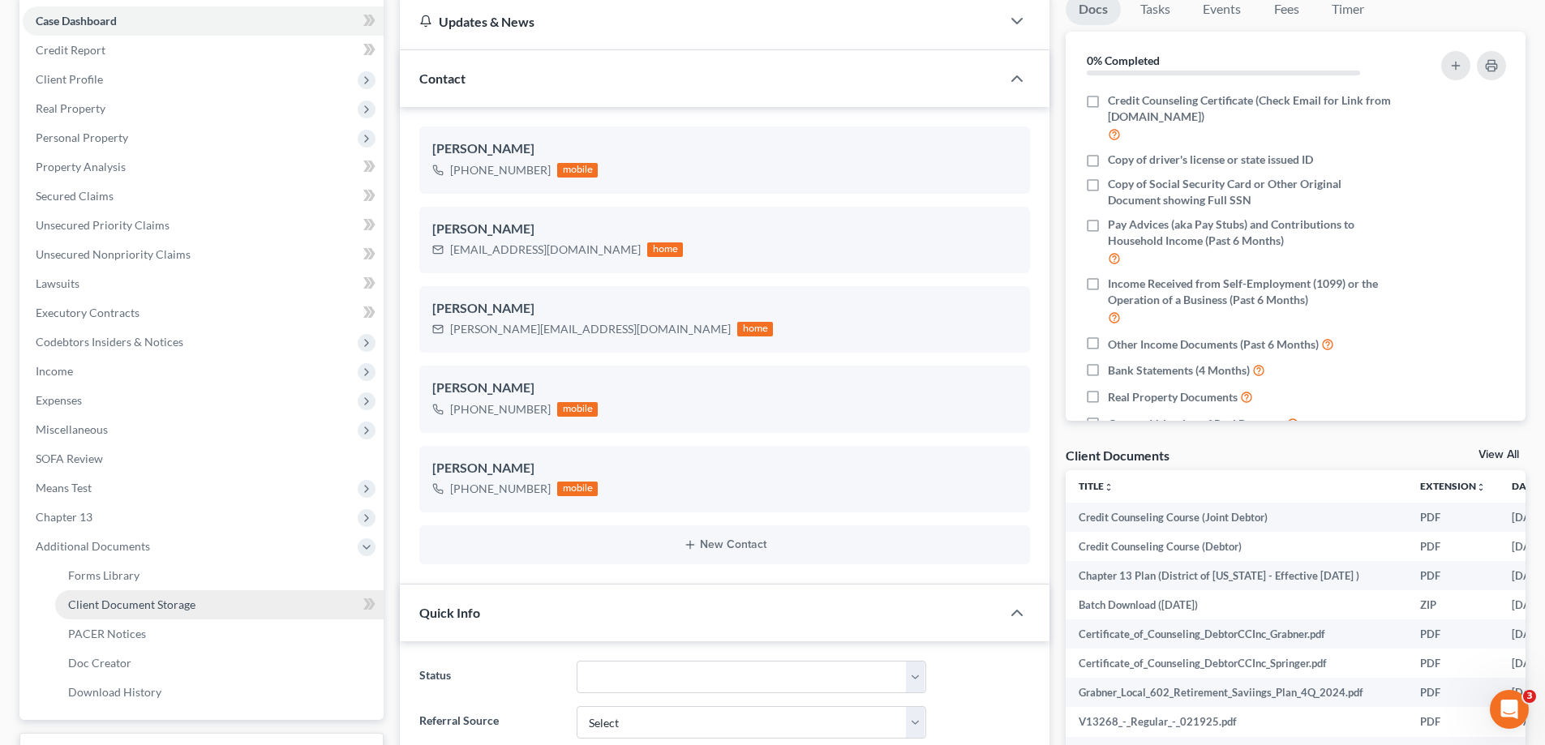
click at [160, 604] on span "Client Document Storage" at bounding box center [131, 605] width 127 height 14
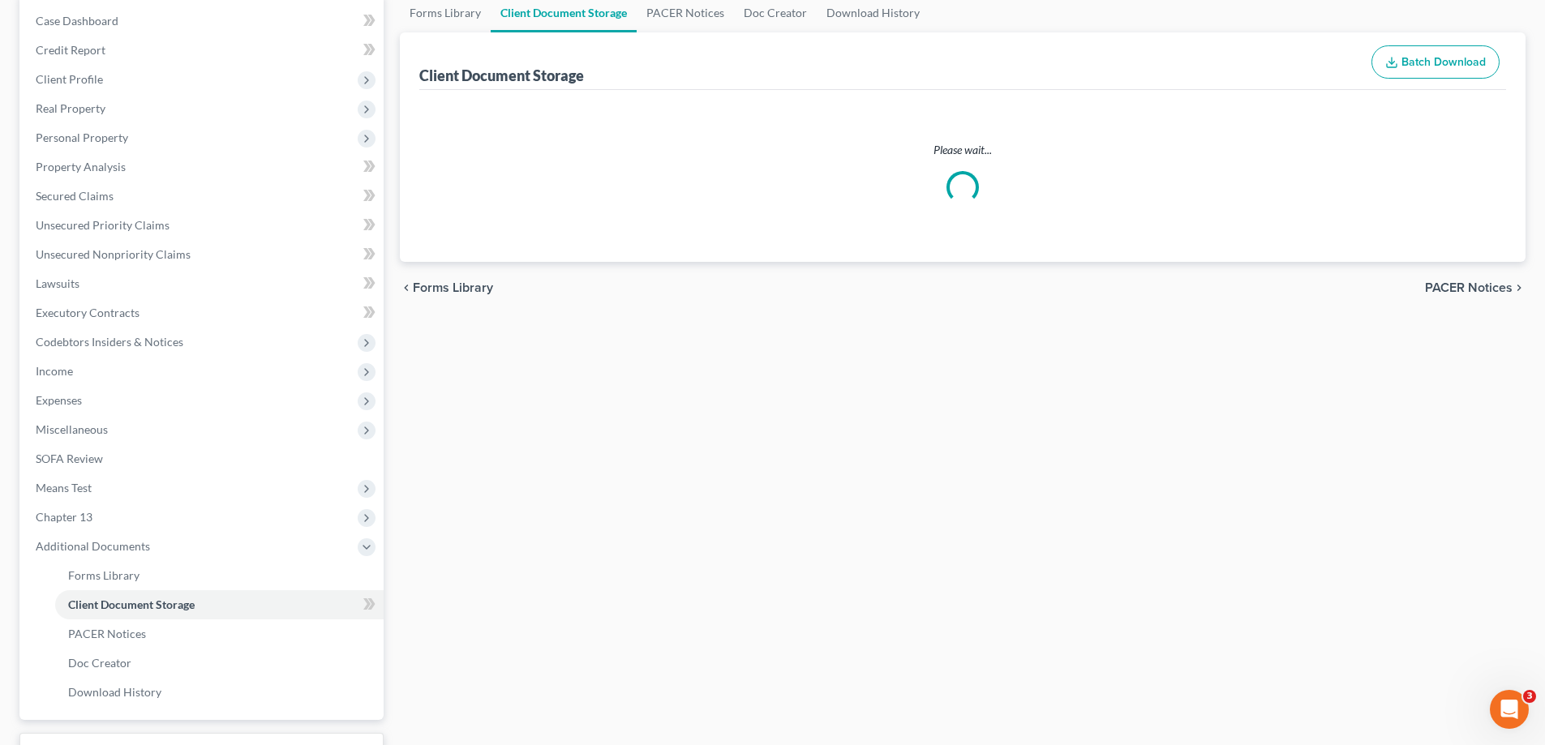
select select "14"
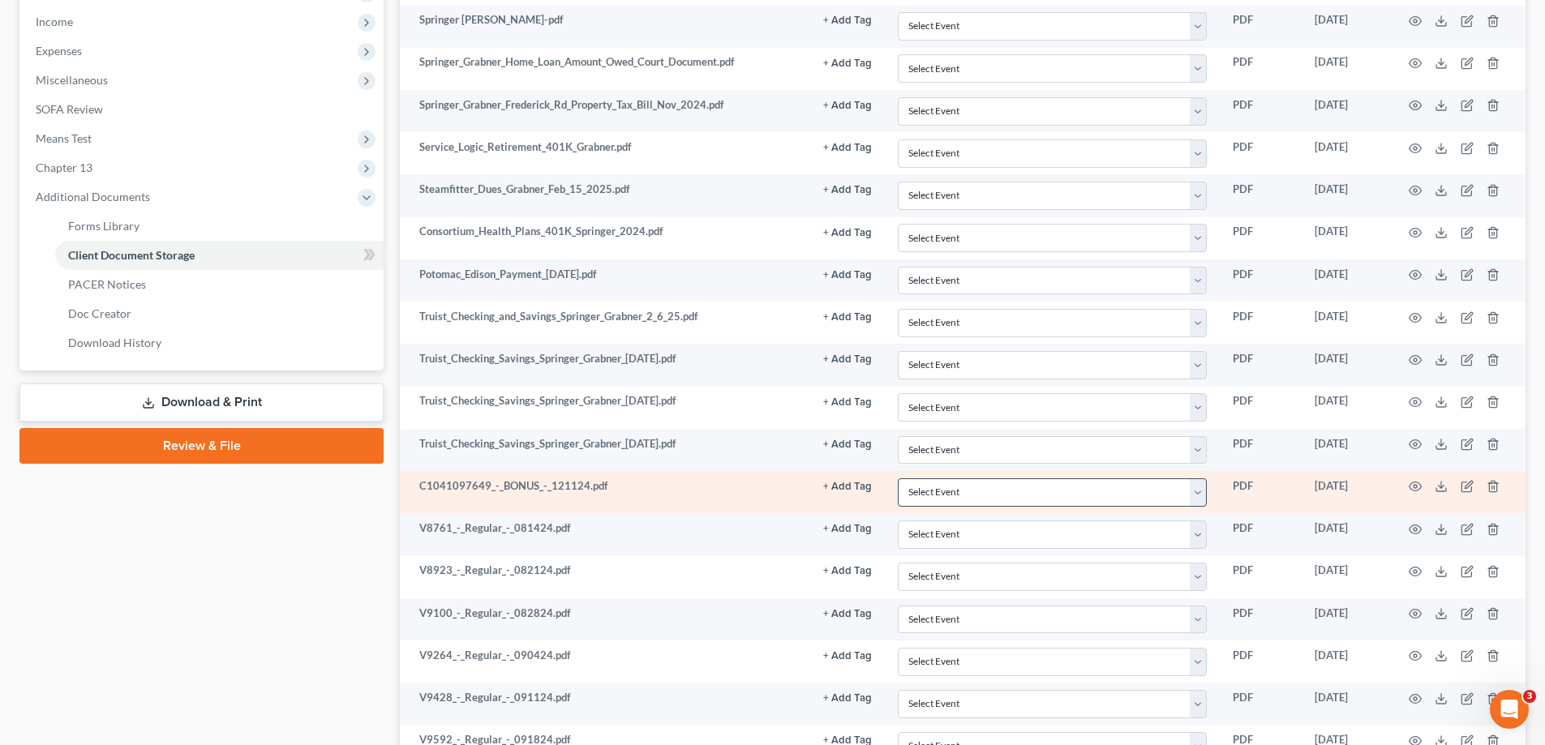
scroll to position [511, 0]
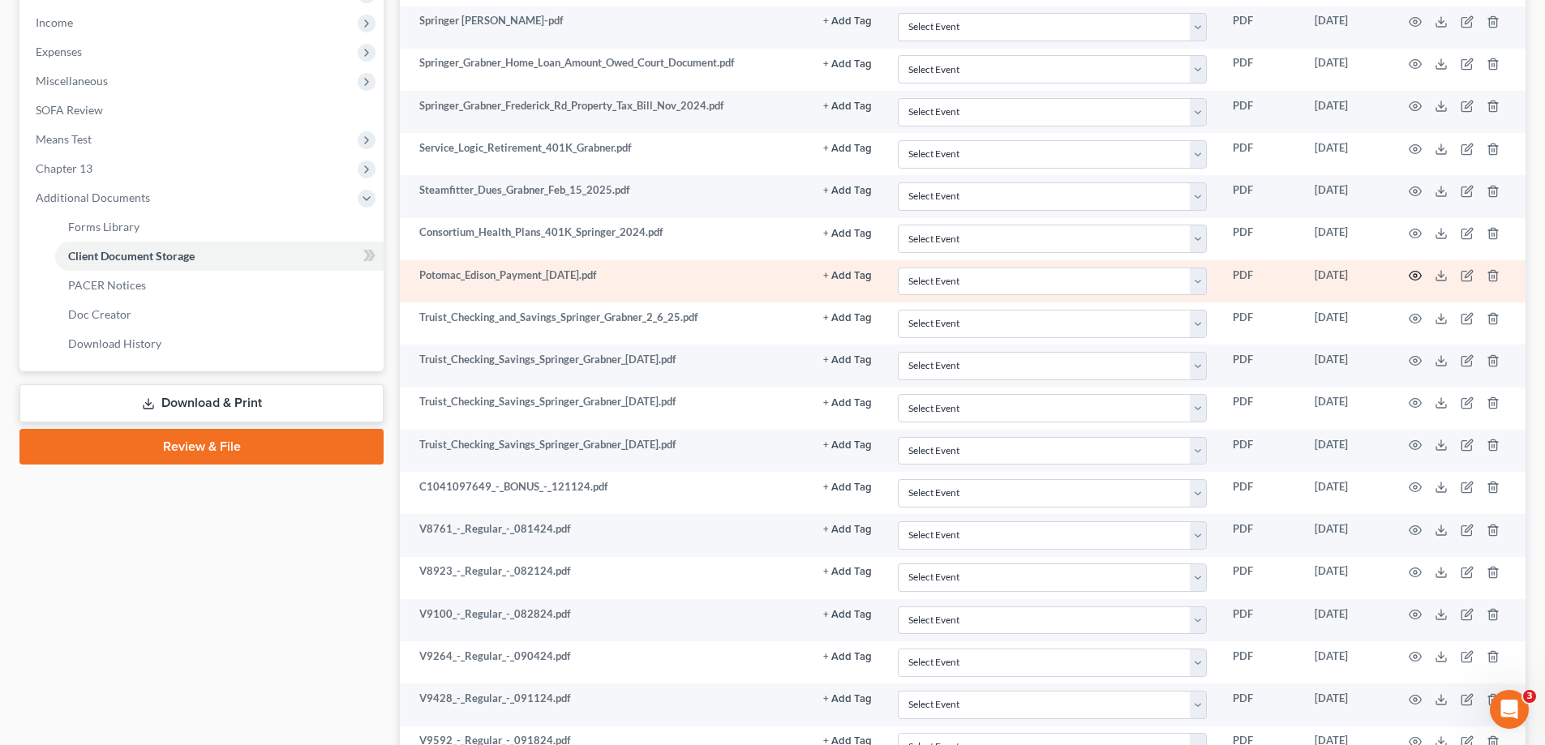
click at [1411, 271] on icon "button" at bounding box center [1415, 275] width 13 height 13
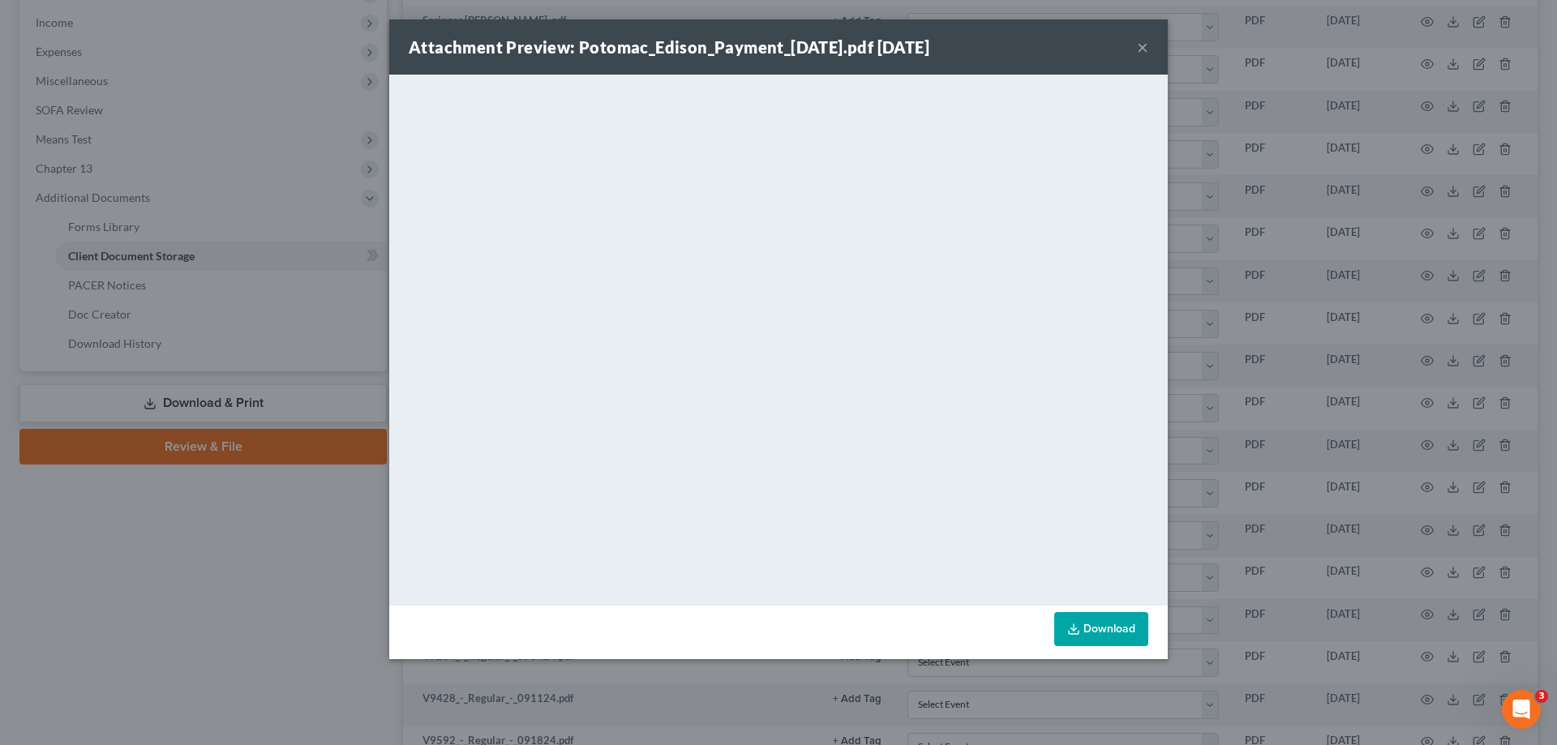
click at [1139, 45] on button "×" at bounding box center [1142, 46] width 11 height 19
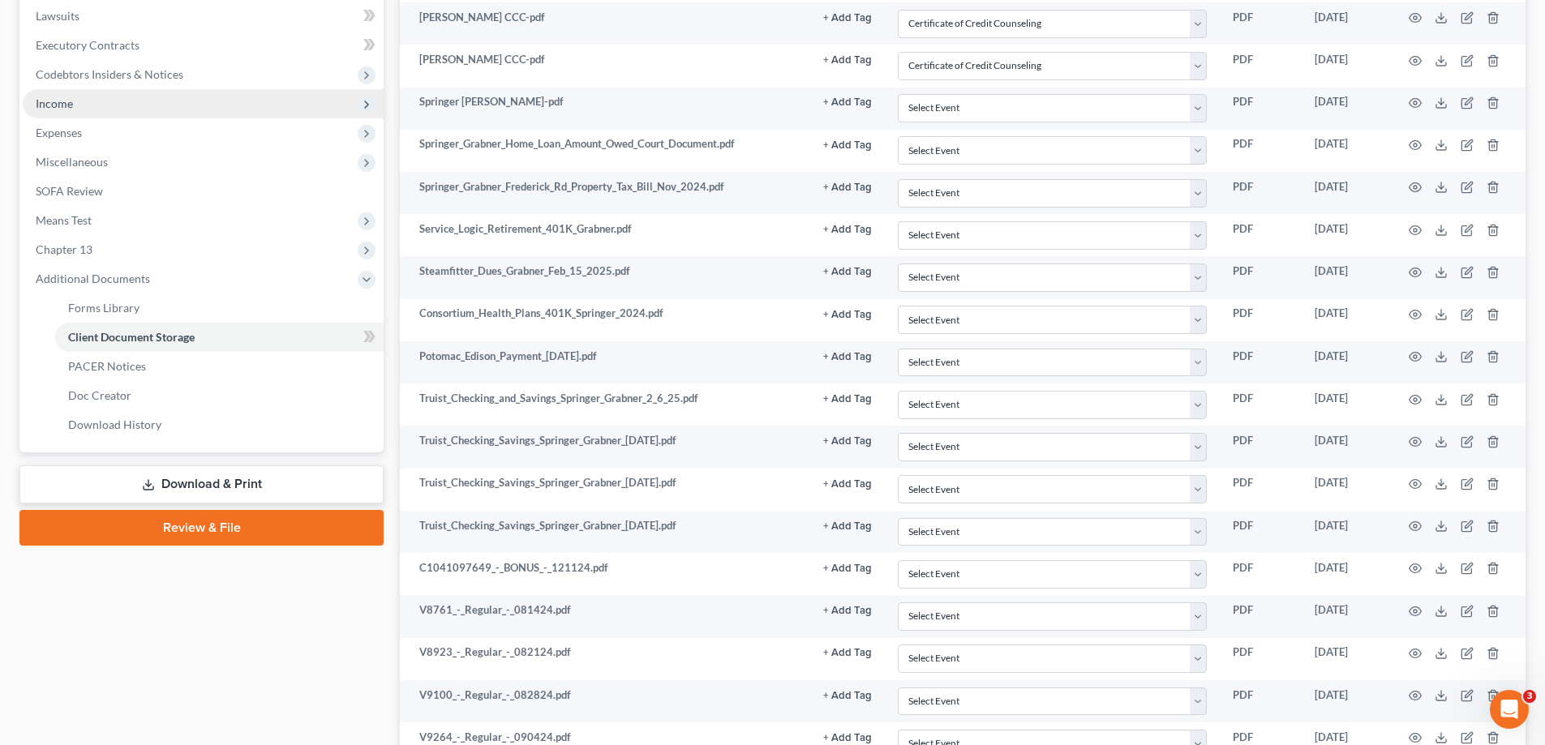
scroll to position [187, 0]
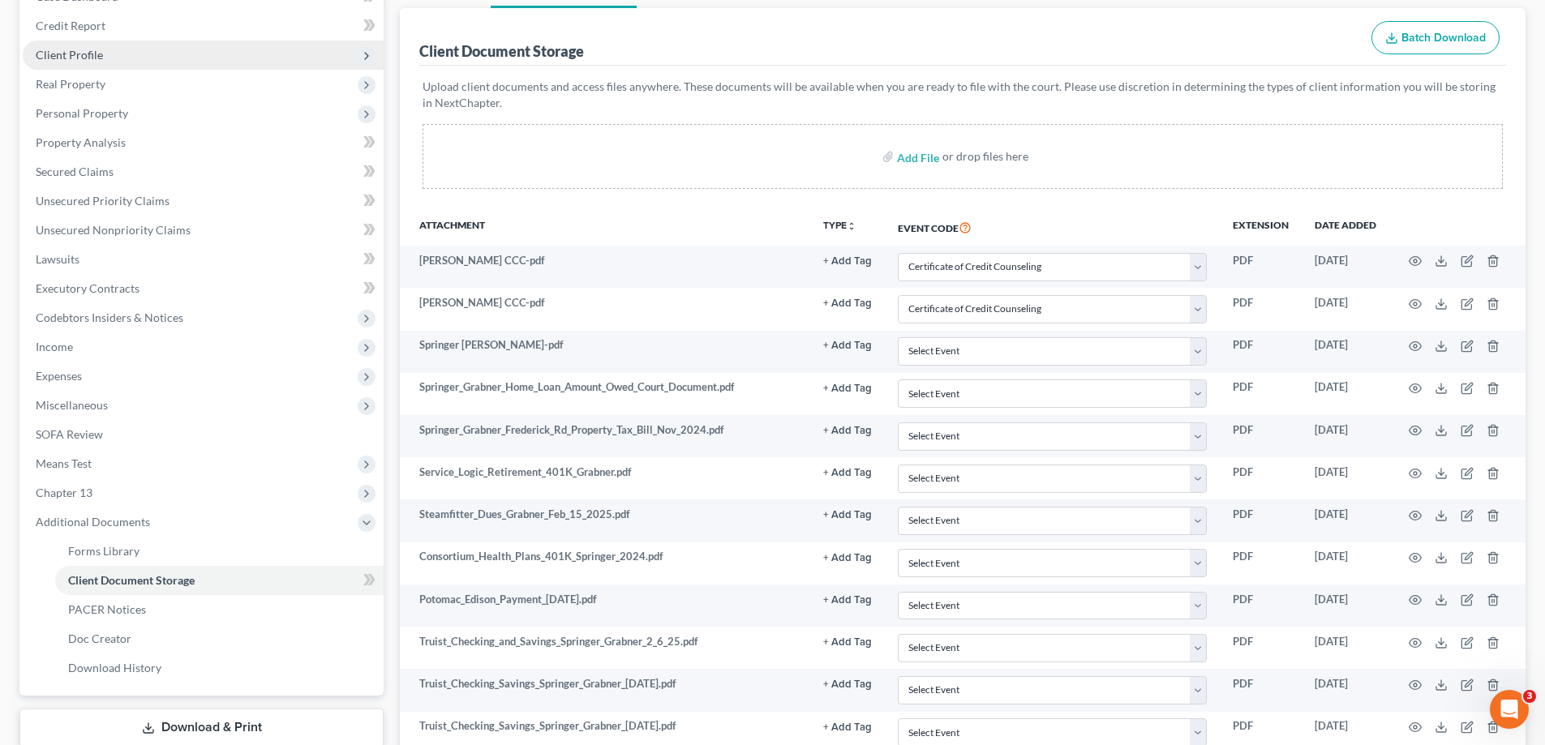
click at [131, 62] on span "Client Profile" at bounding box center [203, 55] width 361 height 29
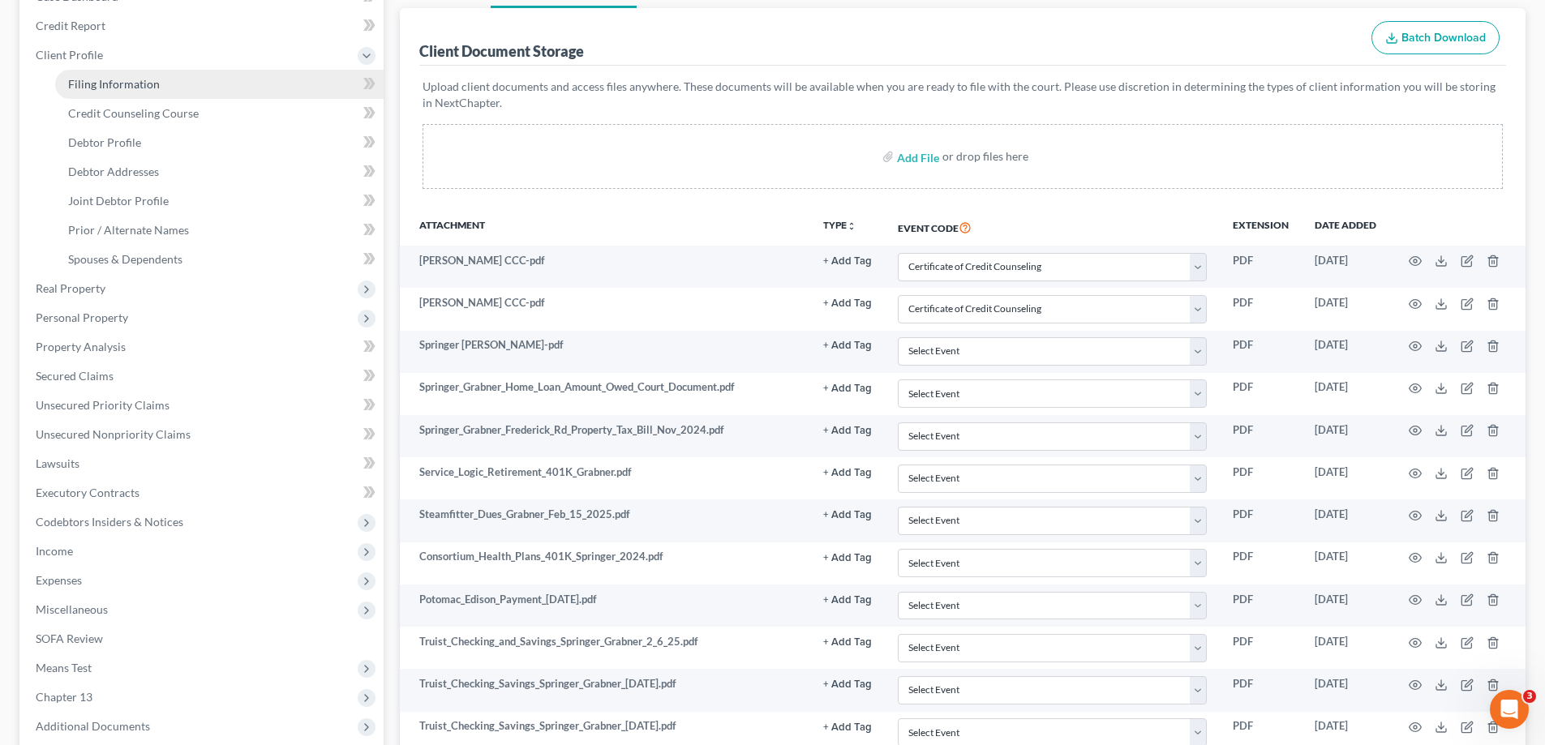
click at [129, 93] on link "Filing Information" at bounding box center [219, 84] width 328 height 29
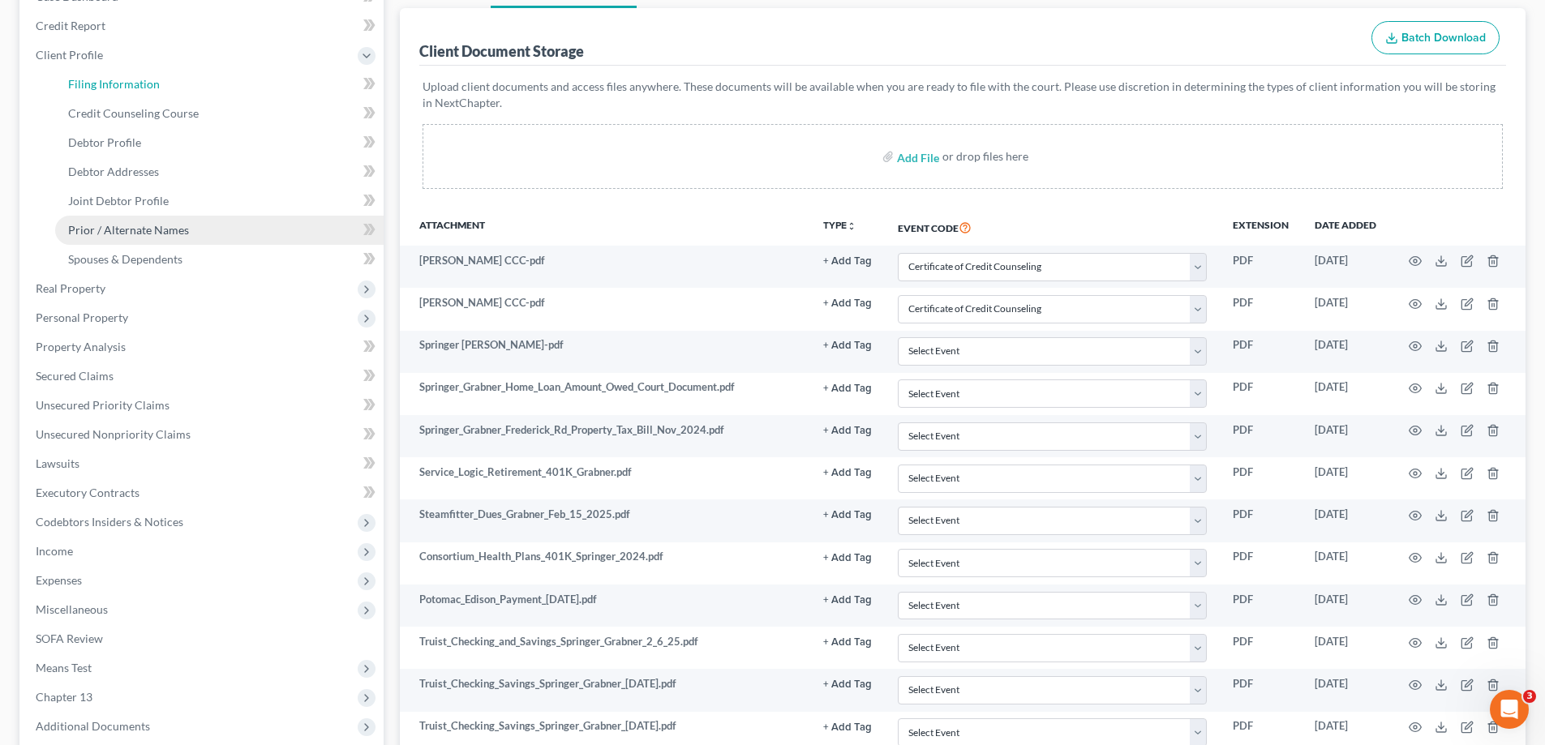
select select "1"
select select "3"
select select "38"
select select "0"
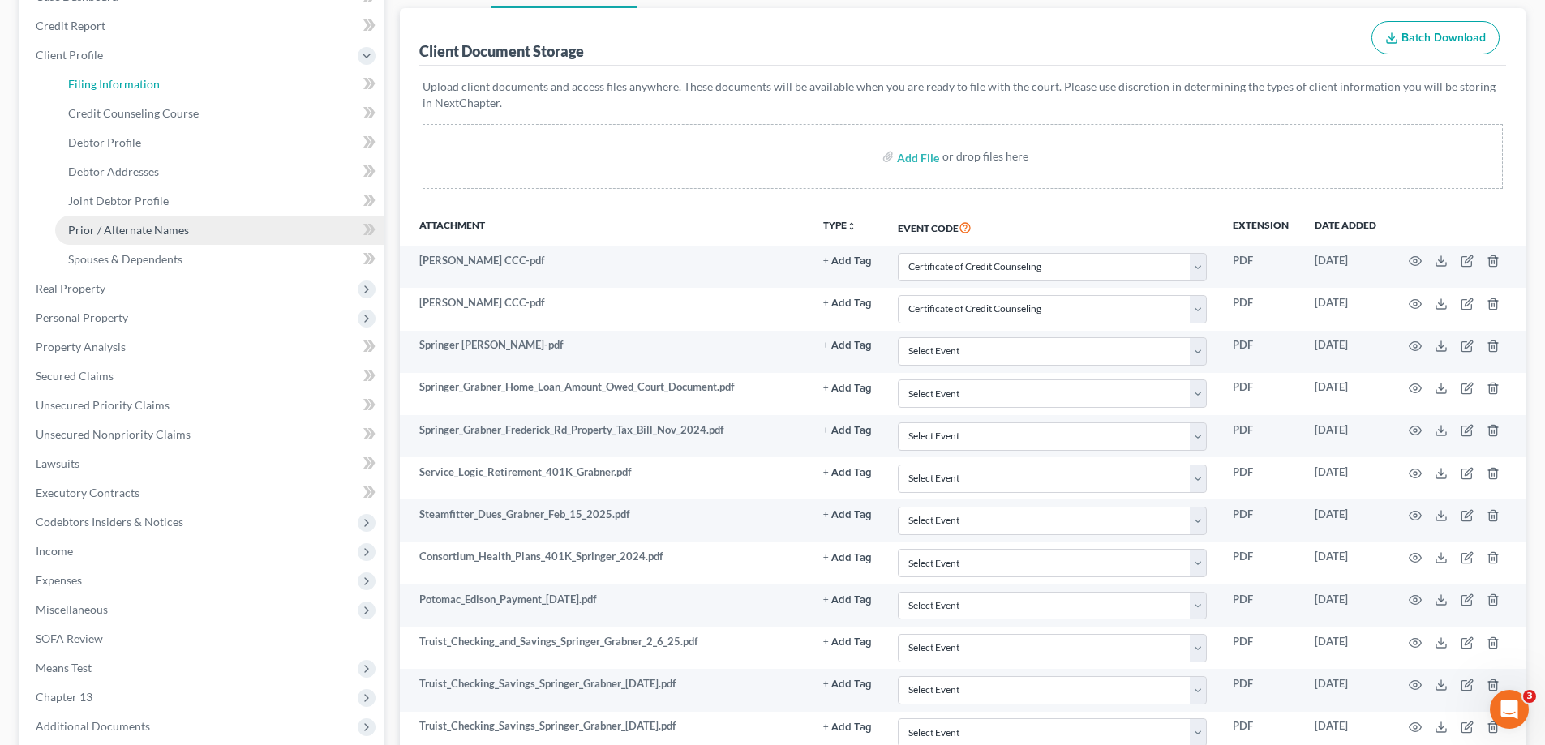
select select "21"
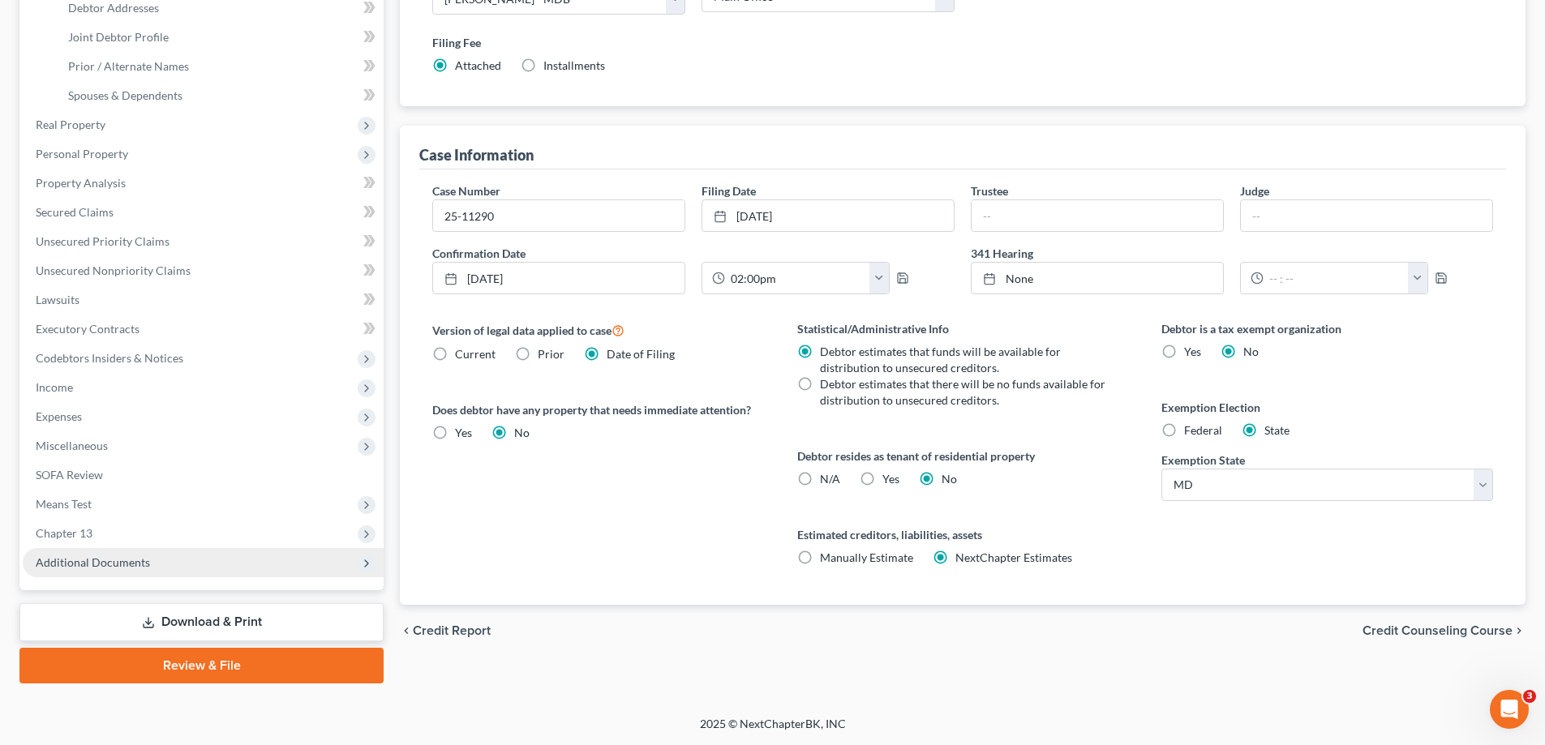
click at [178, 557] on span "Additional Documents" at bounding box center [203, 562] width 361 height 29
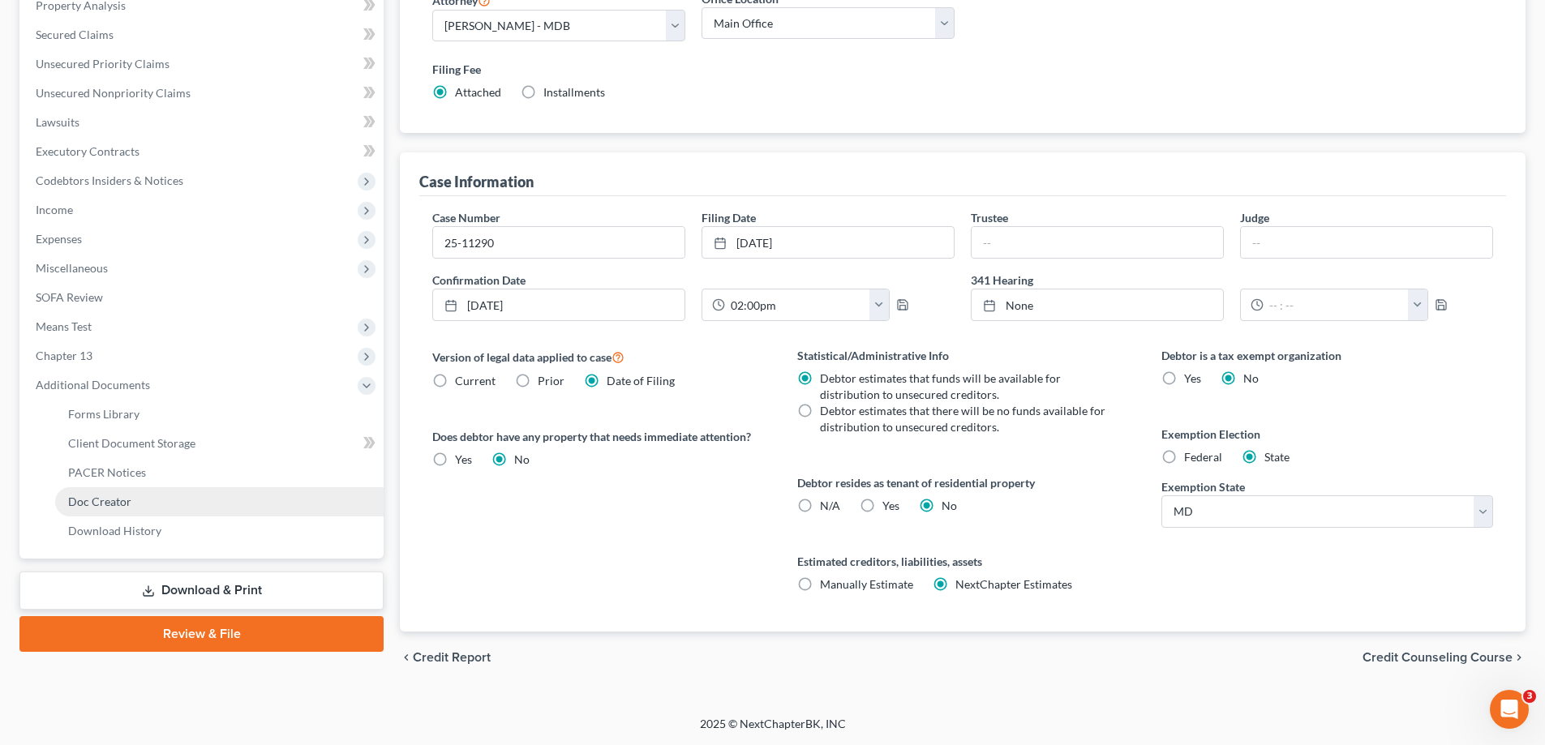
scroll to position [292, 0]
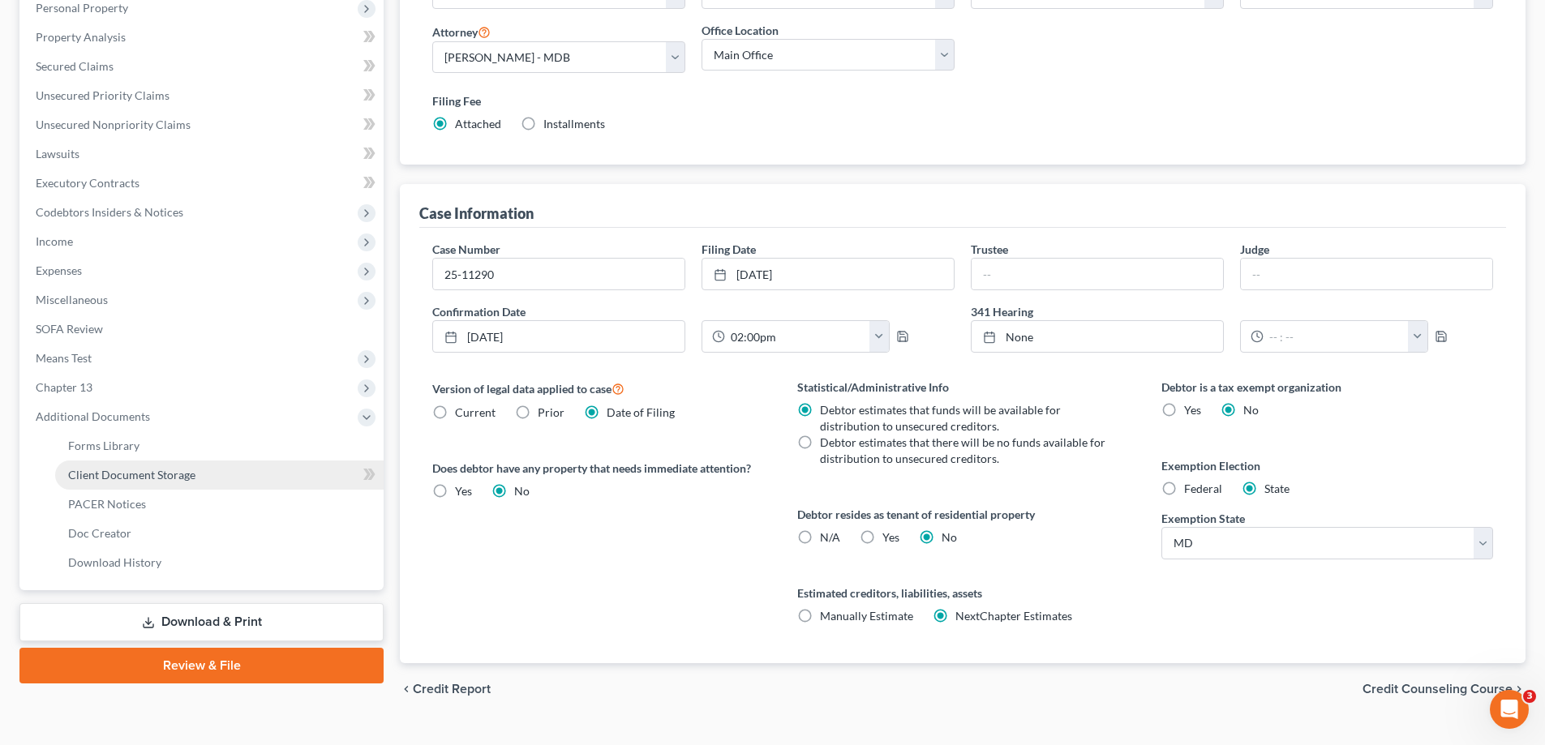
click at [153, 478] on span "Client Document Storage" at bounding box center [131, 475] width 127 height 14
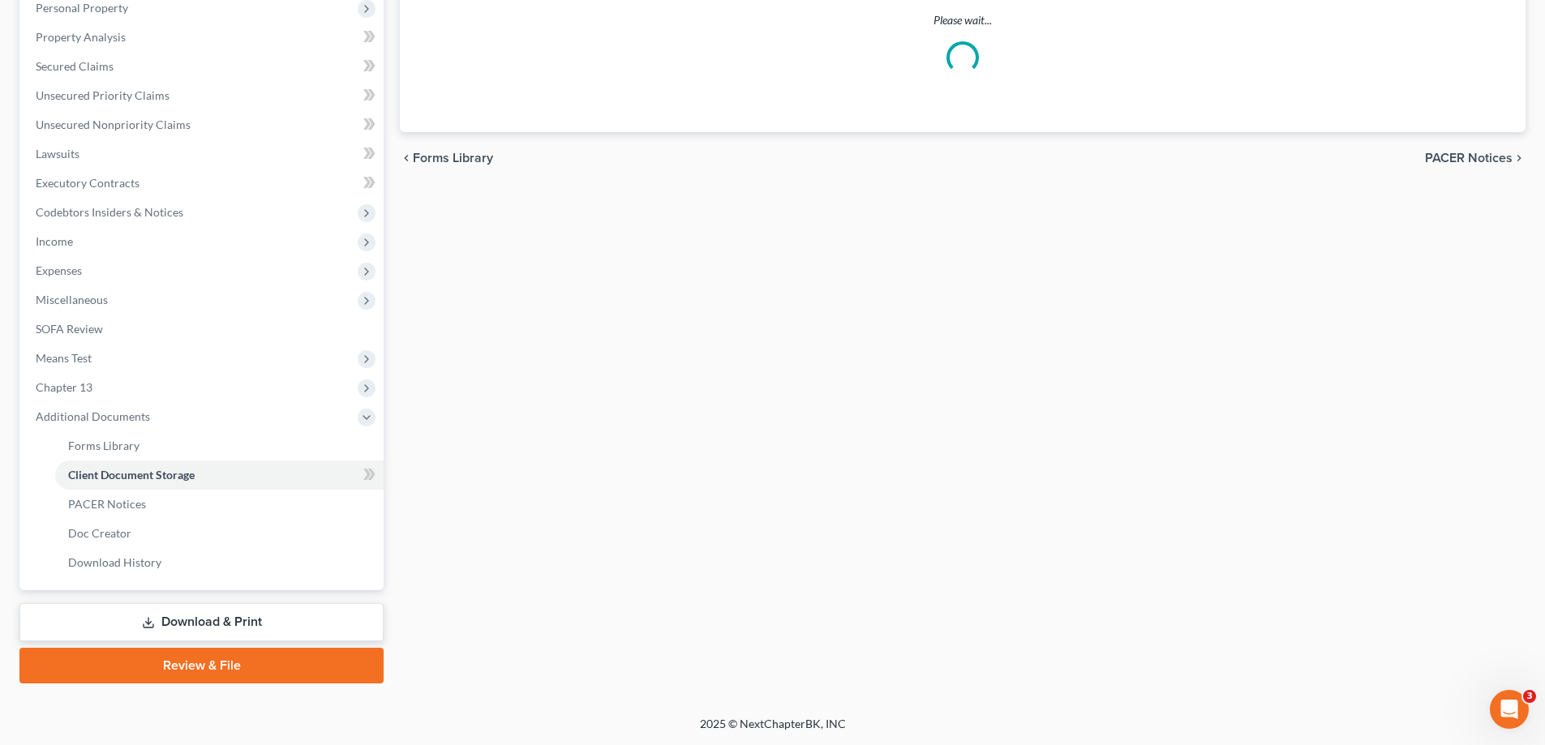
select select "14"
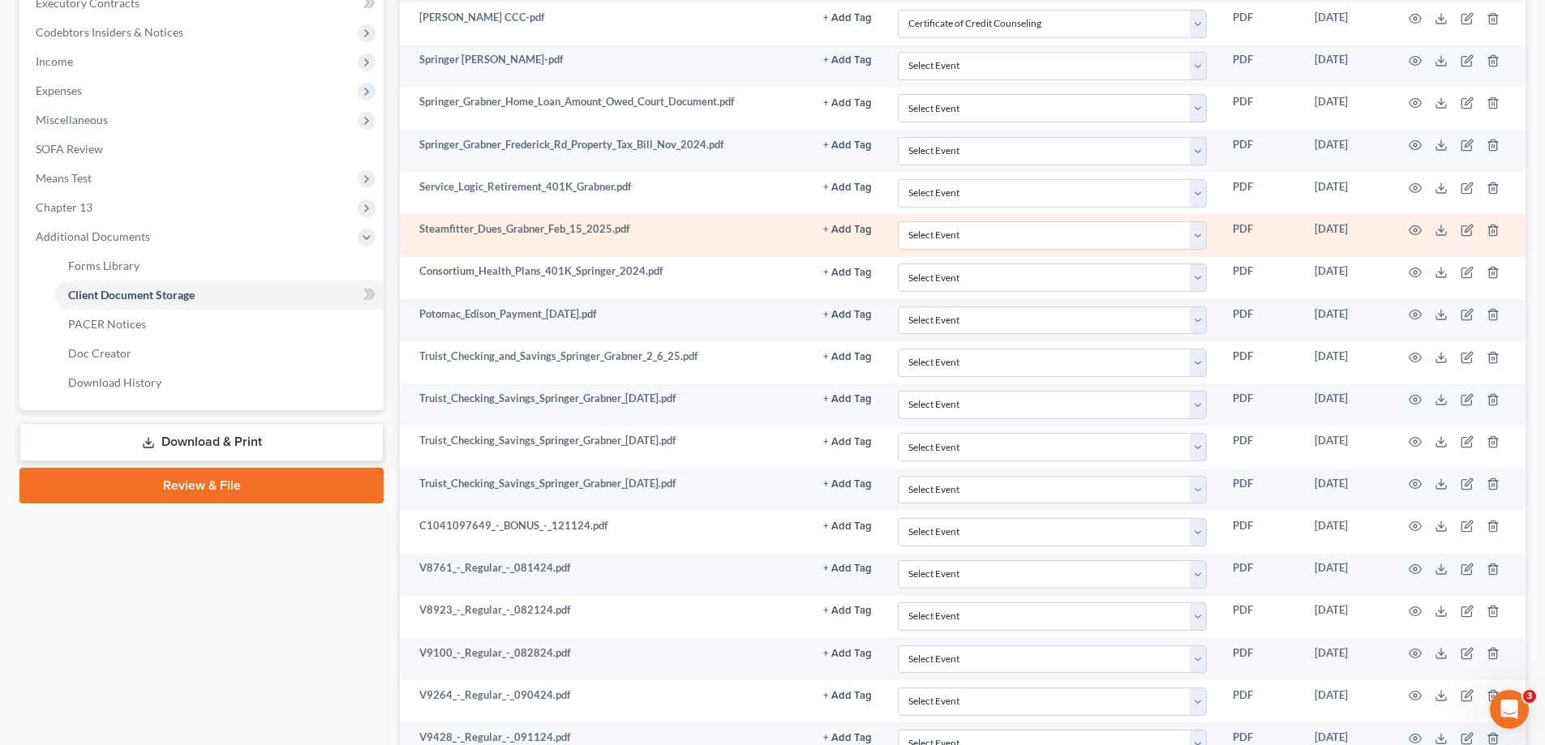
scroll to position [487, 0]
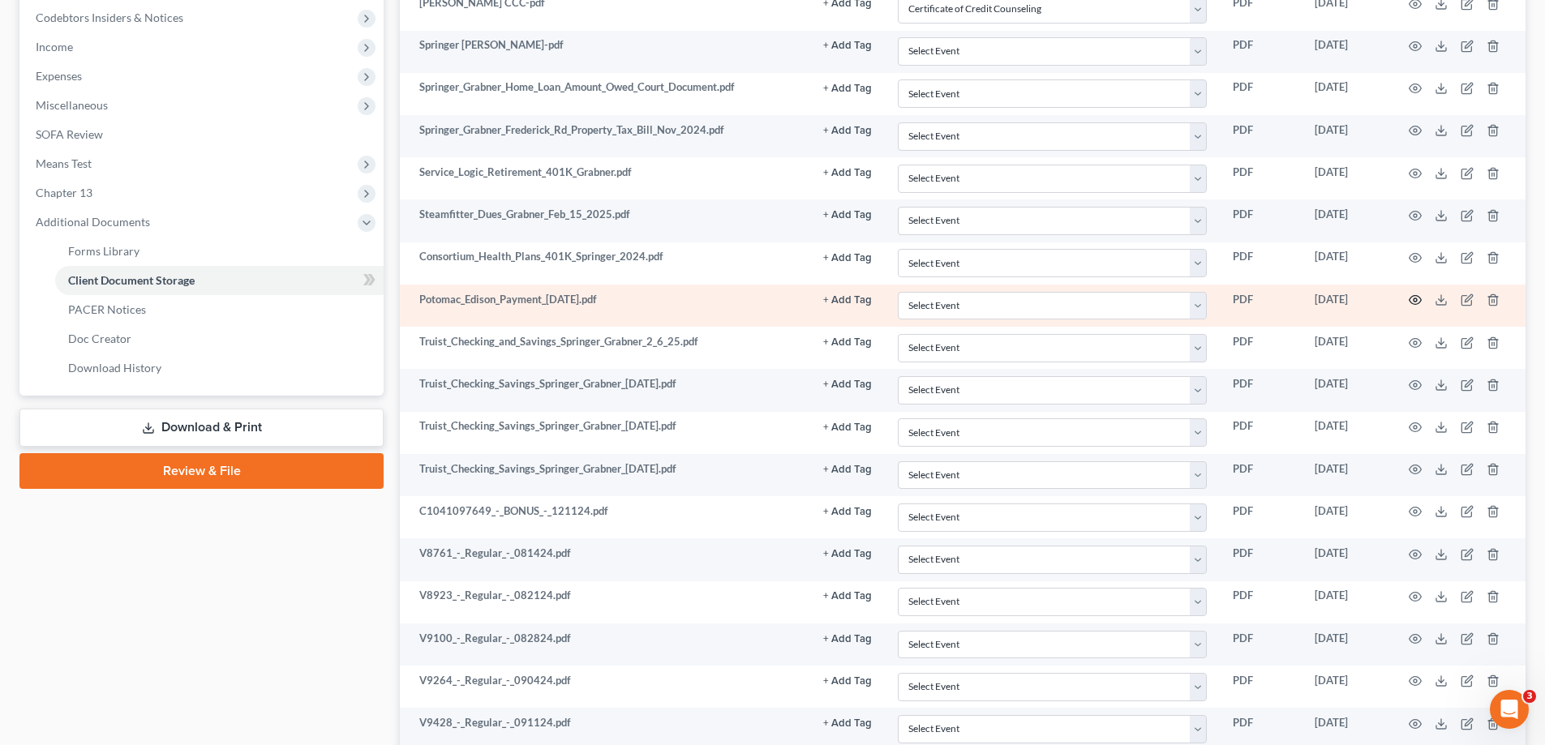
click at [1417, 296] on icon "button" at bounding box center [1415, 300] width 13 height 13
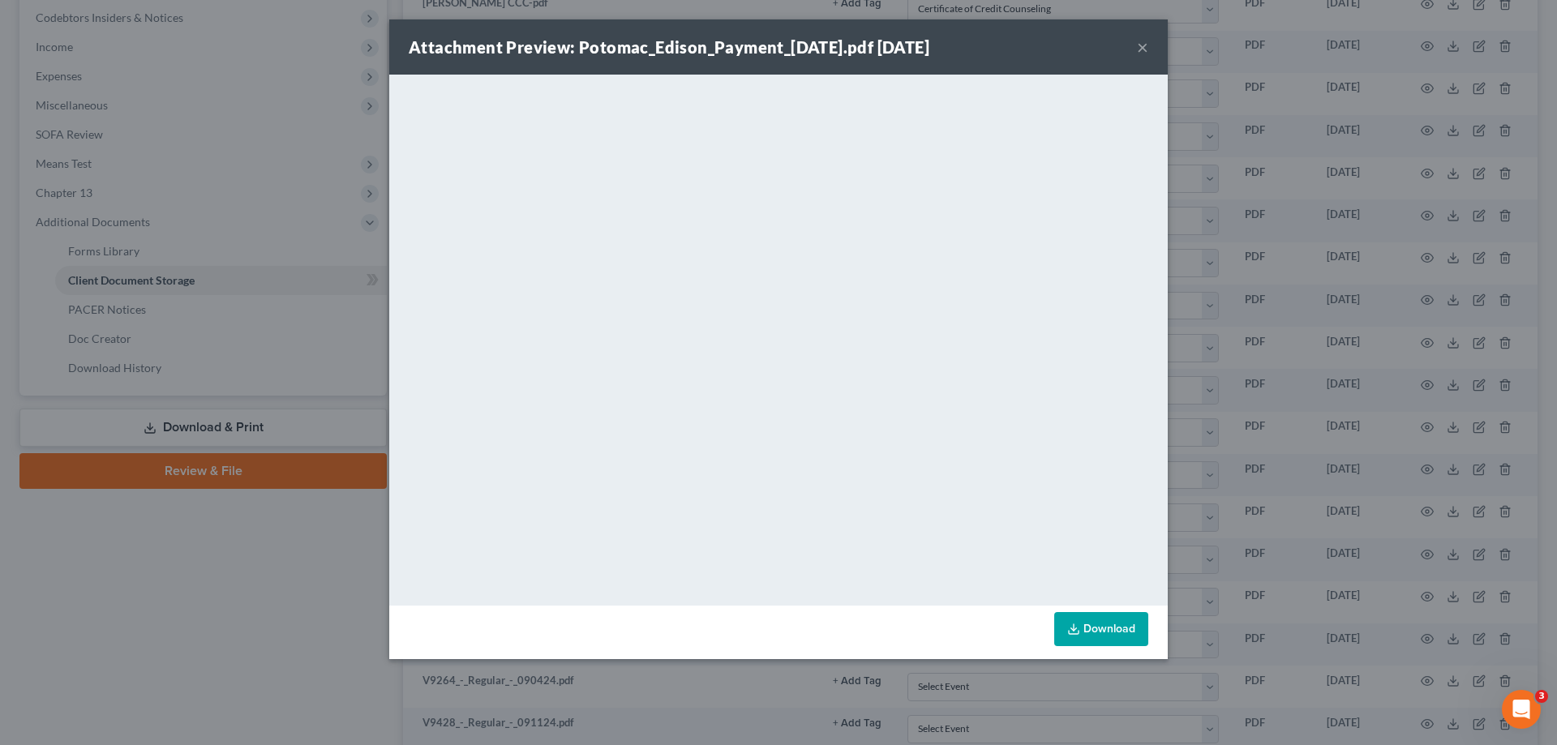
click at [1140, 49] on button "×" at bounding box center [1142, 46] width 11 height 19
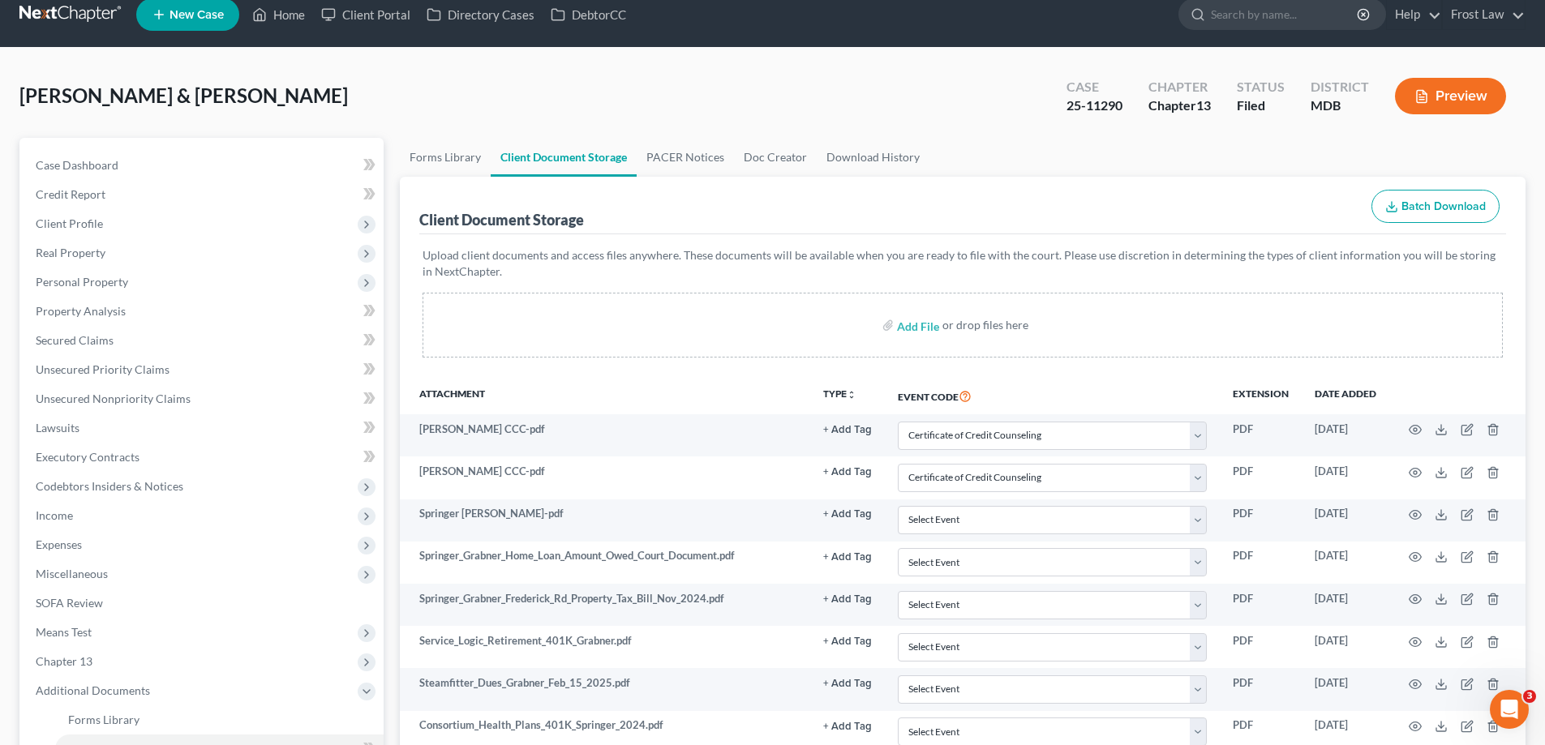
scroll to position [0, 0]
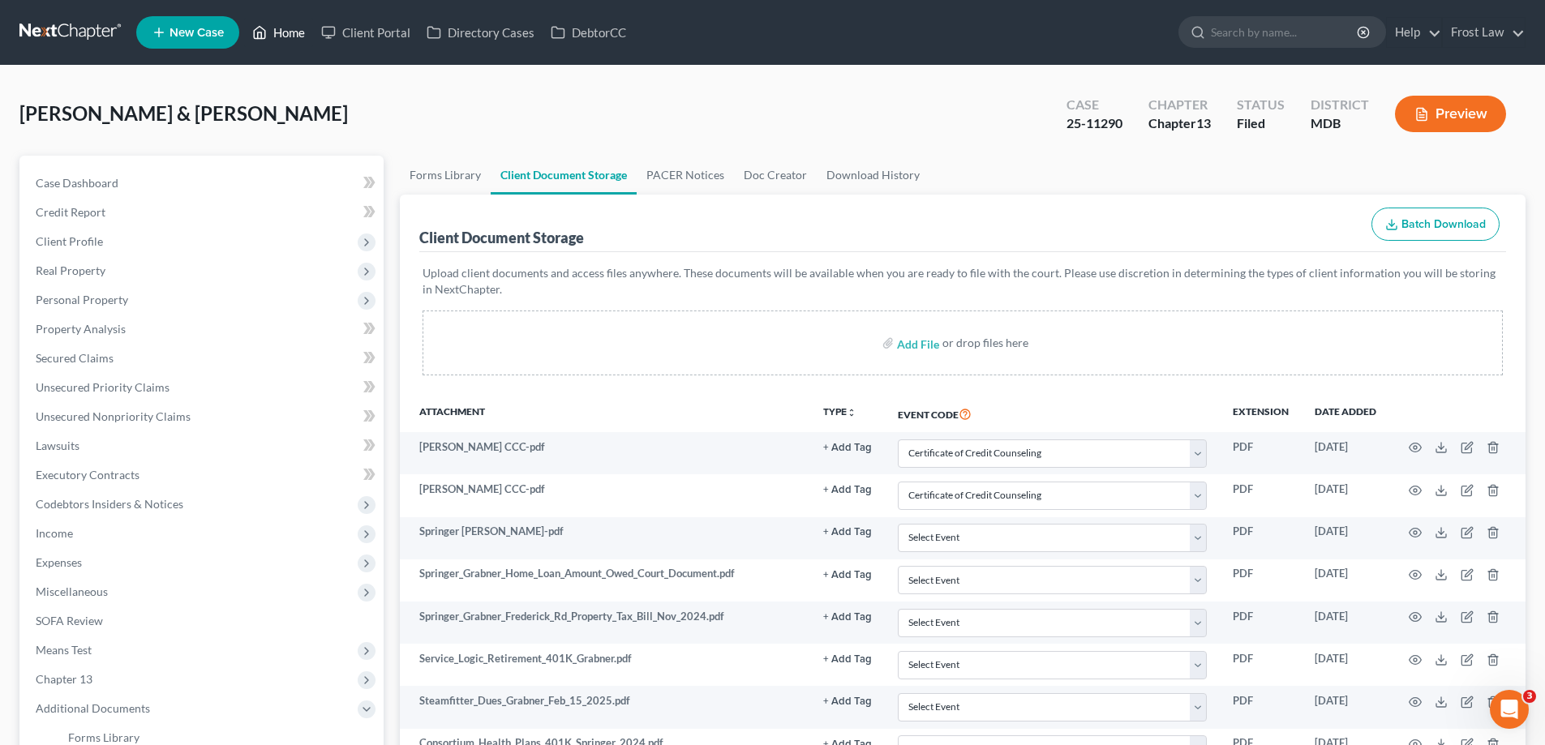
click at [277, 36] on link "Home" at bounding box center [278, 32] width 69 height 29
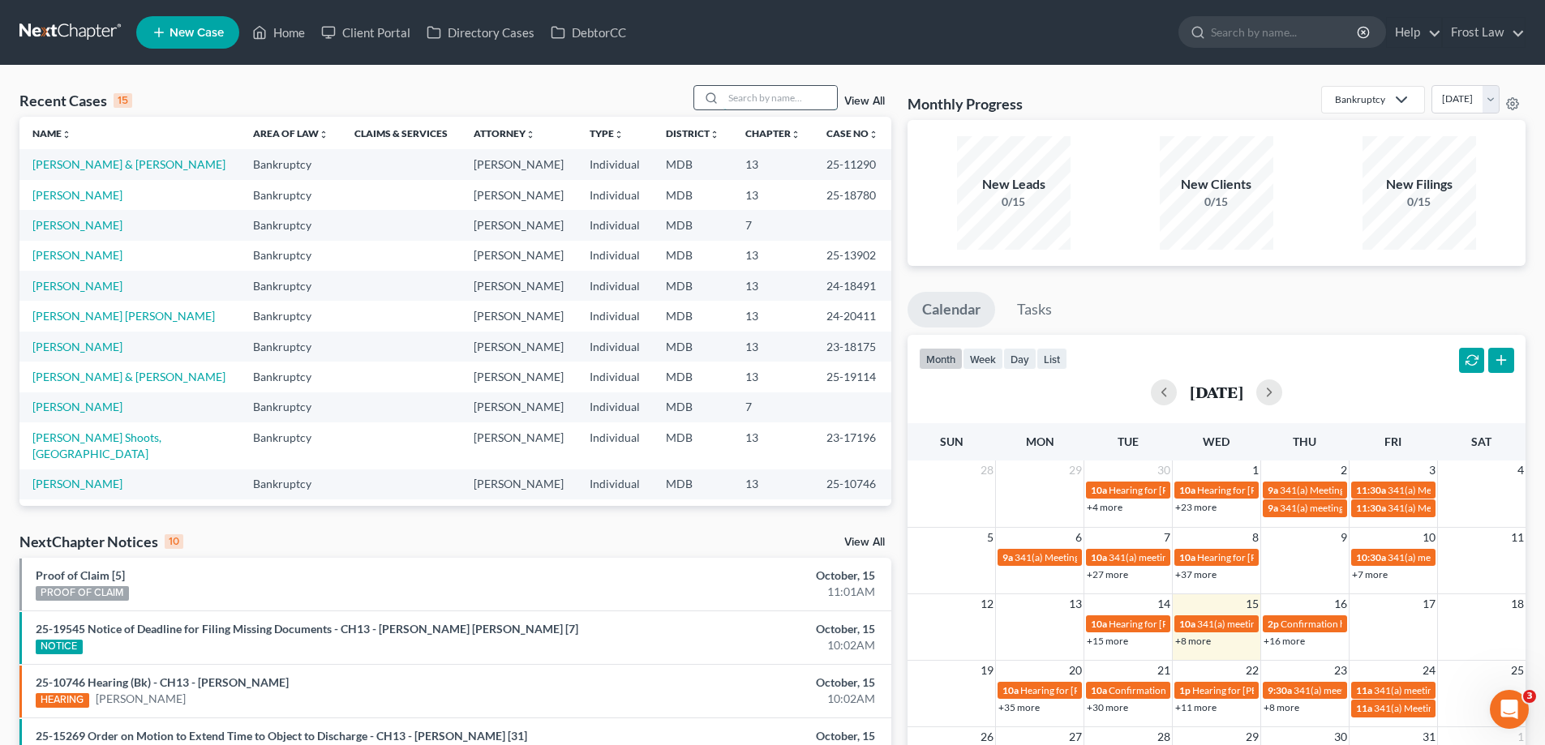
click at [739, 97] on input "search" at bounding box center [780, 98] width 114 height 24
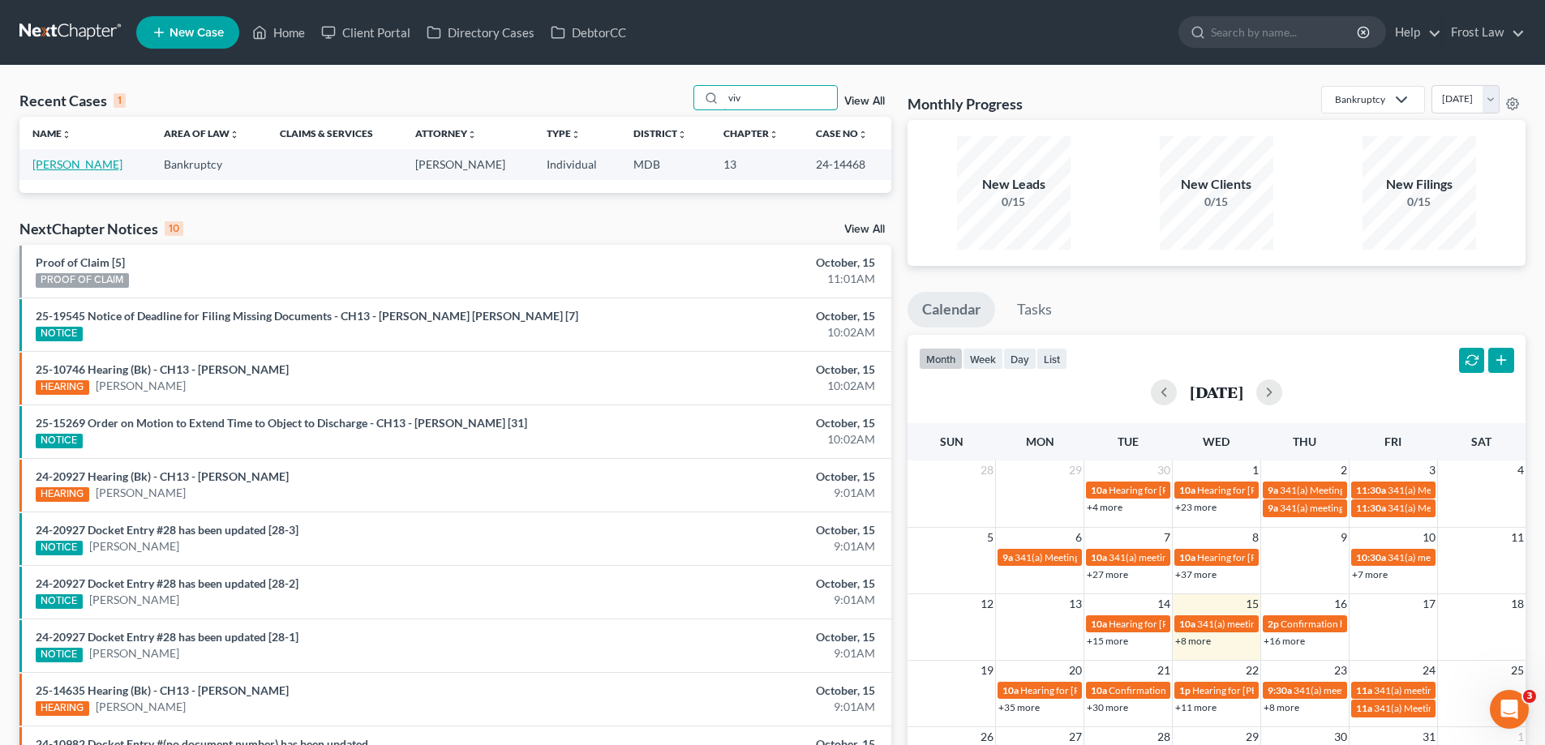
type input "viv"
click at [113, 168] on link "[PERSON_NAME]" at bounding box center [77, 164] width 90 height 14
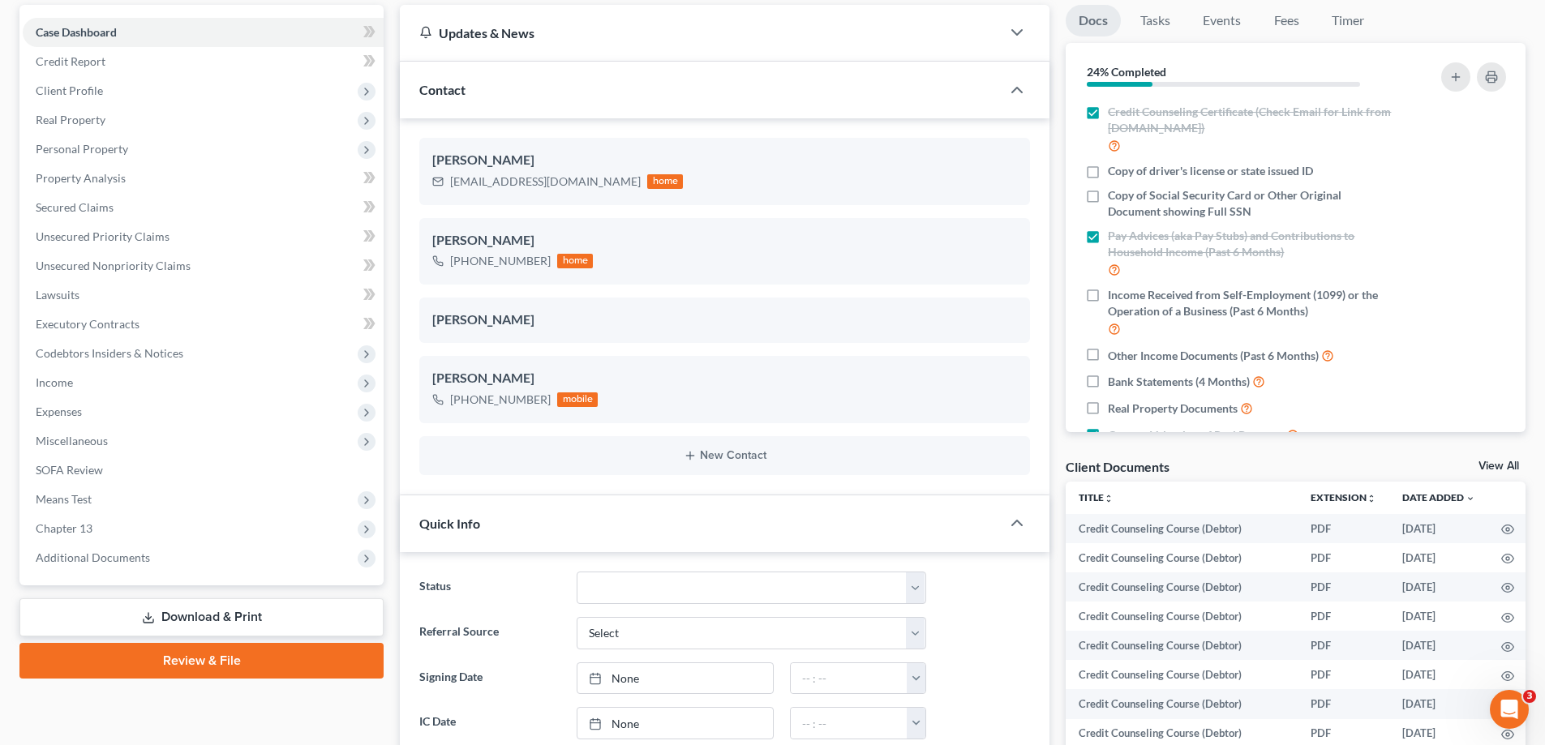
scroll to position [162, 0]
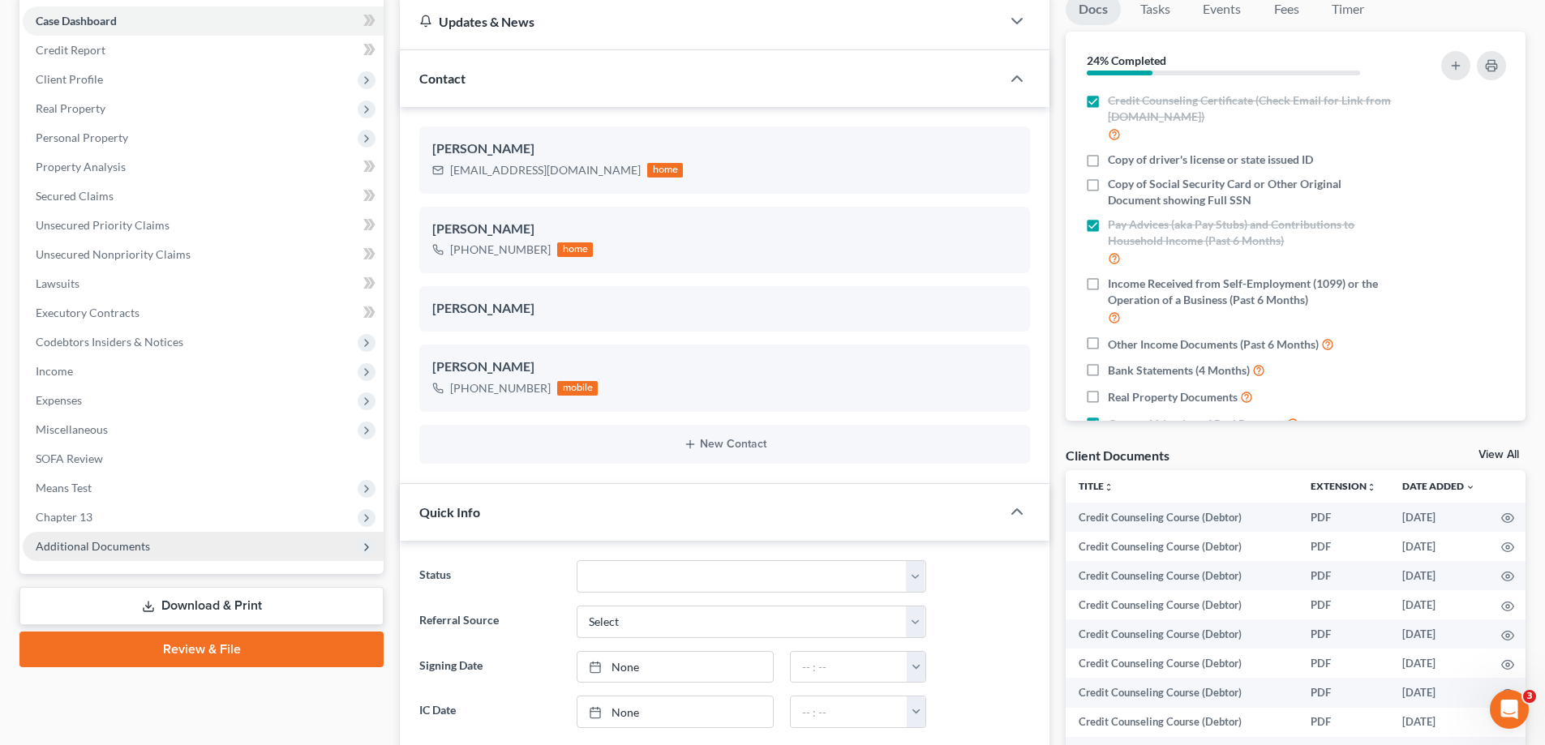
click at [150, 551] on span "Additional Documents" at bounding box center [203, 546] width 361 height 29
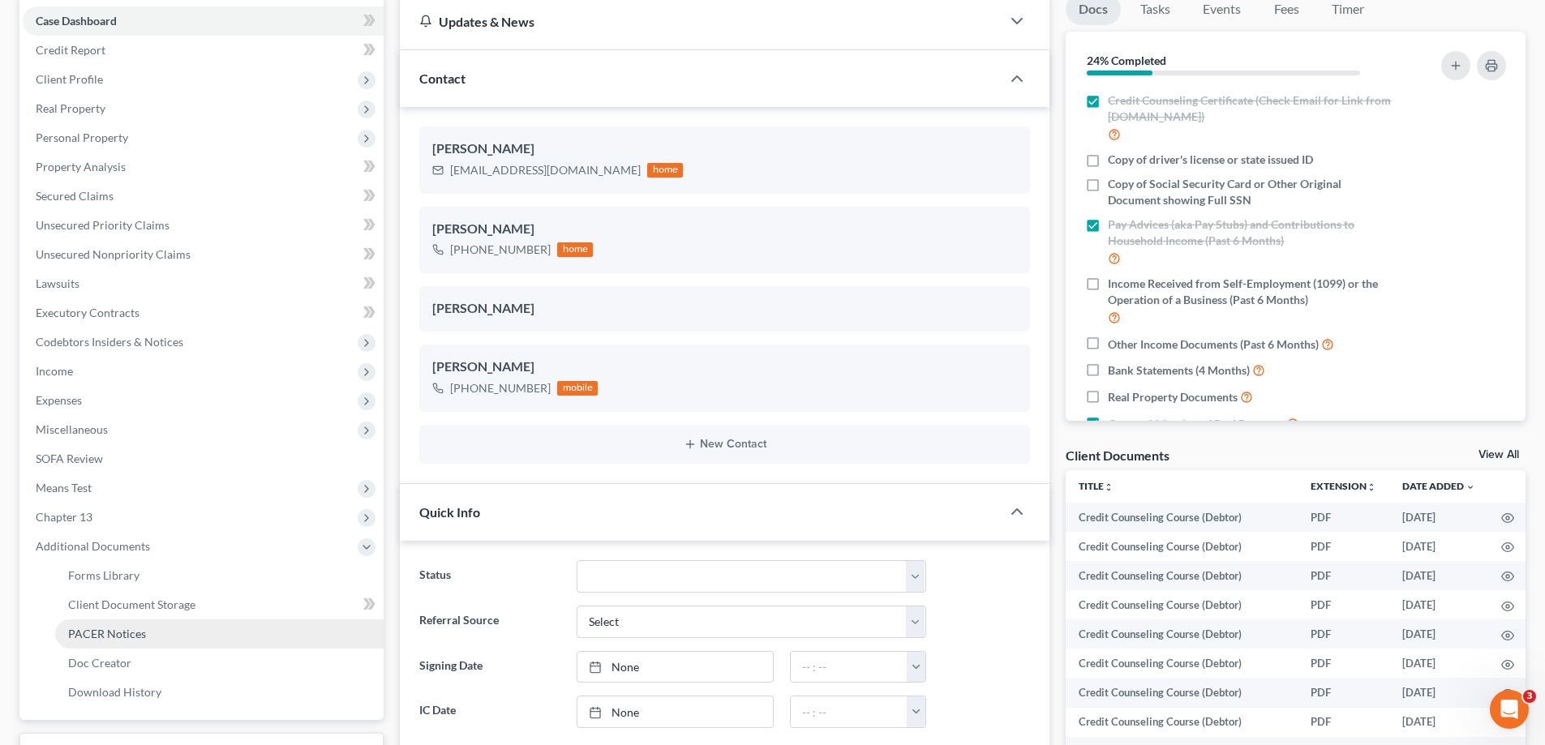
click at [132, 631] on span "PACER Notices" at bounding box center [107, 634] width 78 height 14
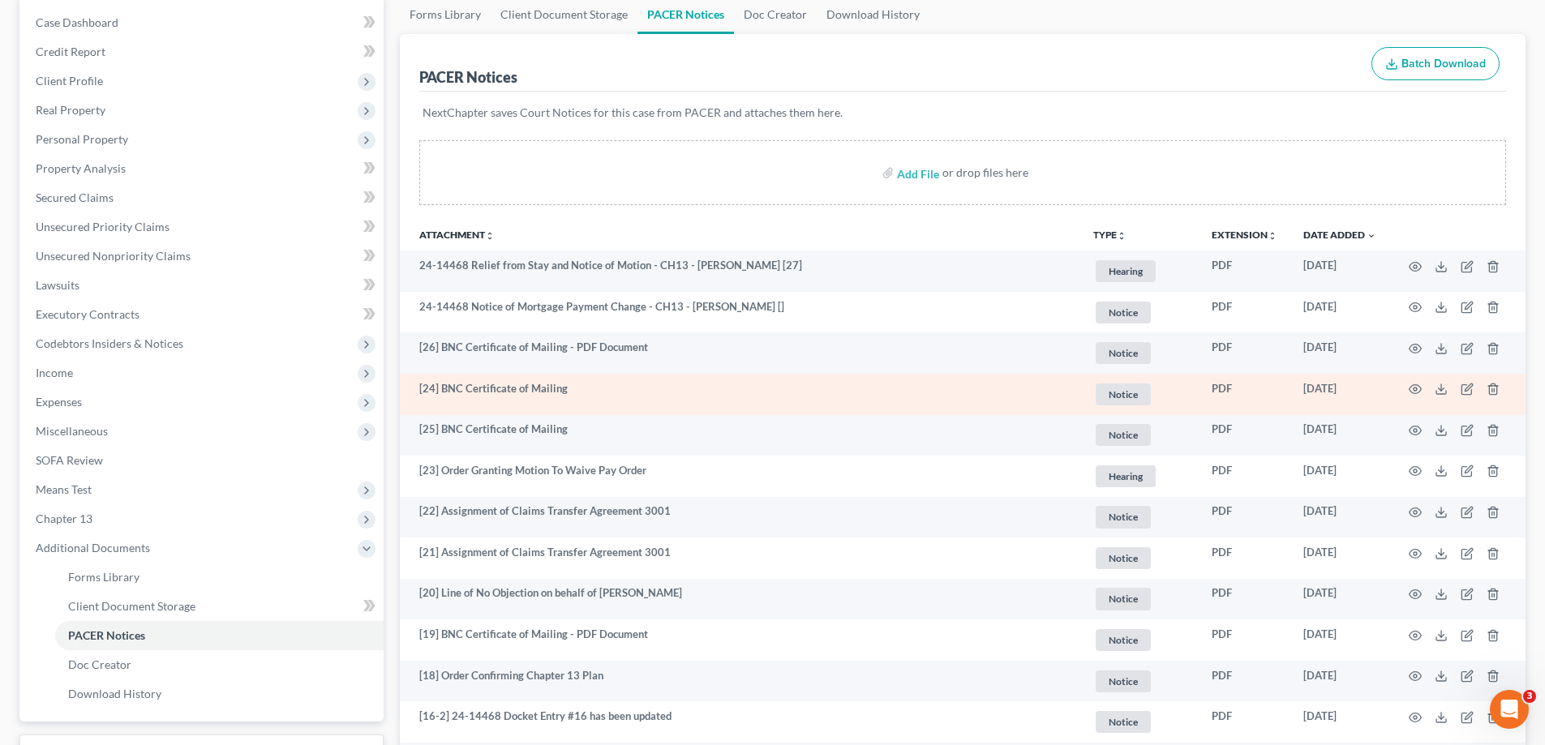
scroll to position [81, 0]
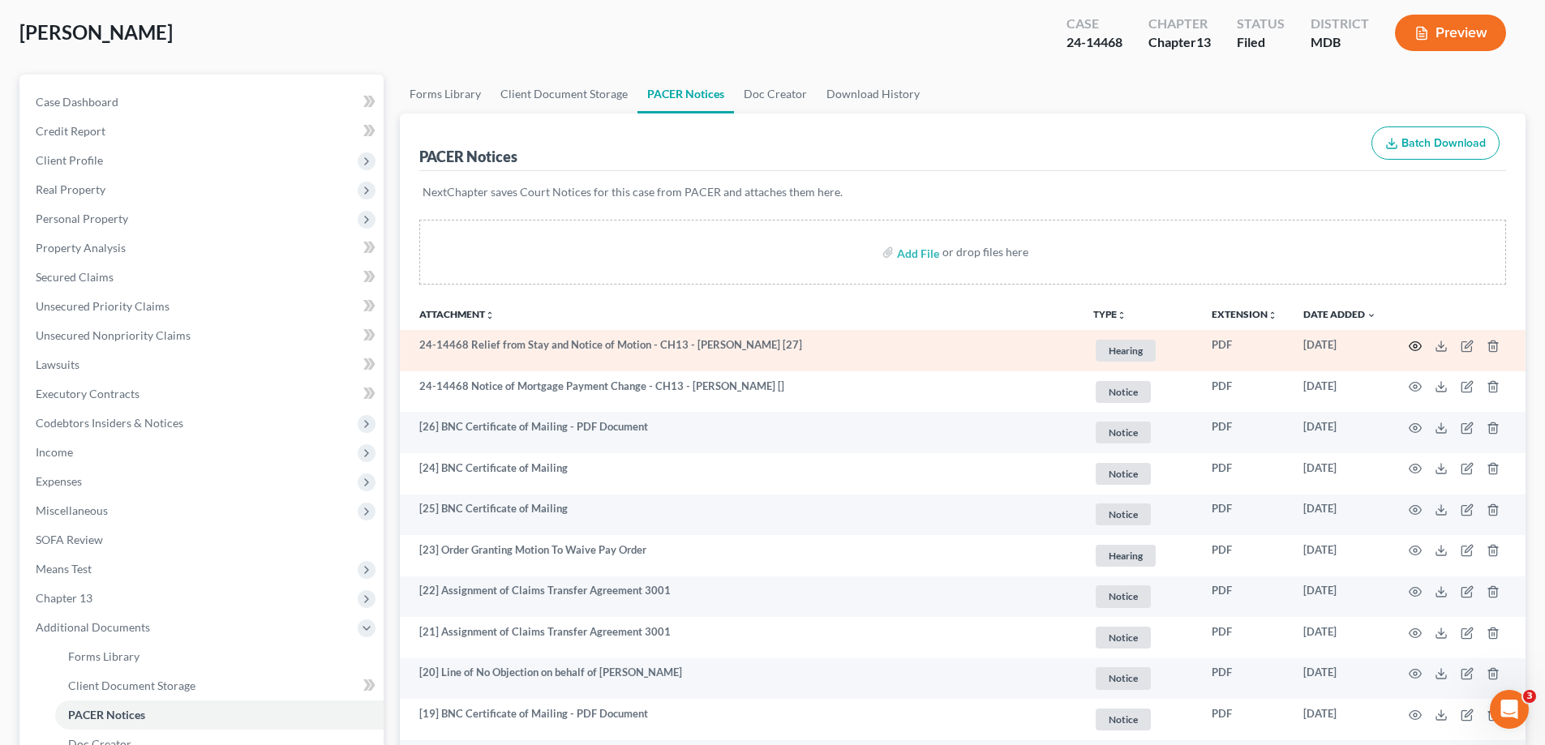
click at [1412, 350] on icon "button" at bounding box center [1415, 346] width 13 height 13
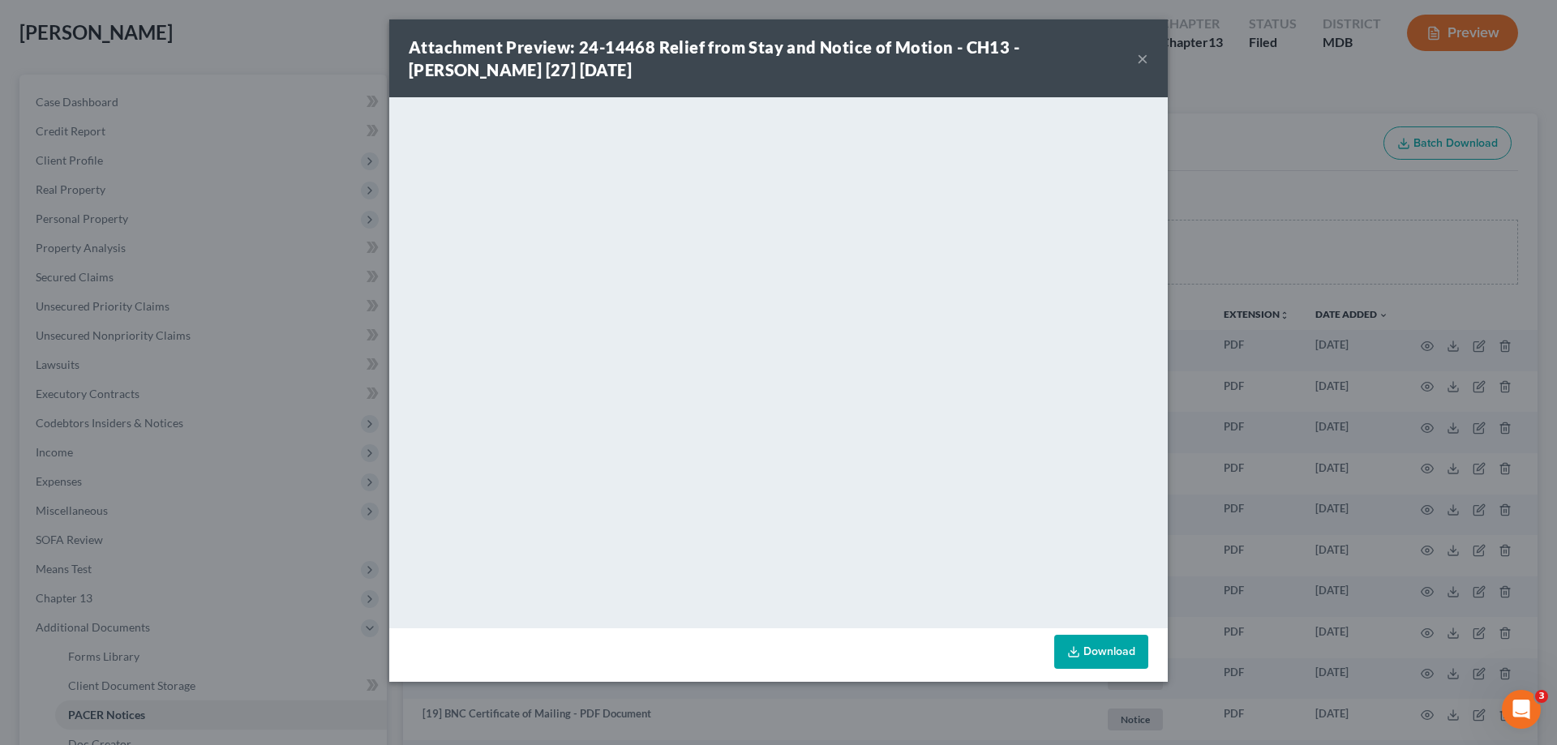
click at [1143, 54] on button "×" at bounding box center [1142, 58] width 11 height 19
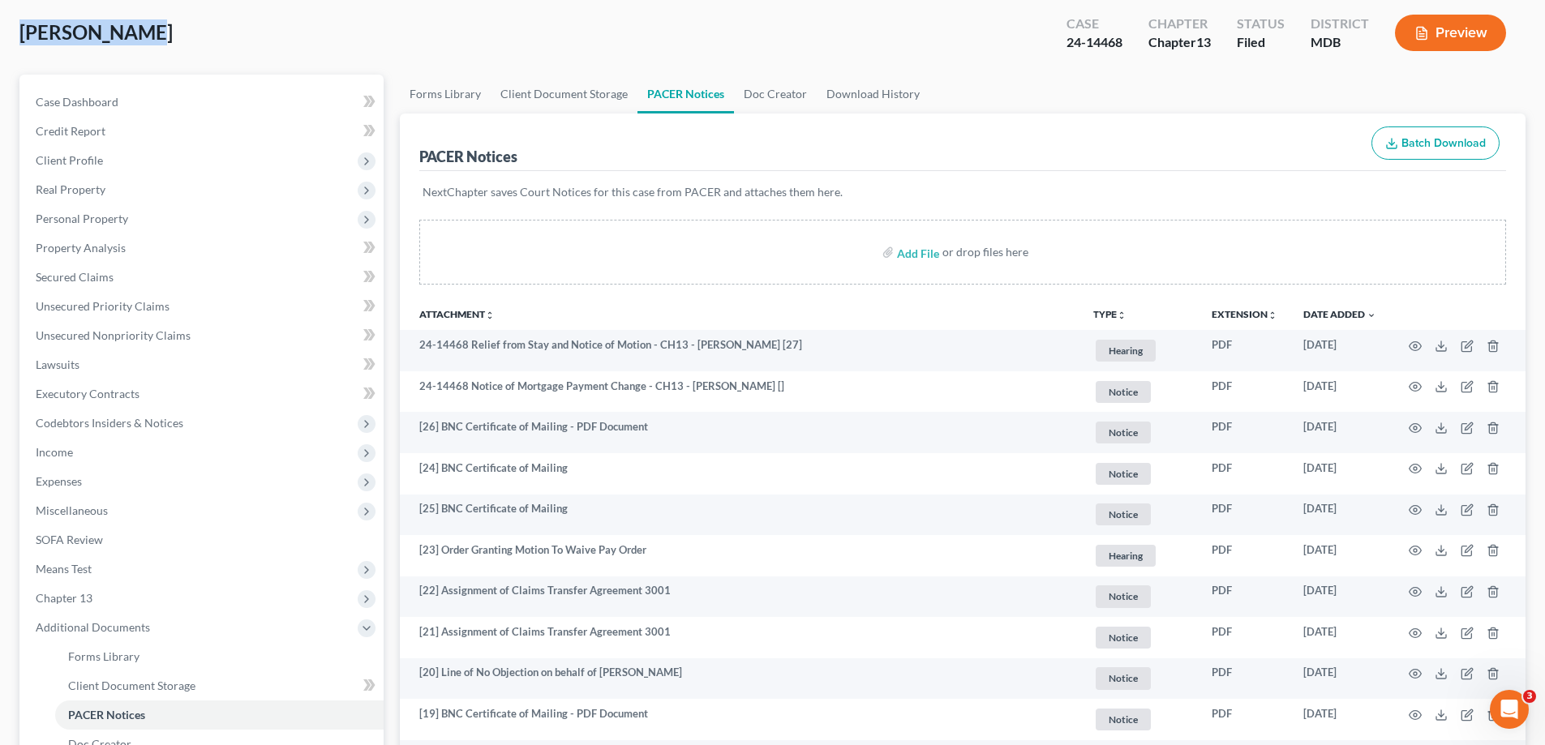
drag, startPoint x: 139, startPoint y: 31, endPoint x: 24, endPoint y: 35, distance: 115.2
click at [24, 35] on span "[PERSON_NAME]" at bounding box center [95, 32] width 153 height 24
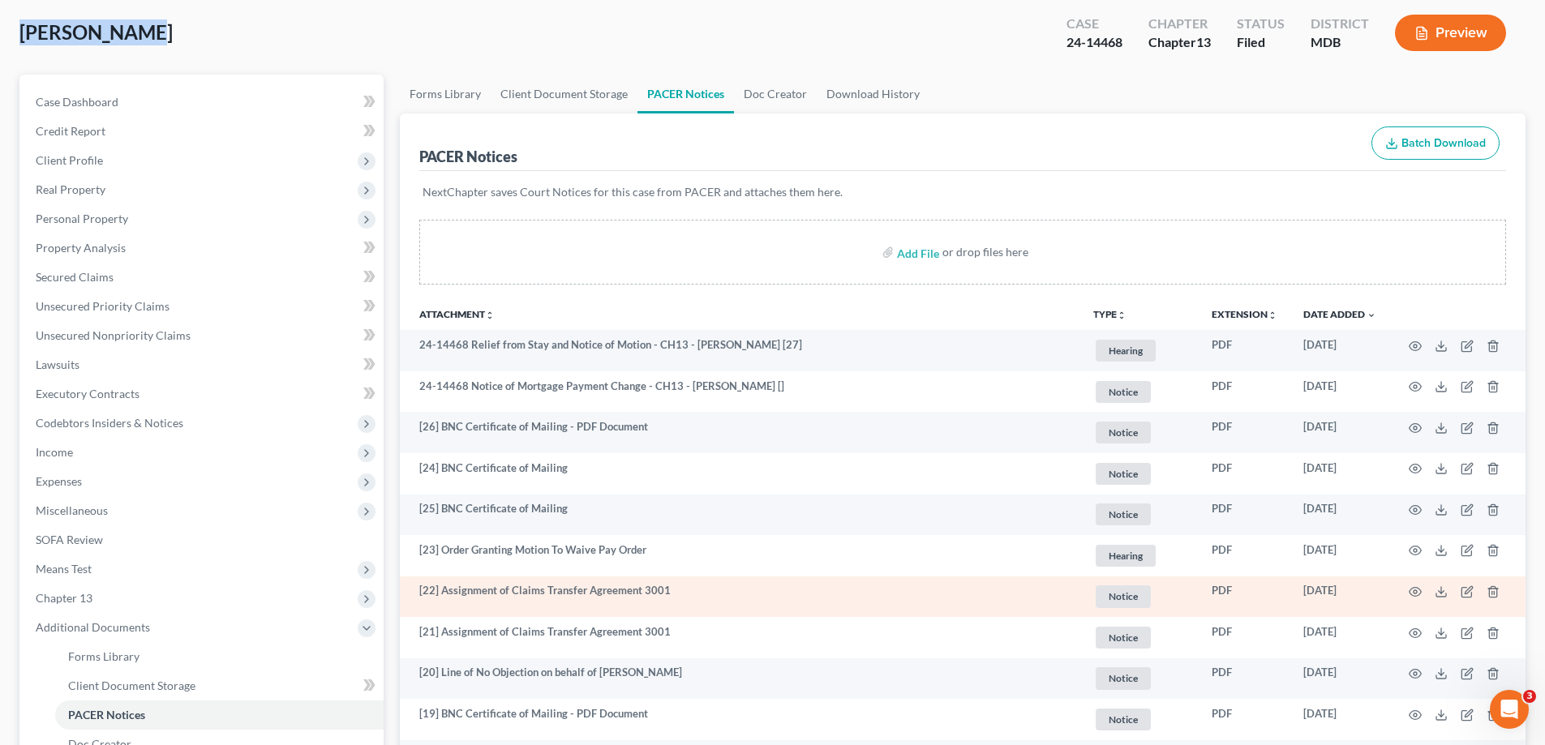
copy span "[PERSON_NAME]"
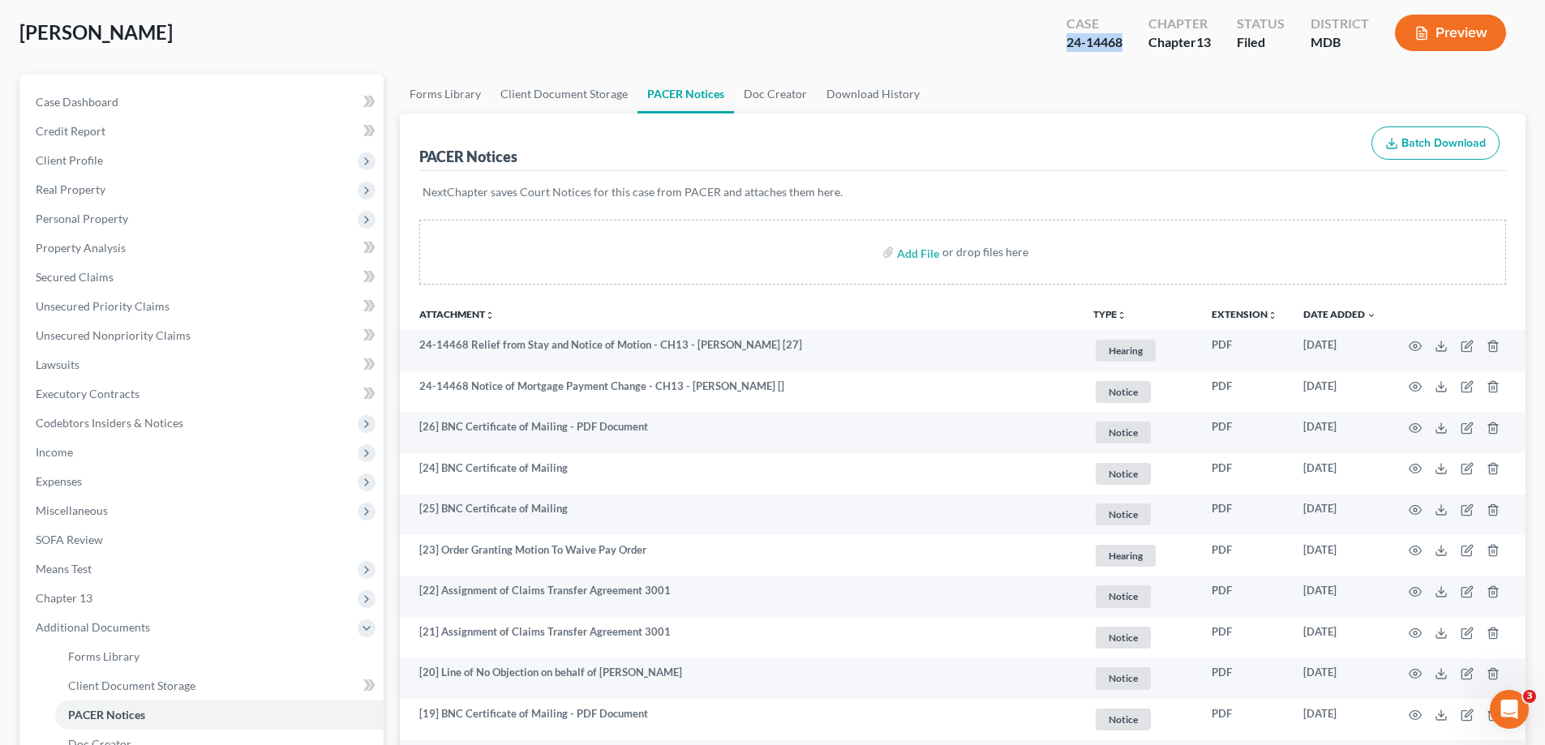
drag, startPoint x: 1122, startPoint y: 45, endPoint x: 1053, endPoint y: 45, distance: 68.9
click at [1053, 45] on div "Case 24-14468" at bounding box center [1094, 35] width 82 height 48
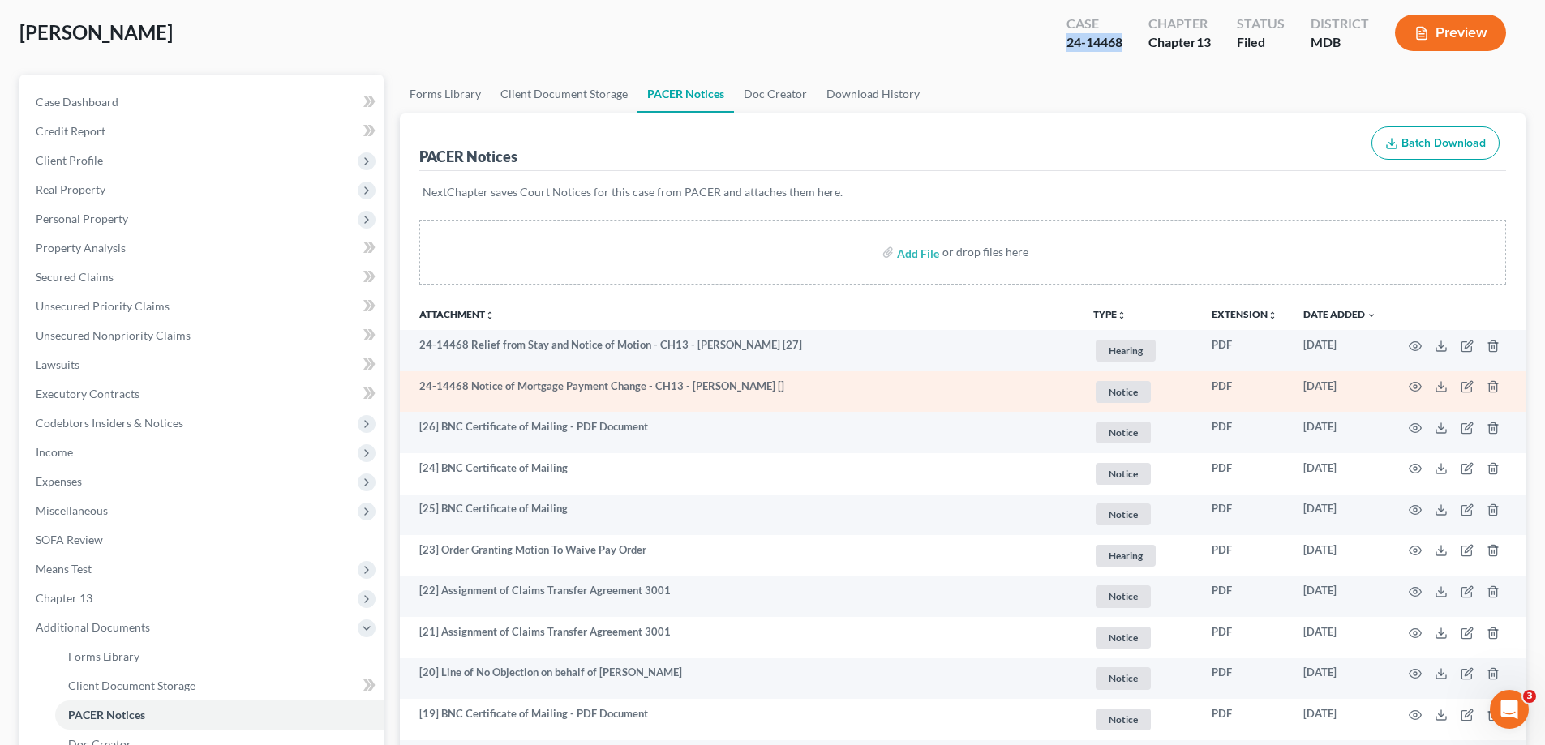
copy div "24-14468"
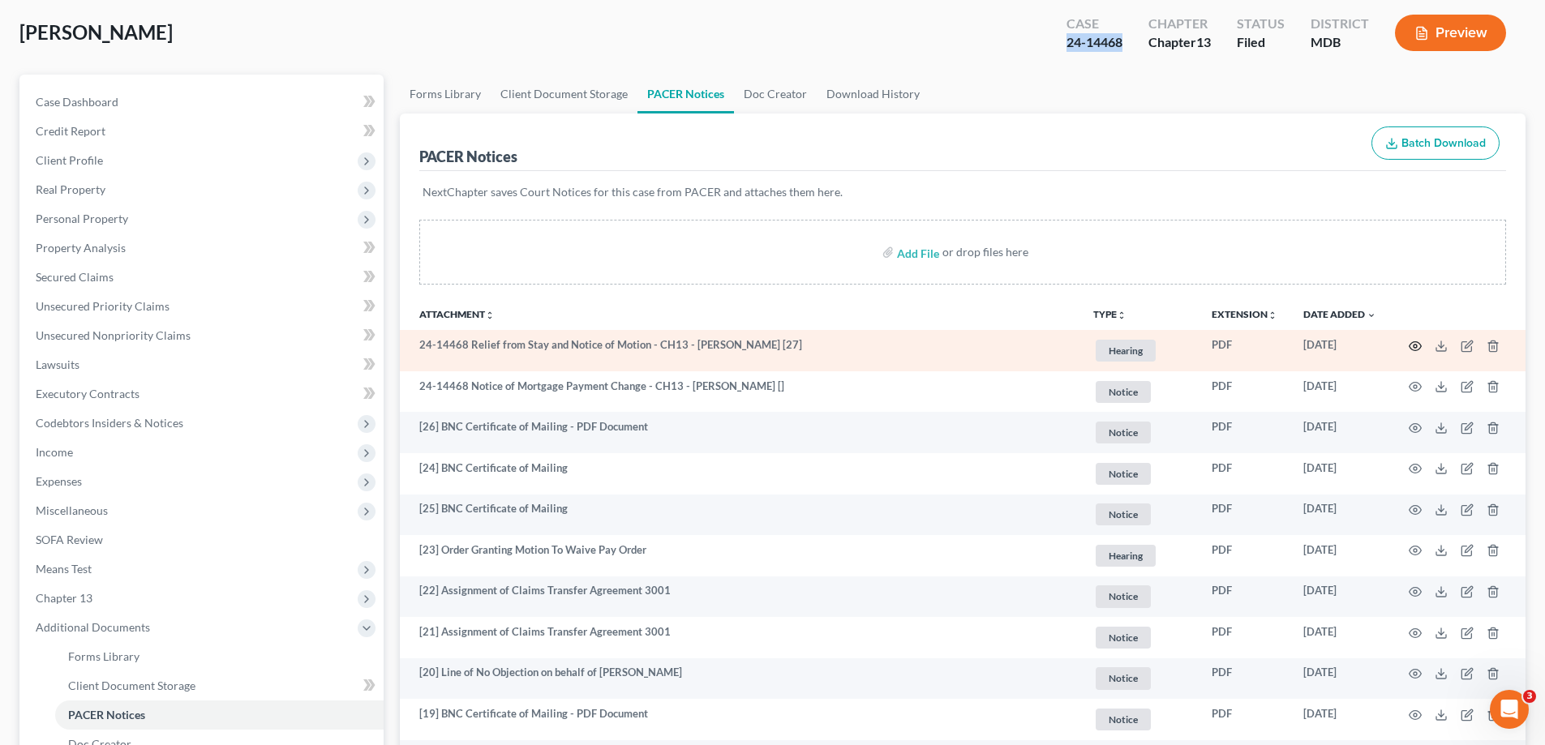
click at [1413, 344] on icon "button" at bounding box center [1415, 346] width 13 height 13
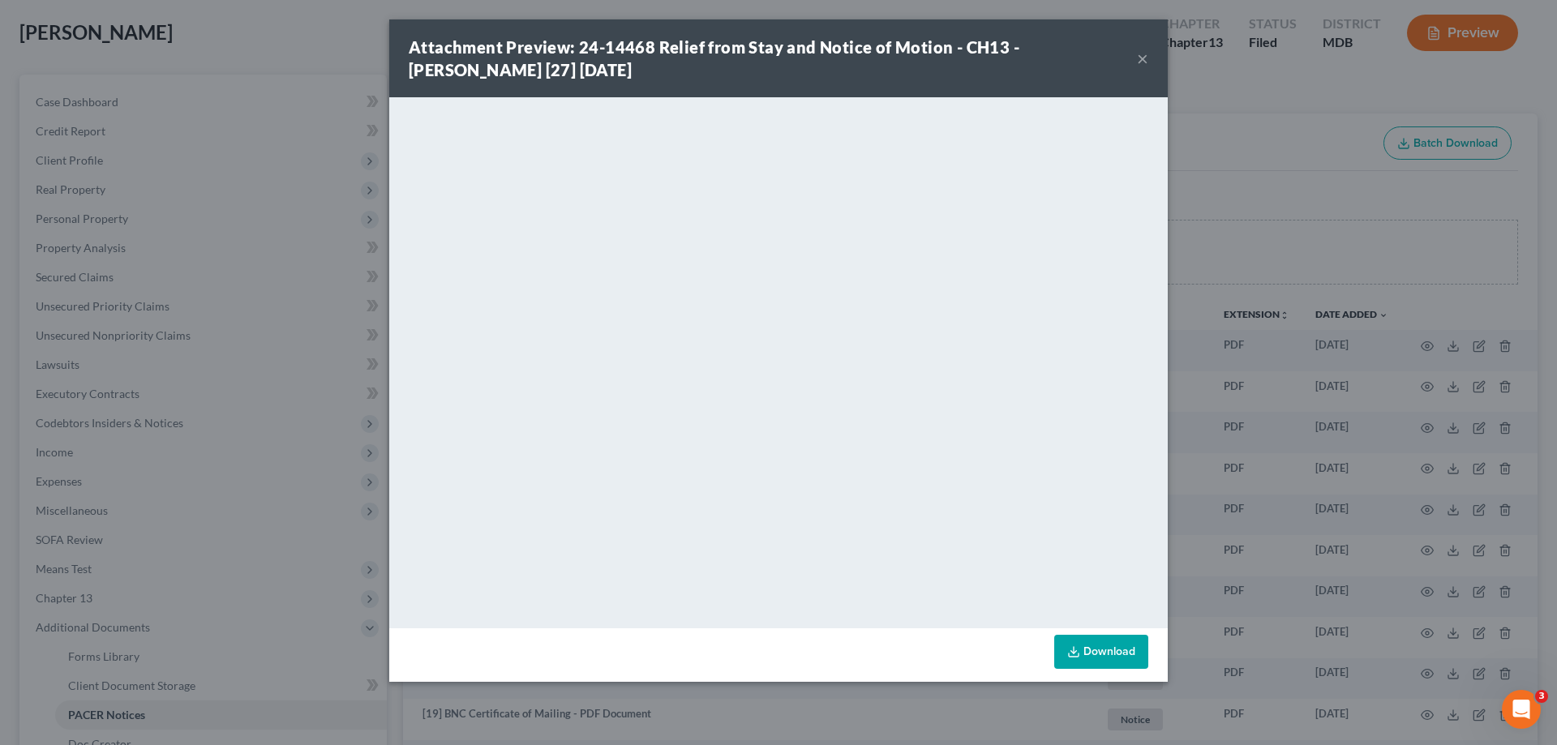
click at [1143, 58] on button "×" at bounding box center [1142, 58] width 11 height 19
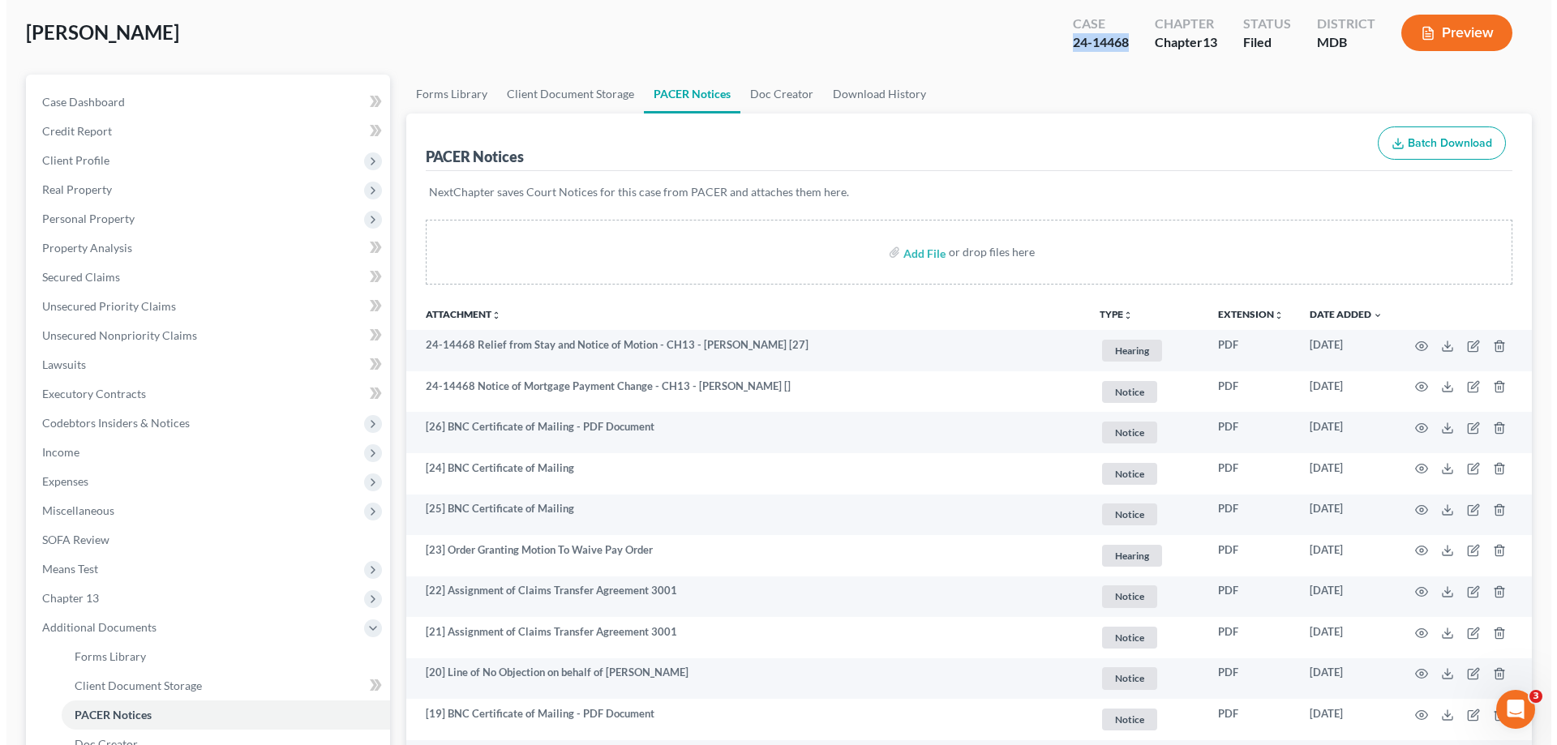
scroll to position [0, 0]
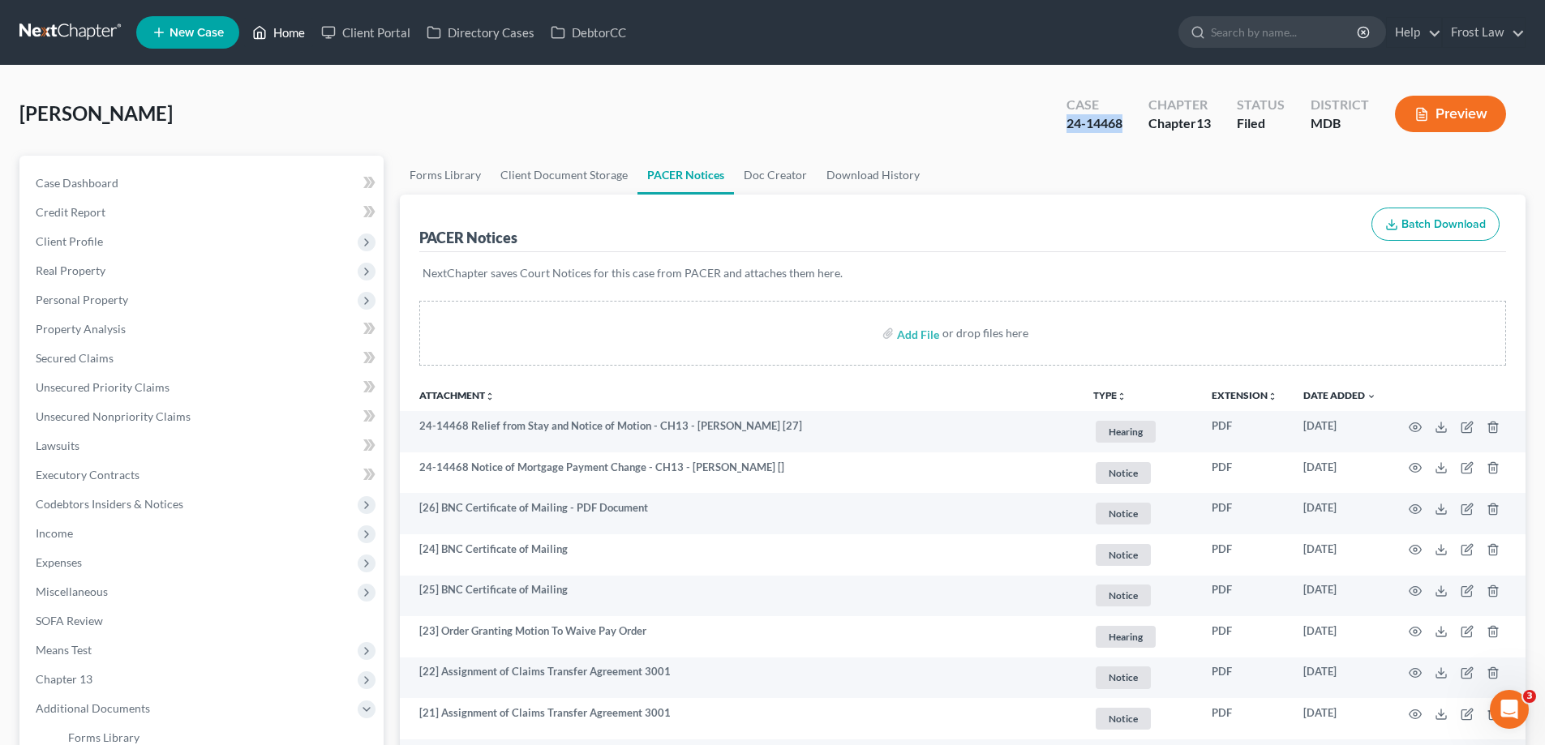
drag, startPoint x: 307, startPoint y: 37, endPoint x: 347, endPoint y: 60, distance: 46.5
click at [307, 37] on link "Home" at bounding box center [278, 32] width 69 height 29
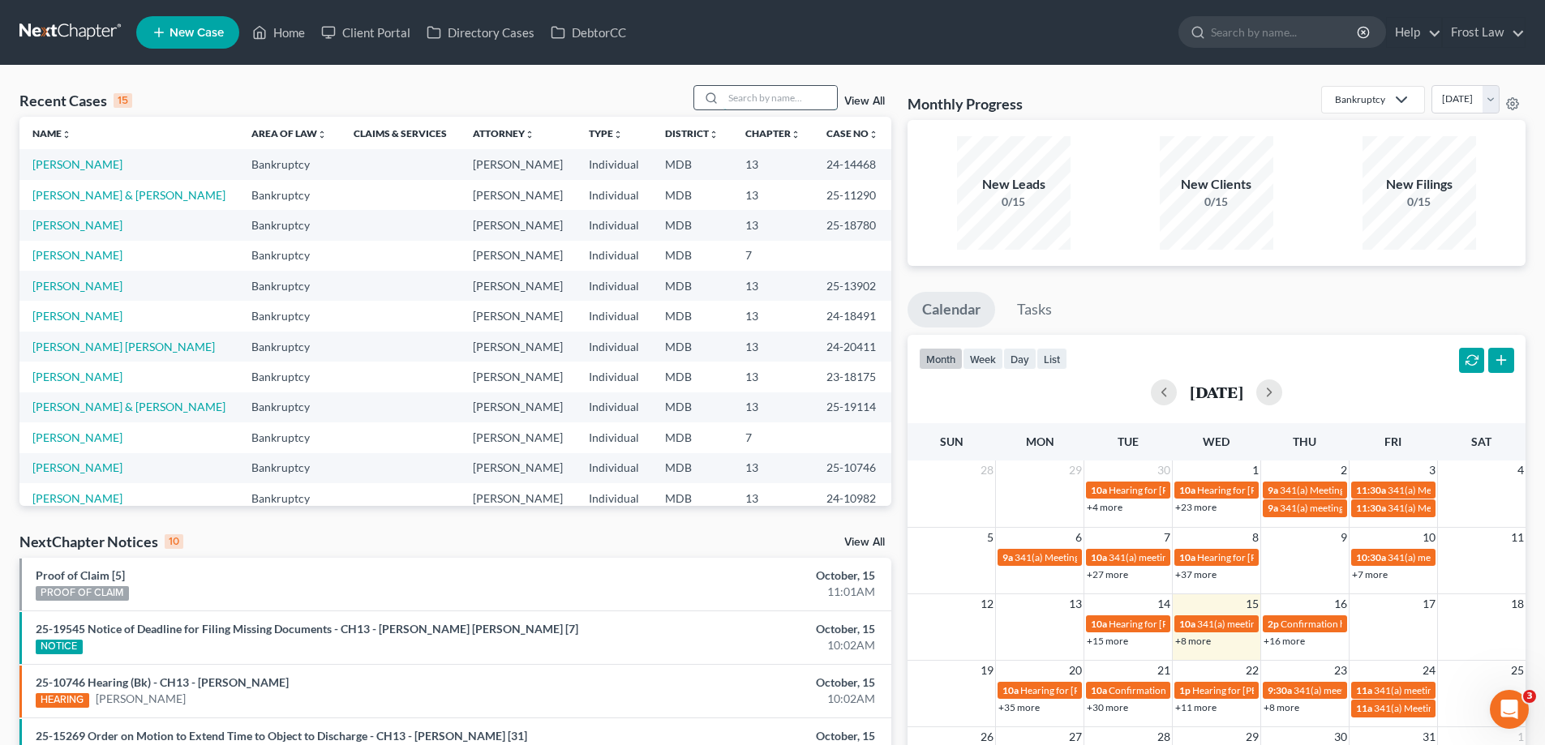
click at [766, 95] on input "search" at bounding box center [780, 98] width 114 height 24
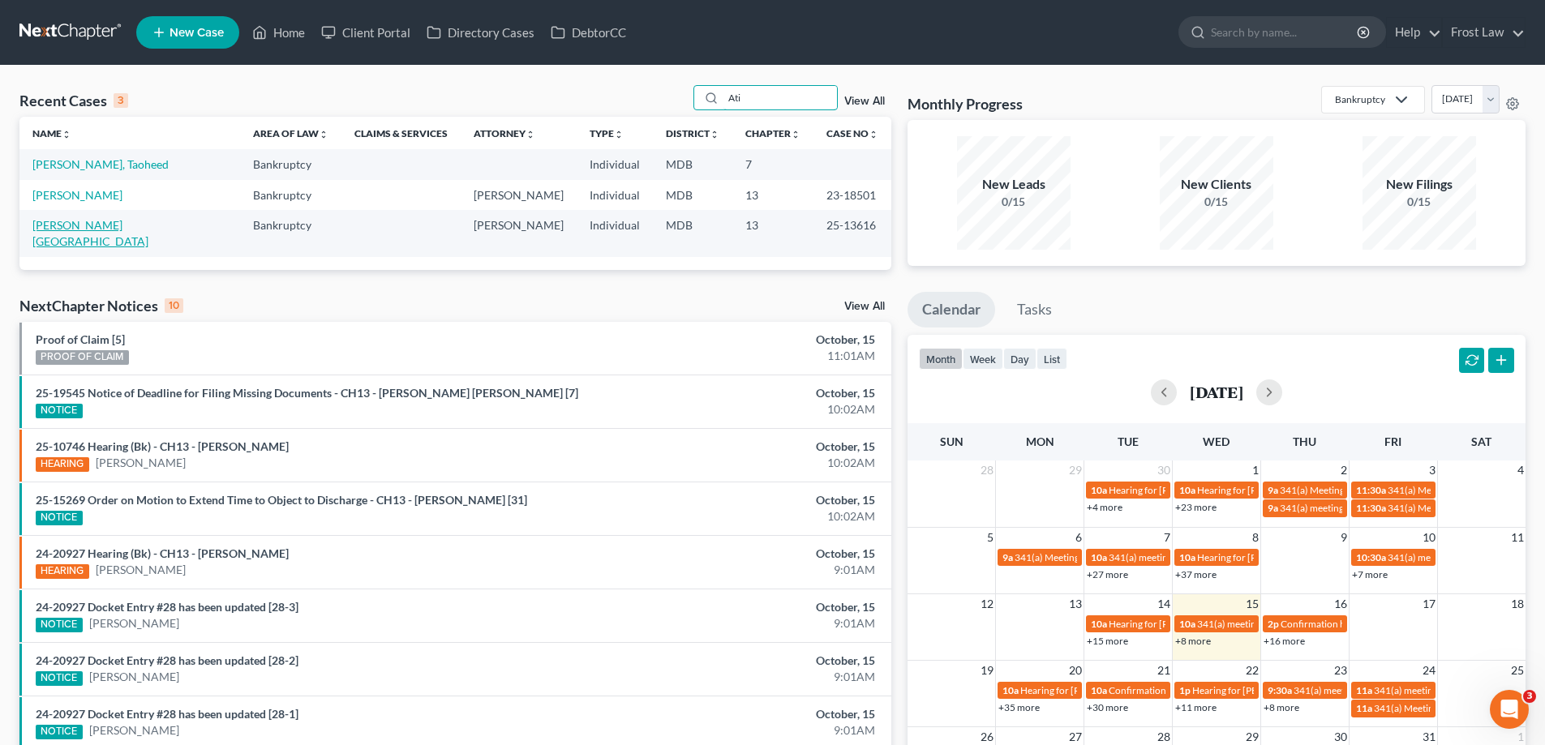
type input "Ati"
click at [90, 228] on link "[PERSON_NAME][GEOGRAPHIC_DATA]" at bounding box center [90, 233] width 116 height 30
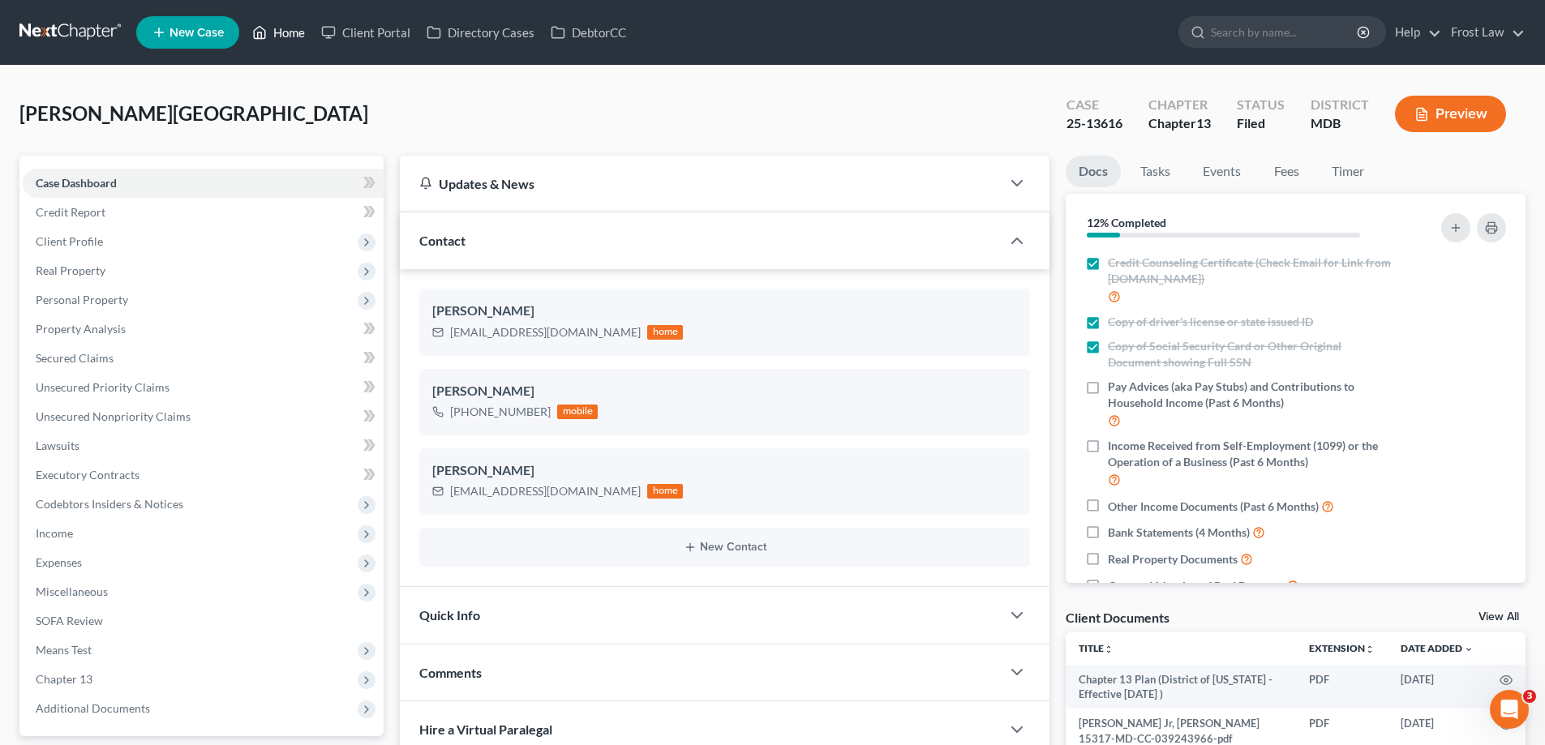
click at [287, 34] on link "Home" at bounding box center [278, 32] width 69 height 29
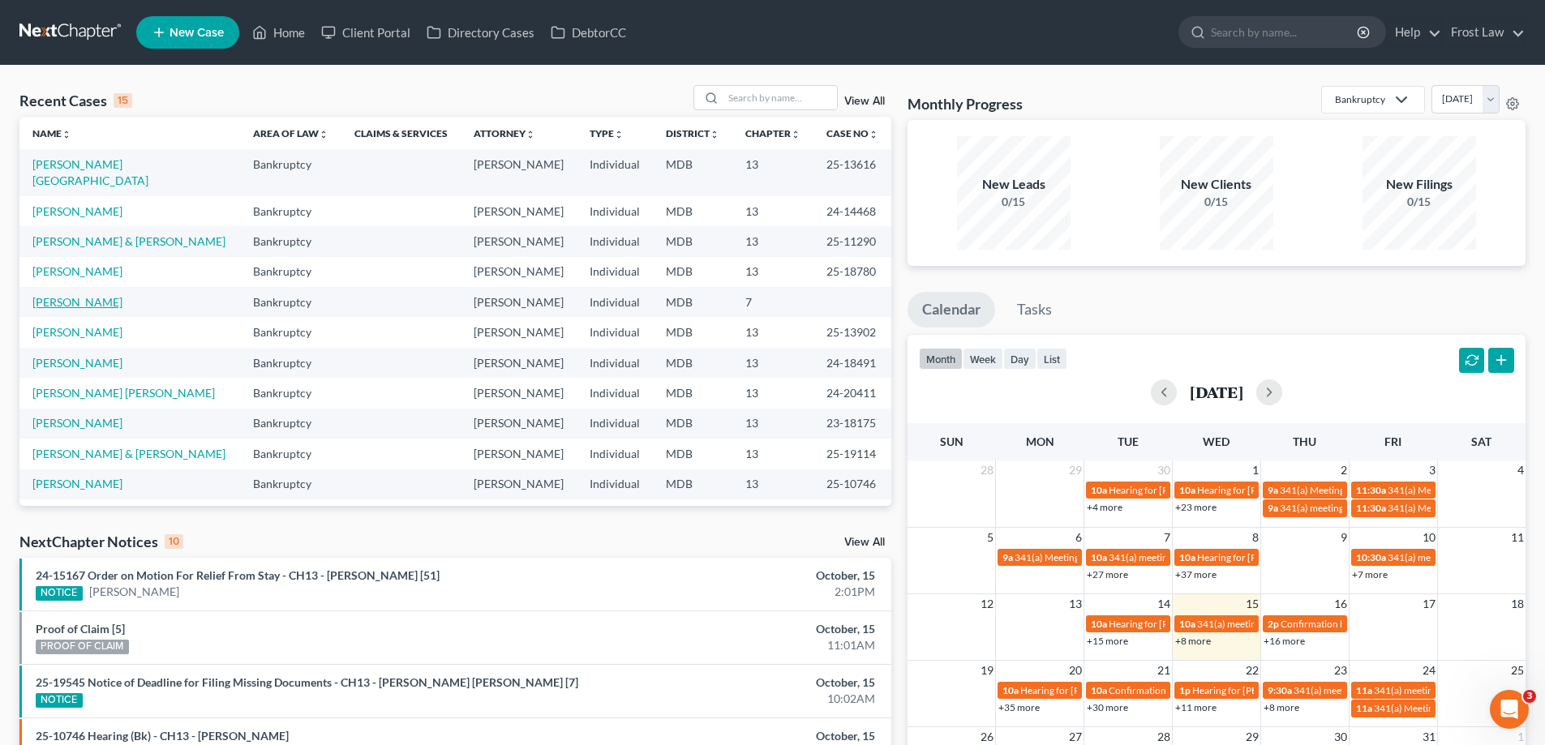
click at [78, 295] on link "[PERSON_NAME]" at bounding box center [77, 302] width 90 height 14
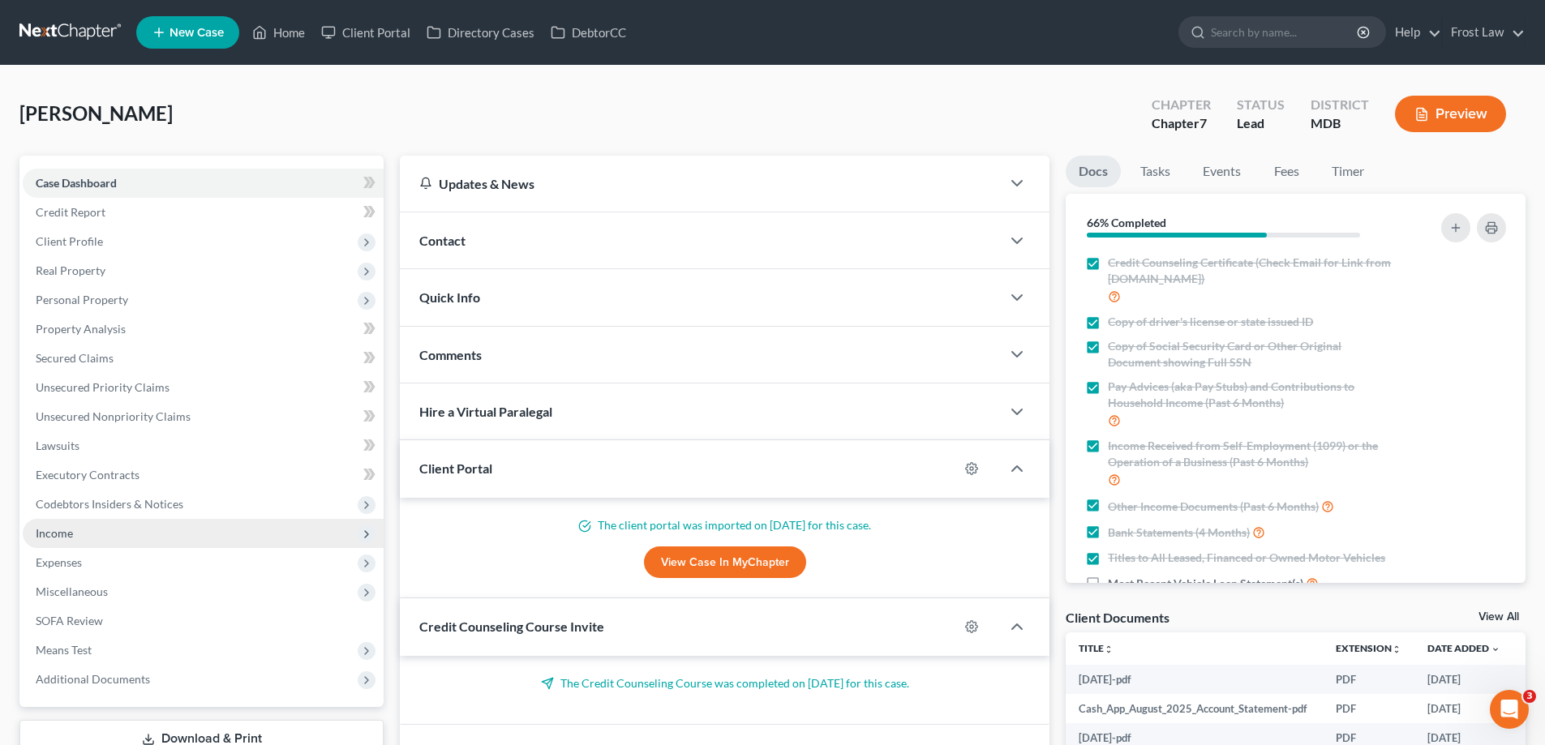
click at [77, 538] on span "Income" at bounding box center [203, 533] width 361 height 29
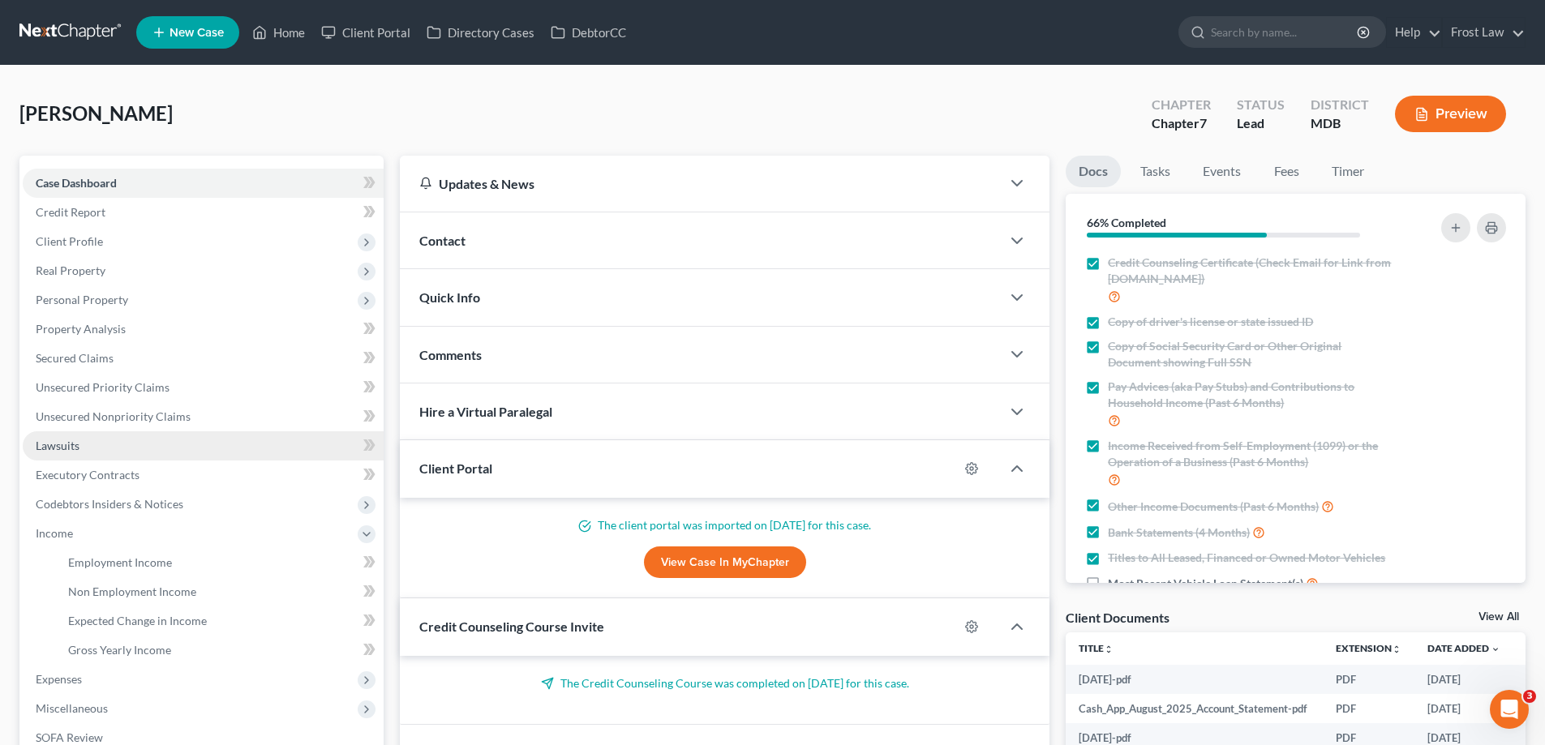
click at [101, 453] on link "Lawsuits" at bounding box center [203, 445] width 361 height 29
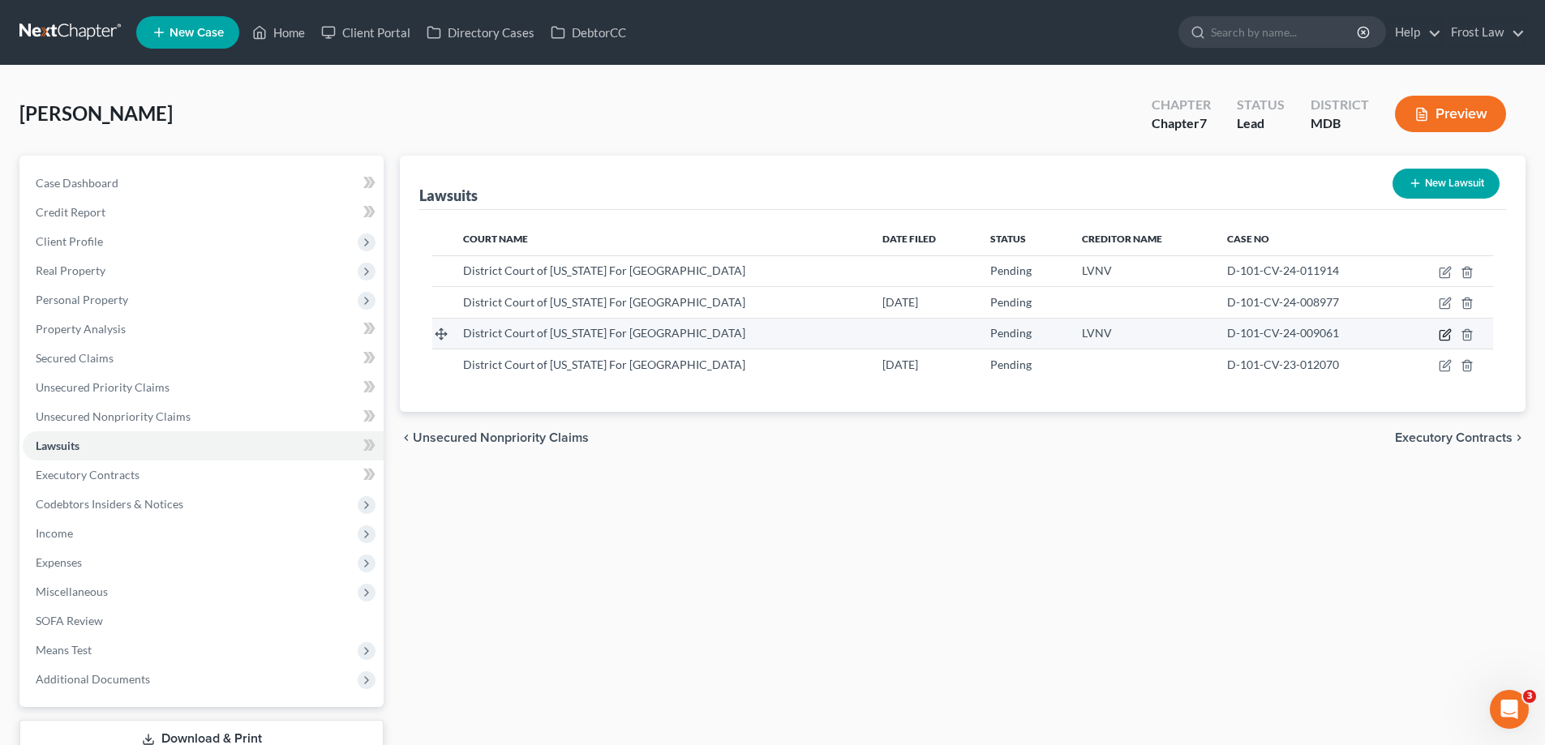
click at [1443, 338] on icon "button" at bounding box center [1445, 334] width 13 height 13
select select "21"
select select "0"
select select "42"
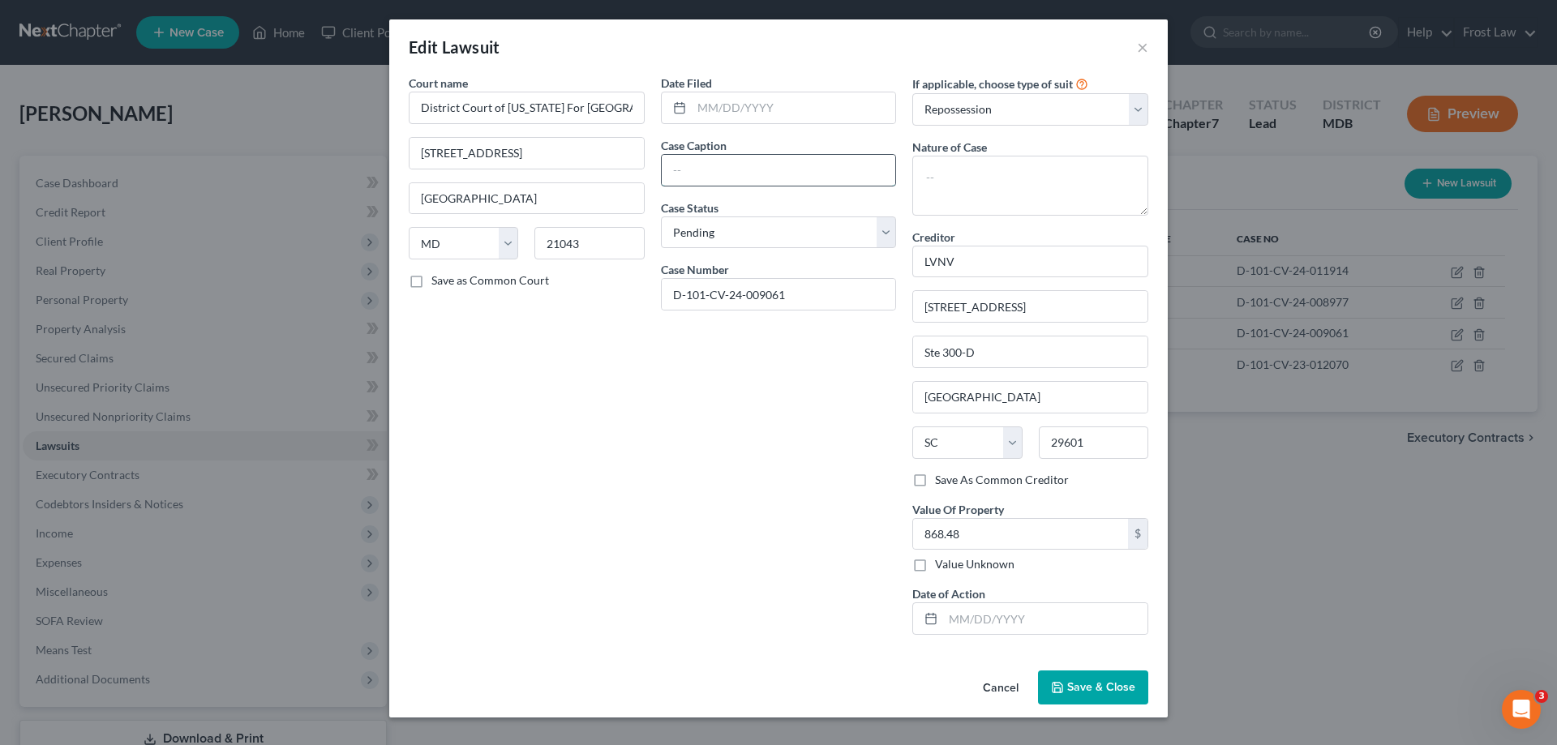
click at [719, 165] on input "text" at bounding box center [779, 170] width 234 height 31
paste input "LVNV FUNDING LLC vs. [PERSON_NAME]"
type input "LVNV FUNDING LLC vs. [PERSON_NAME]"
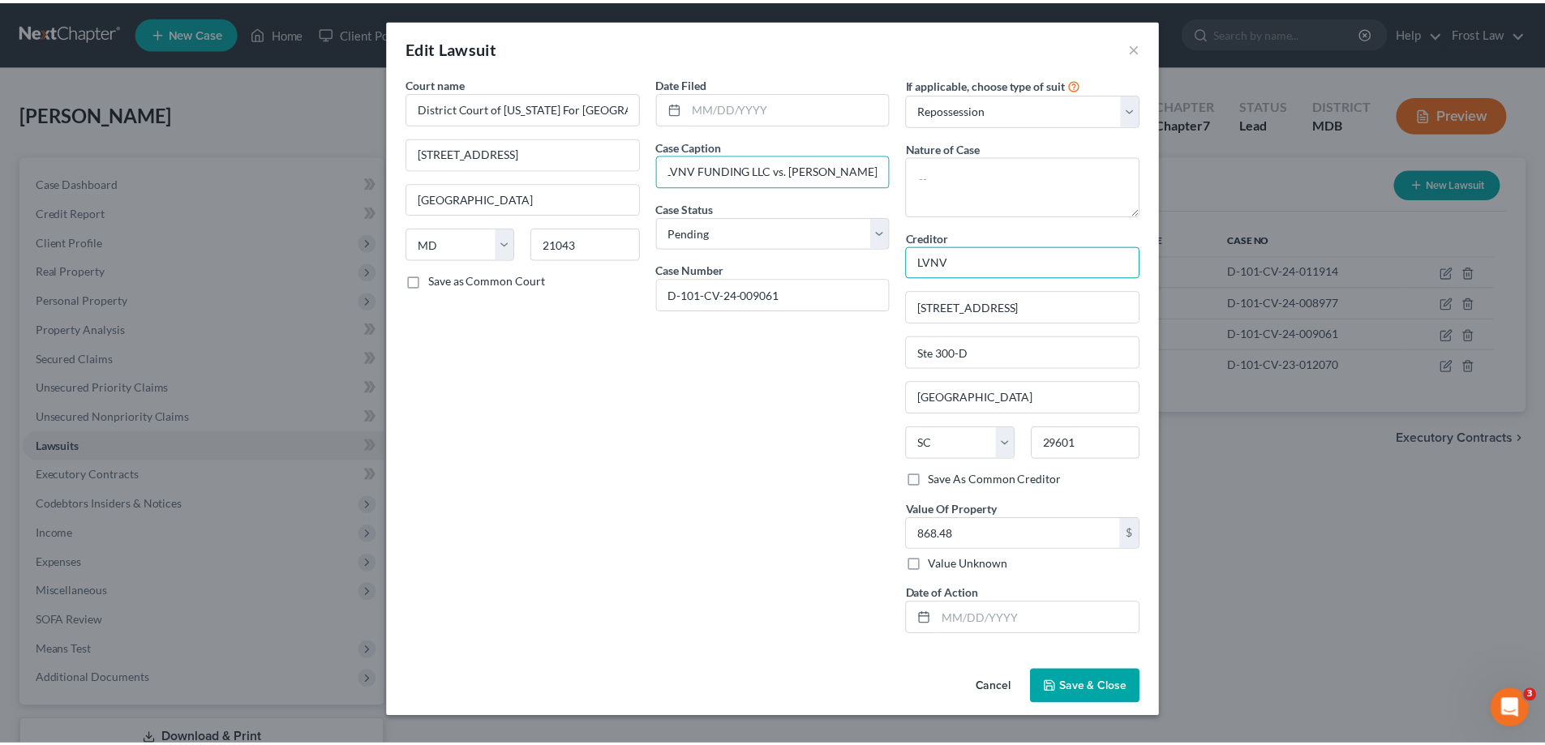
scroll to position [0, 0]
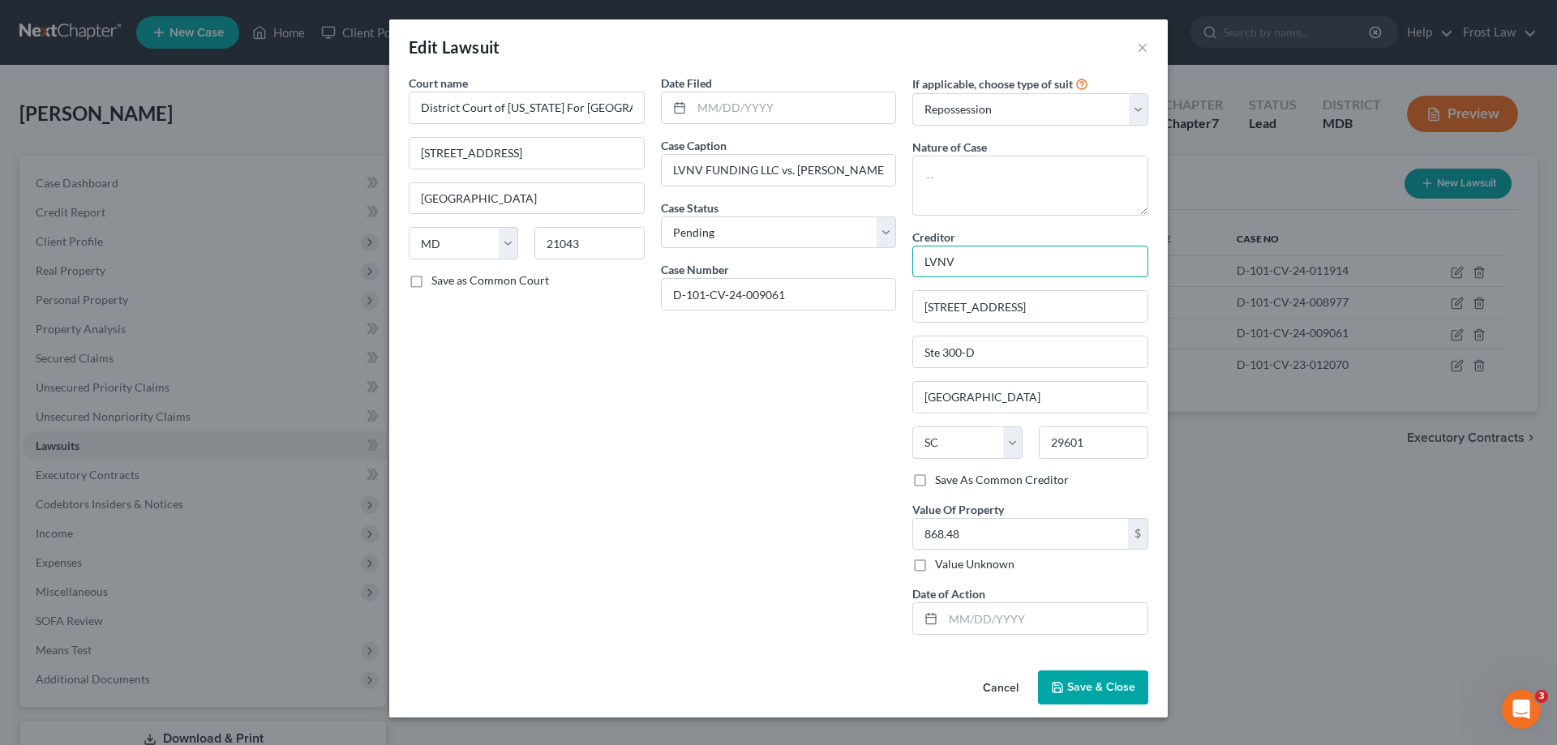
drag, startPoint x: 987, startPoint y: 272, endPoint x: 920, endPoint y: 274, distance: 67.4
click at [920, 274] on input "LVNV" at bounding box center [1030, 262] width 236 height 32
drag, startPoint x: 1017, startPoint y: 302, endPoint x: 891, endPoint y: 306, distance: 125.7
click at [891, 306] on div "Court name * District Court of [US_STATE] For [GEOGRAPHIC_DATA] [GEOGRAPHIC_DAT…" at bounding box center [779, 361] width 756 height 573
drag, startPoint x: 1009, startPoint y: 353, endPoint x: 979, endPoint y: 403, distance: 58.6
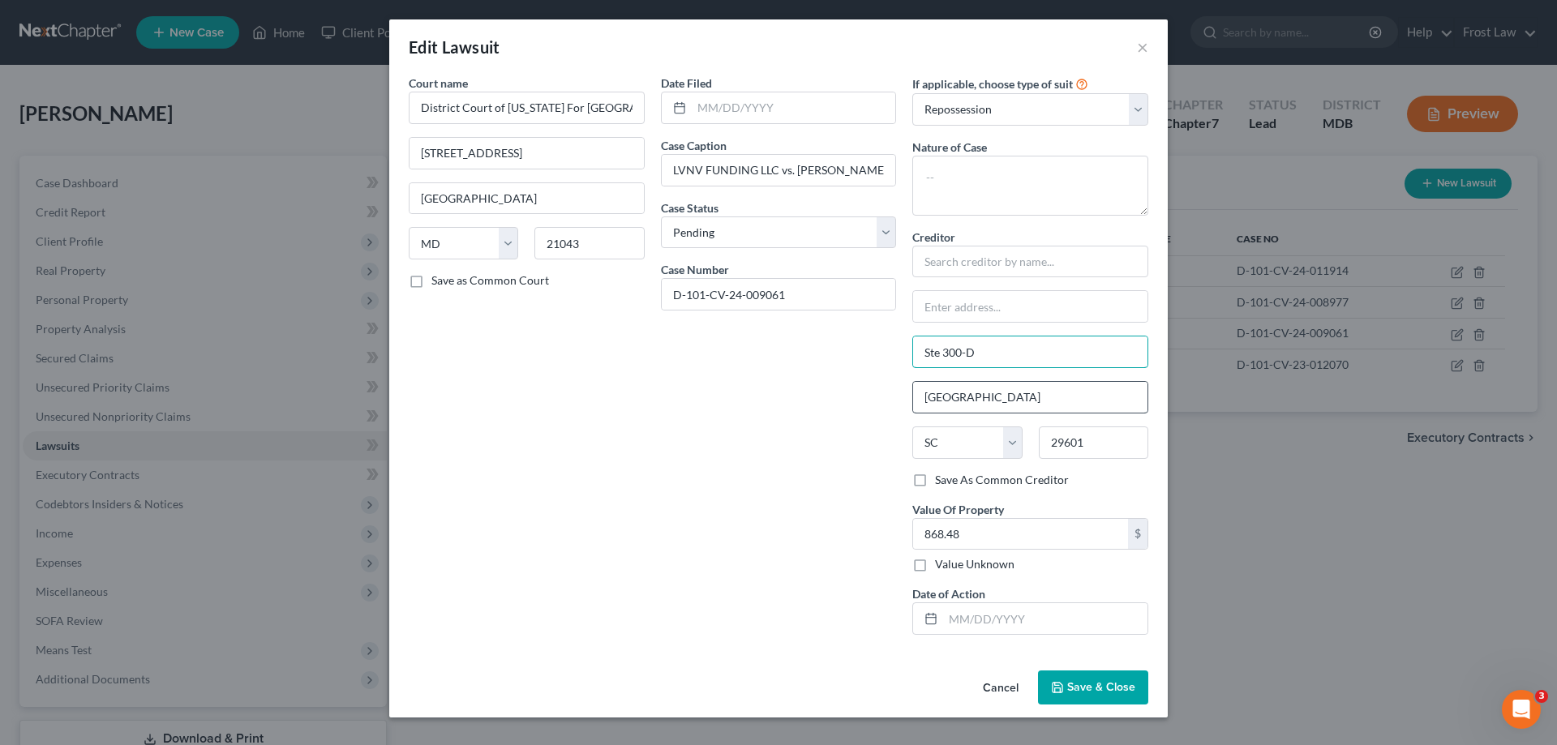
click at [899, 350] on div "Court name * District Court of [US_STATE] For [GEOGRAPHIC_DATA] [GEOGRAPHIC_DAT…" at bounding box center [779, 361] width 756 height 573
drag, startPoint x: 995, startPoint y: 402, endPoint x: 946, endPoint y: 428, distance: 55.1
click at [921, 393] on input "[GEOGRAPHIC_DATA]" at bounding box center [1030, 397] width 234 height 31
drag, startPoint x: 954, startPoint y: 444, endPoint x: 954, endPoint y: 432, distance: 11.4
click at [954, 444] on select "State [US_STATE] AK AR AZ CA CO CT DE DC [GEOGRAPHIC_DATA] [GEOGRAPHIC_DATA] GU…" at bounding box center [966, 443] width 109 height 32
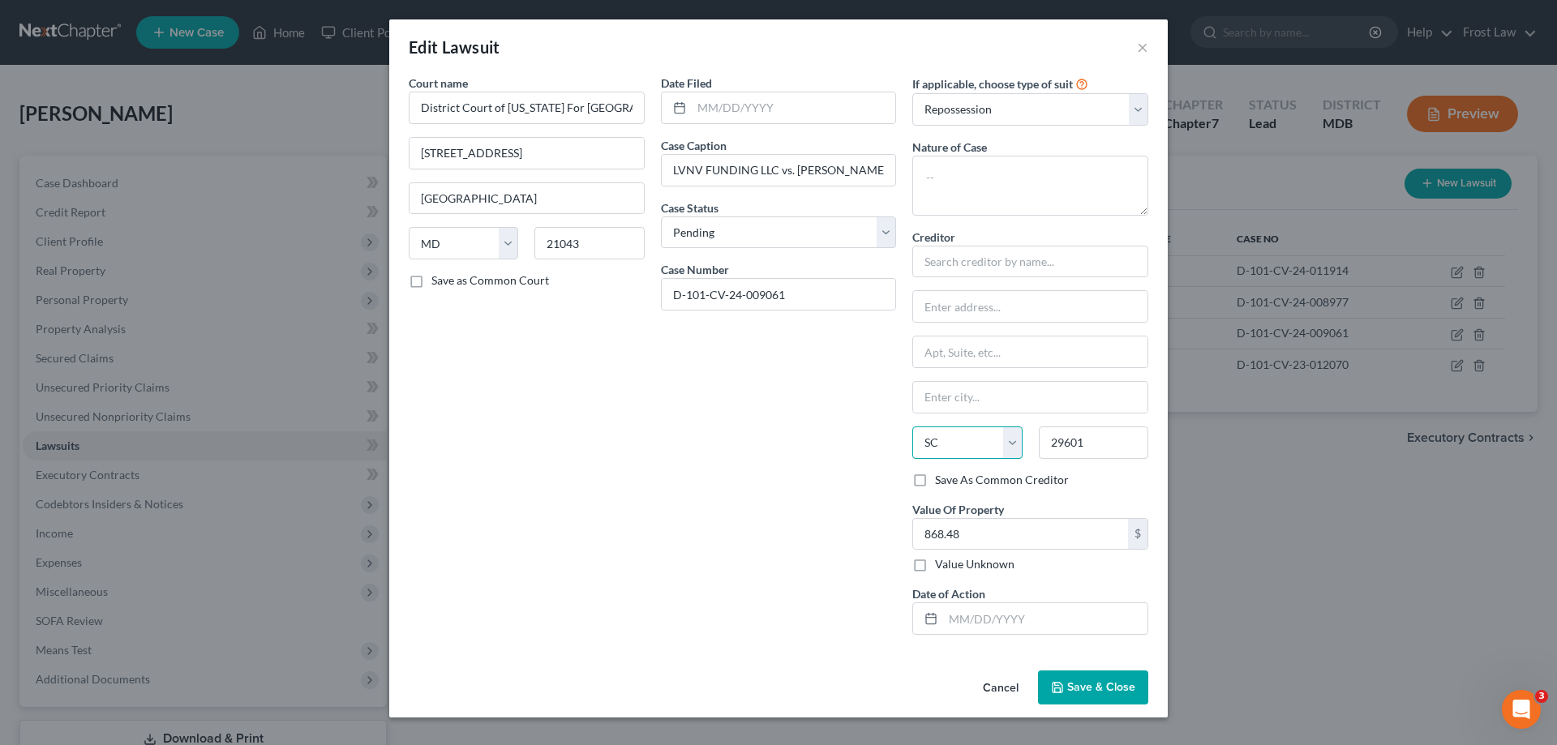
select select
click at [912, 427] on select "State [US_STATE] AK AR AZ CA CO CT DE DC [GEOGRAPHIC_DATA] [GEOGRAPHIC_DATA] GU…" at bounding box center [966, 443] width 109 height 32
click at [1104, 436] on input "29601" at bounding box center [1093, 443] width 109 height 32
type input "2"
click at [972, 88] on label "If applicable, choose type of suit" at bounding box center [992, 83] width 161 height 17
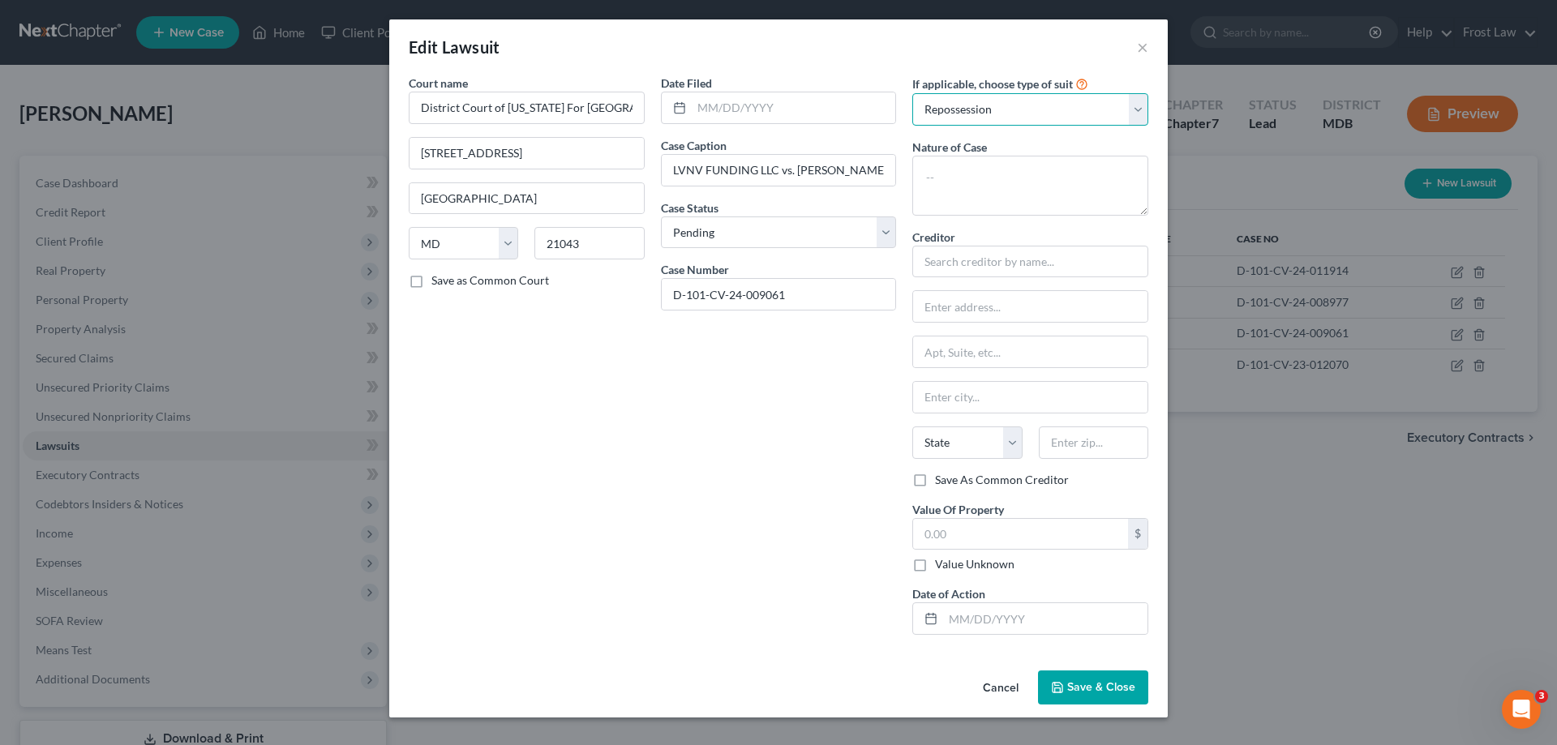
click at [970, 114] on select "Select Repossession Garnishment Foreclosure Attached, Seized, Or Levied Other" at bounding box center [1030, 109] width 236 height 32
select select
click at [912, 93] on select "Select Repossession Garnishment Foreclosure Attached, Seized, Or Levied Other" at bounding box center [1030, 109] width 236 height 32
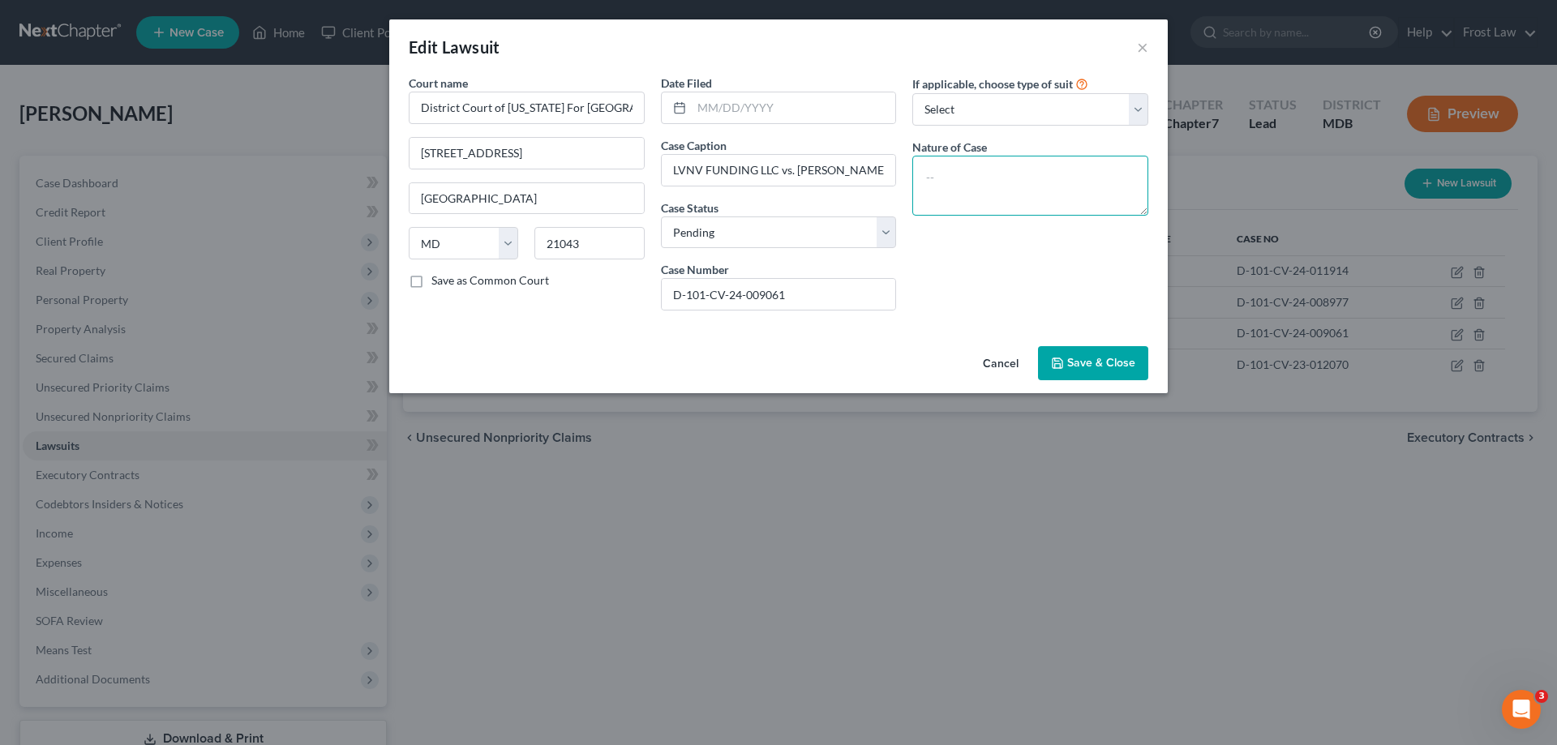
click at [980, 197] on textarea at bounding box center [1030, 186] width 236 height 60
type textarea "Judgment"
click at [736, 113] on input "text" at bounding box center [794, 107] width 204 height 31
paste input "[DATE]"
type input "[DATE]"
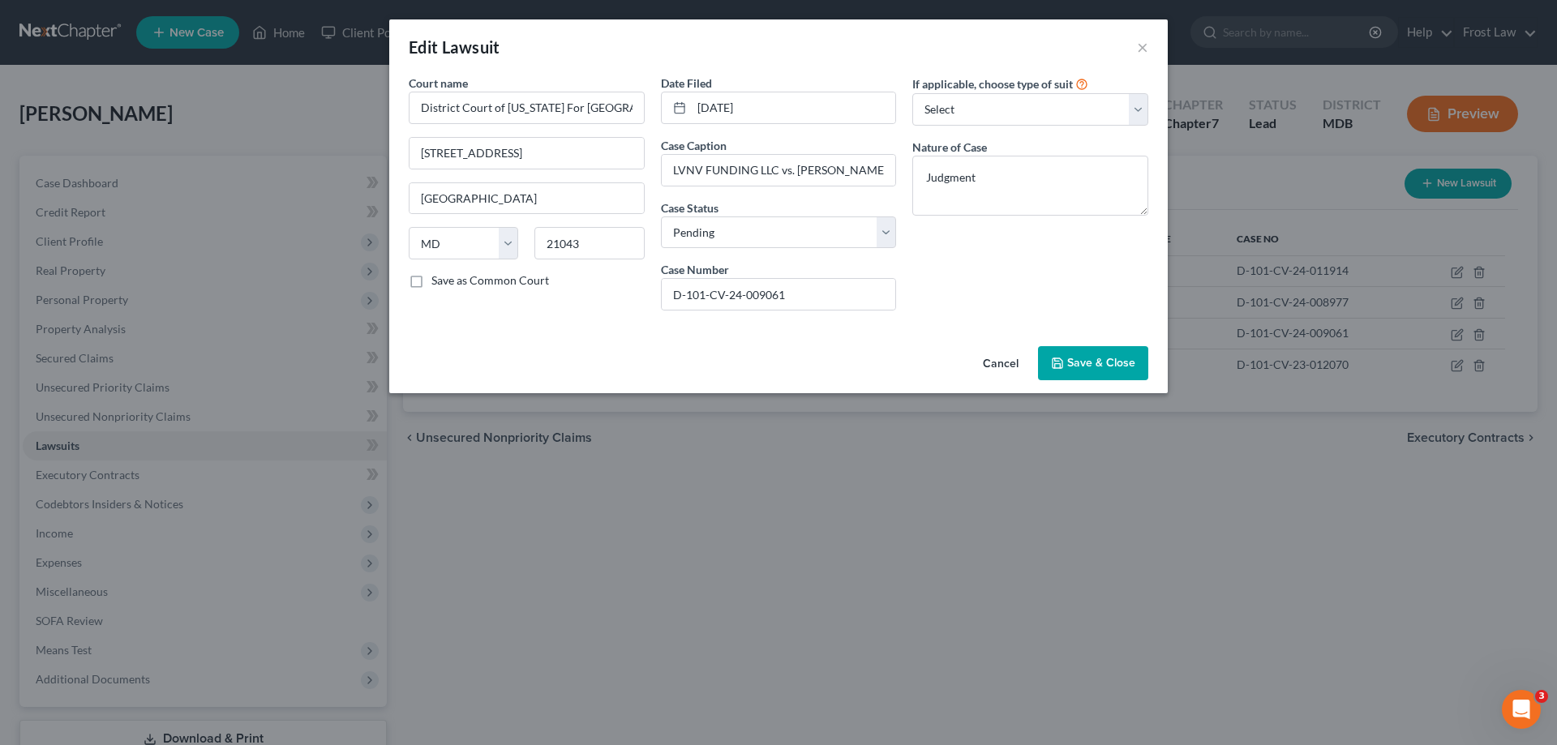
click at [994, 251] on div "If applicable, choose type of suit Select Repossession Garnishment Foreclosure …" at bounding box center [1030, 199] width 252 height 249
click at [1112, 376] on button "Save & Close" at bounding box center [1093, 363] width 110 height 34
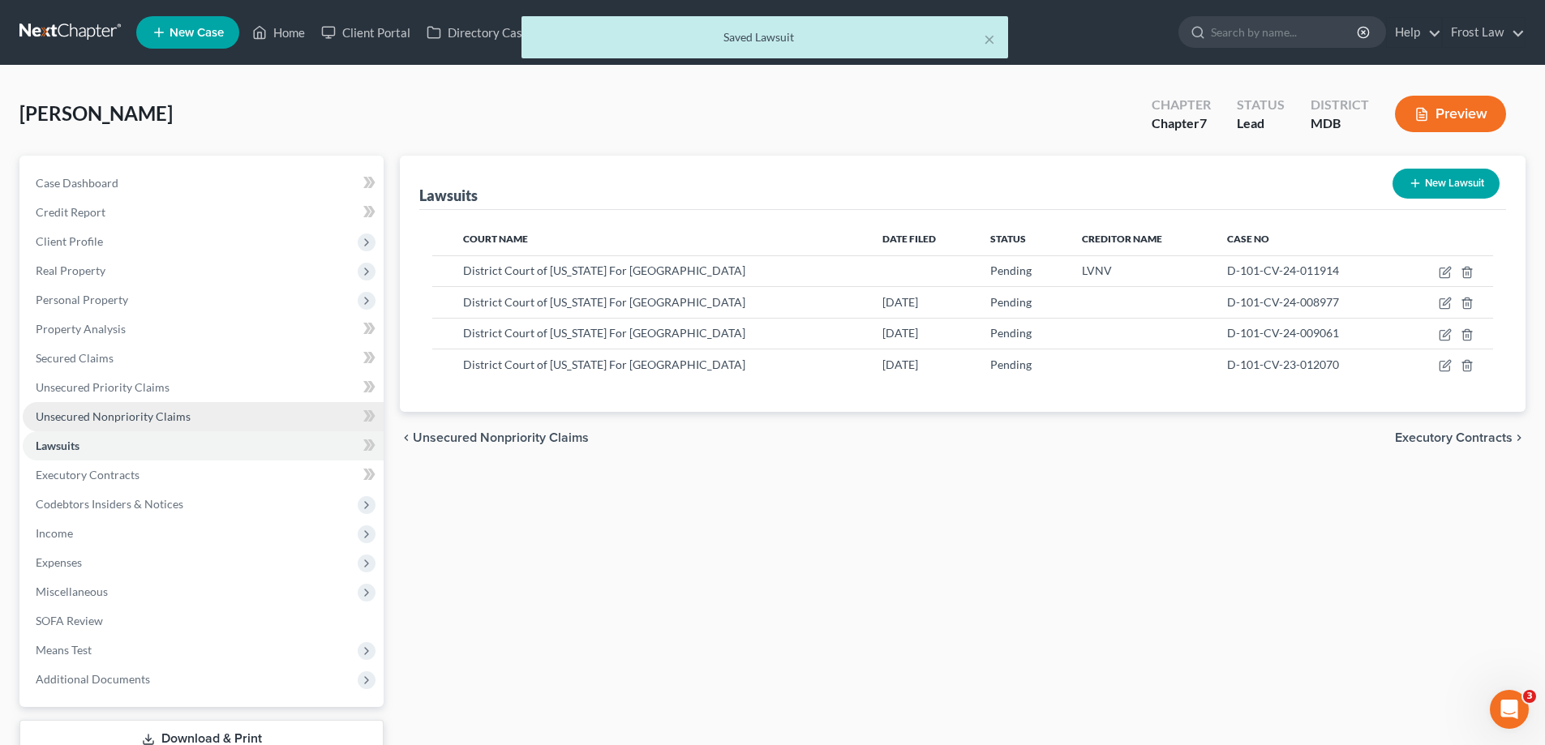
click at [200, 423] on link "Unsecured Nonpriority Claims" at bounding box center [203, 416] width 361 height 29
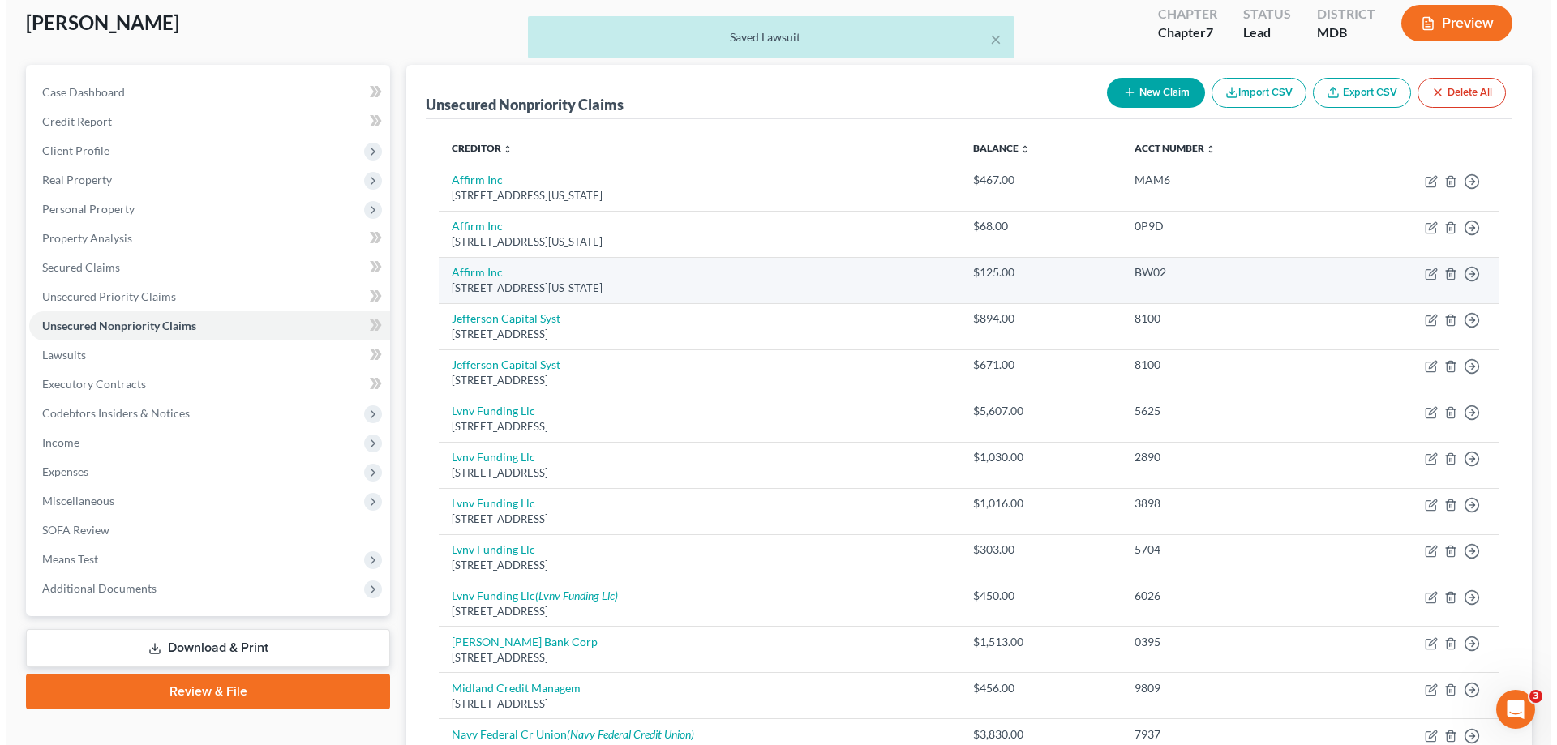
scroll to position [89, 0]
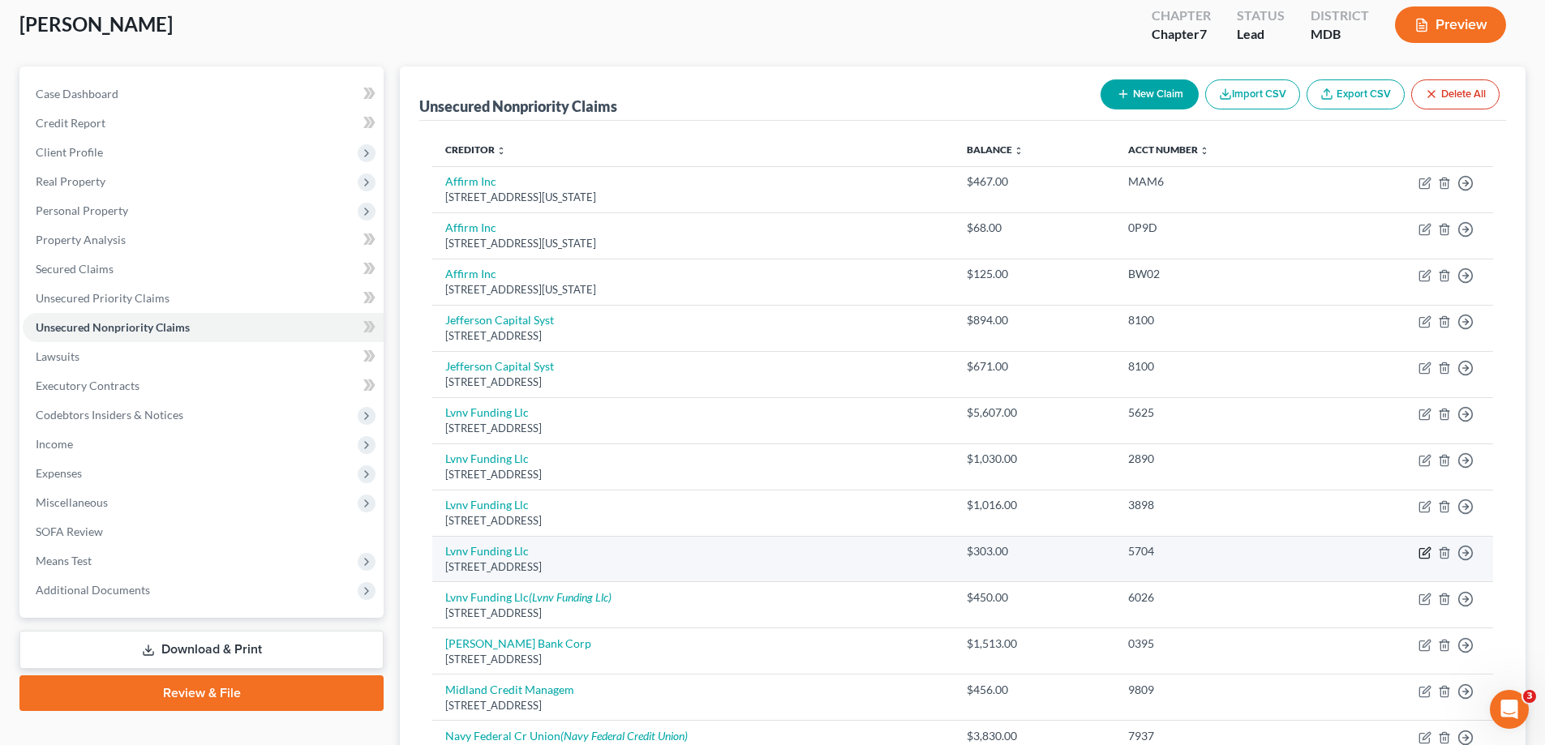
click at [1428, 558] on icon "button" at bounding box center [1424, 553] width 10 height 10
select select "42"
select select "0"
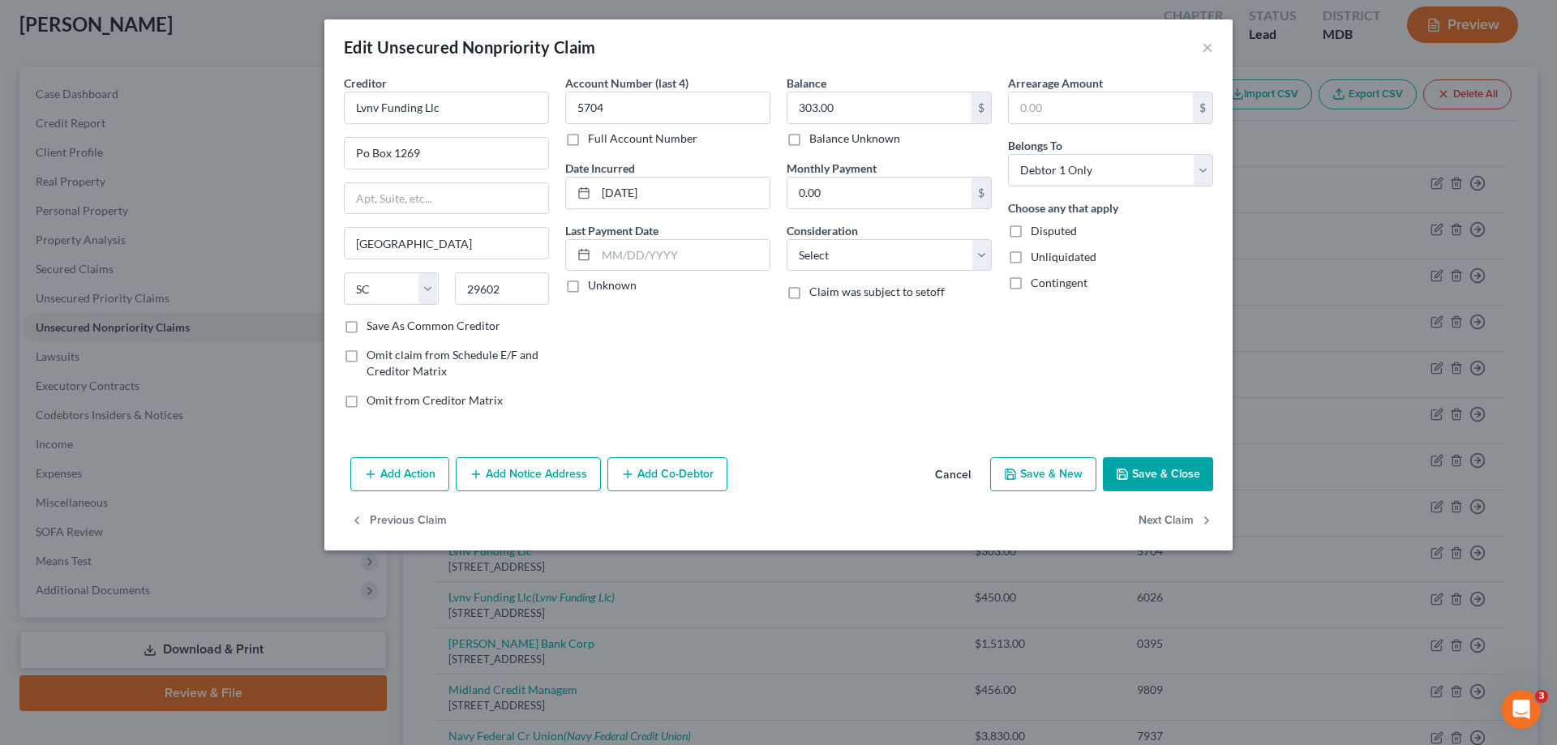
click at [506, 485] on button "Add Notice Address" at bounding box center [528, 474] width 145 height 34
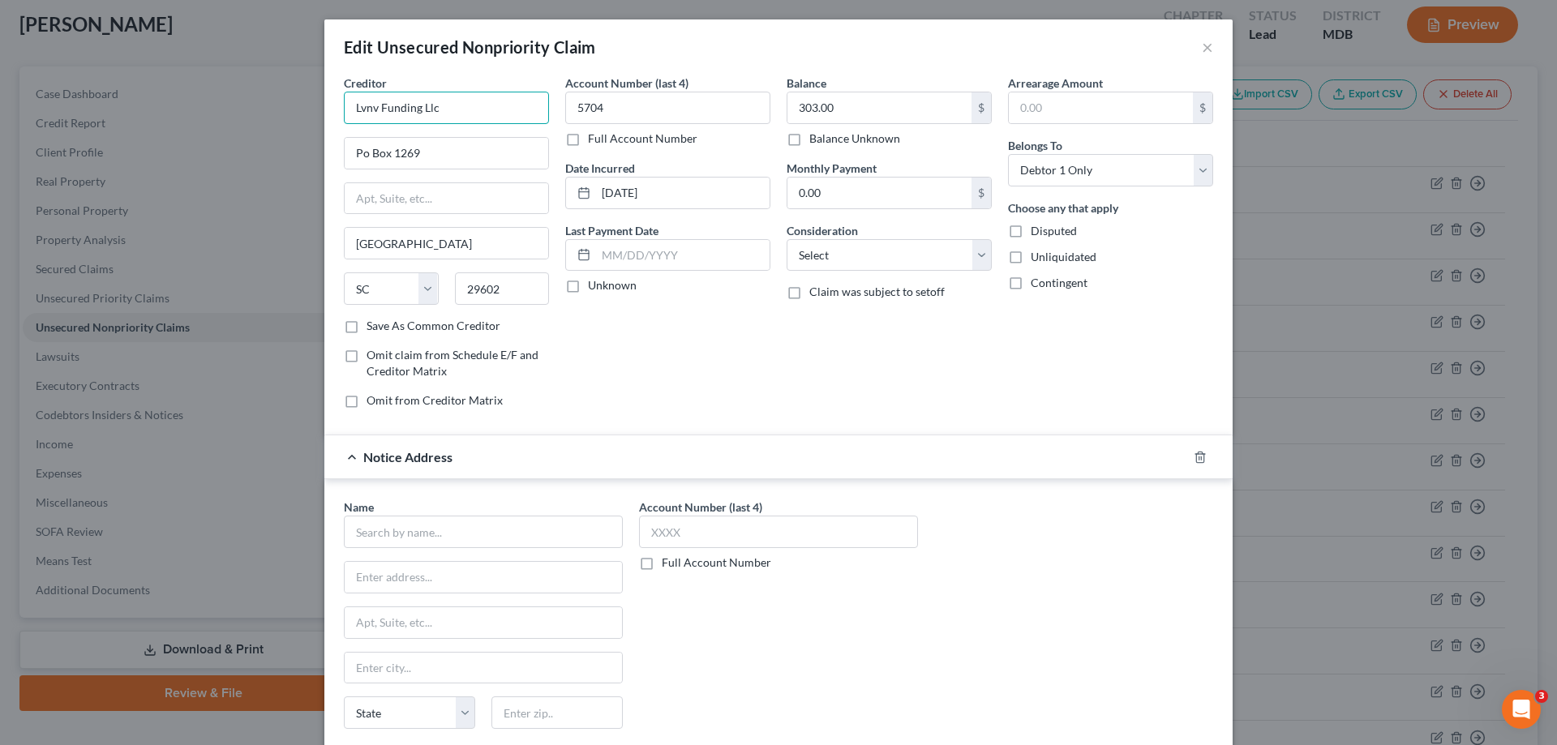
click at [453, 97] on input "Lvnv Funding Llc" at bounding box center [446, 108] width 205 height 32
drag, startPoint x: 452, startPoint y: 115, endPoint x: 290, endPoint y: 101, distance: 162.0
click at [290, 101] on div "Edit Unsecured Nonpriority Claim × Creditor * Lvnv Funding Llc Po Box 1269 [GEO…" at bounding box center [778, 372] width 1557 height 745
drag, startPoint x: 416, startPoint y: 581, endPoint x: 397, endPoint y: 587, distance: 20.3
click at [409, 582] on input "text" at bounding box center [483, 577] width 277 height 31
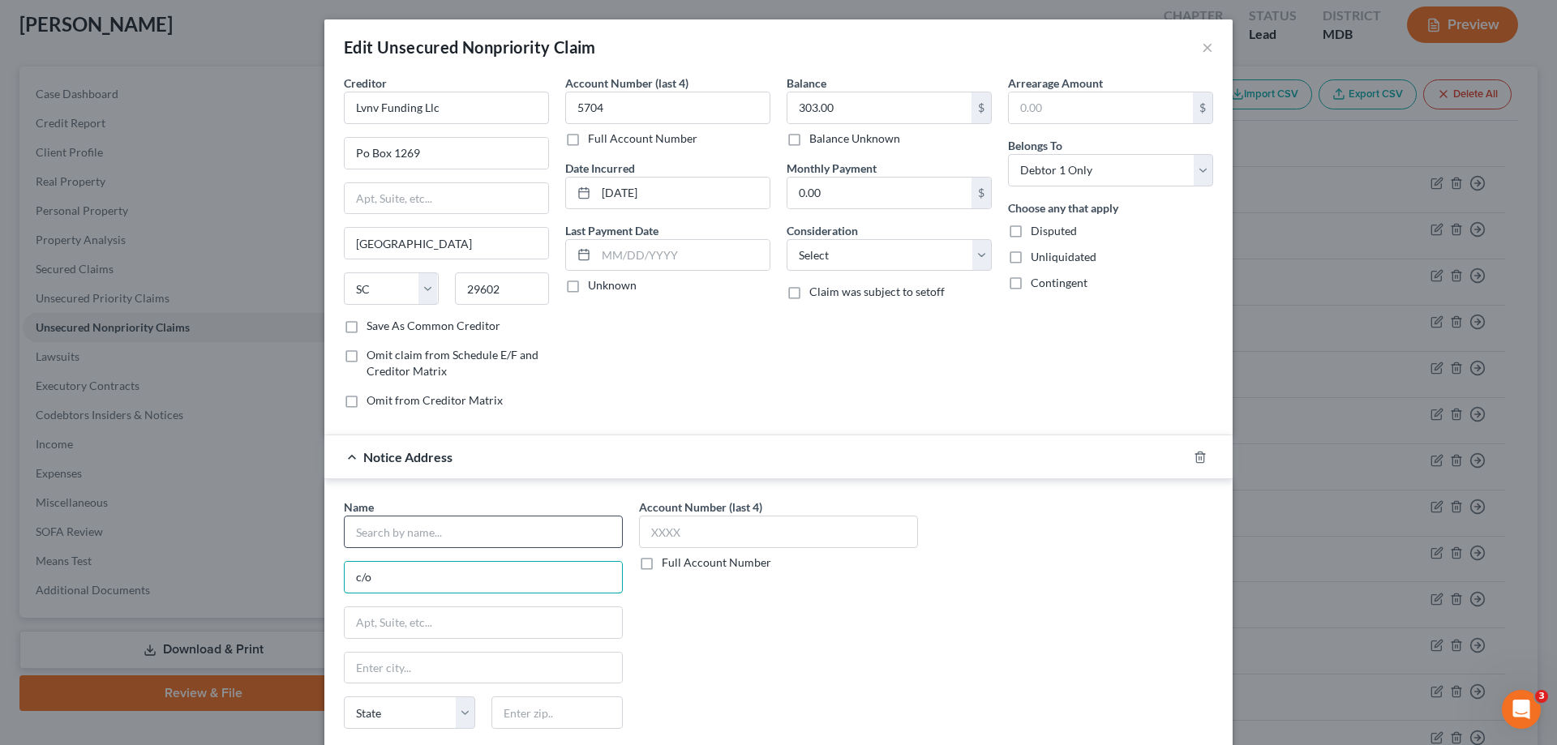
type input "c/o"
drag, startPoint x: 383, startPoint y: 533, endPoint x: 388, endPoint y: 516, distance: 17.7
click at [383, 533] on input "text" at bounding box center [483, 532] width 279 height 32
paste input "Lvnv Funding Llc"
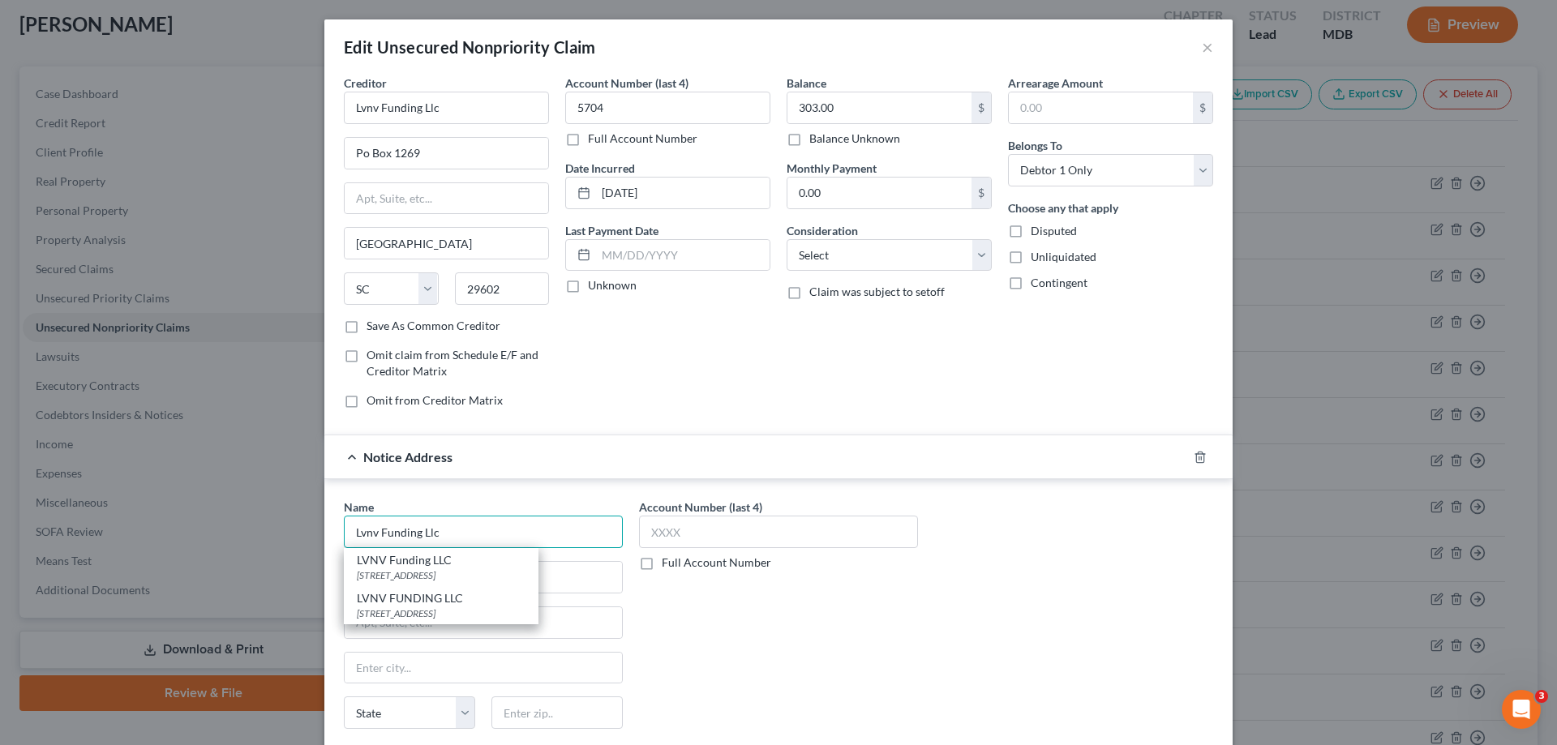
type input "Lvnv Funding Llc"
click at [418, 581] on input "c/o" at bounding box center [483, 577] width 277 height 31
paste input "[PERSON_NAME], [PERSON_NAME] & [PERSON_NAME], P.A."
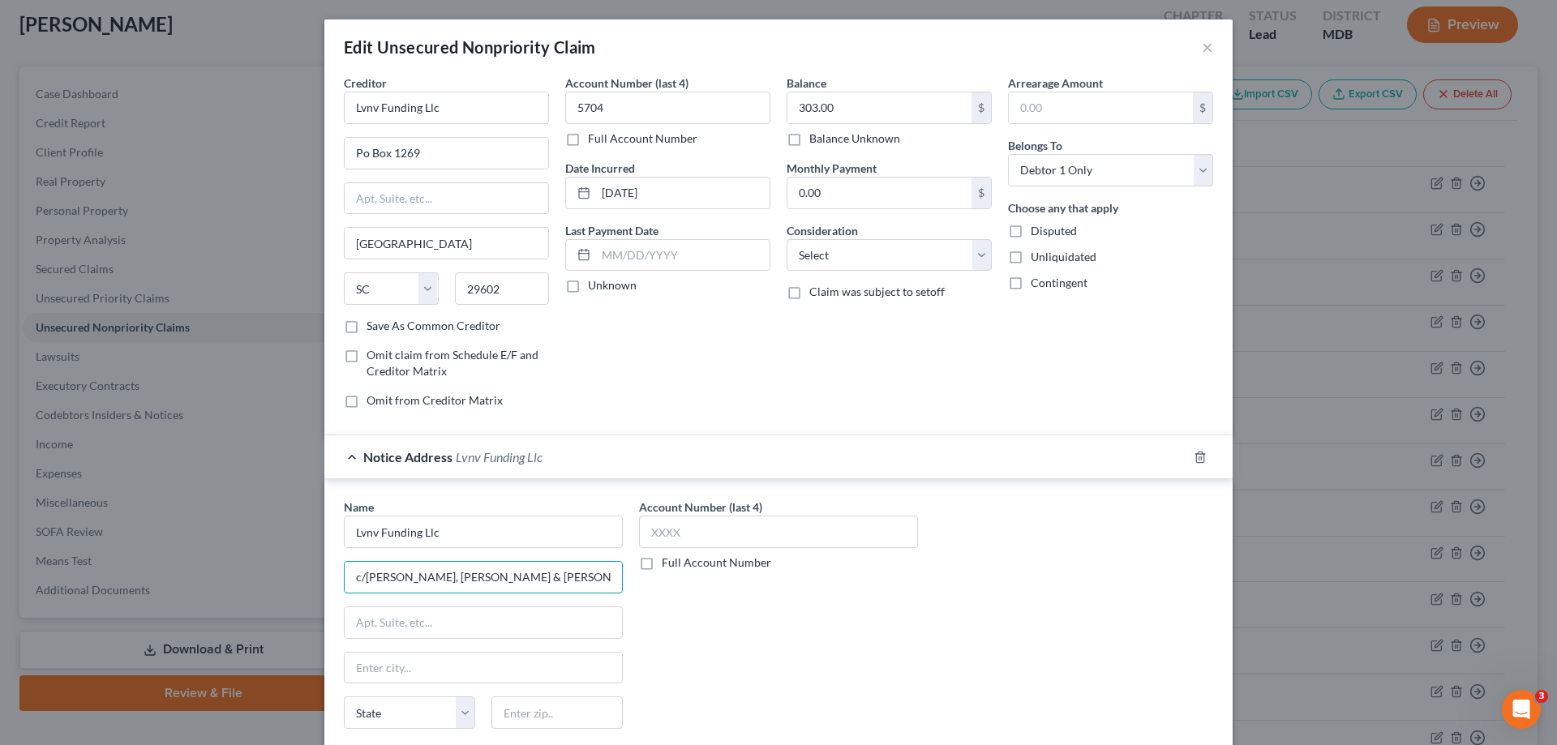
type input "c/[PERSON_NAME], [PERSON_NAME] & [PERSON_NAME], P.A."
click at [481, 627] on input "text" at bounding box center [483, 622] width 277 height 31
paste input "[STREET_ADDRESS][PERSON_NAME]"
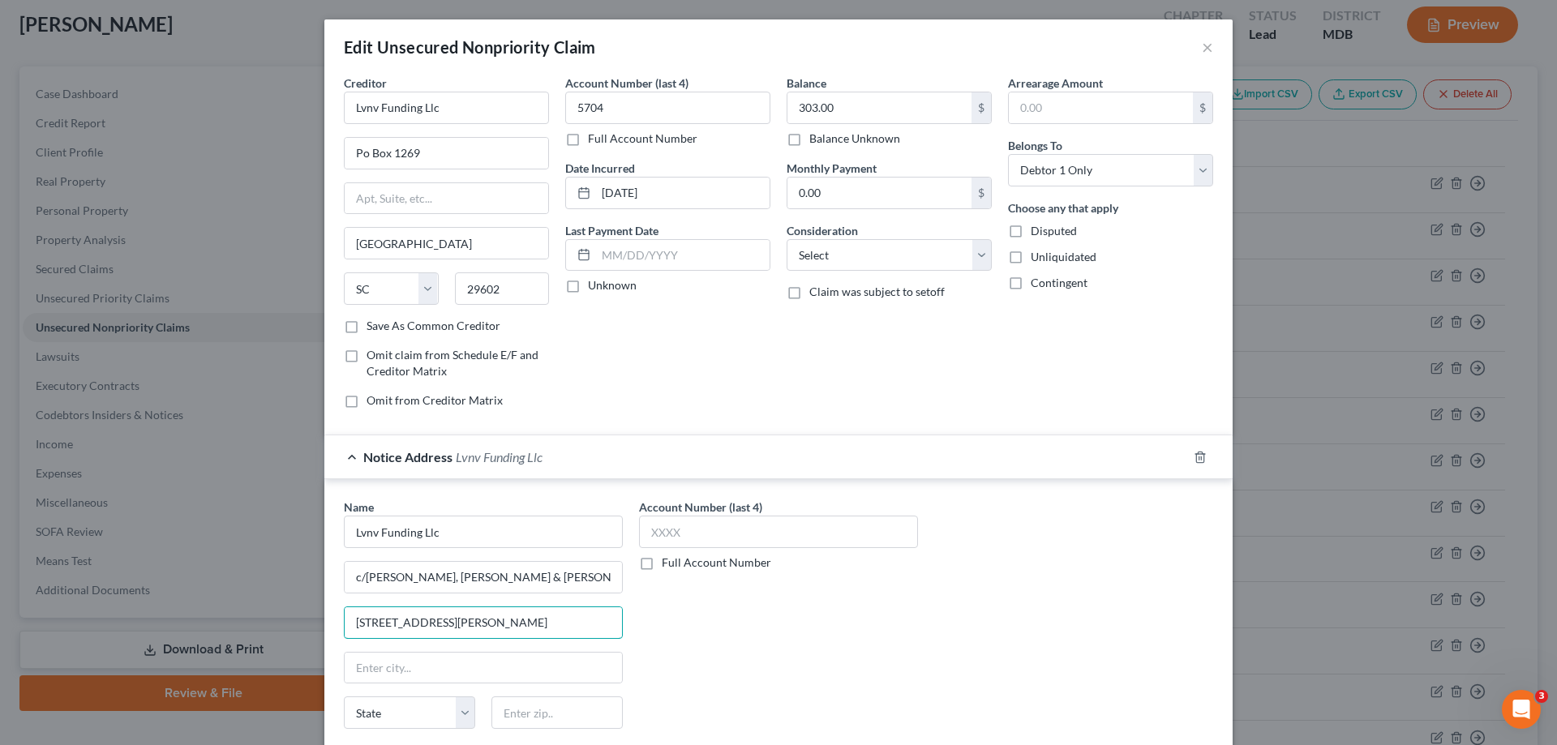
paste input "Suite 300"
type input "[STREET_ADDRESS][PERSON_NAME]"
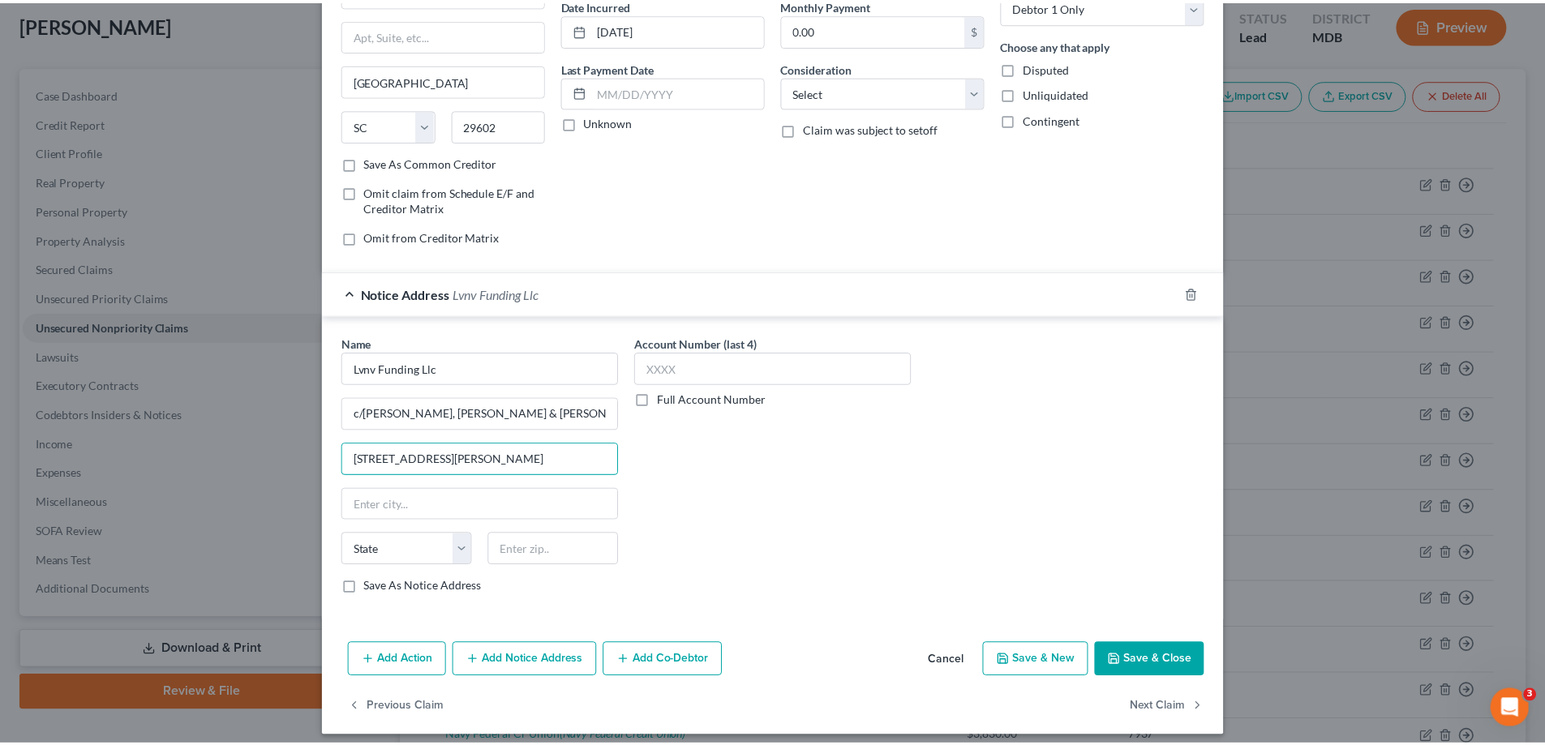
scroll to position [174, 0]
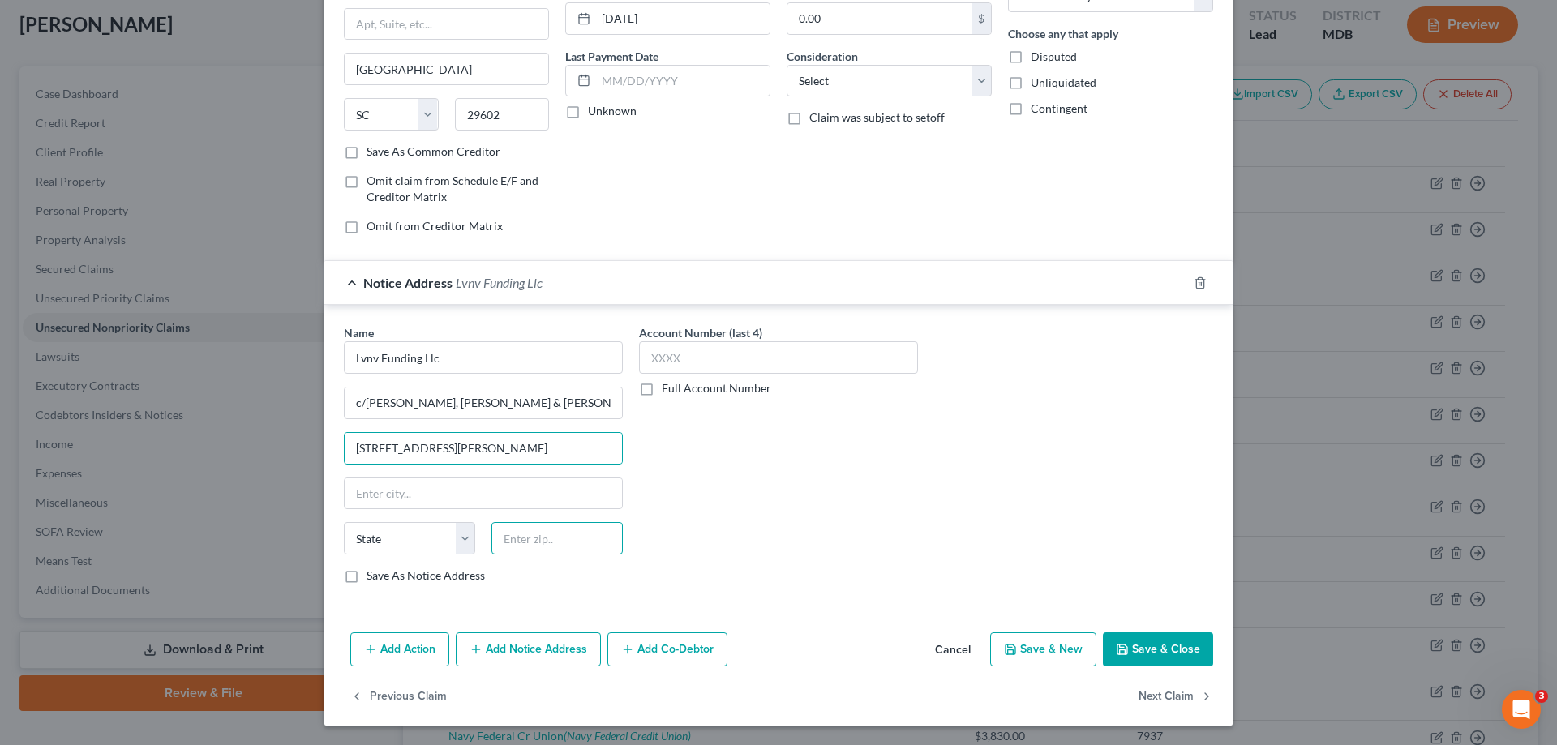
click at [546, 543] on input "text" at bounding box center [556, 538] width 131 height 32
type input "21122"
drag, startPoint x: 577, startPoint y: 497, endPoint x: 748, endPoint y: 509, distance: 171.5
click at [577, 497] on input "text" at bounding box center [483, 493] width 277 height 31
type input "[GEOGRAPHIC_DATA]"
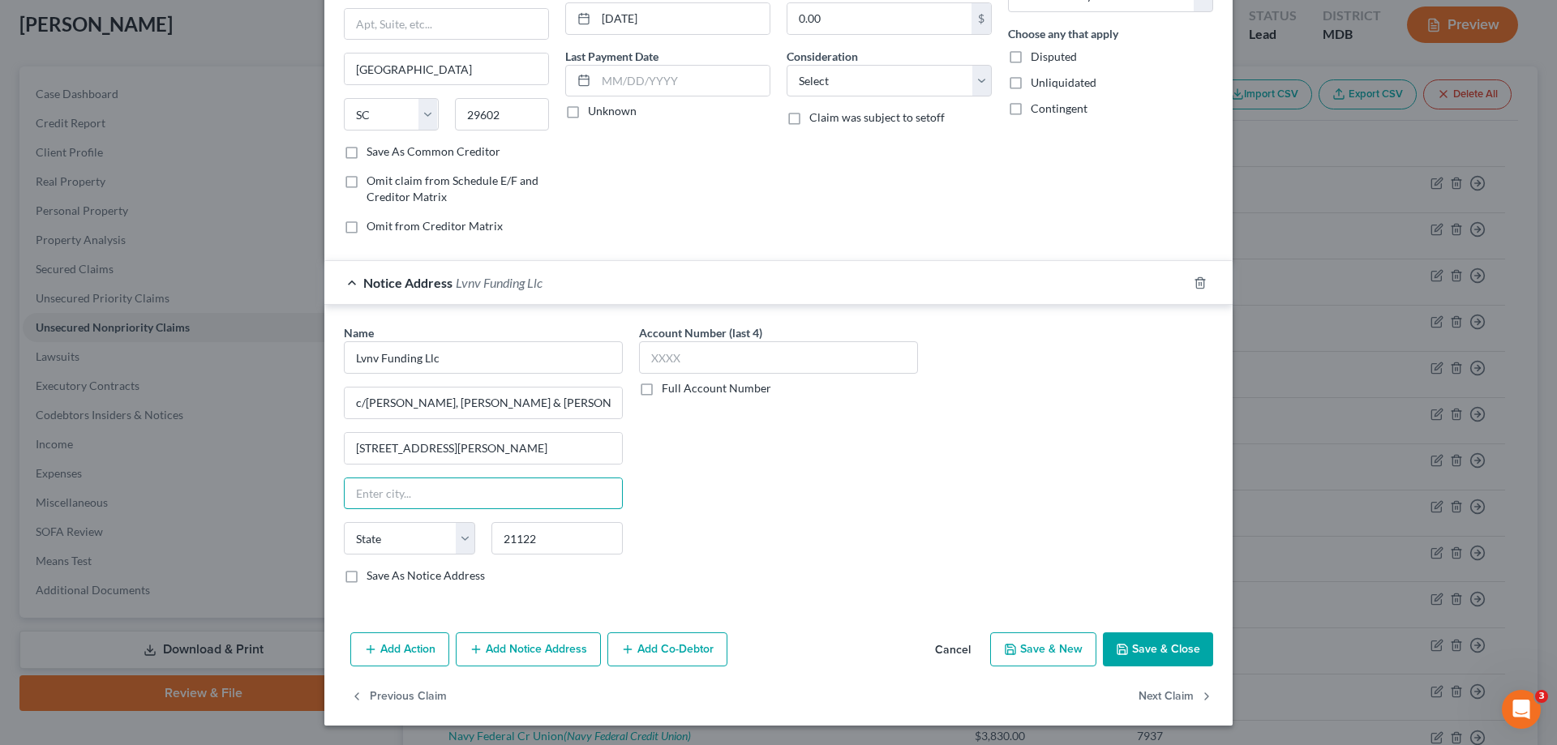
select select "21"
drag, startPoint x: 840, startPoint y: 536, endPoint x: 1085, endPoint y: 621, distance: 259.3
click at [840, 536] on div "Account Number (last 4) Full Account Number" at bounding box center [778, 460] width 295 height 272
click at [1152, 657] on button "Save & Close" at bounding box center [1158, 650] width 110 height 34
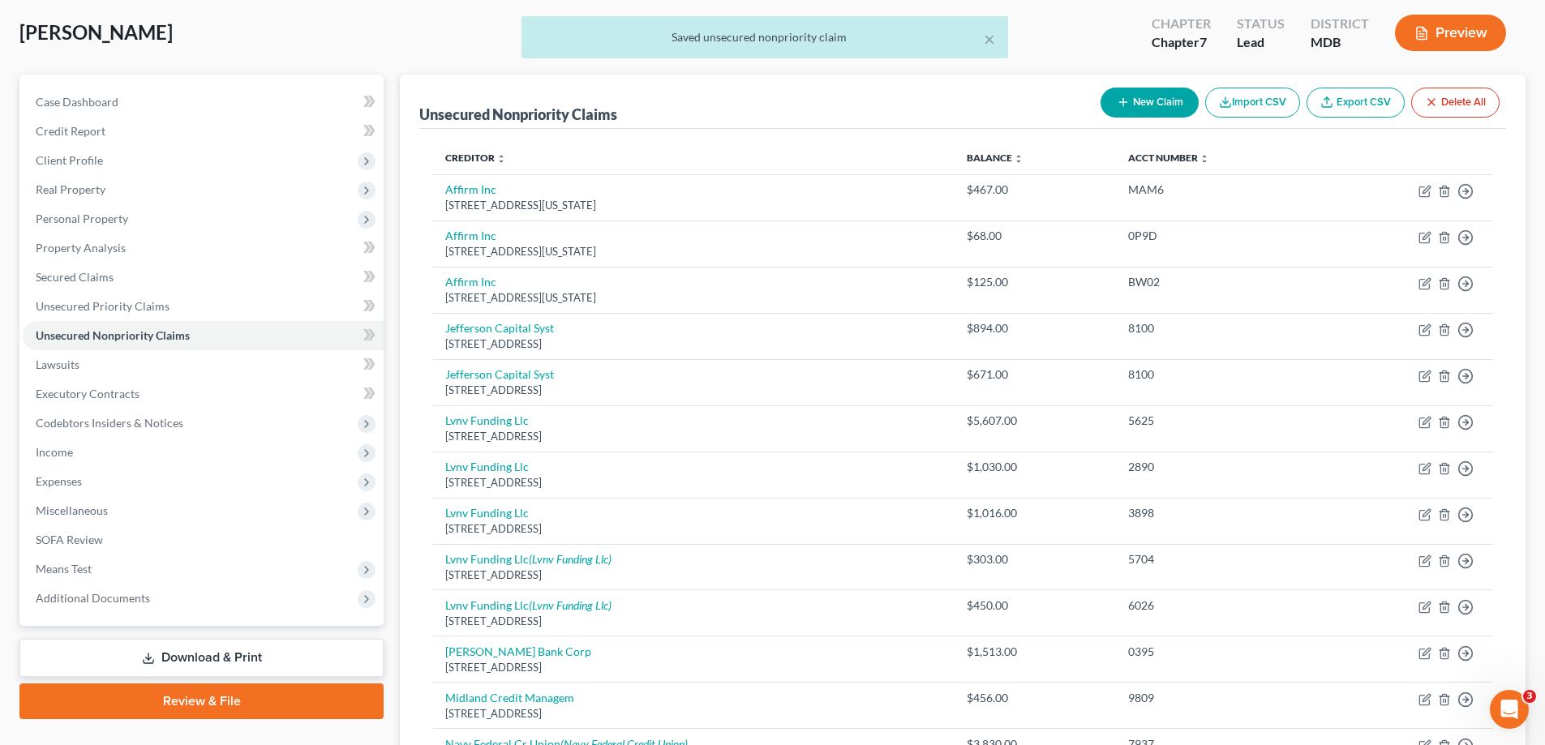
scroll to position [0, 0]
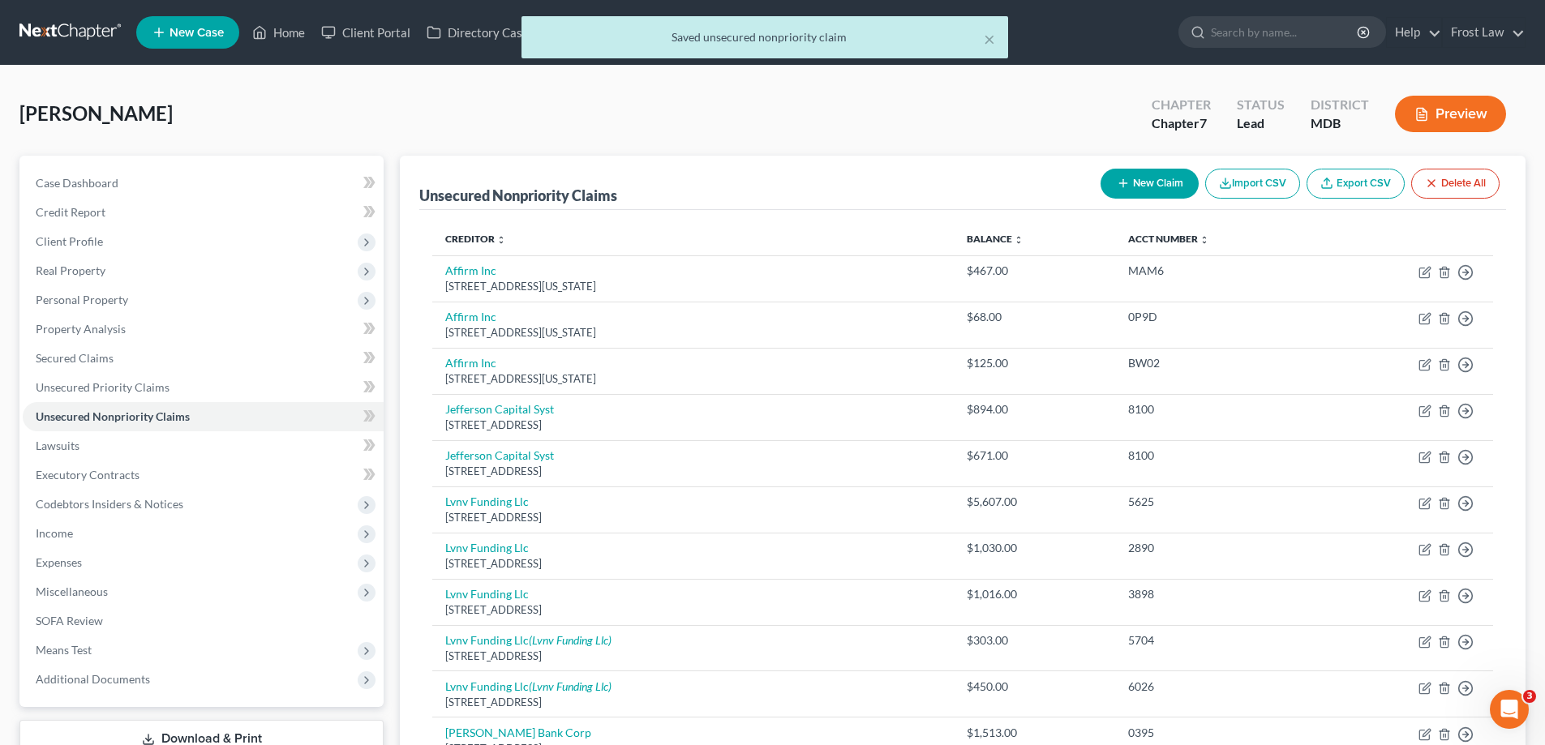
click at [262, 23] on div "× Saved unsecured nonpriority claim" at bounding box center [764, 41] width 1545 height 50
click at [992, 40] on button "×" at bounding box center [989, 38] width 11 height 19
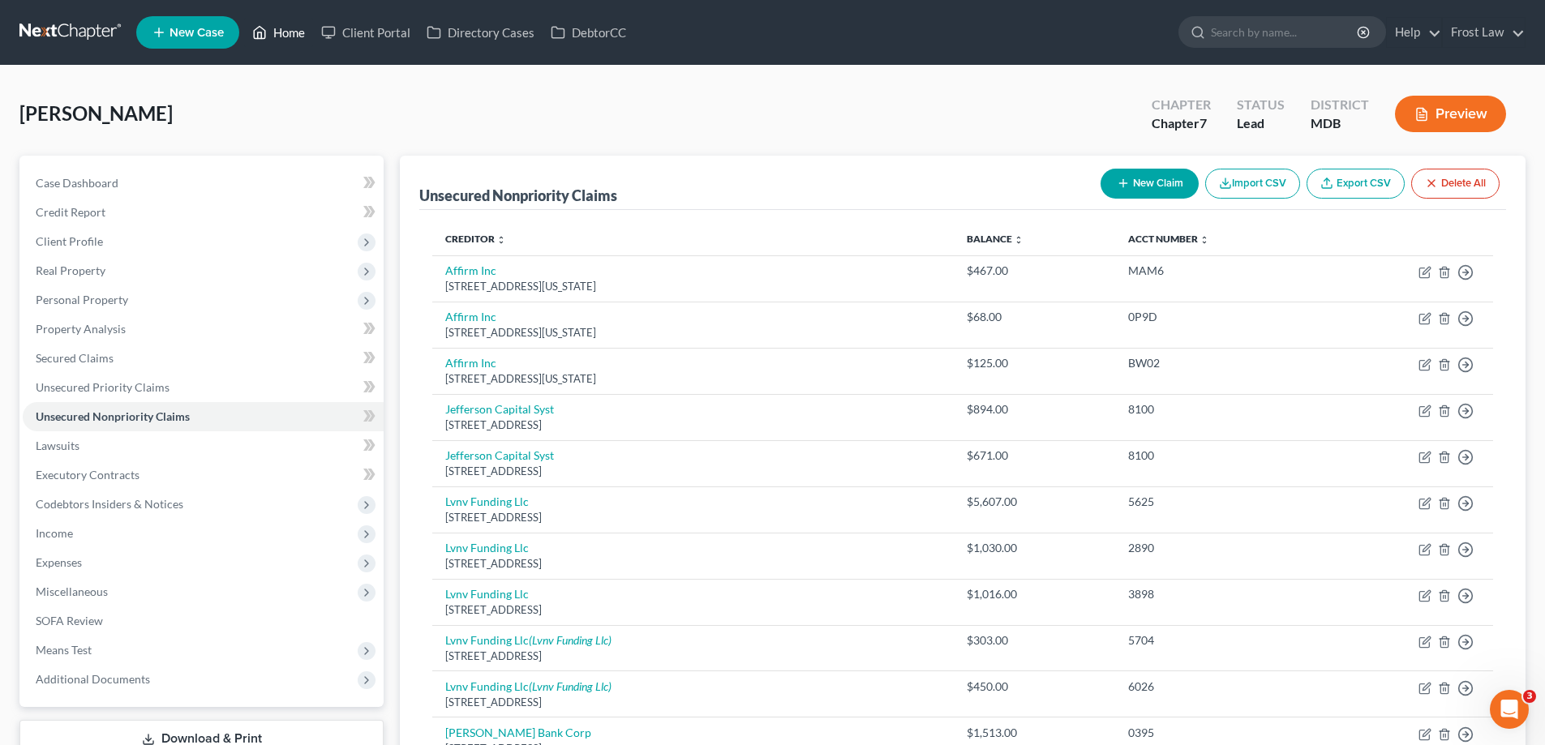
click at [263, 28] on icon at bounding box center [259, 32] width 15 height 19
